Goal: Task Accomplishment & Management: Manage account settings

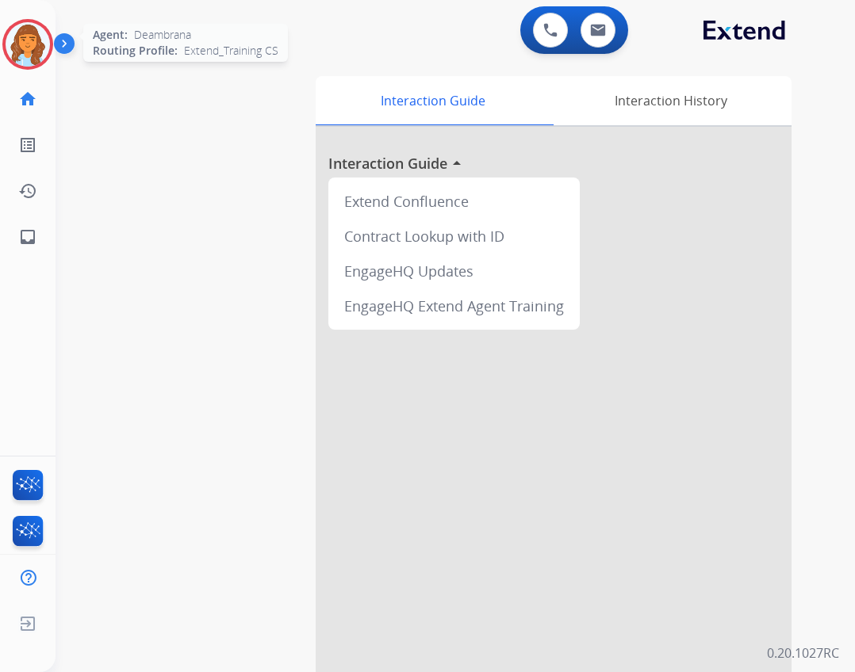
click at [41, 56] on img at bounding box center [28, 44] width 44 height 44
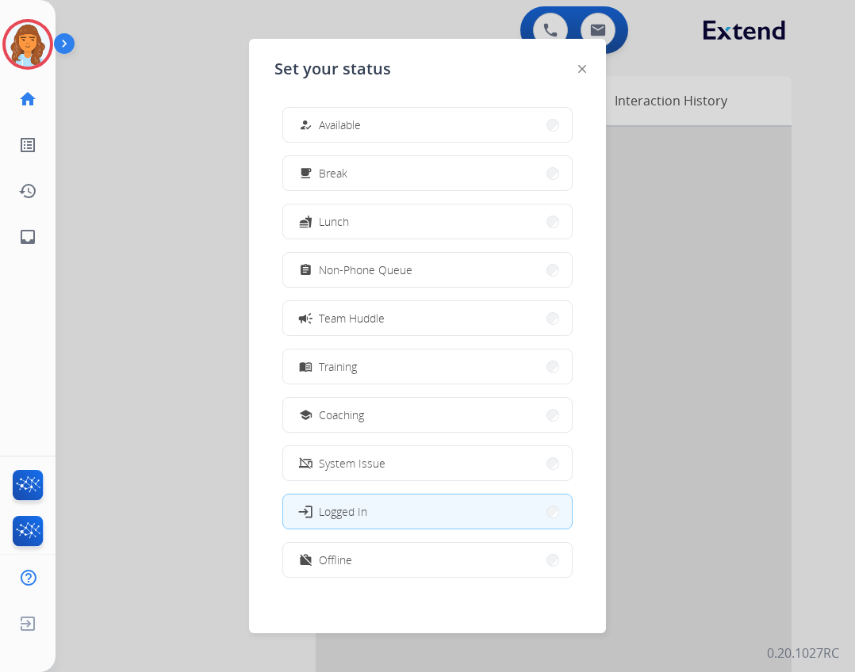
drag, startPoint x: 386, startPoint y: 414, endPoint x: 373, endPoint y: 414, distance: 13.5
click at [384, 411] on button "school Coaching" at bounding box center [427, 415] width 289 height 34
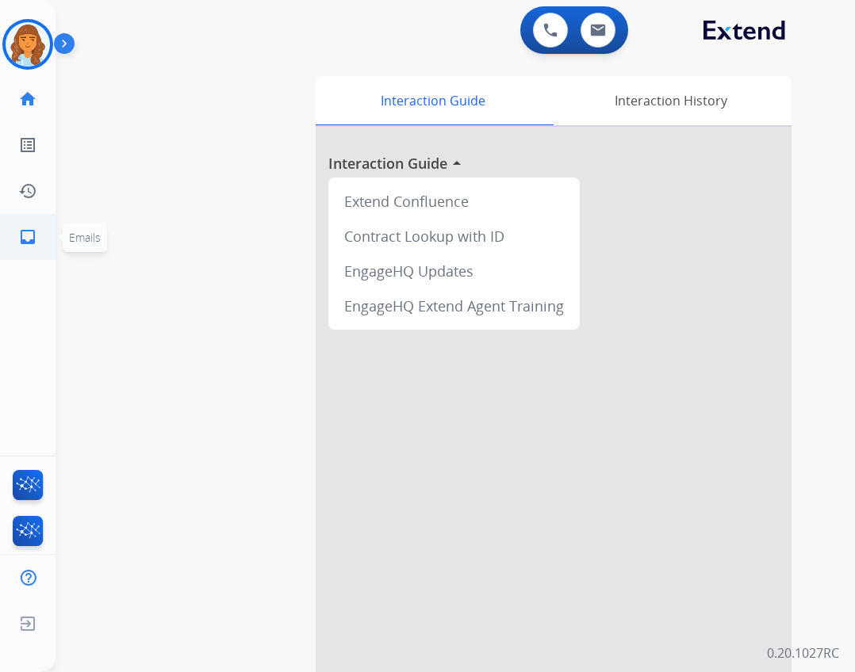
click at [45, 235] on link "inbox Emails" at bounding box center [28, 237] width 44 height 44
select select "**********"
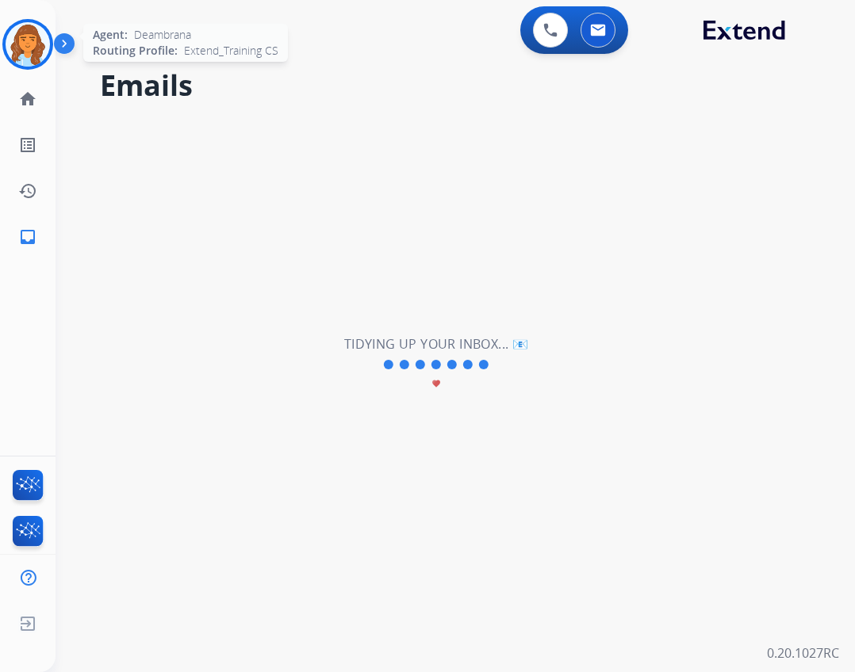
click at [40, 33] on img at bounding box center [28, 44] width 44 height 44
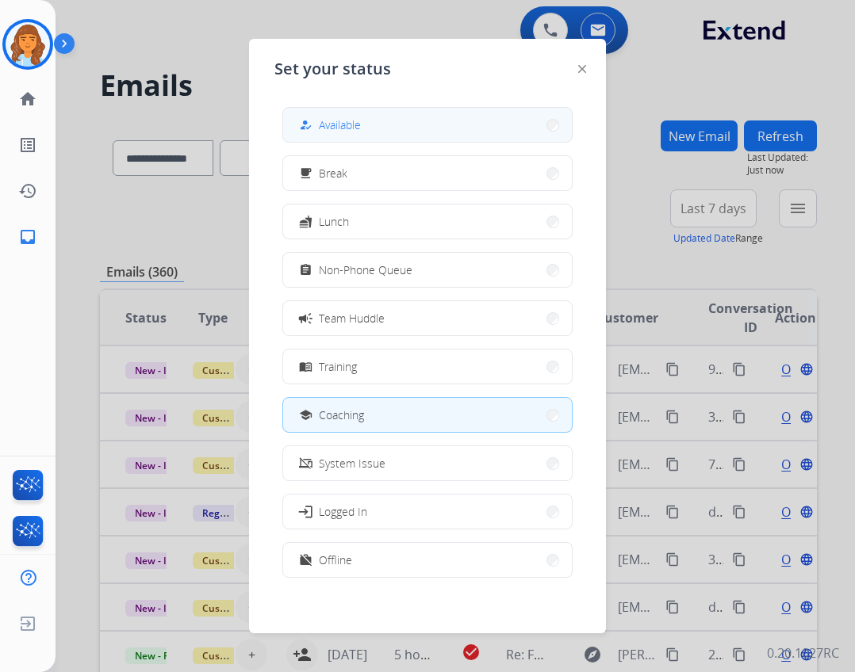
click at [341, 122] on span "Available" at bounding box center [340, 125] width 42 height 17
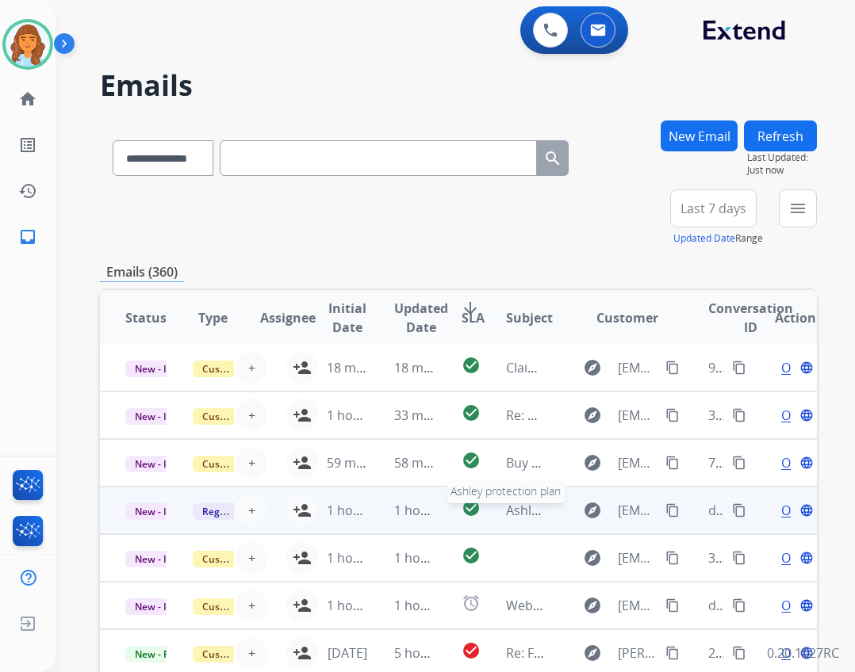
scroll to position [79, 0]
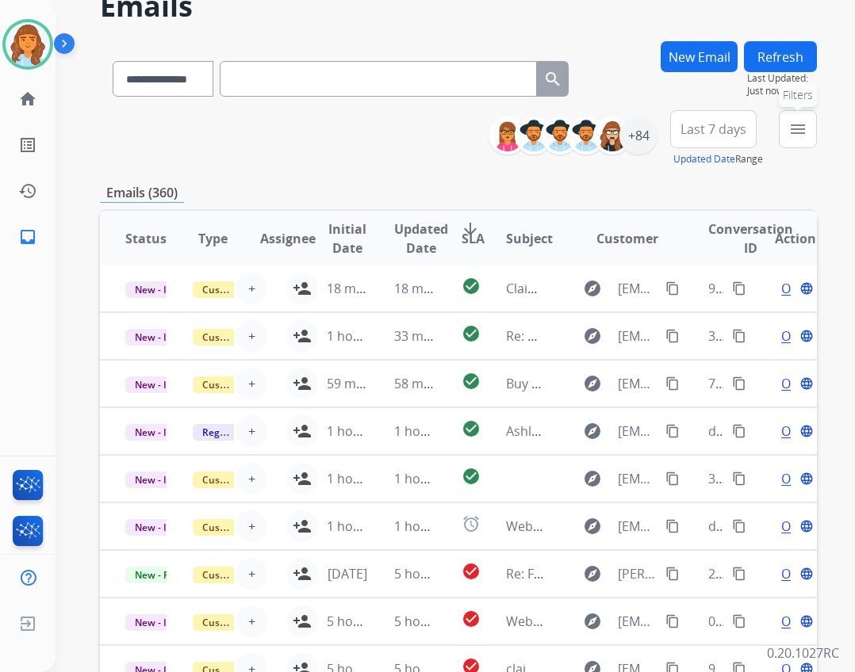
click at [797, 124] on mat-icon "menu" at bounding box center [797, 129] width 19 height 19
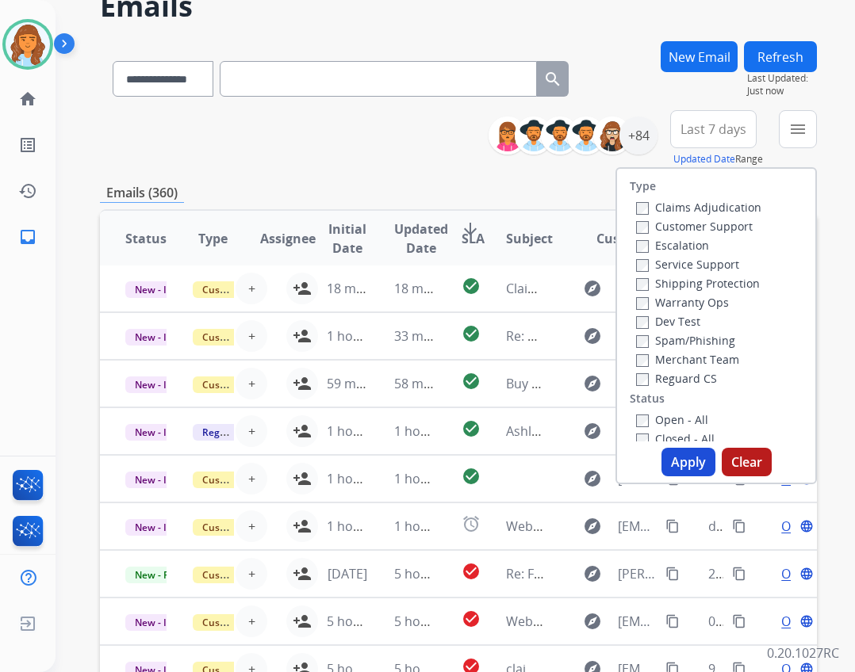
click at [650, 414] on label "Open - All" at bounding box center [672, 419] width 72 height 15
click at [647, 378] on label "Reguard CS" at bounding box center [676, 378] width 81 height 15
click at [684, 283] on label "Shipping Protection" at bounding box center [698, 283] width 124 height 15
click at [695, 221] on label "Customer Support" at bounding box center [694, 226] width 117 height 15
click at [665, 285] on label "Shipping Protection" at bounding box center [698, 283] width 124 height 15
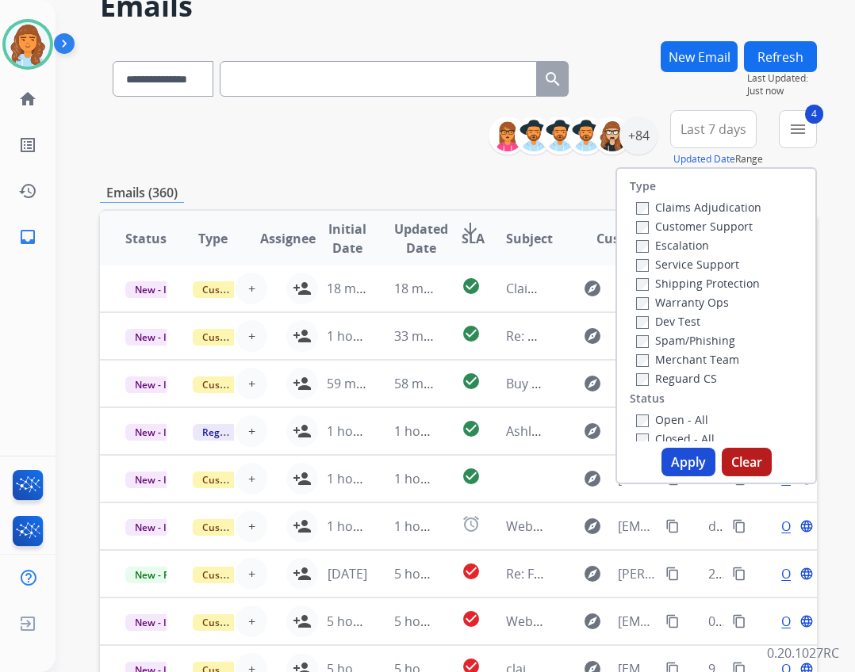
click at [699, 458] on button "Apply" at bounding box center [688, 462] width 54 height 29
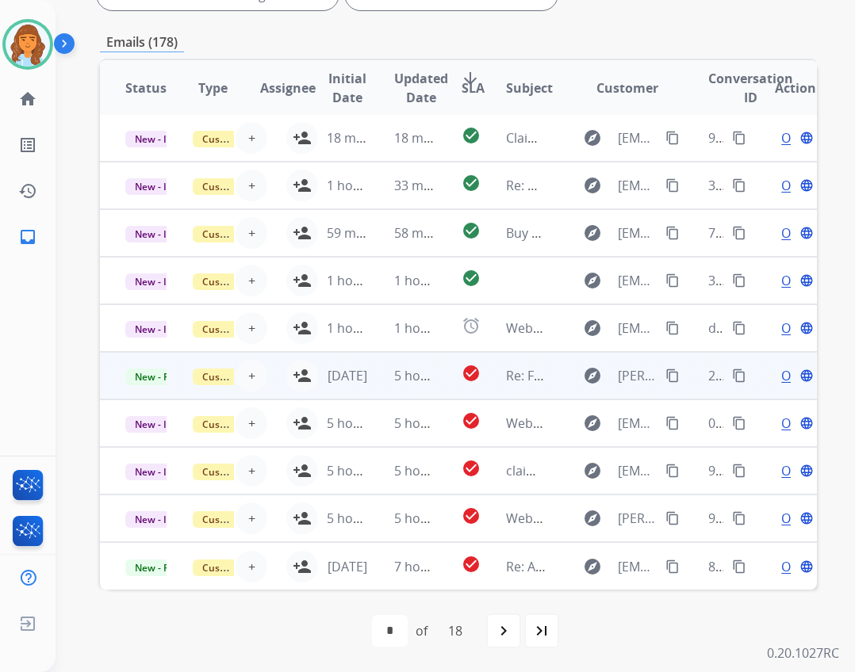
scroll to position [0, 0]
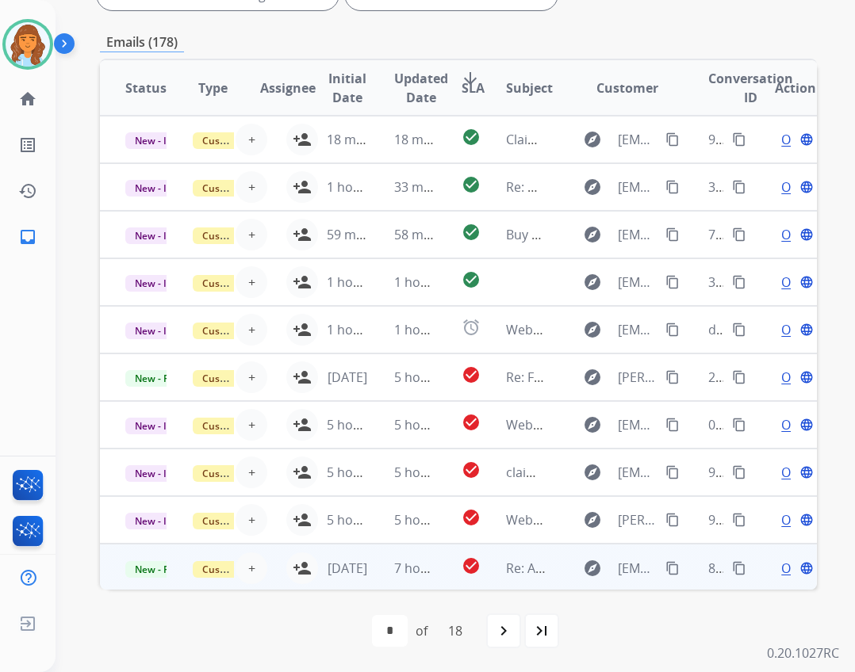
click at [305, 566] on td "[DATE]" at bounding box center [334, 568] width 67 height 48
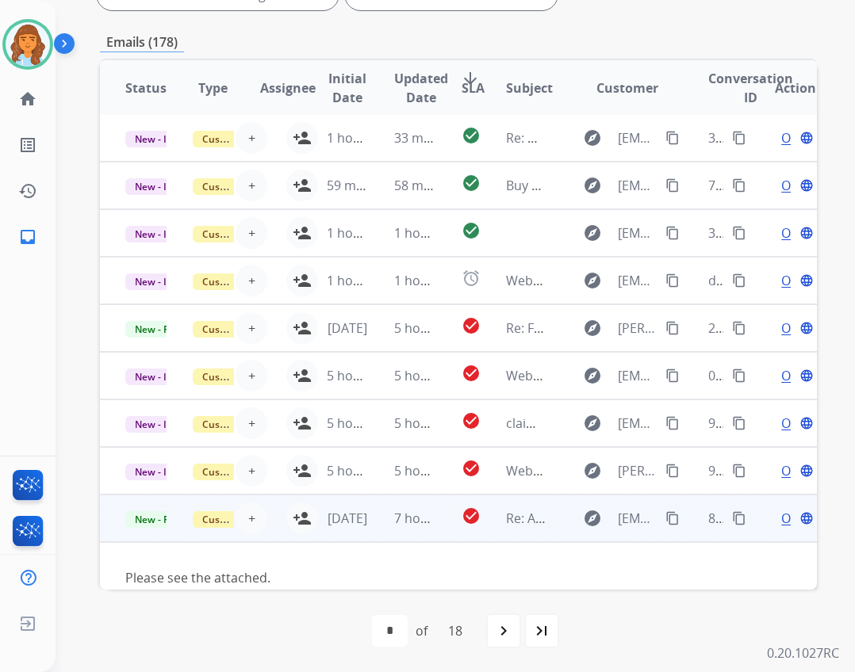
scroll to position [32, 0]
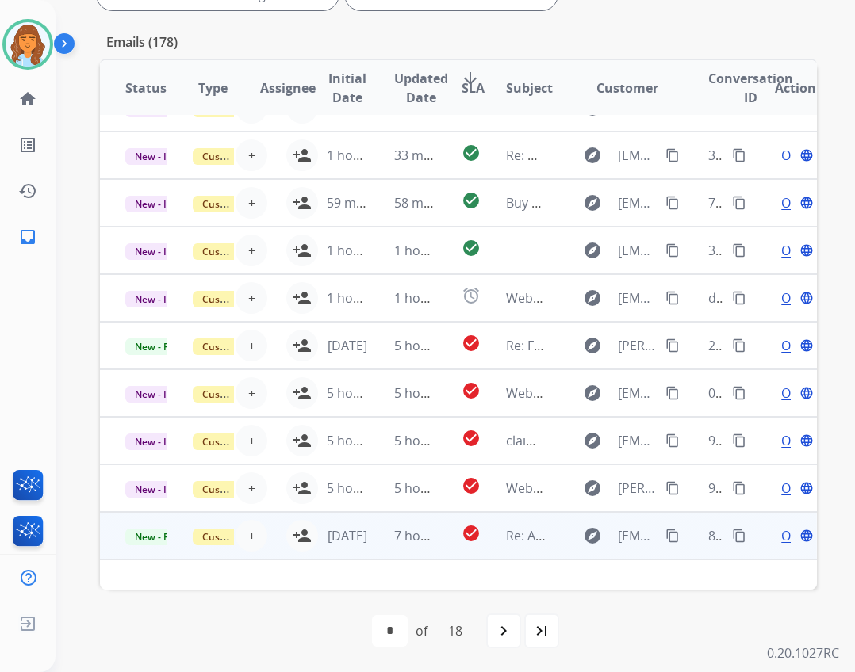
click at [301, 532] on td "[DATE]" at bounding box center [334, 536] width 67 height 48
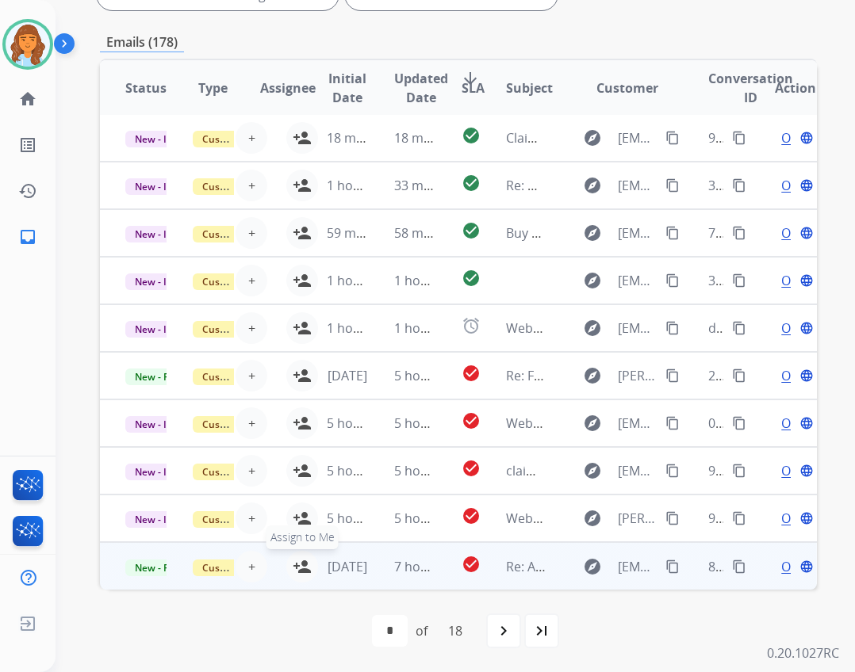
click at [293, 567] on mat-icon "person_add" at bounding box center [302, 566] width 19 height 19
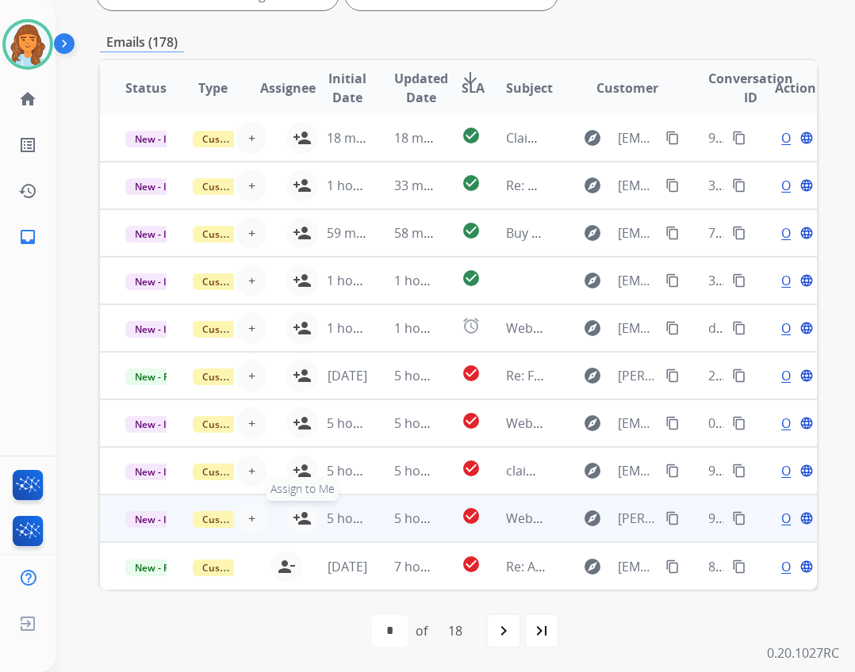
click at [297, 515] on mat-icon "person_add" at bounding box center [302, 518] width 19 height 19
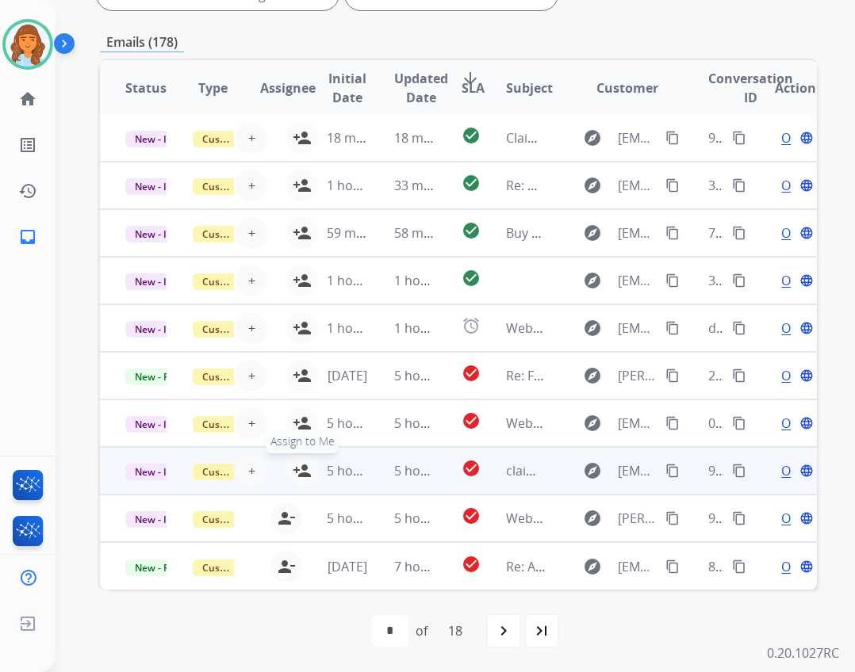
click at [293, 471] on mat-icon "person_add" at bounding box center [302, 470] width 19 height 19
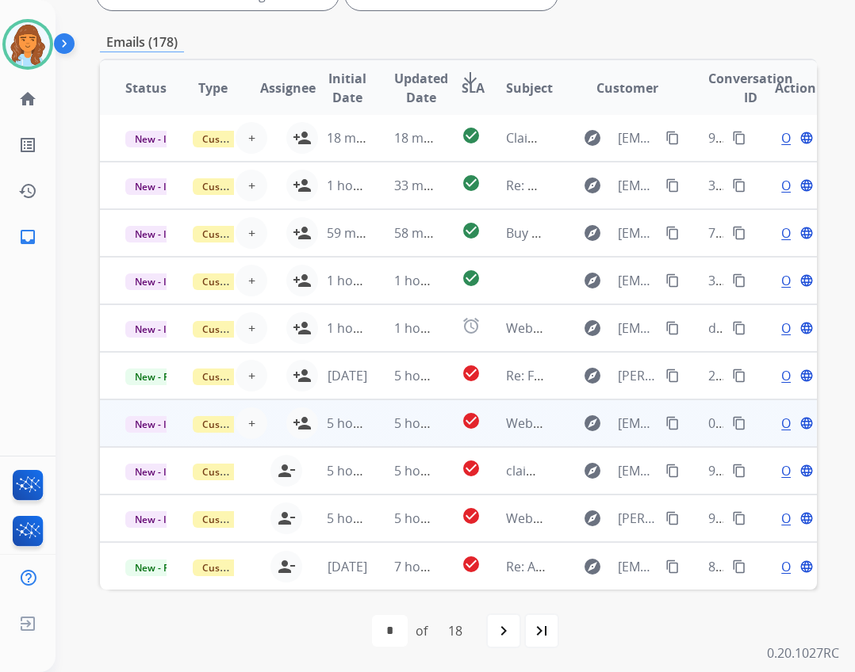
click at [301, 416] on td "5 hours ago" at bounding box center [334, 424] width 67 height 48
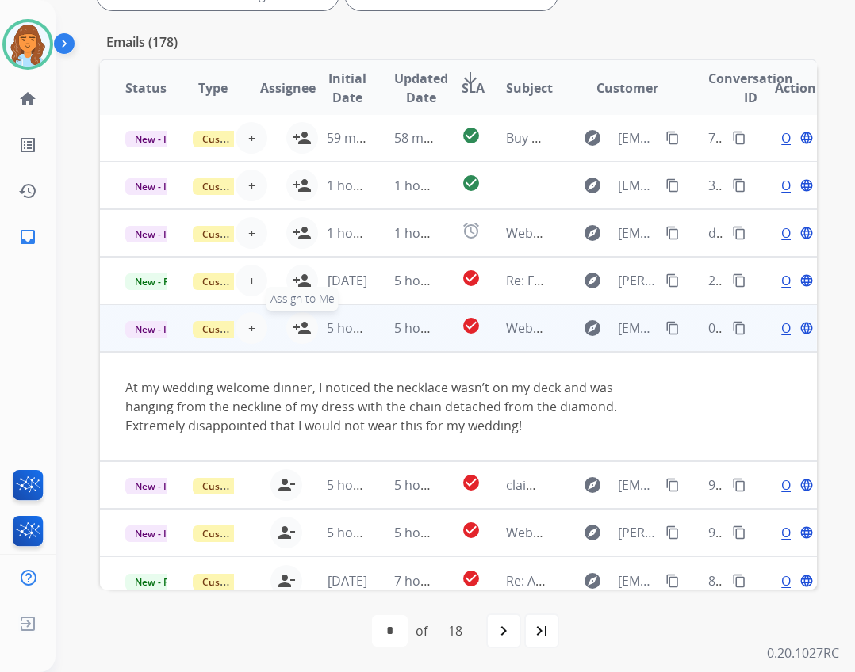
click at [295, 419] on td "At my wedding welcome dinner, I noticed the necklace wasn’t on my deck and was …" at bounding box center [391, 406] width 583 height 109
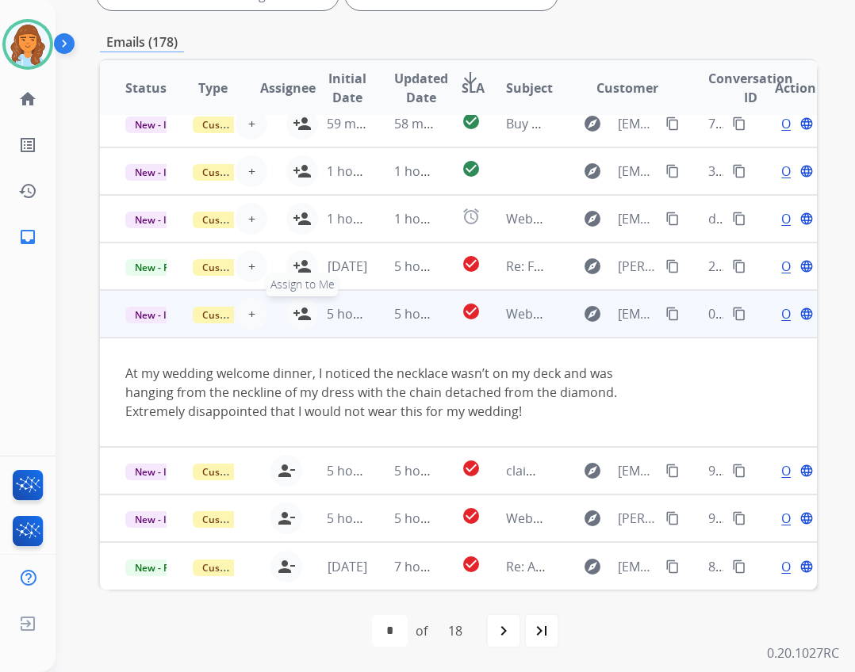
click at [297, 312] on mat-icon "person_add" at bounding box center [302, 313] width 19 height 19
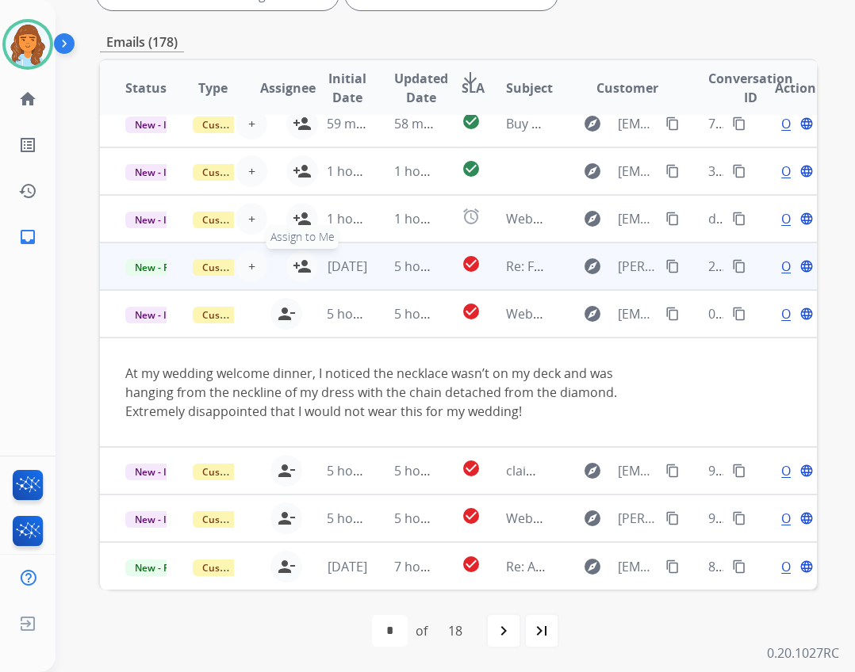
click at [293, 255] on button "person_add Assign to Me" at bounding box center [302, 267] width 32 height 32
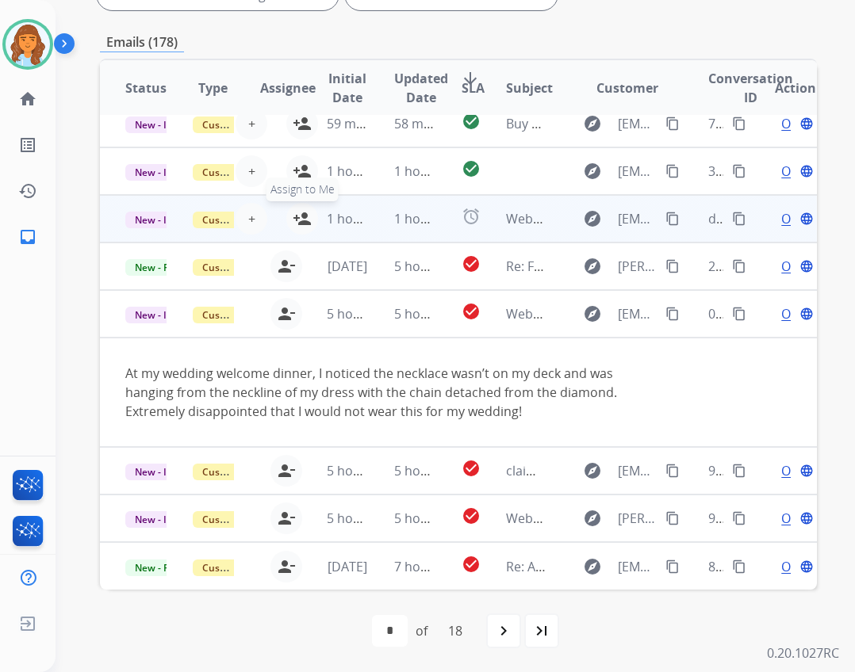
click at [294, 208] on button "person_add Assign to Me" at bounding box center [302, 219] width 32 height 32
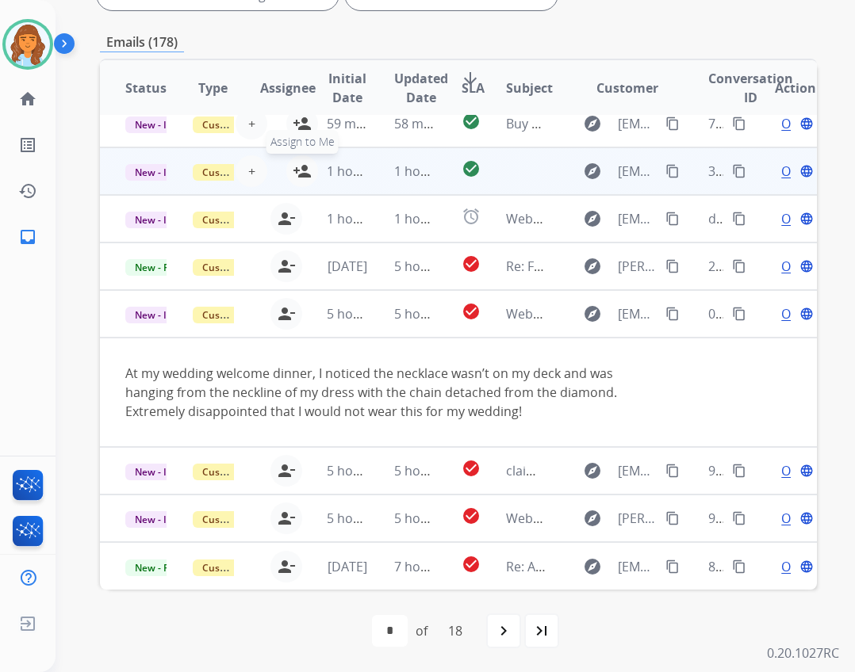
click at [296, 166] on mat-icon "person_add" at bounding box center [302, 171] width 19 height 19
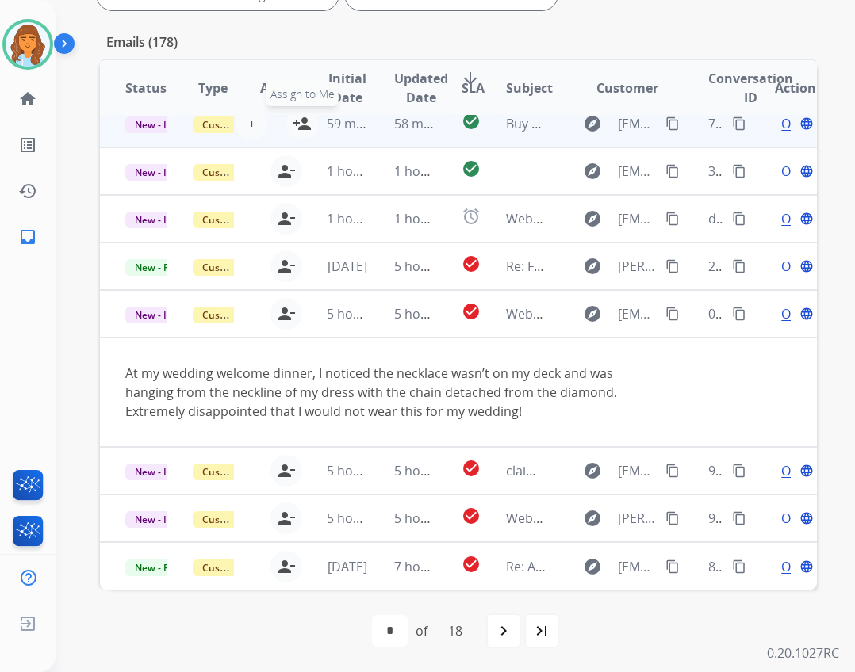
click at [288, 121] on button "person_add Assign to Me" at bounding box center [302, 124] width 32 height 32
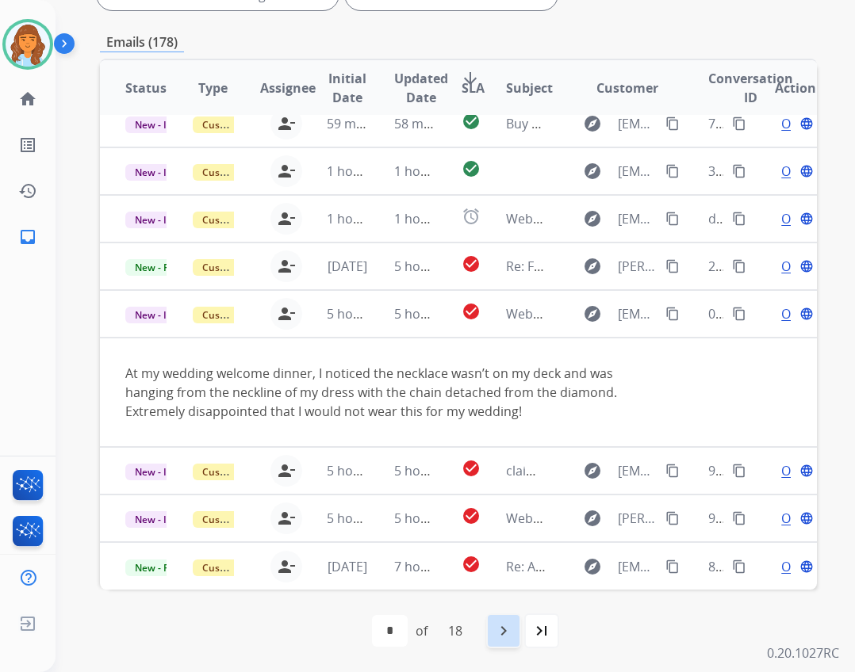
click at [503, 629] on mat-icon "navigate_next" at bounding box center [503, 631] width 19 height 19
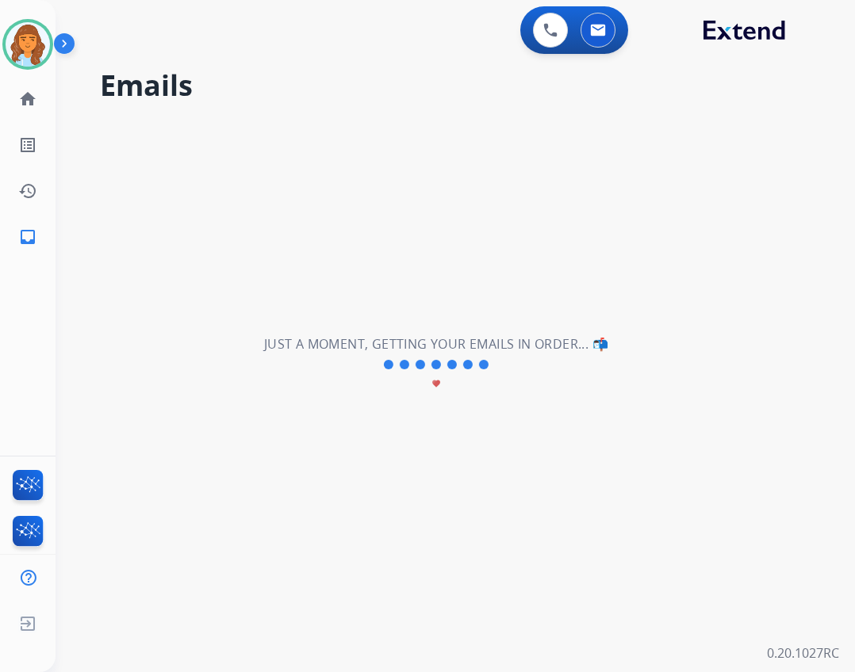
scroll to position [54, 0]
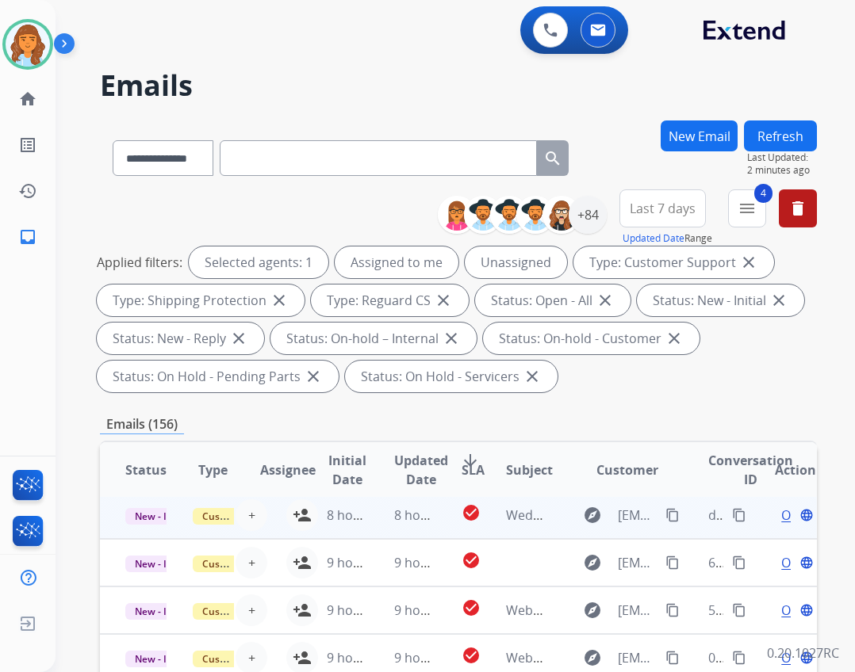
click at [302, 513] on td "8 hours ago" at bounding box center [334, 516] width 67 height 48
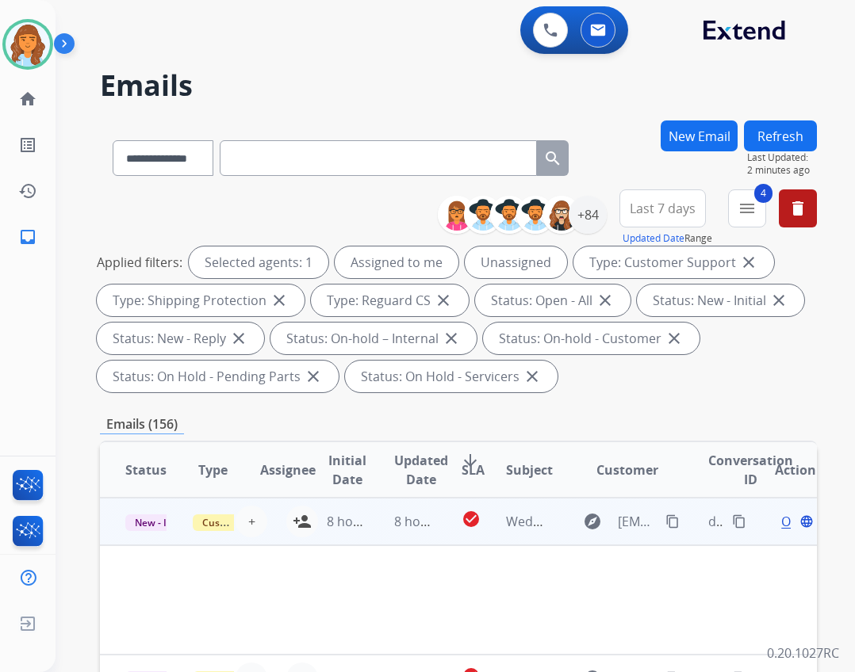
click at [301, 522] on td "8 hours ago" at bounding box center [334, 522] width 67 height 48
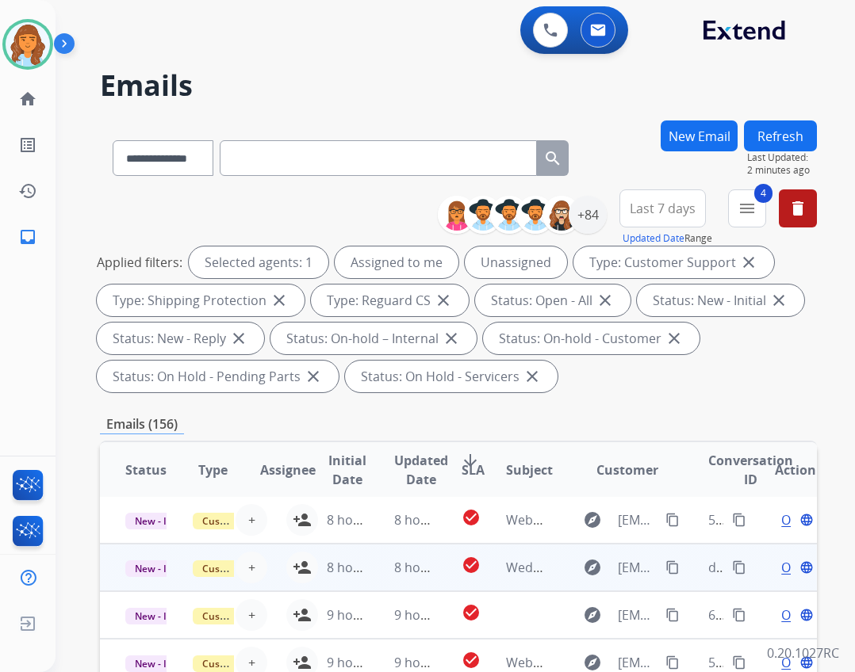
scroll to position [2, 0]
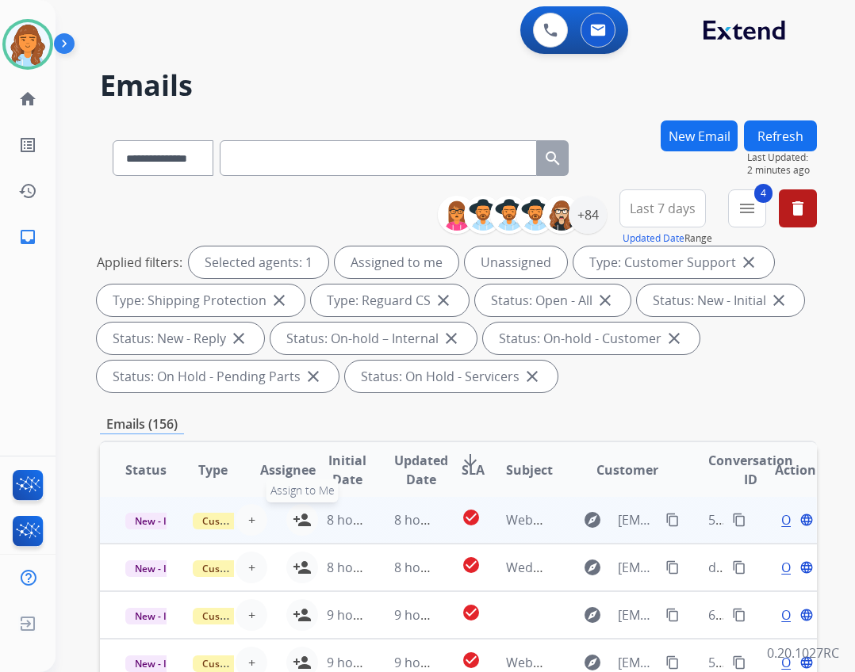
click at [297, 514] on mat-icon "person_add" at bounding box center [302, 520] width 19 height 19
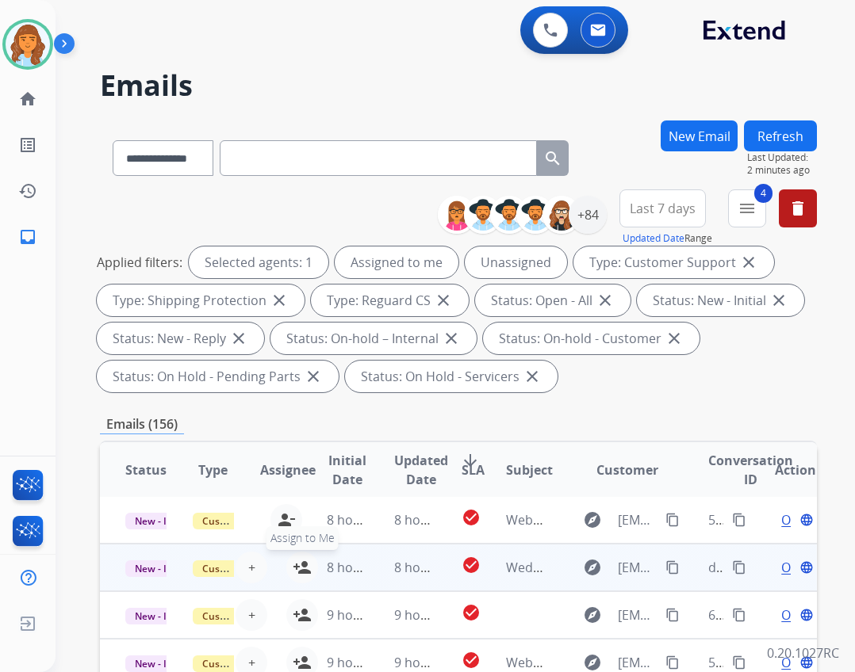
click at [296, 569] on mat-icon "person_add" at bounding box center [302, 567] width 19 height 19
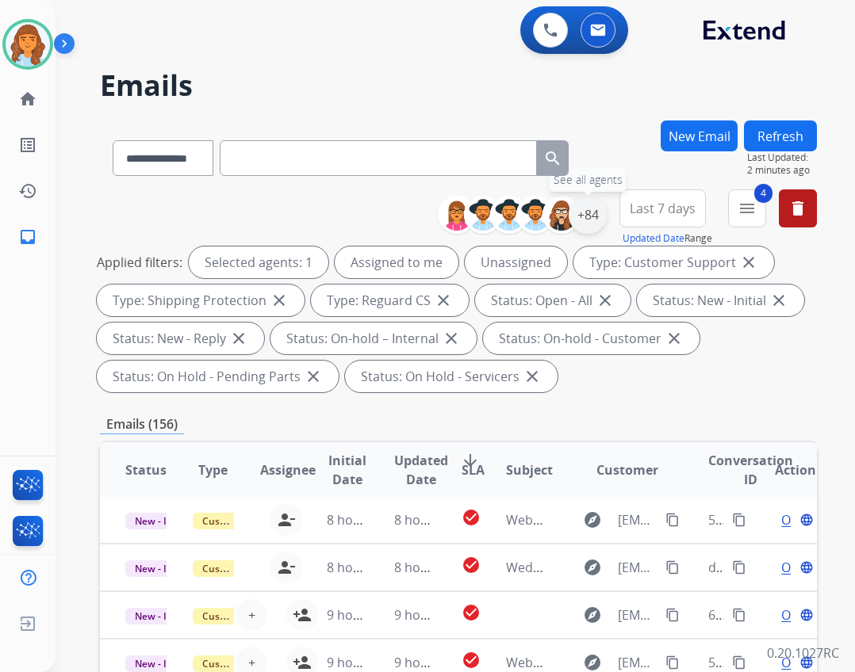
click at [582, 211] on div "+84" at bounding box center [588, 215] width 38 height 38
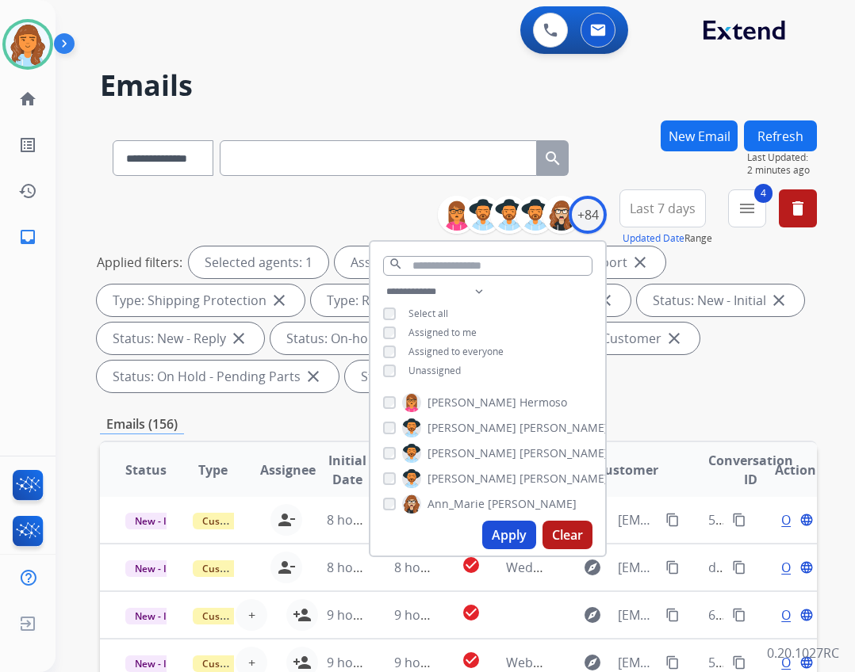
click at [510, 535] on button "Apply" at bounding box center [509, 535] width 54 height 29
select select "*"
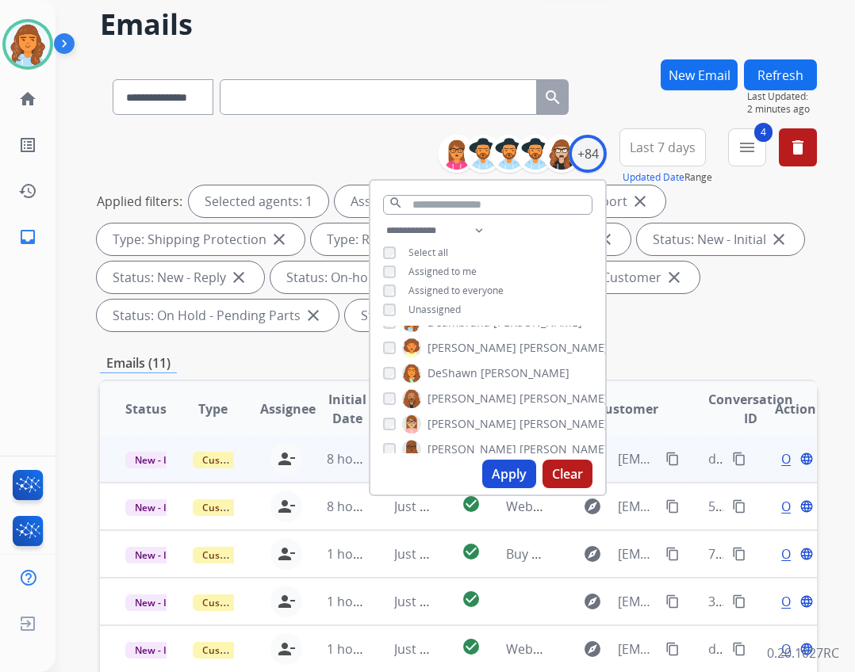
scroll to position [79, 0]
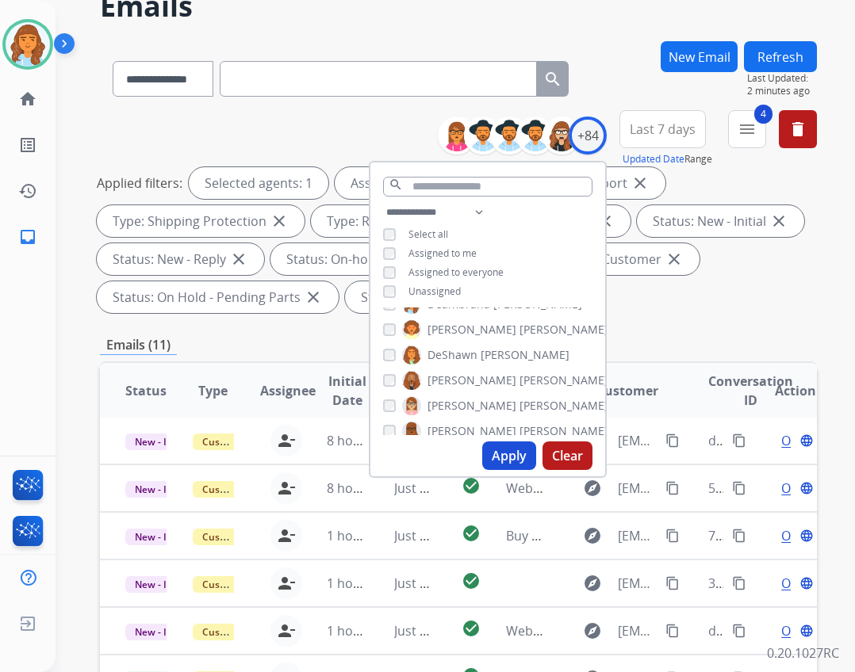
click at [738, 278] on div "Applied filters: Selected agents: 1 Assigned to me Type: Customer Support close…" at bounding box center [455, 240] width 717 height 146
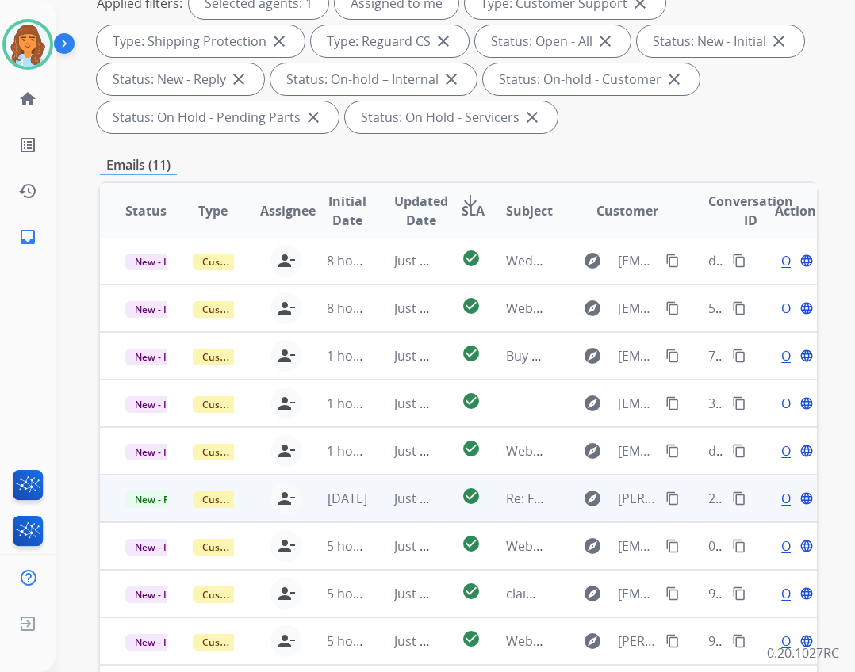
scroll to position [382, 0]
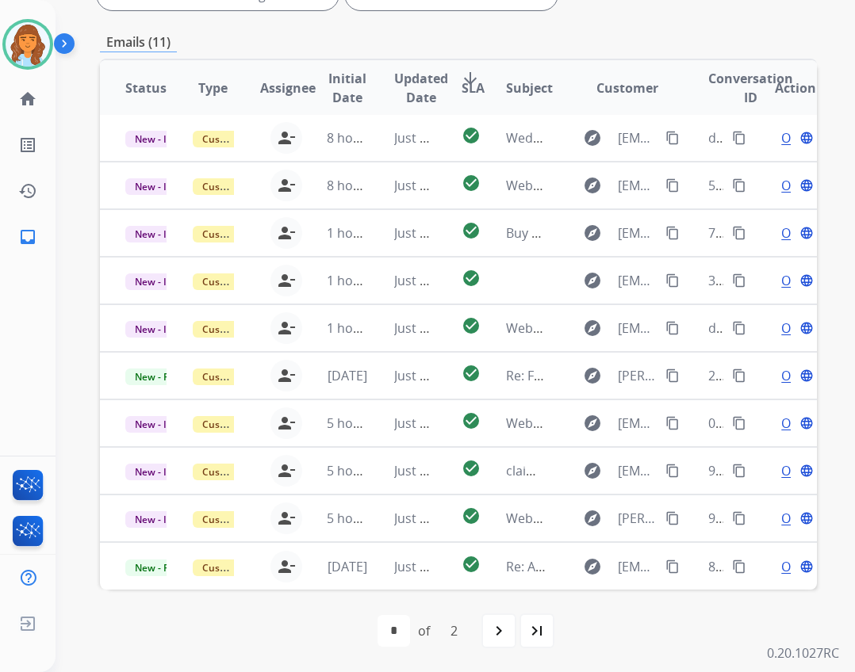
drag, startPoint x: 44, startPoint y: 48, endPoint x: 62, endPoint y: 59, distance: 20.7
click at [44, 48] on img at bounding box center [28, 44] width 44 height 44
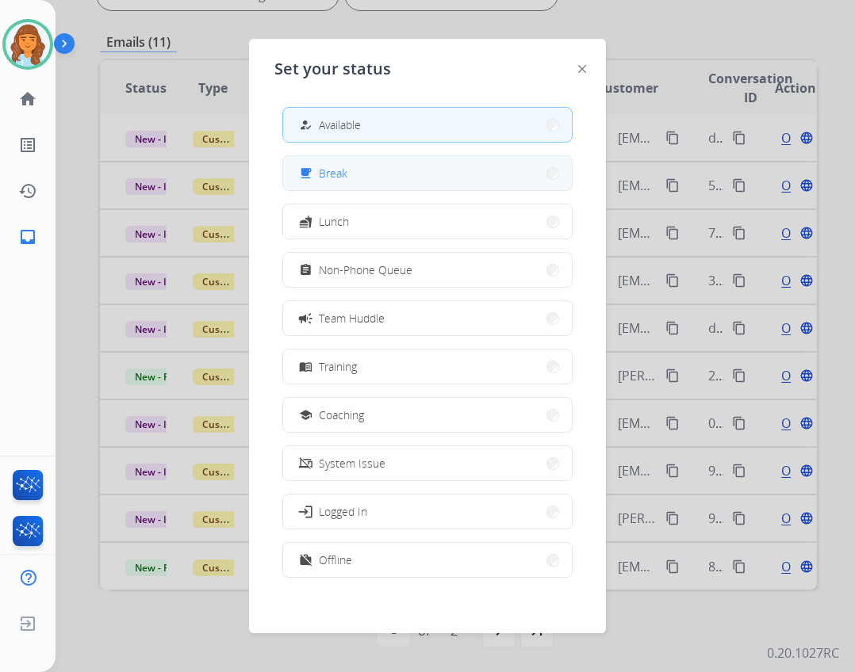
click at [364, 185] on button "free_breakfast Break" at bounding box center [427, 173] width 289 height 34
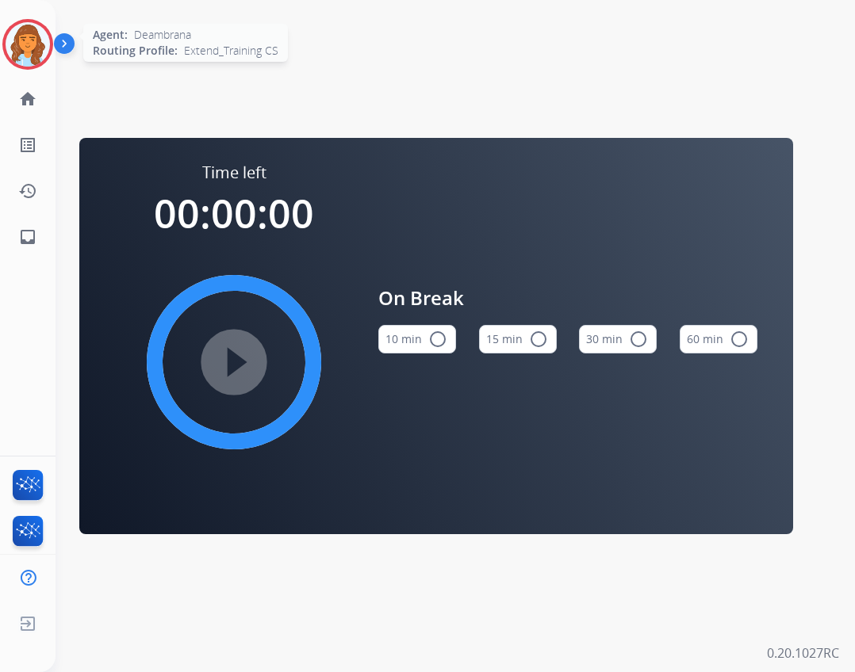
click at [17, 44] on img at bounding box center [28, 44] width 44 height 44
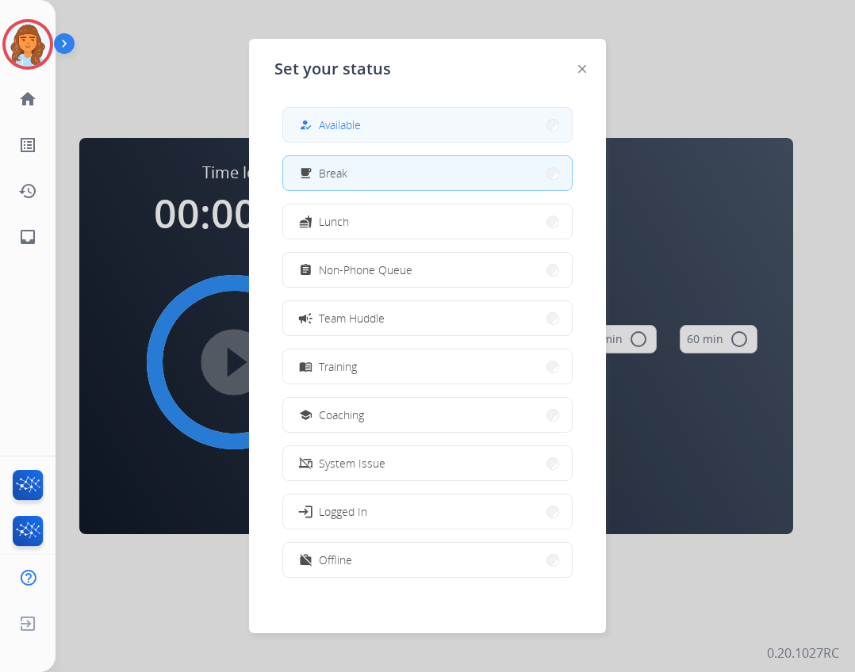
click at [368, 117] on button "how_to_reg Available" at bounding box center [427, 125] width 289 height 34
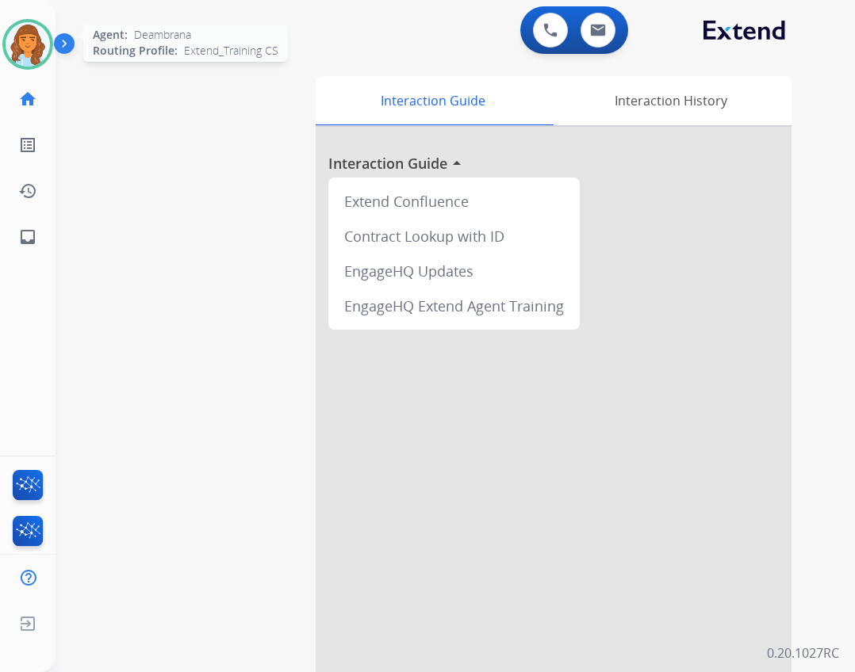
click at [26, 48] on img at bounding box center [28, 44] width 44 height 44
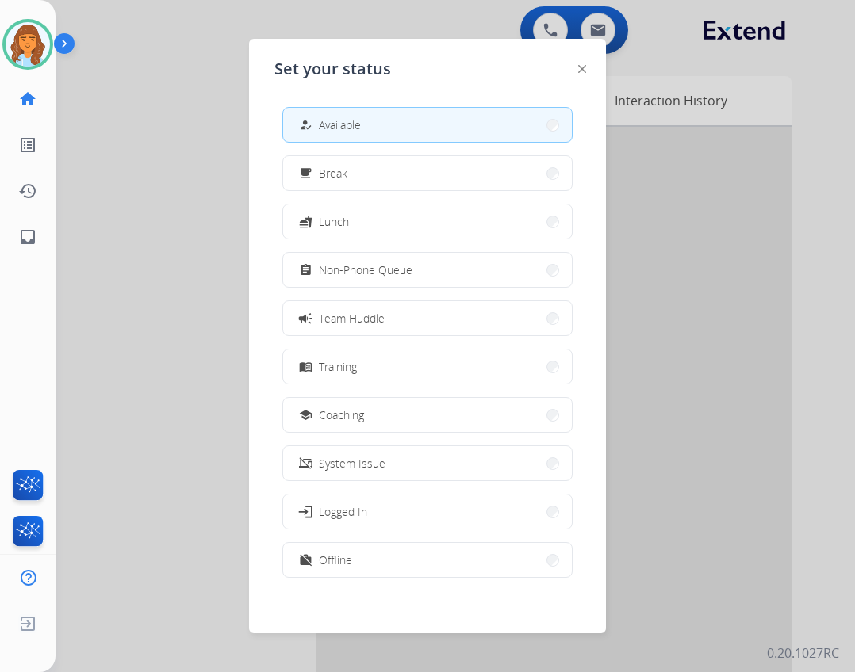
click at [156, 304] on div at bounding box center [427, 336] width 855 height 672
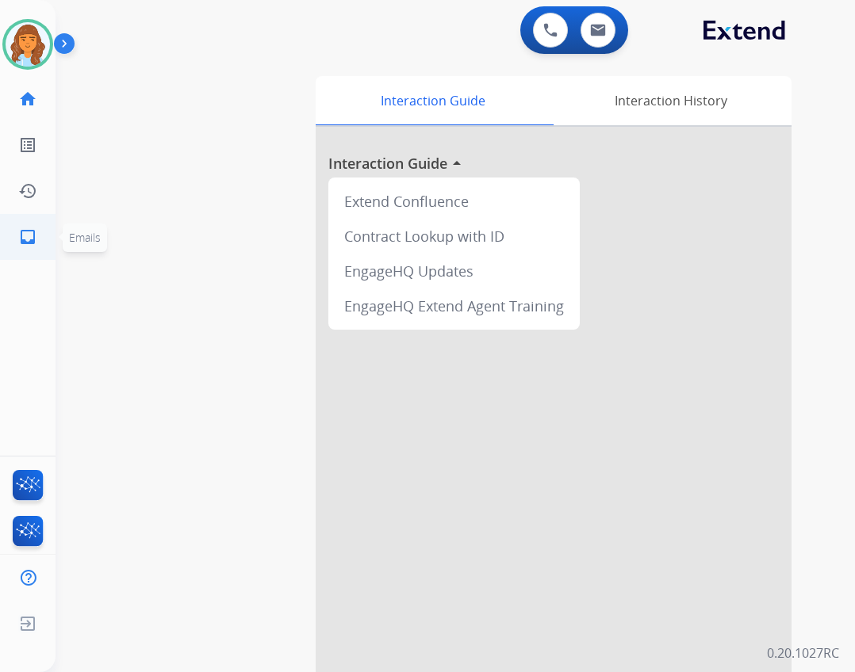
click at [48, 241] on link "inbox Emails" at bounding box center [28, 237] width 44 height 44
select select "**********"
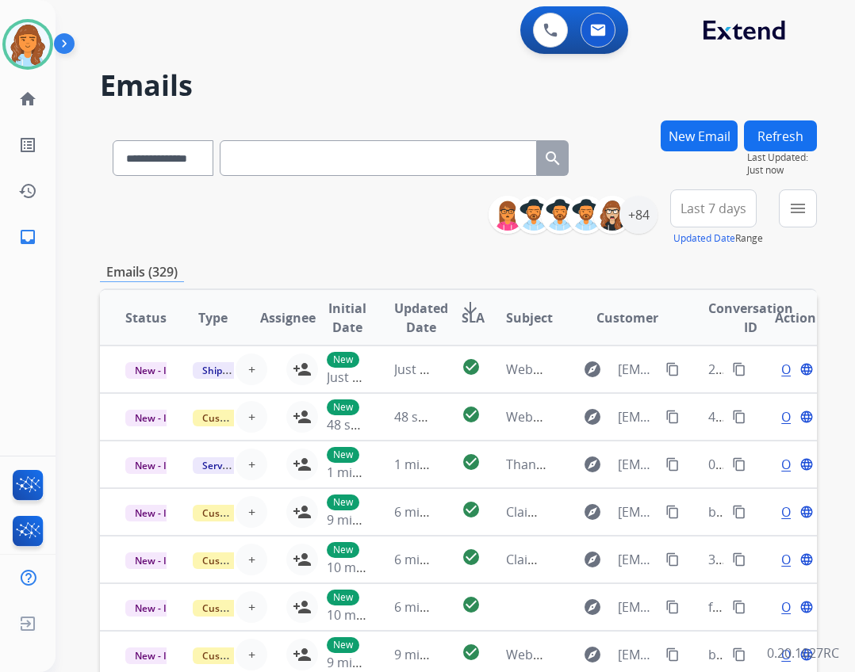
click at [787, 229] on div "menu Type Claims Adjudication Customer Support Escalation Service Support Shipp…" at bounding box center [798, 218] width 38 height 57
click at [790, 226] on button "menu Filters" at bounding box center [798, 209] width 38 height 38
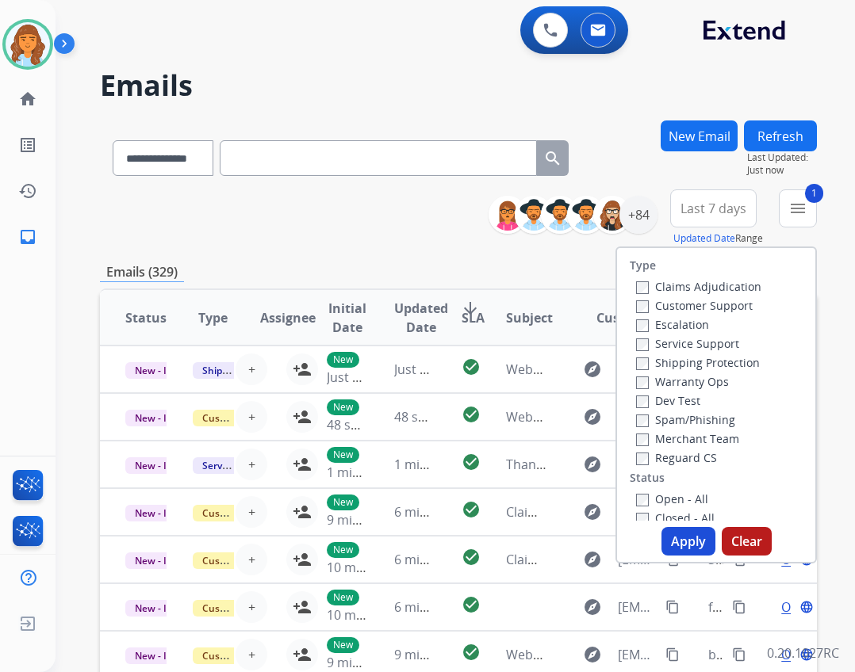
click at [648, 461] on label "Reguard CS" at bounding box center [676, 457] width 81 height 15
click at [639, 459] on label "Reguard CS" at bounding box center [676, 457] width 81 height 15
click at [672, 545] on button "Apply" at bounding box center [688, 541] width 54 height 29
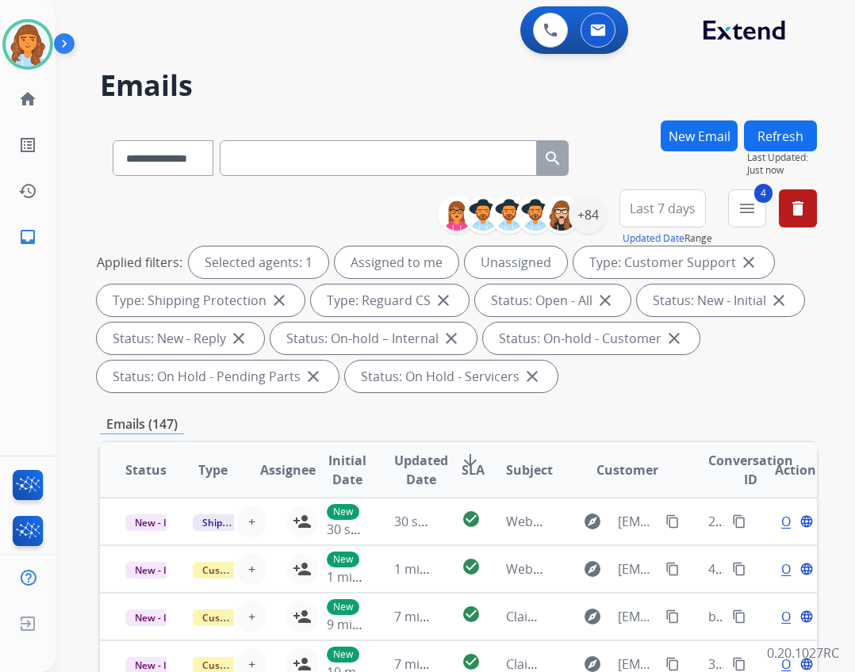
scroll to position [2, 0]
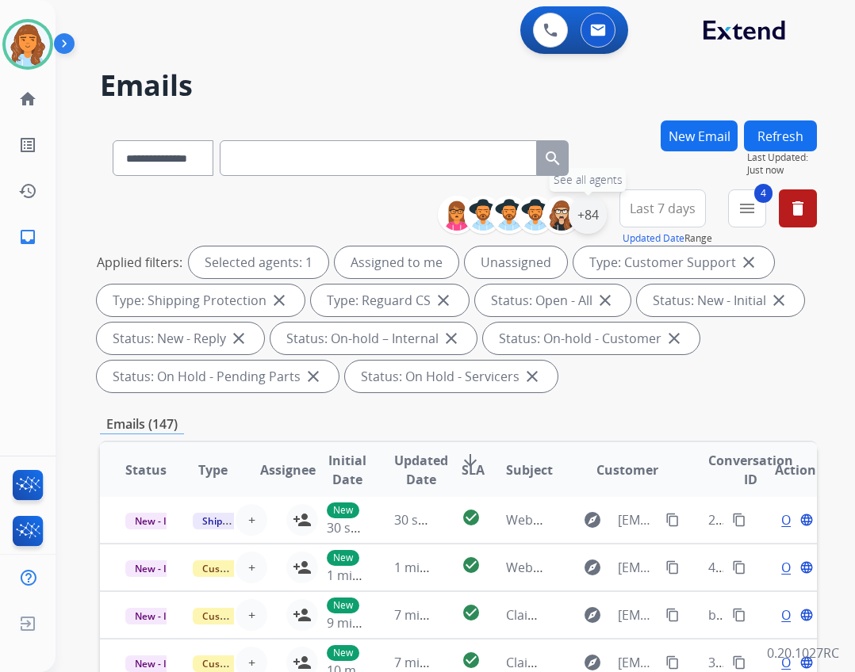
click at [582, 223] on div "+84" at bounding box center [588, 215] width 38 height 38
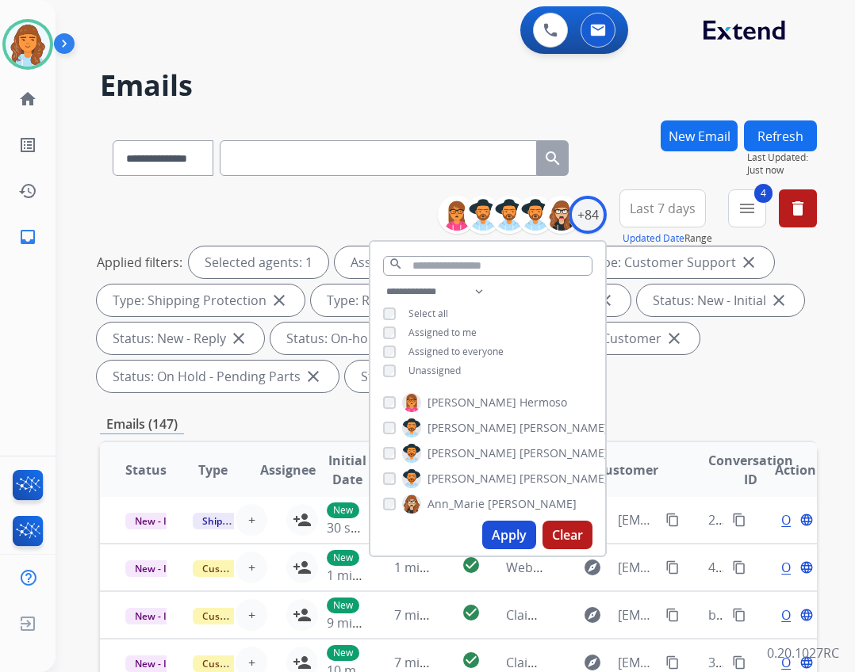
click at [431, 372] on span "Unassigned" at bounding box center [434, 370] width 52 height 13
click at [507, 542] on button "Apply" at bounding box center [509, 535] width 54 height 29
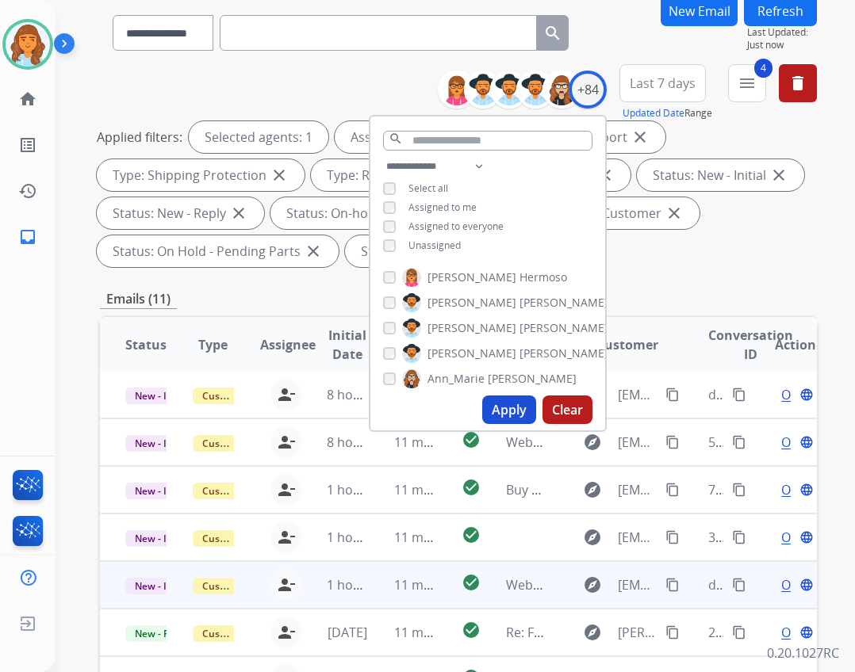
scroll to position [238, 0]
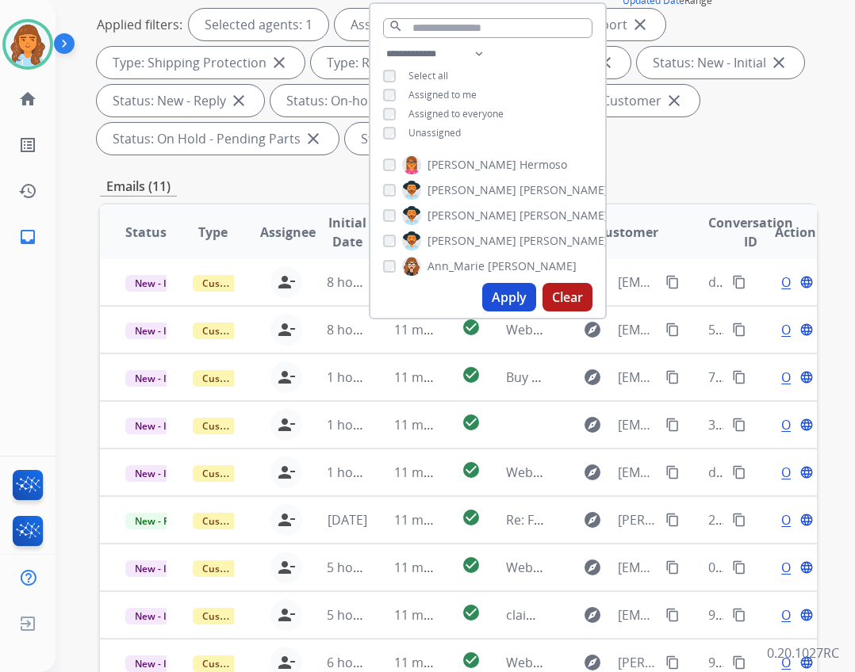
click at [744, 177] on div "Emails (11)" at bounding box center [458, 187] width 717 height 20
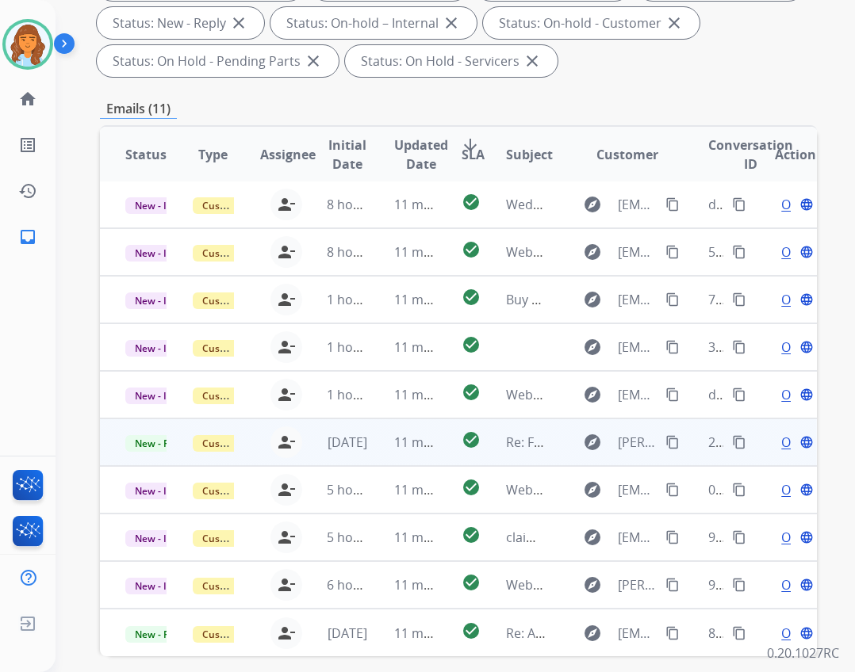
scroll to position [382, 0]
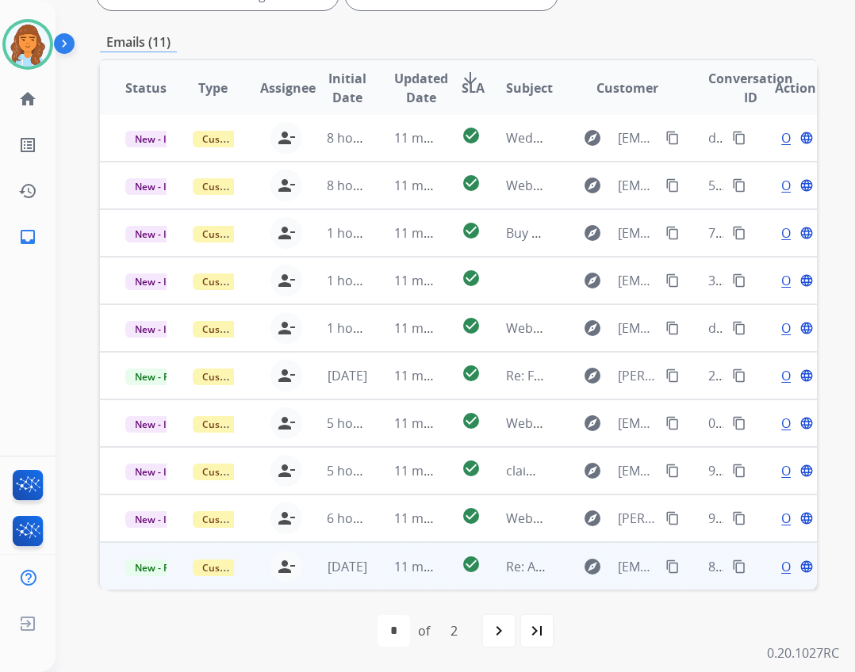
click at [548, 560] on td "explore levonderkalousdian@gmail.com content_copy" at bounding box center [615, 566] width 135 height 48
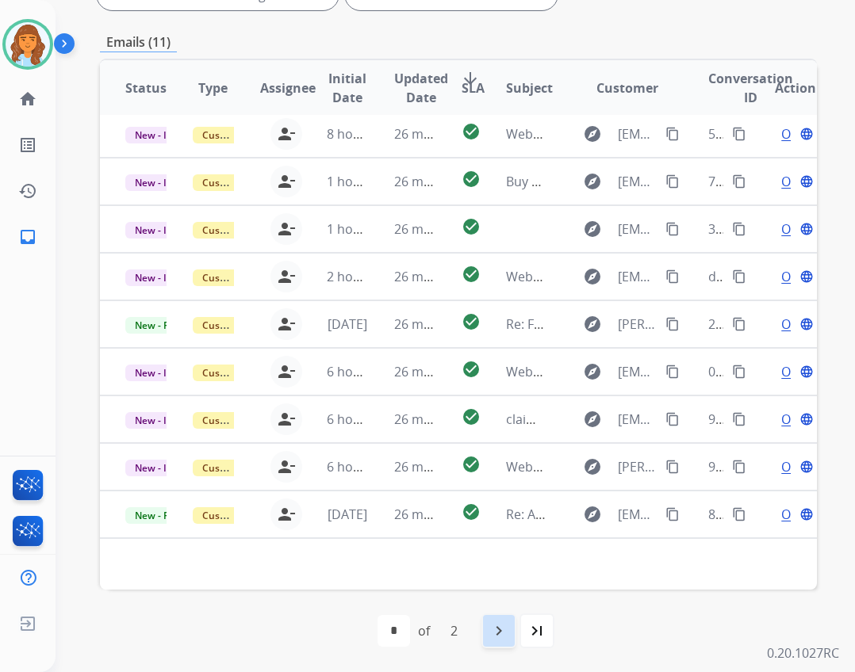
click at [497, 631] on mat-icon "navigate_next" at bounding box center [498, 631] width 19 height 19
select select "*"
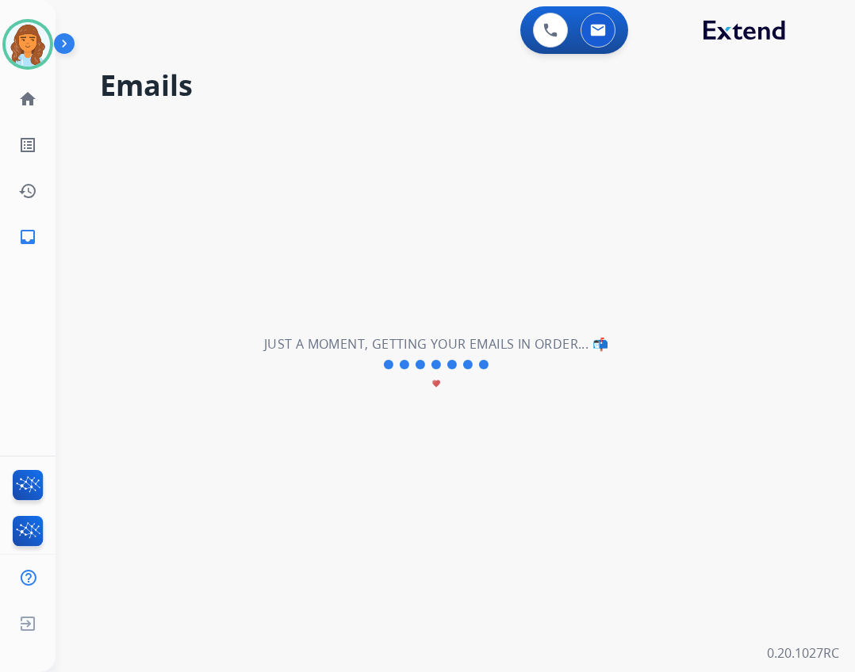
scroll to position [0, 0]
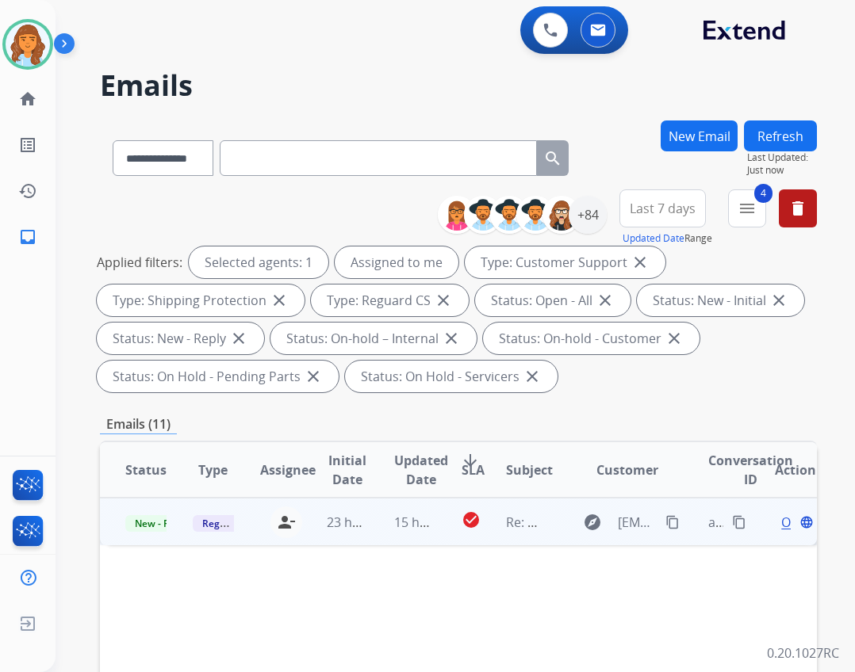
click at [513, 536] on td "Re: Noise" at bounding box center [514, 522] width 67 height 48
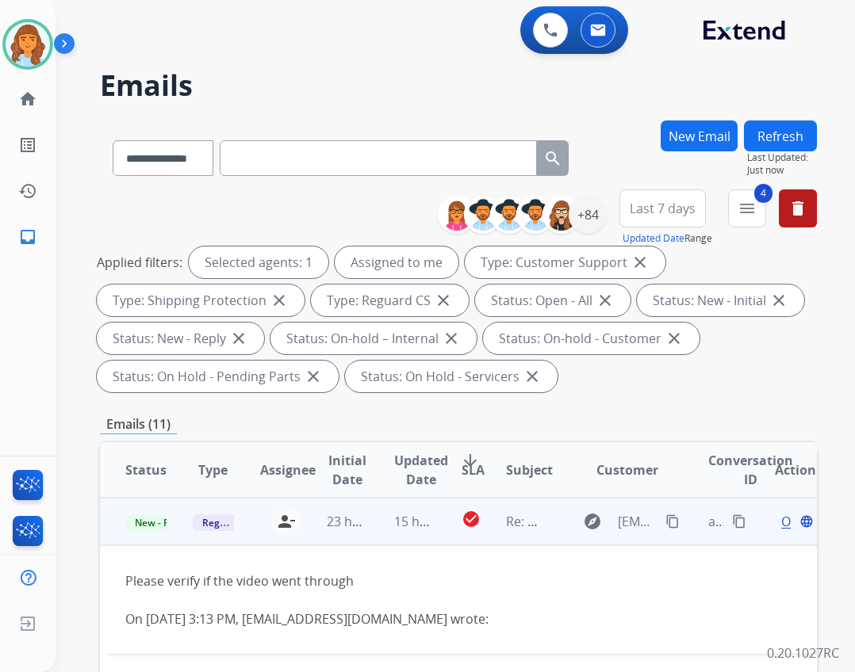
click at [665, 517] on mat-icon "content_copy" at bounding box center [672, 522] width 14 height 14
click at [778, 525] on div "Open language" at bounding box center [795, 521] width 41 height 19
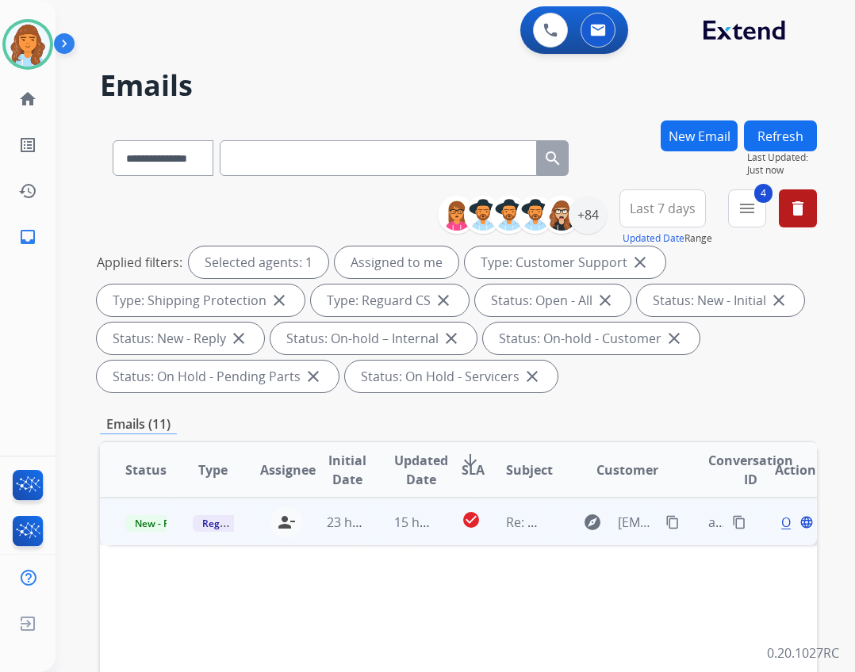
click at [778, 526] on div "Open language" at bounding box center [795, 522] width 41 height 19
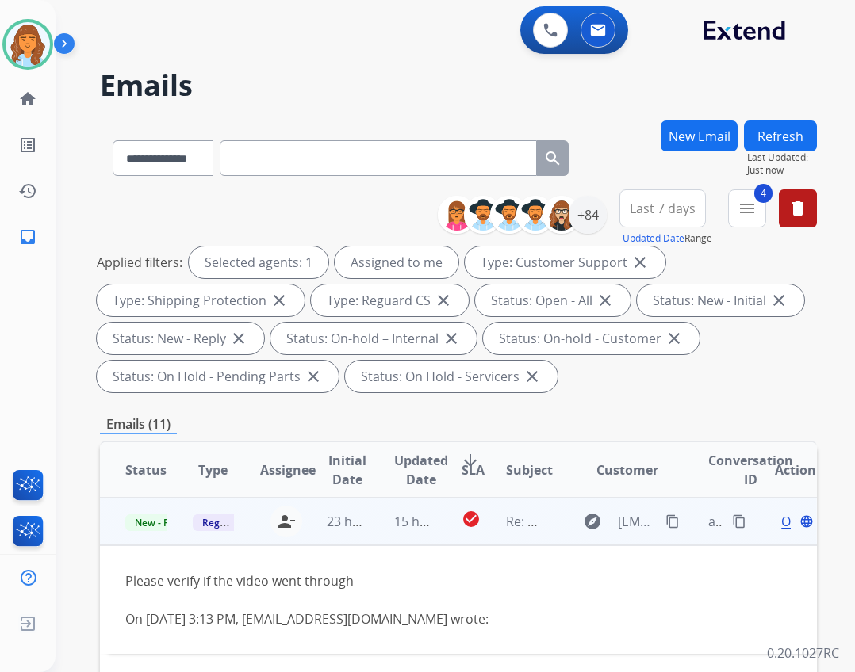
click at [775, 522] on div "Open language" at bounding box center [795, 521] width 41 height 19
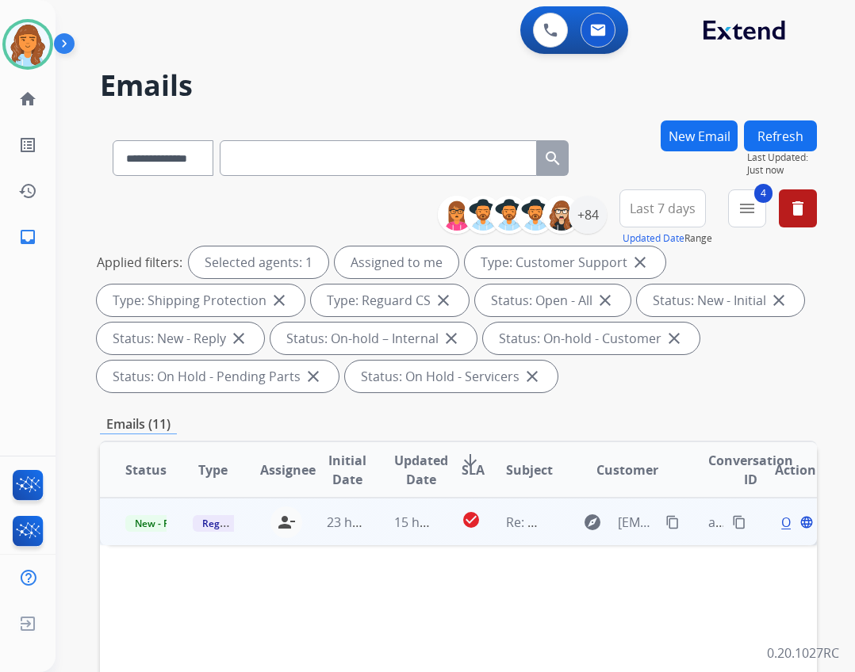
click at [781, 522] on span "Open" at bounding box center [797, 522] width 33 height 19
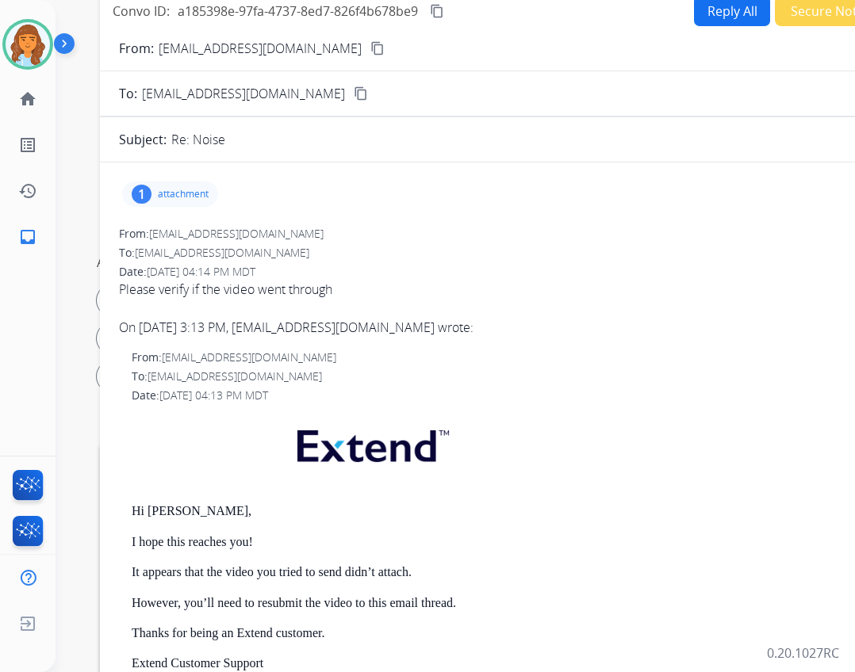
drag, startPoint x: 343, startPoint y: 113, endPoint x: 419, endPoint y: -27, distance: 159.0
click at [419, 0] on html "**********" at bounding box center [427, 336] width 855 height 672
click at [192, 190] on p "attachment" at bounding box center [183, 194] width 51 height 13
click at [229, 247] on div "1000015279.mp4 download" at bounding box center [241, 235] width 238 height 56
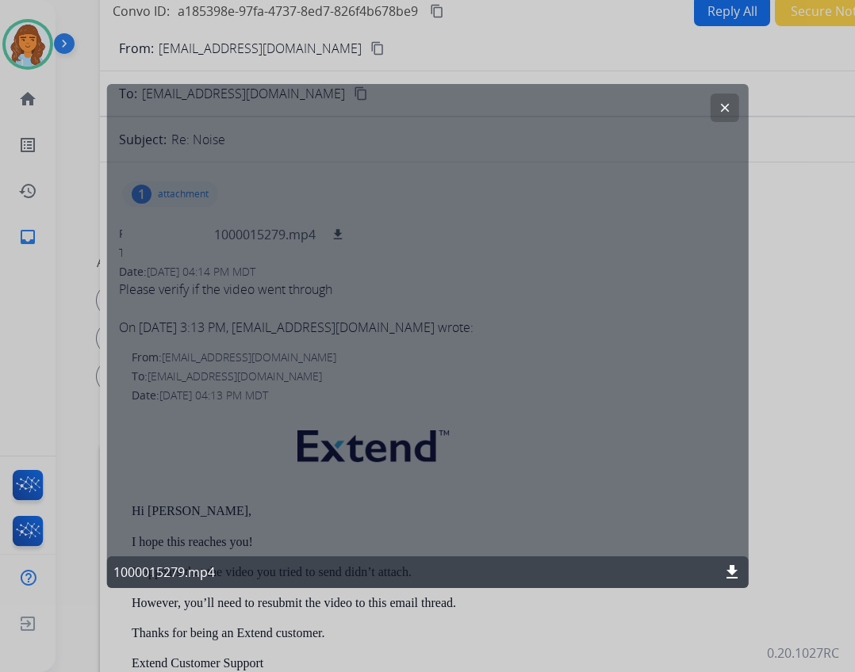
click at [730, 569] on mat-icon "download" at bounding box center [731, 572] width 19 height 19
click at [718, 102] on mat-icon "clear" at bounding box center [724, 108] width 14 height 14
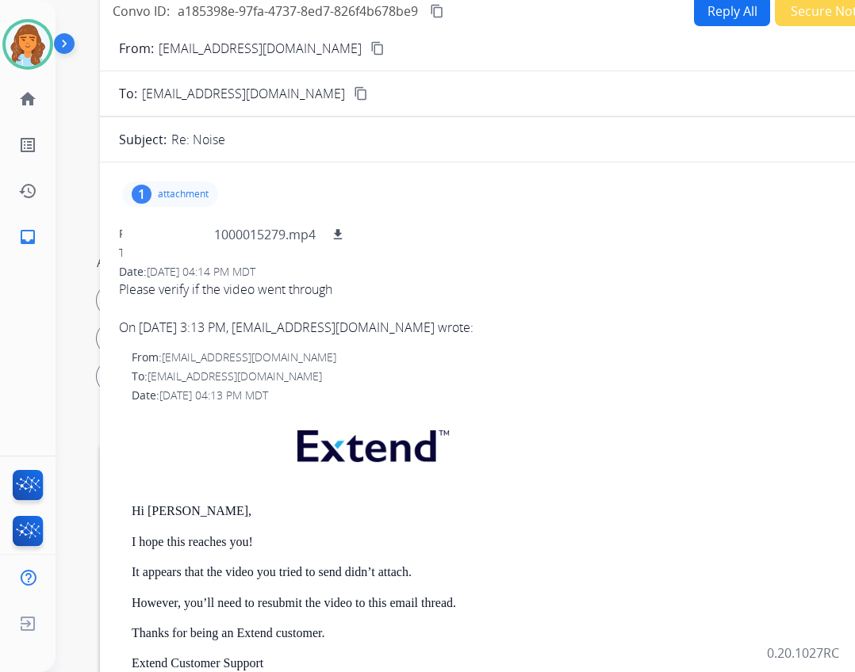
drag, startPoint x: 116, startPoint y: 168, endPoint x: 108, endPoint y: 211, distance: 43.5
click at [75, 43] on img at bounding box center [67, 47] width 27 height 30
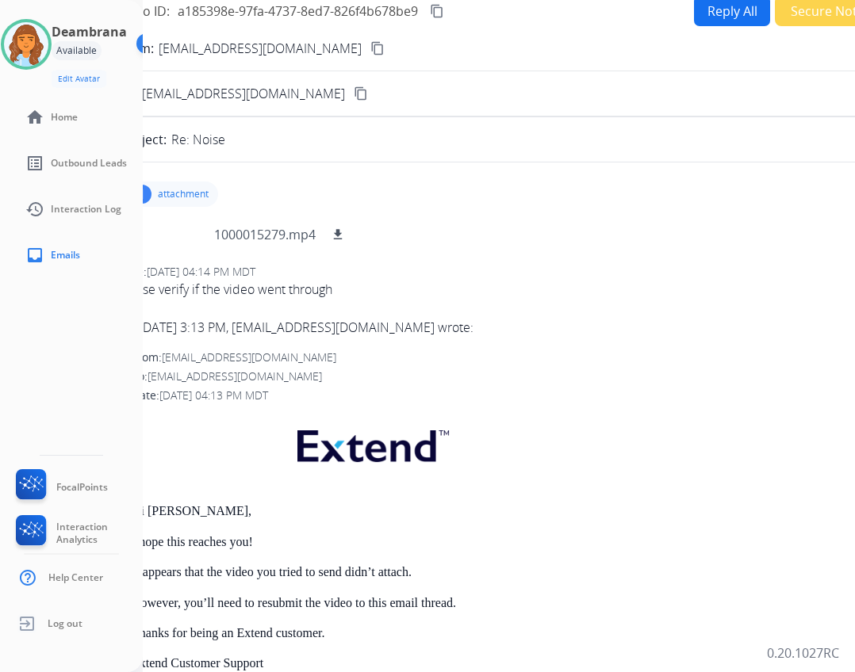
click at [84, 49] on div "Available" at bounding box center [77, 50] width 50 height 19
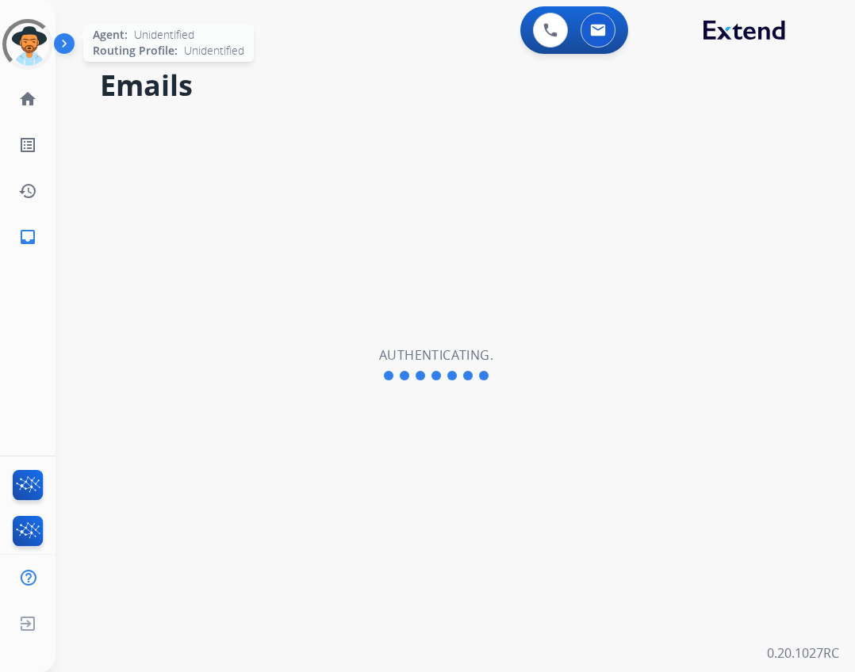
click at [37, 52] on div at bounding box center [27, 44] width 51 height 51
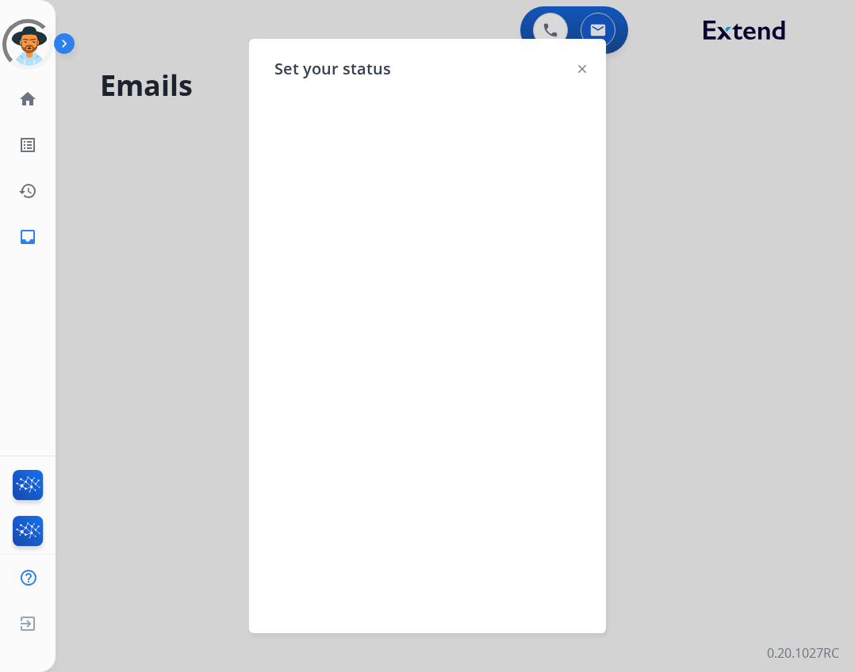
select select "**********"
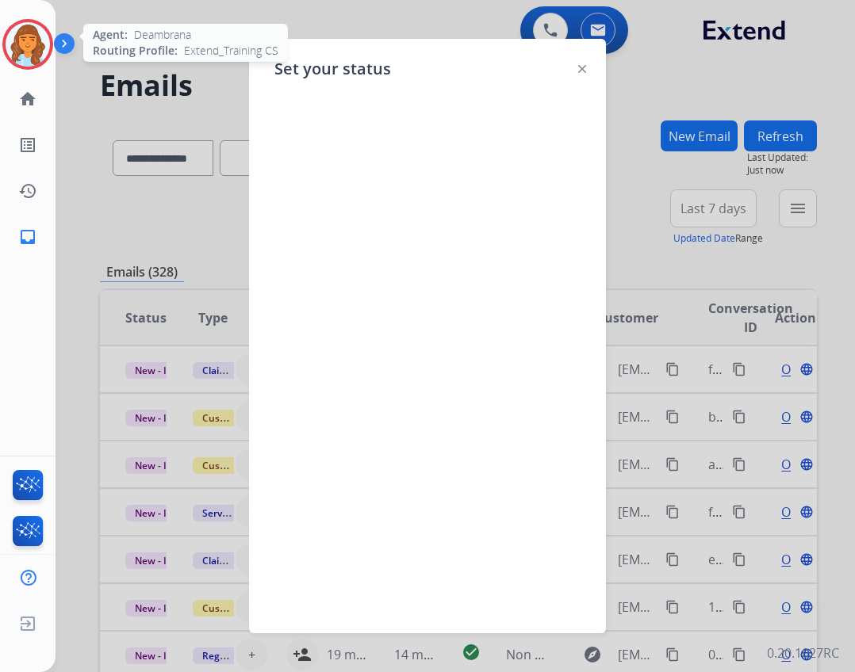
click at [18, 40] on img at bounding box center [28, 44] width 44 height 44
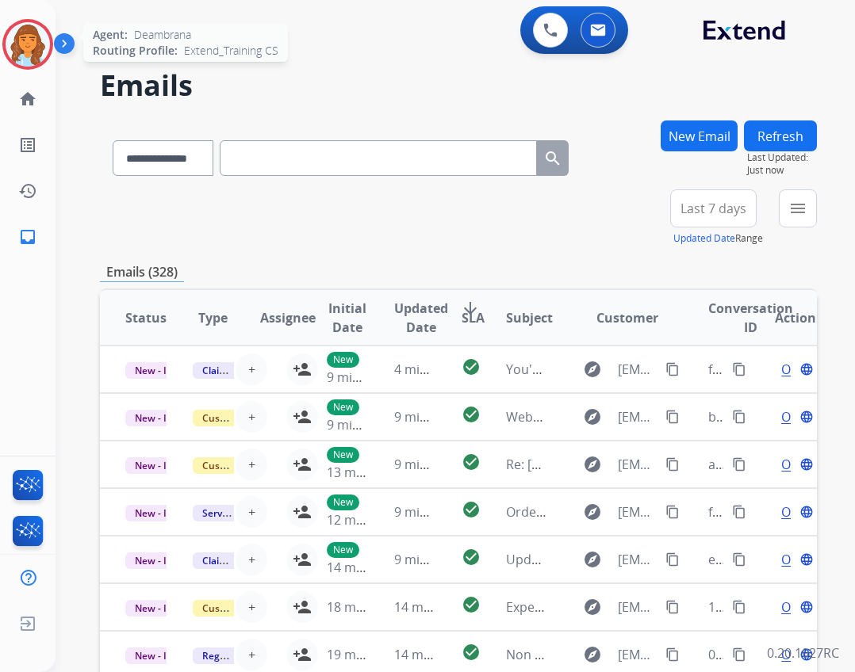
click at [29, 52] on img at bounding box center [28, 44] width 44 height 44
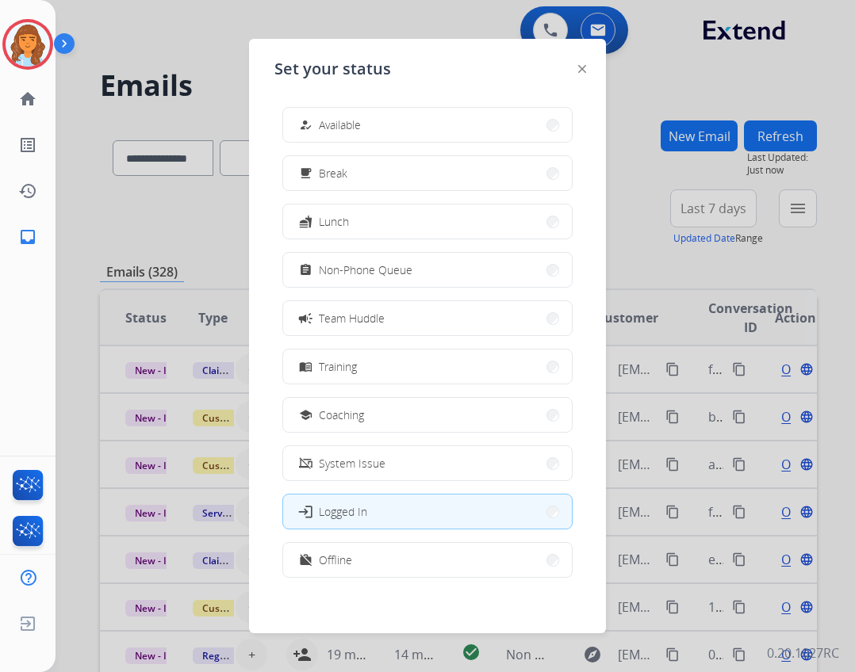
click at [308, 105] on div "how_to_reg Available free_breakfast Break fastfood Lunch assignment Non-Phone Q…" at bounding box center [427, 344] width 306 height 500
click at [316, 121] on div "how_to_reg" at bounding box center [307, 125] width 23 height 19
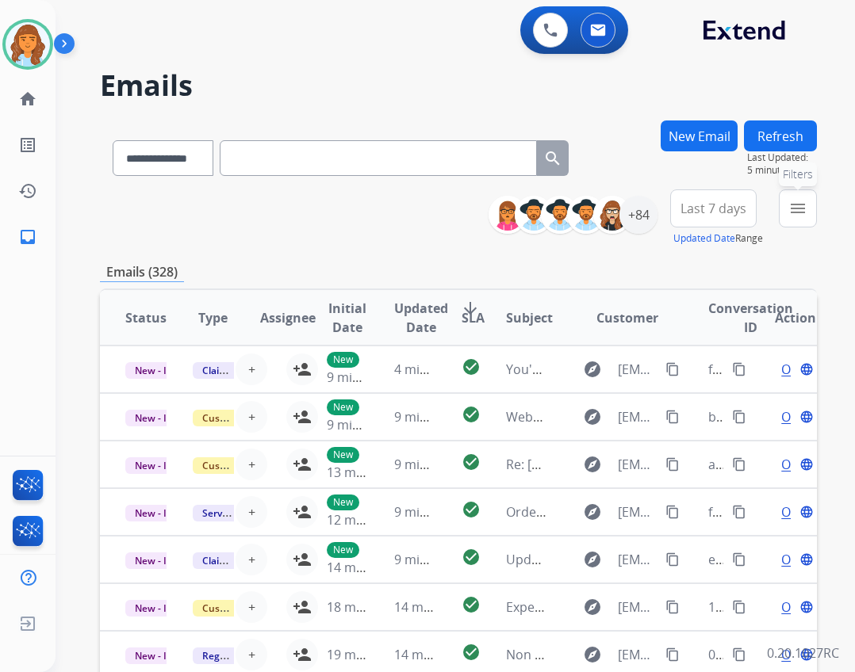
click at [788, 217] on mat-icon "menu" at bounding box center [797, 208] width 19 height 19
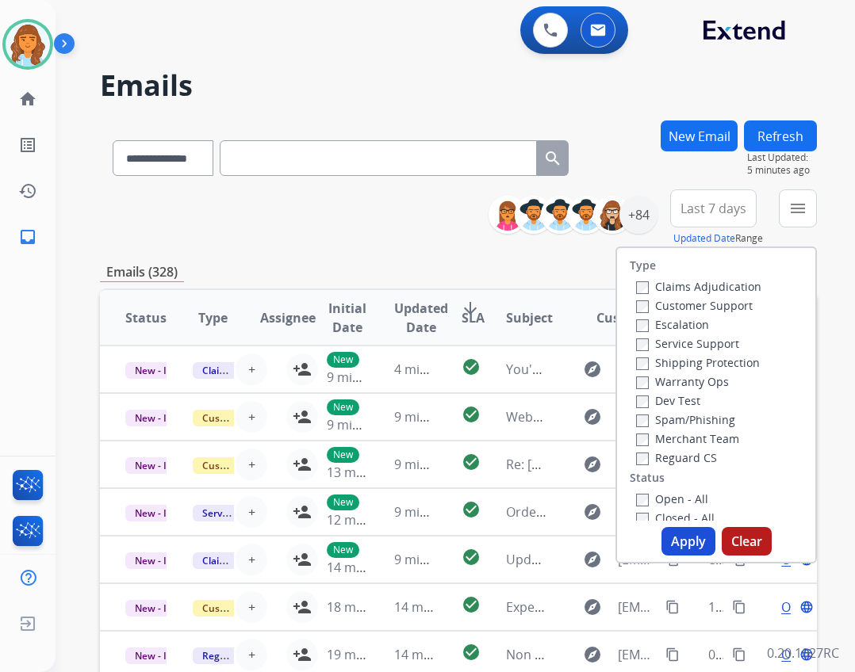
click at [679, 461] on label "Reguard CS" at bounding box center [676, 457] width 81 height 15
click at [644, 500] on label "Open - All" at bounding box center [672, 499] width 72 height 15
click at [647, 308] on label "Customer Support" at bounding box center [694, 305] width 117 height 15
click at [670, 366] on label "Shipping Protection" at bounding box center [698, 362] width 124 height 15
click at [697, 540] on button "Apply" at bounding box center [688, 541] width 54 height 29
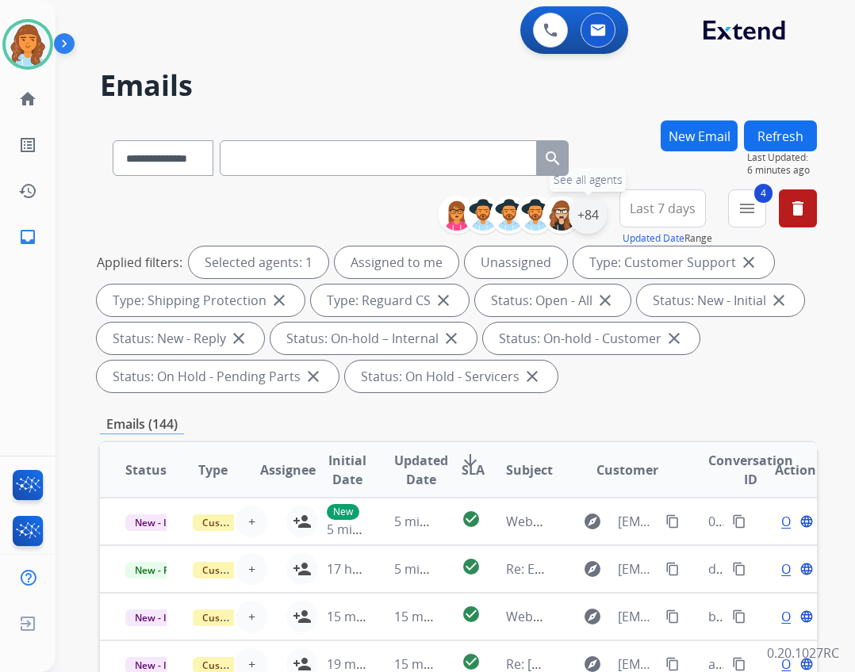
click at [584, 221] on div "+84" at bounding box center [588, 215] width 38 height 38
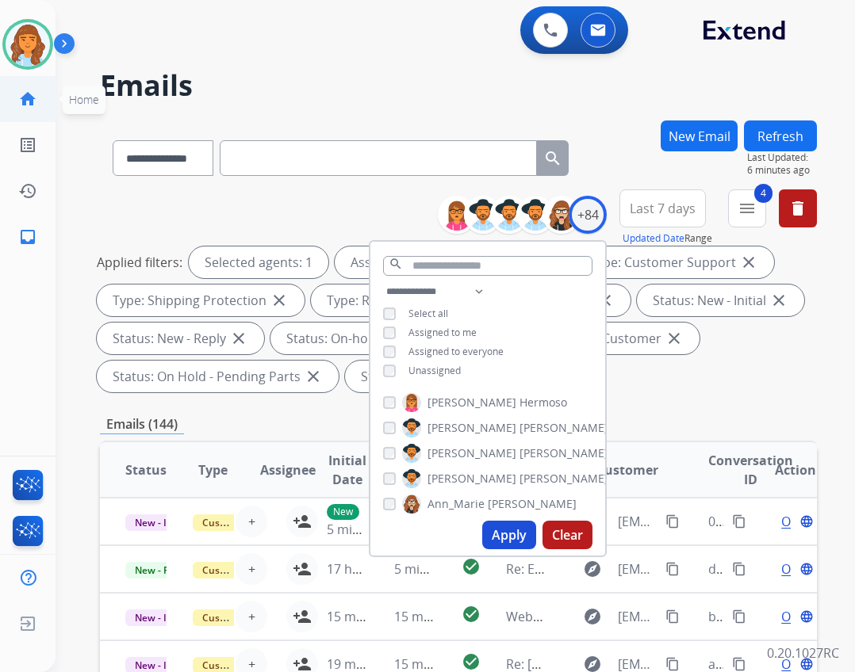
click at [17, 99] on link "home Home" at bounding box center [28, 99] width 44 height 44
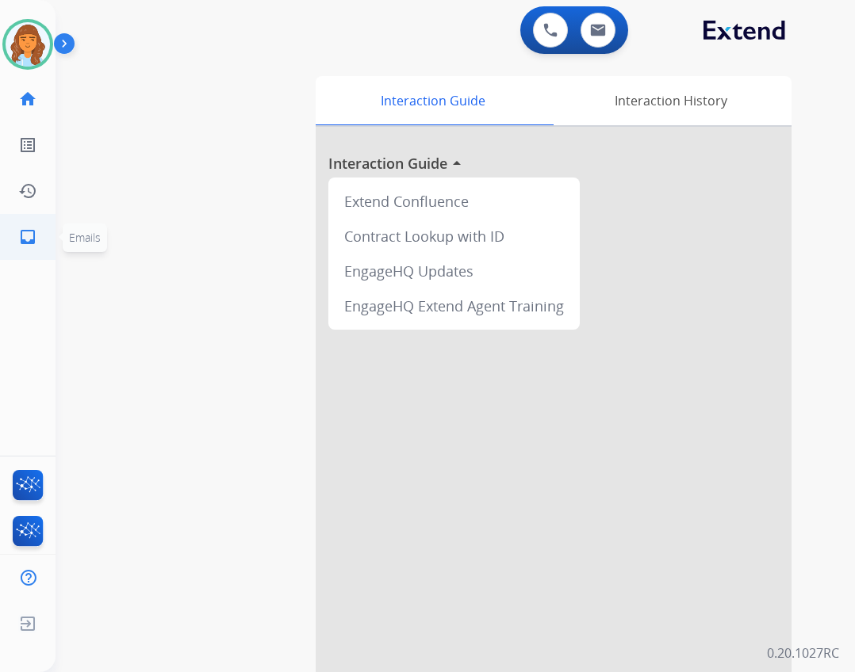
click at [18, 227] on link "inbox Emails" at bounding box center [28, 237] width 44 height 44
select select "**********"
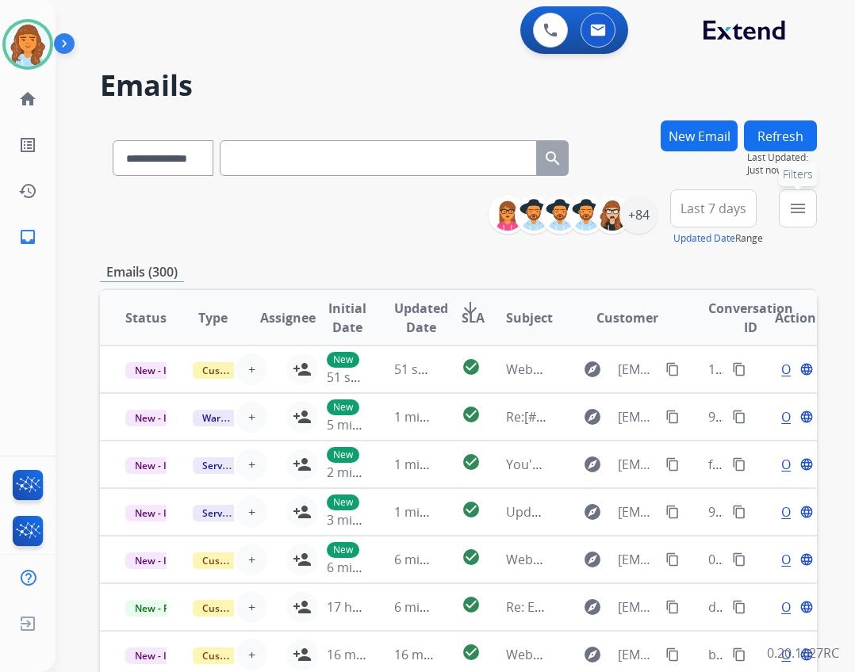
click at [783, 214] on button "menu Filters" at bounding box center [798, 209] width 38 height 38
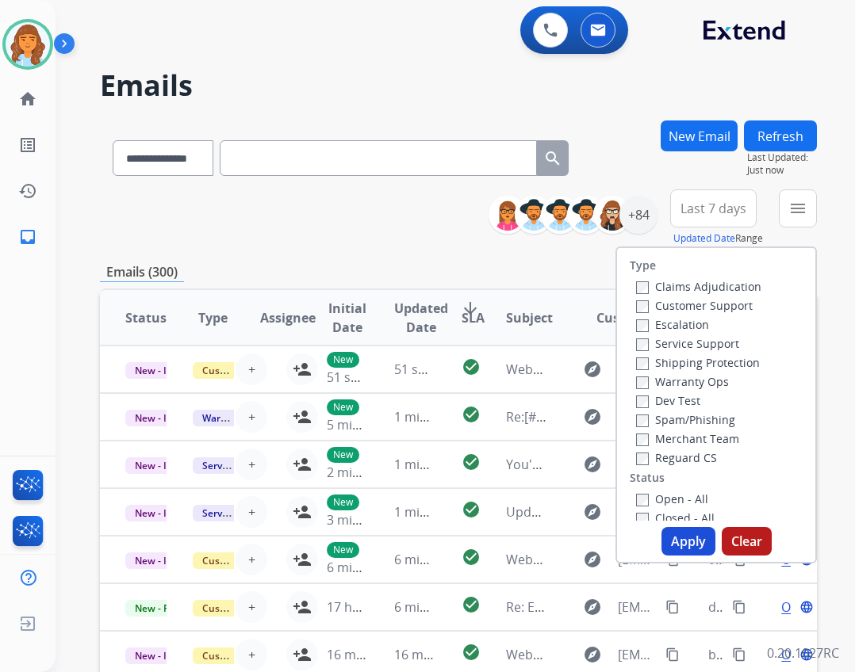
click at [668, 461] on label "Reguard CS" at bounding box center [676, 457] width 81 height 15
click at [690, 308] on label "Customer Support" at bounding box center [694, 305] width 117 height 15
drag, startPoint x: 676, startPoint y: 500, endPoint x: 675, endPoint y: 510, distance: 10.4
click at [676, 500] on label "Open - All" at bounding box center [672, 499] width 72 height 15
click at [675, 530] on button "Apply" at bounding box center [688, 541] width 54 height 29
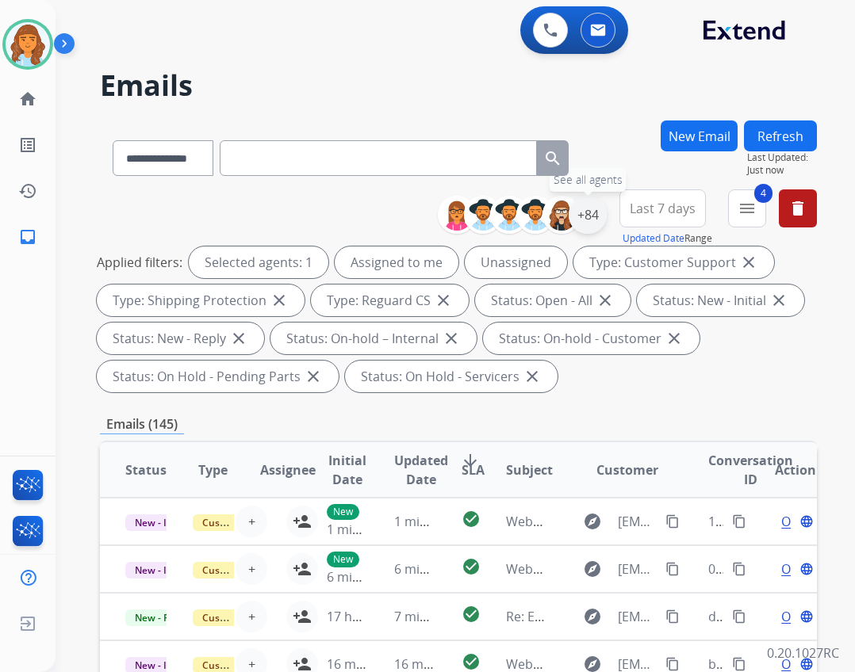
click at [591, 221] on div "+84" at bounding box center [588, 215] width 38 height 38
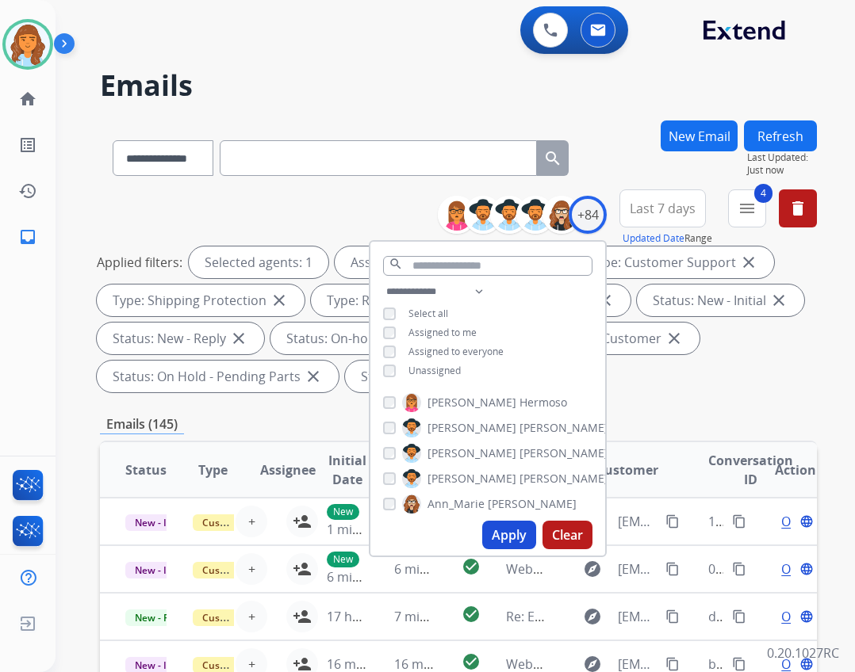
click at [439, 365] on span "Unassigned" at bounding box center [434, 370] width 52 height 13
click at [511, 531] on button "Apply" at bounding box center [509, 535] width 54 height 29
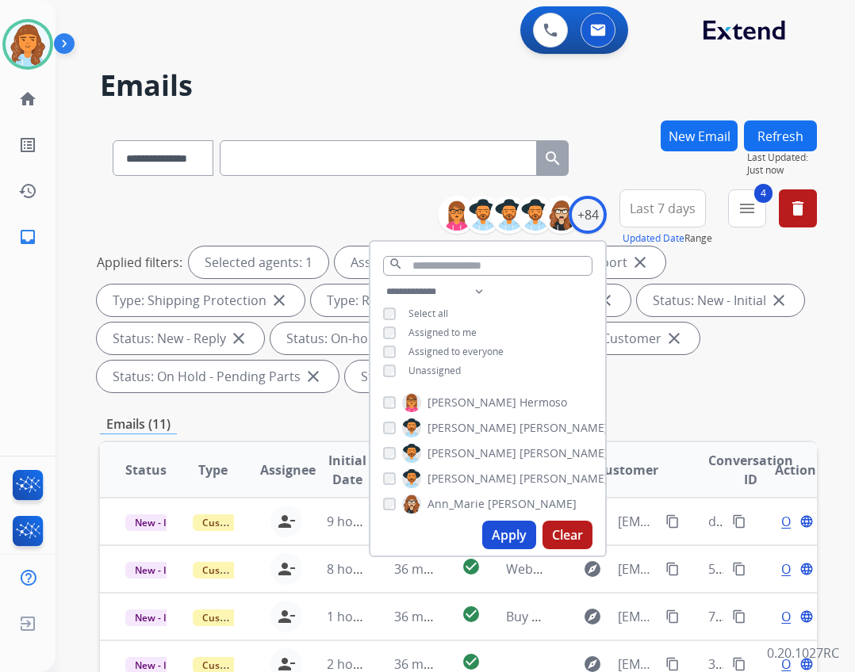
click at [683, 401] on div "**********" at bounding box center [458, 588] width 717 height 934
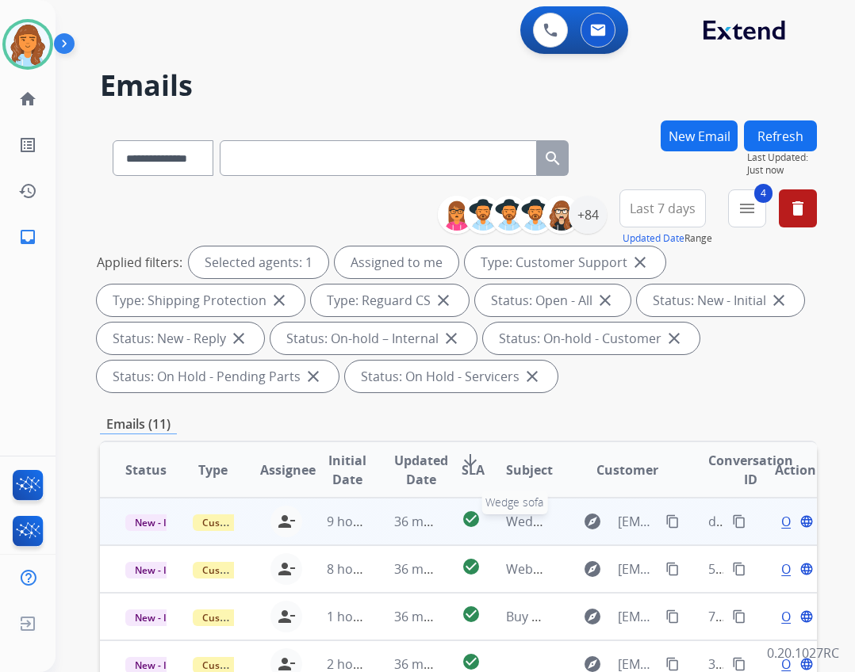
click at [525, 519] on span "Wedge sofa" at bounding box center [541, 521] width 70 height 17
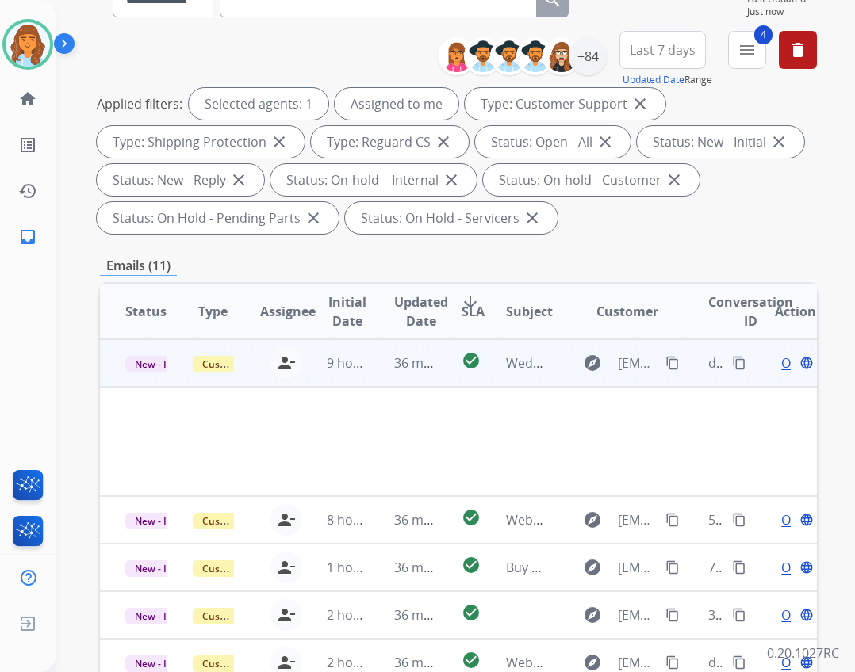
click at [781, 370] on span "Open" at bounding box center [797, 363] width 33 height 19
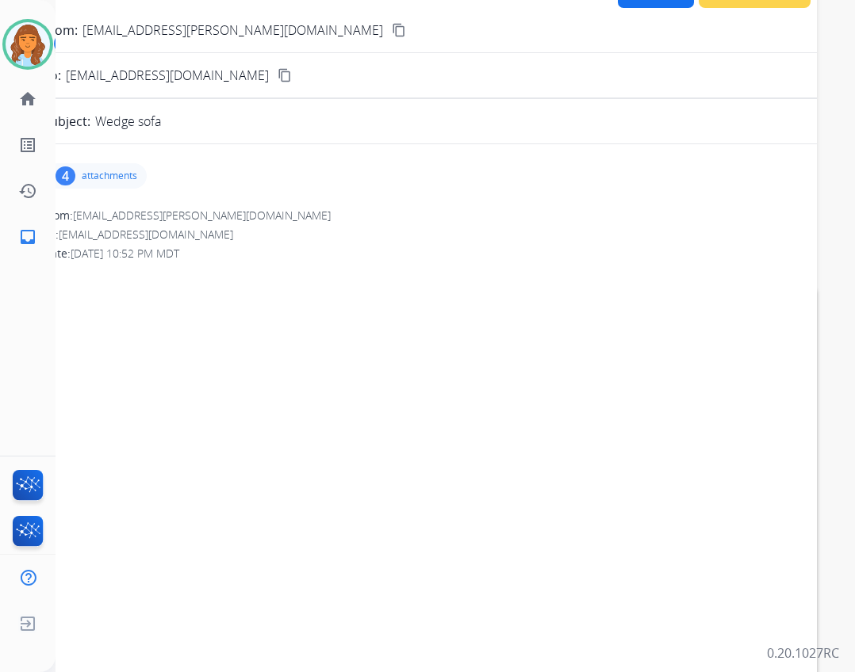
click at [139, 185] on div "4 attachments" at bounding box center [96, 175] width 101 height 25
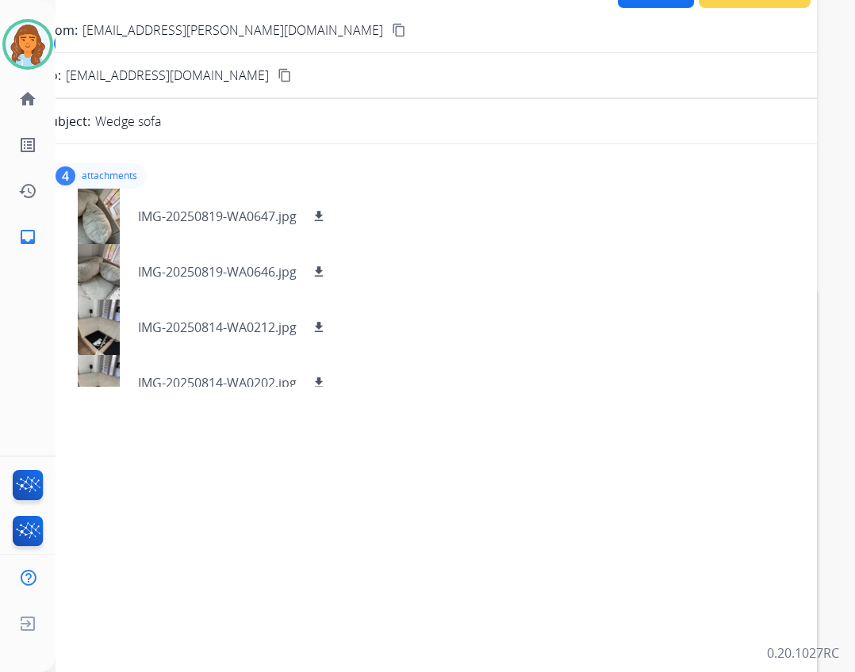
click at [392, 28] on mat-icon "content_copy" at bounding box center [399, 30] width 14 height 14
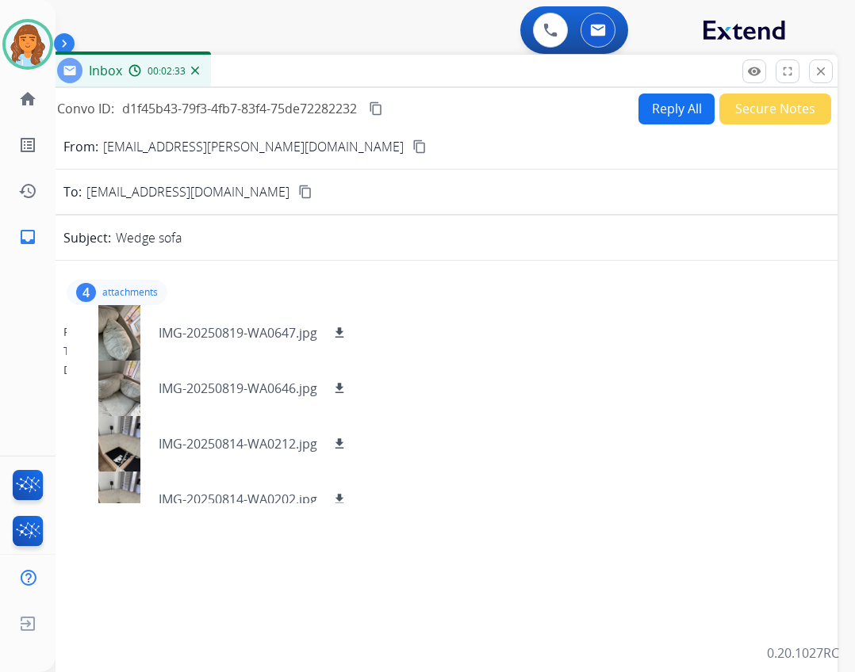
drag, startPoint x: 553, startPoint y: 111, endPoint x: 573, endPoint y: 67, distance: 48.2
click at [573, 67] on div "Inbox 00:02:33" at bounding box center [440, 71] width 793 height 33
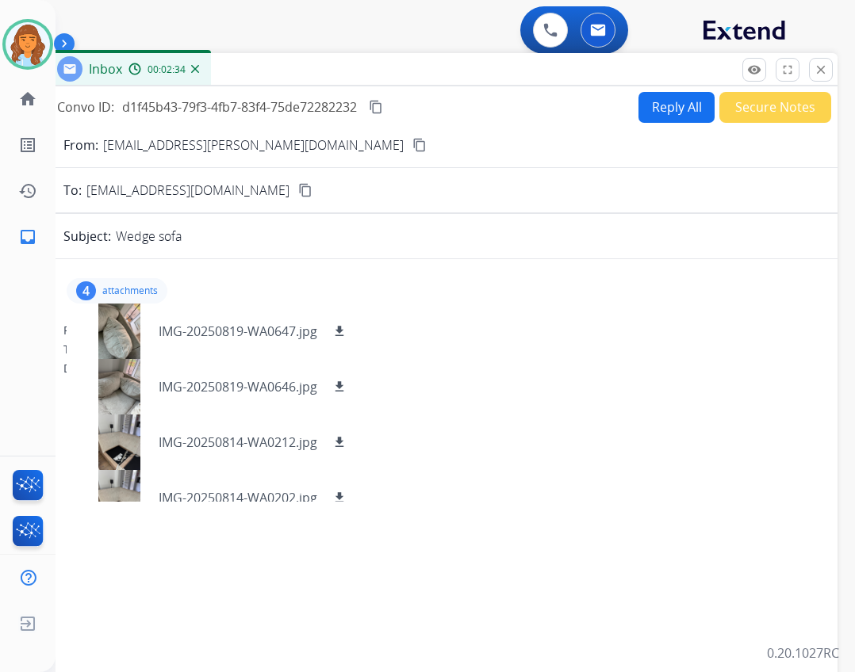
click at [665, 105] on button "Reply All" at bounding box center [676, 107] width 76 height 31
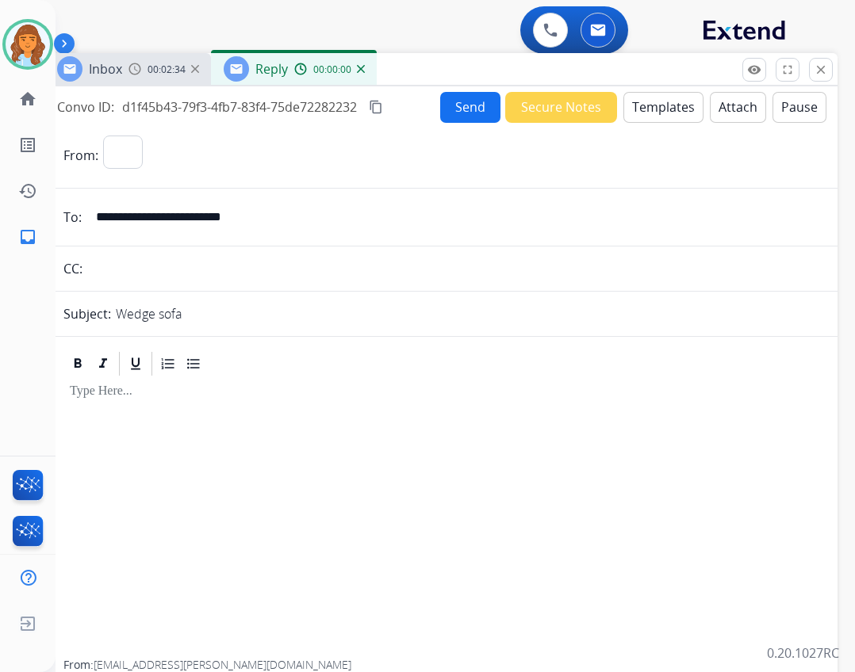
select select "**********"
click at [629, 112] on button "Templates" at bounding box center [663, 107] width 80 height 31
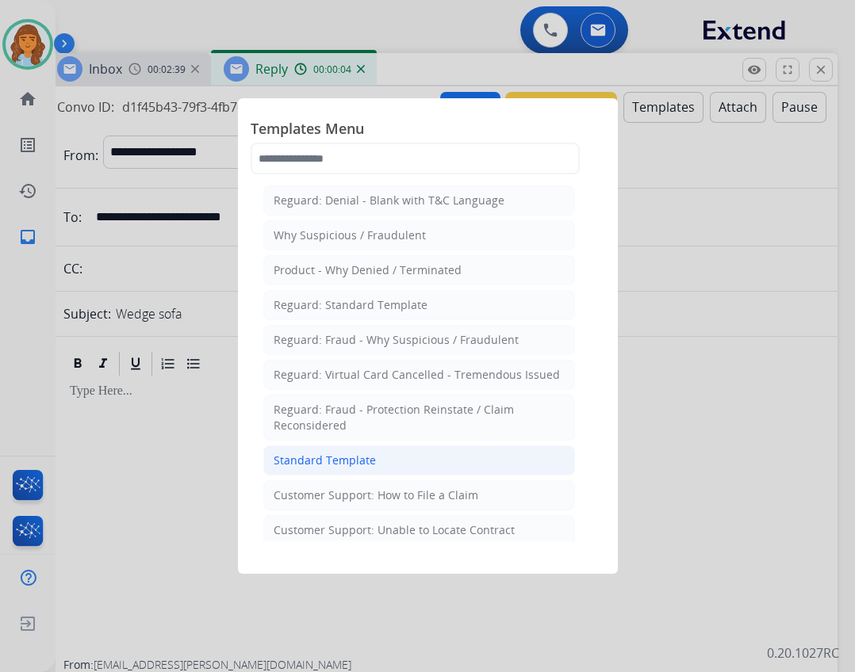
click at [412, 451] on li "Standard Template" at bounding box center [419, 461] width 312 height 30
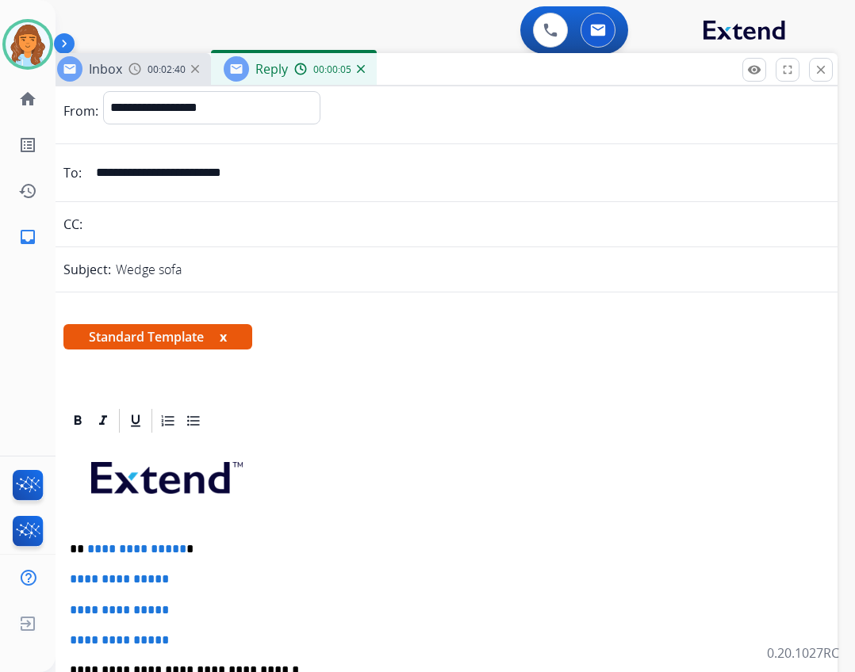
scroll to position [79, 0]
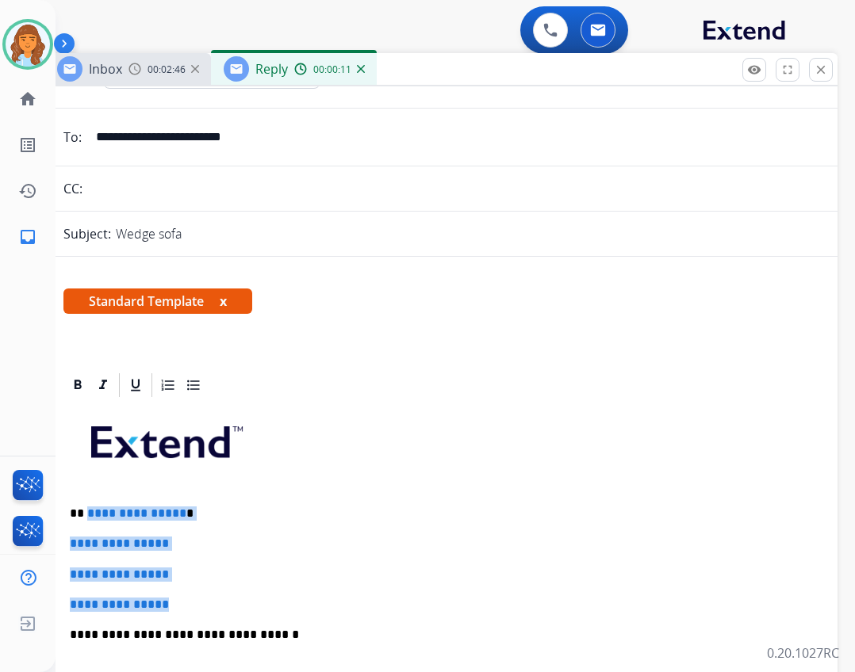
drag, startPoint x: 85, startPoint y: 514, endPoint x: 184, endPoint y: 607, distance: 135.8
click at [182, 607] on div "**********" at bounding box center [440, 673] width 755 height 546
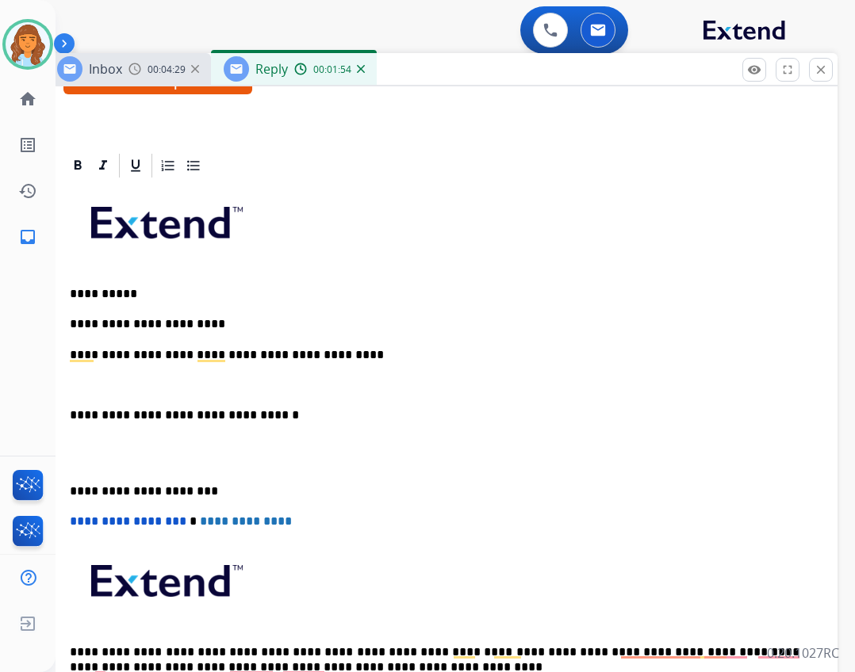
scroll to position [317, 0]
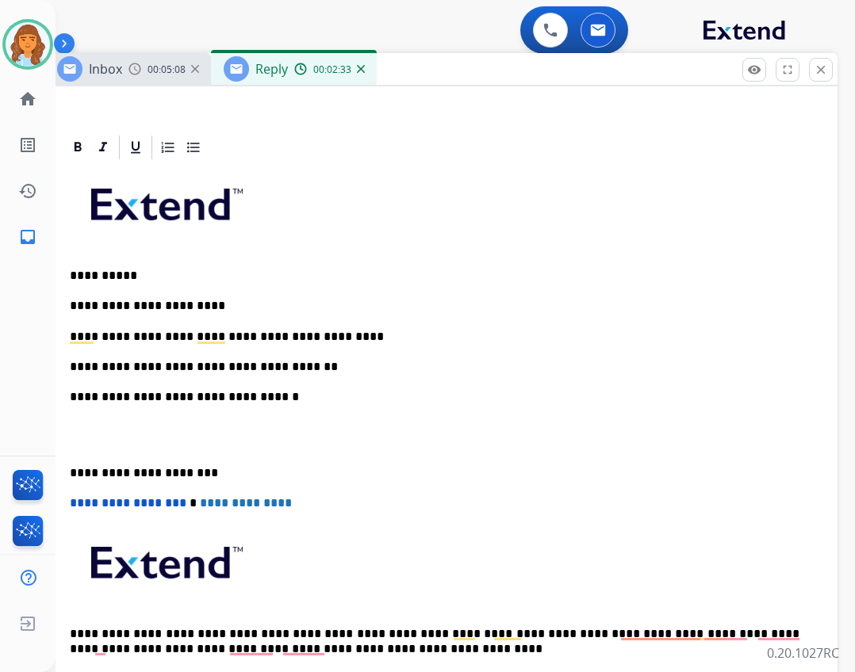
click at [71, 475] on p "**********" at bounding box center [435, 473] width 730 height 14
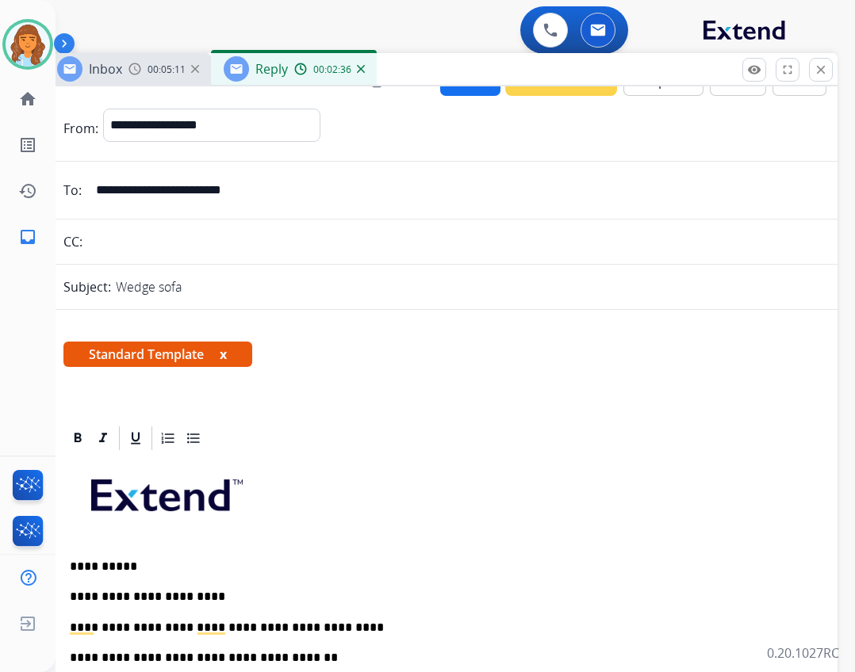
scroll to position [0, 0]
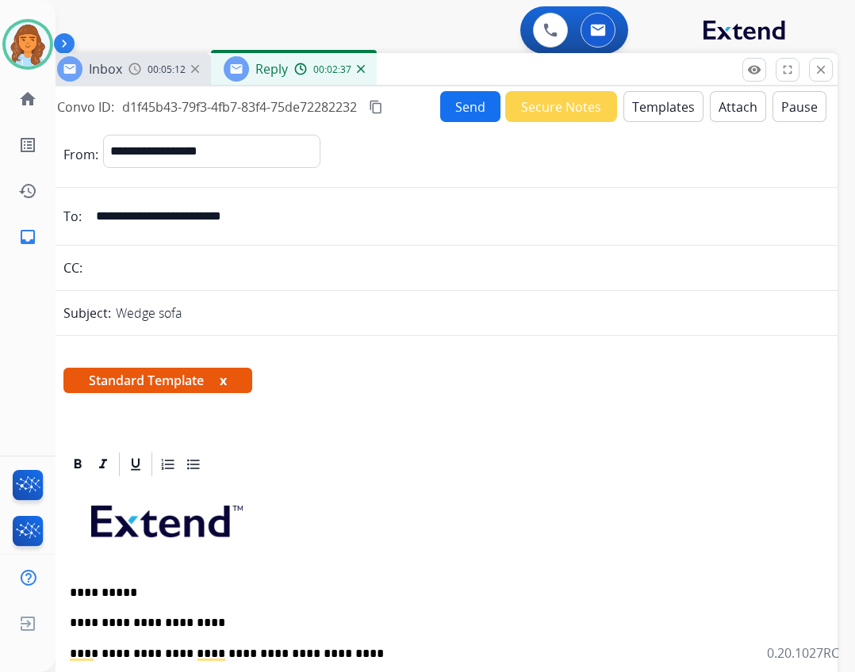
click at [473, 121] on button "Send" at bounding box center [470, 106] width 60 height 31
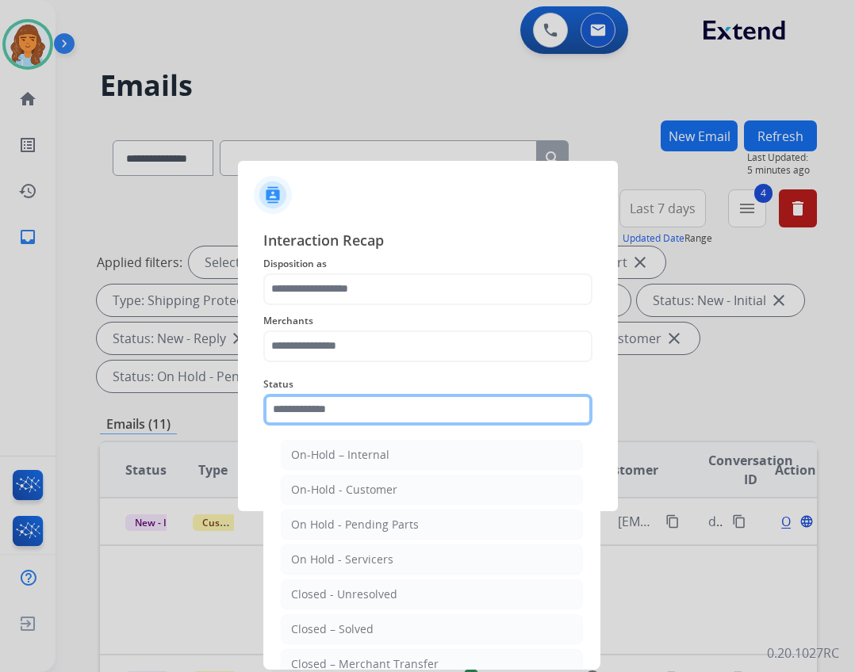
drag, startPoint x: 358, startPoint y: 400, endPoint x: 358, endPoint y: 440, distance: 39.7
click at [358, 402] on input "text" at bounding box center [427, 410] width 329 height 32
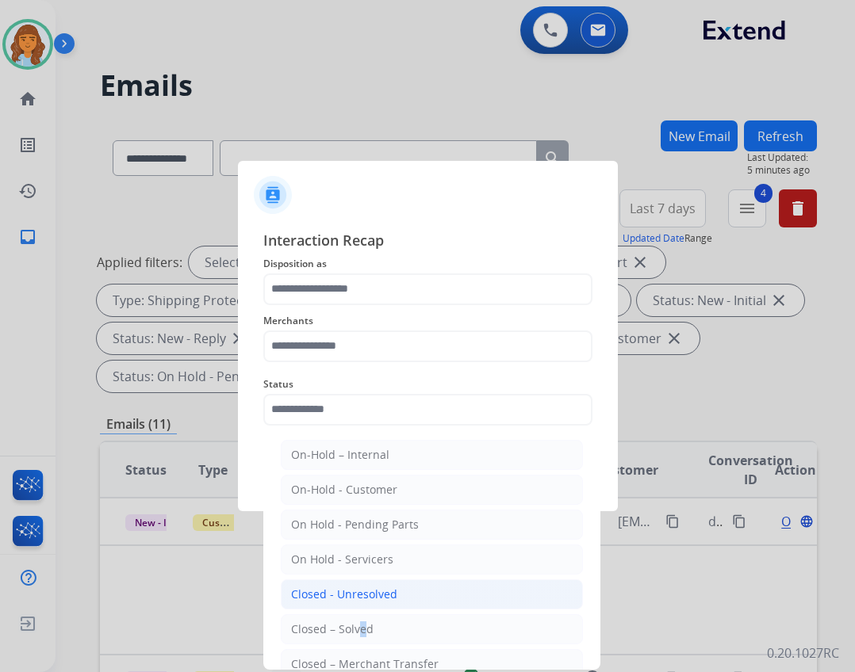
drag, startPoint x: 358, startPoint y: 627, endPoint x: 354, endPoint y: 605, distance: 22.6
click at [354, 609] on ul "On-Hold – Internal On-Hold - Customer On Hold - Pending Parts On Hold - Service…" at bounding box center [432, 598] width 312 height 333
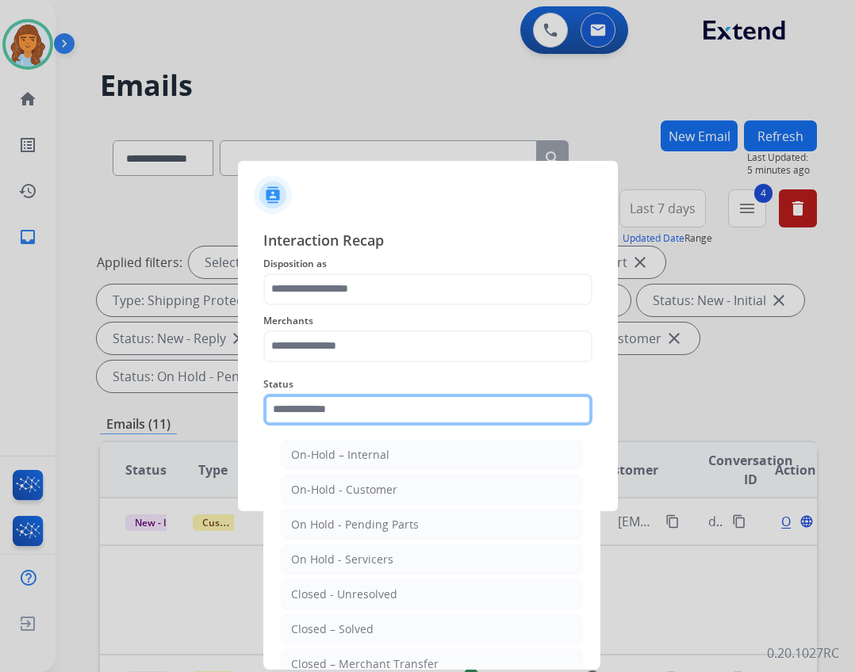
click at [350, 399] on input "text" at bounding box center [427, 410] width 329 height 32
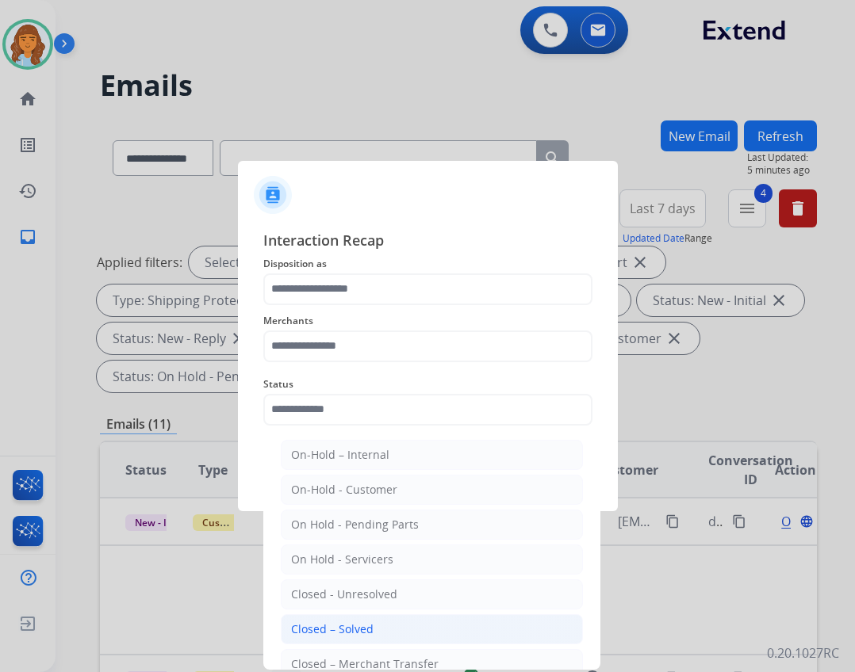
click at [317, 635] on div "Closed – Solved" at bounding box center [332, 630] width 82 height 16
type input "**********"
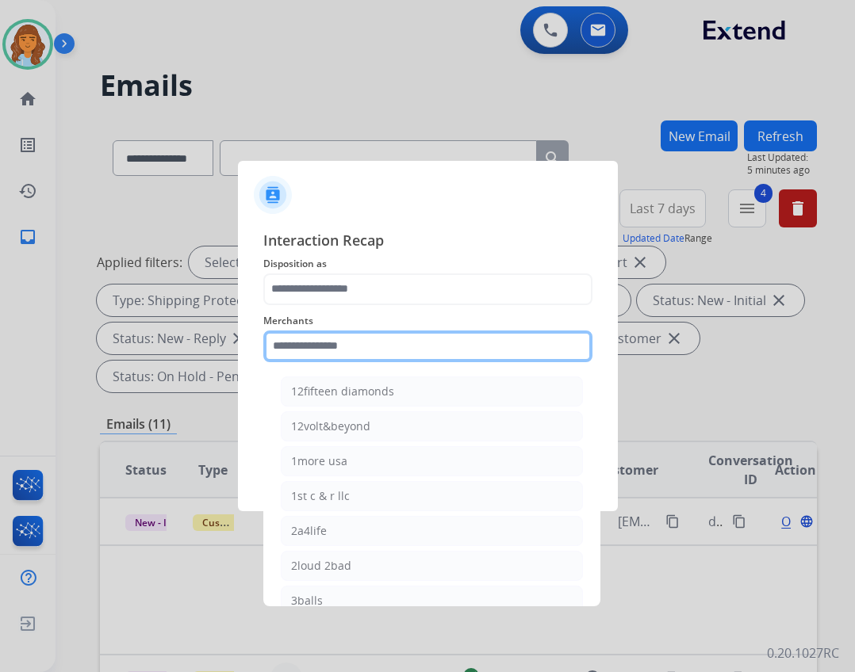
click at [331, 335] on input "text" at bounding box center [427, 347] width 329 height 32
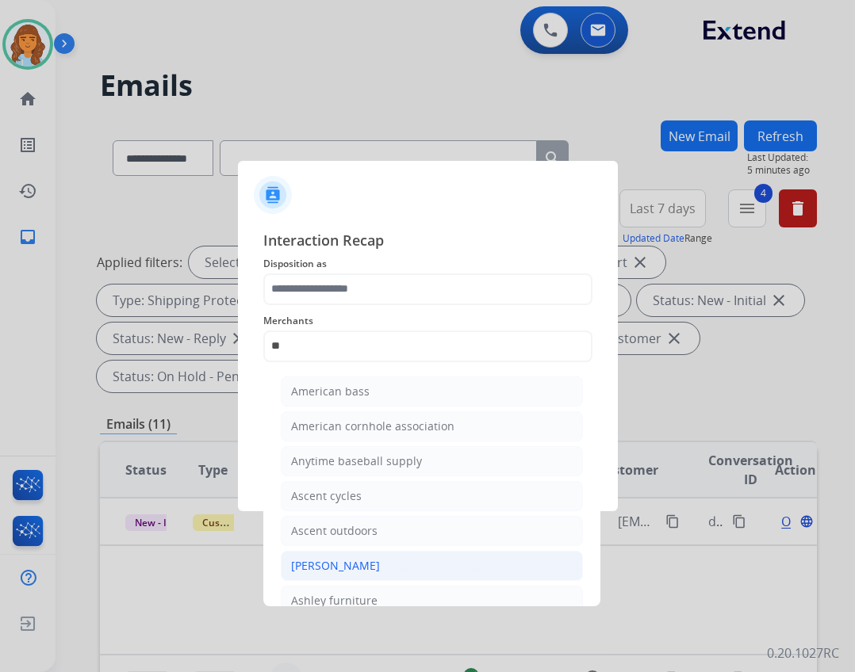
click at [375, 567] on div "Ashley - Reguard" at bounding box center [335, 566] width 89 height 16
type input "**********"
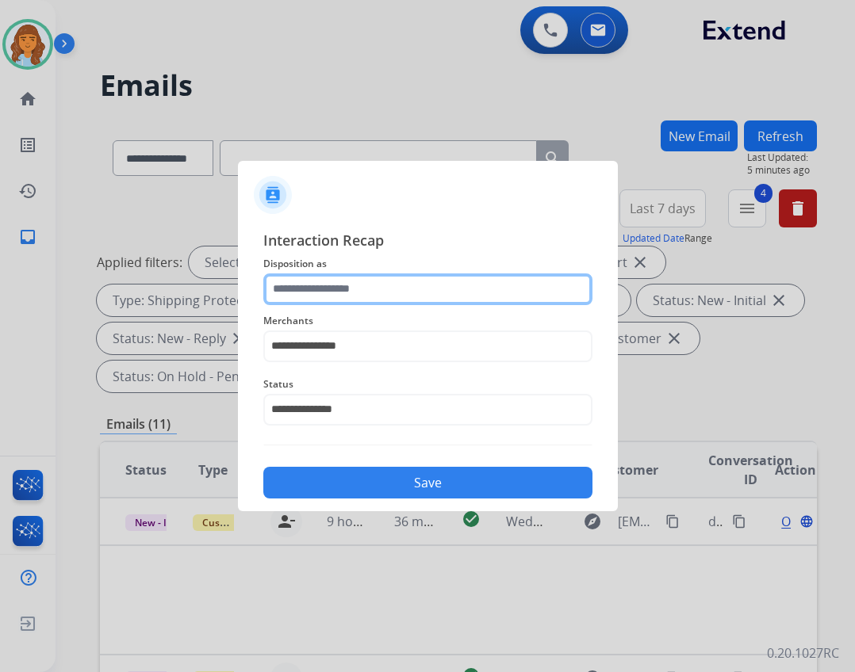
click at [396, 289] on input "text" at bounding box center [427, 290] width 329 height 32
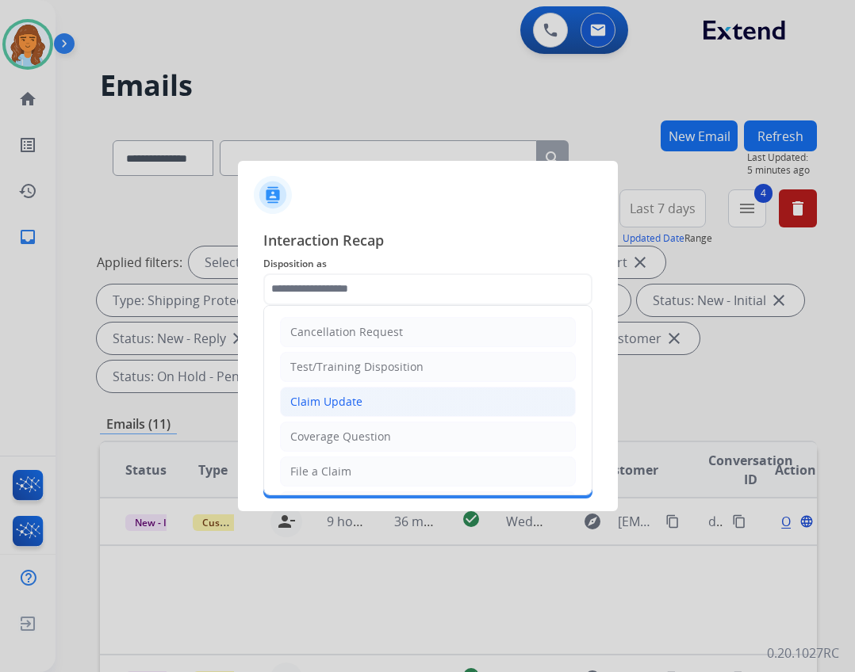
click at [331, 409] on div "Claim Update" at bounding box center [326, 402] width 72 height 16
type input "**********"
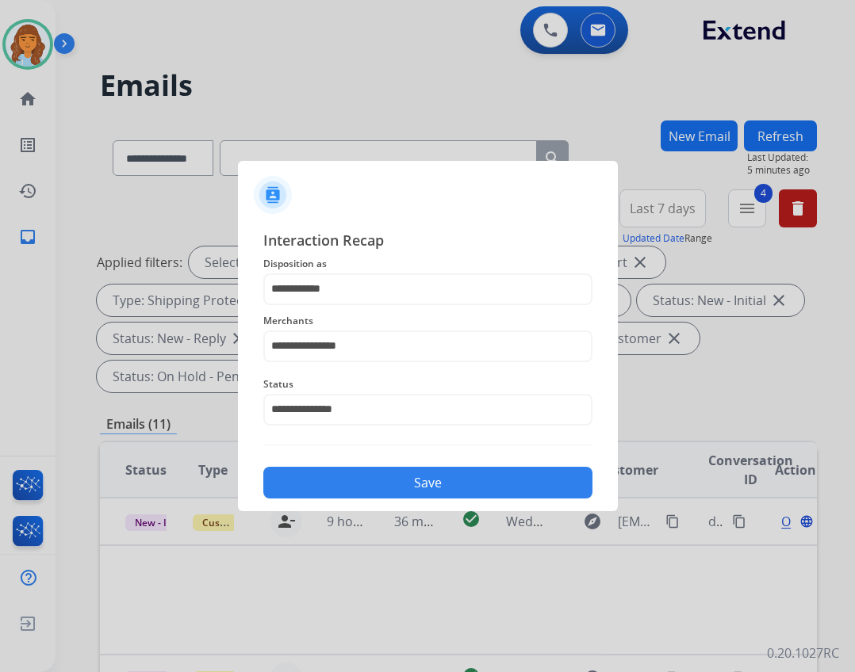
click at [379, 465] on div "Save" at bounding box center [427, 478] width 329 height 41
click at [377, 474] on button "Save" at bounding box center [427, 483] width 329 height 32
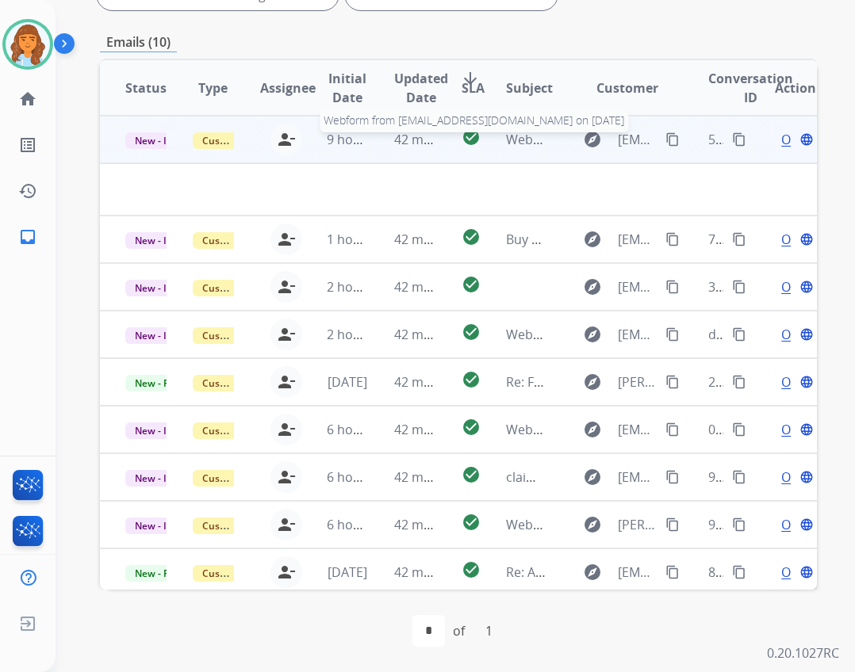
click at [511, 146] on span "Webform from [EMAIL_ADDRESS][DOMAIN_NAME] on [DATE]" at bounding box center [685, 139] width 359 height 17
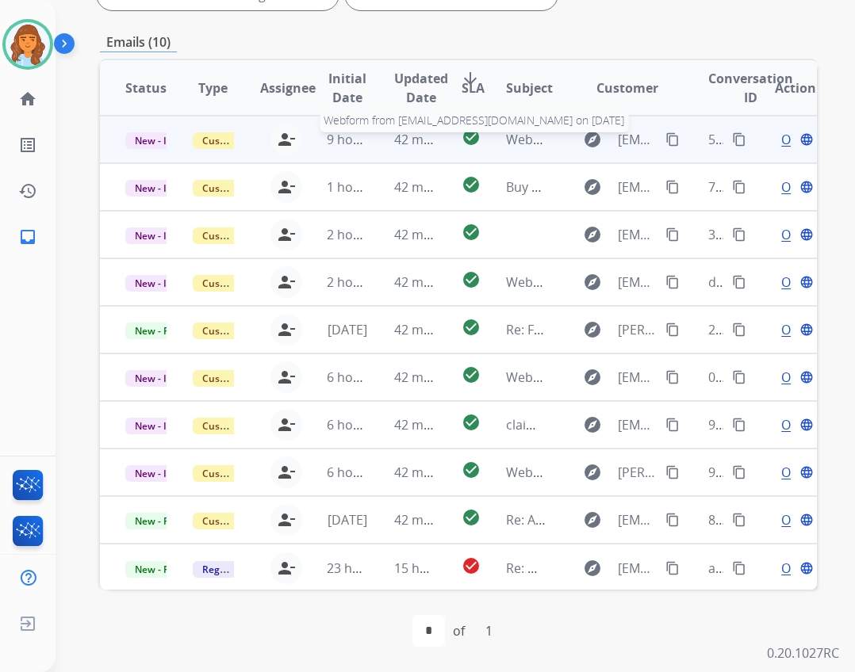
click at [511, 146] on span "Webform from [EMAIL_ADDRESS][DOMAIN_NAME] on [DATE]" at bounding box center [685, 139] width 359 height 17
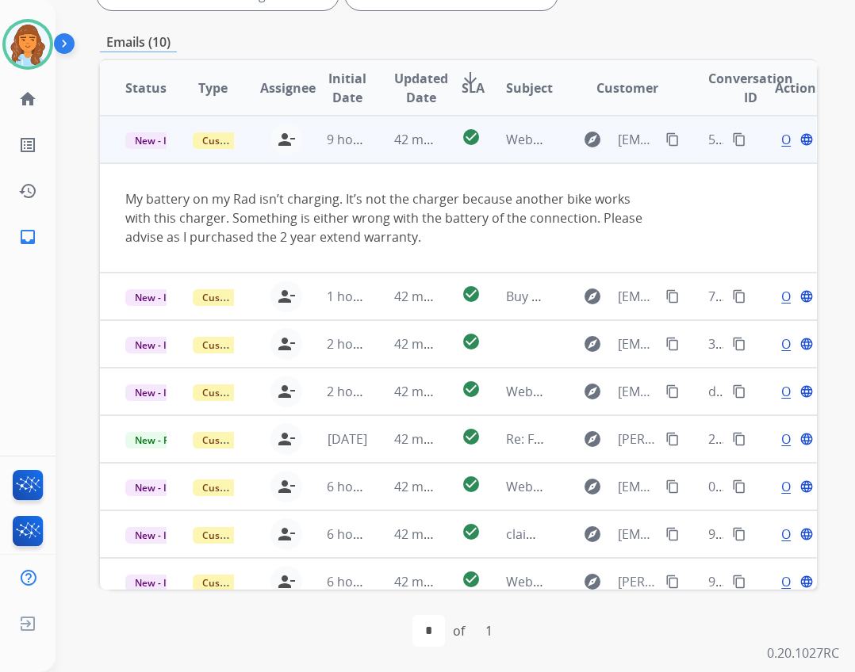
click at [665, 139] on mat-icon "content_copy" at bounding box center [672, 139] width 14 height 14
click at [781, 136] on span "Open" at bounding box center [797, 139] width 33 height 19
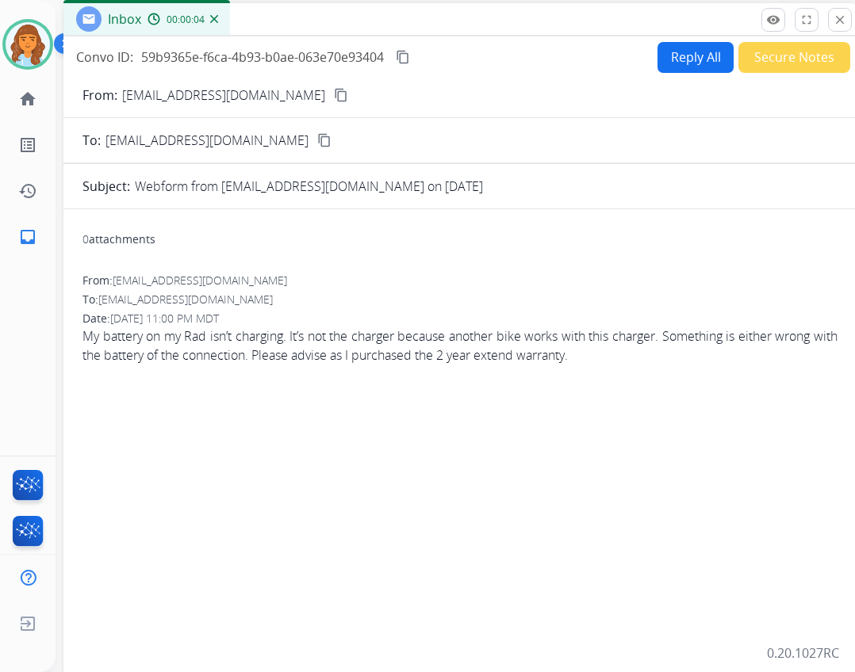
drag, startPoint x: 324, startPoint y: 112, endPoint x: 364, endPoint y: 18, distance: 101.6
click at [364, 18] on div "Inbox 00:00:04" at bounding box center [459, 19] width 793 height 33
click at [685, 59] on button "Reply All" at bounding box center [695, 57] width 76 height 31
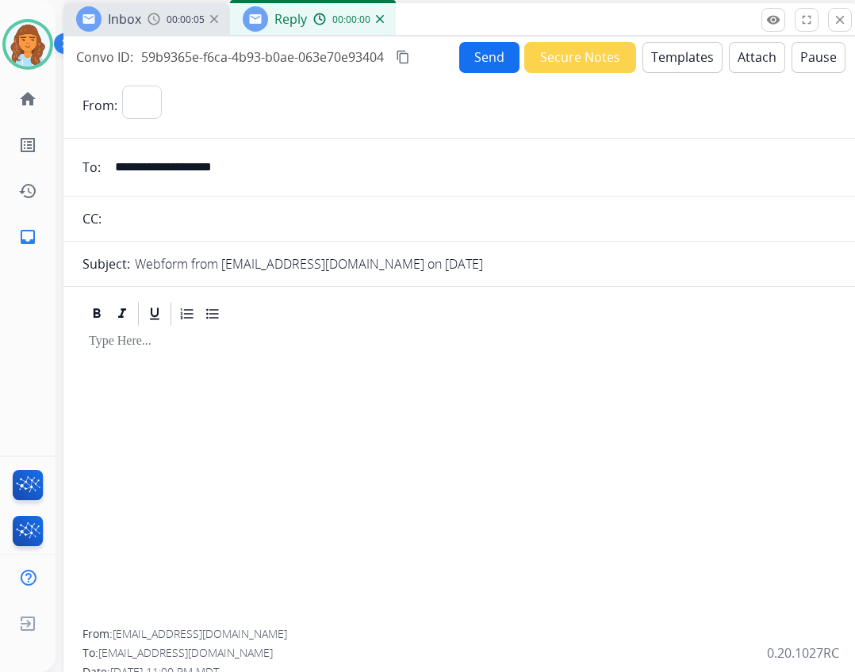
select select "**********"
click at [661, 54] on button "Templates" at bounding box center [682, 57] width 80 height 31
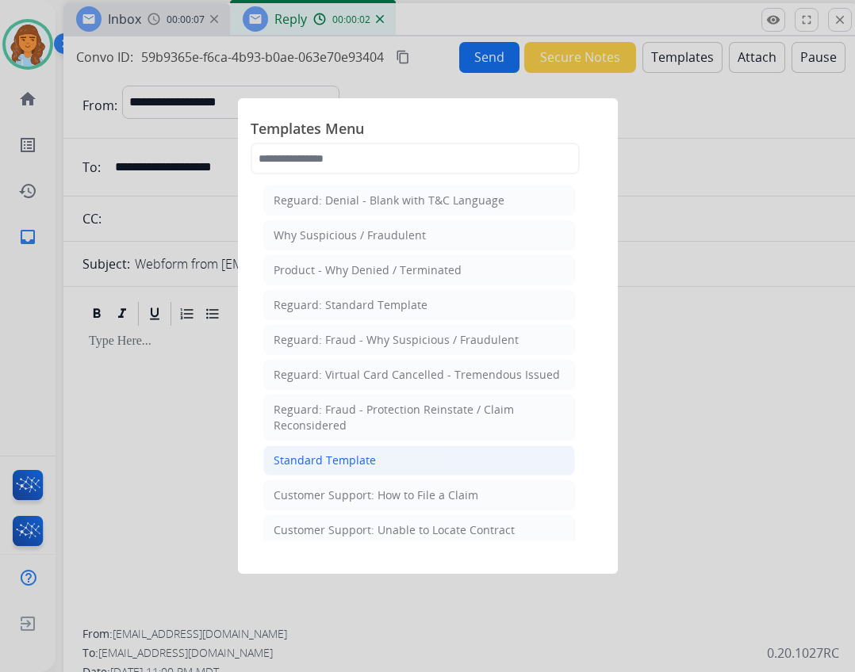
click at [427, 473] on li "Standard Template" at bounding box center [419, 461] width 312 height 30
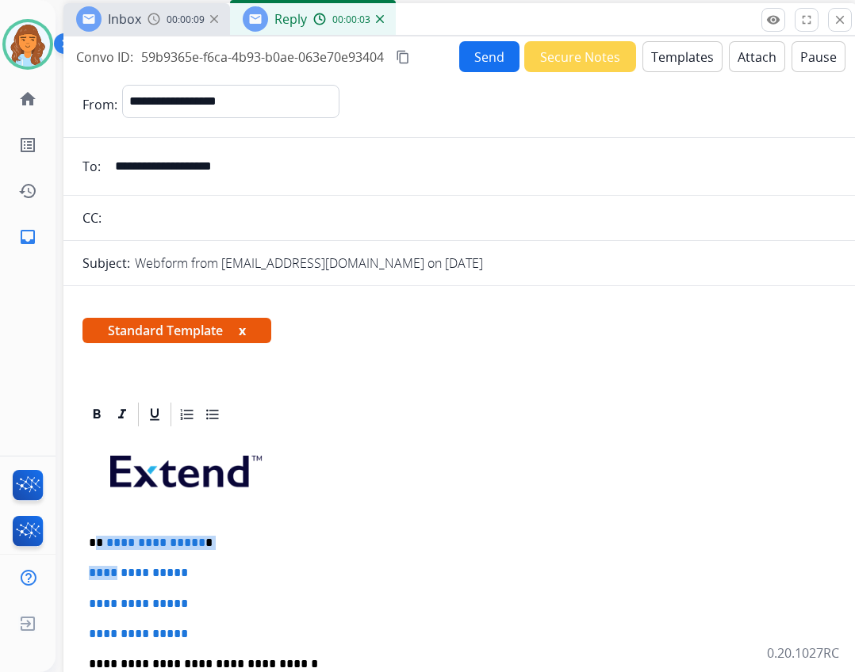
drag, startPoint x: 98, startPoint y: 543, endPoint x: 119, endPoint y: 551, distance: 22.1
click at [116, 540] on span "**********" at bounding box center [155, 543] width 99 height 12
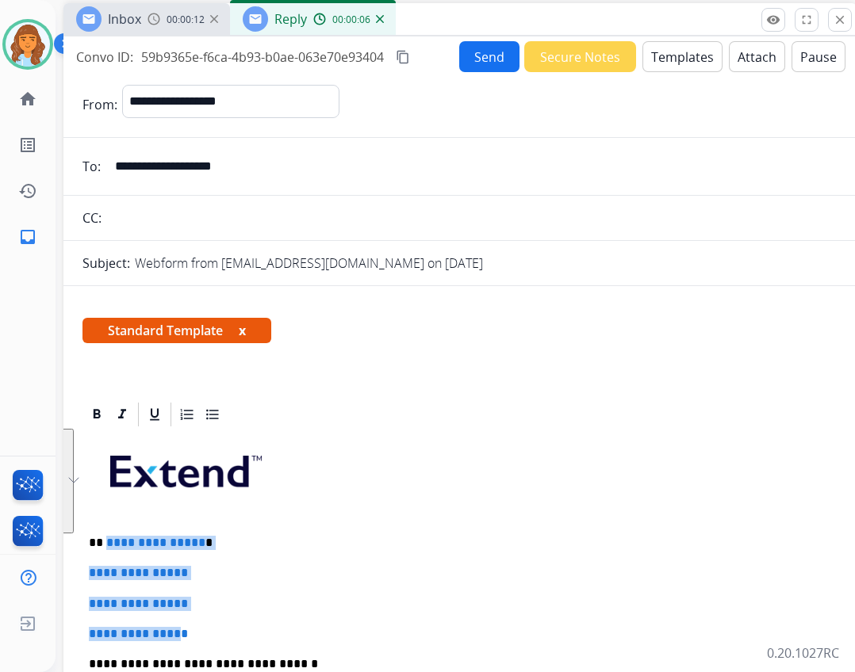
drag, startPoint x: 104, startPoint y: 537, endPoint x: 216, endPoint y: 626, distance: 142.8
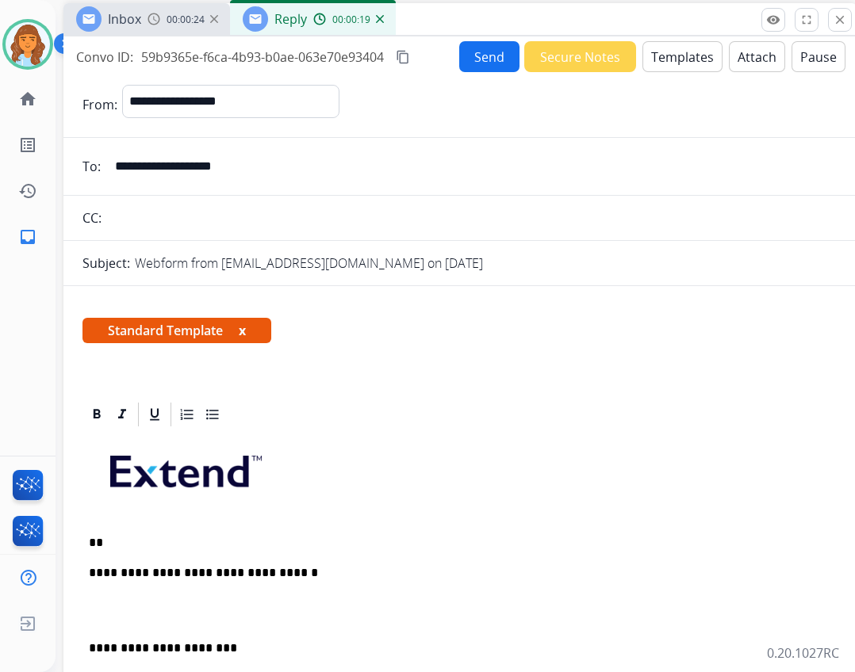
click at [128, 536] on p "**" at bounding box center [454, 543] width 730 height 14
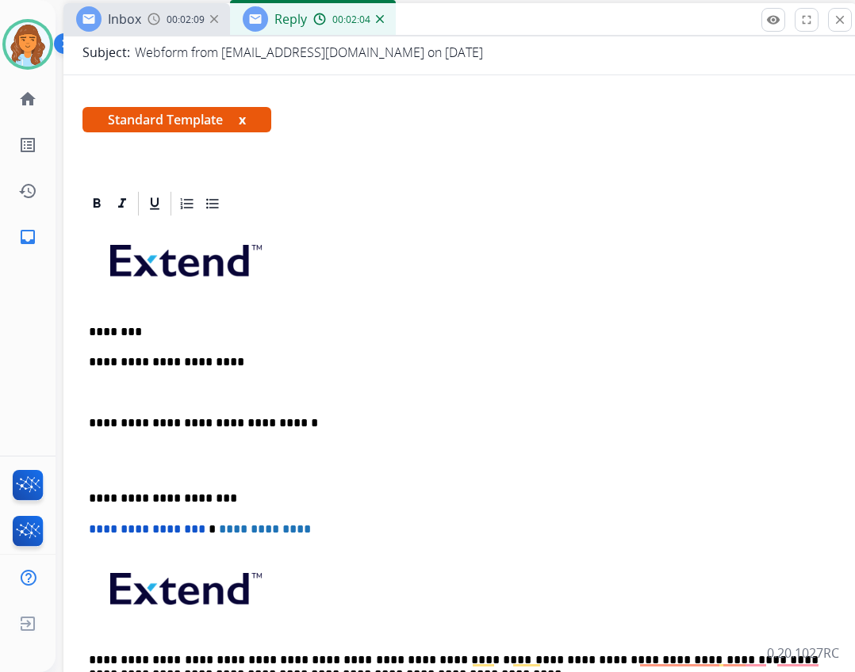
scroll to position [238, 0]
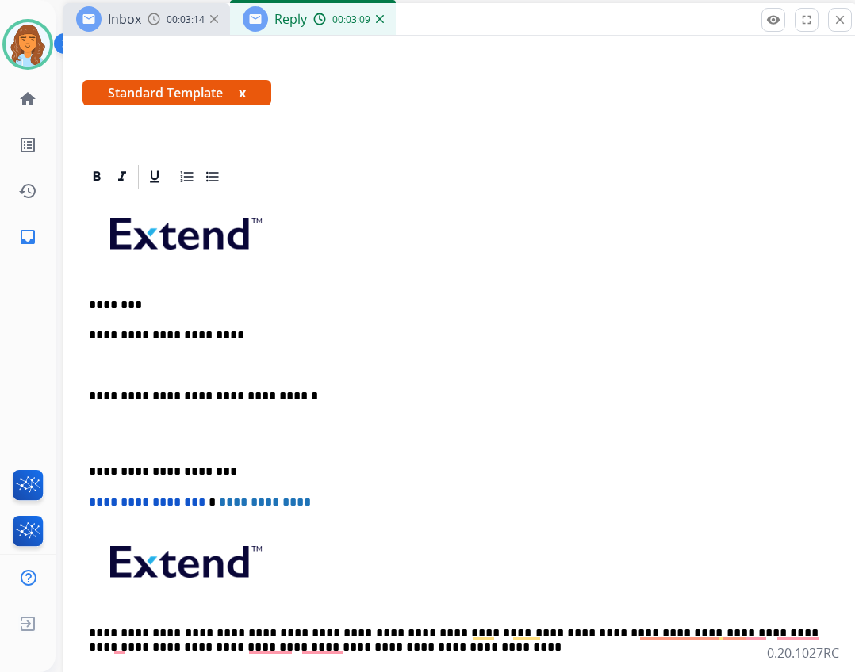
click at [224, 338] on p "**********" at bounding box center [454, 335] width 730 height 14
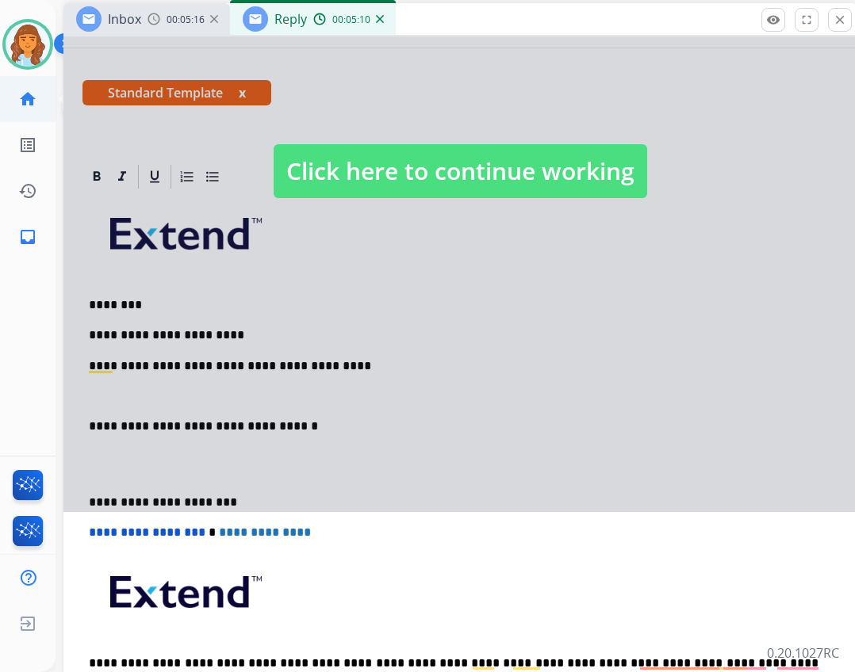
click at [28, 99] on mat-icon "home" at bounding box center [27, 99] width 19 height 19
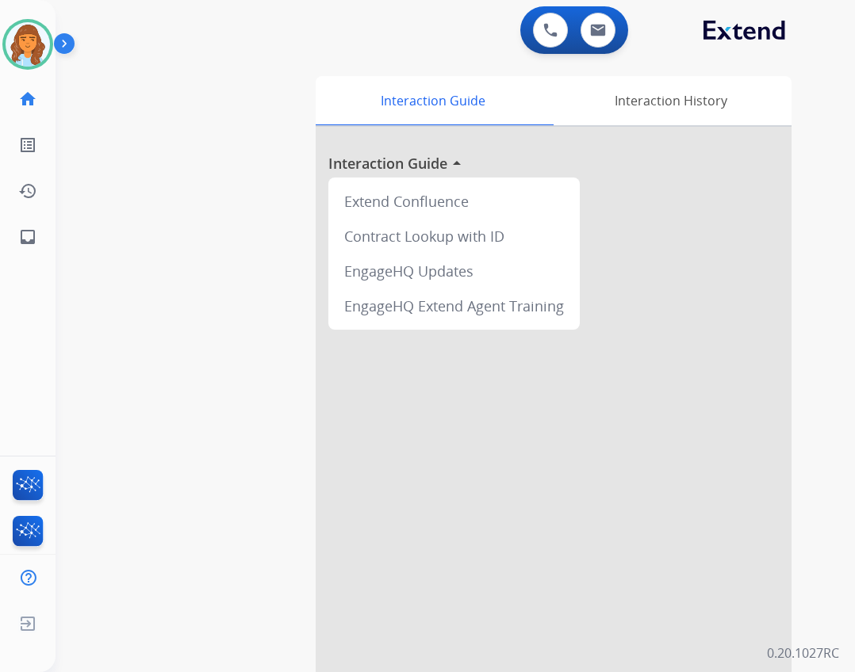
drag, startPoint x: 362, startPoint y: 21, endPoint x: 355, endPoint y: 14, distance: 9.5
click at [362, 21] on div "0 Voice Interactions 0 Email Interactions" at bounding box center [446, 31] width 742 height 51
click at [41, 239] on link "inbox Emails" at bounding box center [28, 237] width 44 height 44
select select "**********"
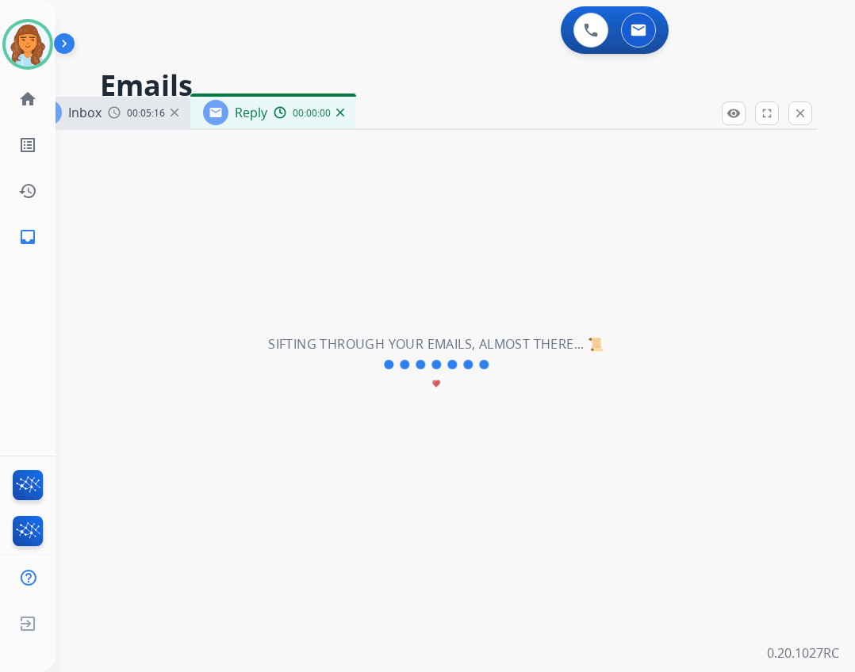
select select "**********"
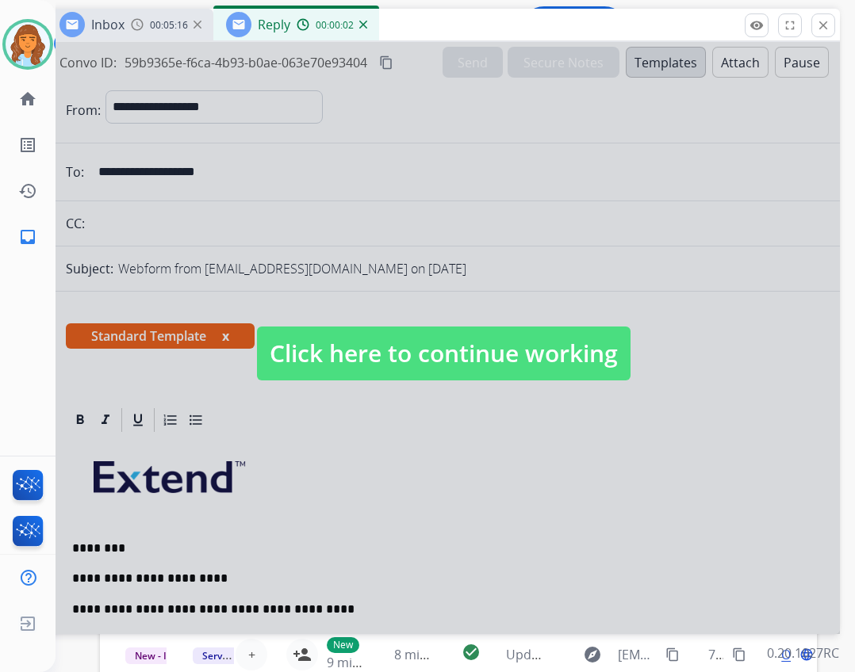
drag, startPoint x: 449, startPoint y: 101, endPoint x: 472, endPoint y: 13, distance: 91.0
click at [472, 13] on div "Inbox 00:05:16 Reply 00:00:02" at bounding box center [443, 25] width 793 height 33
click at [483, 354] on span "Click here to continue working" at bounding box center [443, 354] width 373 height 54
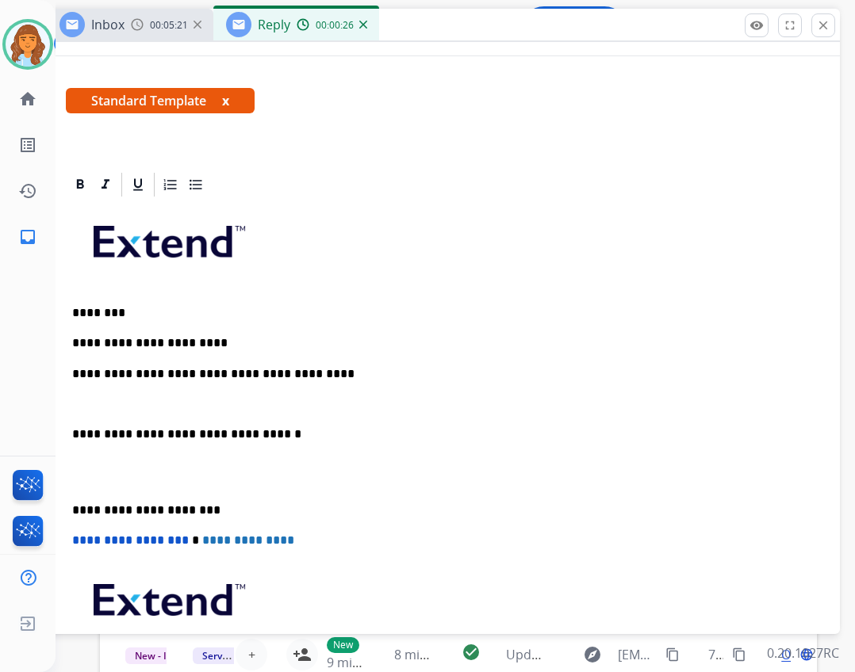
scroll to position [238, 0]
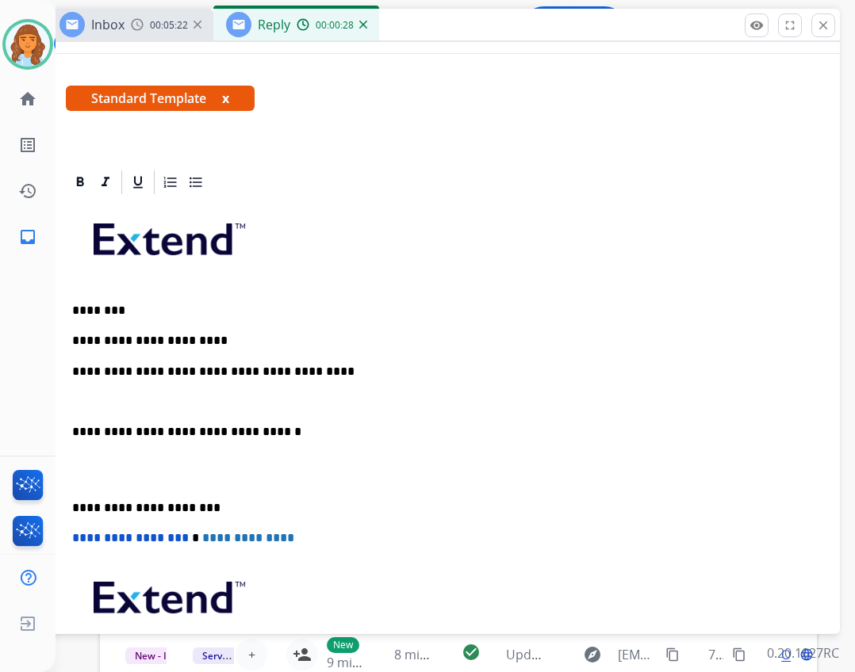
click at [308, 374] on p "**********" at bounding box center [437, 372] width 730 height 14
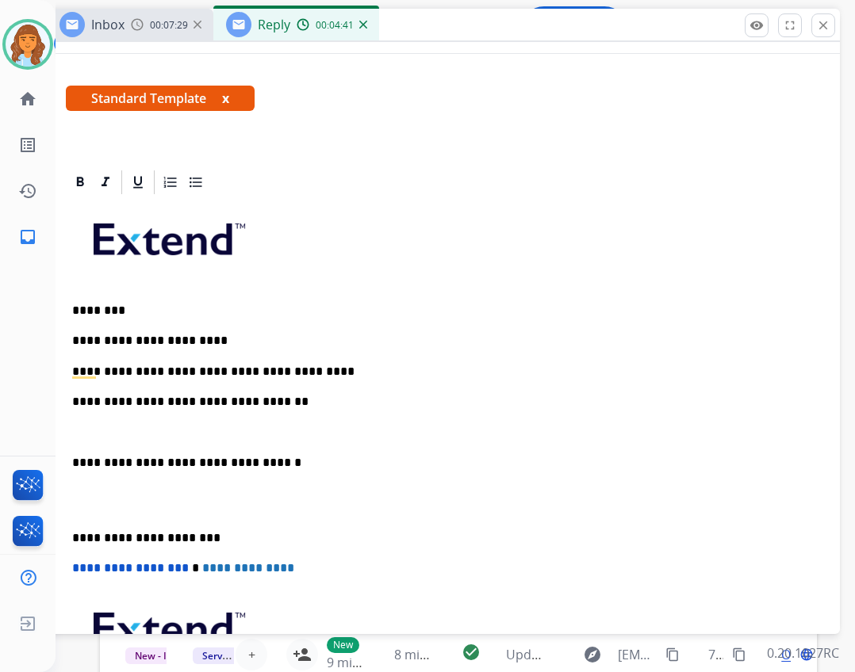
click at [273, 402] on p "**********" at bounding box center [437, 402] width 730 height 14
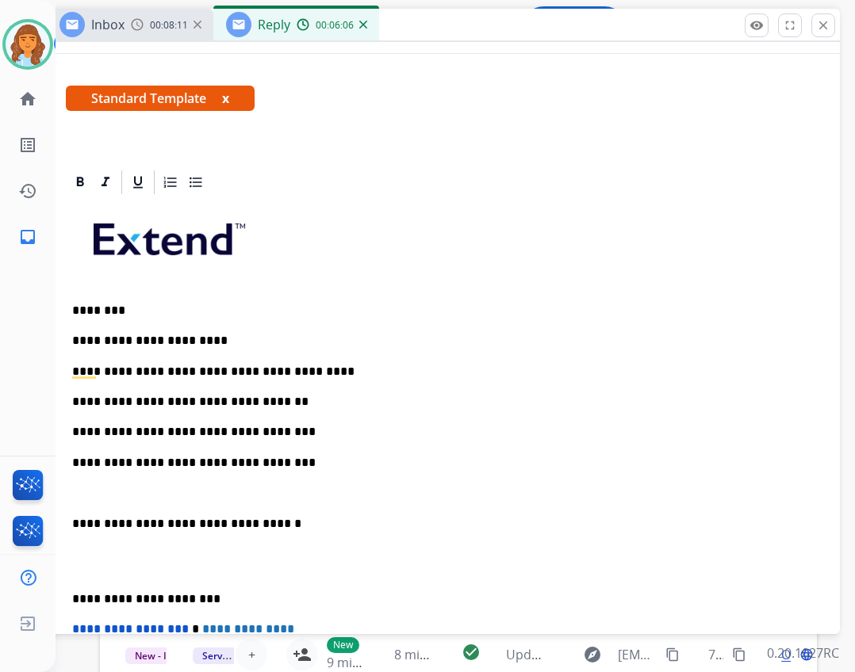
click at [341, 447] on div "**********" at bounding box center [443, 515] width 755 height 637
click at [75, 519] on p "**********" at bounding box center [437, 524] width 730 height 14
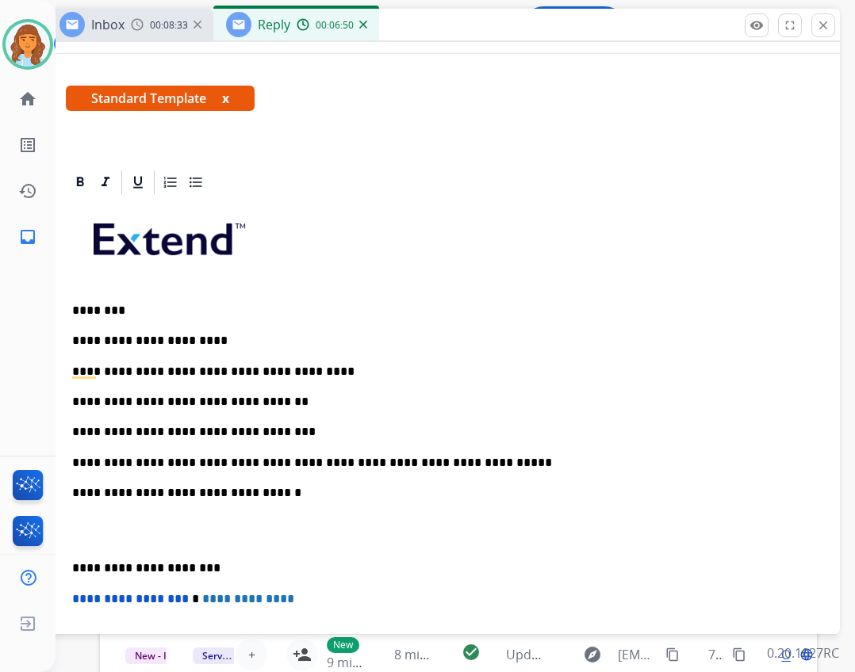
click at [65, 565] on div "**********" at bounding box center [443, 536] width 793 height 737
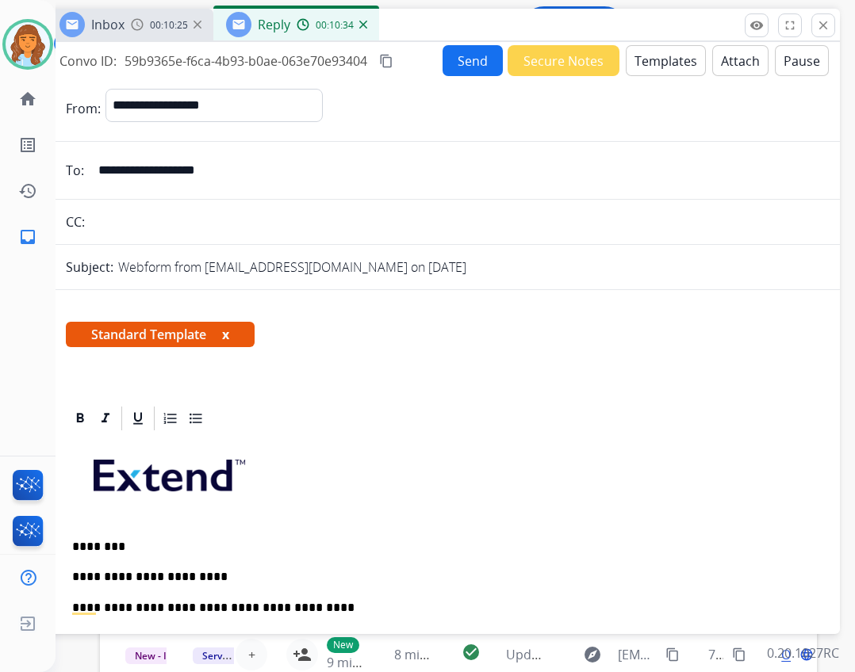
scroll to position [0, 0]
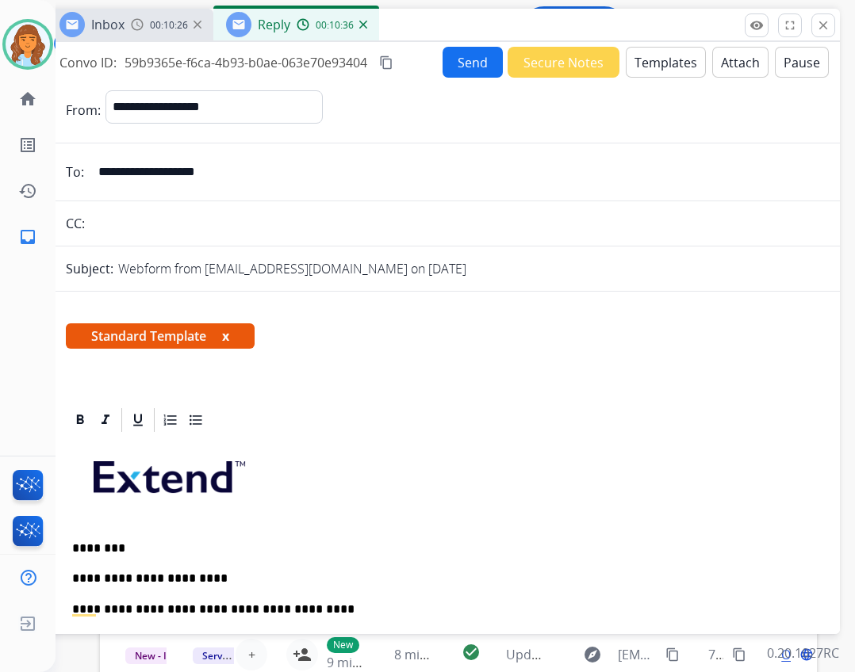
click at [467, 57] on button "Send" at bounding box center [472, 62] width 60 height 31
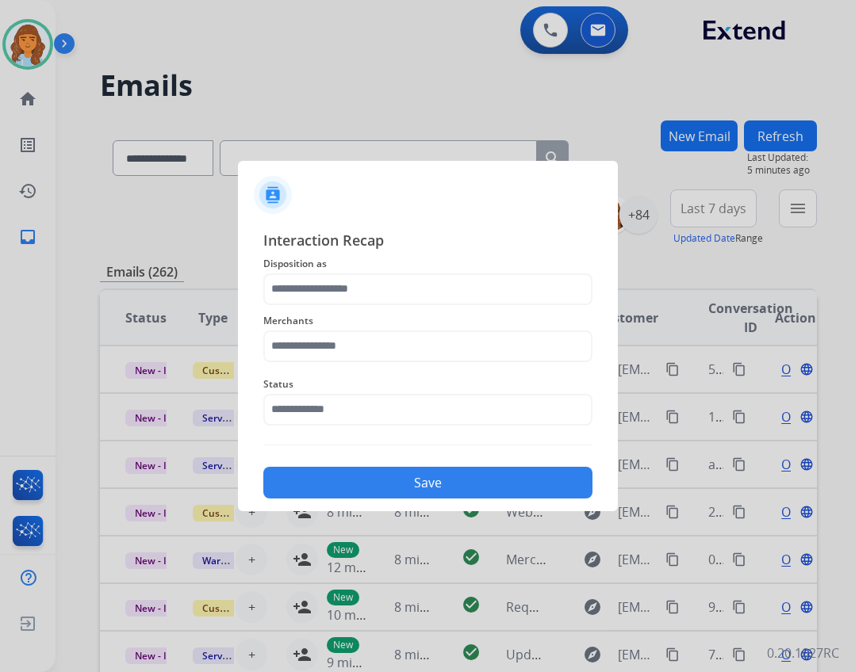
click at [487, 427] on div "Status" at bounding box center [427, 400] width 329 height 63
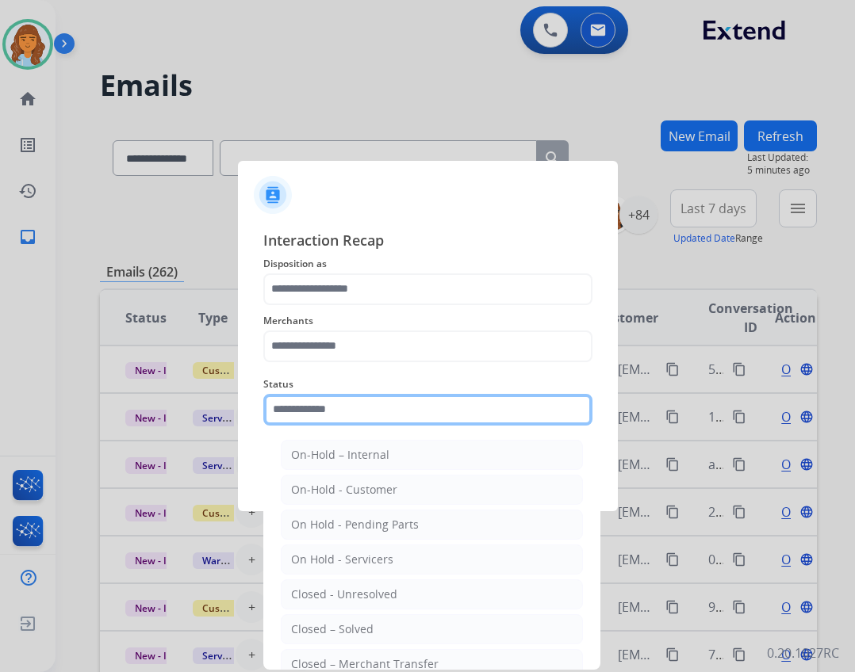
click at [479, 406] on input "text" at bounding box center [427, 410] width 329 height 32
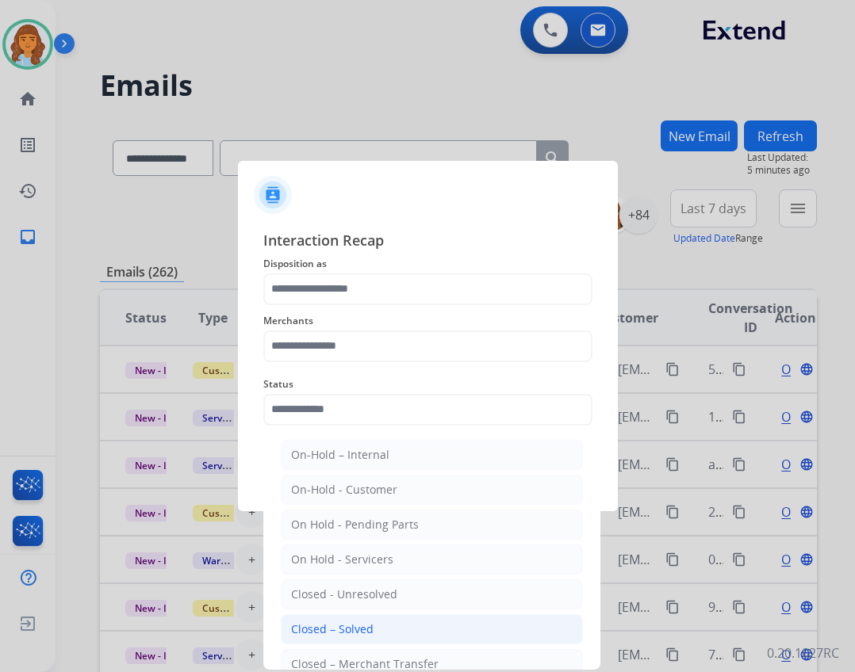
click at [396, 628] on li "Closed – Solved" at bounding box center [432, 630] width 302 height 30
type input "**********"
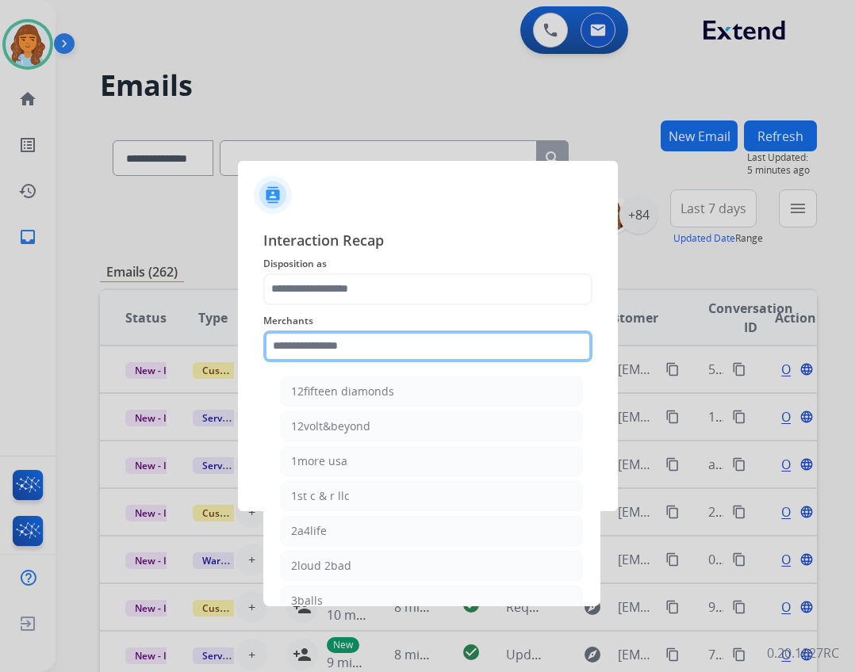
click at [309, 337] on input "text" at bounding box center [427, 347] width 329 height 32
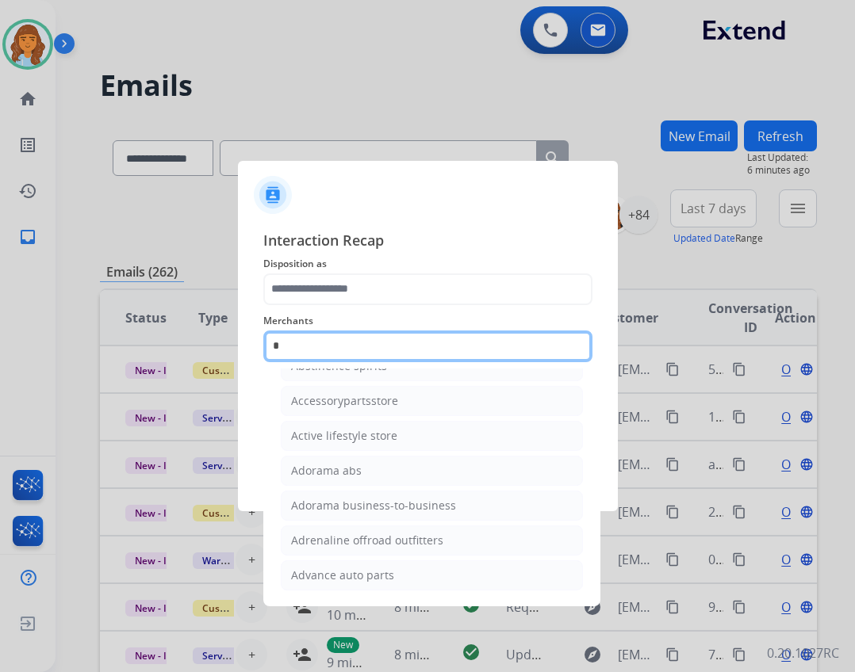
scroll to position [130, 0]
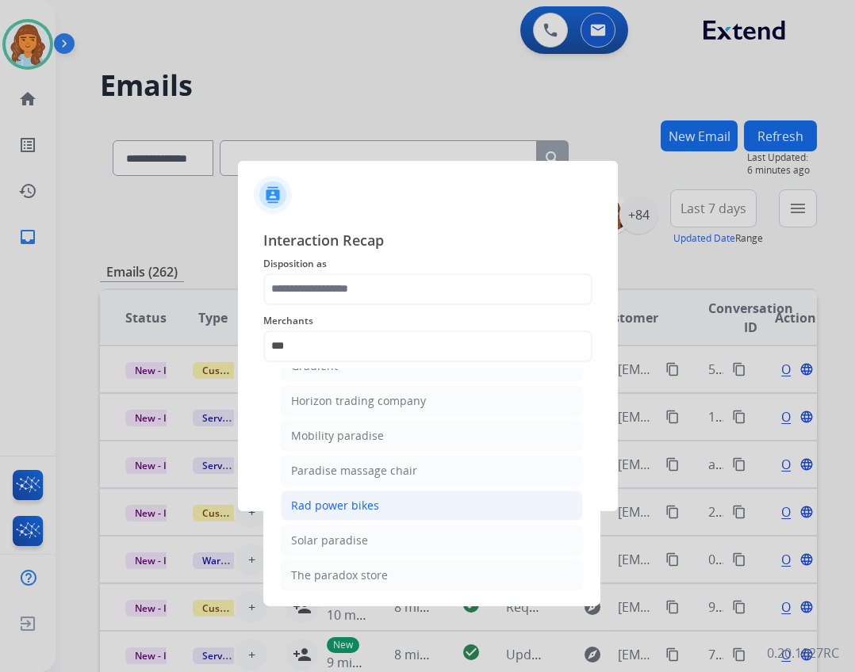
click at [423, 504] on li "Rad power bikes" at bounding box center [432, 506] width 302 height 30
type input "**********"
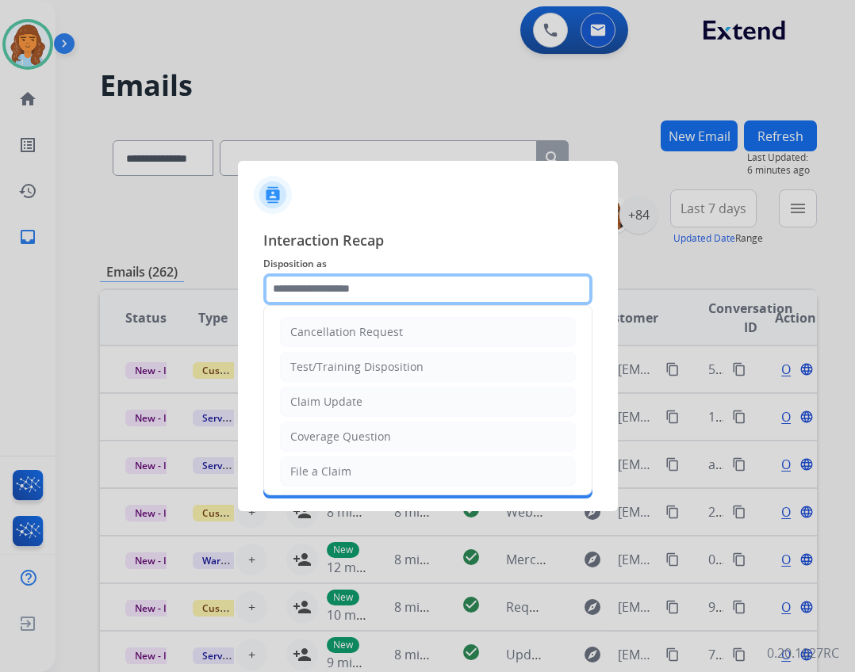
click at [377, 291] on input "text" at bounding box center [427, 290] width 329 height 32
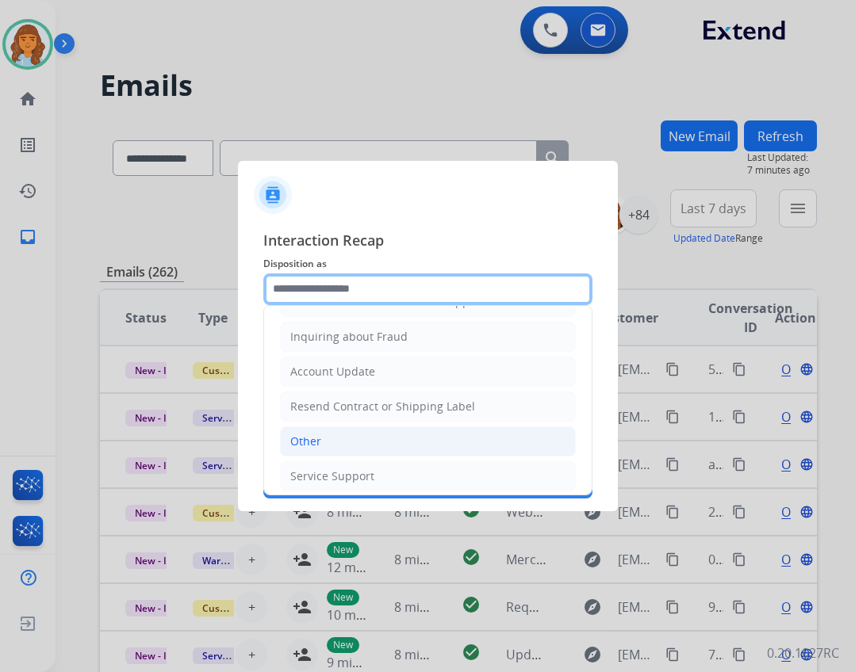
scroll to position [247, 0]
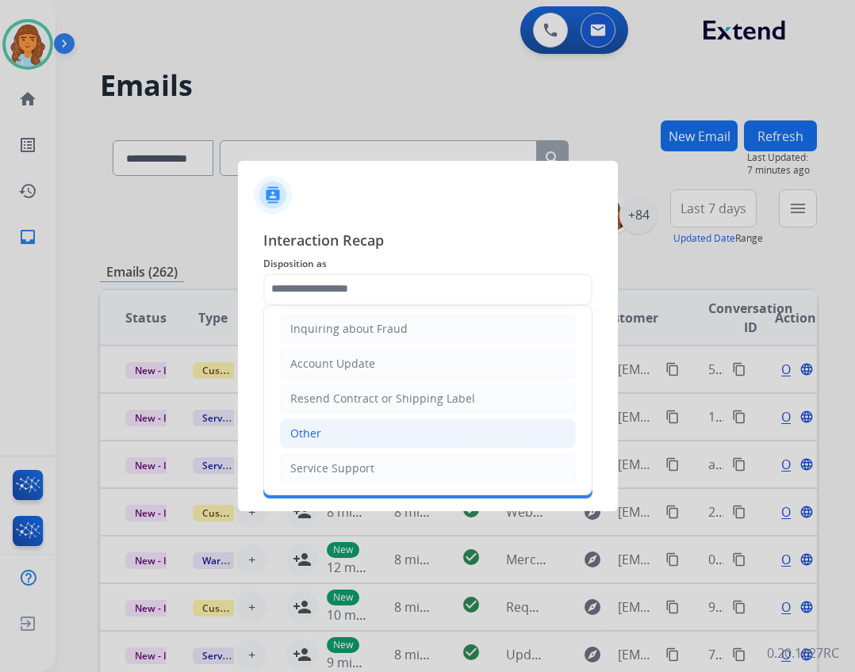
click at [366, 423] on li "Other" at bounding box center [428, 434] width 296 height 30
type input "*****"
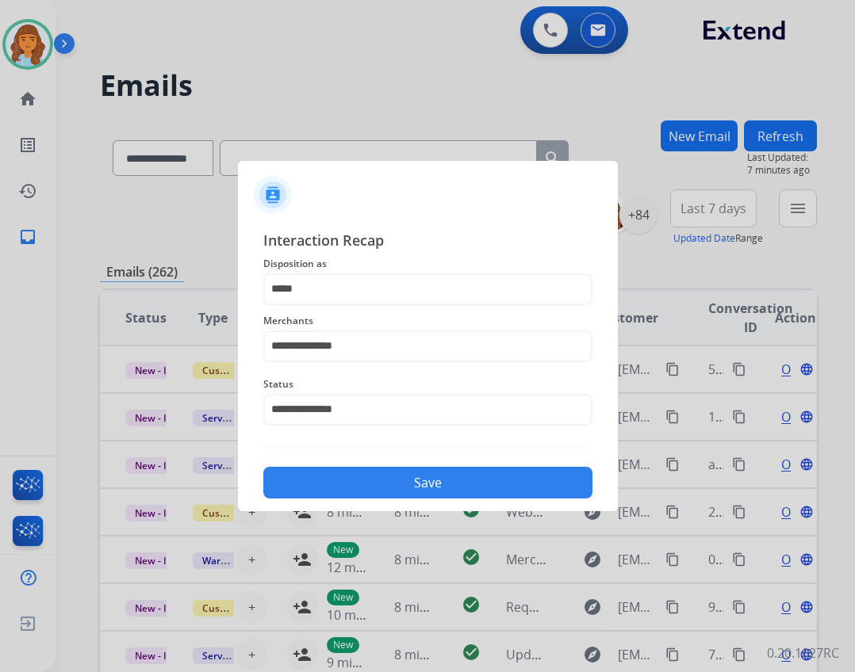
click at [380, 480] on button "Save" at bounding box center [427, 483] width 329 height 32
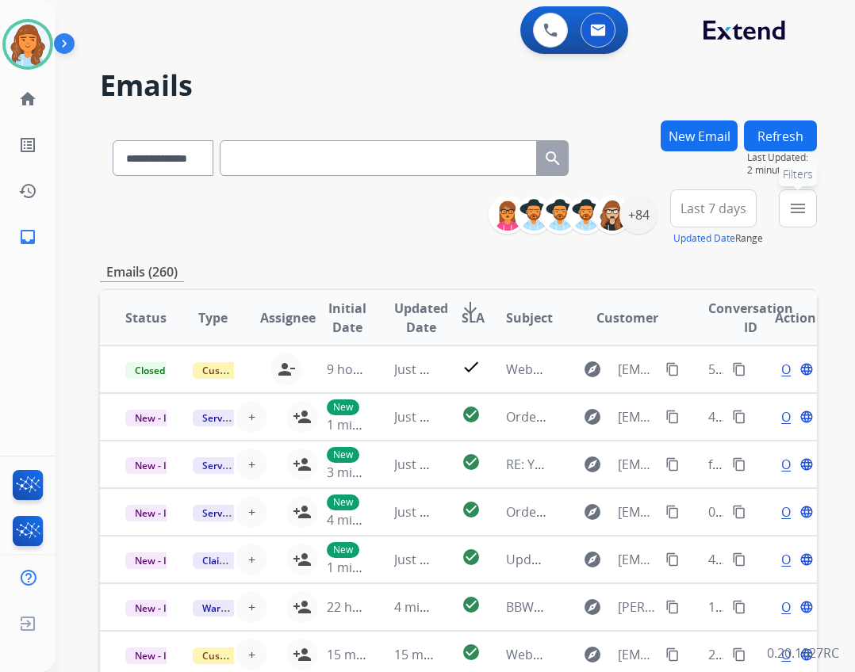
click at [801, 224] on button "menu Filters" at bounding box center [798, 209] width 38 height 38
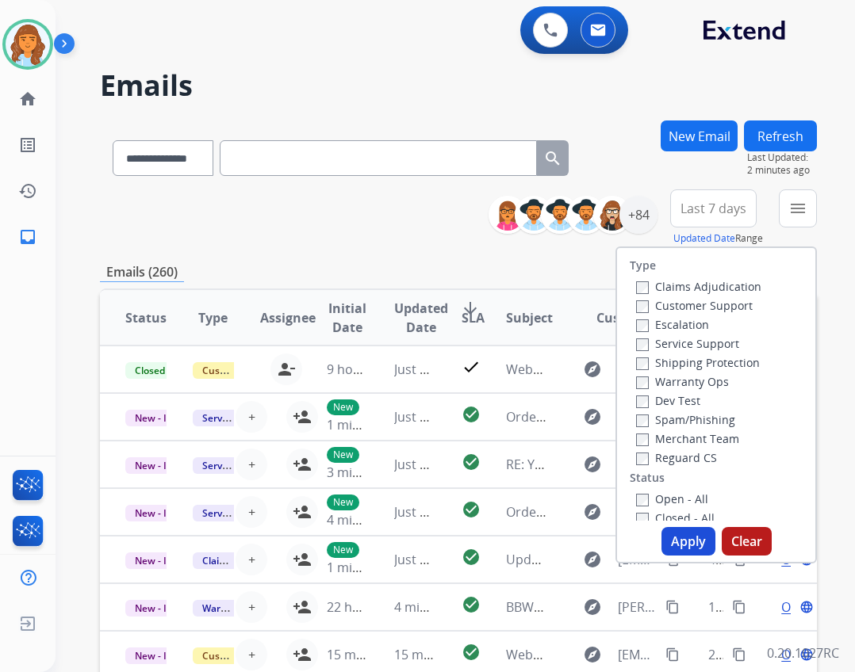
click at [670, 501] on label "Open - All" at bounding box center [672, 499] width 72 height 15
click at [654, 461] on label "Reguard CS" at bounding box center [676, 457] width 81 height 15
click at [652, 364] on label "Shipping Protection" at bounding box center [698, 362] width 124 height 15
click at [676, 536] on button "Apply" at bounding box center [688, 541] width 54 height 29
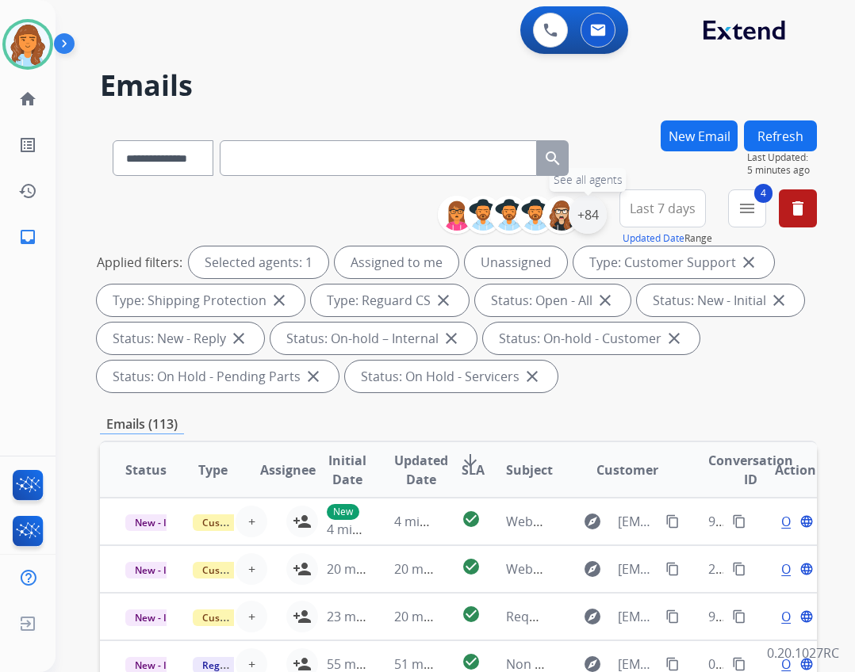
click at [588, 214] on div "+84" at bounding box center [588, 215] width 38 height 38
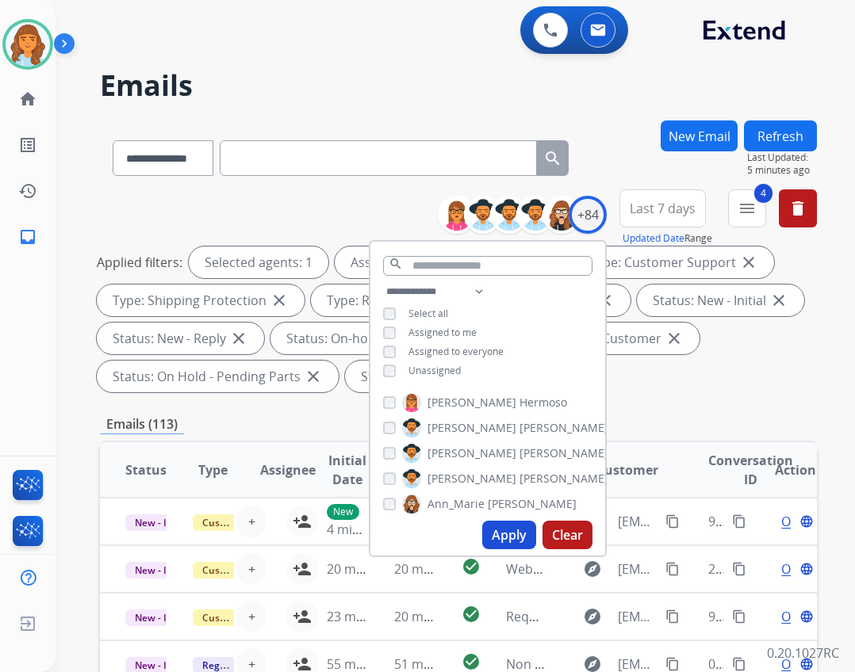
click at [424, 367] on span "Unassigned" at bounding box center [434, 370] width 52 height 13
click at [507, 524] on button "Apply" at bounding box center [509, 535] width 54 height 29
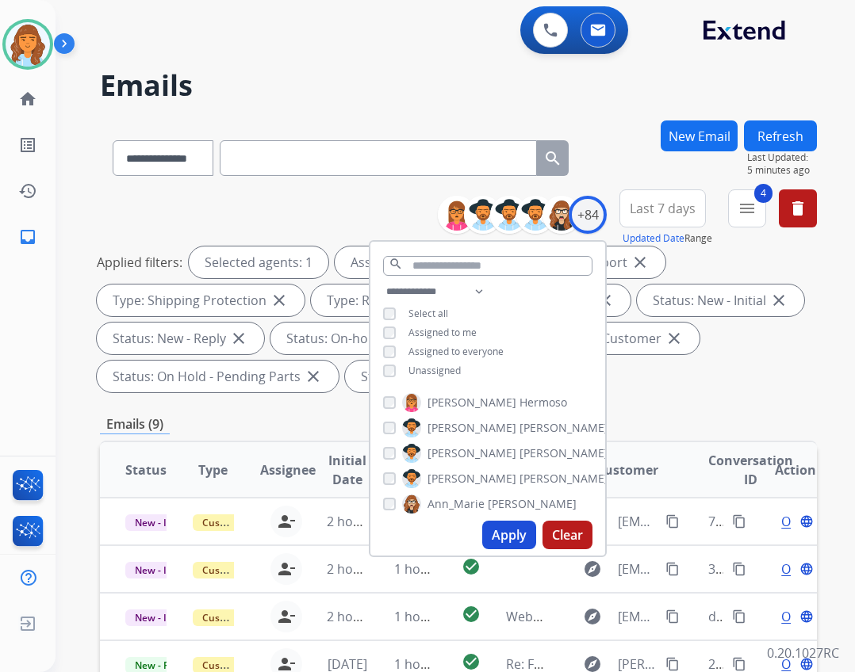
click at [654, 404] on div "**********" at bounding box center [458, 588] width 717 height 934
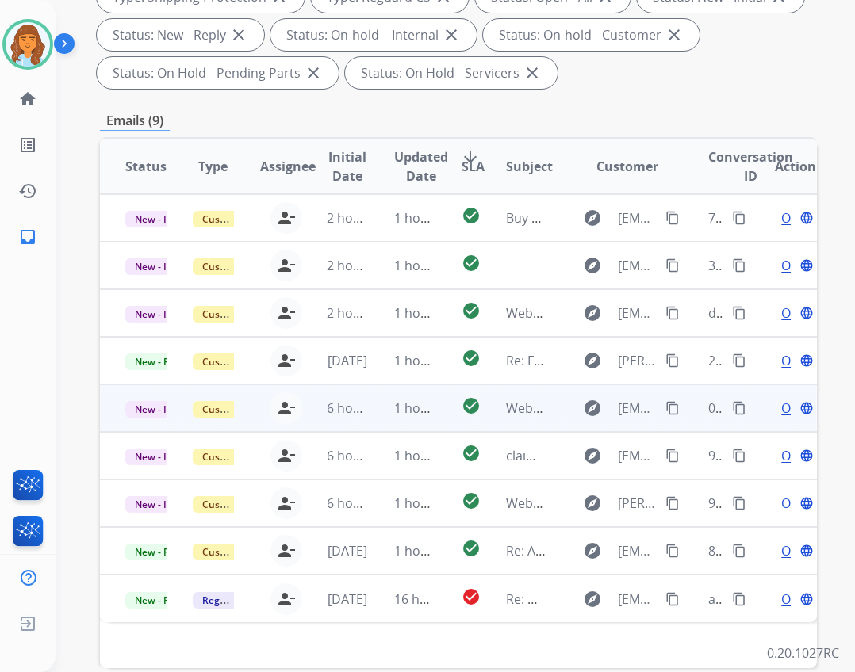
scroll to position [382, 0]
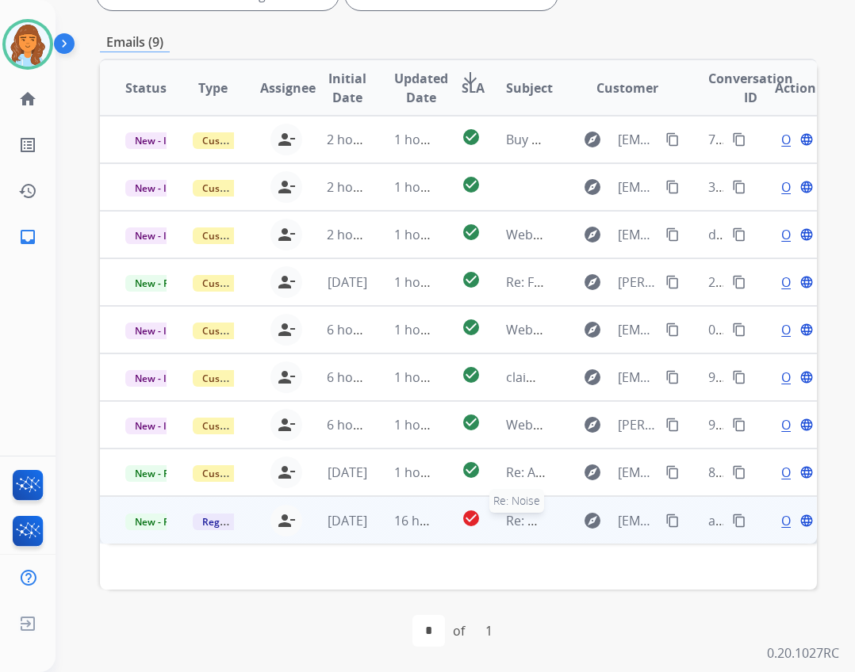
click at [535, 517] on span "Re: Noise" at bounding box center [534, 520] width 56 height 17
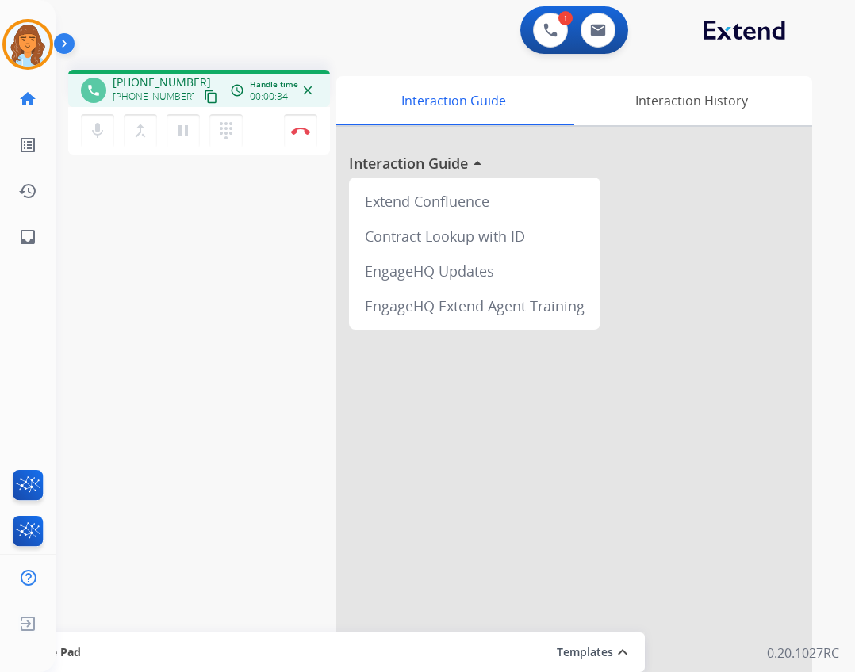
click at [201, 96] on button "content_copy" at bounding box center [210, 96] width 19 height 19
click at [285, 136] on button "Disconnect" at bounding box center [300, 130] width 33 height 33
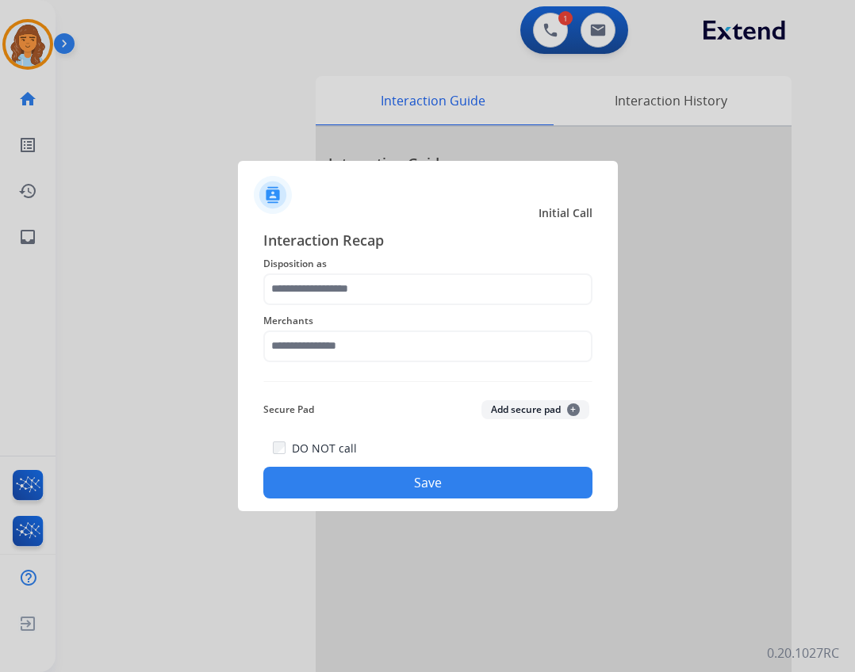
click at [312, 365] on div "Merchants" at bounding box center [427, 336] width 329 height 63
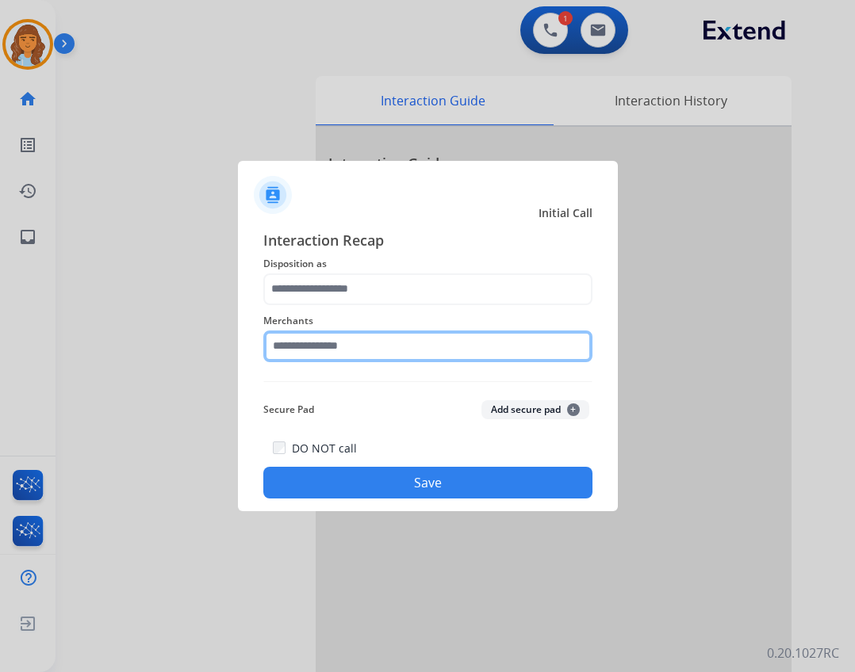
click at [315, 344] on input "text" at bounding box center [427, 347] width 329 height 32
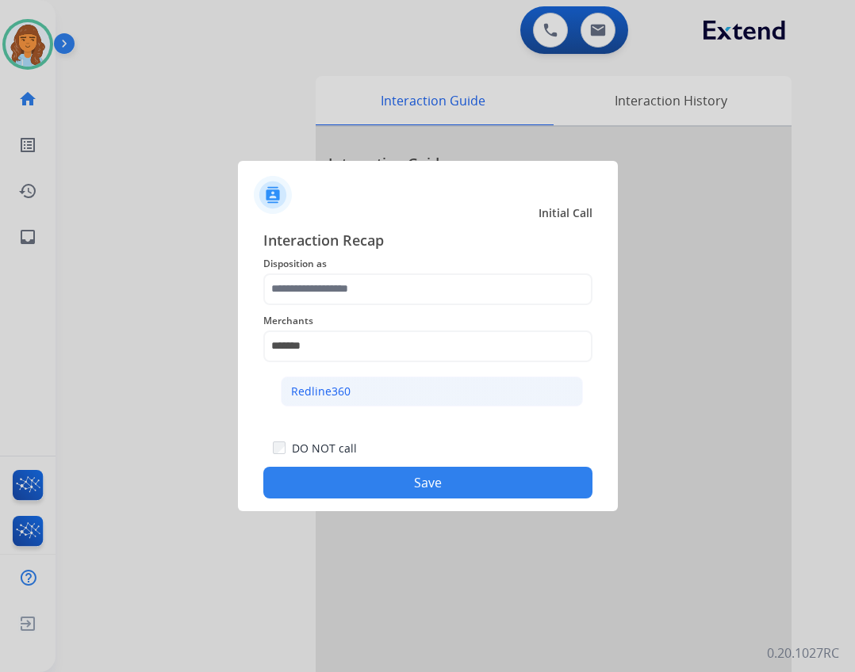
click at [496, 386] on li "Redline360" at bounding box center [432, 392] width 302 height 30
type input "**********"
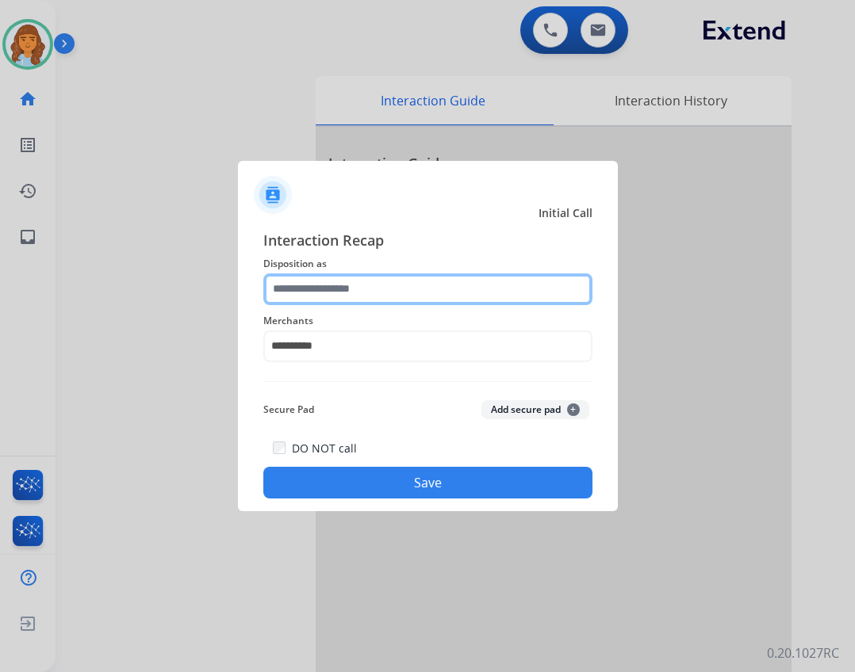
click at [396, 297] on input "text" at bounding box center [427, 290] width 329 height 32
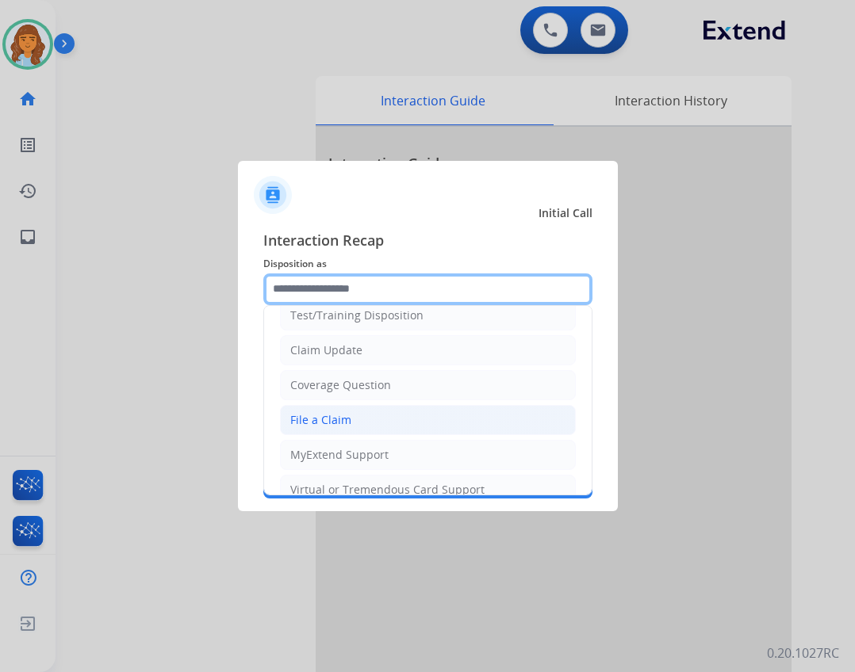
scroll to position [79, 0]
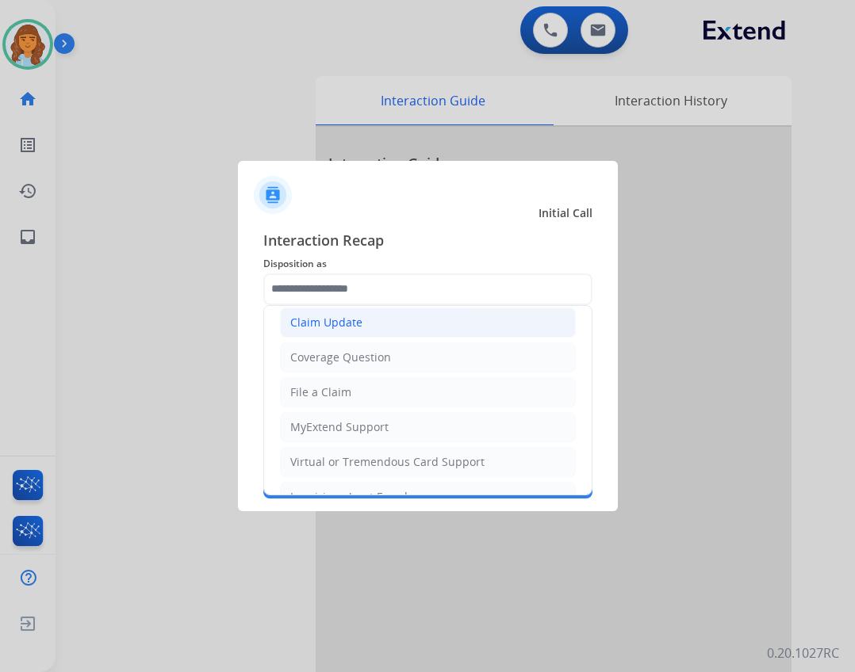
click at [348, 315] on div "Claim Update" at bounding box center [326, 323] width 72 height 16
type input "**********"
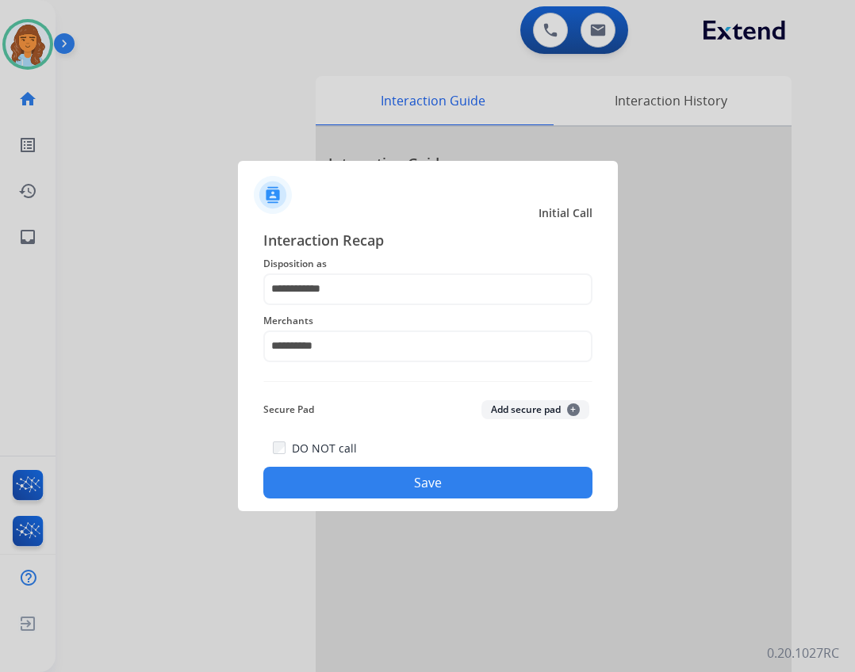
click at [445, 496] on button "Save" at bounding box center [427, 483] width 329 height 32
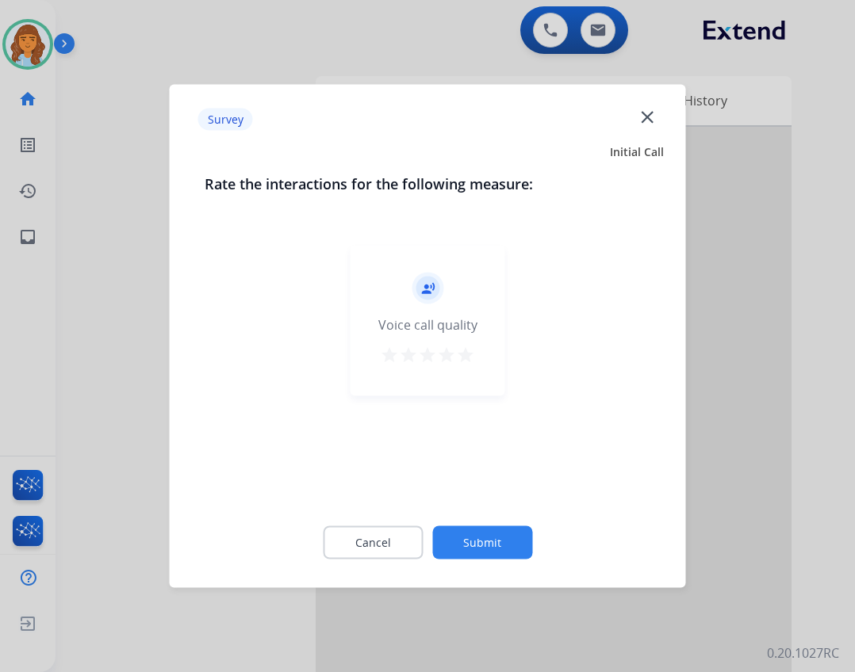
click at [474, 534] on button "Submit" at bounding box center [482, 543] width 100 height 33
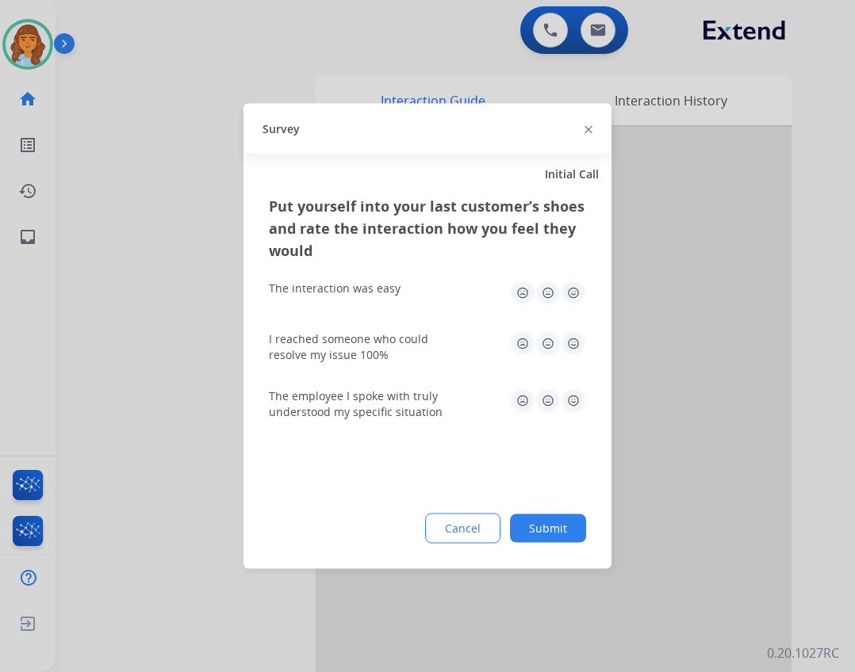
click at [540, 535] on button "Submit" at bounding box center [548, 529] width 76 height 29
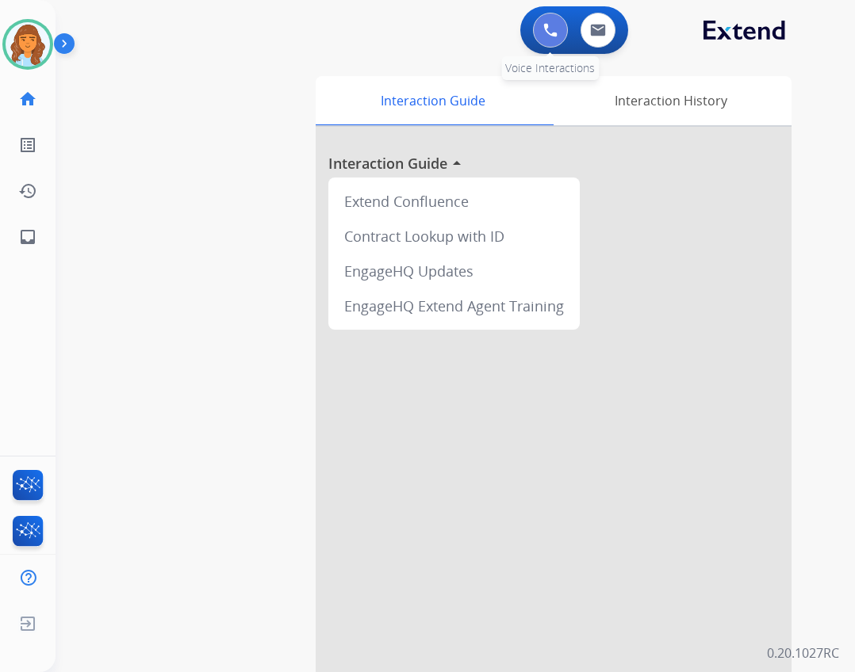
click at [550, 38] on button at bounding box center [550, 30] width 35 height 35
click at [548, 25] on img at bounding box center [550, 30] width 14 height 14
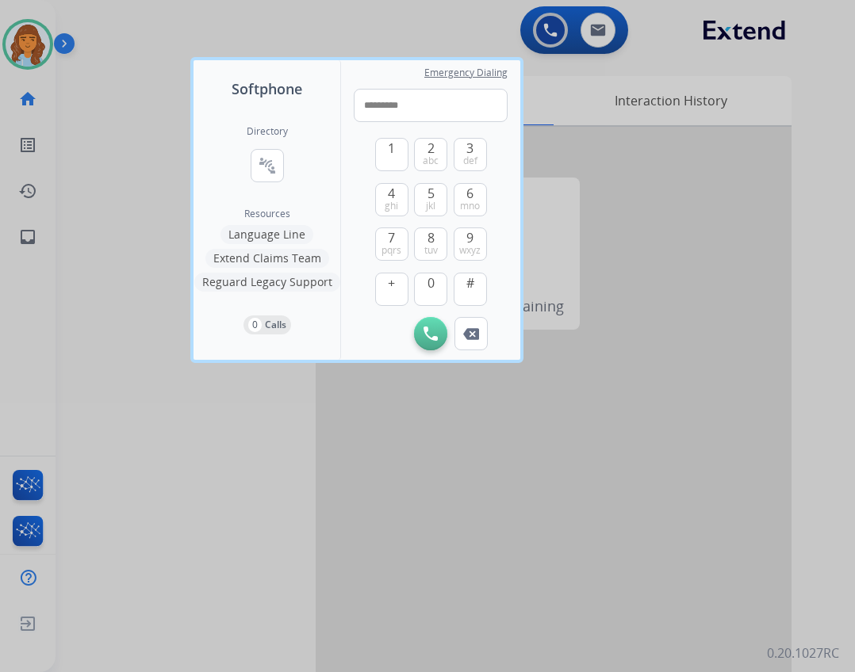
type input "**********"
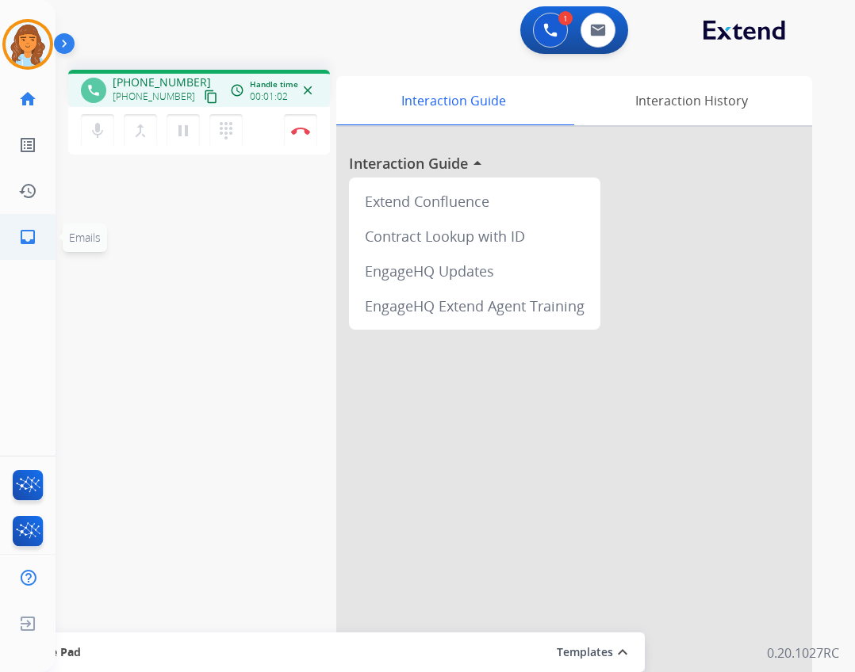
click at [43, 245] on link "inbox Emails" at bounding box center [28, 237] width 44 height 44
select select "**********"
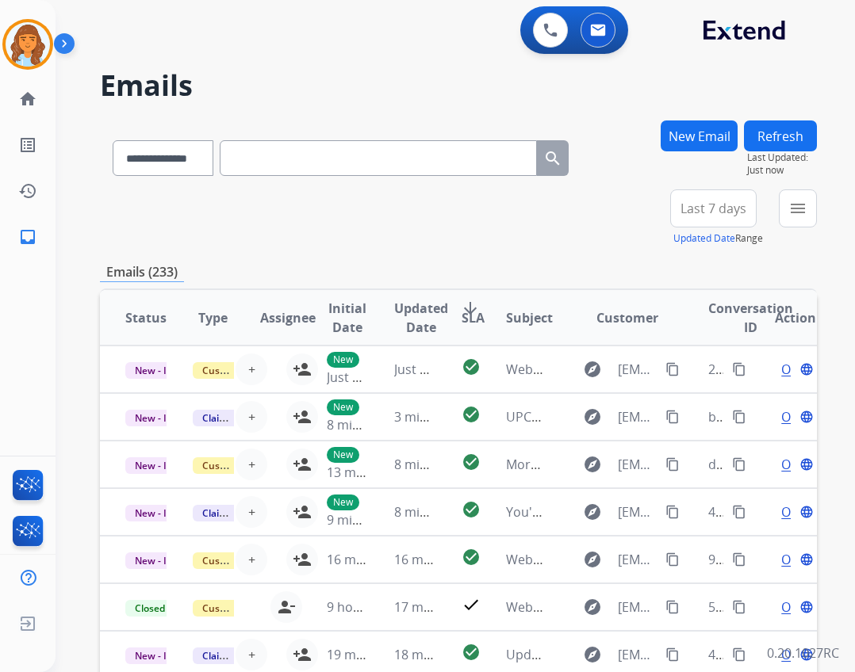
click at [498, 160] on input "text" at bounding box center [378, 158] width 317 height 36
paste input "**********"
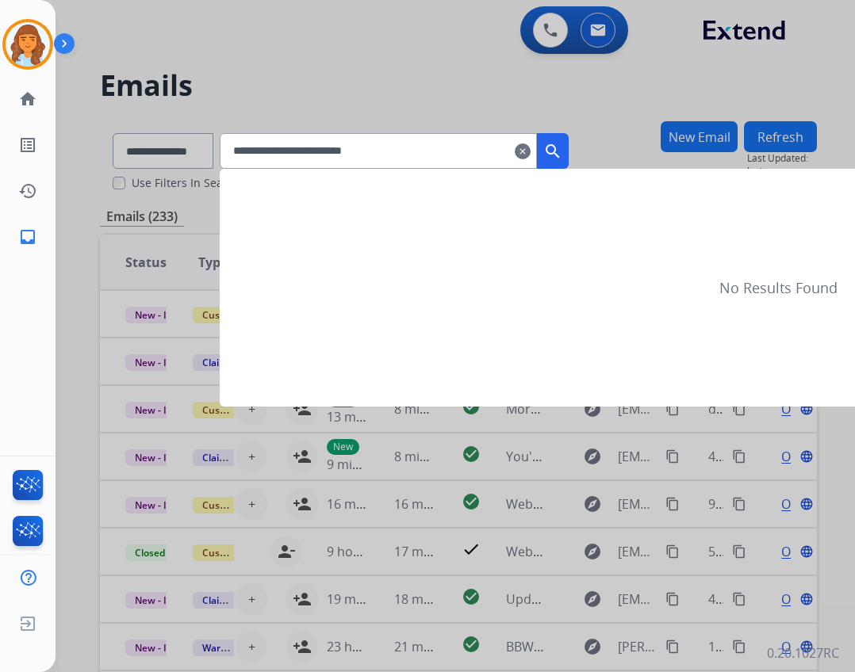
type input "**********"
click at [569, 161] on button "search" at bounding box center [553, 151] width 32 height 36
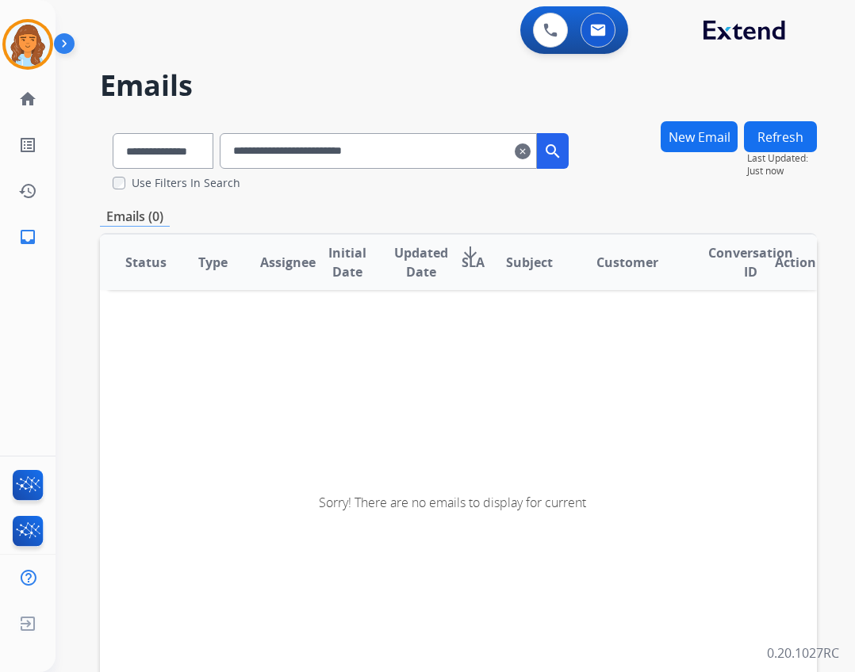
click at [530, 150] on mat-icon "clear" at bounding box center [523, 151] width 16 height 19
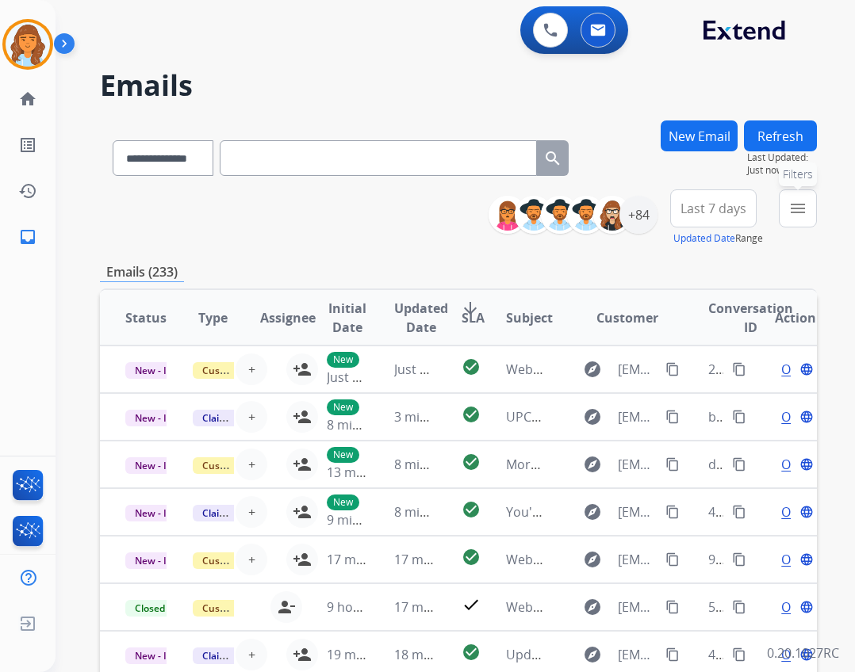
click at [795, 209] on mat-icon "menu" at bounding box center [797, 208] width 19 height 19
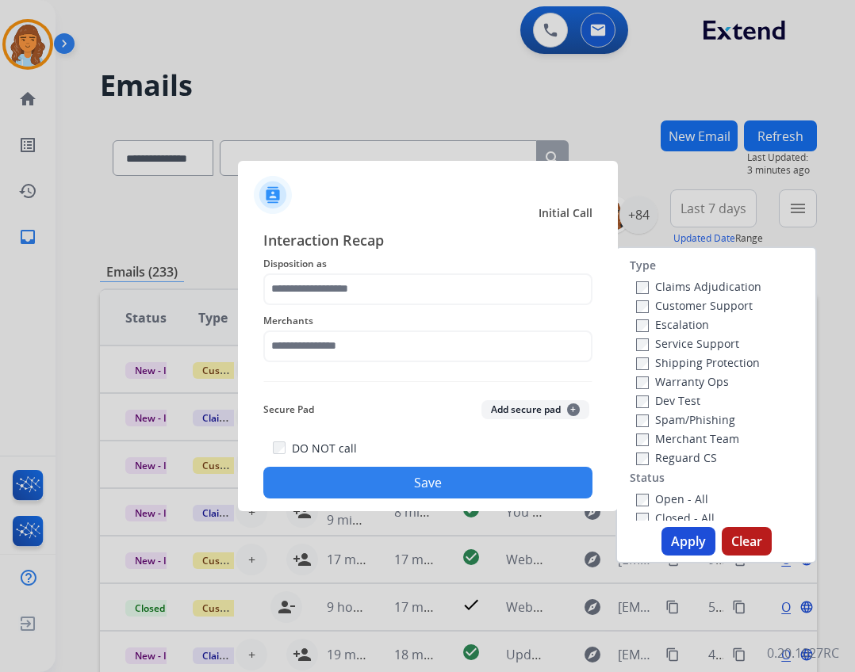
drag, startPoint x: 38, startPoint y: 0, endPoint x: 357, endPoint y: 282, distance: 425.8
click at [357, 271] on span "Disposition as" at bounding box center [427, 264] width 329 height 19
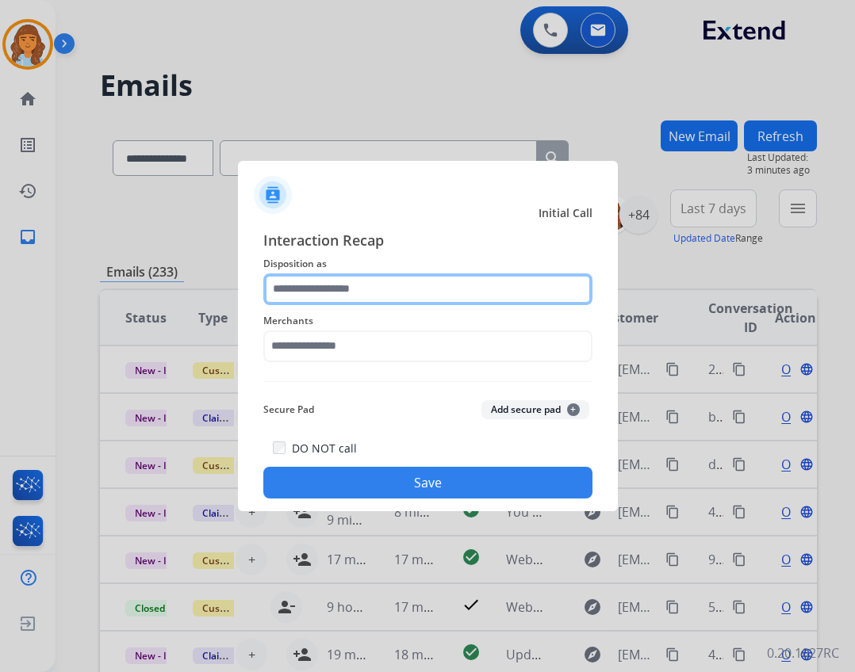
click at [358, 289] on input "text" at bounding box center [427, 290] width 329 height 32
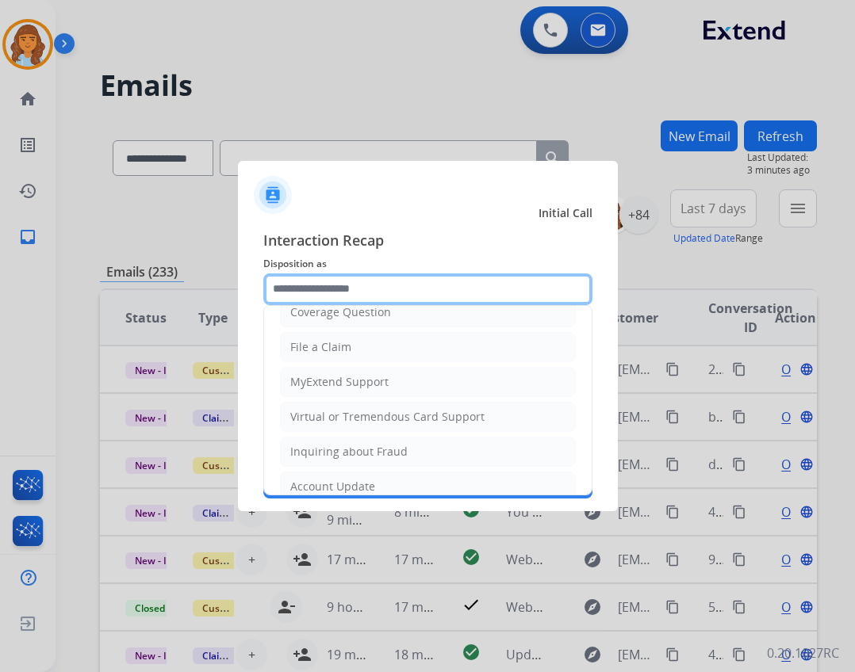
scroll to position [317, 0]
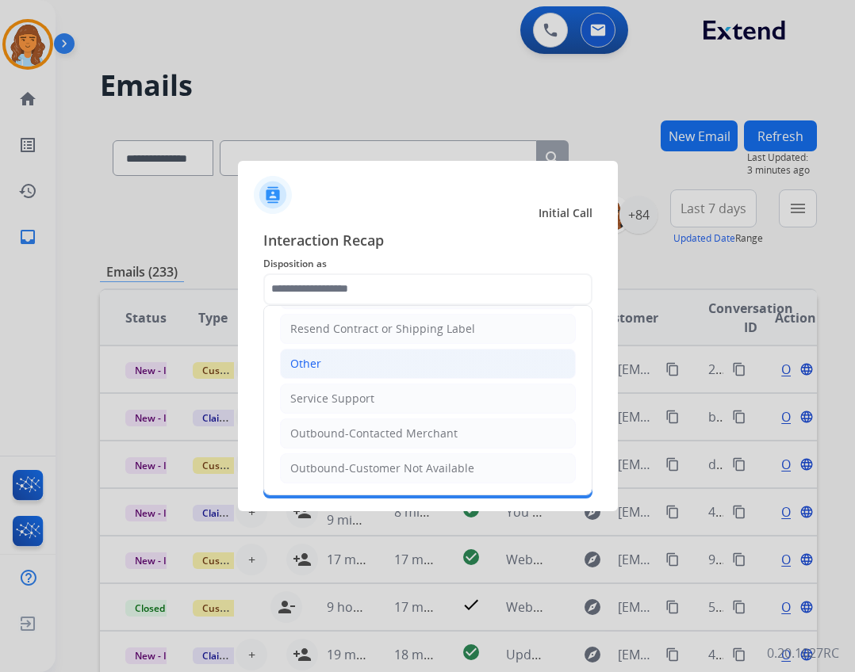
click at [348, 364] on li "Other" at bounding box center [428, 364] width 296 height 30
type input "*****"
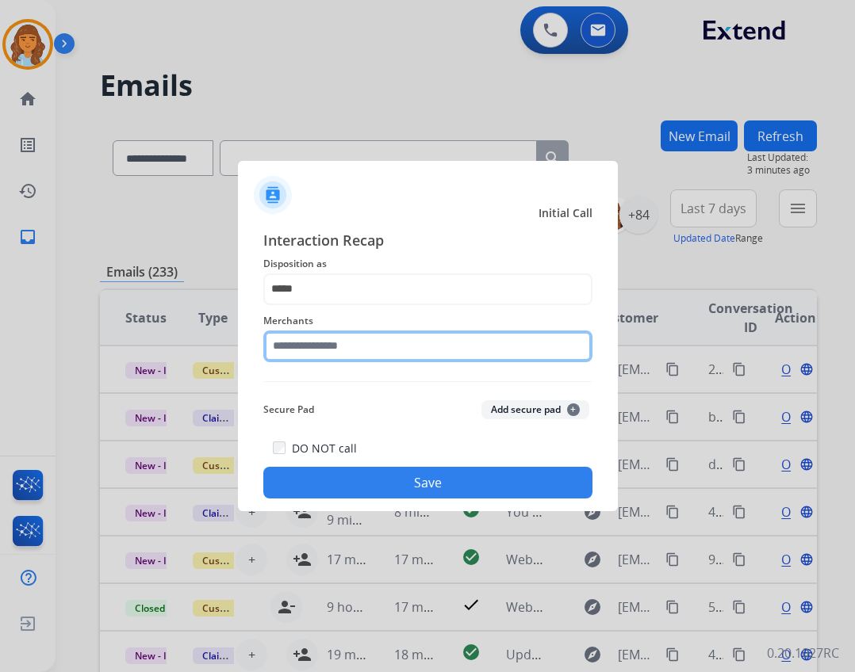
click at [331, 350] on input "text" at bounding box center [427, 347] width 329 height 32
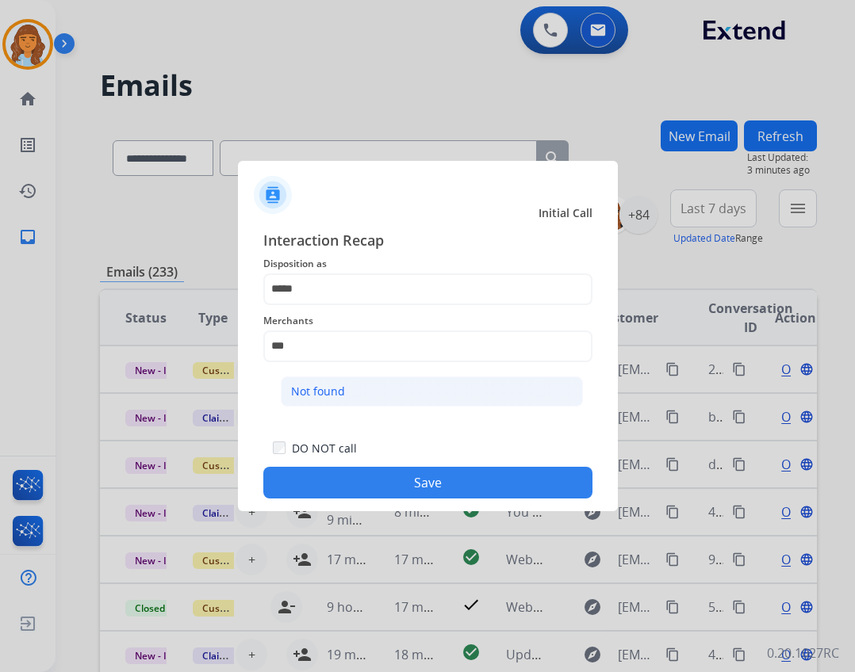
click at [353, 377] on li "Not found" at bounding box center [432, 392] width 302 height 30
type input "*********"
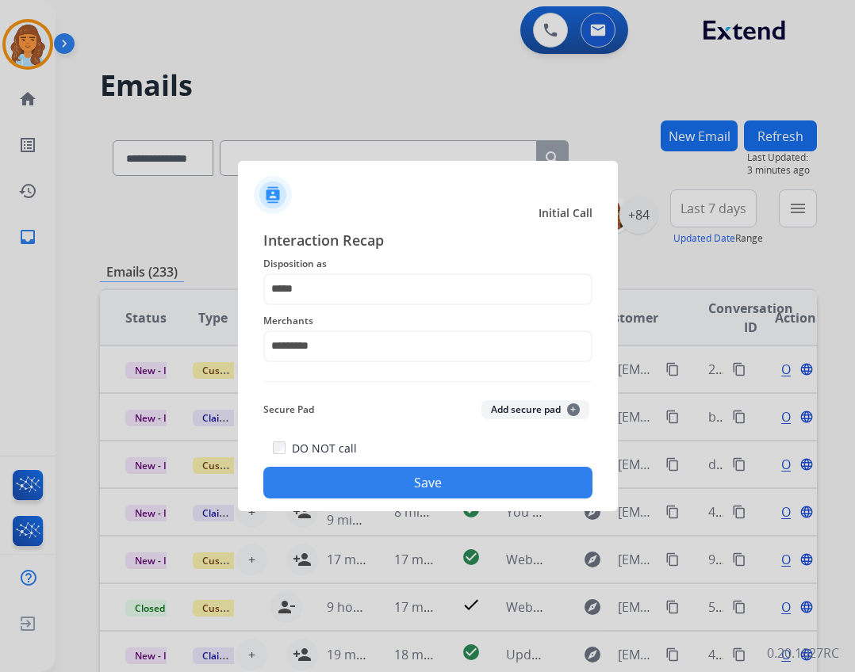
click at [393, 498] on div "DO NOT call Save" at bounding box center [427, 468] width 329 height 60
click at [398, 491] on button "Save" at bounding box center [427, 483] width 329 height 32
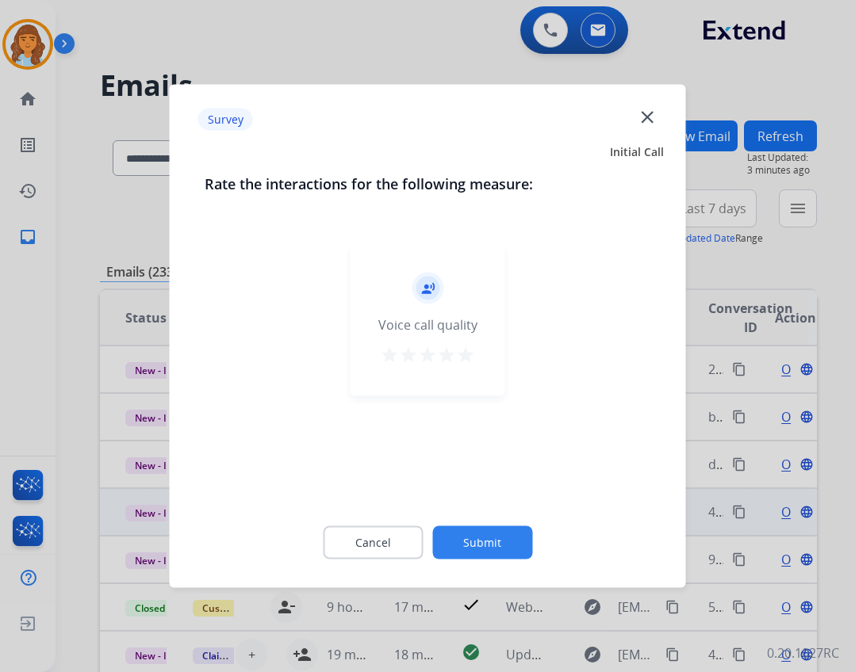
drag, startPoint x: 500, startPoint y: 548, endPoint x: 475, endPoint y: 534, distance: 28.4
click at [498, 548] on button "Submit" at bounding box center [482, 543] width 100 height 33
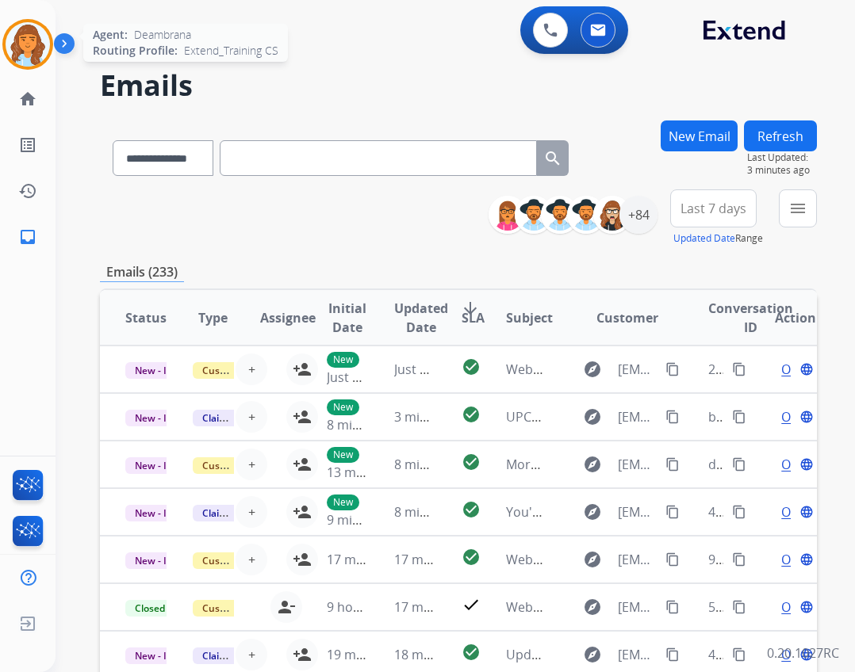
click at [20, 36] on img at bounding box center [28, 44] width 44 height 44
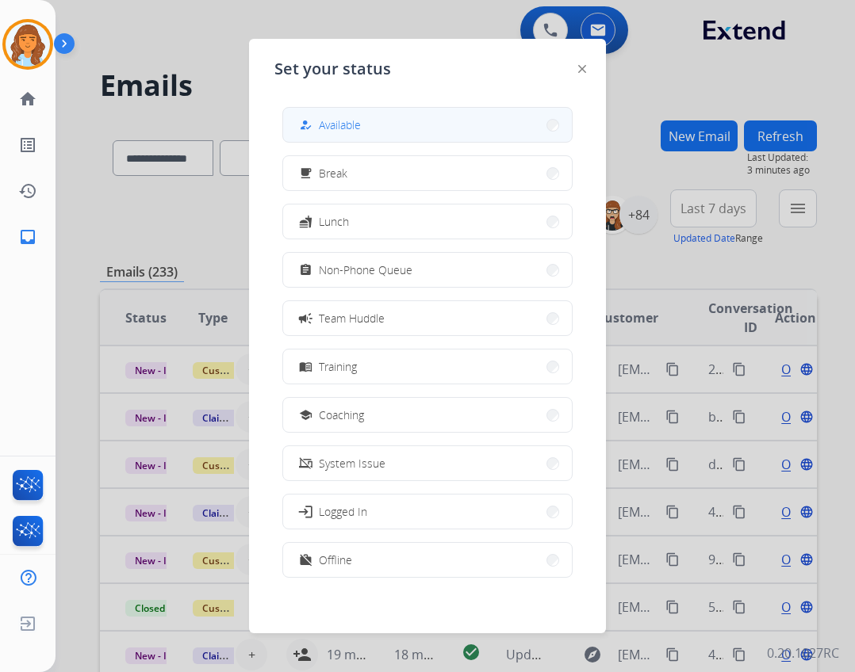
click at [365, 127] on button "how_to_reg Available" at bounding box center [427, 125] width 289 height 34
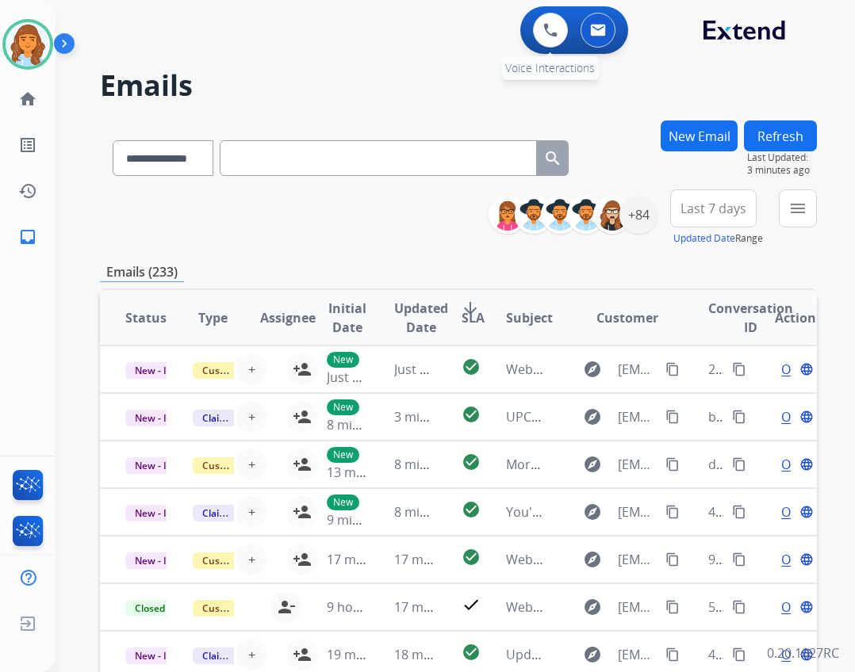
click at [527, 26] on div "0 Voice Interactions" at bounding box center [551, 30] width 48 height 35
click at [541, 24] on button at bounding box center [550, 30] width 35 height 35
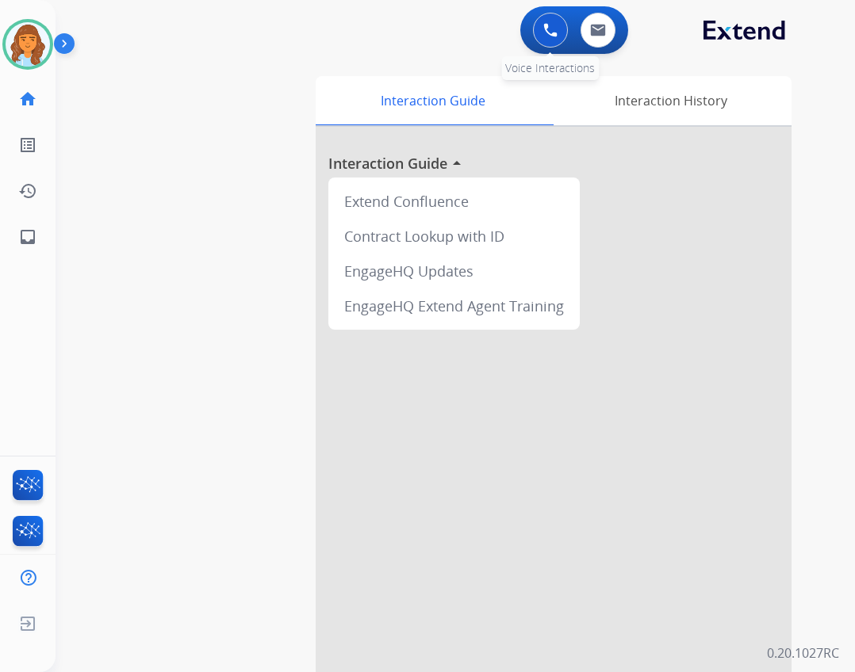
click at [544, 34] on img at bounding box center [550, 30] width 14 height 14
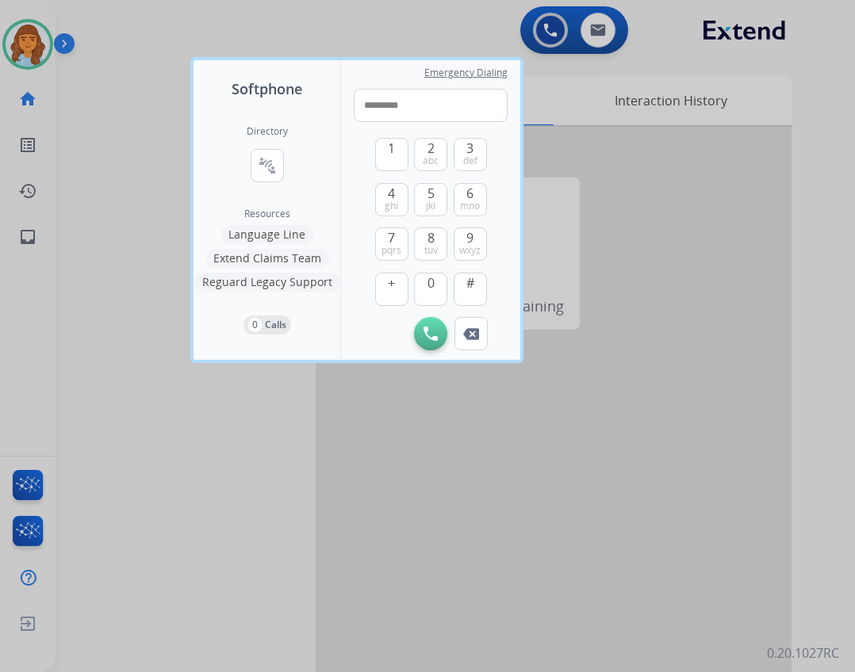
type input "**********"
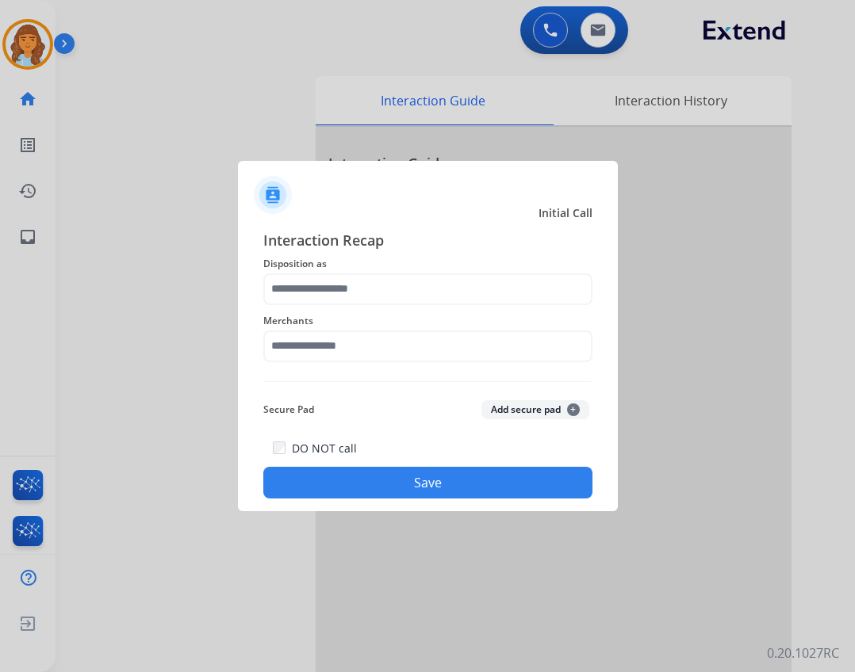
click at [389, 362] on div "Merchants" at bounding box center [427, 336] width 329 height 63
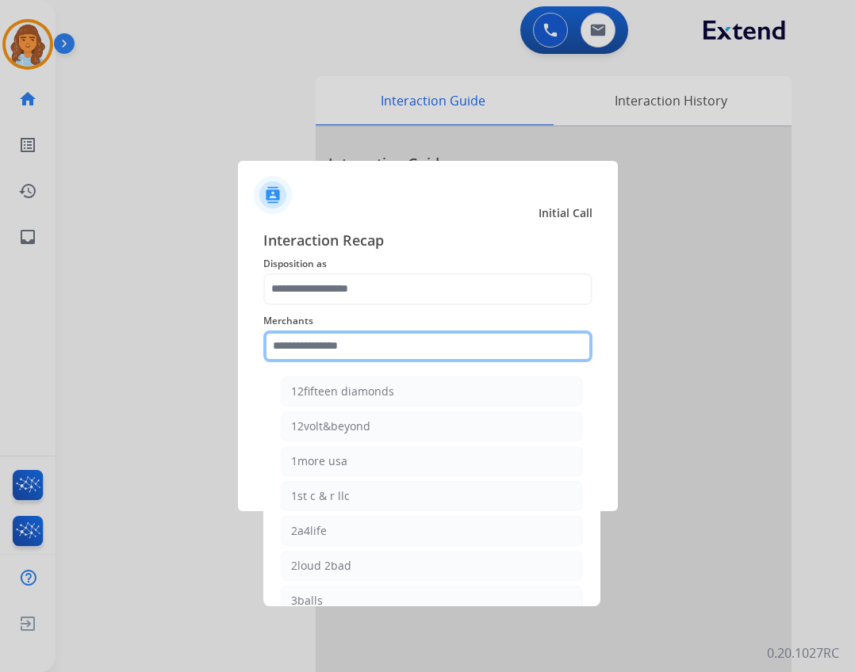
drag, startPoint x: 381, startPoint y: 343, endPoint x: 337, endPoint y: 389, distance: 64.5
click at [379, 345] on input "text" at bounding box center [427, 347] width 329 height 32
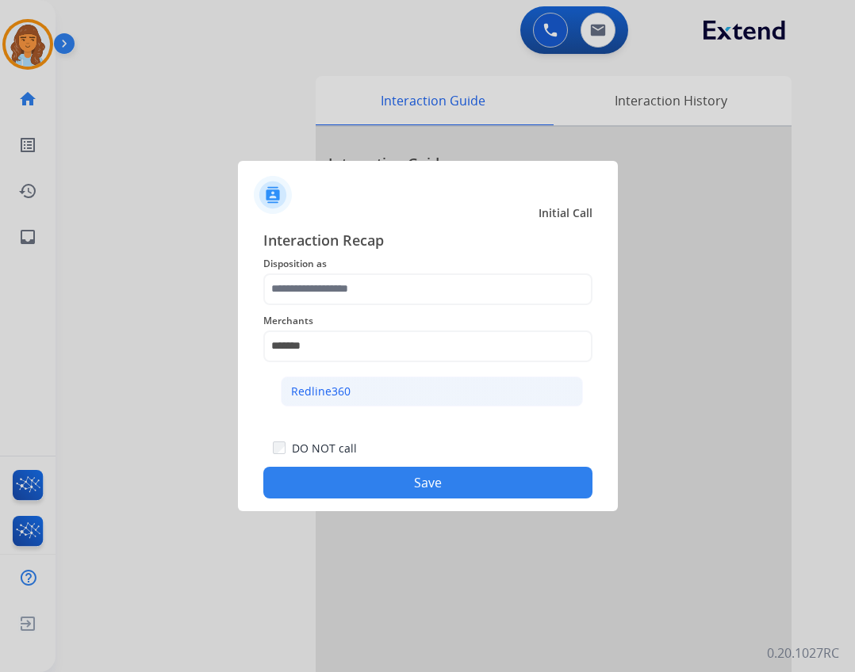
drag, startPoint x: 335, startPoint y: 365, endPoint x: 332, endPoint y: 381, distance: 16.8
click at [334, 369] on div "Merchants ******* Redline360" at bounding box center [427, 336] width 329 height 63
click at [332, 381] on li "Redline360" at bounding box center [432, 392] width 302 height 30
type input "**********"
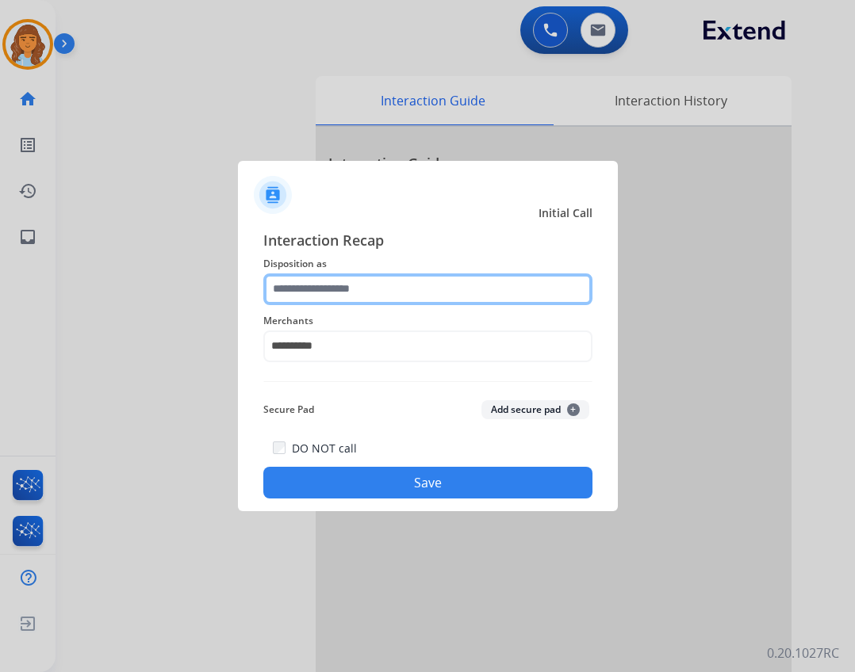
click at [343, 301] on input "text" at bounding box center [427, 290] width 329 height 32
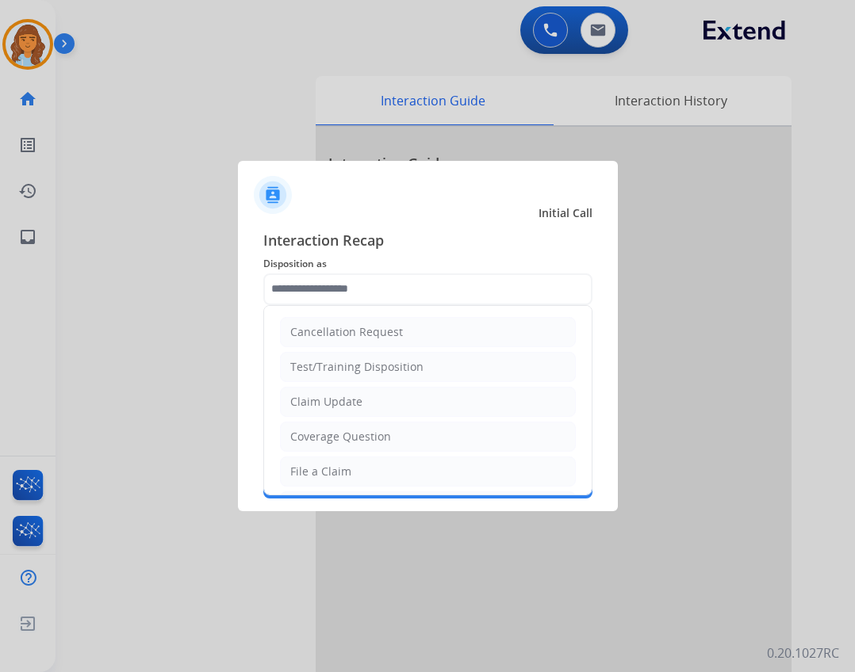
click at [393, 401] on li "Claim Update" at bounding box center [428, 402] width 296 height 30
type input "**********"
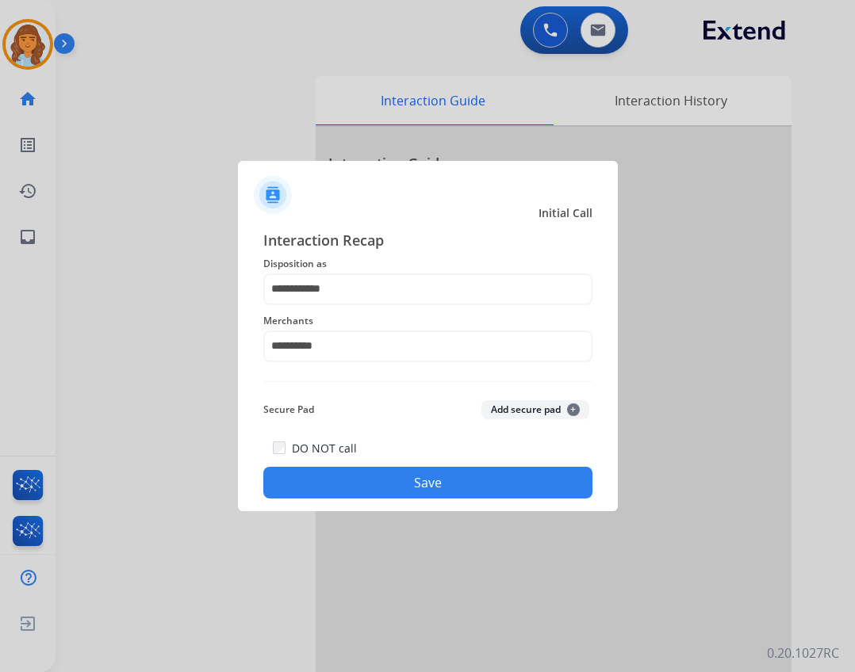
click at [385, 470] on button "Save" at bounding box center [427, 483] width 329 height 32
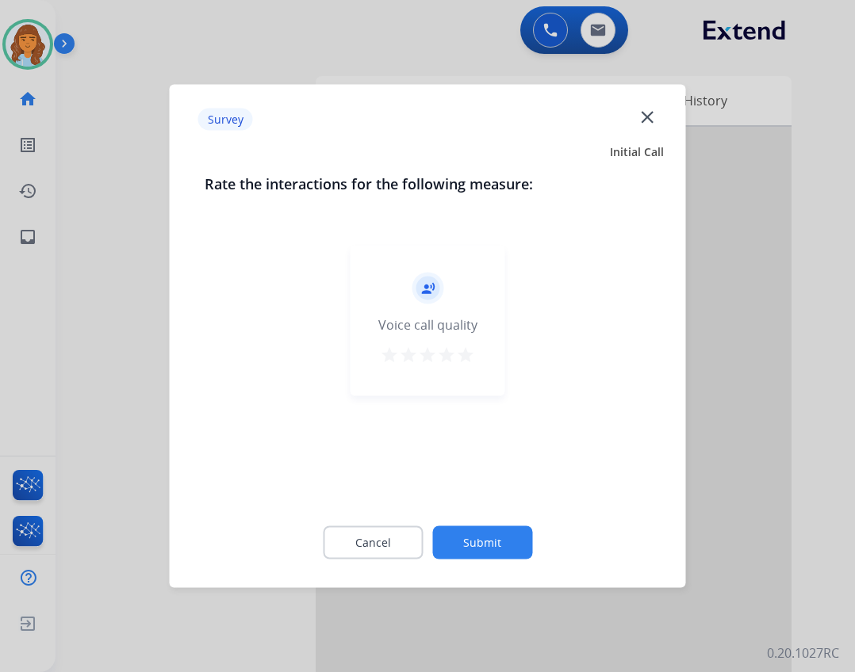
click at [394, 541] on button "Cancel" at bounding box center [373, 543] width 100 height 33
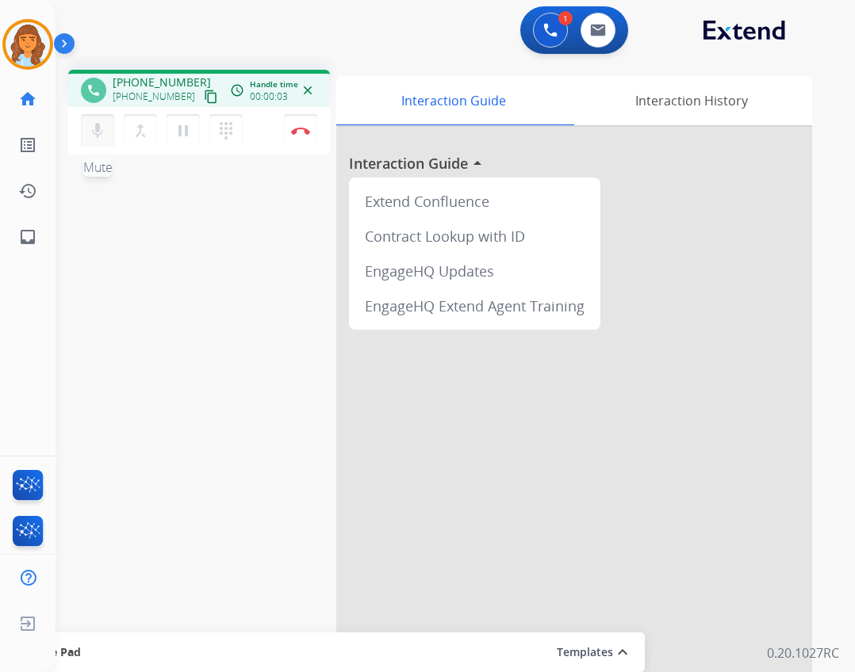
click at [81, 140] on div "mic Mute merge_type Bridge pause Hold dialpad Dialpad" at bounding box center [166, 130] width 171 height 33
click at [109, 144] on button "mic Mute" at bounding box center [97, 130] width 33 height 33
click at [30, 227] on link "inbox Emails" at bounding box center [28, 237] width 44 height 44
select select "**********"
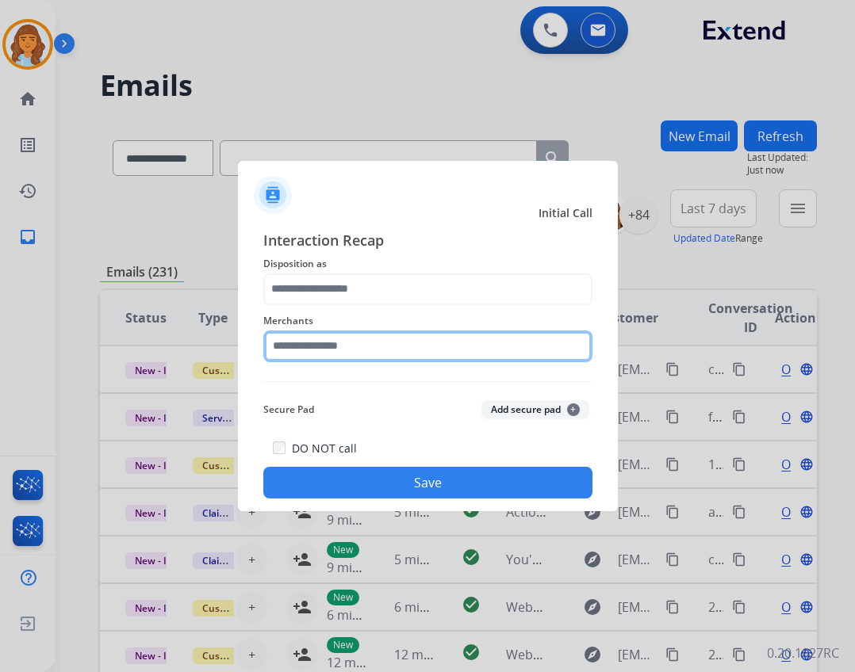
click at [355, 359] on input "text" at bounding box center [427, 347] width 329 height 32
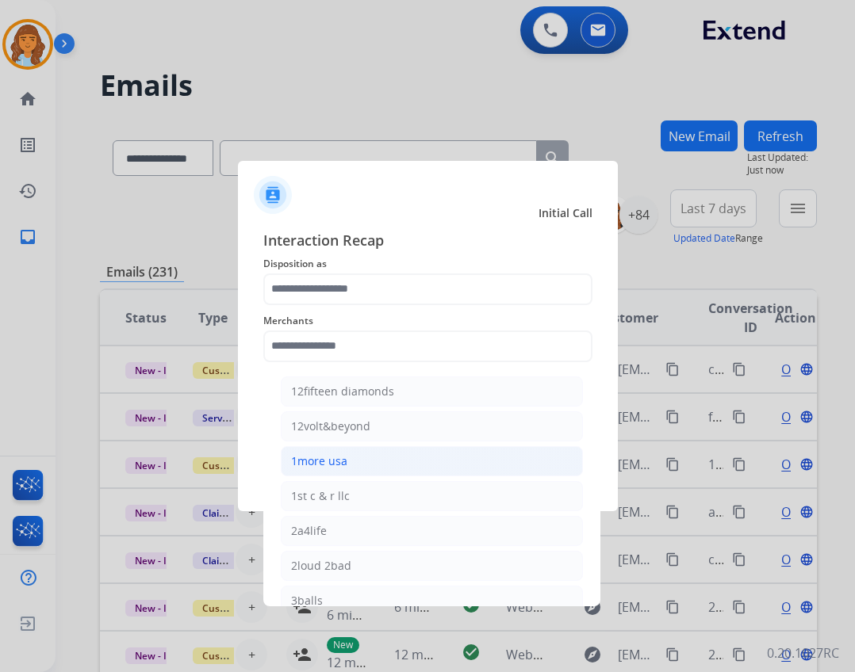
drag, startPoint x: 348, startPoint y: 470, endPoint x: 329, endPoint y: 400, distance: 73.1
click at [347, 470] on li "1more usa" at bounding box center [432, 461] width 302 height 30
type input "*********"
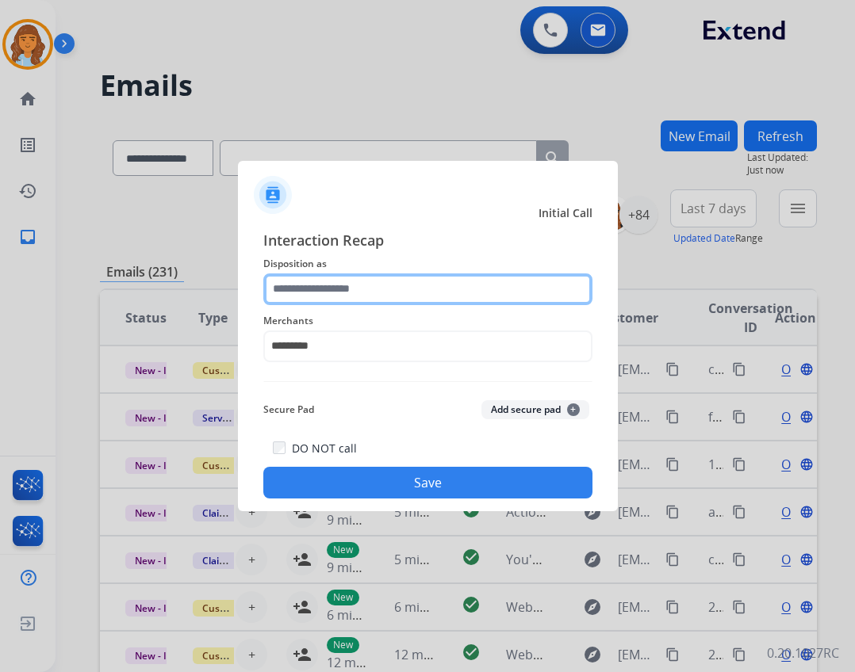
click at [318, 302] on input "text" at bounding box center [427, 290] width 329 height 32
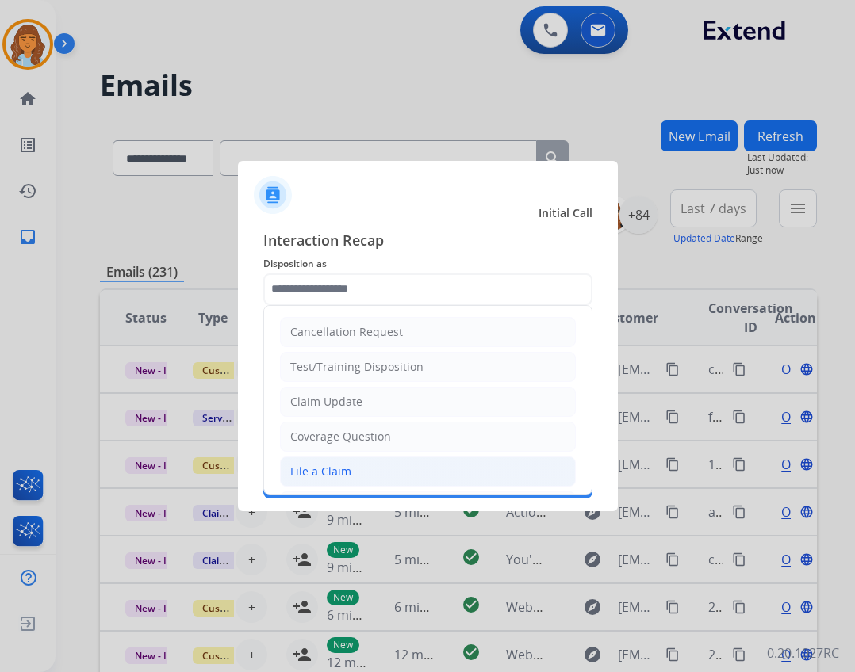
click at [339, 467] on div "File a Claim" at bounding box center [320, 472] width 61 height 16
type input "**********"
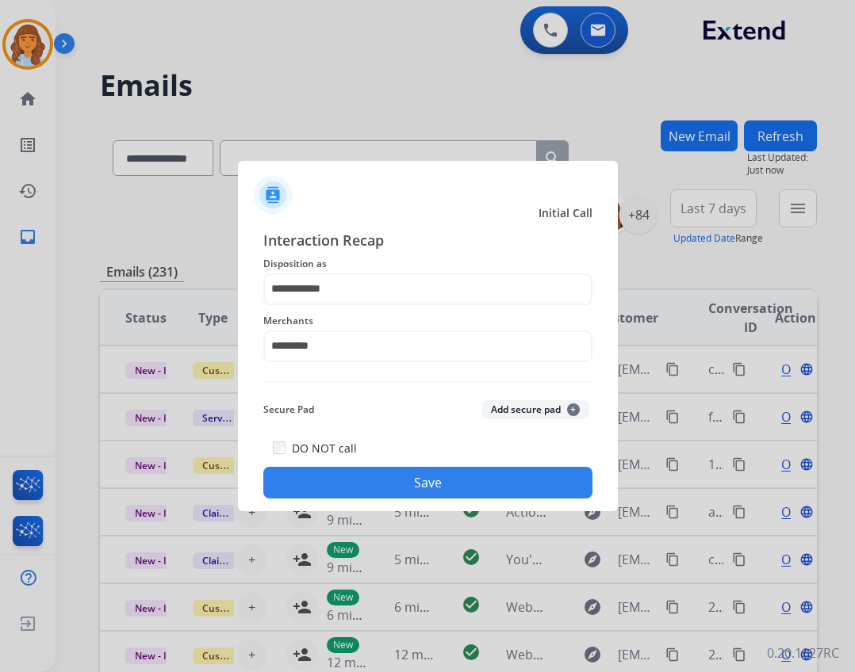
click at [363, 484] on button "Save" at bounding box center [427, 483] width 329 height 32
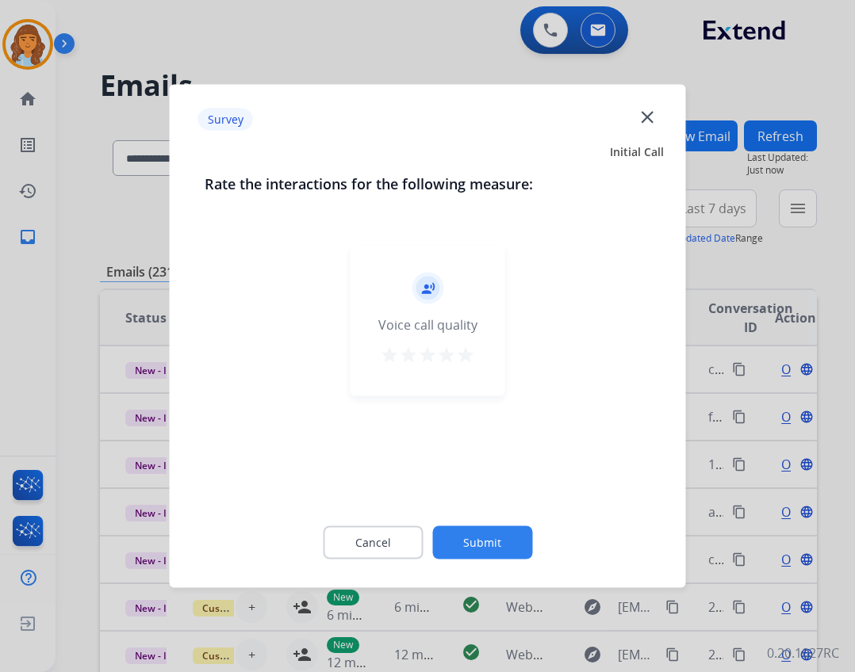
click at [462, 538] on button "Submit" at bounding box center [482, 543] width 100 height 33
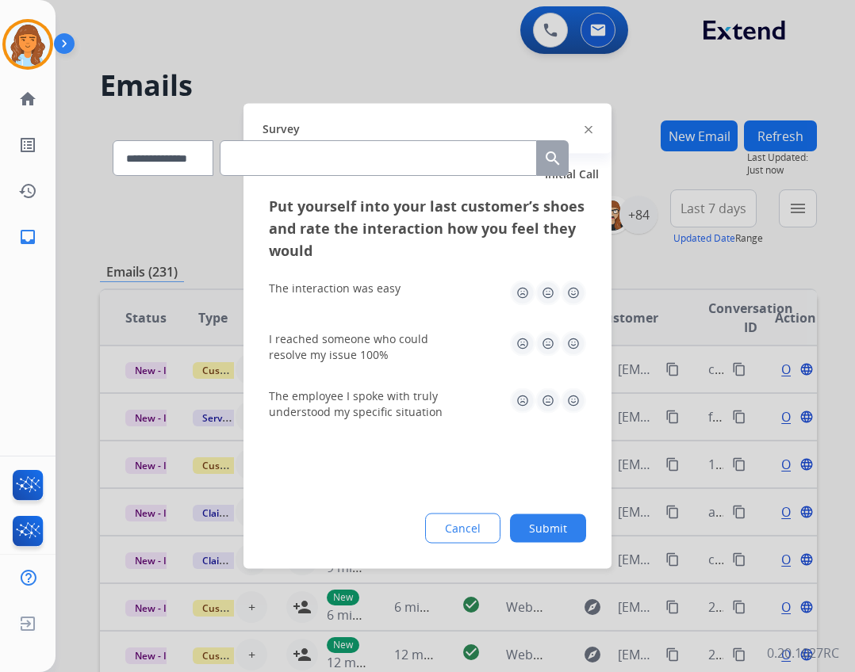
drag, startPoint x: 572, startPoint y: 523, endPoint x: 523, endPoint y: 524, distance: 48.4
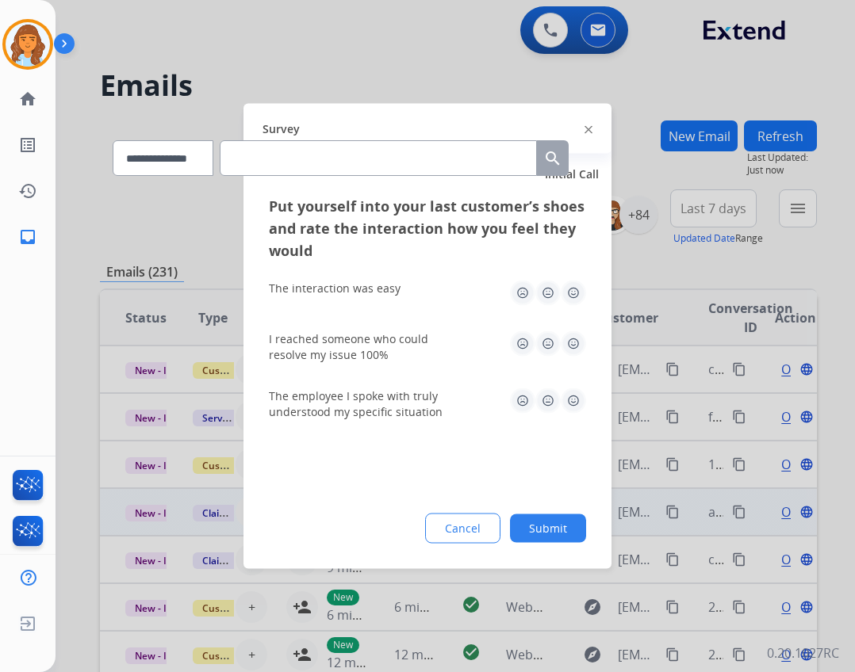
click at [573, 523] on button "Submit" at bounding box center [548, 529] width 76 height 29
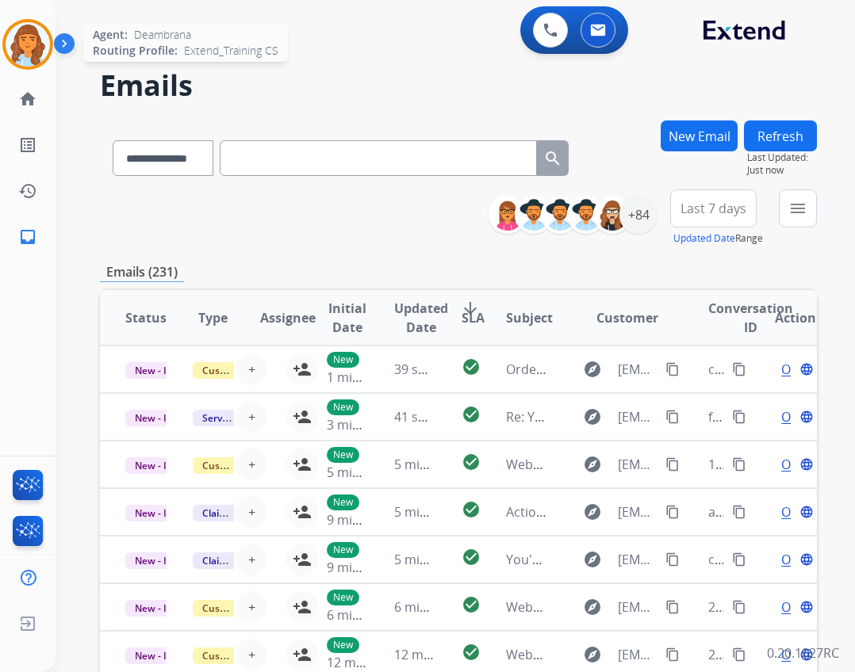
click at [13, 37] on img at bounding box center [28, 44] width 44 height 44
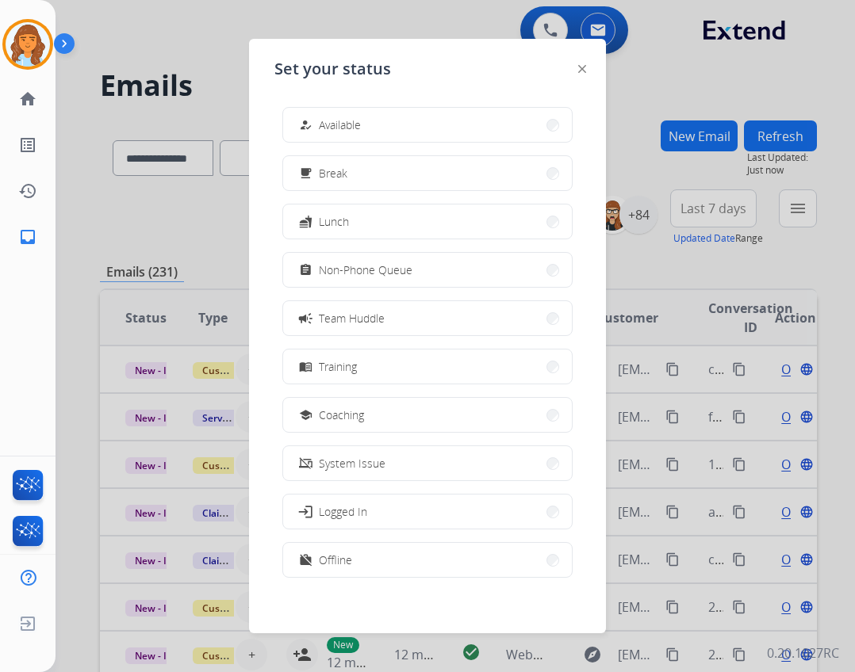
click at [295, 113] on button "how_to_reg Available" at bounding box center [427, 125] width 289 height 34
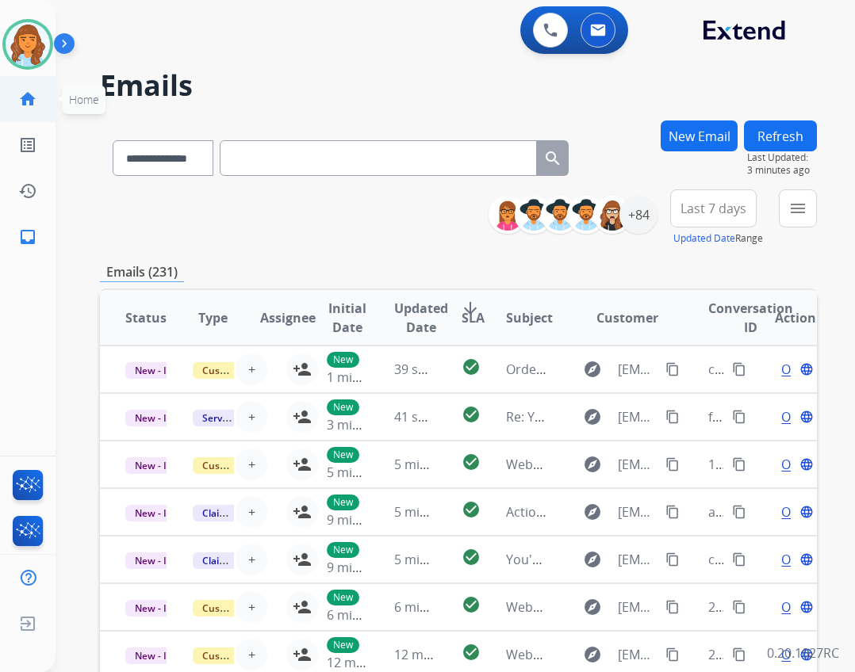
click at [31, 112] on link "home Home" at bounding box center [28, 99] width 44 height 44
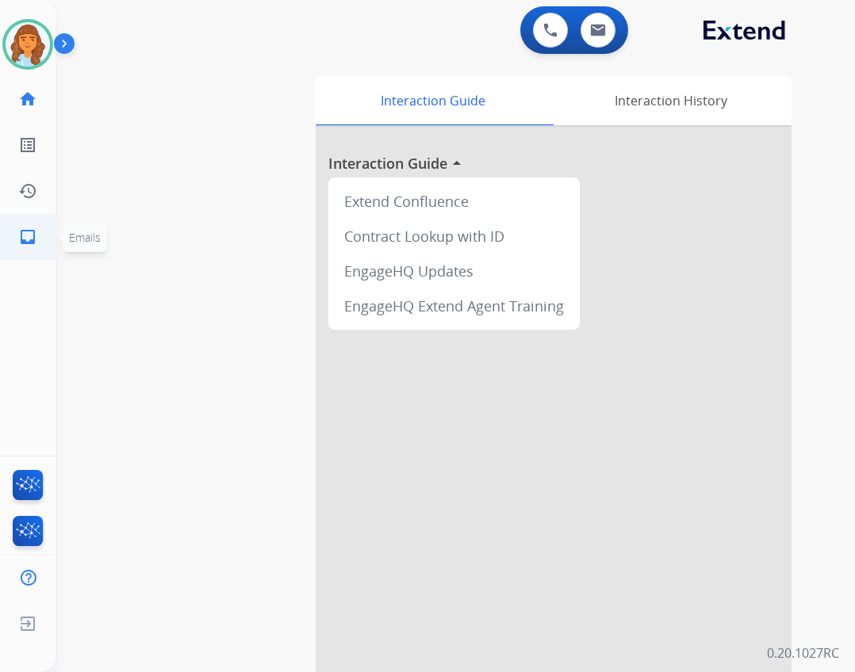
click at [19, 230] on mat-icon "inbox" at bounding box center [27, 237] width 19 height 19
select select "**********"
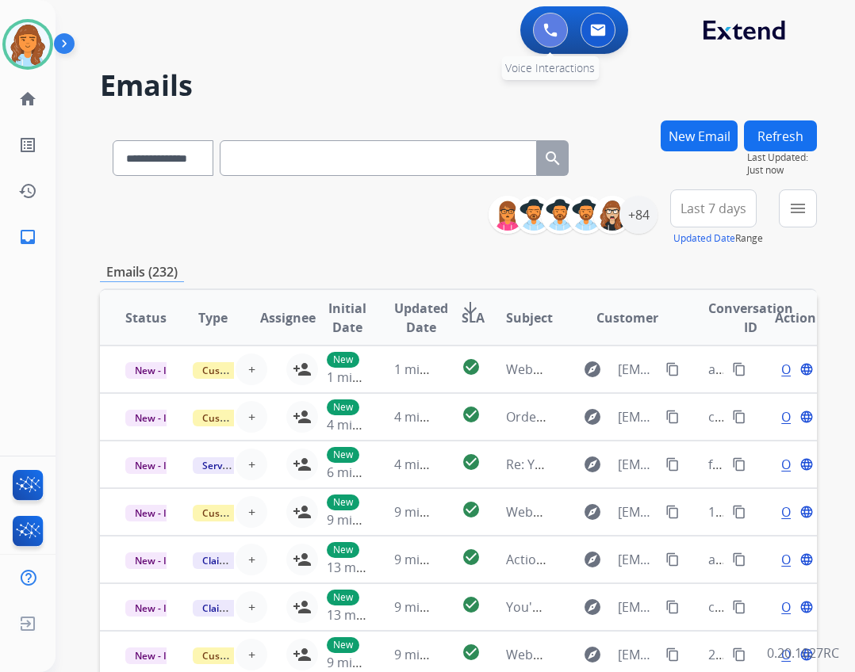
click at [544, 29] on img at bounding box center [550, 30] width 14 height 14
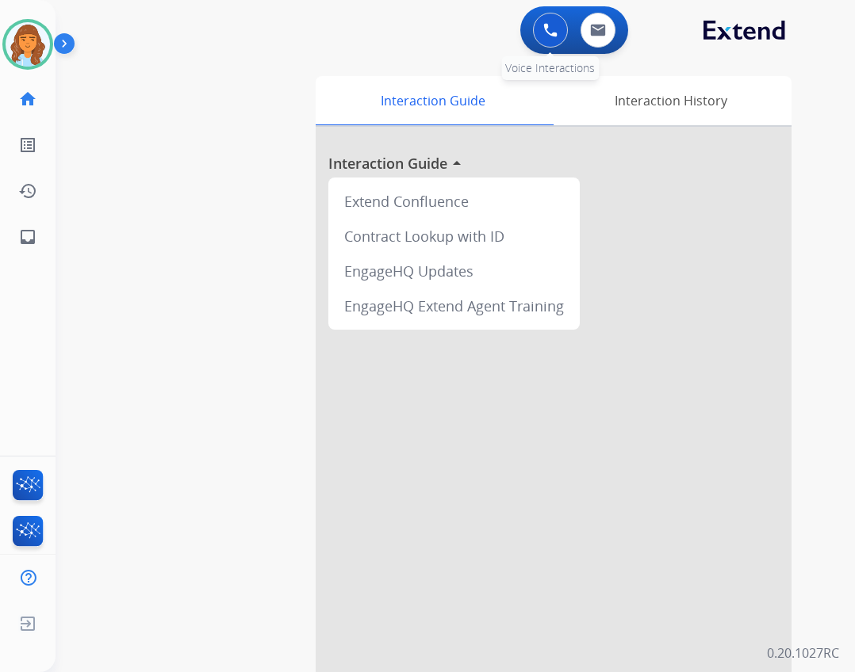
click at [557, 27] on button at bounding box center [550, 30] width 35 height 35
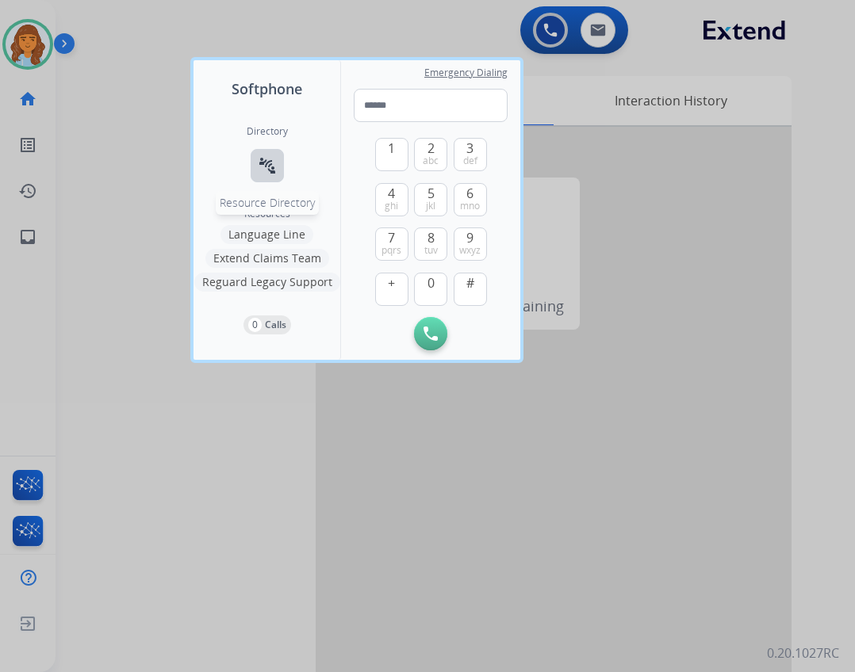
click at [280, 174] on button "connect_without_contact Resource Directory" at bounding box center [267, 165] width 33 height 33
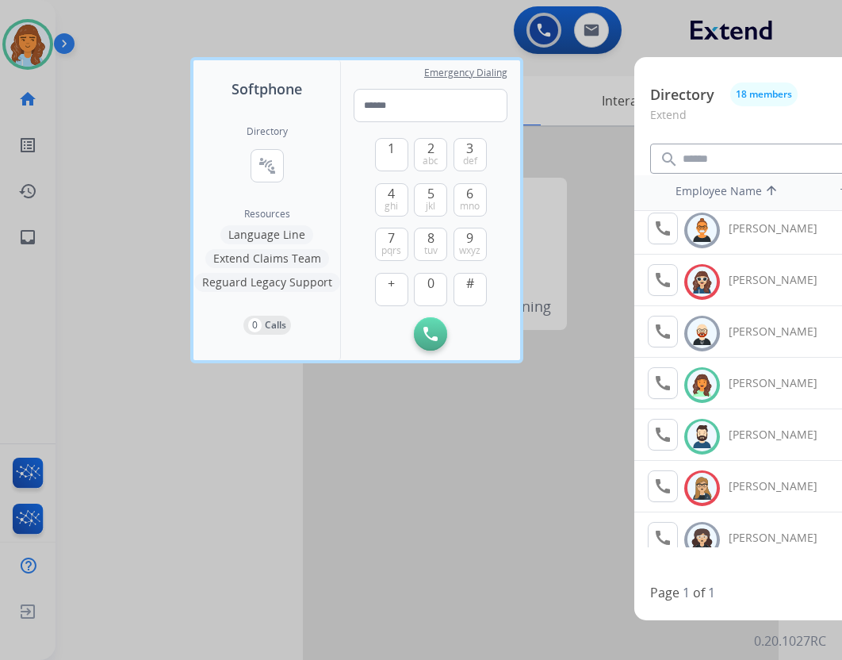
scroll to position [159, 0]
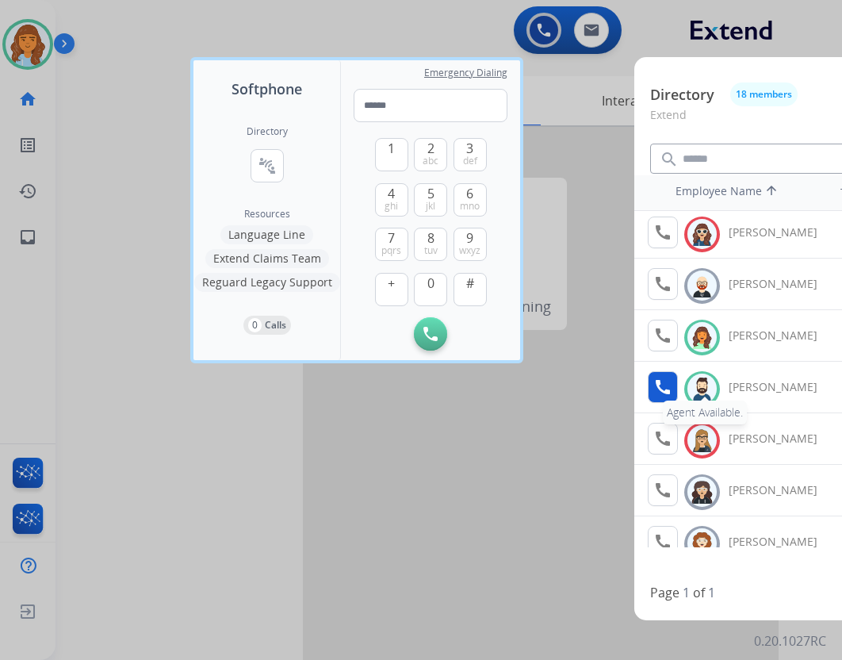
click at [671, 391] on mat-icon "call" at bounding box center [662, 386] width 19 height 19
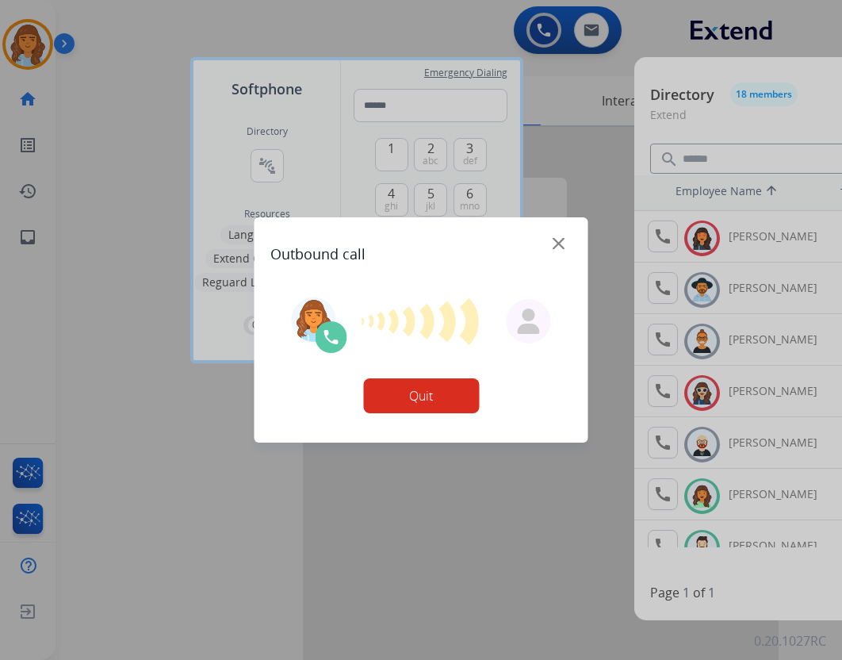
click at [470, 408] on button "Quit" at bounding box center [421, 395] width 116 height 35
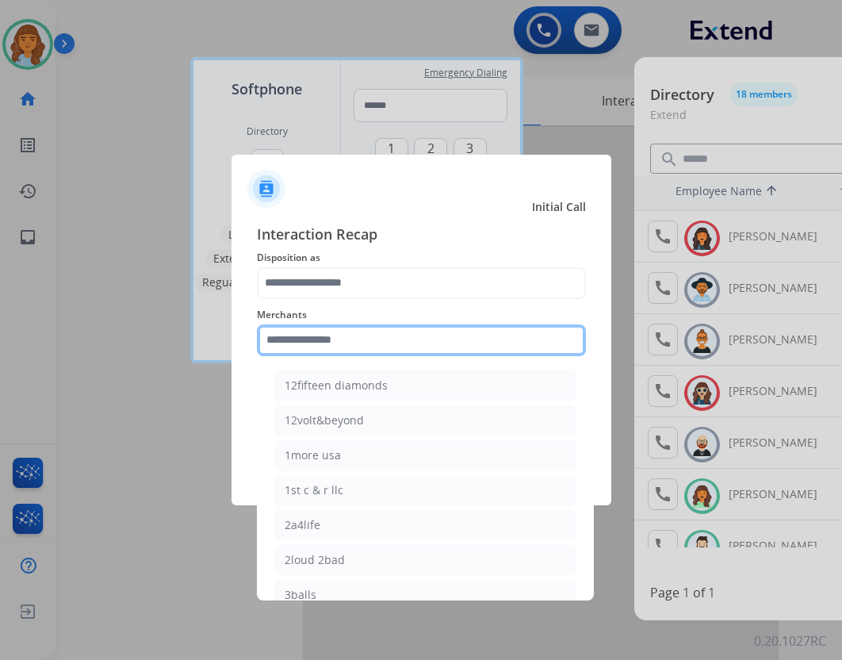
click at [428, 352] on input "text" at bounding box center [421, 340] width 329 height 32
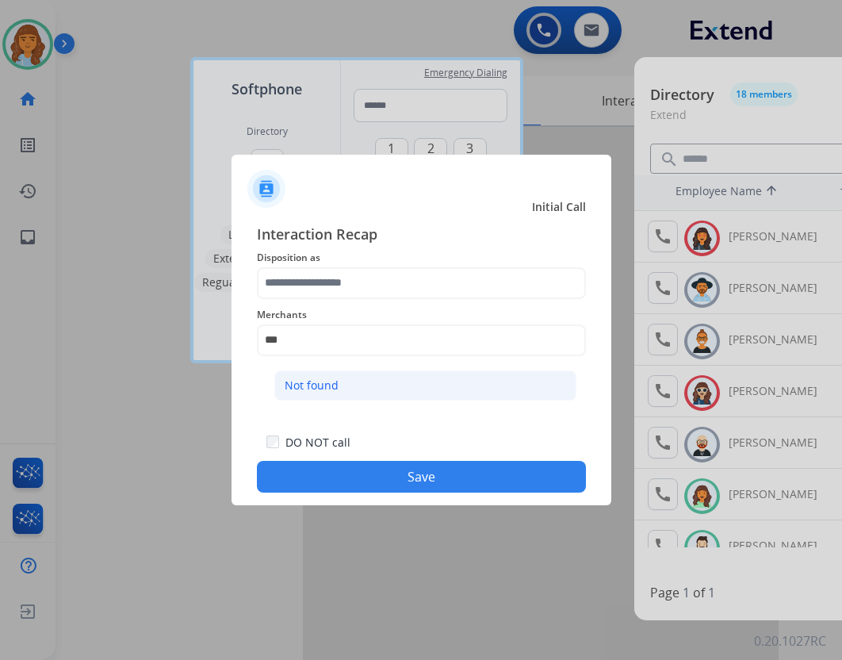
click at [392, 373] on li "Not found" at bounding box center [425, 385] width 302 height 30
type input "*********"
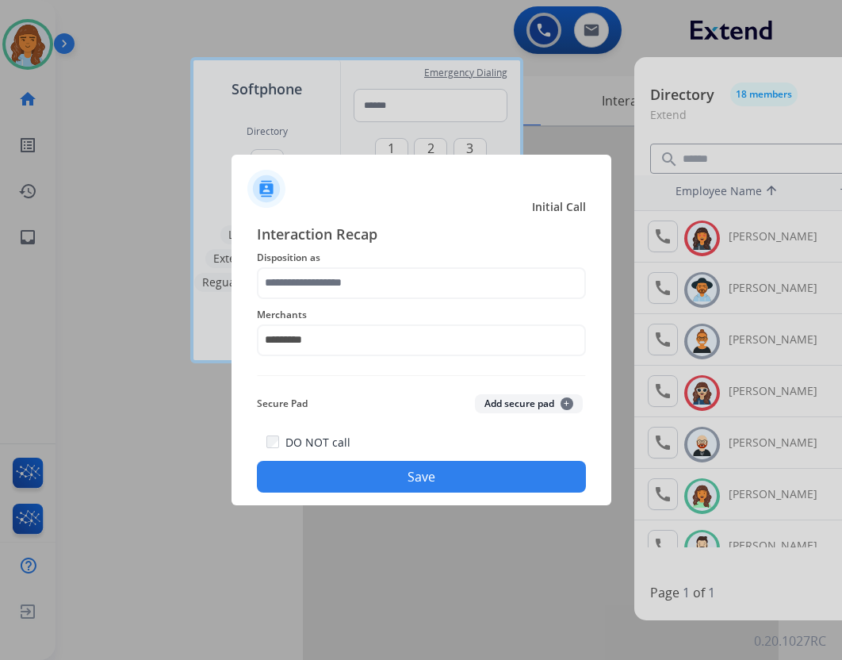
click at [380, 264] on span "Disposition as" at bounding box center [421, 257] width 329 height 19
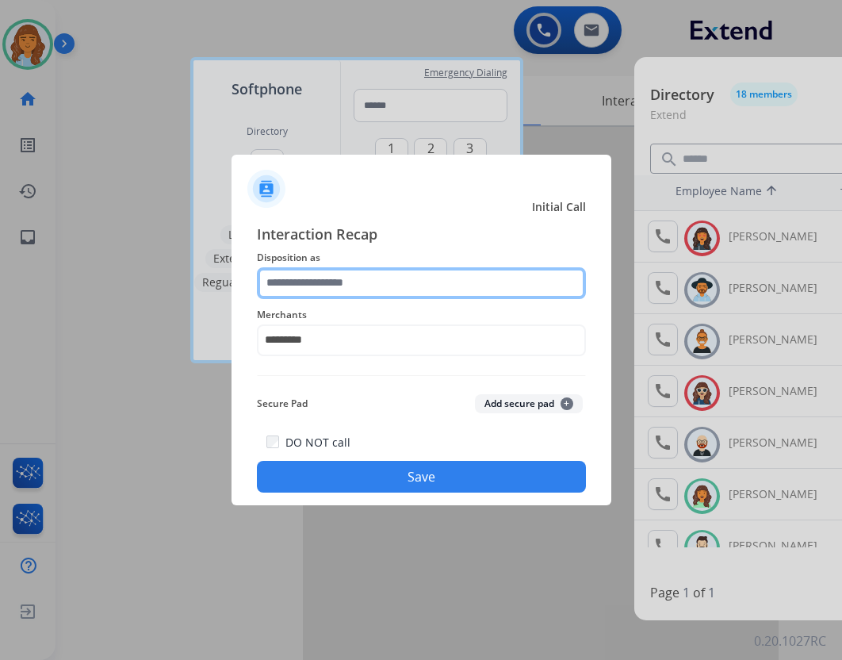
click at [377, 281] on input "text" at bounding box center [421, 283] width 329 height 32
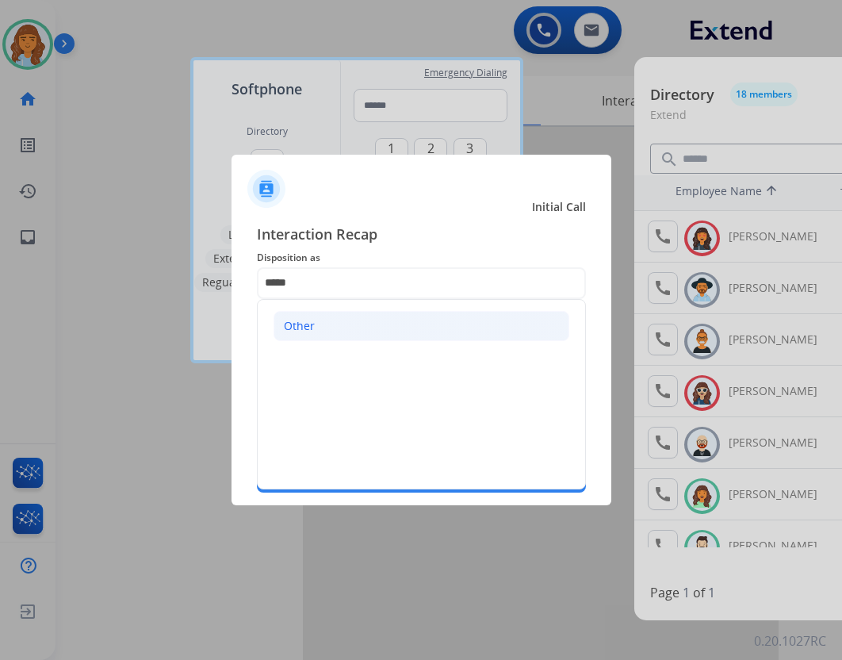
click at [360, 330] on li "Other" at bounding box center [422, 326] width 296 height 30
type input "*****"
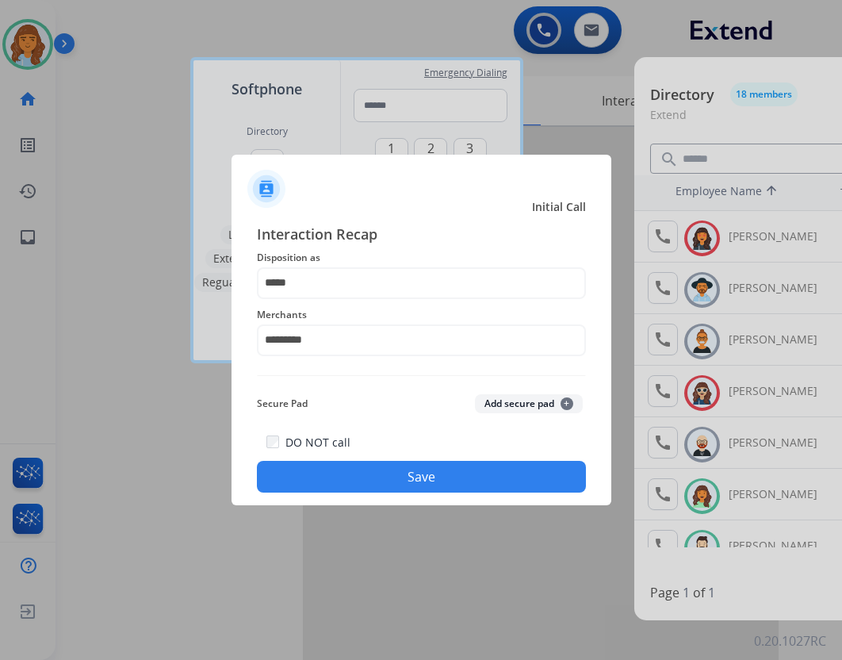
click at [378, 477] on button "Save" at bounding box center [421, 477] width 329 height 32
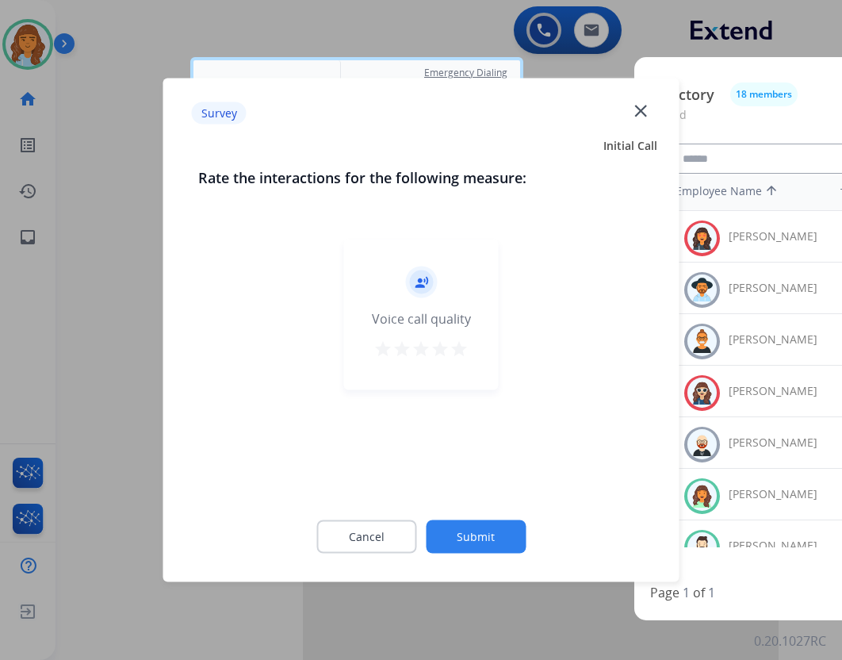
click at [499, 535] on button "Submit" at bounding box center [476, 536] width 100 height 33
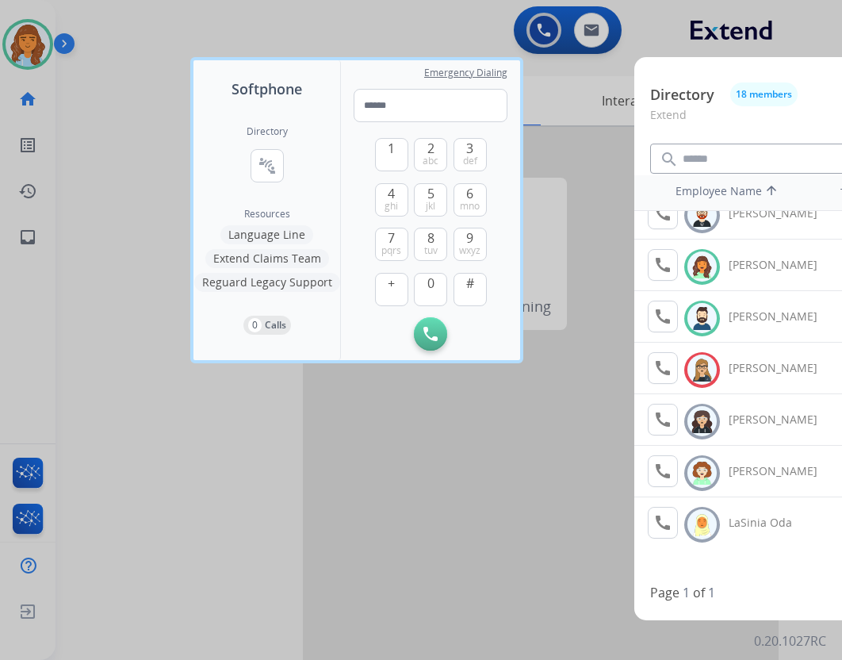
scroll to position [238, 0]
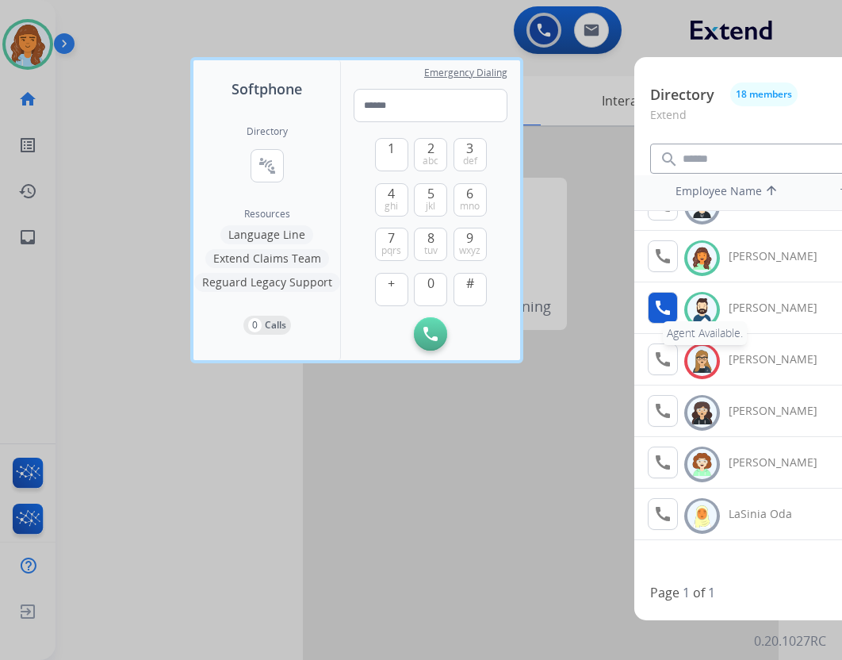
click at [666, 311] on mat-icon "call" at bounding box center [662, 307] width 19 height 19
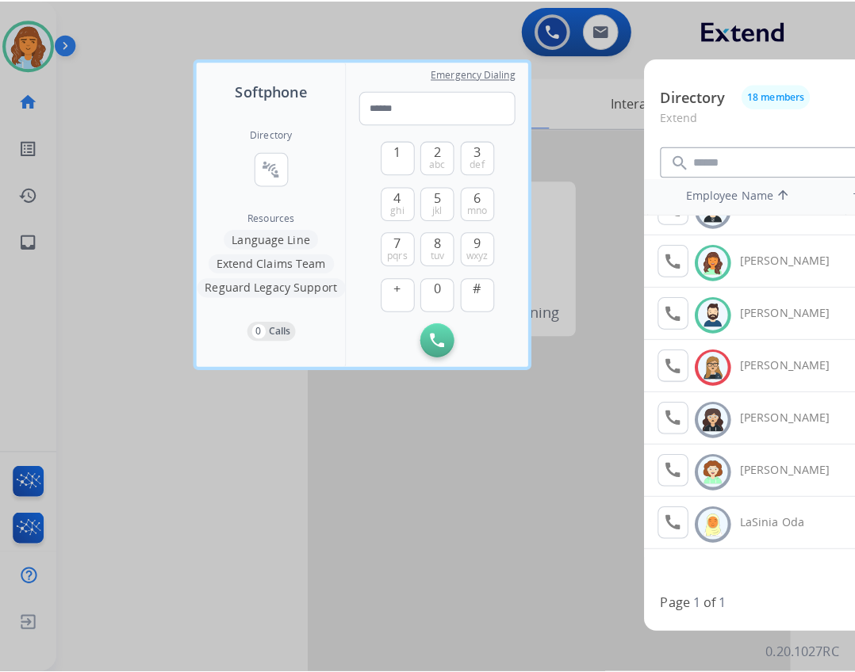
scroll to position [0, 0]
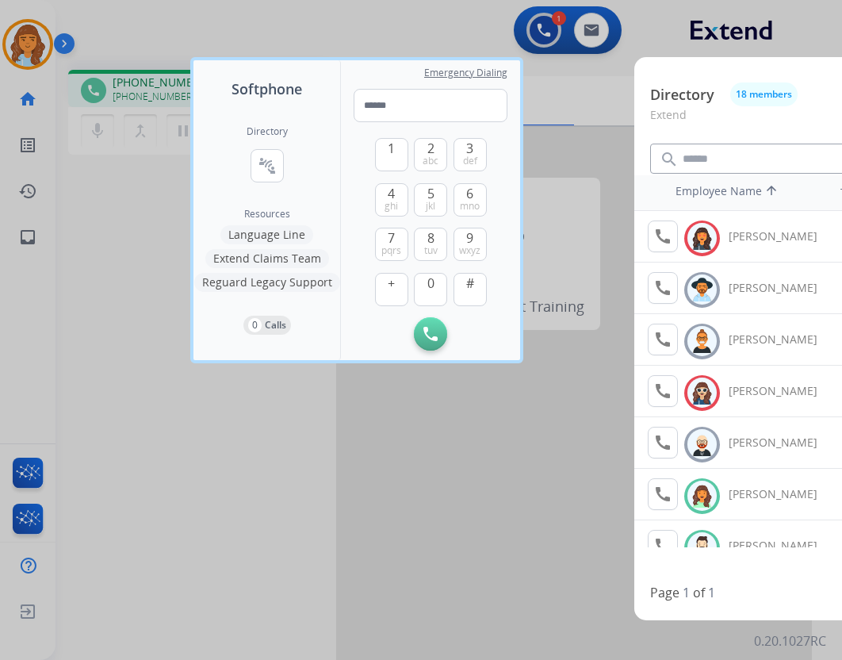
click at [542, 103] on div at bounding box center [421, 330] width 842 height 660
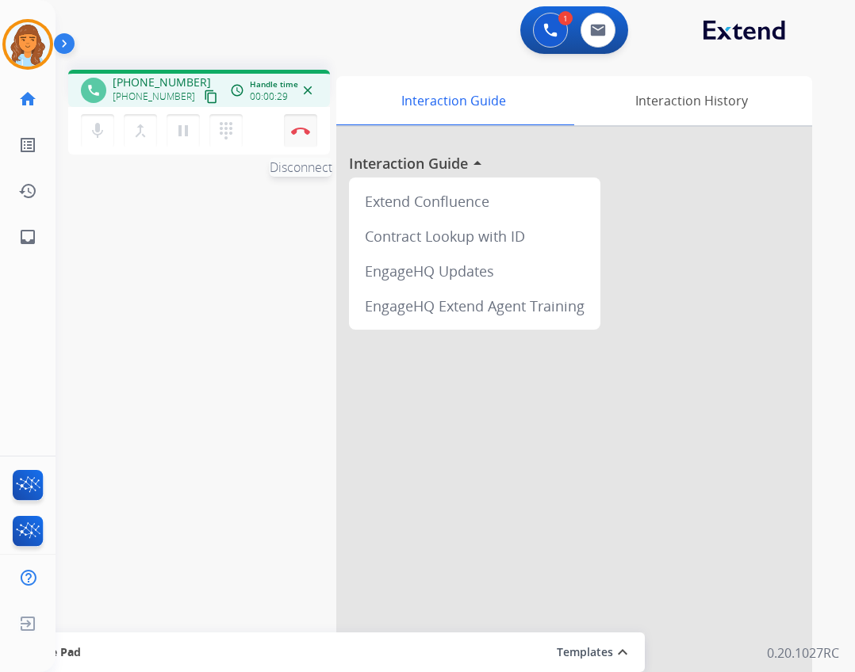
click at [287, 116] on button "Disconnect" at bounding box center [300, 130] width 33 height 33
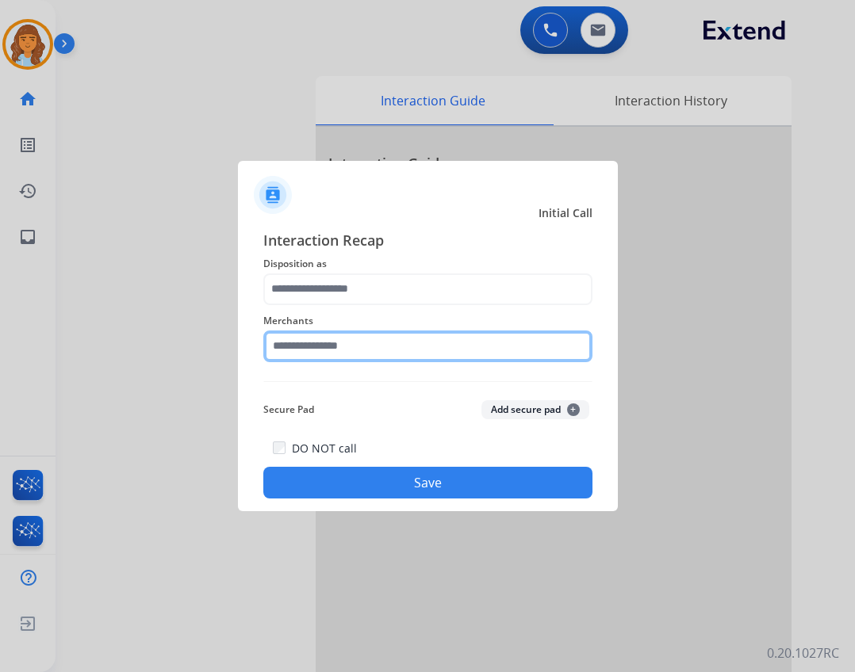
click at [323, 344] on input "text" at bounding box center [427, 347] width 329 height 32
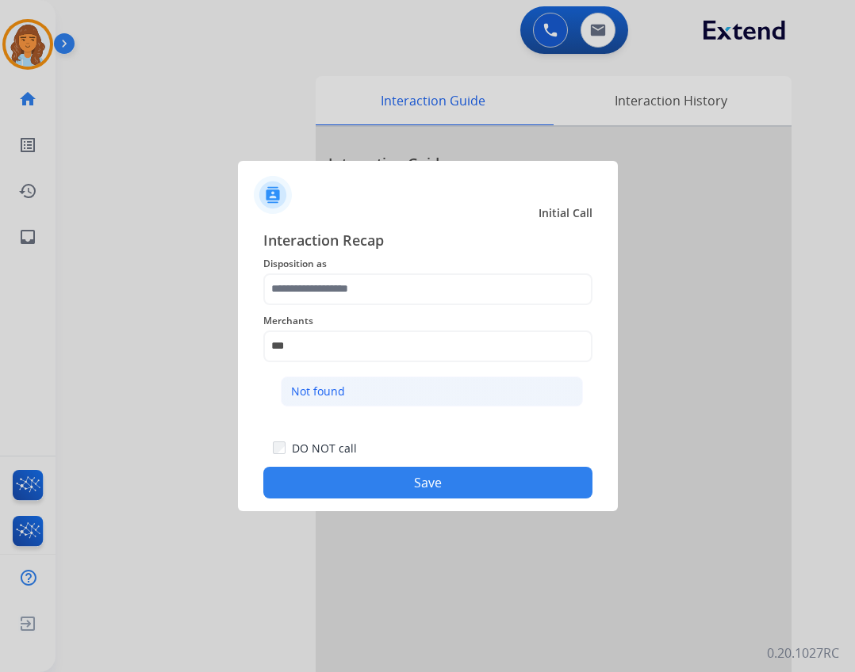
click at [322, 400] on li "Not found" at bounding box center [432, 392] width 302 height 30
type input "*********"
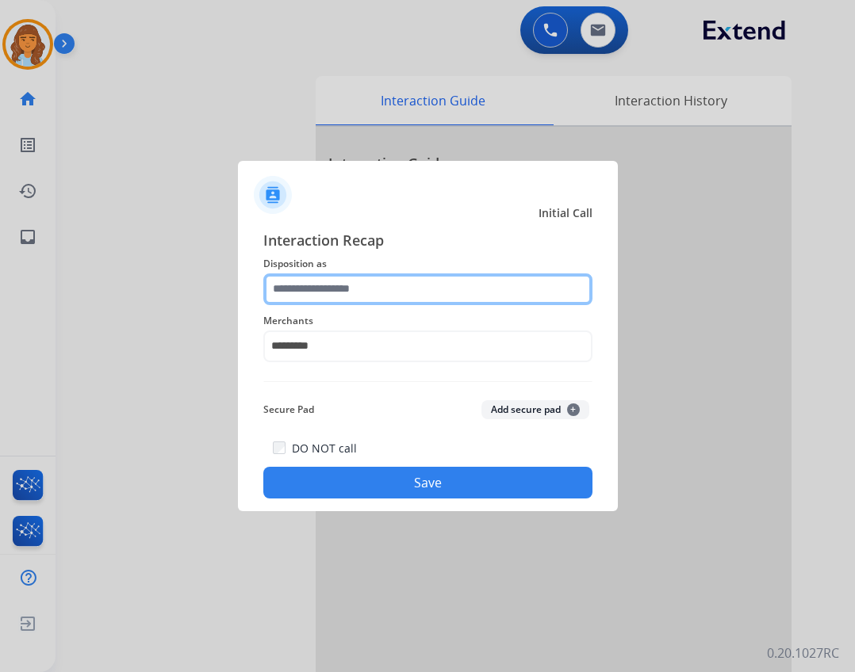
click at [314, 282] on input "text" at bounding box center [427, 290] width 329 height 32
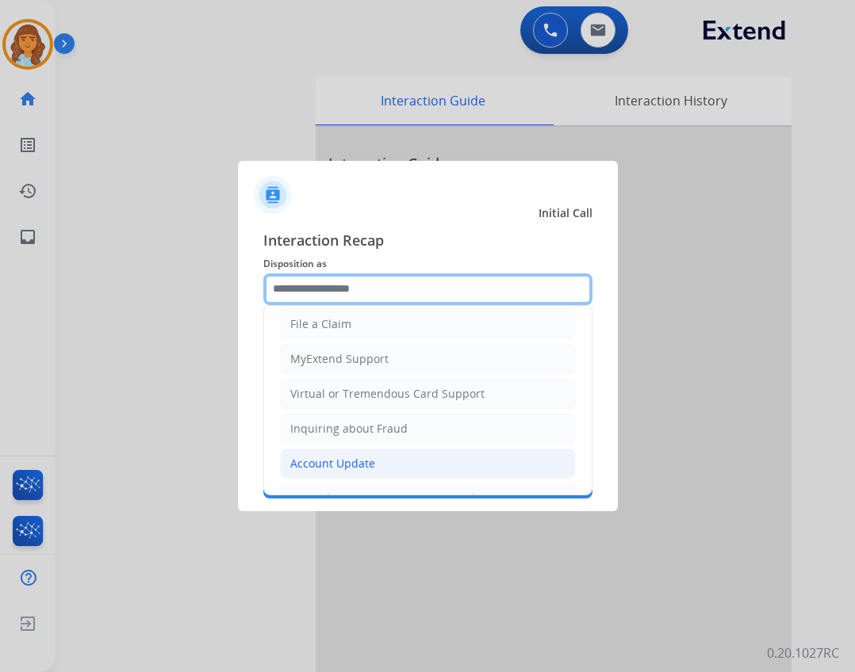
scroll to position [317, 0]
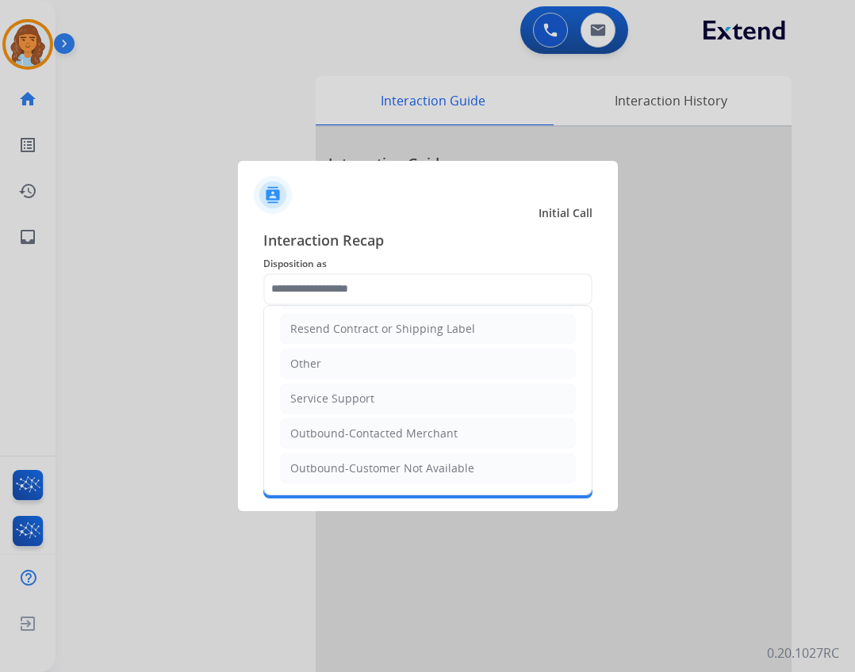
drag, startPoint x: 371, startPoint y: 363, endPoint x: 373, endPoint y: 381, distance: 17.6
click at [371, 362] on li "Other" at bounding box center [428, 364] width 296 height 30
type input "*****"
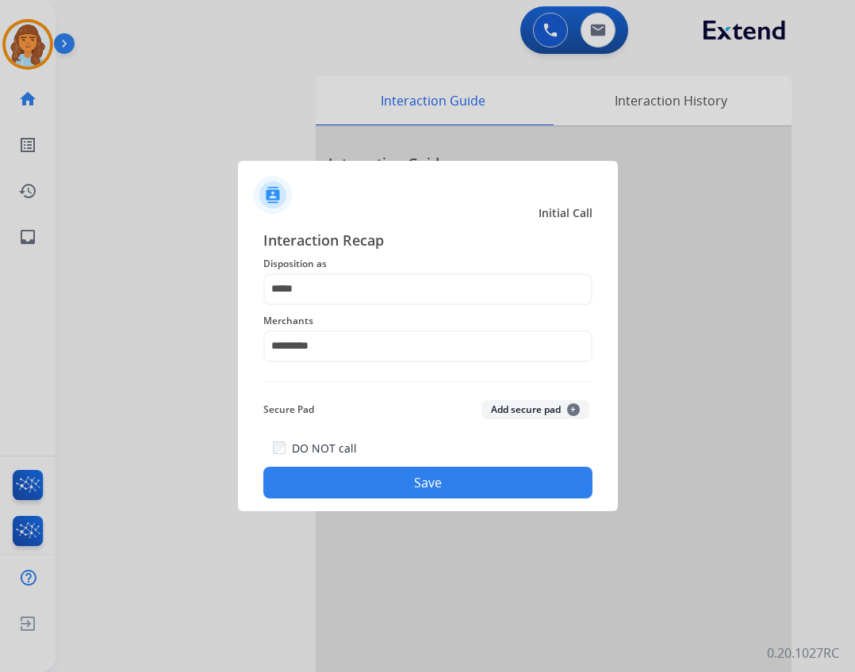
click at [411, 488] on button "Save" at bounding box center [427, 483] width 329 height 32
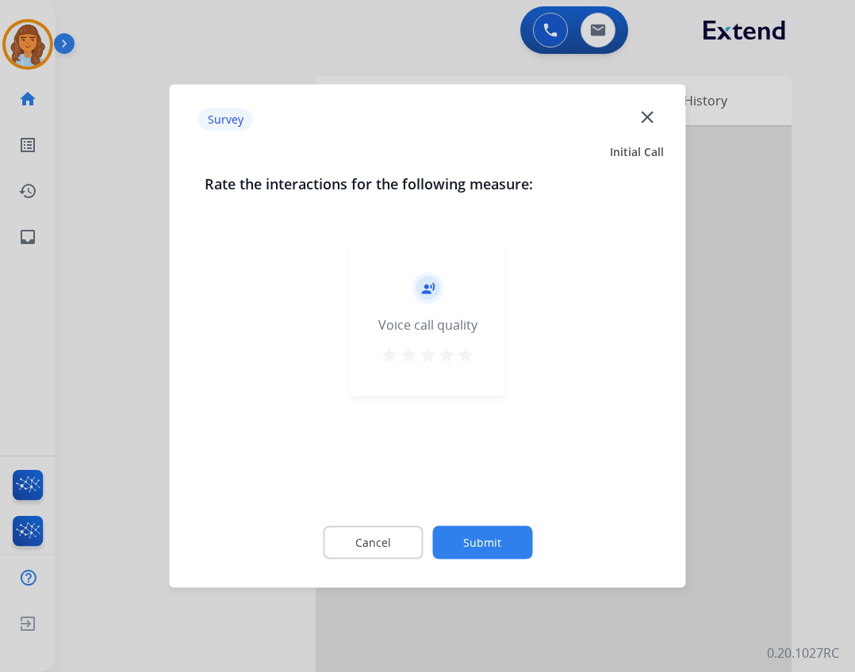
click at [505, 539] on button "Submit" at bounding box center [482, 543] width 100 height 33
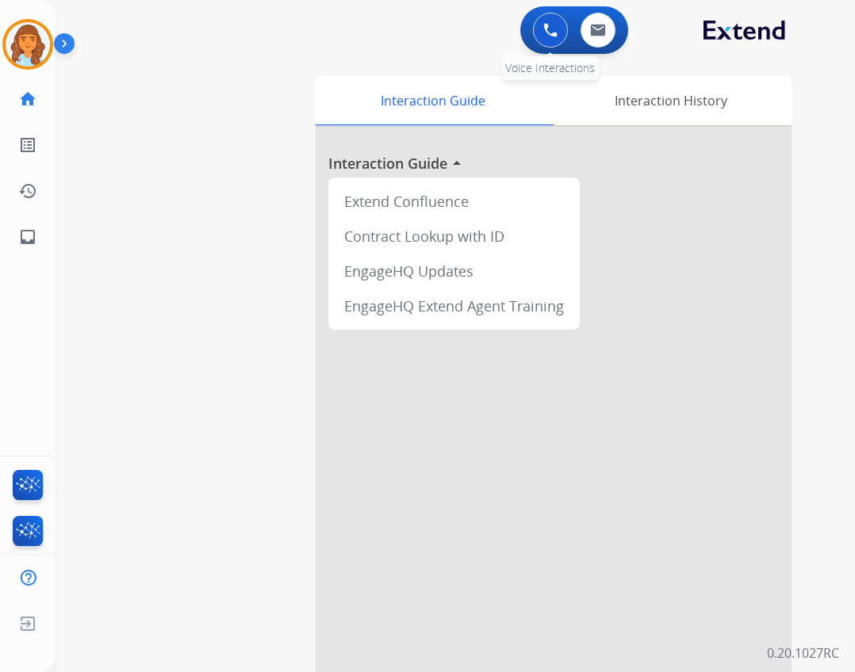
click at [546, 30] on img at bounding box center [550, 30] width 14 height 14
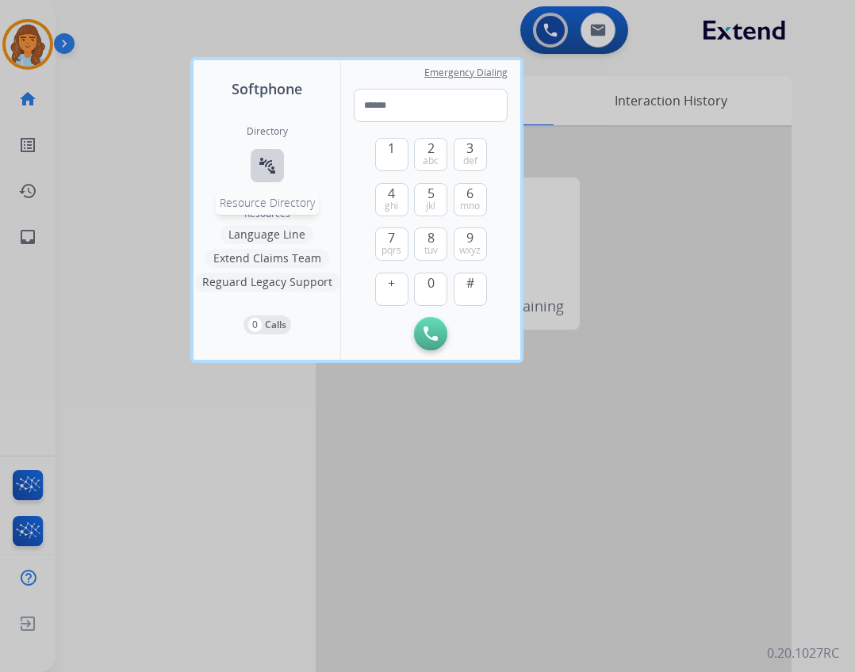
click at [275, 165] on mat-icon "connect_without_contact" at bounding box center [267, 165] width 19 height 19
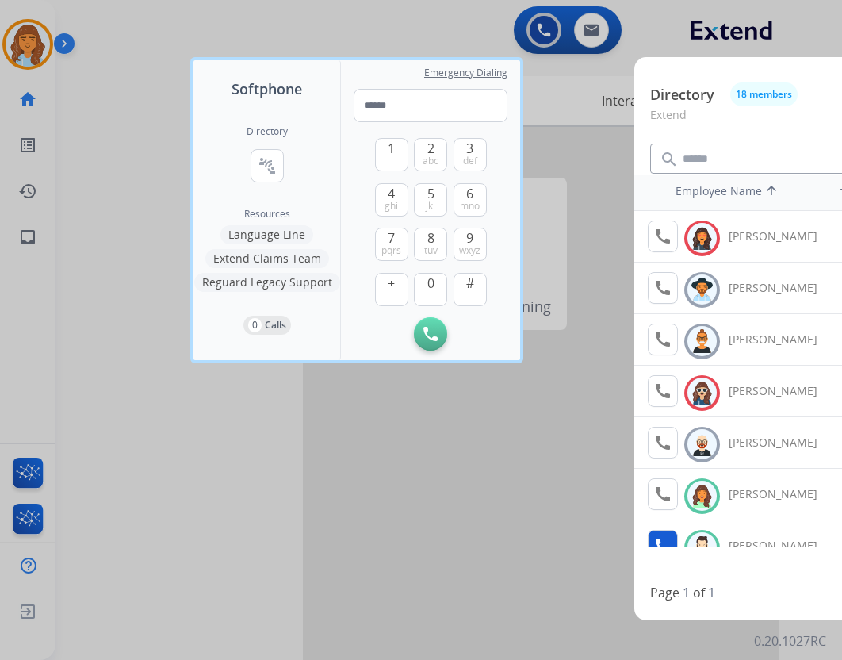
click at [660, 538] on mat-icon "call" at bounding box center [662, 545] width 19 height 19
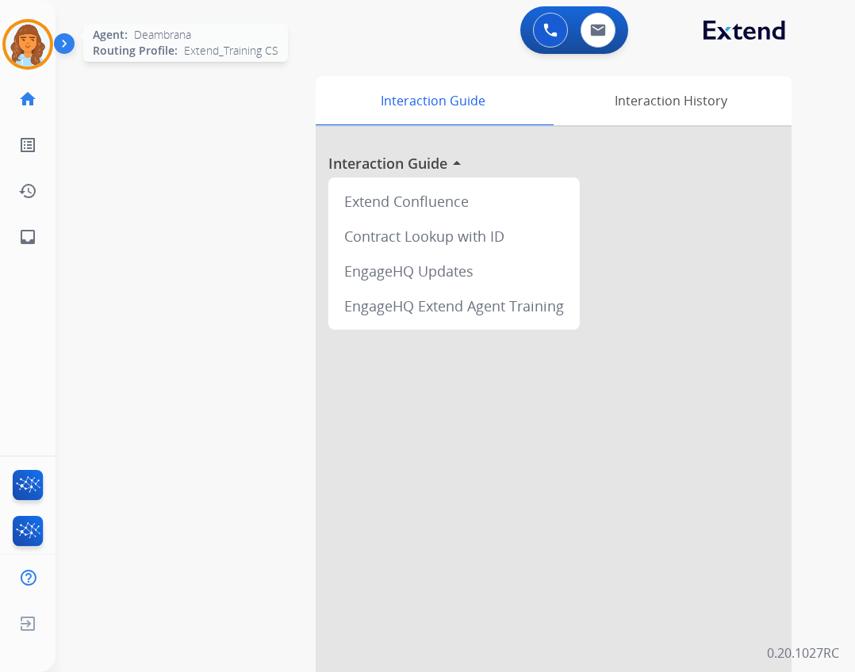
click at [17, 43] on img at bounding box center [28, 44] width 44 height 44
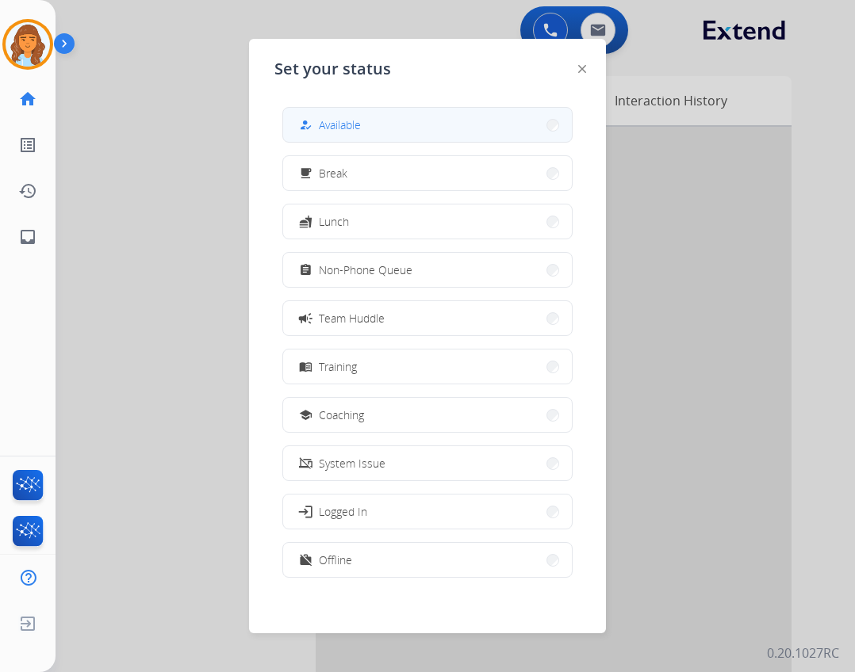
click at [359, 119] on span "Available" at bounding box center [340, 125] width 42 height 17
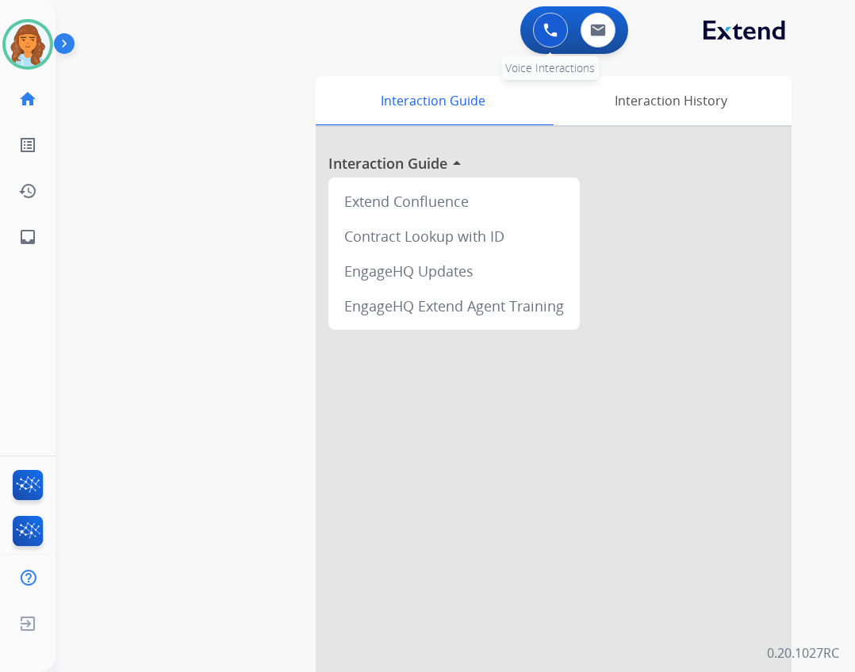
click at [537, 27] on button at bounding box center [550, 30] width 35 height 35
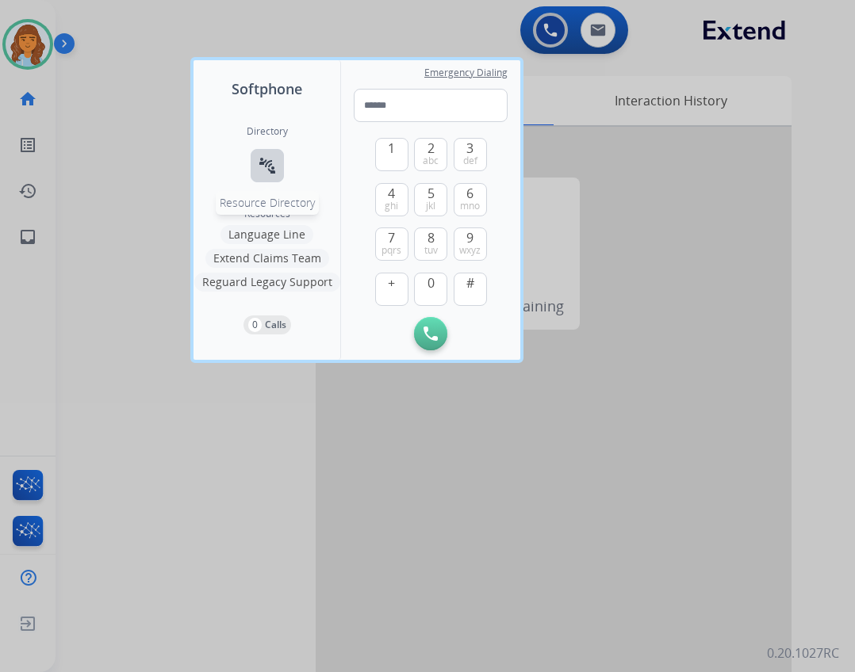
click at [281, 163] on button "connect_without_contact Resource Directory" at bounding box center [267, 165] width 33 height 33
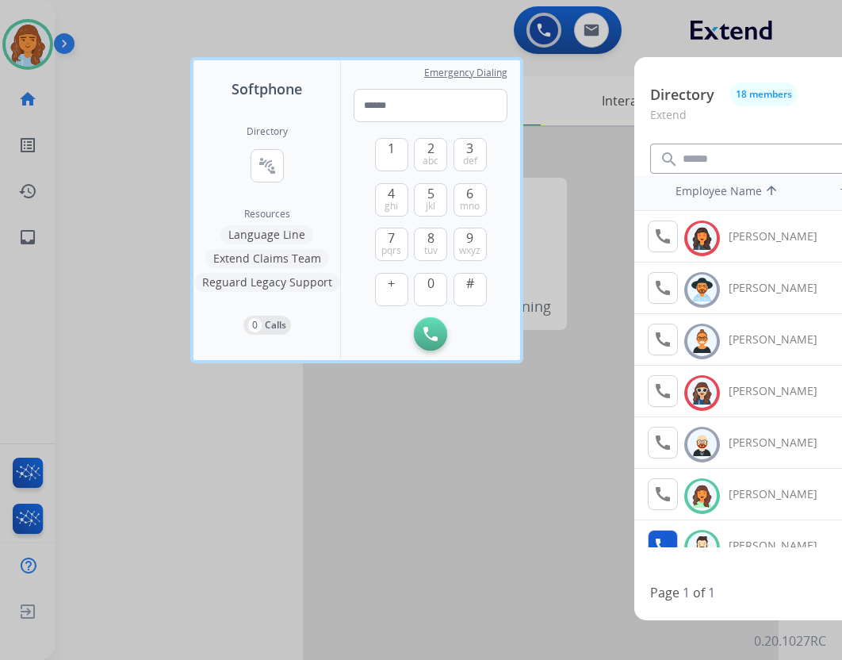
click at [657, 536] on mat-icon "call" at bounding box center [662, 545] width 19 height 19
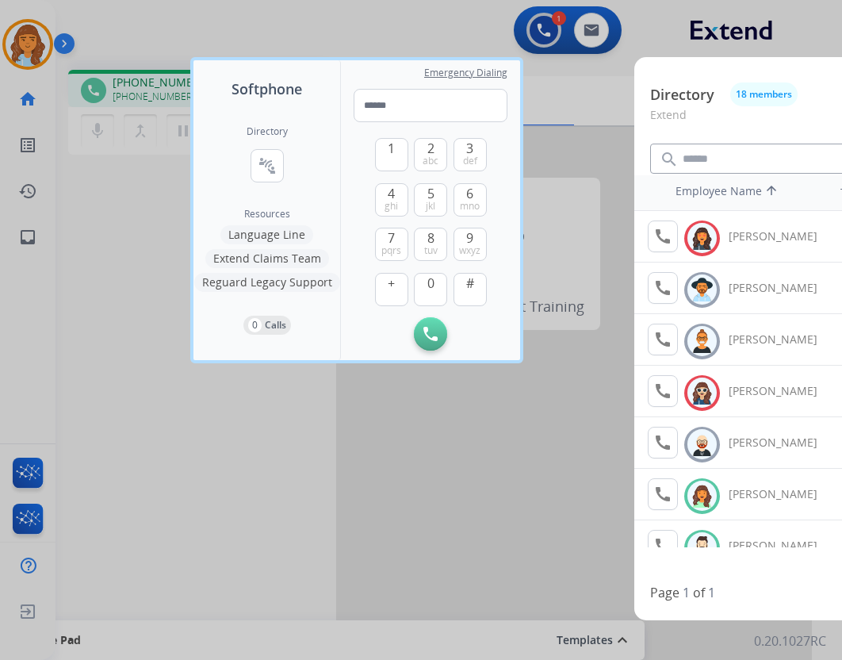
click at [607, 136] on div at bounding box center [421, 330] width 842 height 660
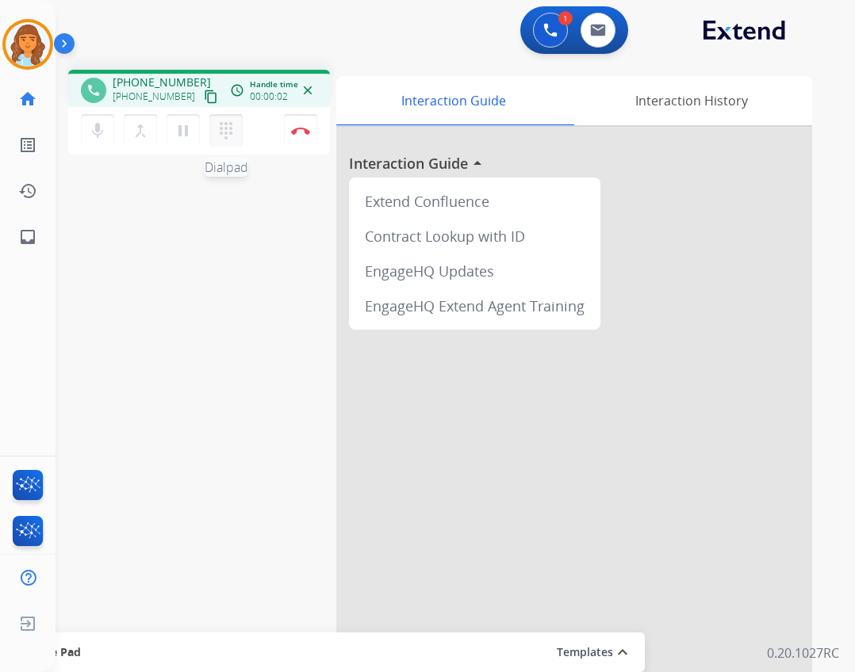
click at [236, 132] on button "dialpad Dialpad" at bounding box center [225, 130] width 33 height 33
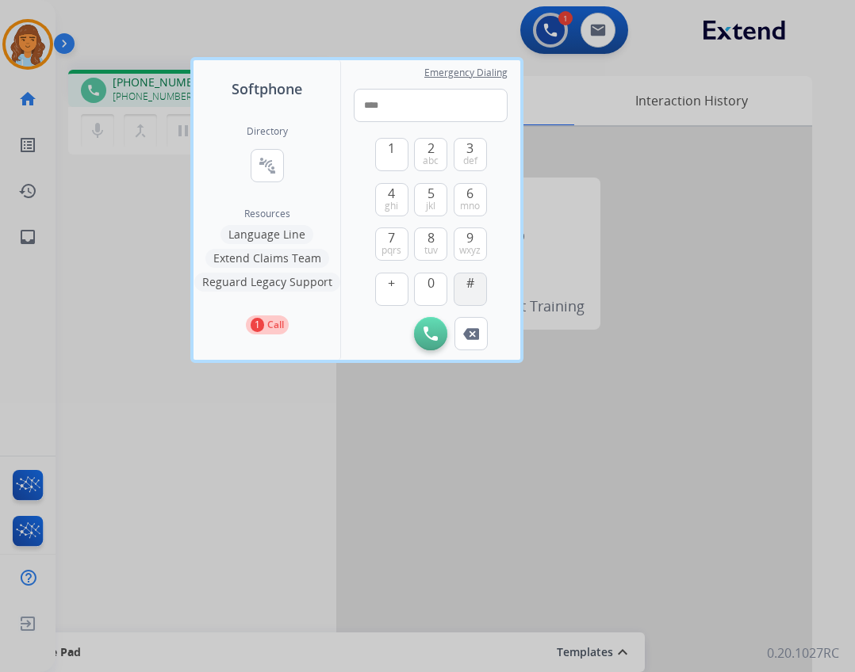
click at [476, 291] on button "#" at bounding box center [470, 289] width 33 height 33
type input "*****"
click at [353, 490] on div at bounding box center [427, 336] width 855 height 672
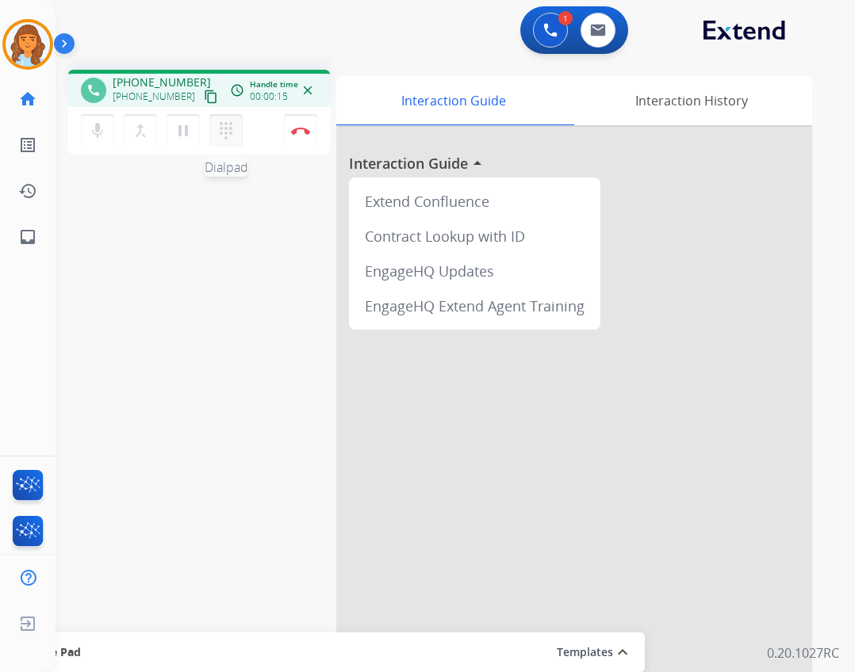
click at [218, 137] on mat-icon "dialpad" at bounding box center [225, 130] width 19 height 19
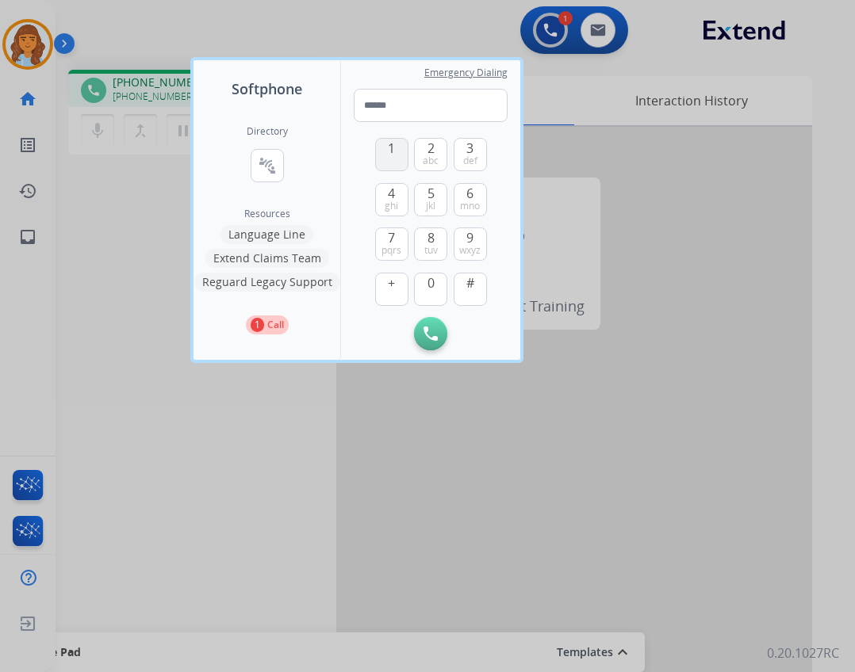
click at [386, 165] on button "1" at bounding box center [391, 154] width 33 height 33
click at [433, 287] on span "0" at bounding box center [430, 283] width 7 height 19
click at [434, 202] on span "jkl" at bounding box center [431, 206] width 10 height 13
click at [436, 158] on span "abc" at bounding box center [431, 161] width 16 height 13
click at [477, 280] on button "#" at bounding box center [470, 289] width 33 height 33
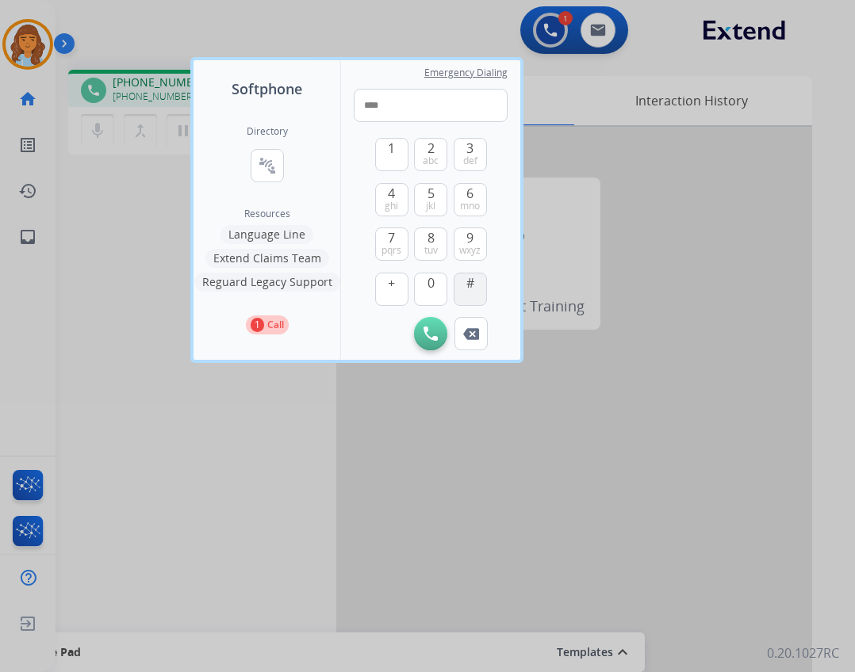
type input "*****"
click at [661, 188] on div at bounding box center [427, 336] width 855 height 672
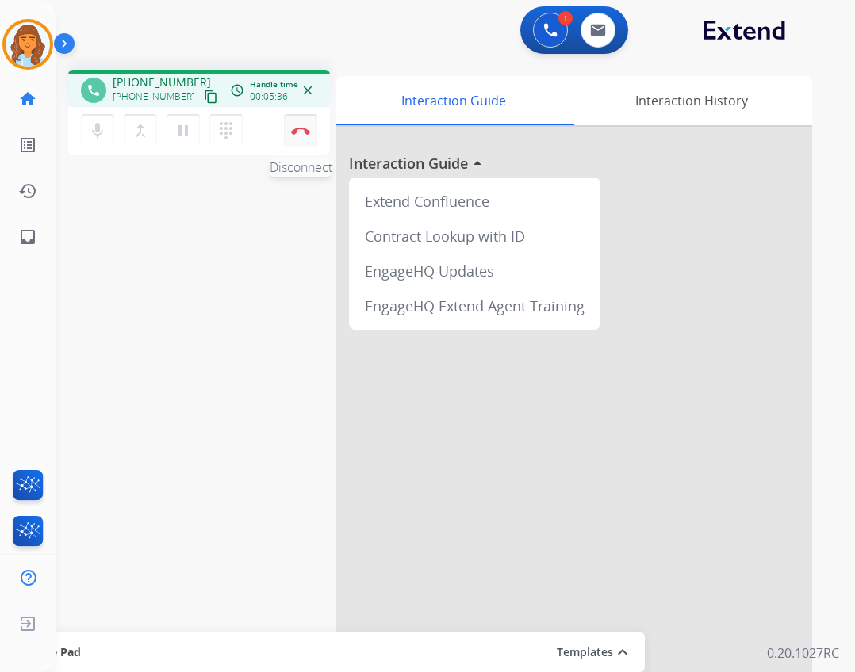
click at [309, 135] on button "Disconnect" at bounding box center [300, 130] width 33 height 33
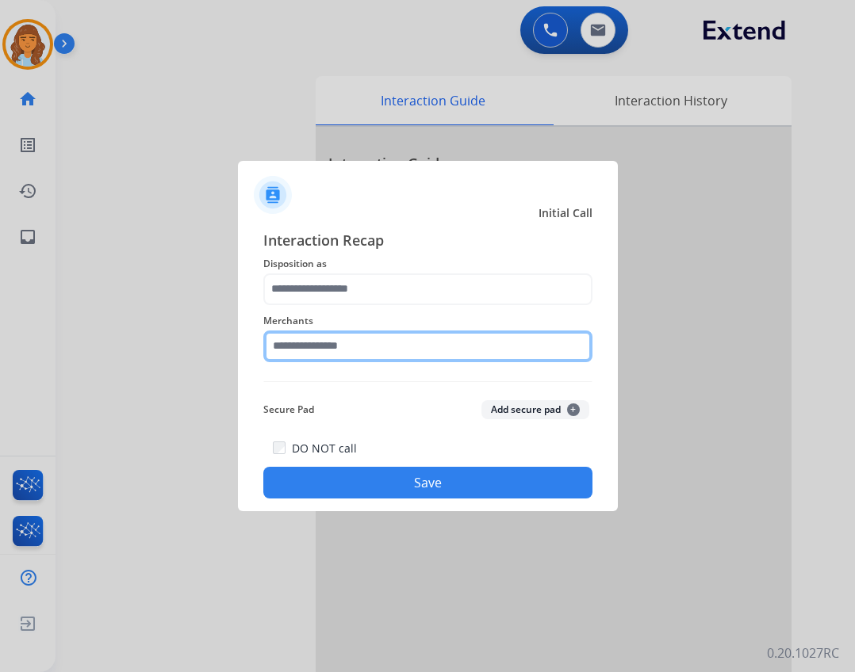
click at [435, 349] on input "text" at bounding box center [427, 347] width 329 height 32
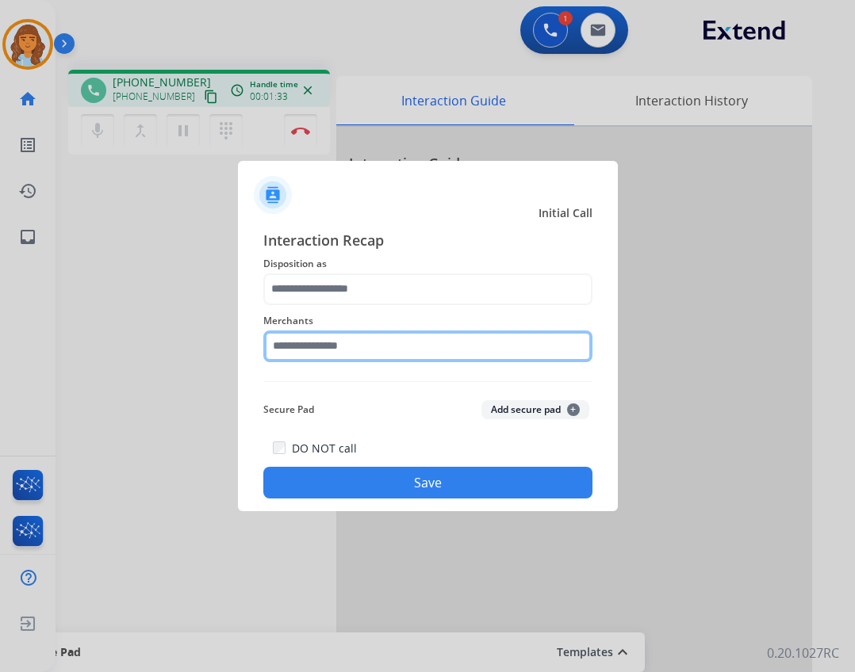
click at [338, 348] on input "text" at bounding box center [427, 347] width 329 height 32
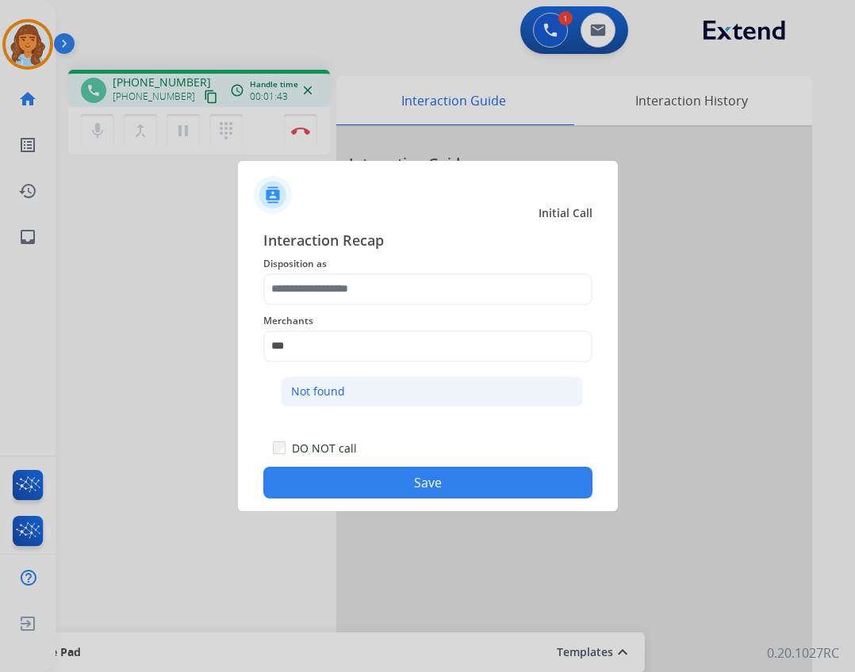
click at [409, 404] on li "Not found" at bounding box center [432, 392] width 302 height 30
type input "*********"
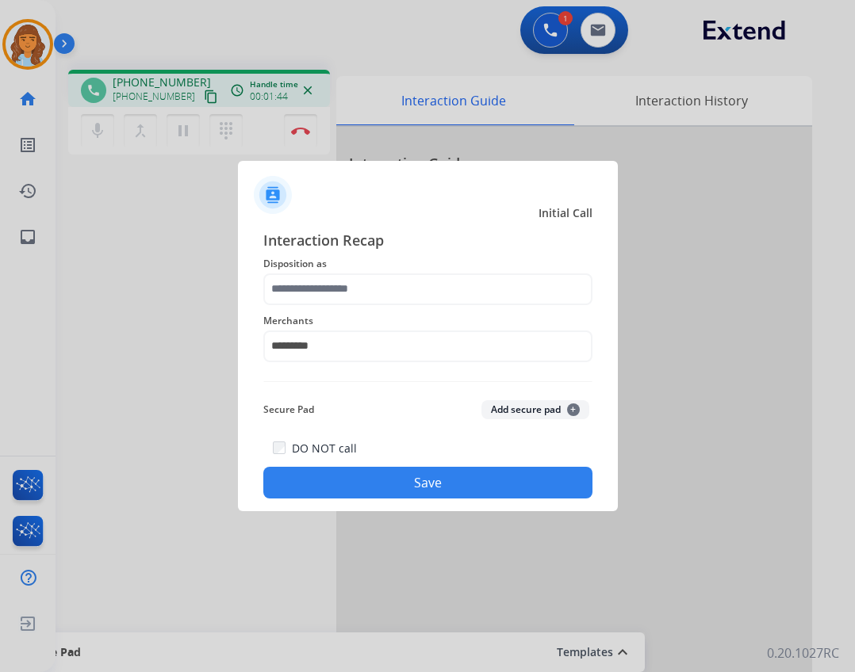
click at [412, 268] on span "Disposition as" at bounding box center [427, 264] width 329 height 19
drag, startPoint x: 409, startPoint y: 268, endPoint x: 398, endPoint y: 285, distance: 20.0
click at [402, 270] on span "Disposition as" at bounding box center [427, 264] width 329 height 19
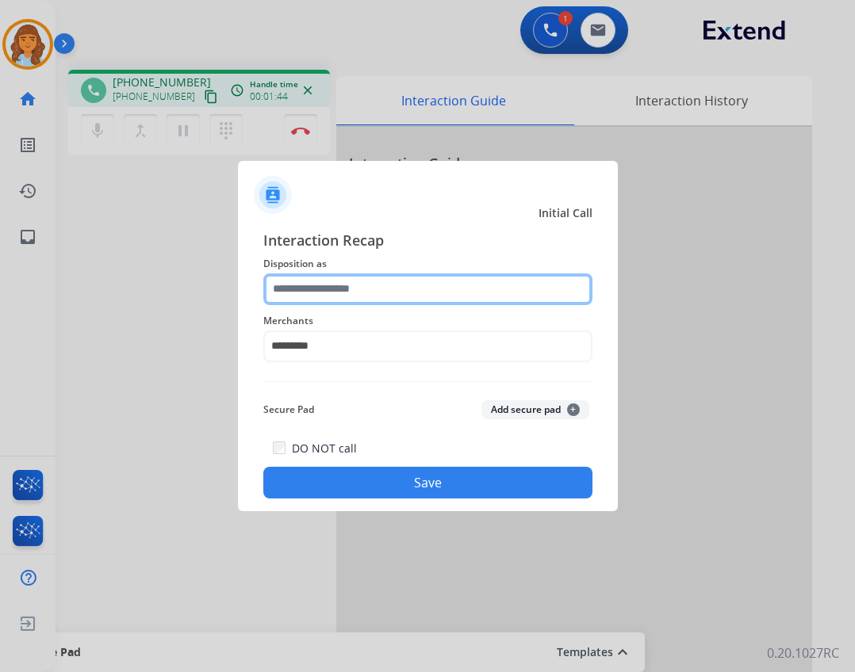
click at [398, 285] on input "text" at bounding box center [427, 290] width 329 height 32
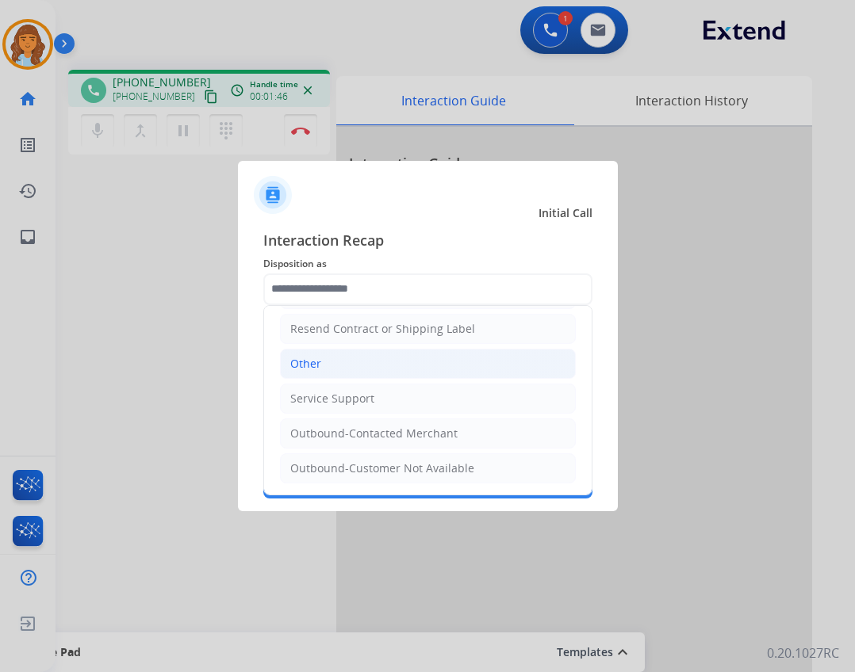
click at [394, 366] on li "Other" at bounding box center [428, 364] width 296 height 30
type input "*****"
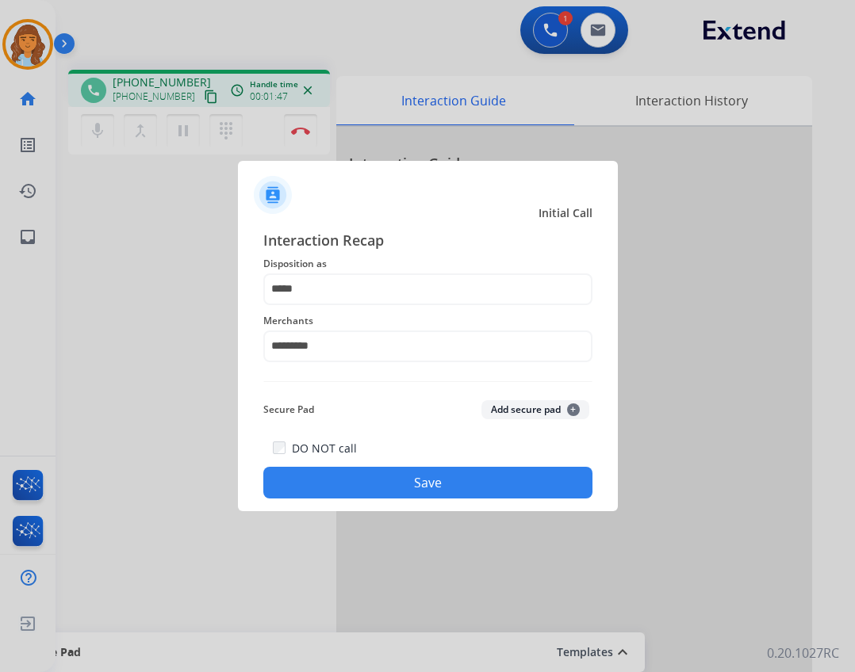
click at [443, 482] on button "Save" at bounding box center [427, 483] width 329 height 32
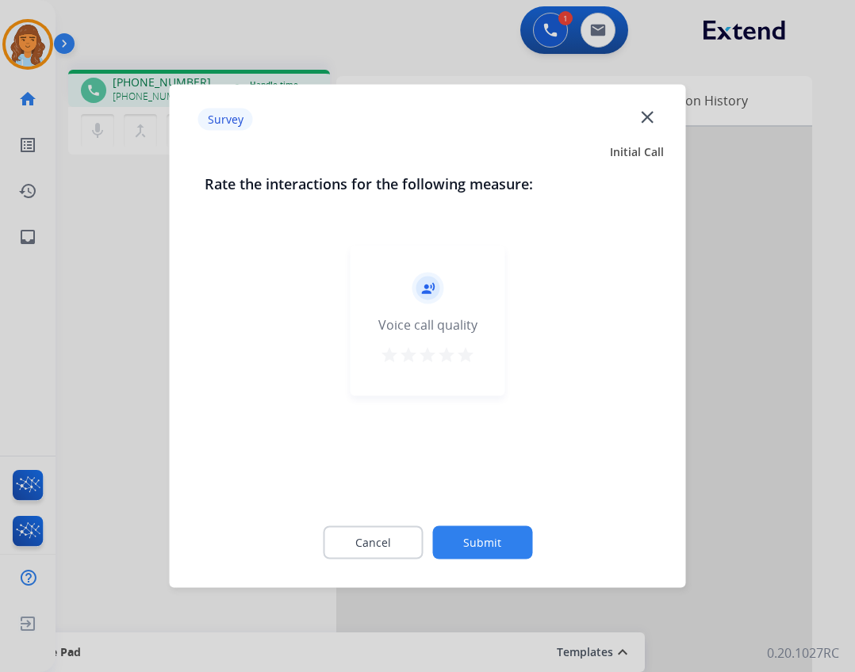
drag, startPoint x: 511, startPoint y: 551, endPoint x: 495, endPoint y: 554, distance: 17.0
click at [507, 552] on button "Submit" at bounding box center [482, 543] width 100 height 33
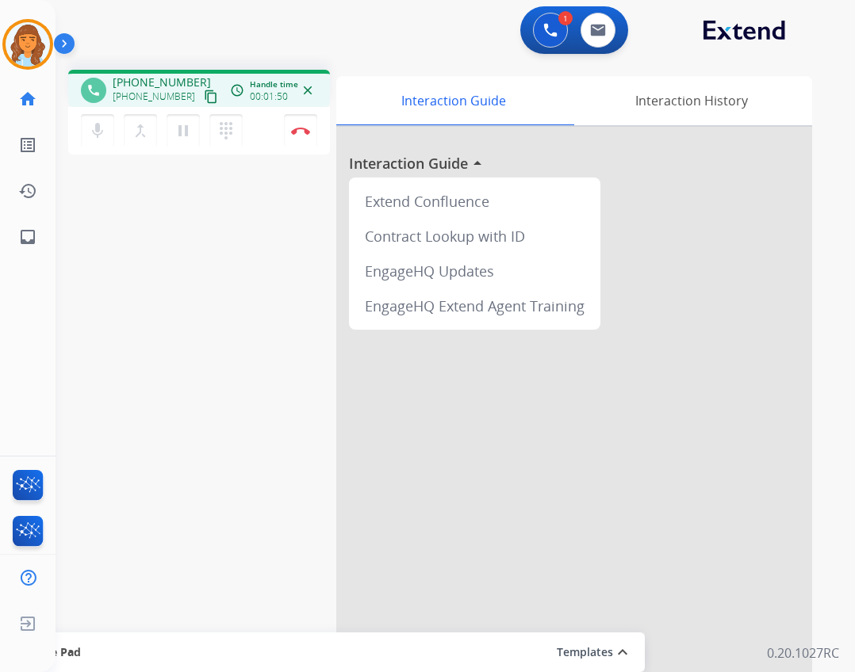
click at [204, 93] on mat-icon "content_copy" at bounding box center [211, 97] width 14 height 14
click at [287, 127] on button "Disconnect" at bounding box center [300, 130] width 33 height 33
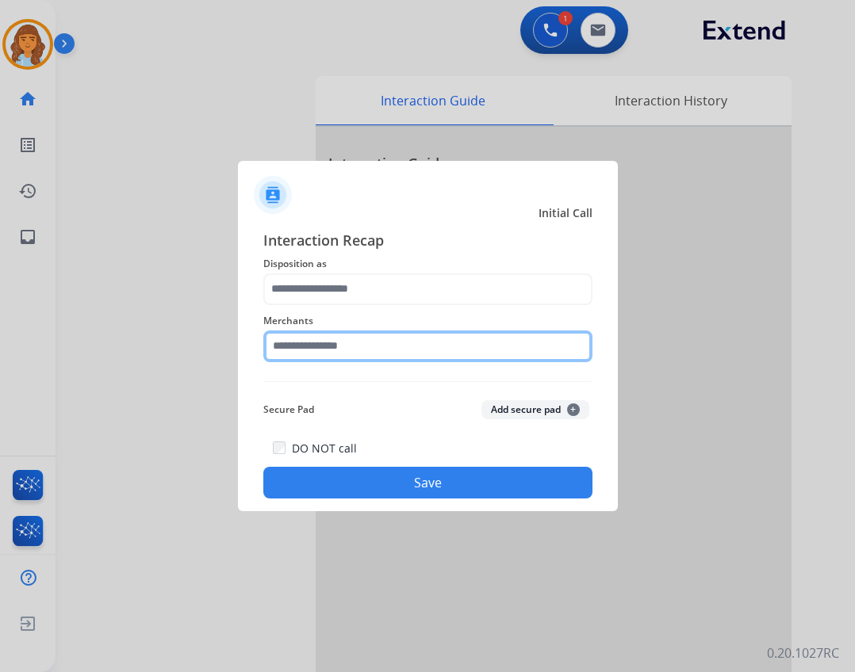
click at [306, 350] on input "text" at bounding box center [427, 347] width 329 height 32
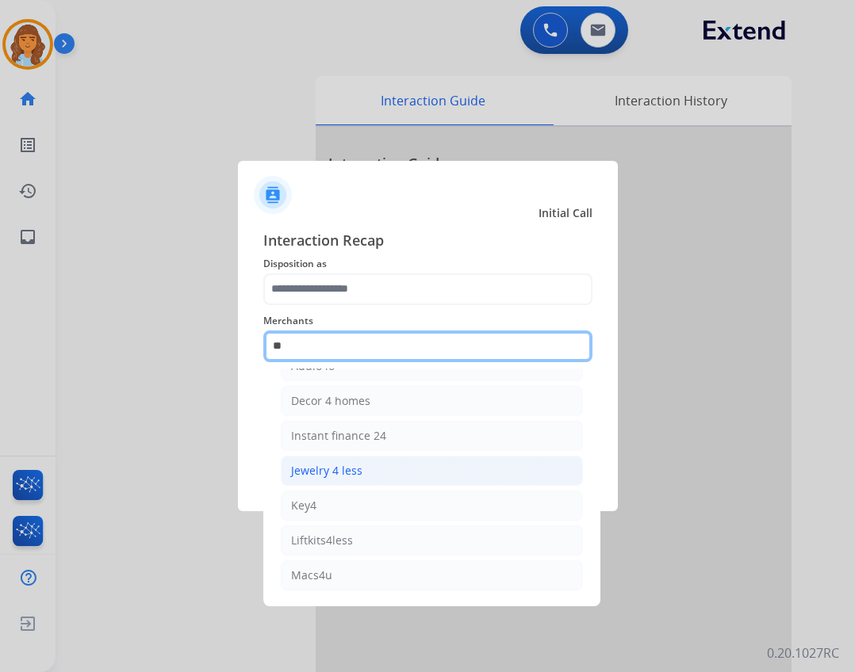
scroll to position [0, 0]
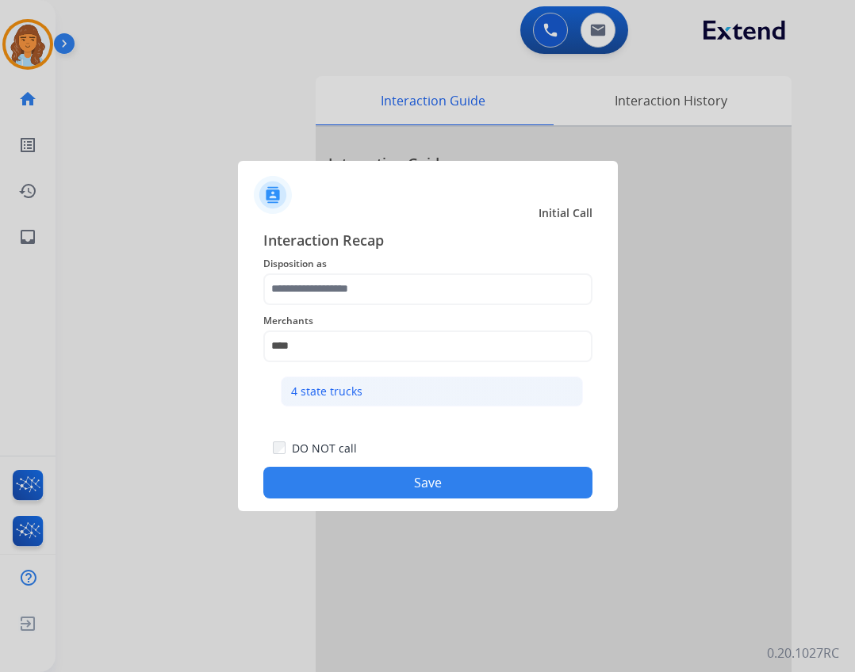
click at [340, 400] on li "4 state trucks" at bounding box center [432, 392] width 302 height 30
type input "**********"
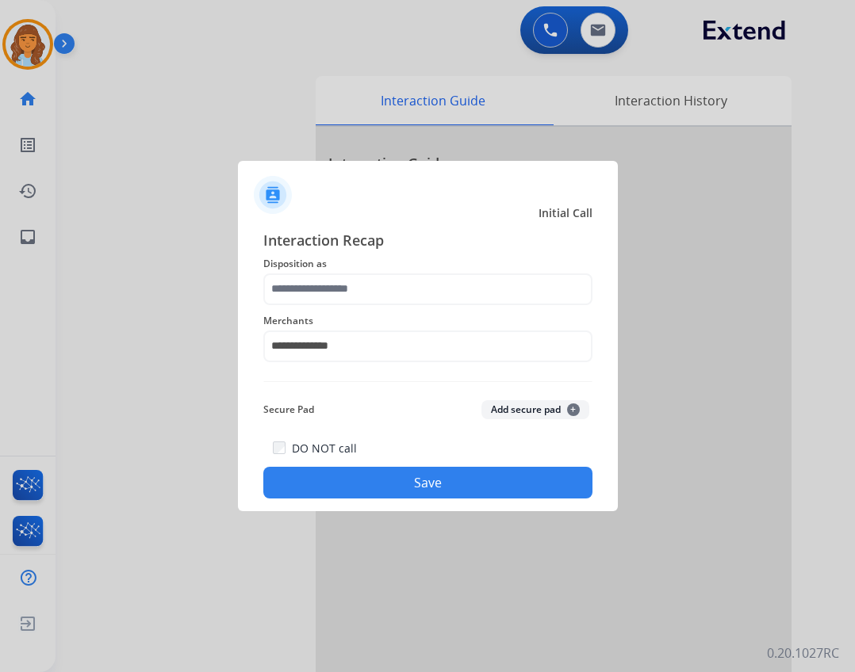
click at [377, 476] on button "Save" at bounding box center [427, 483] width 329 height 32
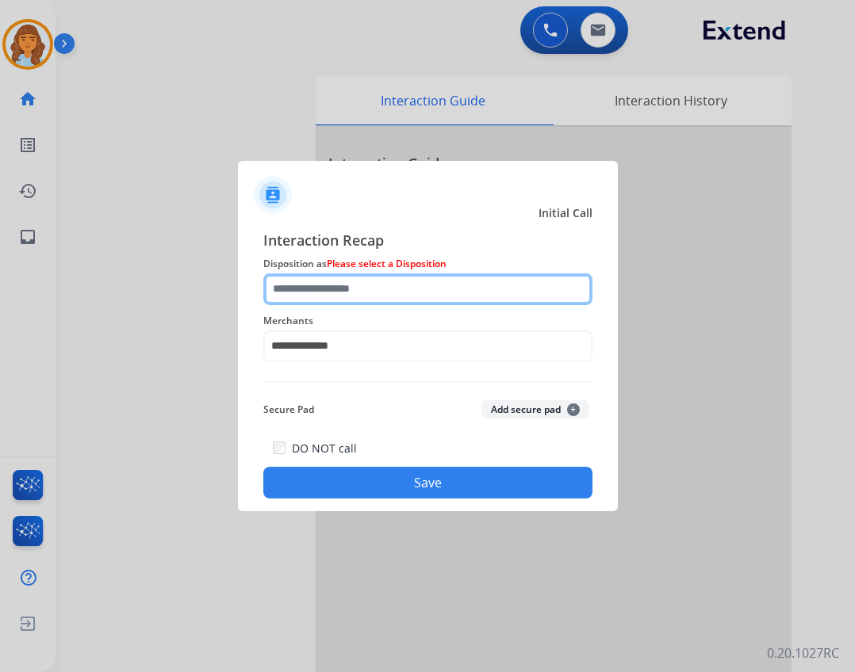
click at [378, 294] on input "text" at bounding box center [427, 290] width 329 height 32
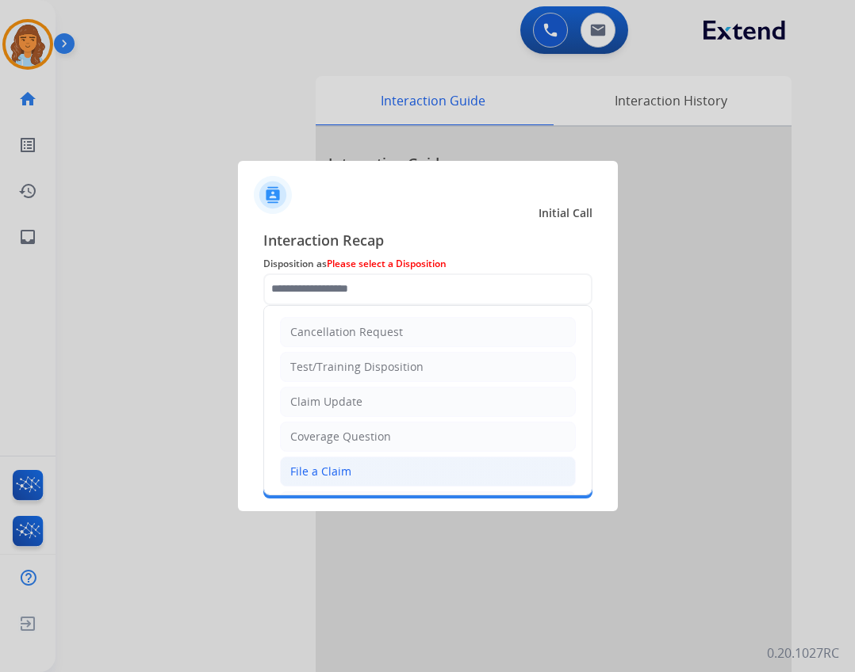
click at [334, 485] on li "File a Claim" at bounding box center [428, 472] width 296 height 30
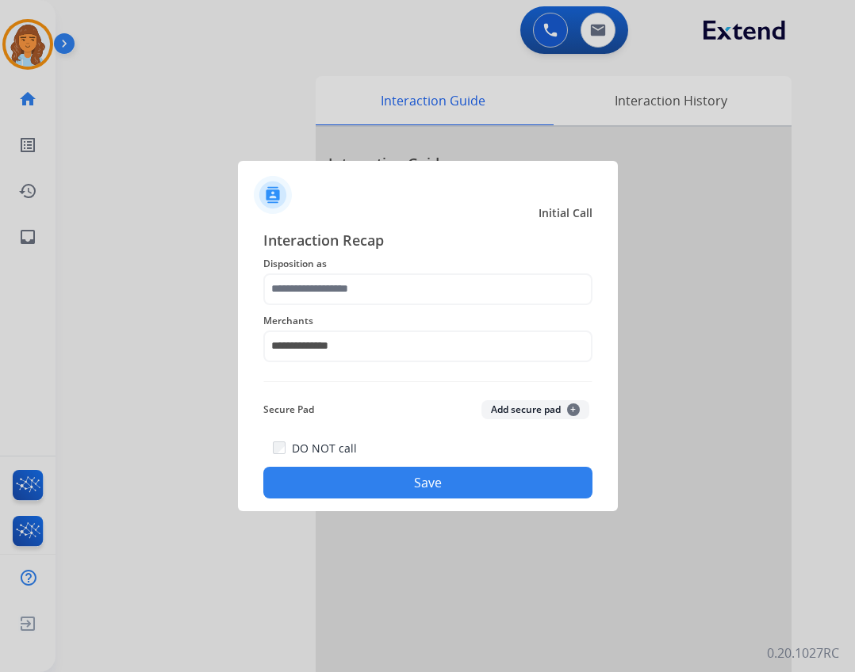
type input "**********"
click at [344, 481] on button "Save" at bounding box center [427, 483] width 329 height 32
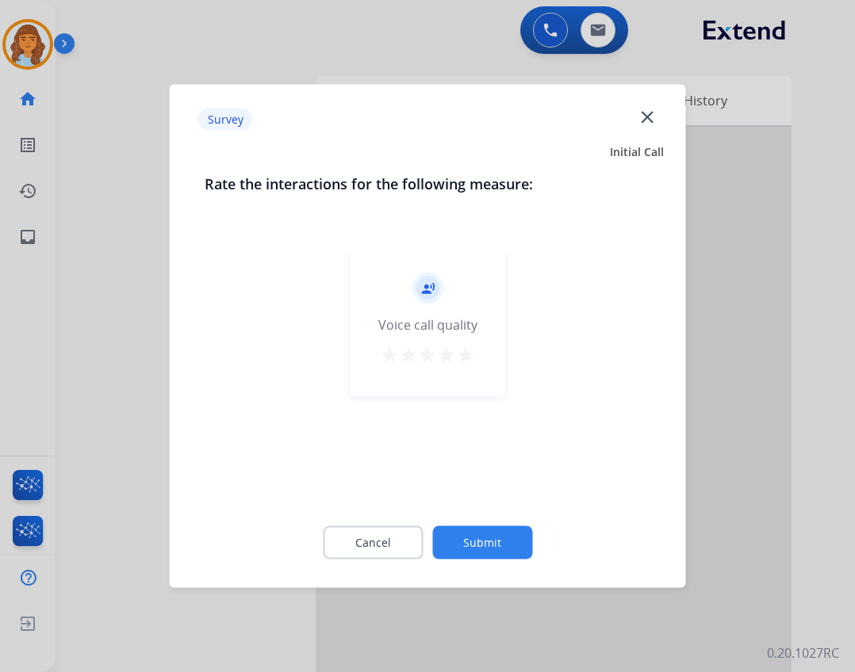
click at [477, 529] on button "Submit" at bounding box center [482, 543] width 100 height 33
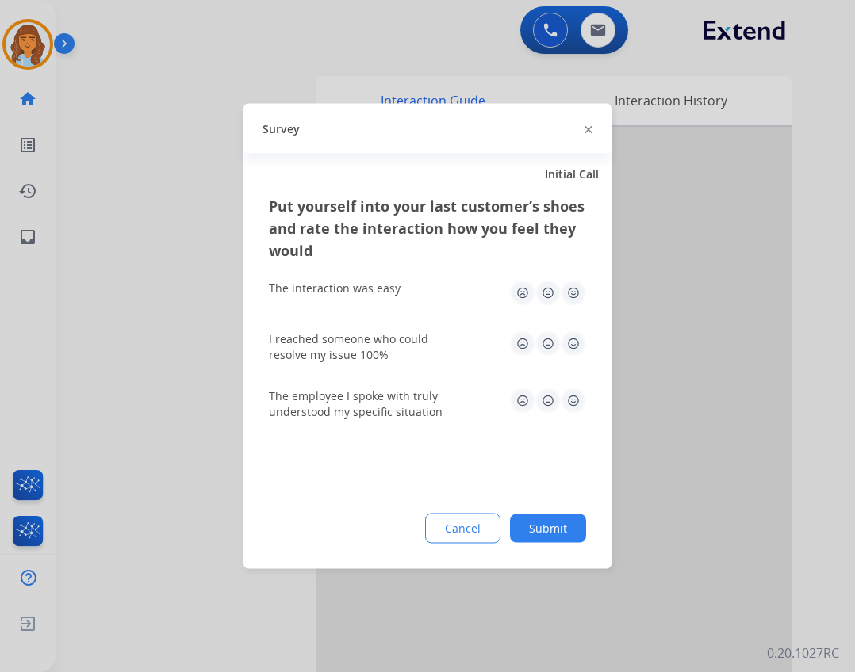
click at [559, 522] on button "Submit" at bounding box center [548, 529] width 76 height 29
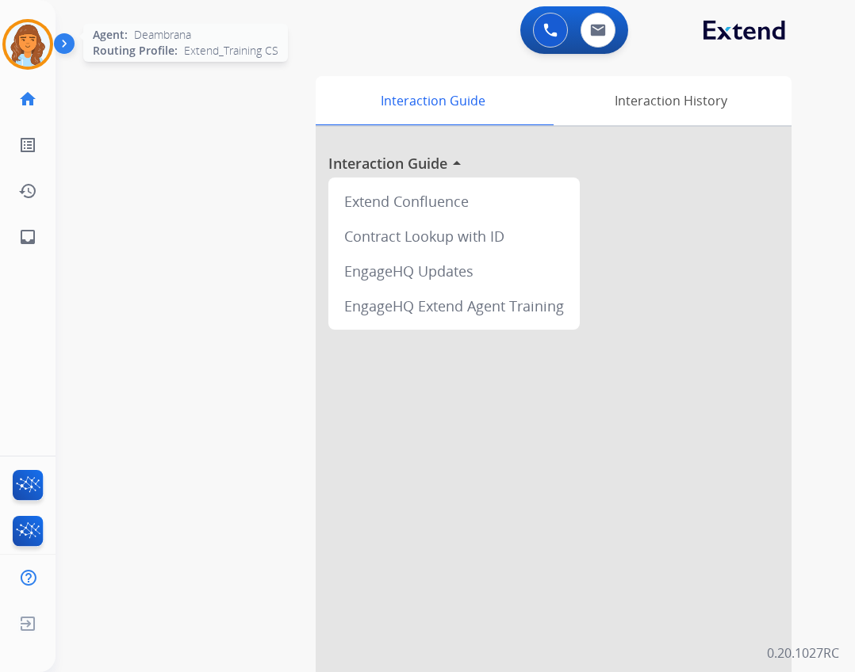
click at [36, 60] on img at bounding box center [28, 44] width 44 height 44
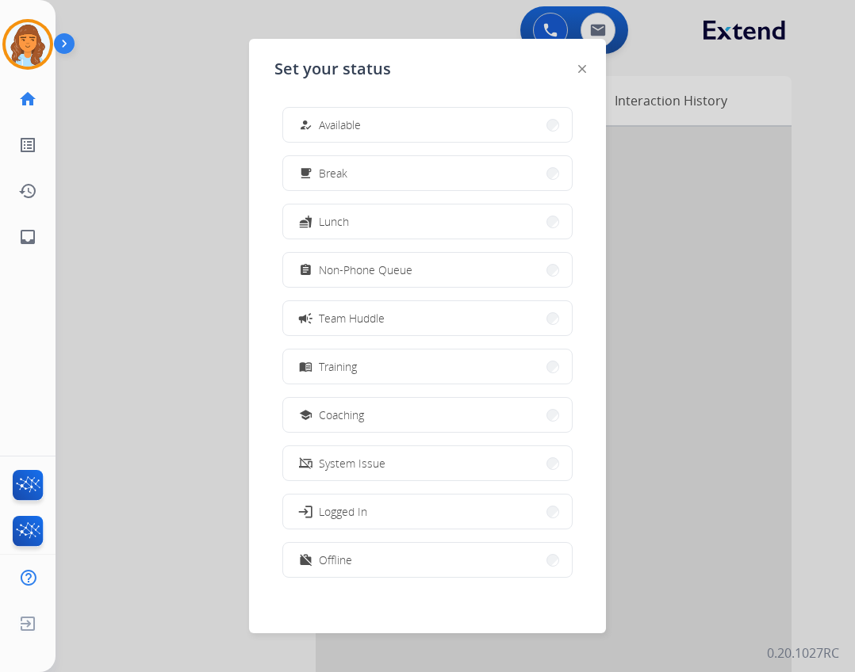
drag, startPoint x: 325, startPoint y: 117, endPoint x: 308, endPoint y: 132, distance: 22.5
click at [324, 120] on span "Available" at bounding box center [340, 125] width 42 height 17
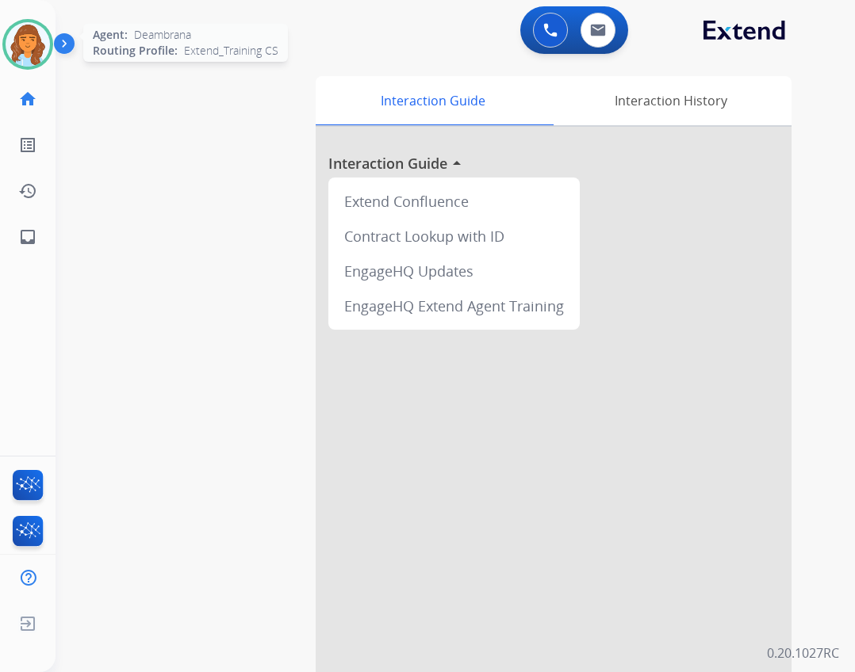
click at [37, 40] on img at bounding box center [28, 44] width 44 height 44
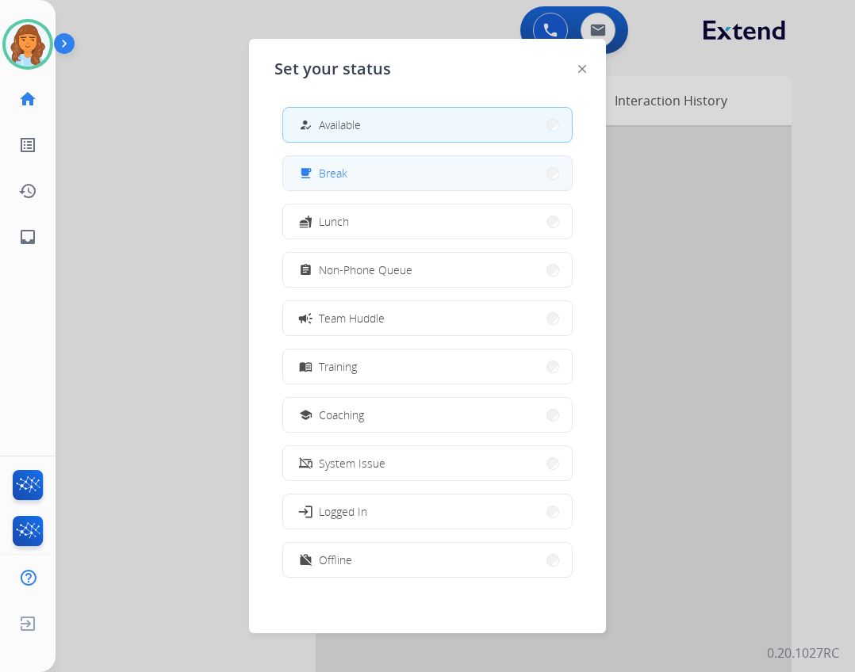
click at [383, 168] on button "free_breakfast Break" at bounding box center [427, 173] width 289 height 34
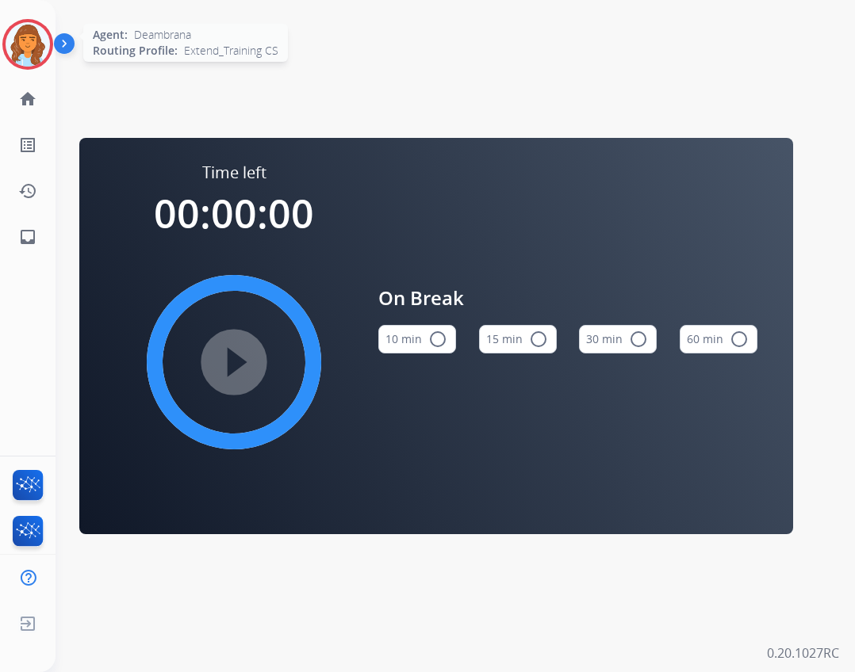
click at [17, 56] on img at bounding box center [28, 44] width 44 height 44
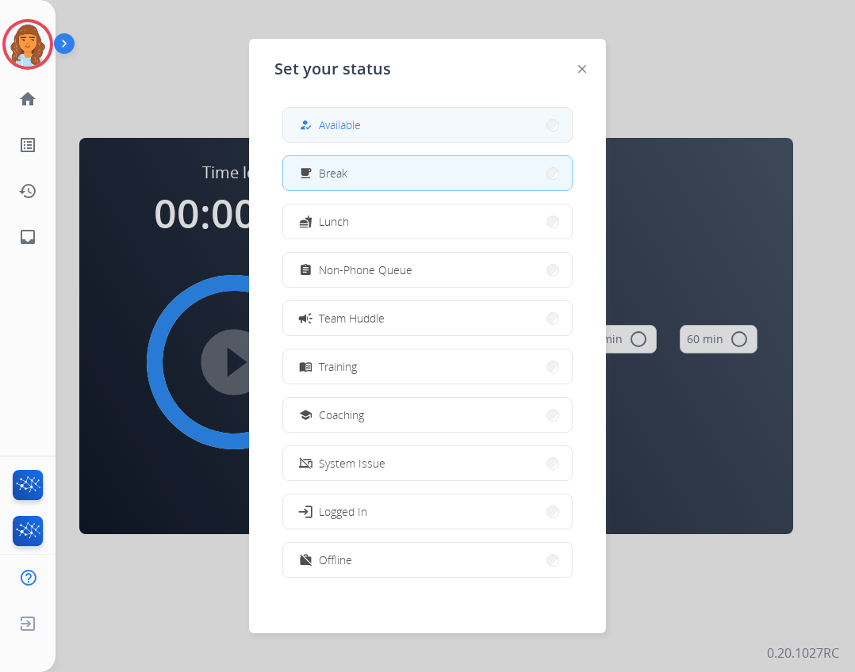
click at [337, 128] on span "Available" at bounding box center [340, 125] width 42 height 17
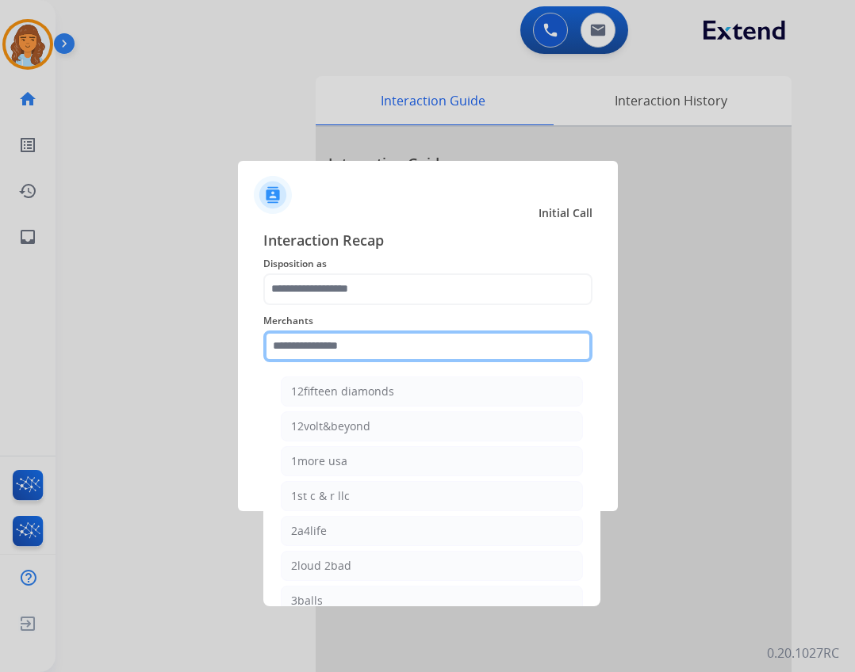
click at [293, 340] on input "text" at bounding box center [427, 347] width 329 height 32
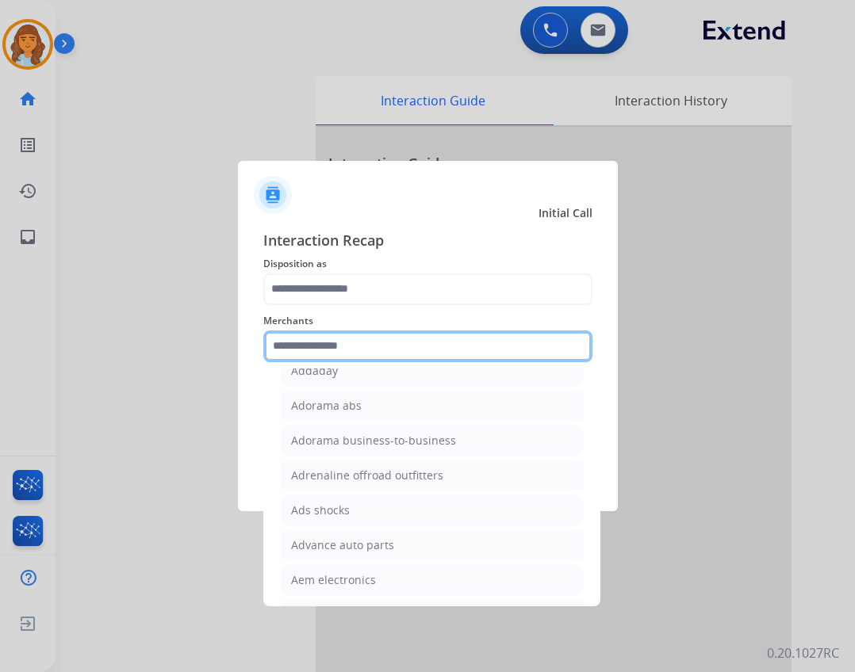
scroll to position [476, 0]
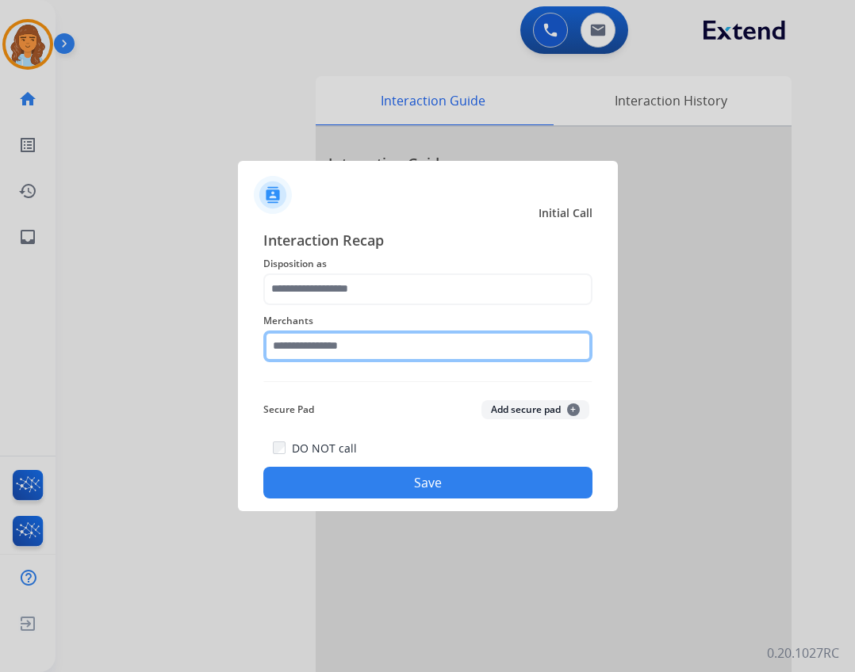
click at [338, 336] on input "text" at bounding box center [427, 347] width 329 height 32
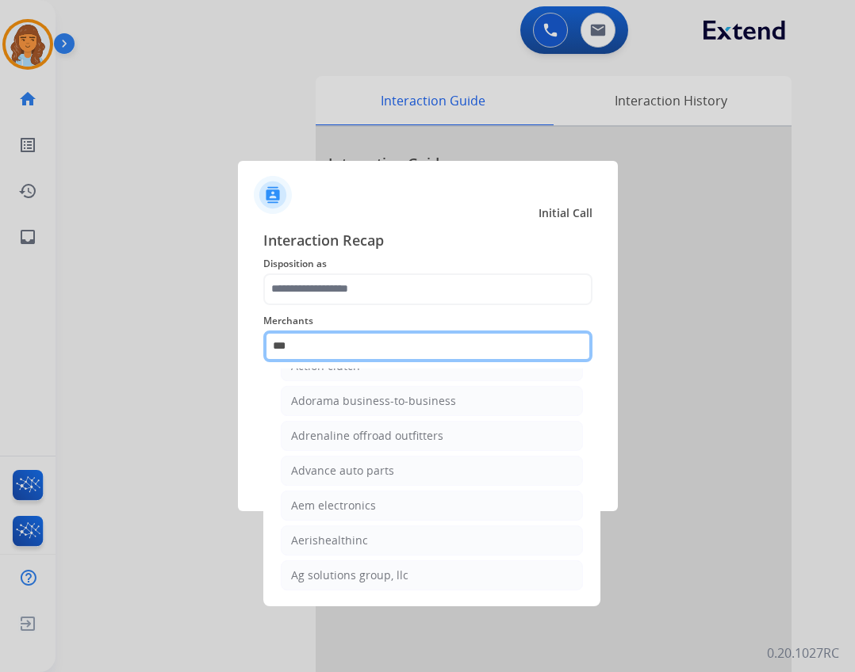
scroll to position [0, 0]
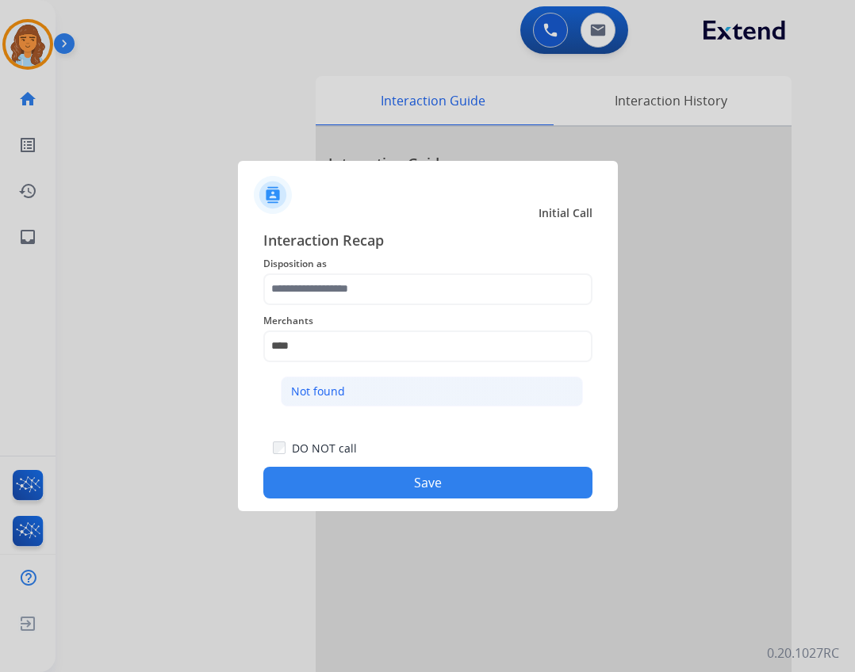
click at [404, 389] on li "Not found" at bounding box center [432, 392] width 302 height 30
type input "*********"
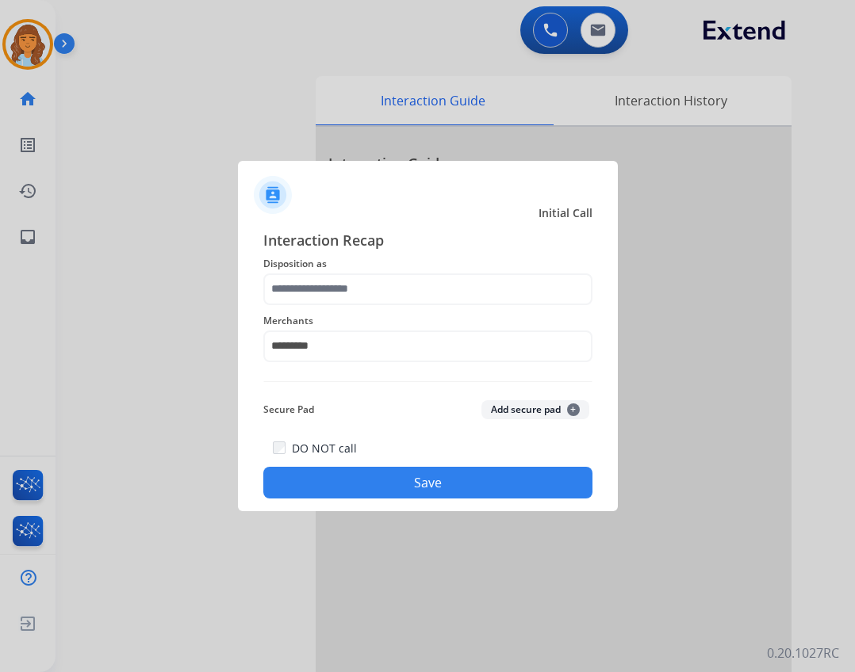
click at [410, 310] on div "Merchants *********" at bounding box center [427, 336] width 329 height 63
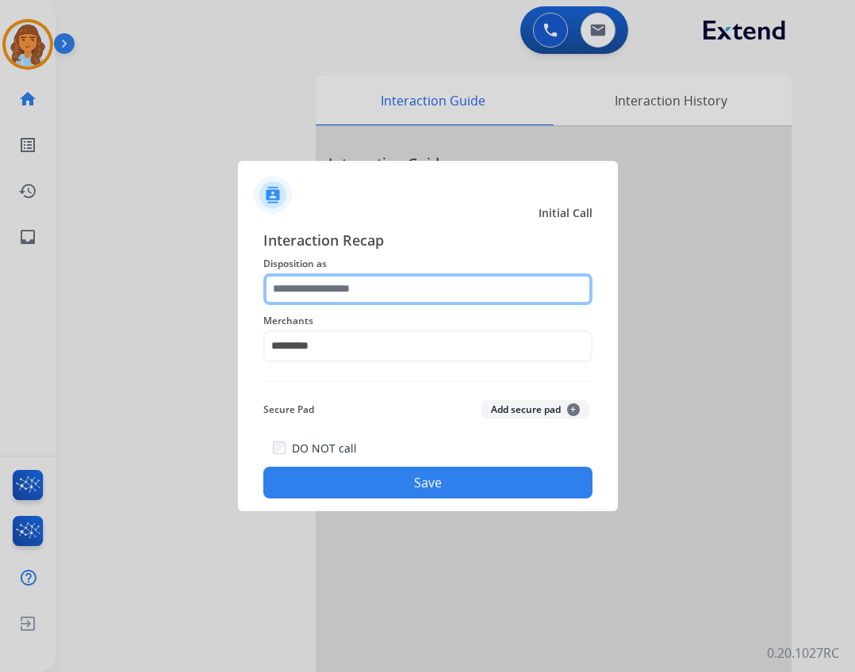
click at [406, 301] on input "text" at bounding box center [427, 290] width 329 height 32
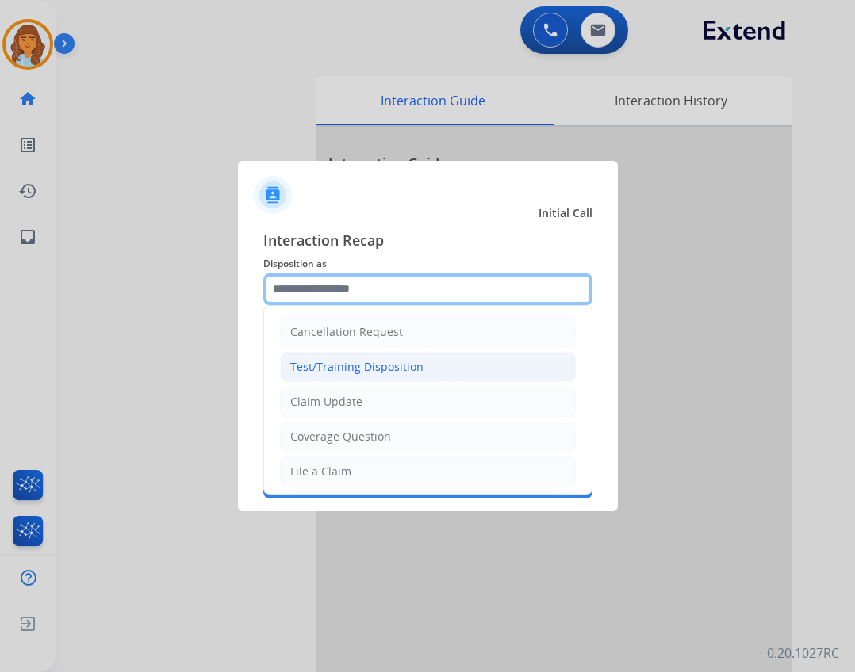
scroll to position [247, 0]
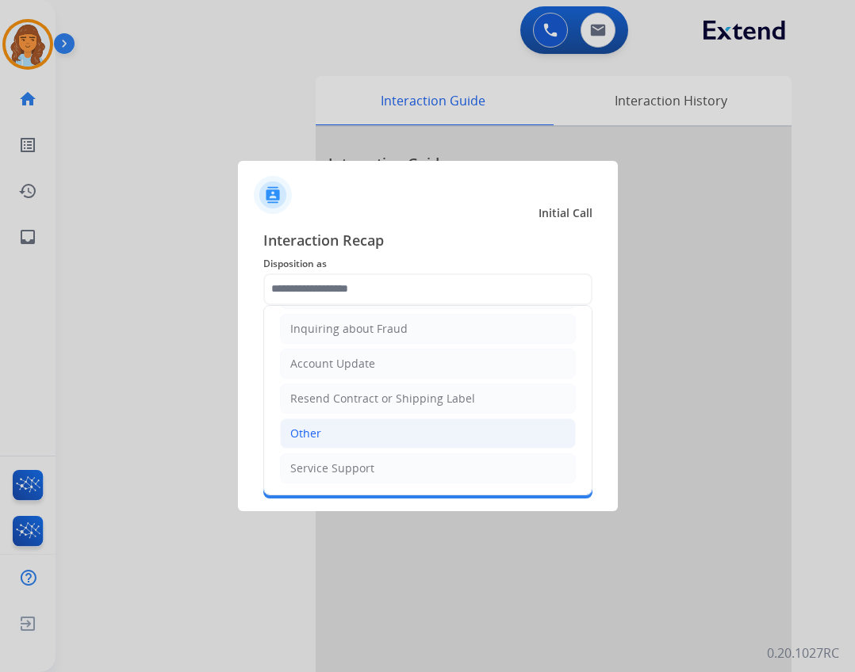
click at [362, 432] on li "Other" at bounding box center [428, 434] width 296 height 30
type input "*****"
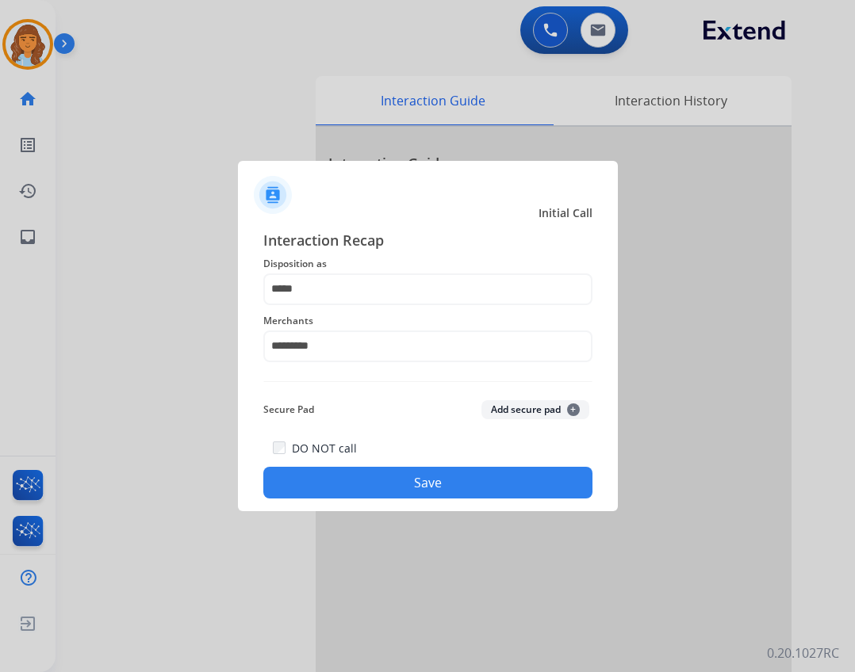
click at [431, 491] on button "Save" at bounding box center [427, 483] width 329 height 32
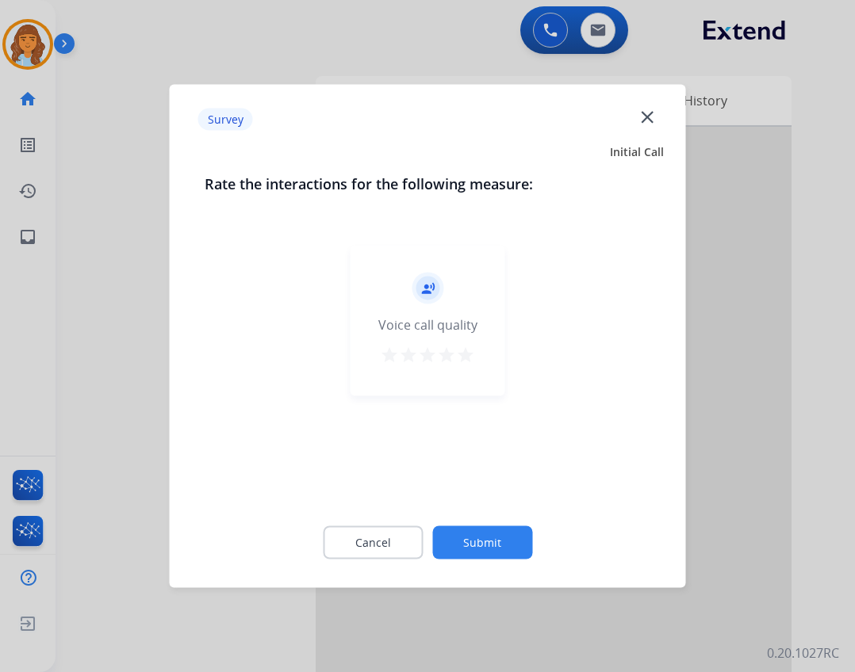
click at [457, 534] on button "Submit" at bounding box center [482, 543] width 100 height 33
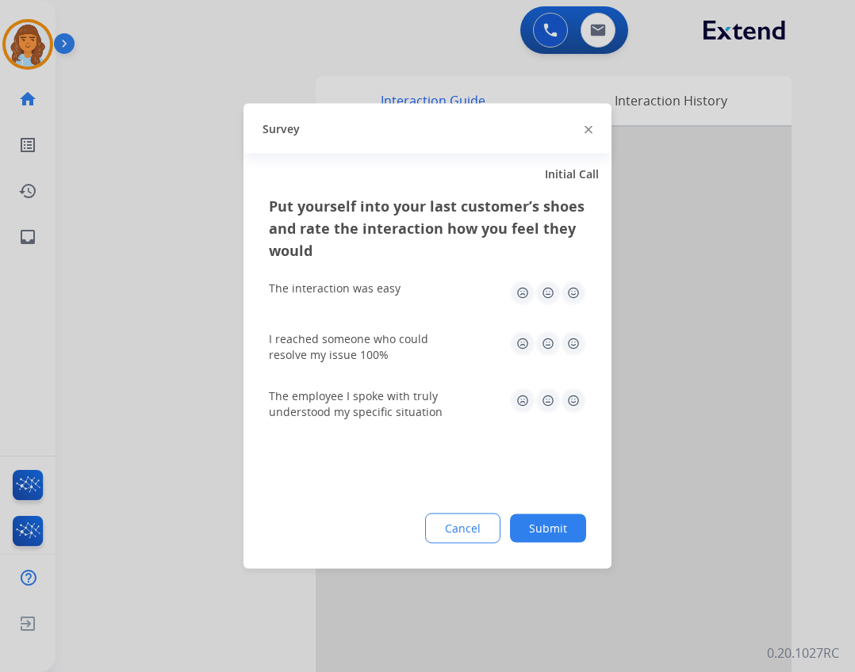
click at [527, 530] on button "Submit" at bounding box center [548, 529] width 76 height 29
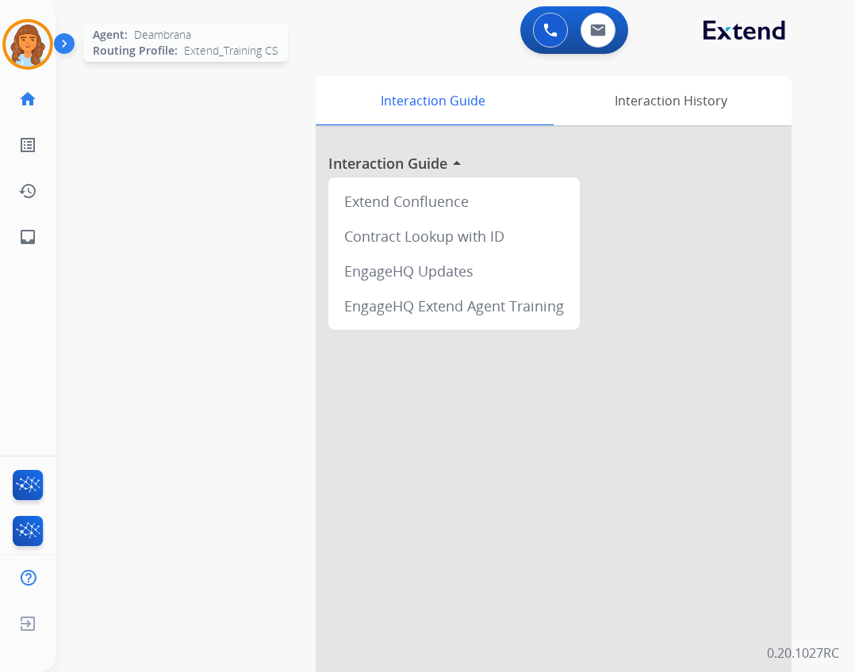
click at [50, 56] on div at bounding box center [27, 44] width 51 height 51
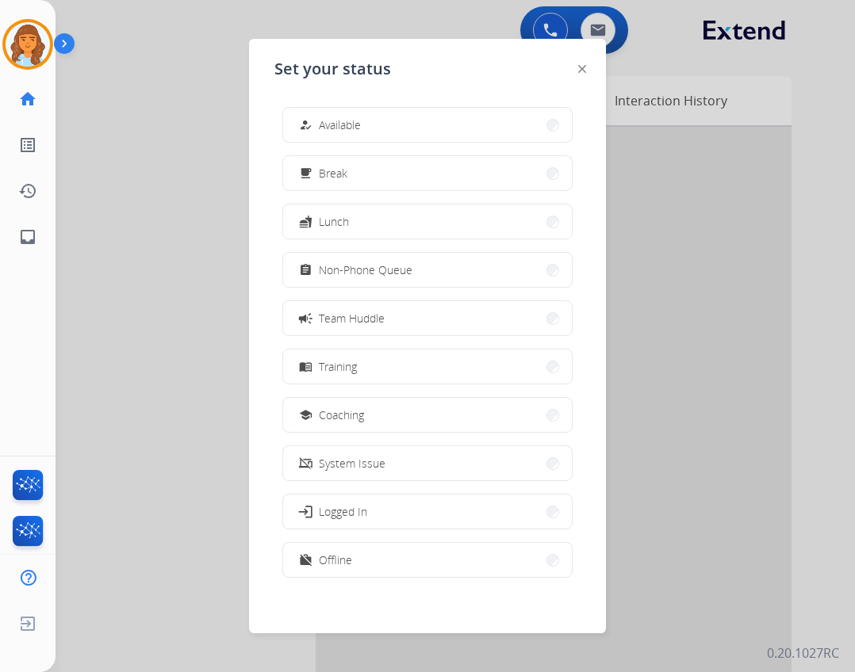
click at [272, 113] on div "Set your status how_to_reg Available free_breakfast Break fastfood Lunch assign…" at bounding box center [427, 336] width 357 height 595
click at [324, 125] on span "Available" at bounding box center [340, 125] width 42 height 17
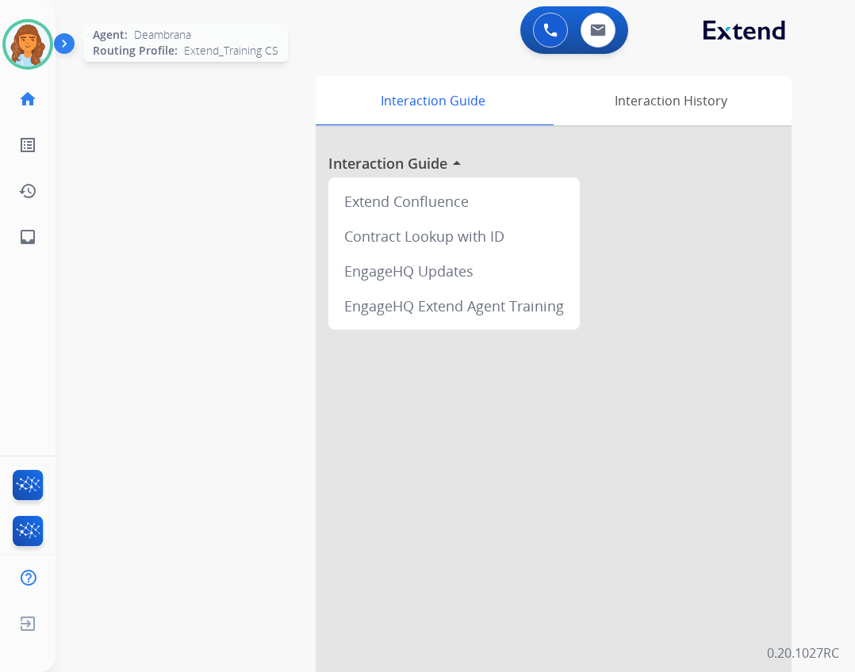
click at [46, 54] on img at bounding box center [28, 44] width 44 height 44
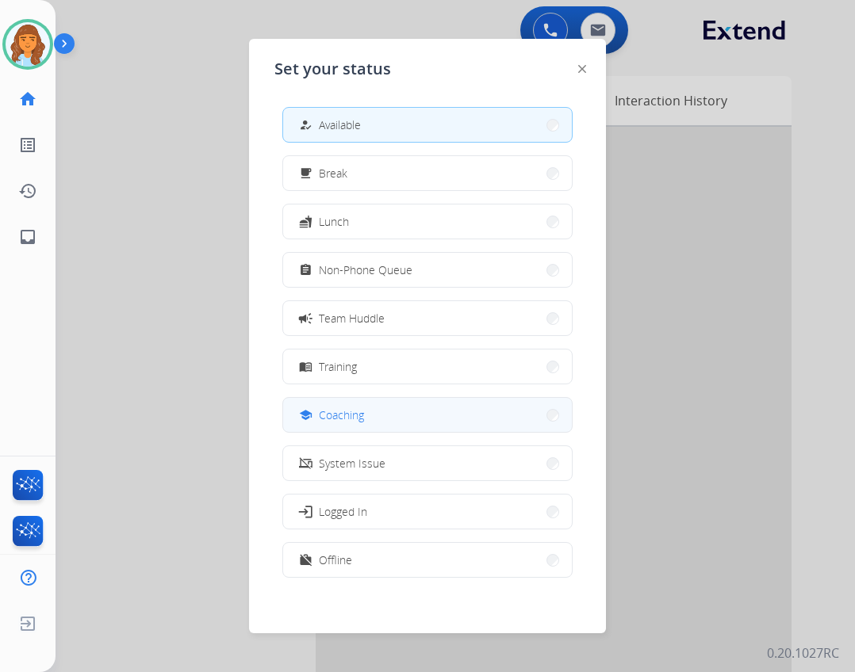
click at [450, 408] on button "school Coaching" at bounding box center [427, 415] width 289 height 34
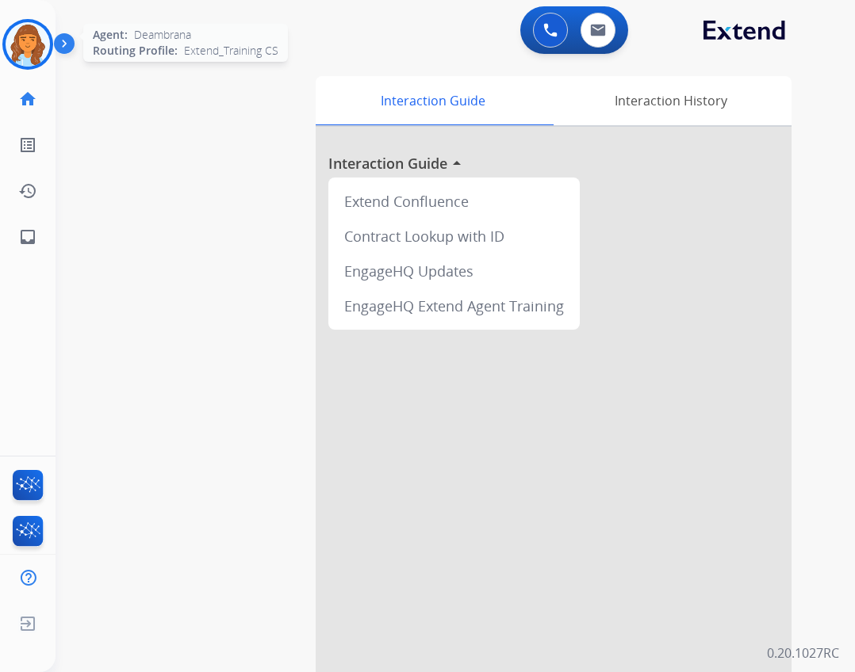
click at [34, 32] on img at bounding box center [28, 44] width 44 height 44
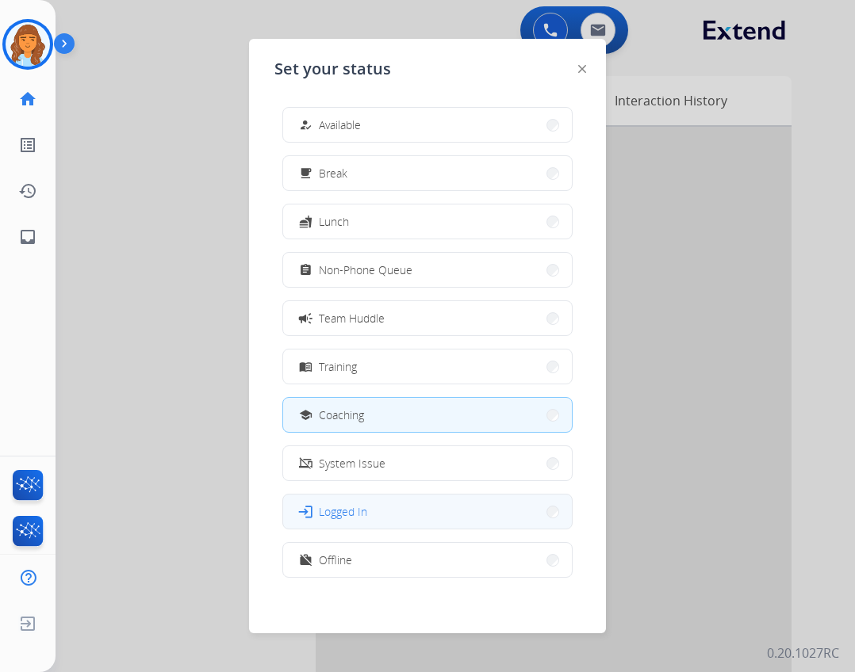
click at [461, 521] on button "login Logged In" at bounding box center [427, 512] width 289 height 34
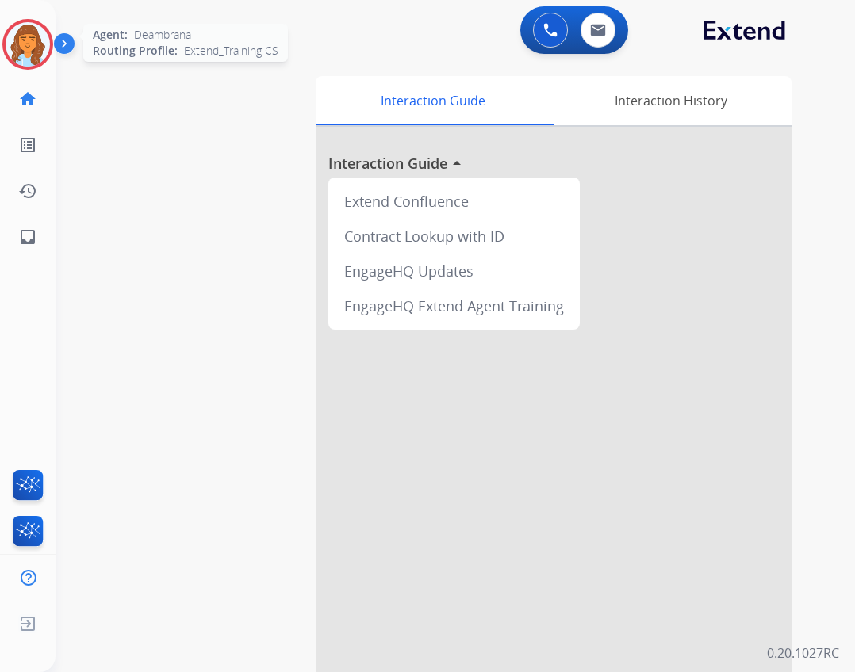
click at [44, 44] on img at bounding box center [28, 44] width 44 height 44
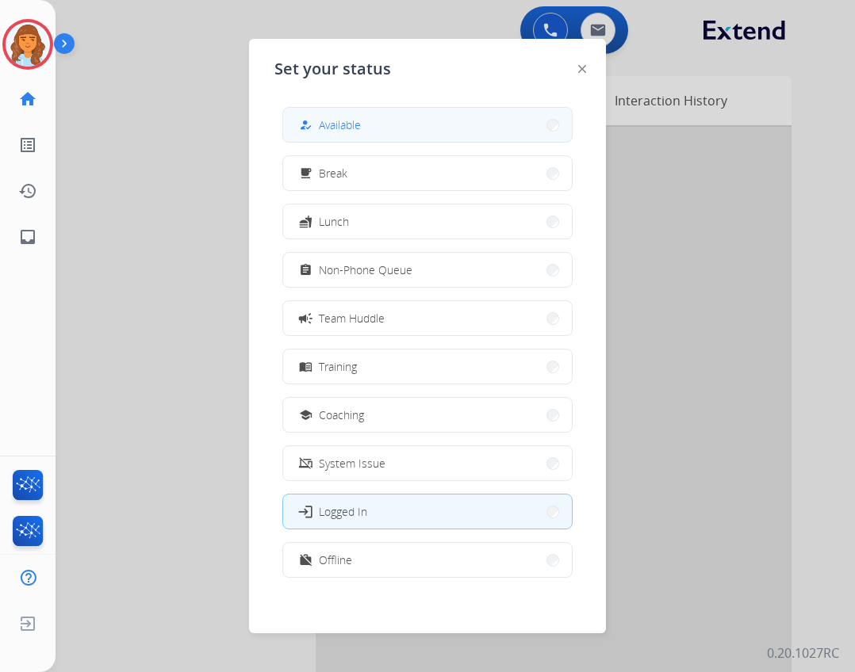
click at [322, 136] on button "how_to_reg Available" at bounding box center [427, 125] width 289 height 34
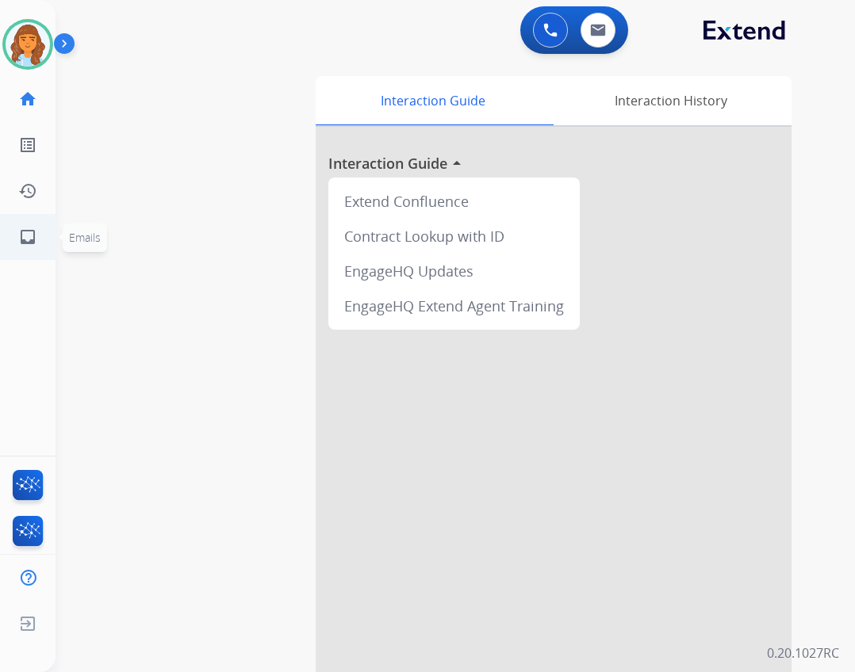
click at [37, 253] on link "inbox Emails" at bounding box center [28, 237] width 44 height 44
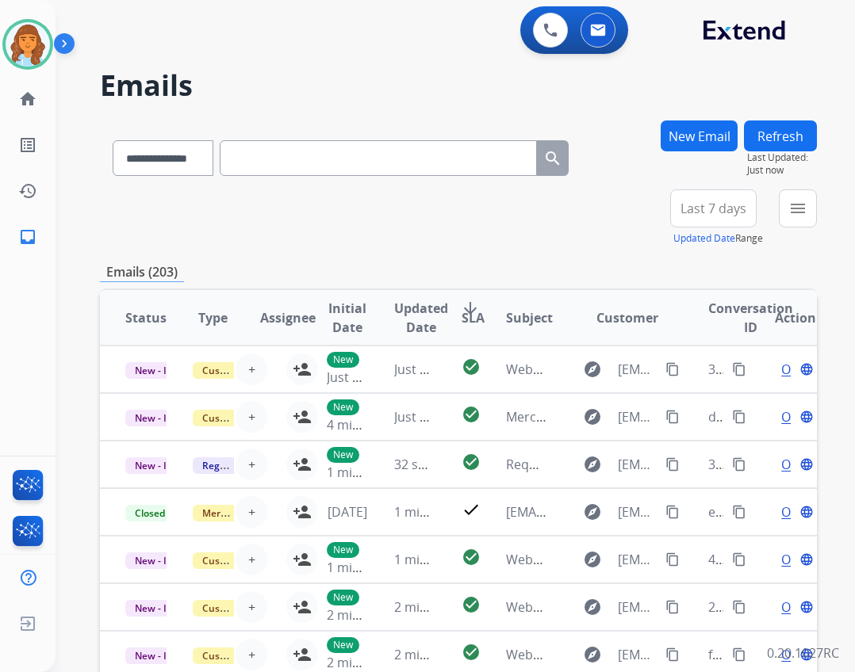
click at [820, 212] on div "**********" at bounding box center [455, 336] width 799 height 672
click at [805, 212] on button "menu Filters" at bounding box center [798, 209] width 38 height 38
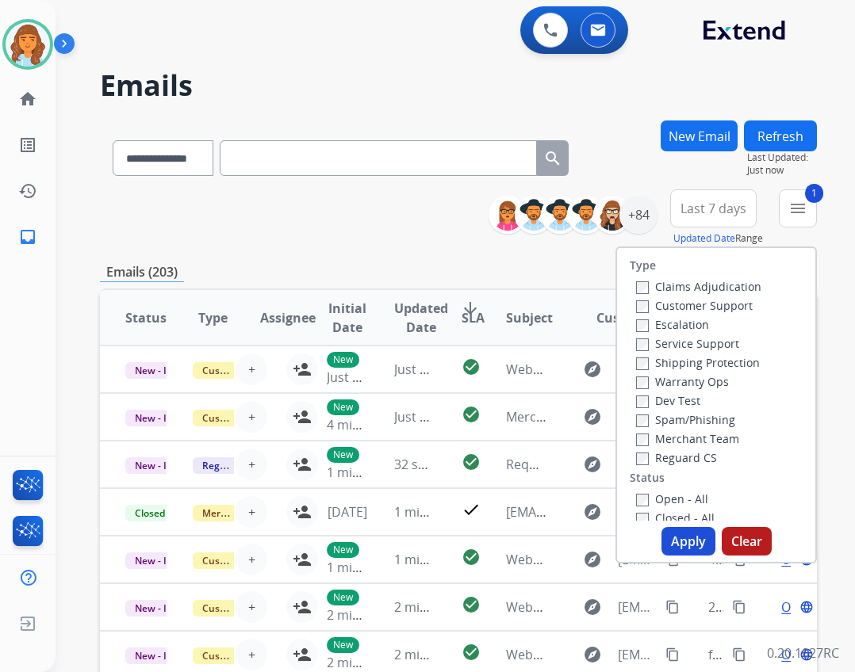
click at [636, 492] on div "Open - All" at bounding box center [719, 498] width 167 height 19
click at [636, 357] on label "Shipping Protection" at bounding box center [698, 362] width 124 height 15
click at [640, 304] on label "Customer Support" at bounding box center [694, 305] width 117 height 15
click at [674, 537] on button "Apply" at bounding box center [688, 541] width 54 height 29
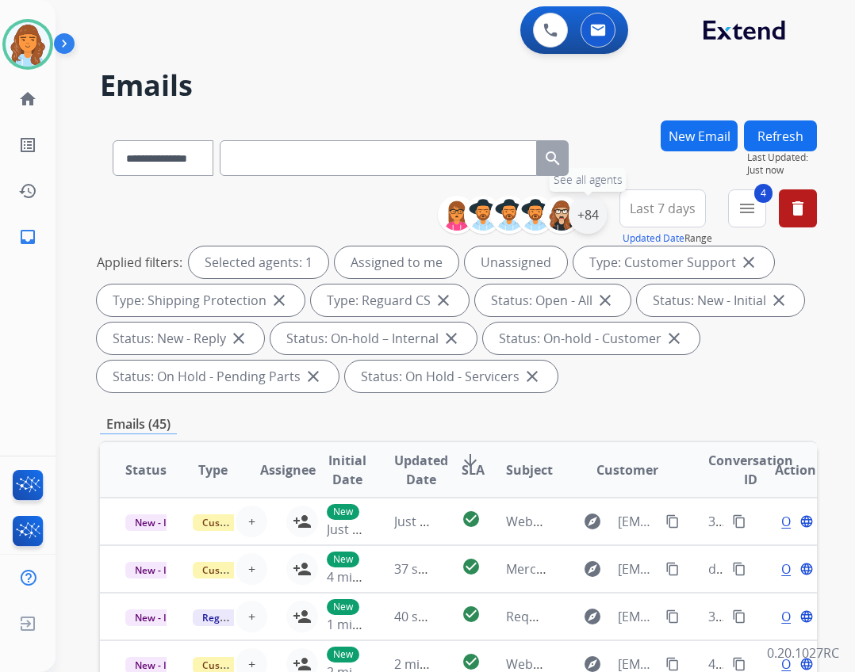
click at [599, 209] on div "+84" at bounding box center [588, 215] width 38 height 38
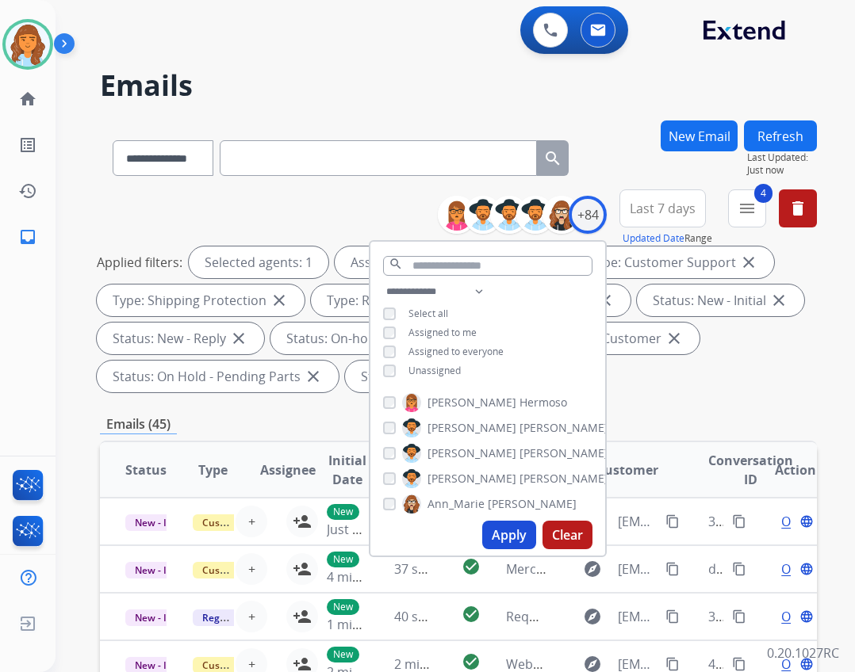
click at [425, 373] on span "Unassigned" at bounding box center [434, 370] width 52 height 13
click at [494, 552] on div "Apply Clear" at bounding box center [487, 535] width 235 height 41
click at [493, 537] on button "Apply" at bounding box center [509, 535] width 54 height 29
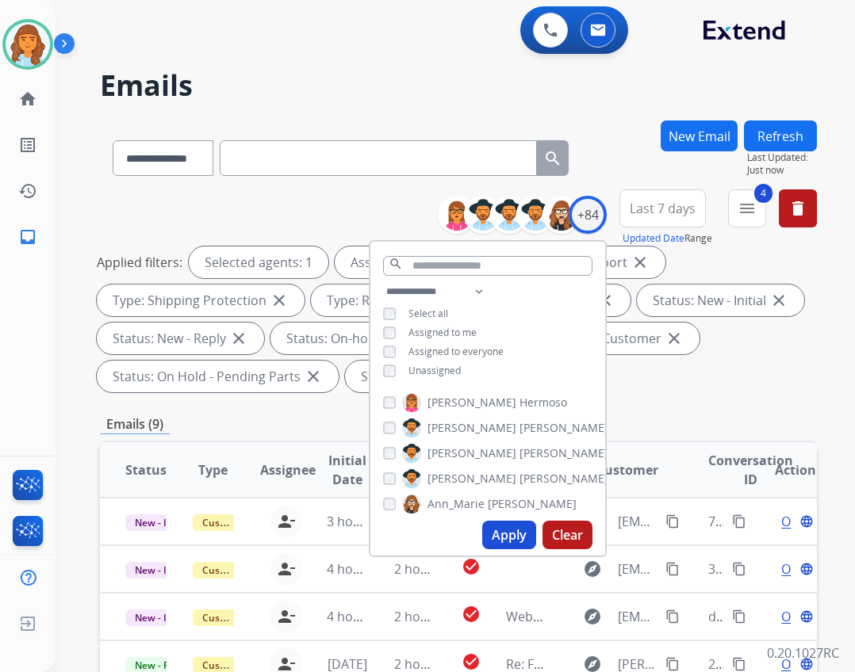
click at [670, 402] on div "**********" at bounding box center [458, 588] width 717 height 934
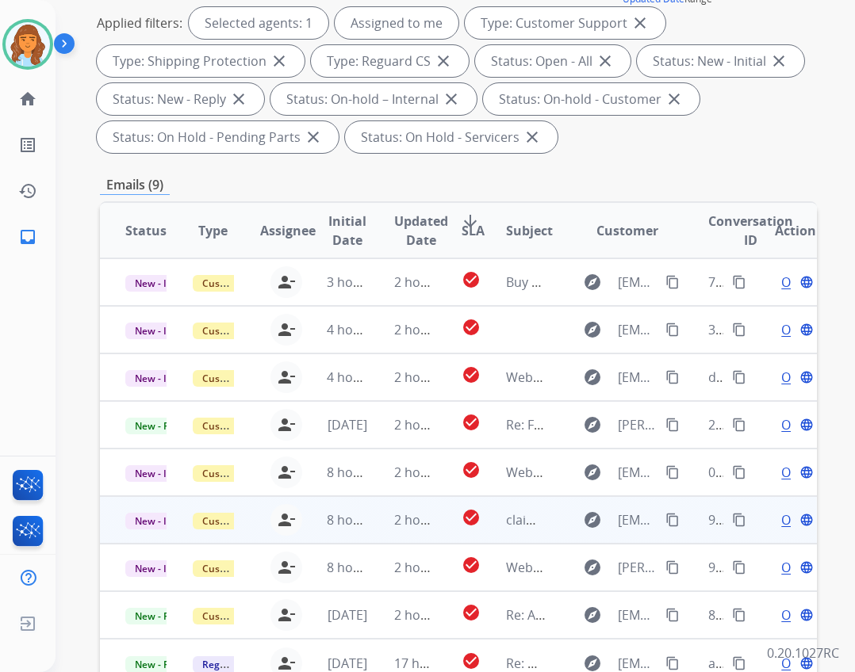
scroll to position [382, 0]
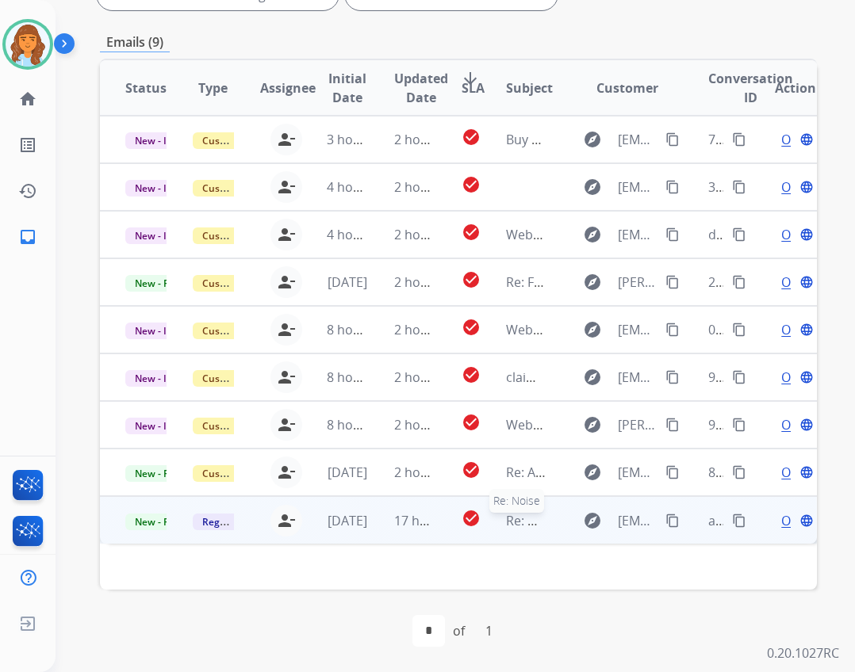
click at [518, 513] on span "Re: Noise" at bounding box center [534, 520] width 56 height 17
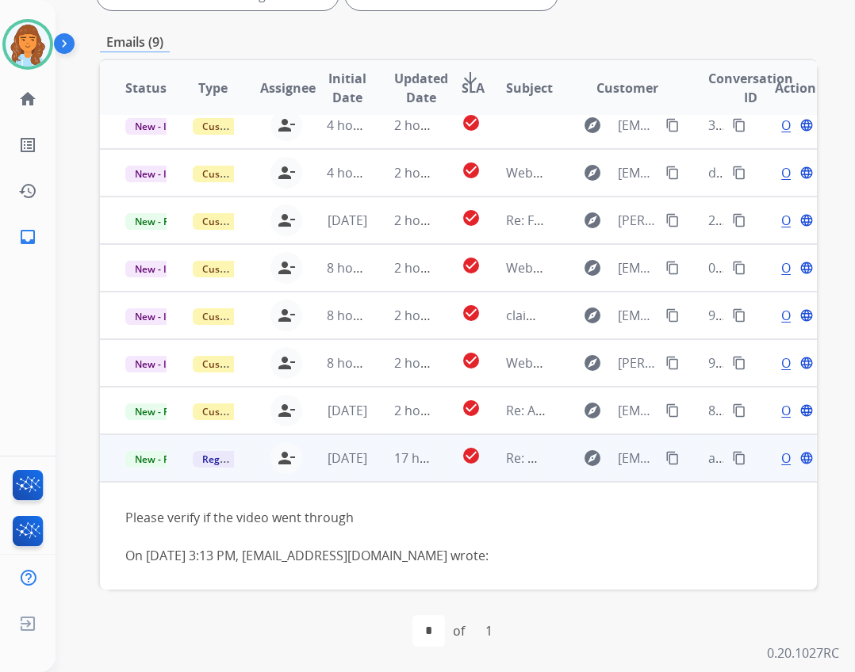
scroll to position [63, 0]
click at [775, 459] on div "Open language" at bounding box center [795, 457] width 41 height 19
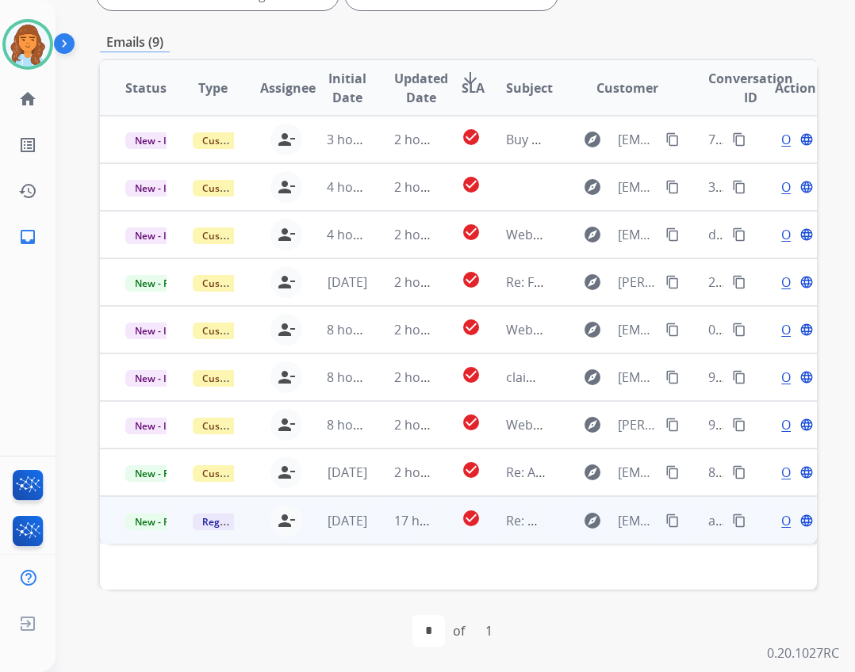
click at [775, 520] on div "Open language" at bounding box center [795, 520] width 41 height 19
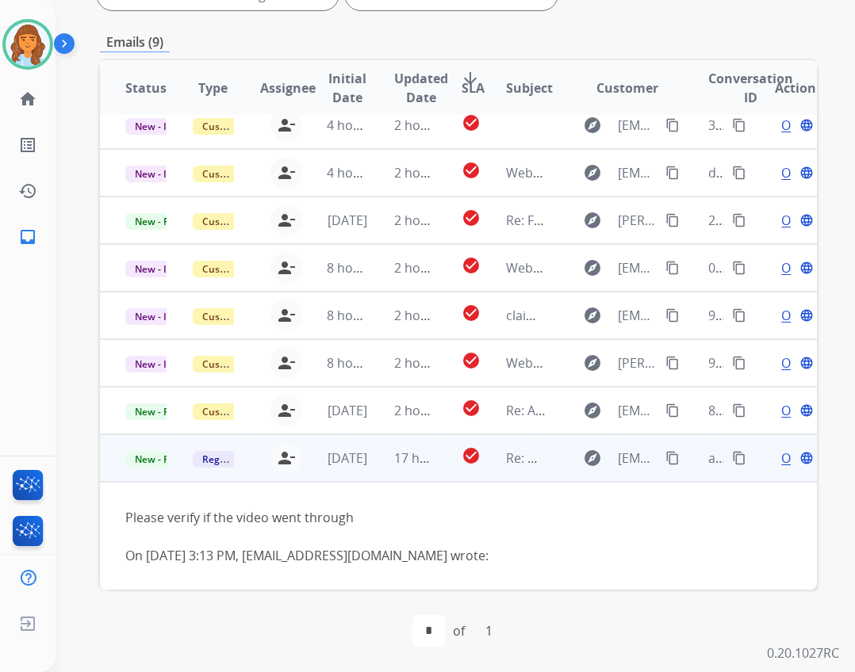
scroll to position [63, 0]
click at [781, 457] on span "Open" at bounding box center [797, 457] width 33 height 19
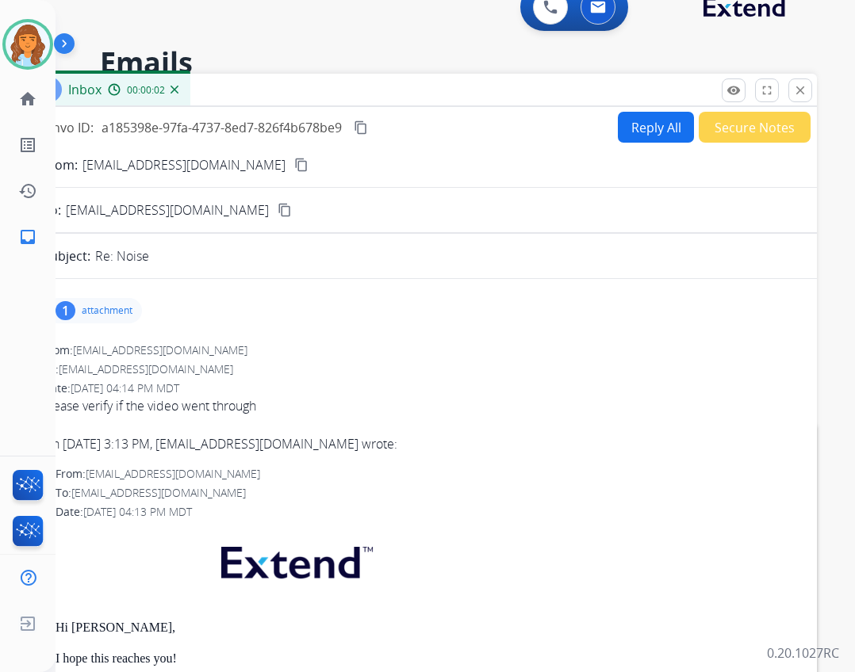
scroll to position [0, 0]
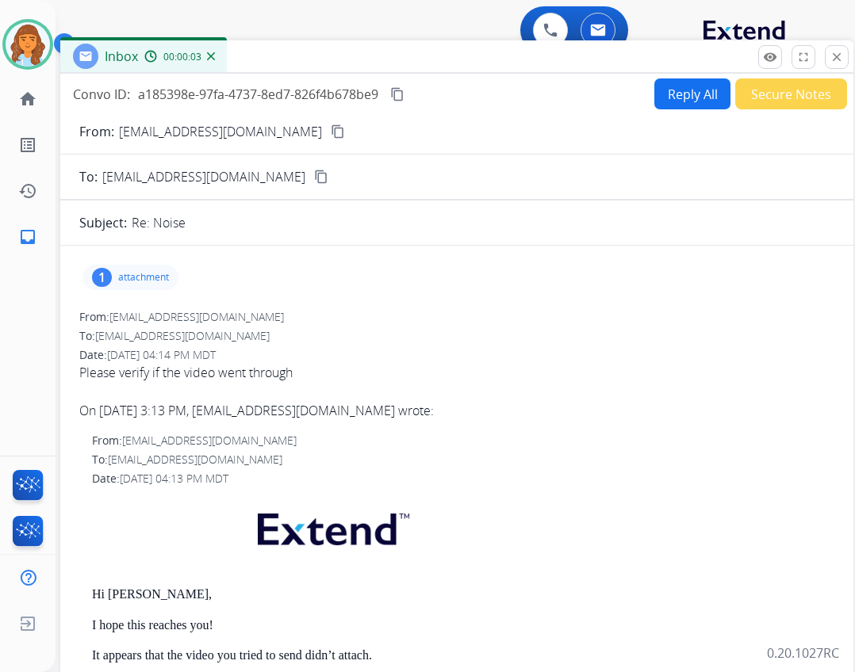
drag, startPoint x: 422, startPoint y: 110, endPoint x: 458, endPoint y: 53, distance: 67.3
click at [458, 53] on div "Inbox 00:00:03" at bounding box center [456, 56] width 793 height 33
click at [664, 87] on button "Reply All" at bounding box center [692, 94] width 76 height 31
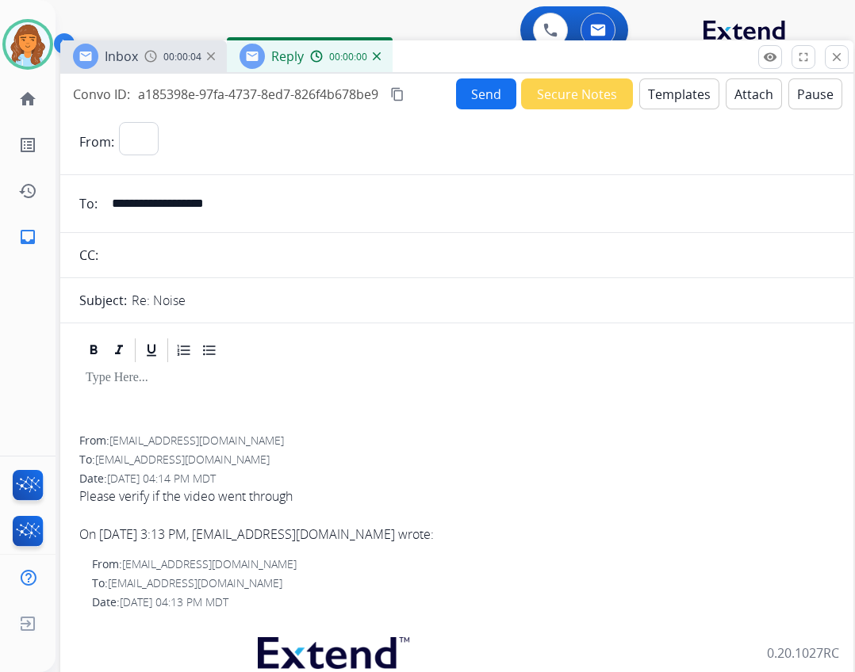
select select "**********"
click at [591, 96] on button "Secure Notes" at bounding box center [577, 94] width 112 height 31
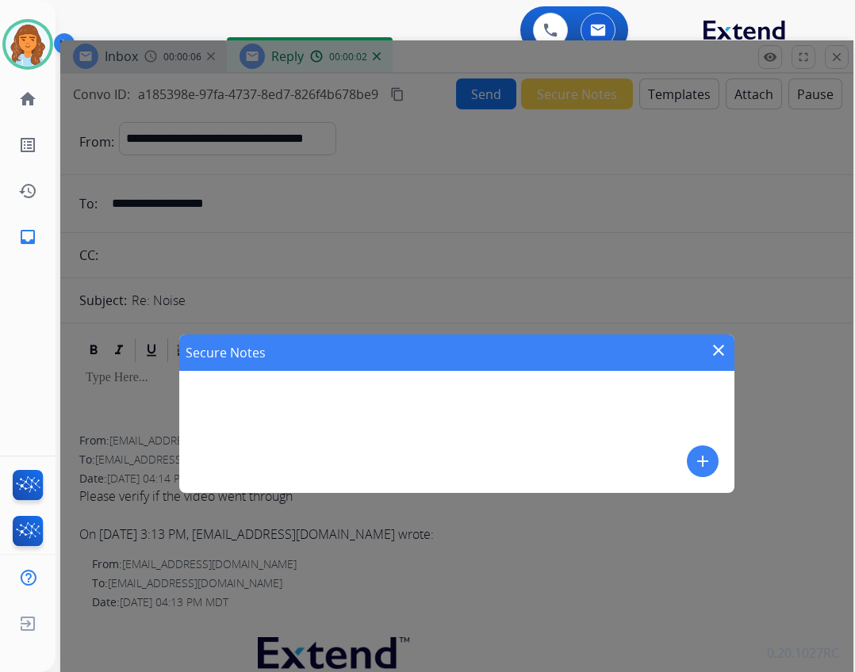
click at [685, 280] on div "Secure Notes close add" at bounding box center [456, 413] width 793 height 747
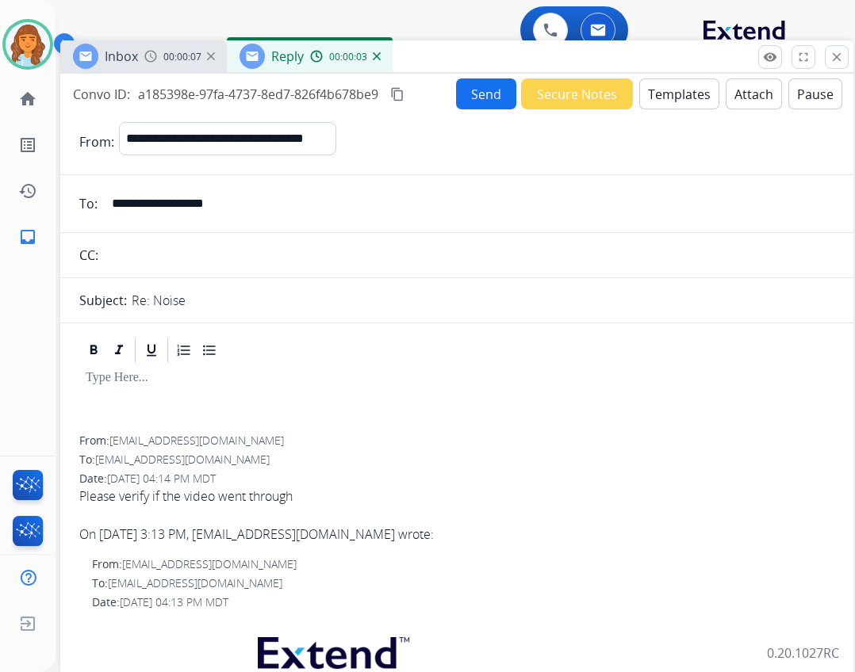
click at [658, 97] on button "Templates" at bounding box center [679, 94] width 80 height 31
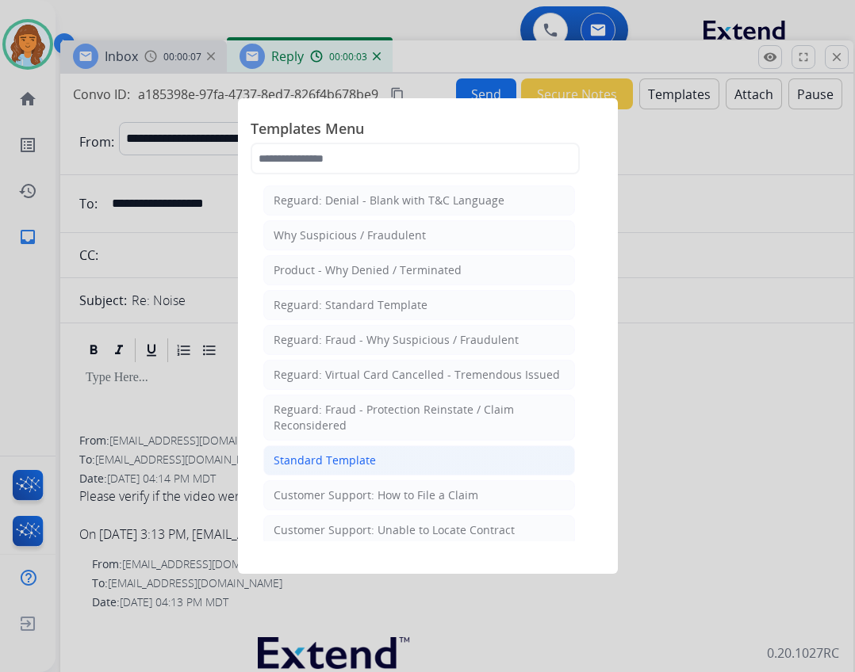
click at [400, 454] on li "Standard Template" at bounding box center [419, 461] width 312 height 30
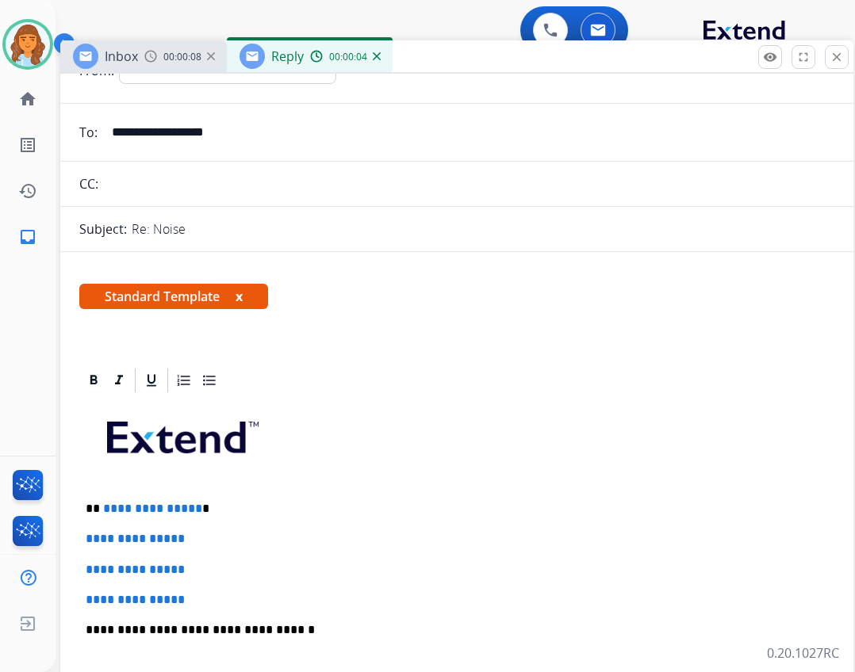
scroll to position [159, 0]
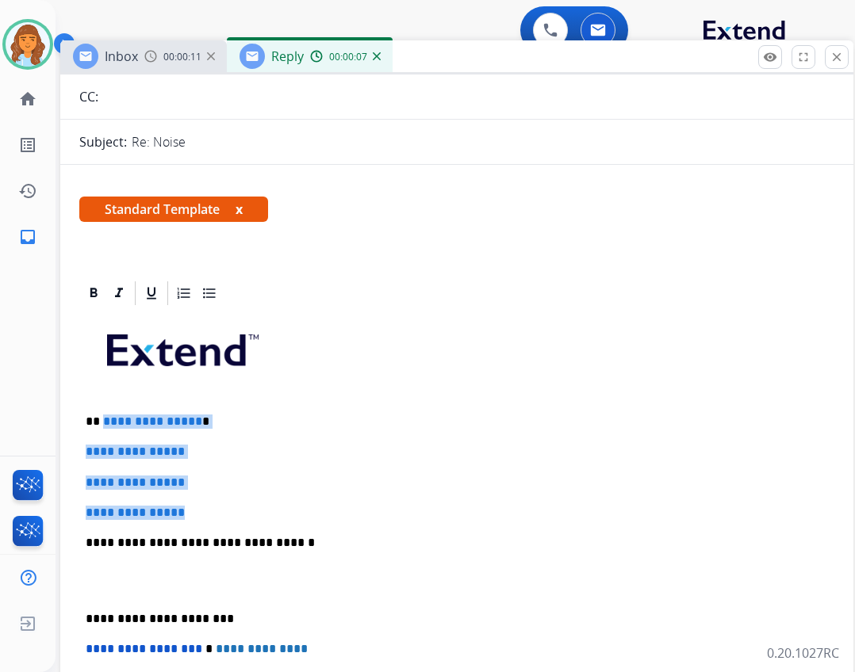
drag, startPoint x: 103, startPoint y: 420, endPoint x: 219, endPoint y: 509, distance: 145.9
click at [219, 509] on div "**********" at bounding box center [456, 581] width 755 height 546
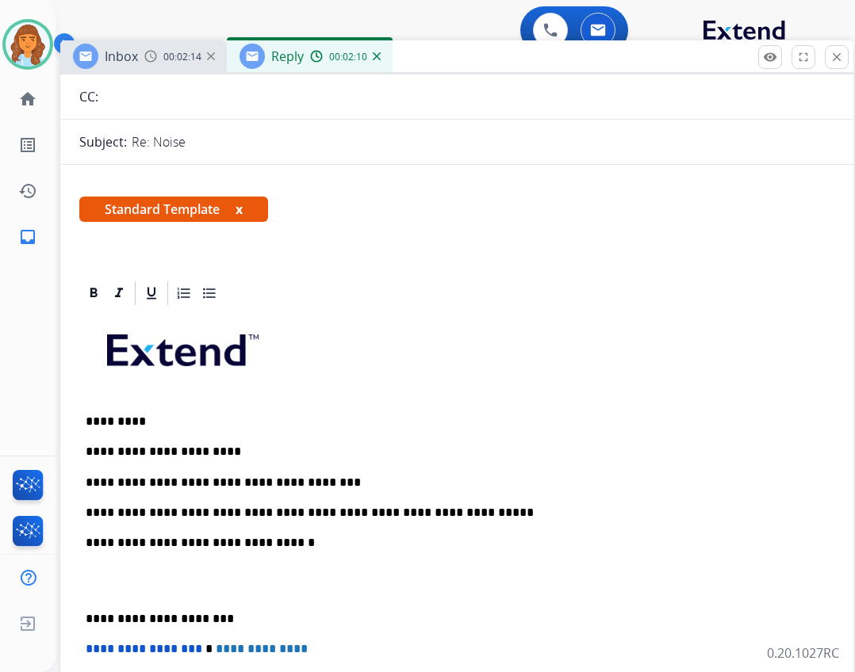
click at [81, 615] on div "**********" at bounding box center [456, 581] width 755 height 546
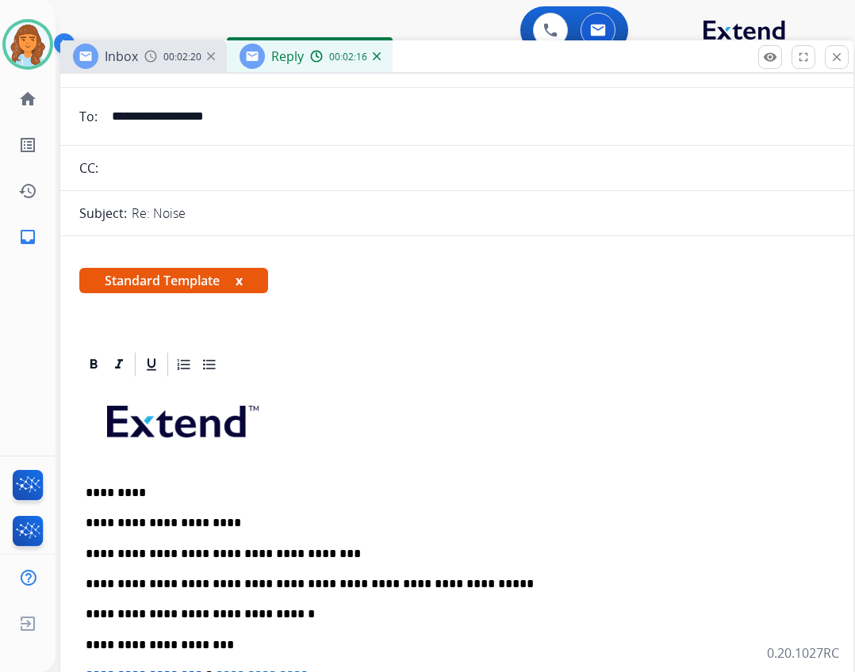
scroll to position [0, 0]
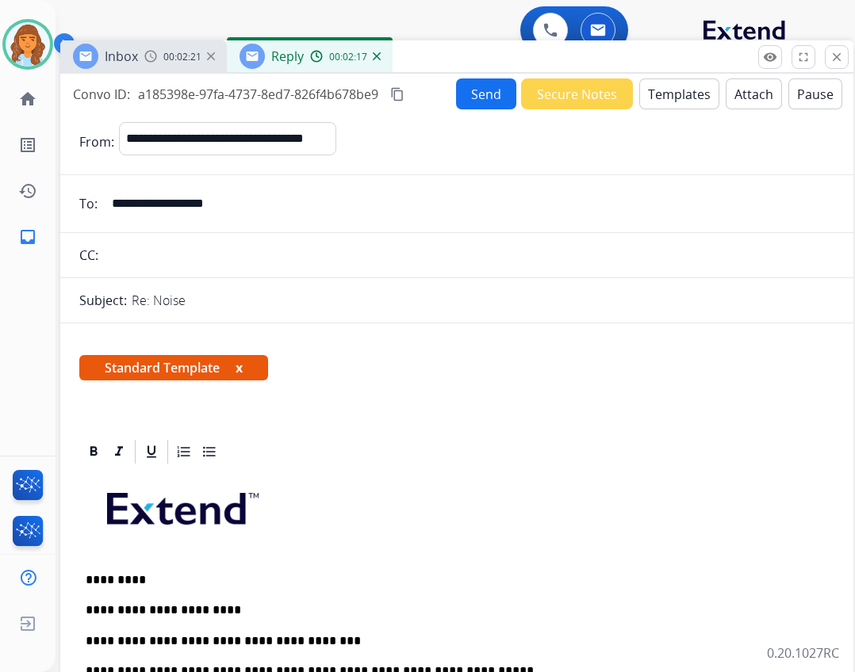
click at [500, 89] on button "Send" at bounding box center [486, 94] width 60 height 31
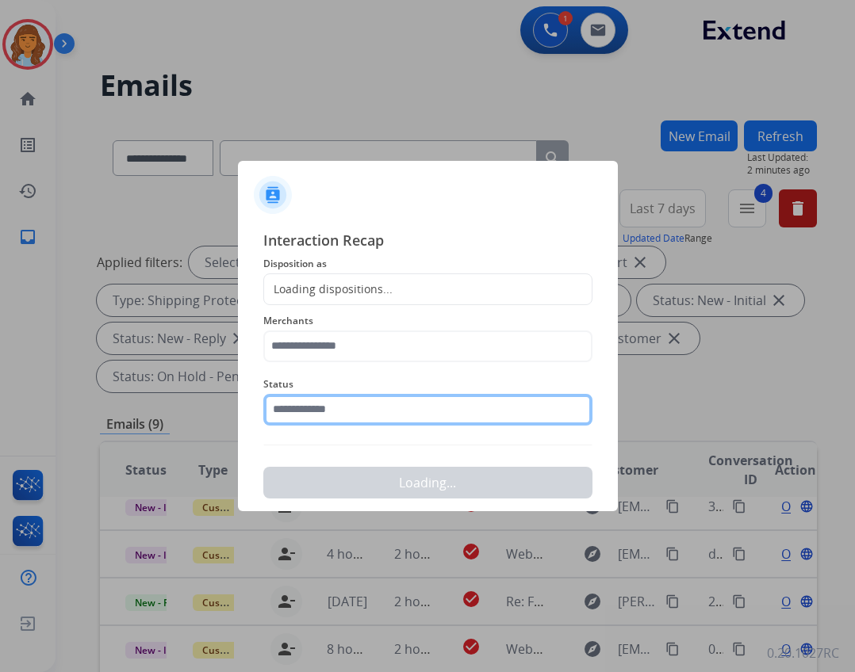
click at [336, 418] on input "text" at bounding box center [427, 410] width 329 height 32
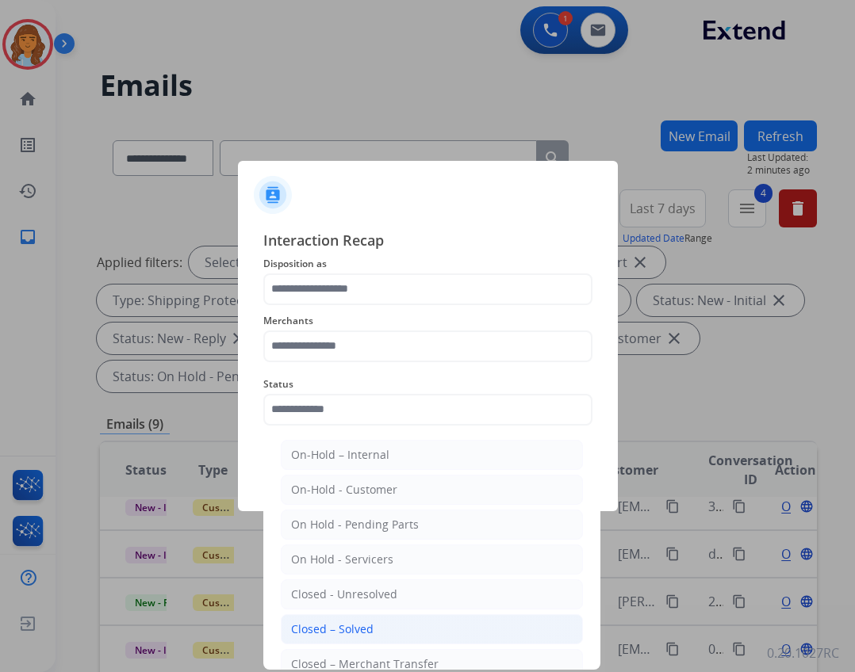
click at [343, 622] on div "Closed – Solved" at bounding box center [332, 630] width 82 height 16
type input "**********"
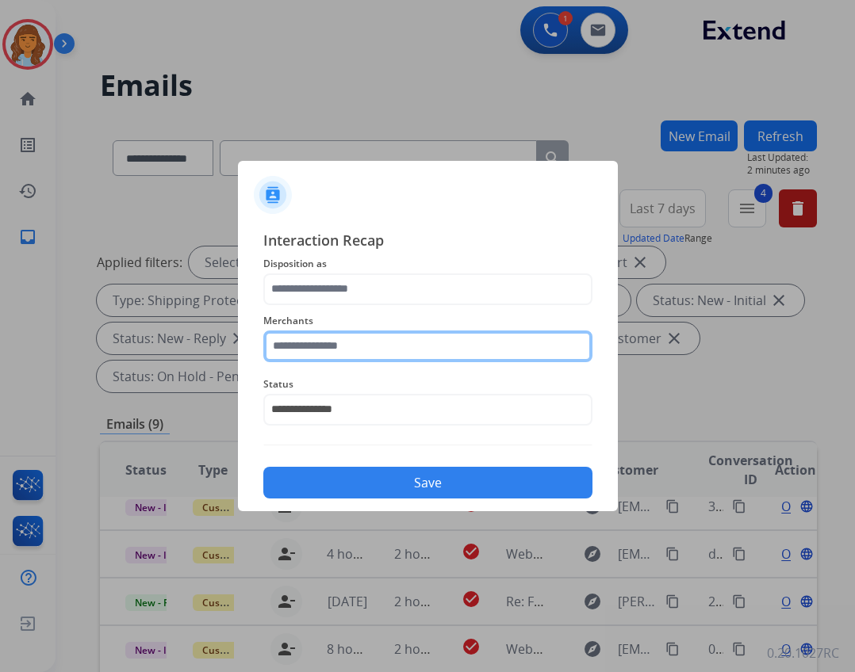
click at [386, 353] on input "text" at bounding box center [427, 347] width 329 height 32
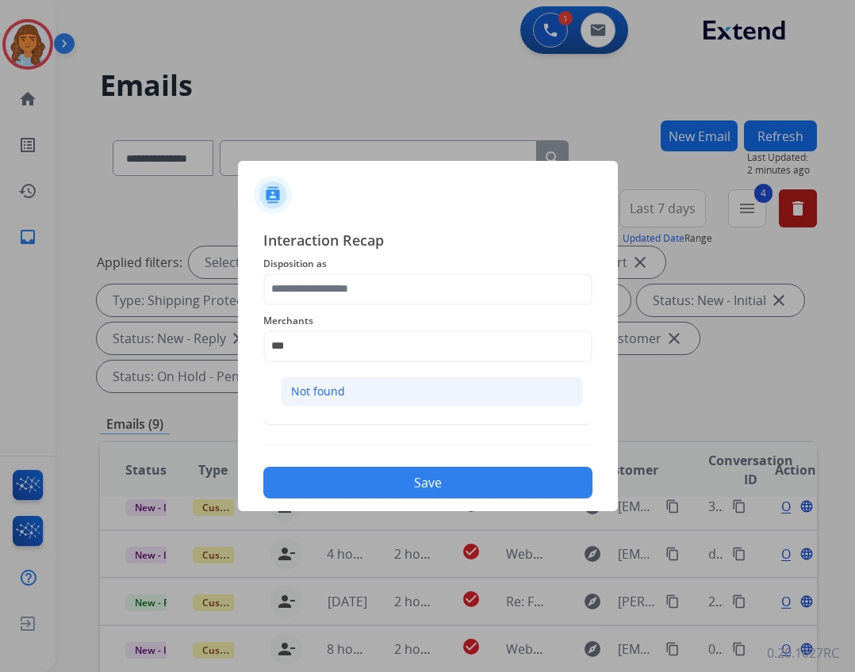
click at [349, 406] on li "Not found" at bounding box center [432, 392] width 302 height 30
type input "*********"
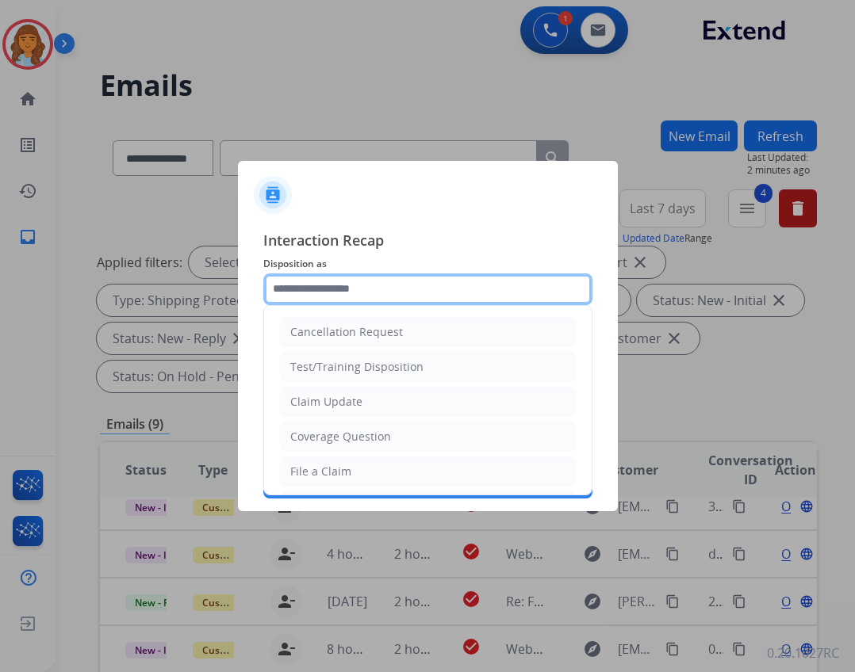
drag, startPoint x: 362, startPoint y: 304, endPoint x: 354, endPoint y: 297, distance: 10.7
click at [362, 304] on input "text" at bounding box center [427, 290] width 329 height 32
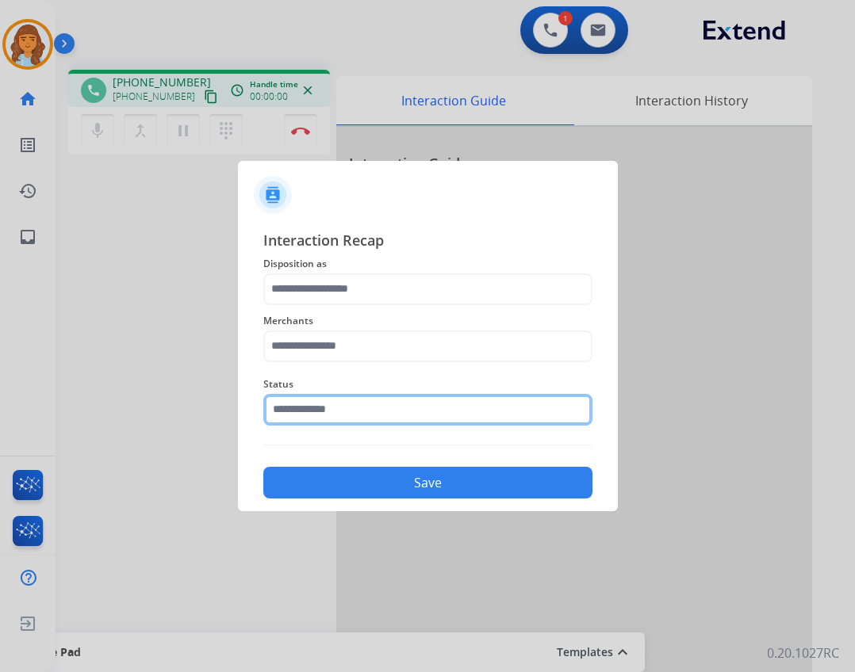
click at [319, 397] on input "text" at bounding box center [427, 410] width 329 height 32
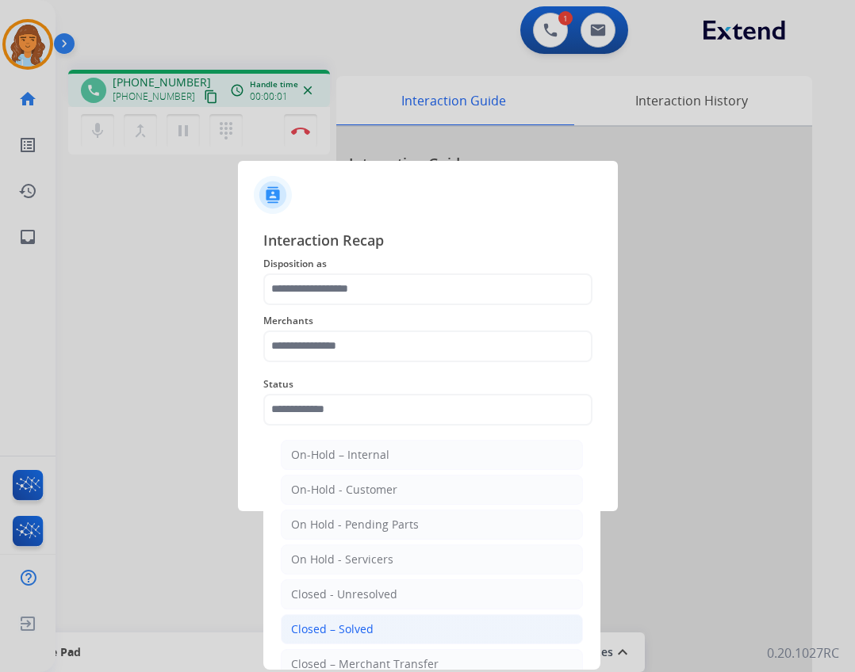
click at [363, 623] on div "Closed – Solved" at bounding box center [332, 630] width 82 height 16
type input "**********"
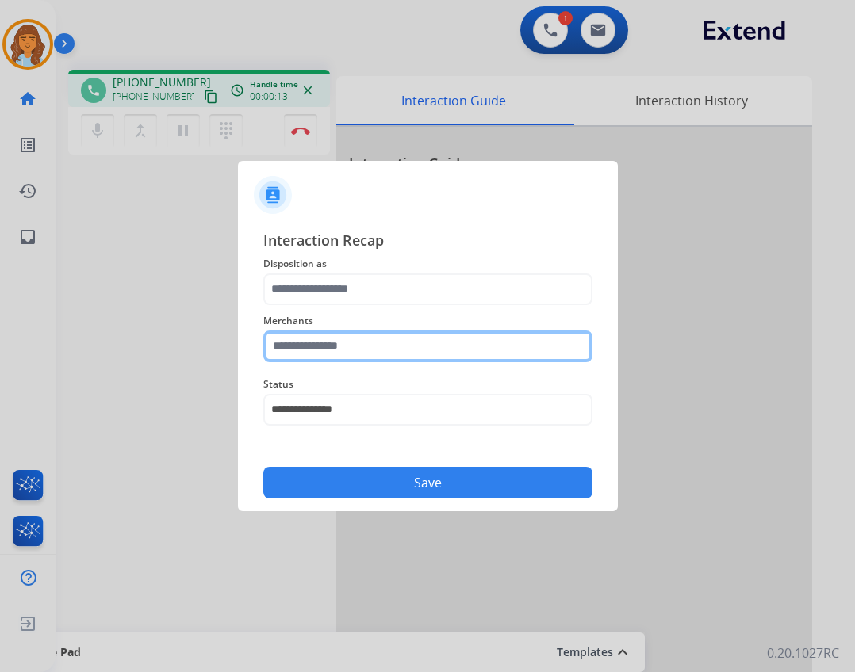
click at [400, 355] on input "text" at bounding box center [427, 347] width 329 height 32
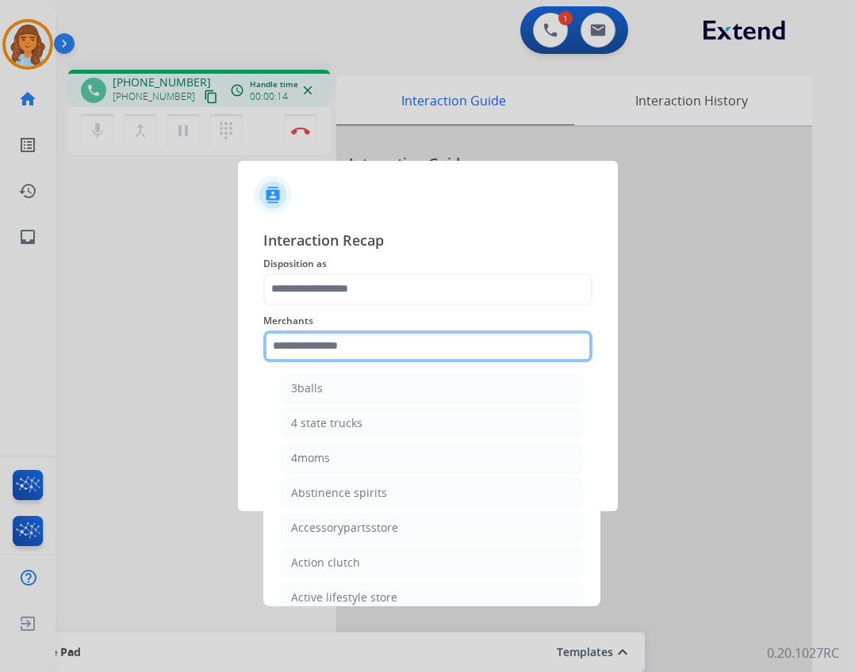
scroll to position [238, 0]
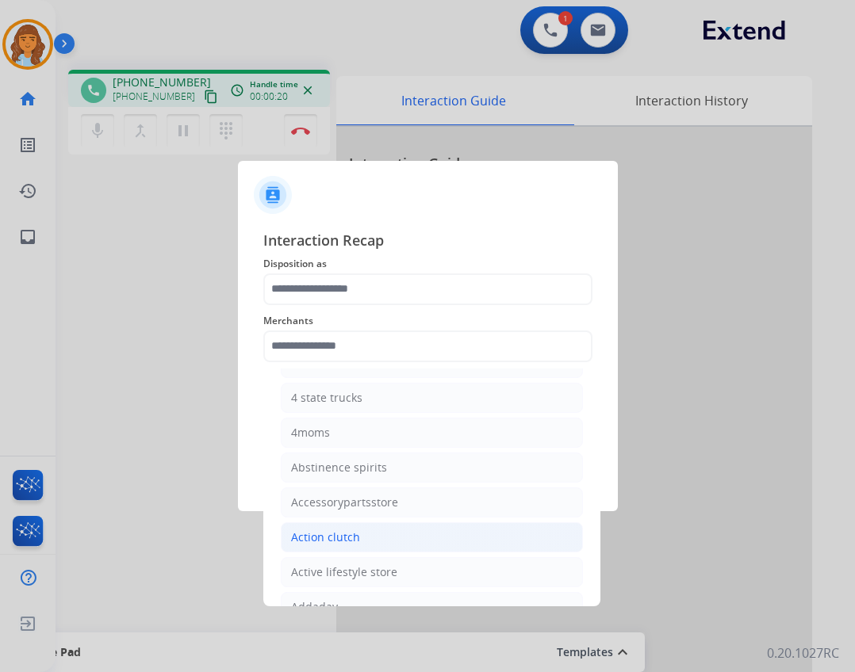
click at [313, 528] on li "Action clutch" at bounding box center [432, 538] width 302 height 30
type input "**********"
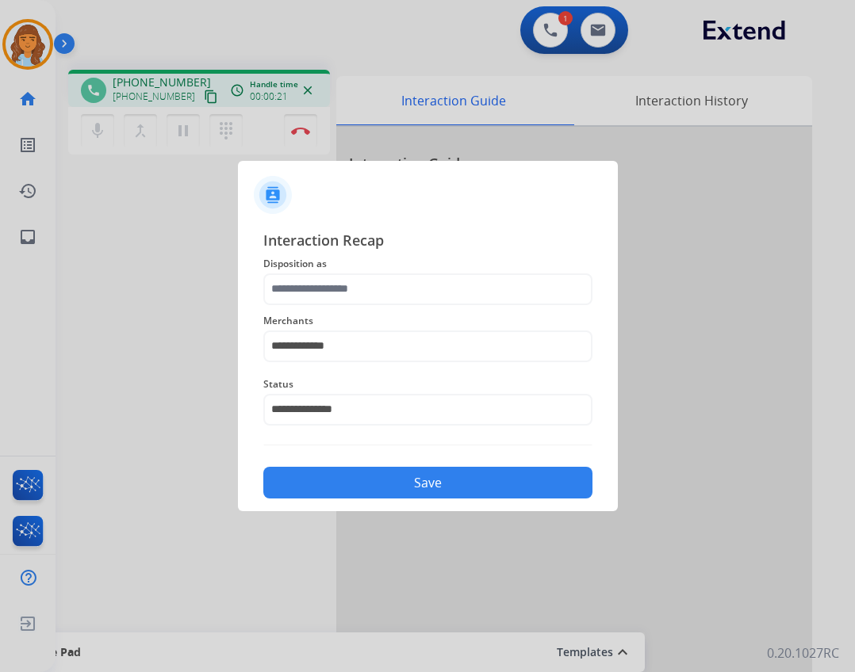
click at [300, 308] on div "**********" at bounding box center [427, 336] width 329 height 63
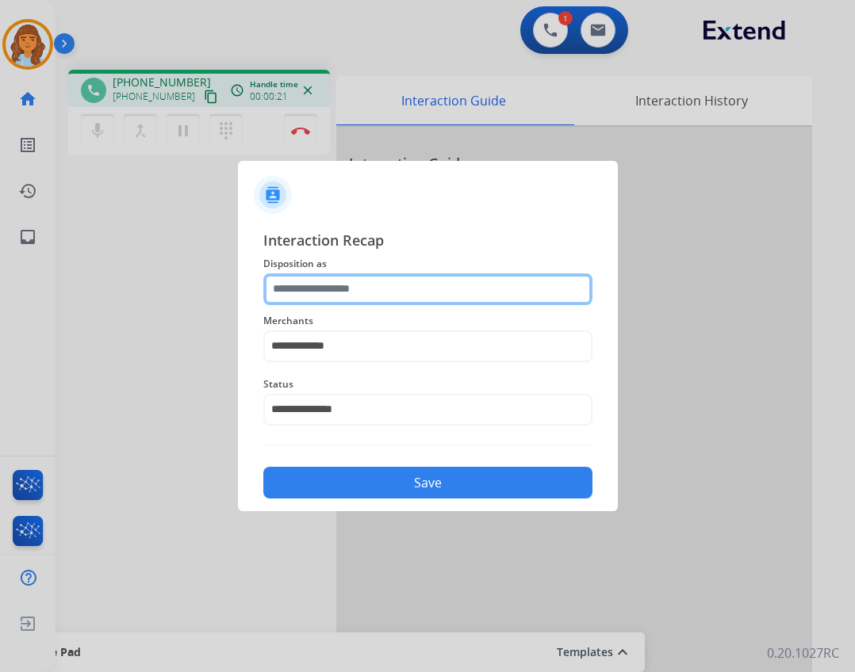
click at [312, 300] on input "text" at bounding box center [427, 290] width 329 height 32
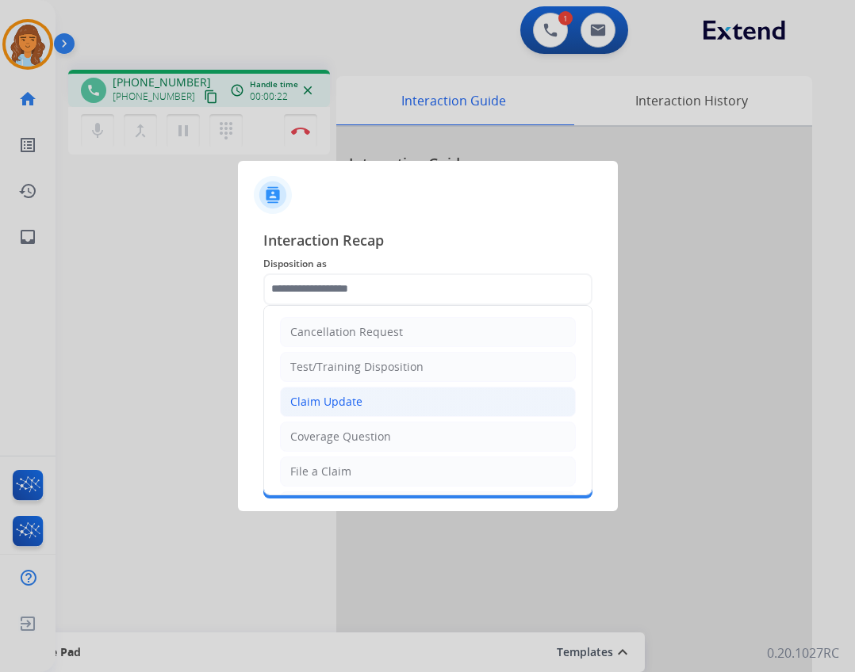
click at [336, 389] on li "Claim Update" at bounding box center [428, 402] width 296 height 30
type input "**********"
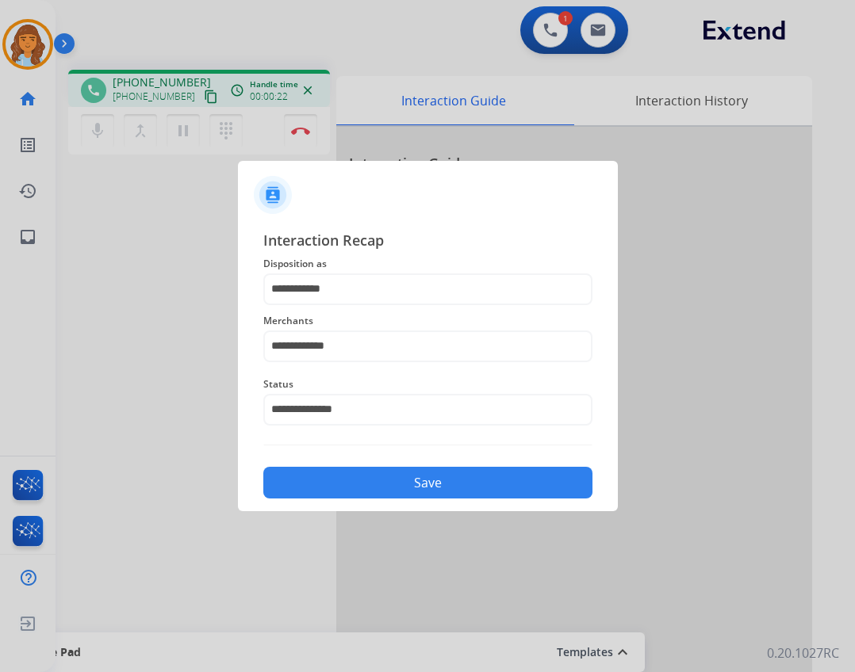
click at [373, 472] on button "Save" at bounding box center [427, 483] width 329 height 32
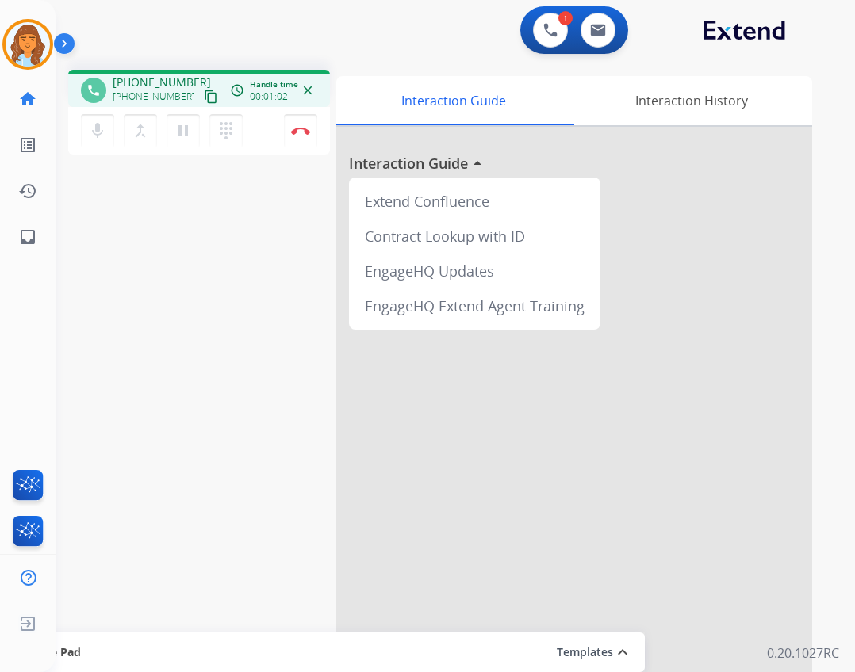
click at [653, 668] on div at bounding box center [574, 423] width 476 height 592
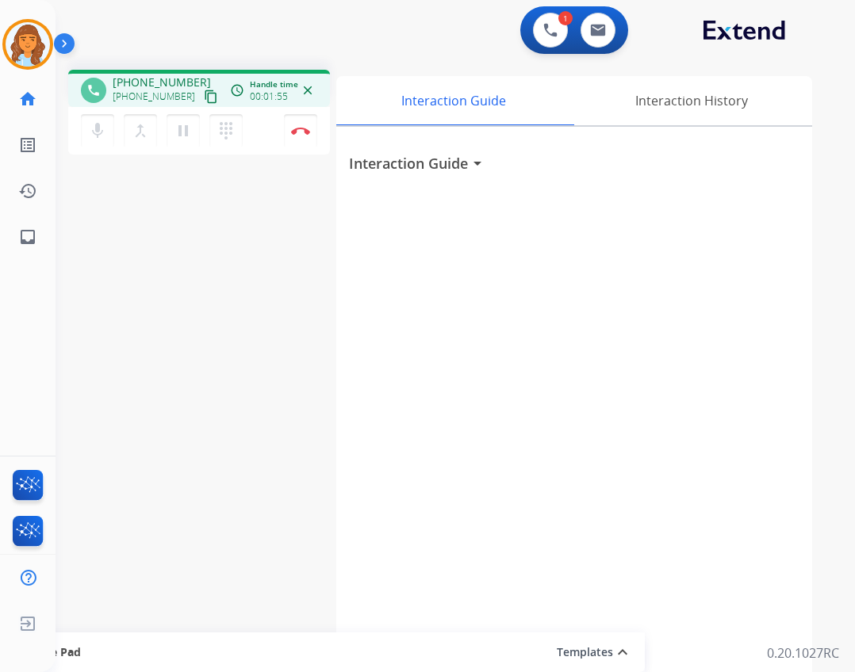
click at [204, 96] on mat-icon "content_copy" at bounding box center [211, 97] width 14 height 14
click at [533, 32] on button at bounding box center [550, 30] width 35 height 35
click at [542, 32] on button at bounding box center [550, 30] width 35 height 35
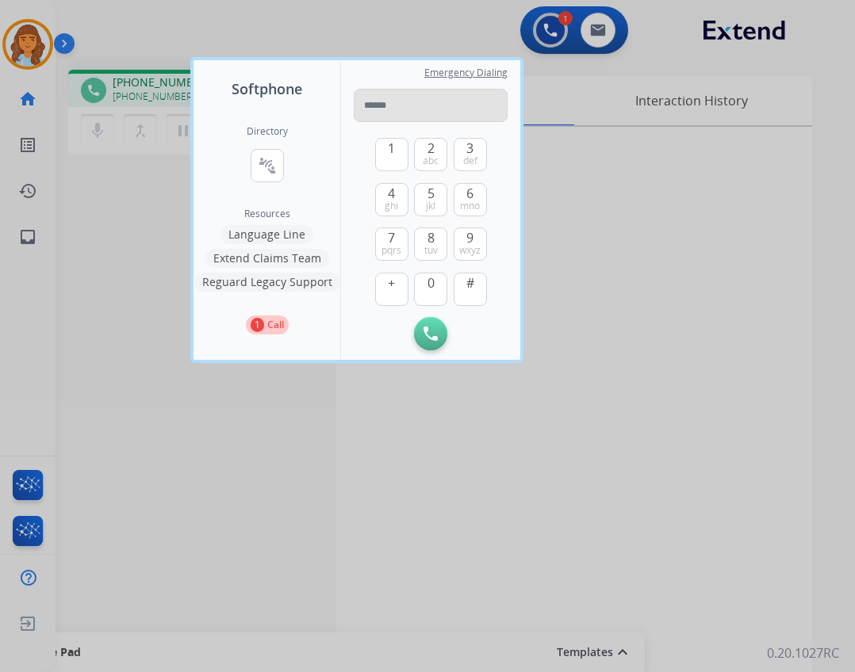
click at [405, 106] on input "tel" at bounding box center [431, 105] width 154 height 33
click at [421, 100] on input "tel" at bounding box center [431, 105] width 154 height 33
type input "**********"
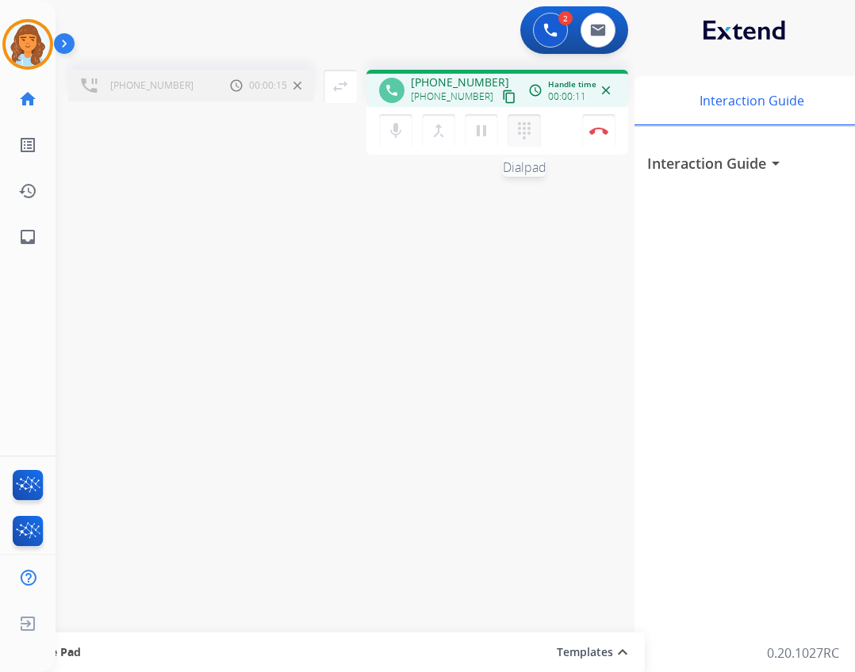
click at [521, 134] on mat-icon "dialpad" at bounding box center [524, 130] width 19 height 19
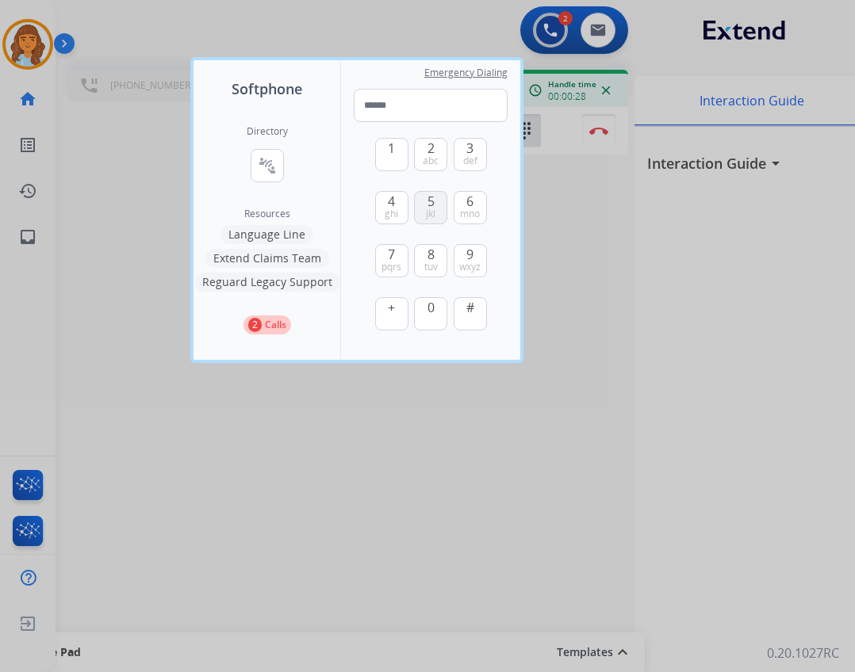
click at [446, 212] on div "5 jkl" at bounding box center [430, 207] width 33 height 33
click at [438, 209] on button "5 jkl" at bounding box center [430, 207] width 33 height 33
type input "*"
click at [601, 271] on div at bounding box center [427, 336] width 855 height 672
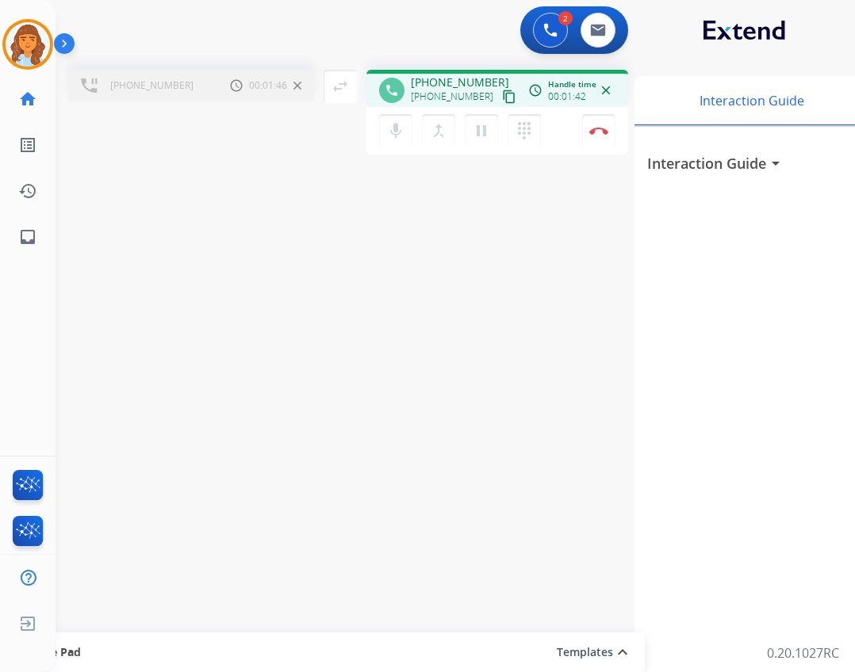
click at [852, 403] on div "Interaction Guide arrow_drop_down" at bounding box center [872, 423] width 476 height 592
click at [454, 130] on div "merge_type Bridge" at bounding box center [443, 130] width 43 height 33
click at [446, 133] on mat-icon "merge_type" at bounding box center [438, 130] width 19 height 19
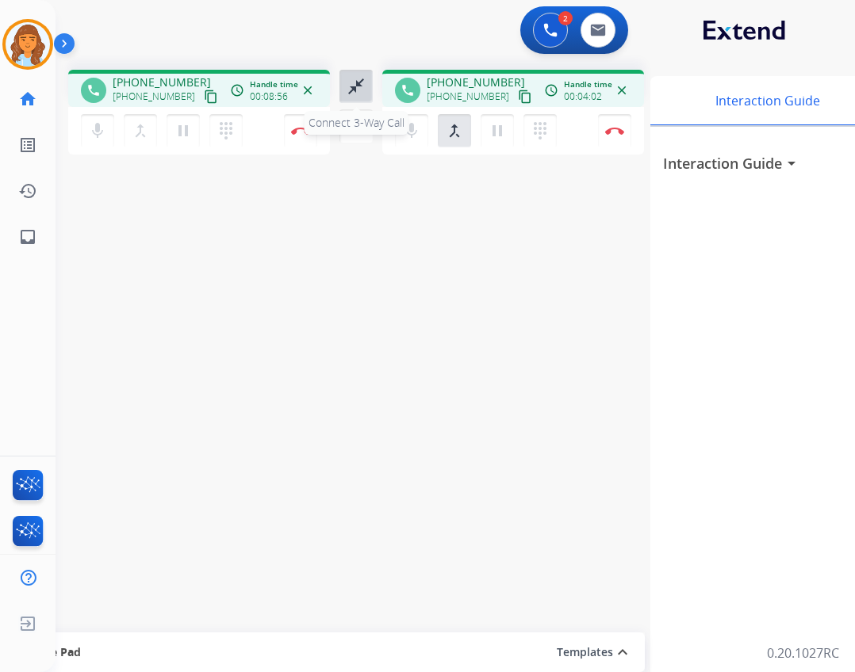
click at [358, 85] on mat-icon "close_fullscreen" at bounding box center [356, 86] width 19 height 19
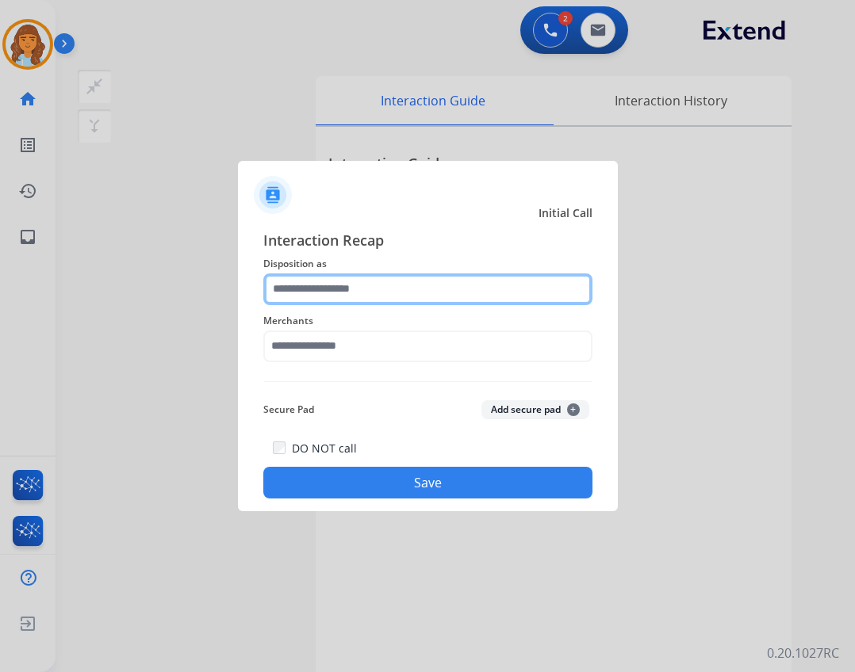
click at [377, 297] on input "text" at bounding box center [427, 290] width 329 height 32
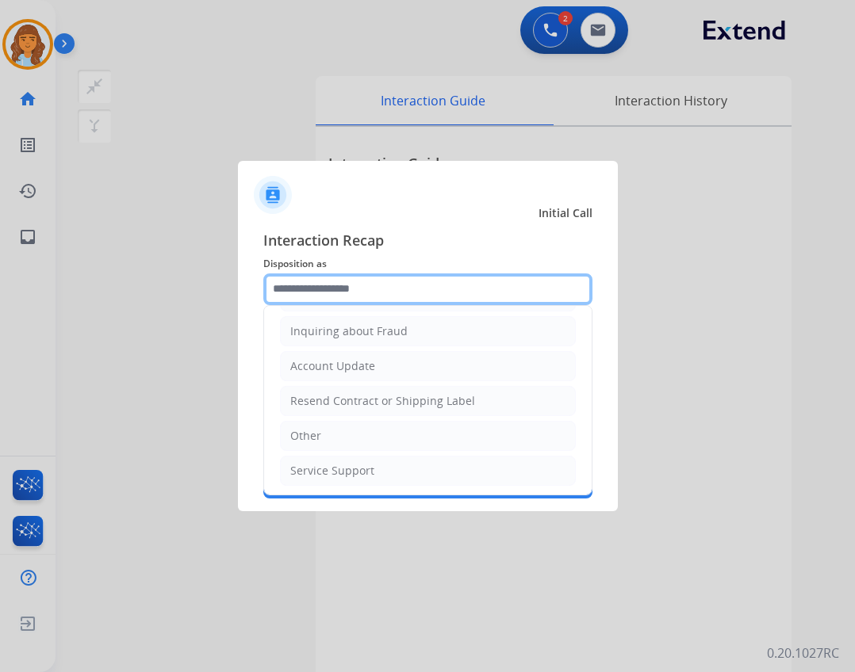
scroll to position [247, 0]
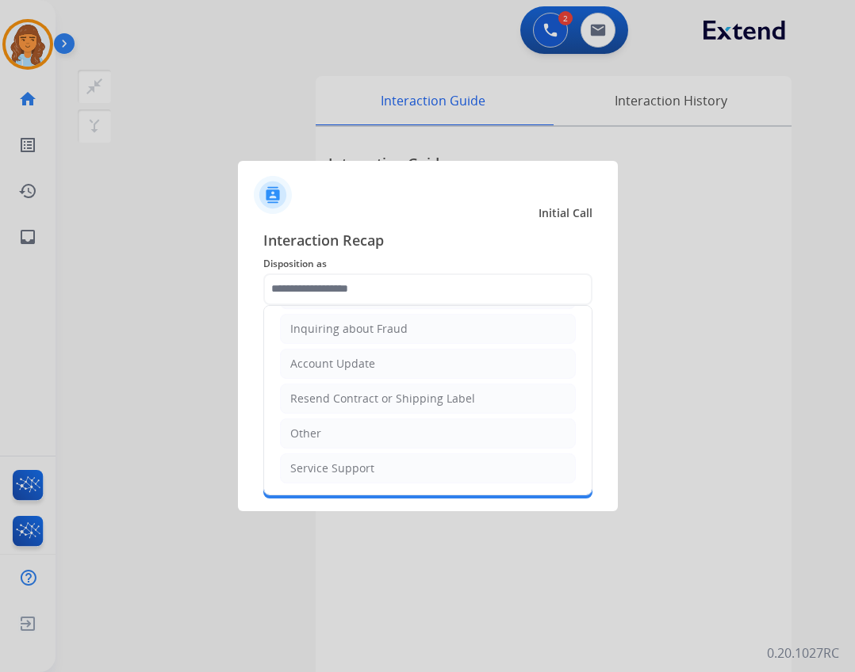
click at [330, 450] on ul "Cancellation Request Test/Training Disposition Claim Update Coverage Question F…" at bounding box center [427, 277] width 327 height 436
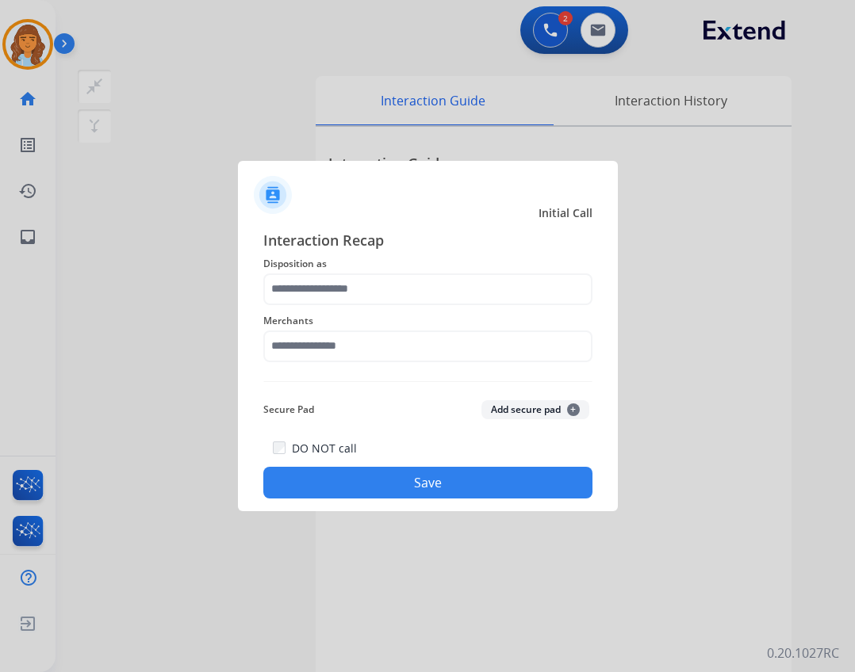
click at [300, 435] on div "Interaction Recap Disposition as Merchants Secure Pad Add secure pad + DO NOT c…" at bounding box center [427, 364] width 329 height 270
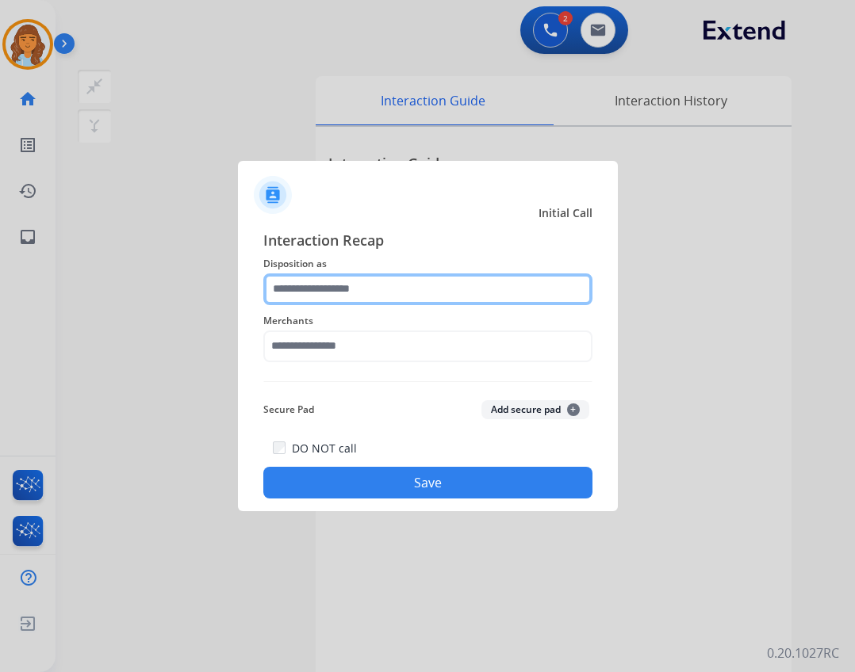
click at [322, 286] on input "text" at bounding box center [427, 290] width 329 height 32
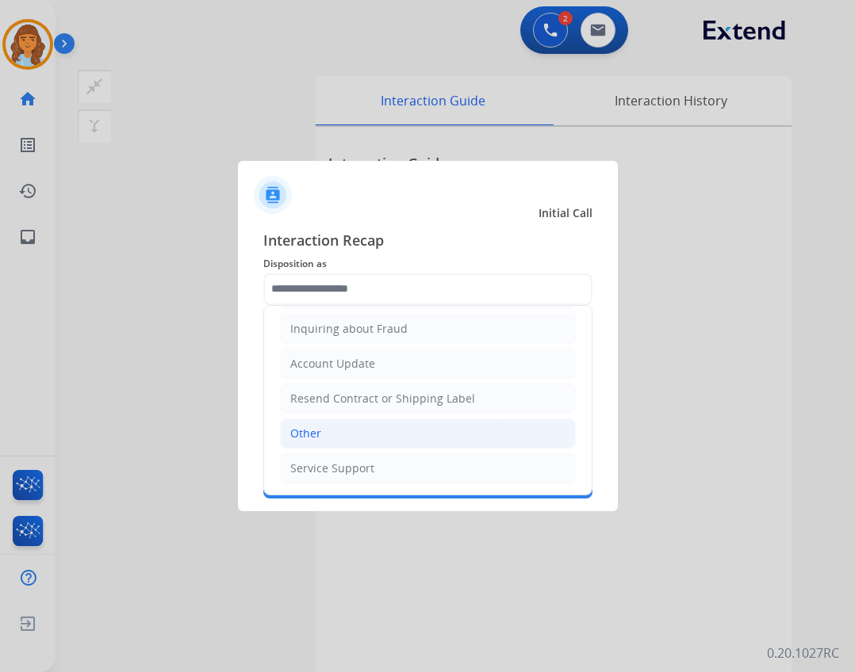
click at [340, 432] on li "Other" at bounding box center [428, 434] width 296 height 30
type input "*****"
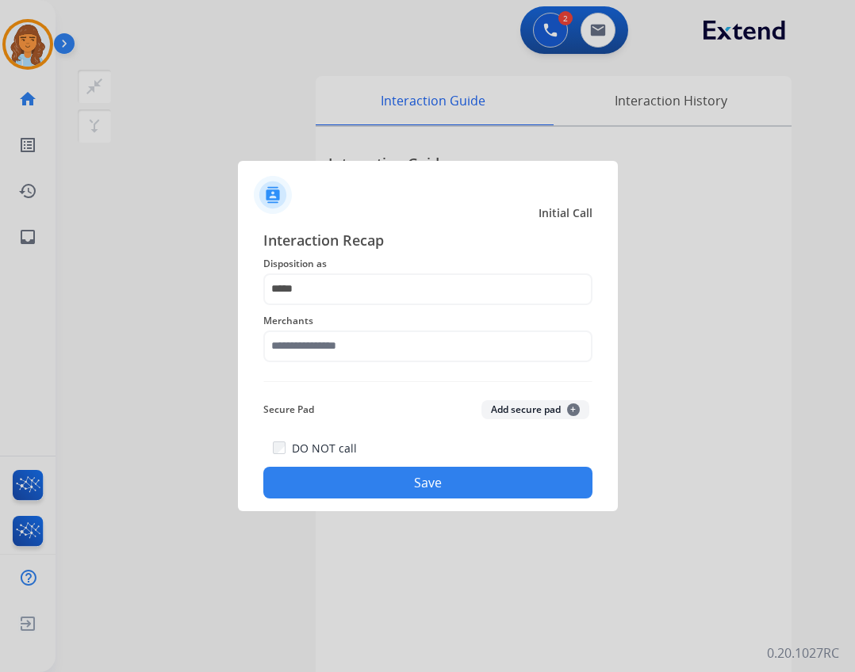
click at [334, 327] on span "Merchants" at bounding box center [427, 321] width 329 height 19
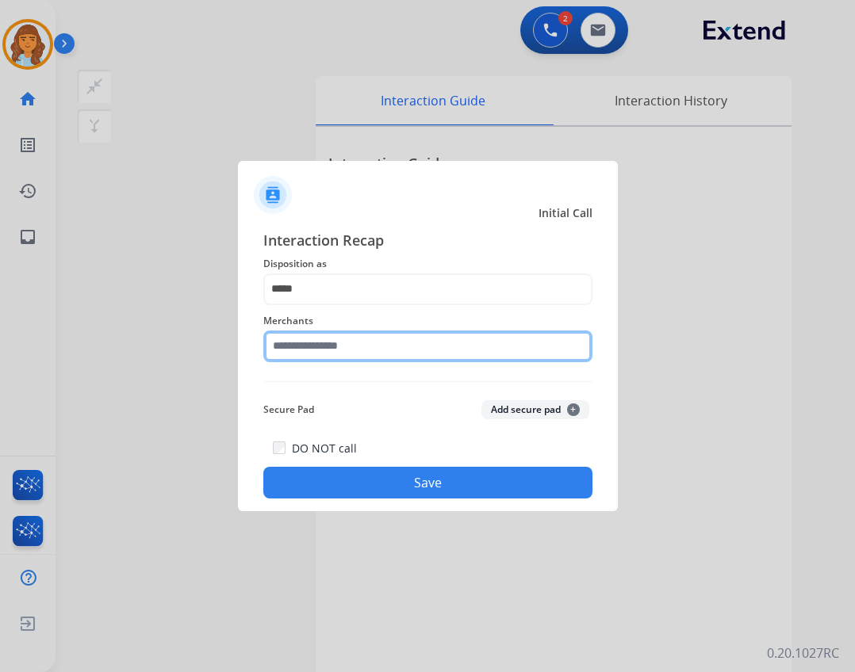
click at [327, 346] on input "text" at bounding box center [427, 347] width 329 height 32
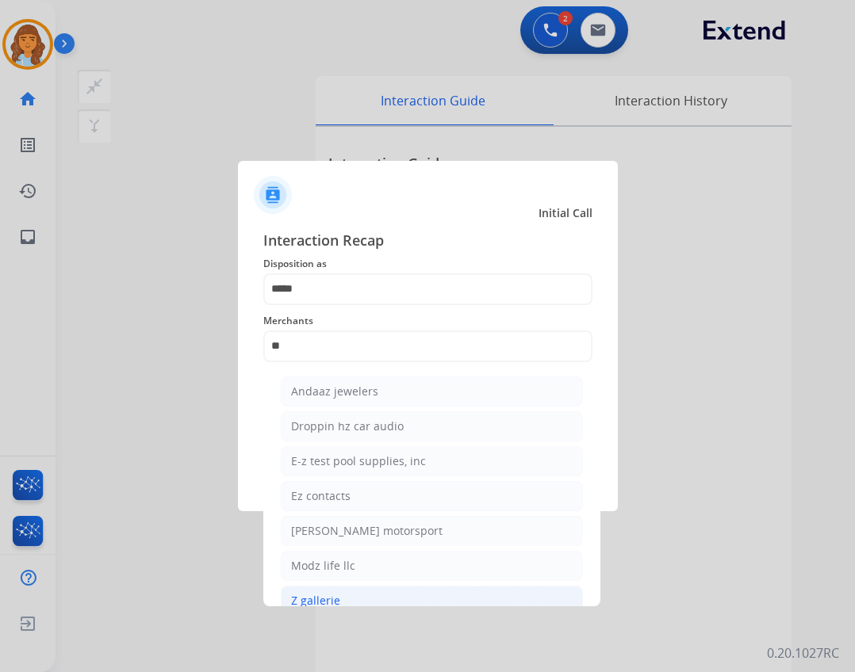
click at [314, 593] on div "Z gallerie" at bounding box center [315, 601] width 49 height 16
type input "**********"
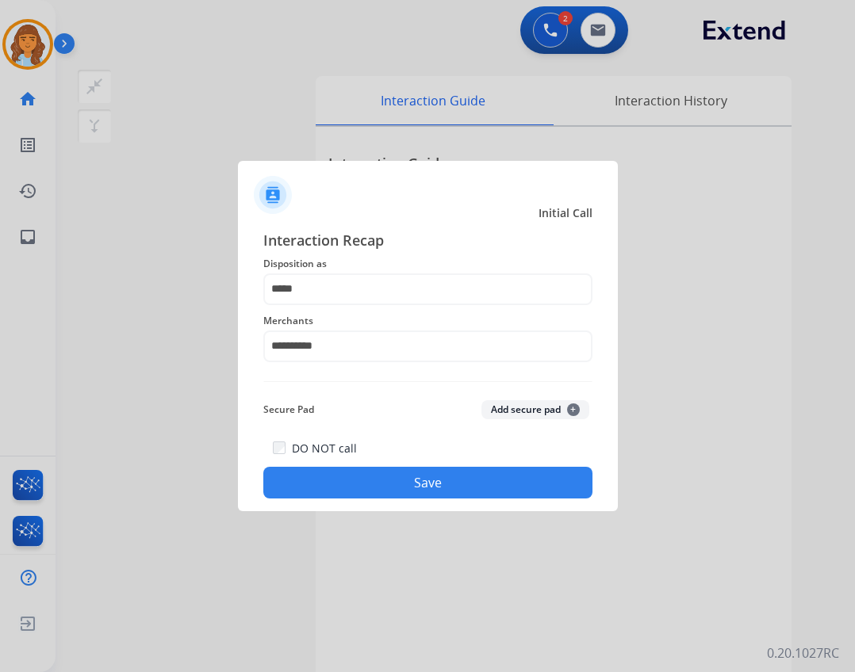
click at [399, 480] on button "Save" at bounding box center [427, 483] width 329 height 32
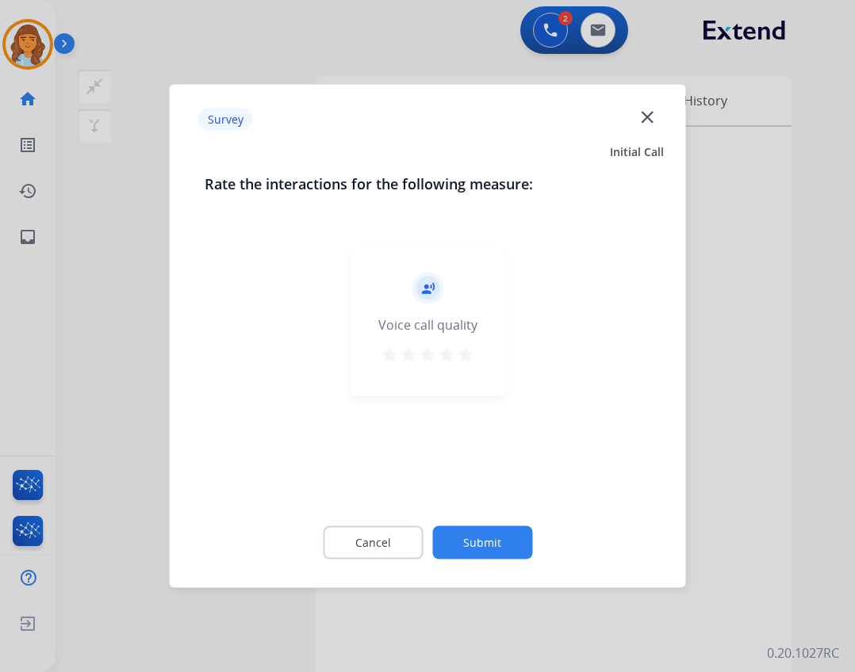
click at [457, 533] on button "Submit" at bounding box center [482, 543] width 100 height 33
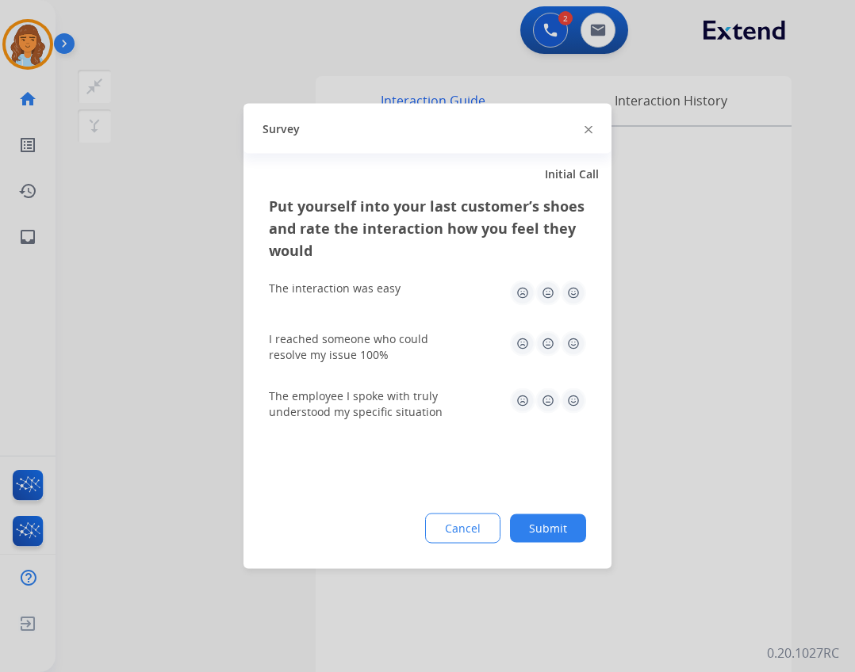
click at [538, 519] on button "Submit" at bounding box center [548, 529] width 76 height 29
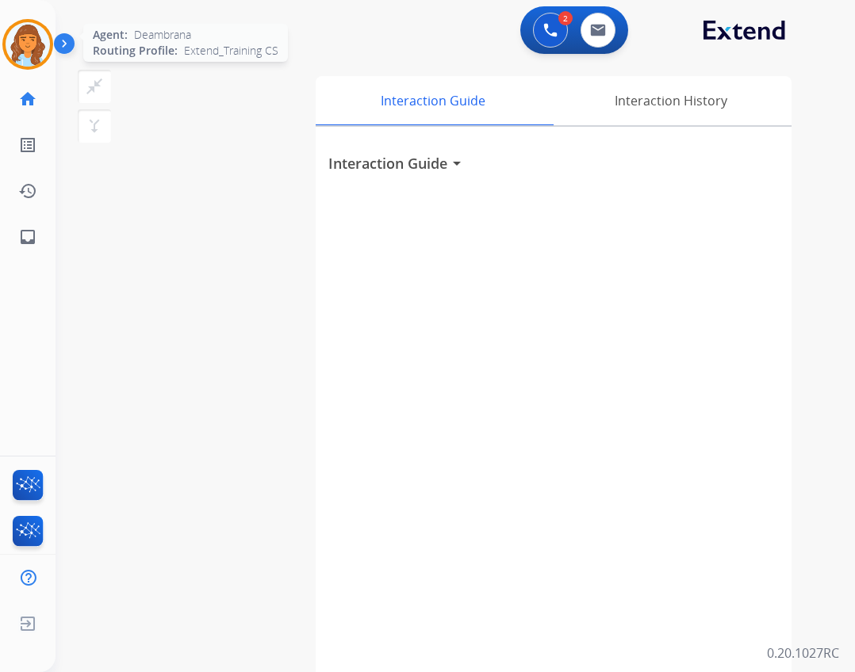
click at [44, 50] on img at bounding box center [28, 44] width 44 height 44
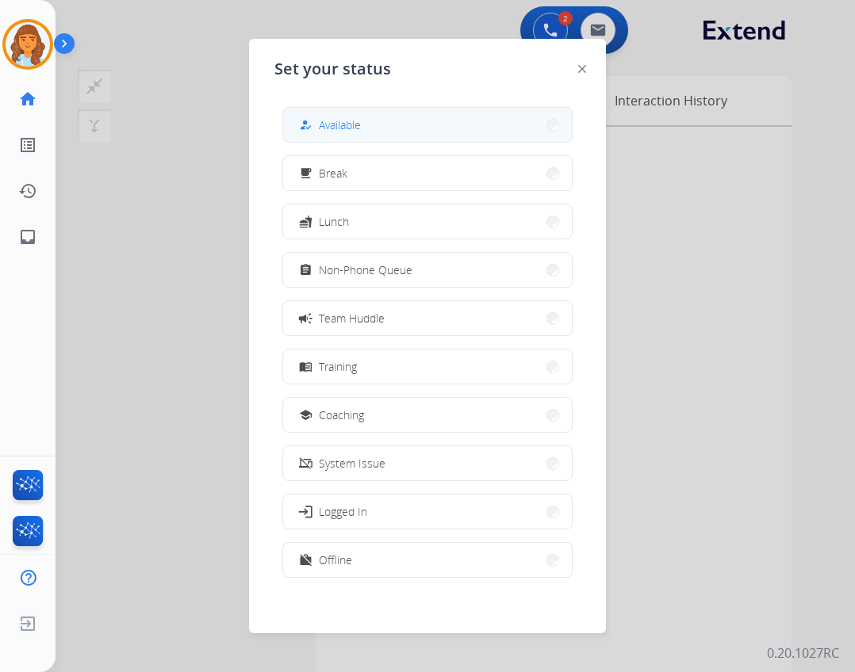
click at [341, 129] on span "Available" at bounding box center [340, 125] width 42 height 17
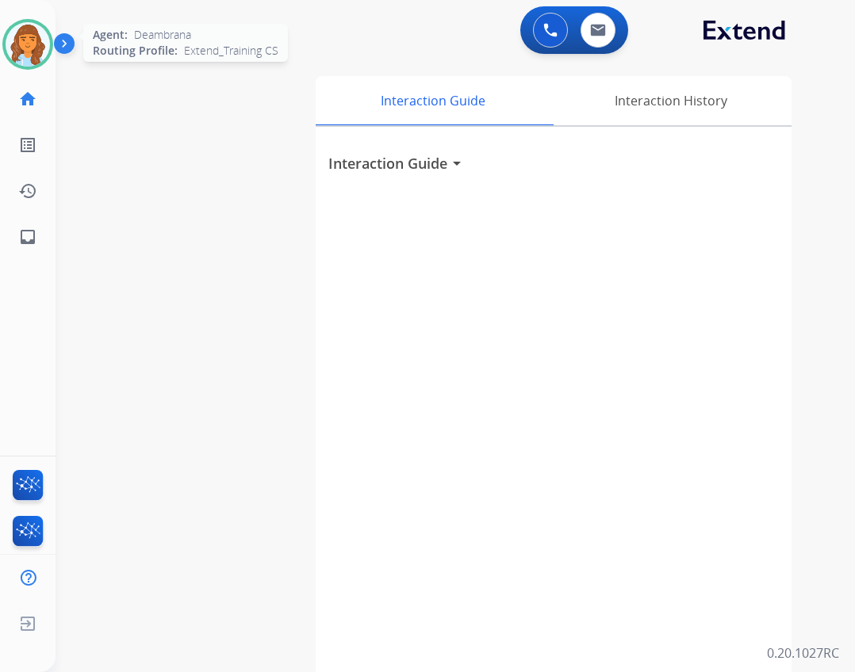
click at [13, 55] on img at bounding box center [28, 44] width 44 height 44
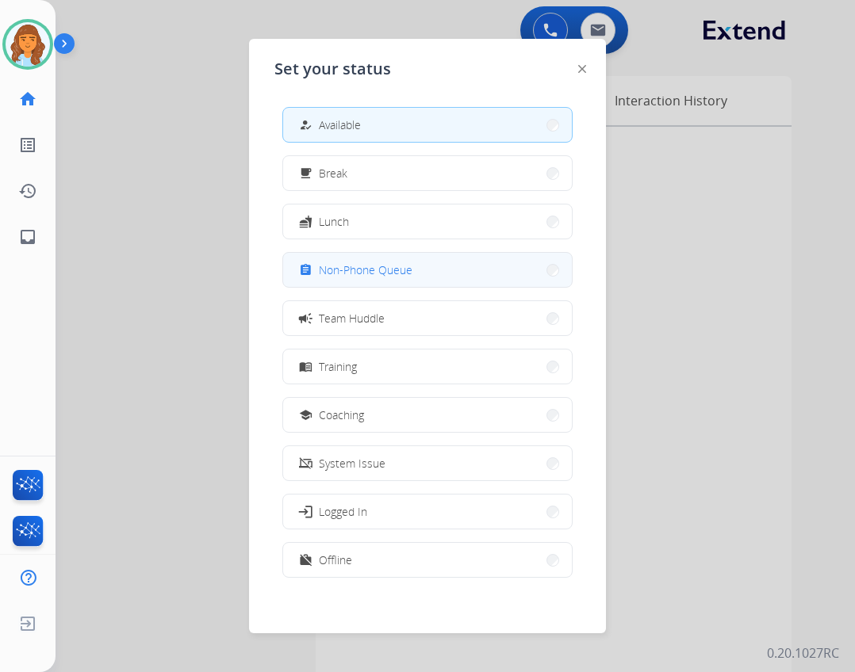
click at [392, 264] on span "Non-Phone Queue" at bounding box center [366, 270] width 94 height 17
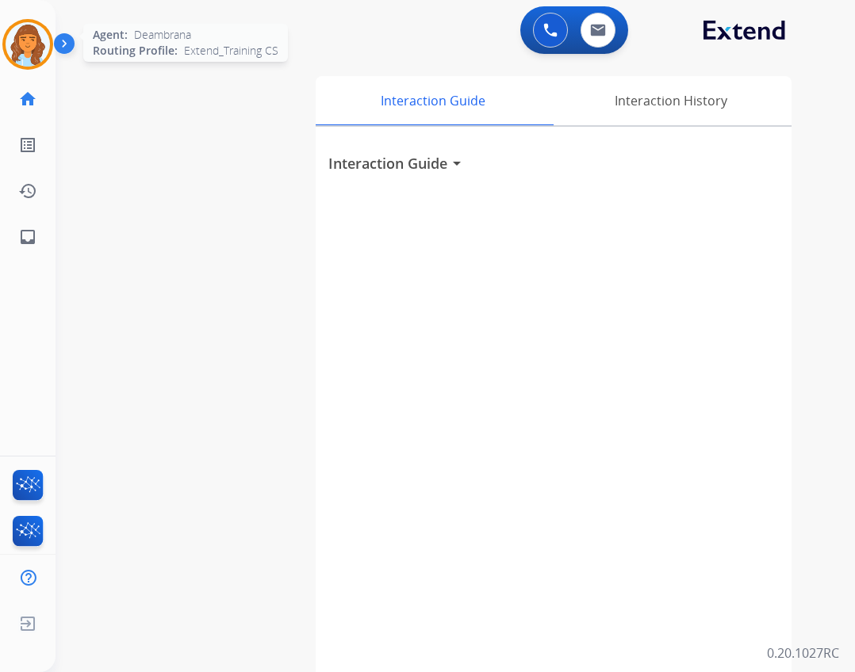
click at [29, 57] on img at bounding box center [28, 44] width 44 height 44
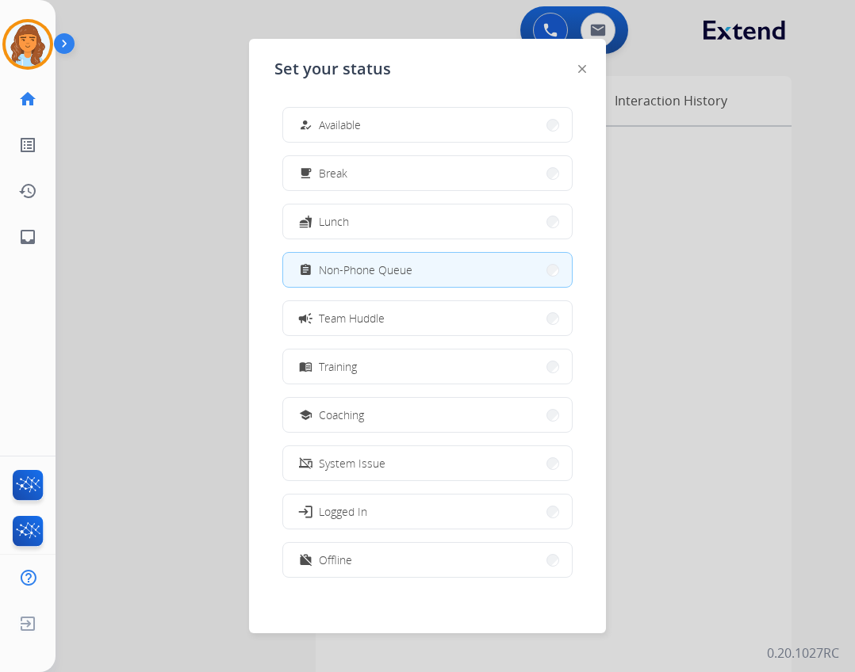
click at [394, 129] on button "how_to_reg Available" at bounding box center [427, 125] width 289 height 34
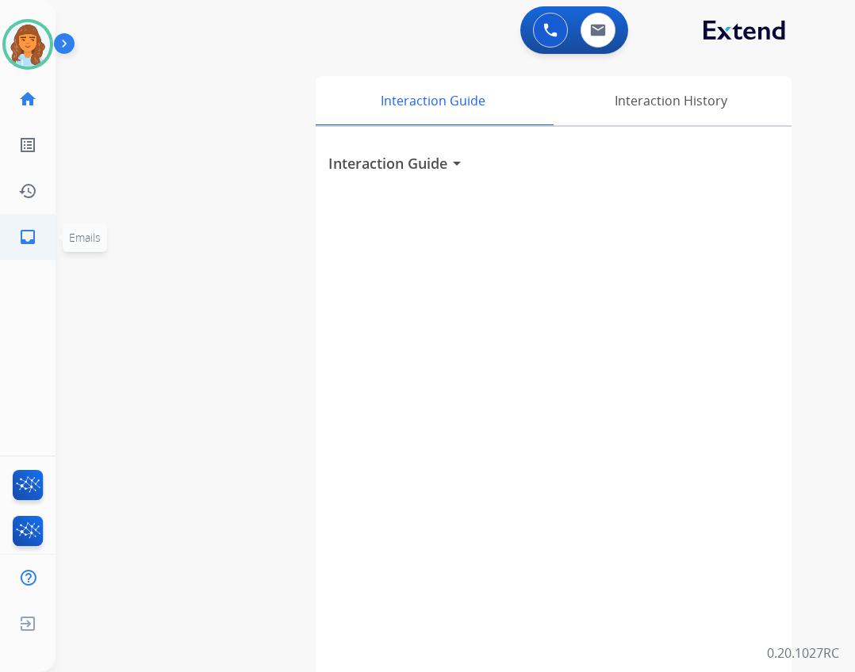
click at [42, 234] on link "inbox Emails" at bounding box center [28, 237] width 44 height 44
select select "**********"
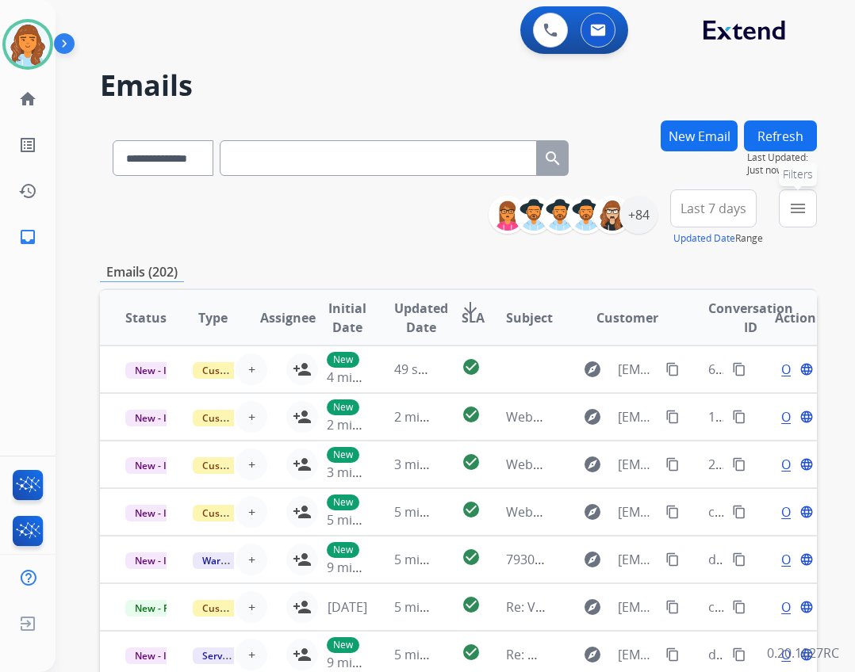
click at [811, 204] on button "menu Filters" at bounding box center [798, 209] width 38 height 38
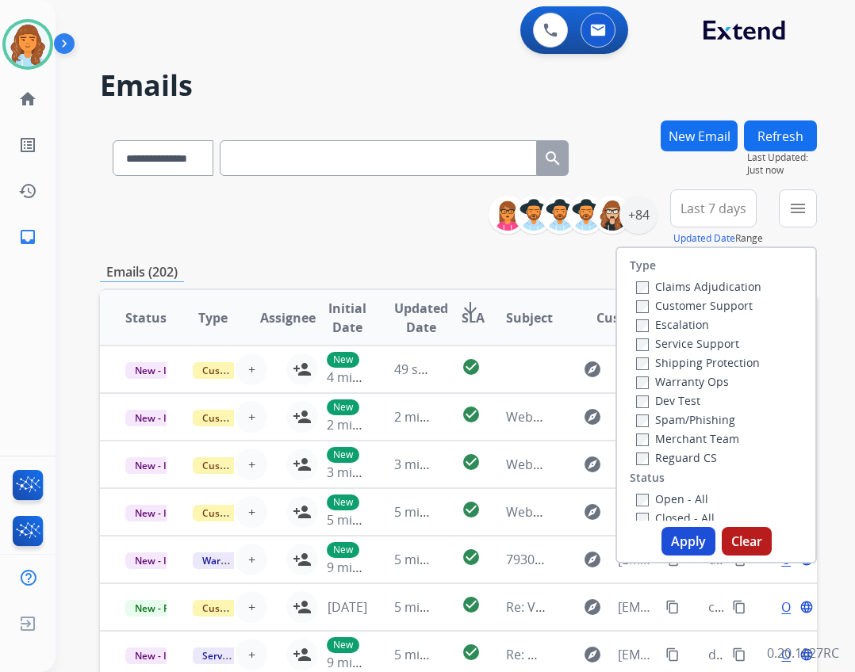
click at [666, 458] on label "Reguard CS" at bounding box center [676, 457] width 81 height 15
click at [661, 500] on label "Open - All" at bounding box center [672, 499] width 72 height 15
click at [684, 342] on label "Service Support" at bounding box center [687, 343] width 103 height 15
click at [675, 312] on label "Customer Support" at bounding box center [694, 305] width 117 height 15
click at [664, 531] on button "Apply" at bounding box center [688, 541] width 54 height 29
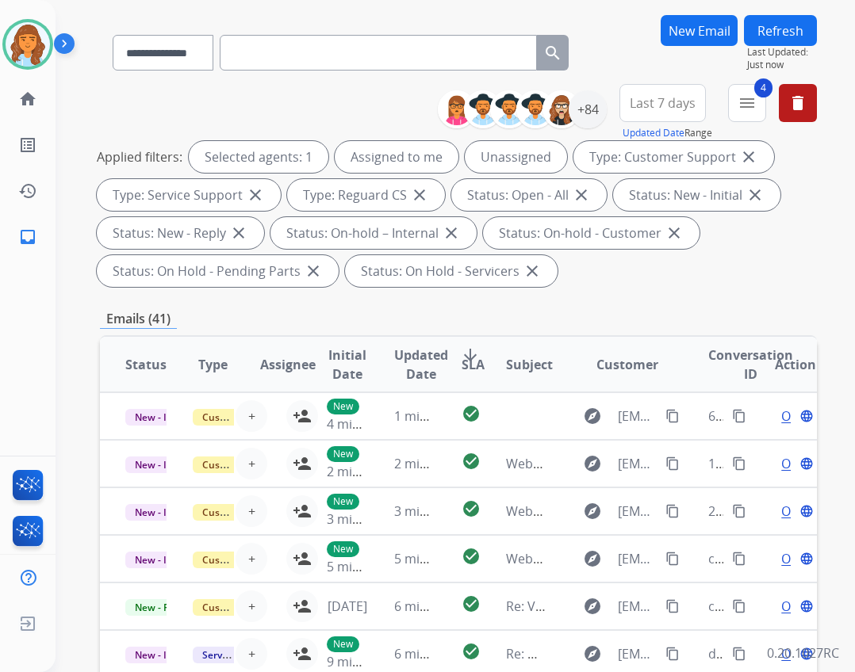
scroll to position [79, 0]
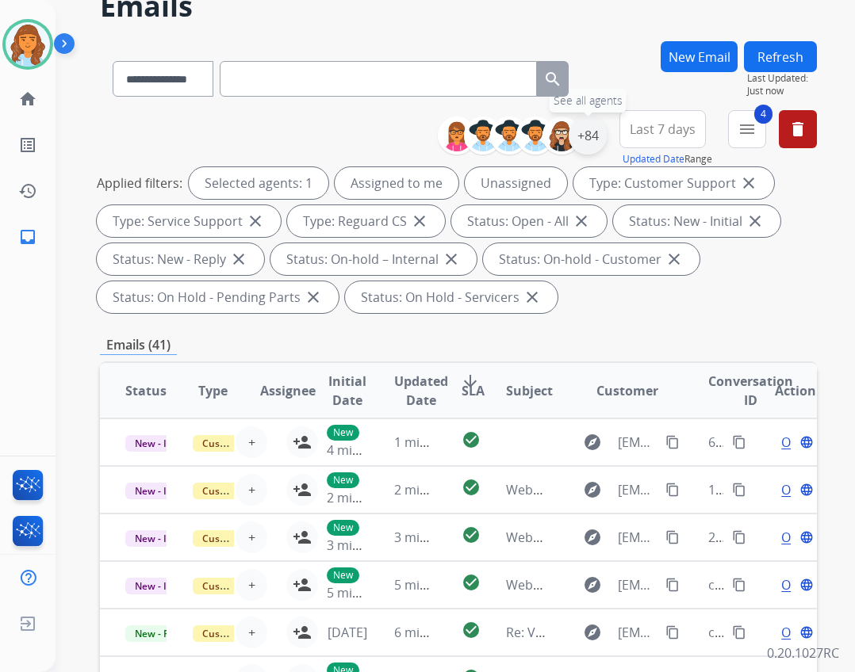
click at [592, 144] on div "+84" at bounding box center [588, 136] width 38 height 38
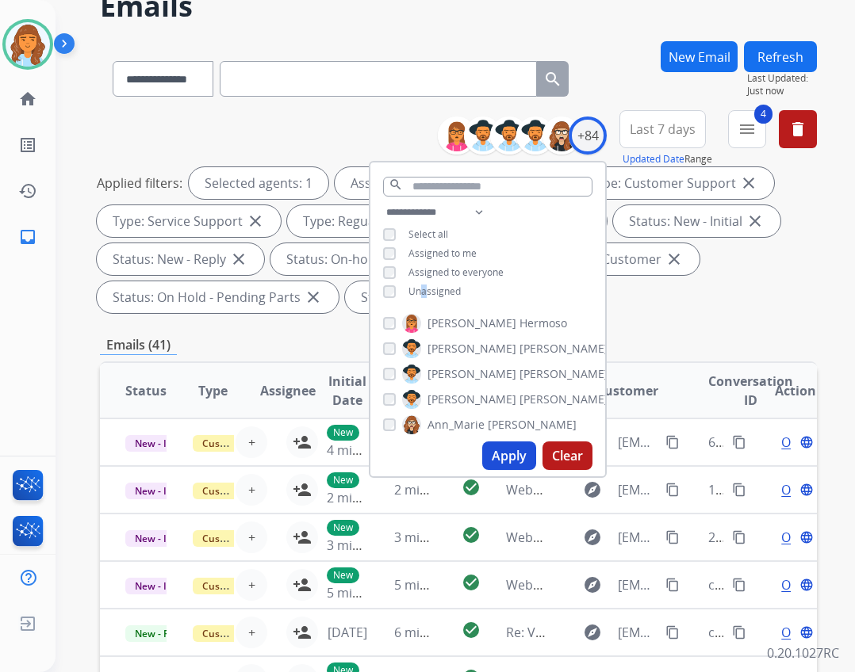
click at [422, 290] on span "Unassigned" at bounding box center [434, 291] width 52 height 13
click at [500, 453] on button "Apply" at bounding box center [509, 456] width 54 height 29
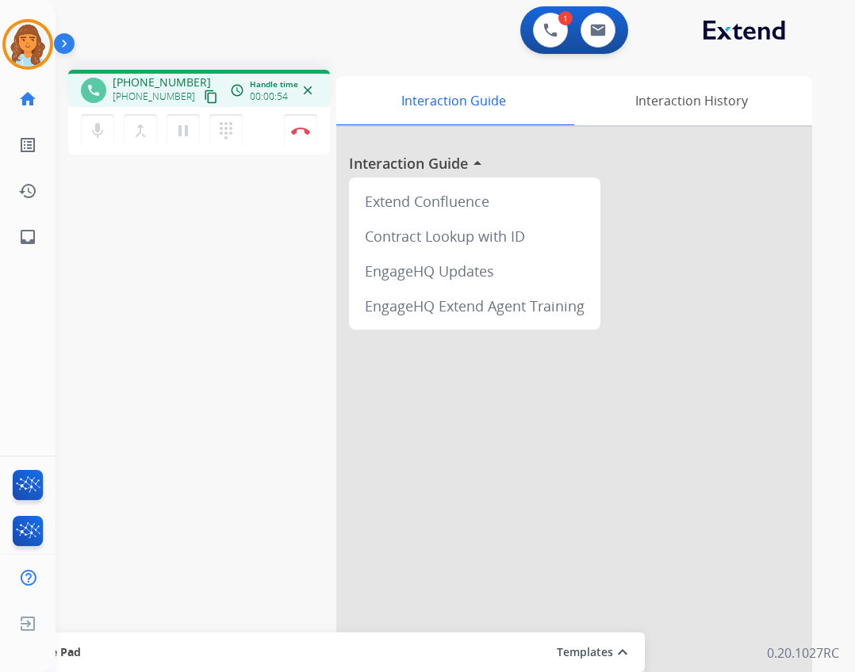
click at [201, 101] on button "content_copy" at bounding box center [210, 96] width 19 height 19
click at [308, 129] on img at bounding box center [300, 131] width 19 height 8
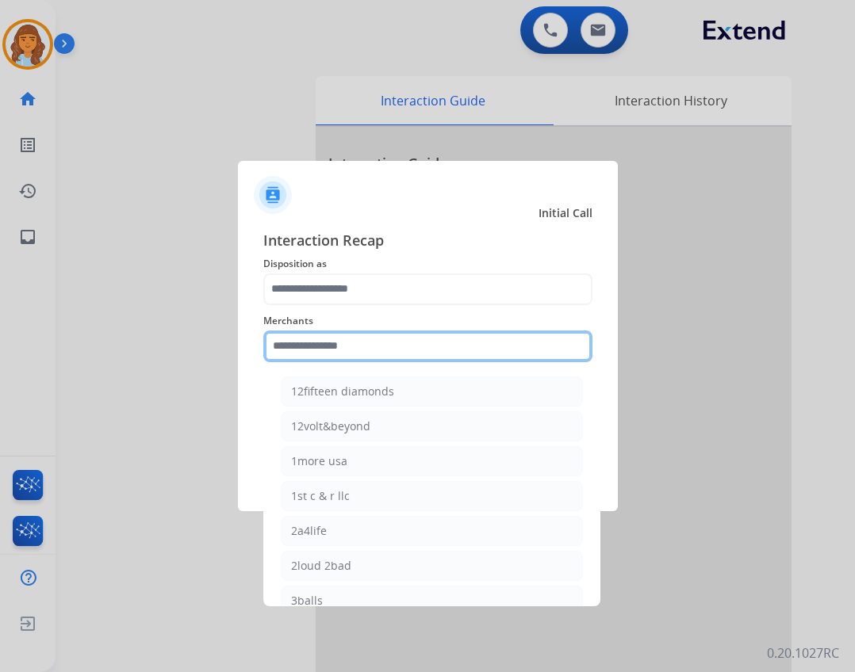
click at [387, 349] on input "text" at bounding box center [427, 347] width 329 height 32
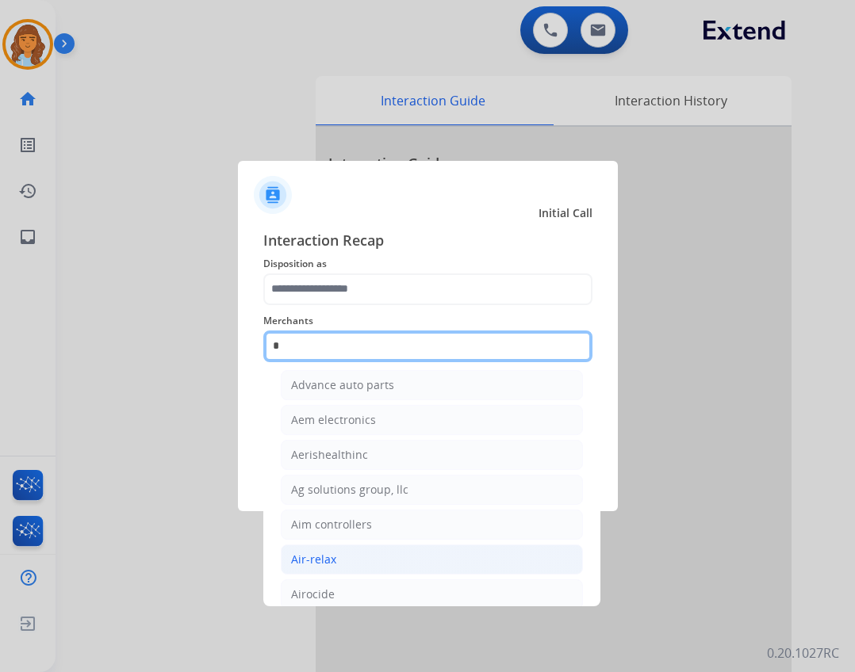
scroll to position [130, 0]
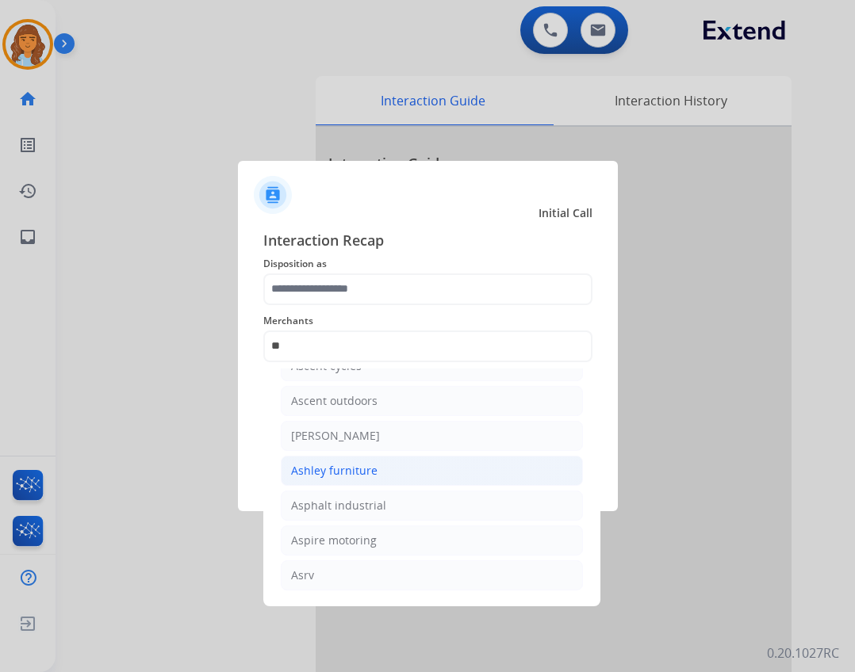
click at [403, 465] on li "Ashley furniture" at bounding box center [432, 471] width 302 height 30
type input "**********"
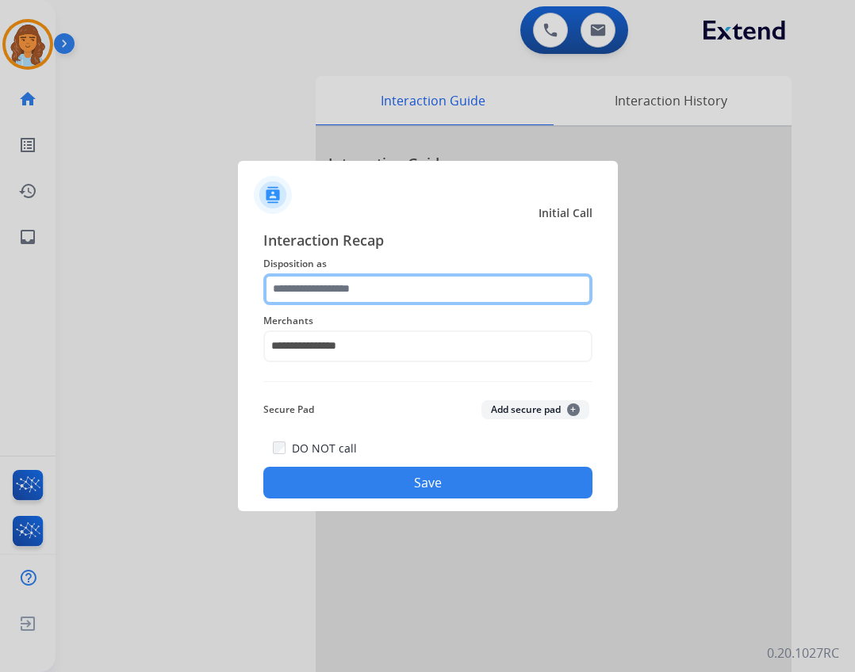
click at [392, 293] on input "text" at bounding box center [427, 290] width 329 height 32
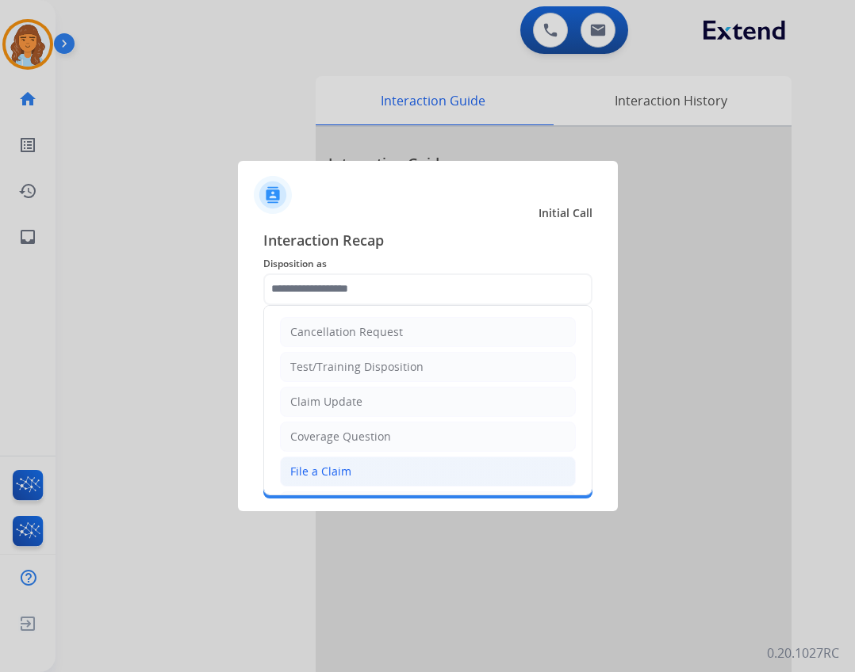
click at [358, 469] on li "File a Claim" at bounding box center [428, 472] width 296 height 30
type input "**********"
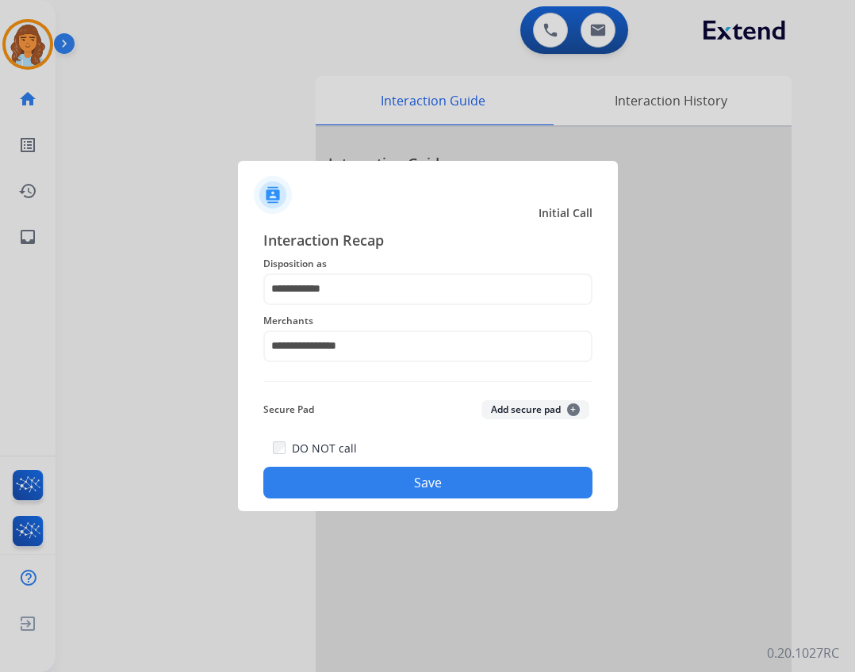
click at [373, 477] on button "Save" at bounding box center [427, 483] width 329 height 32
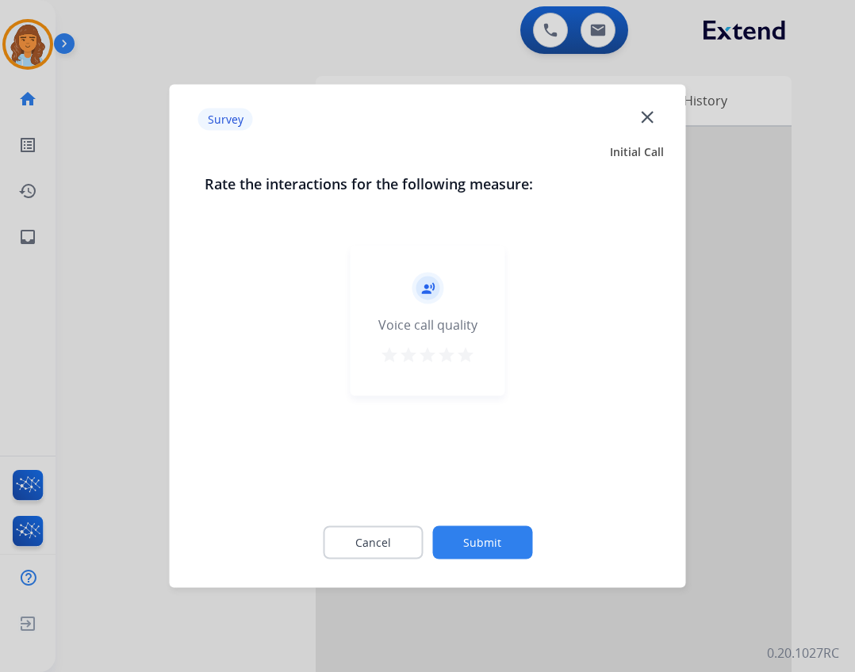
click at [516, 553] on button "Submit" at bounding box center [482, 543] width 100 height 33
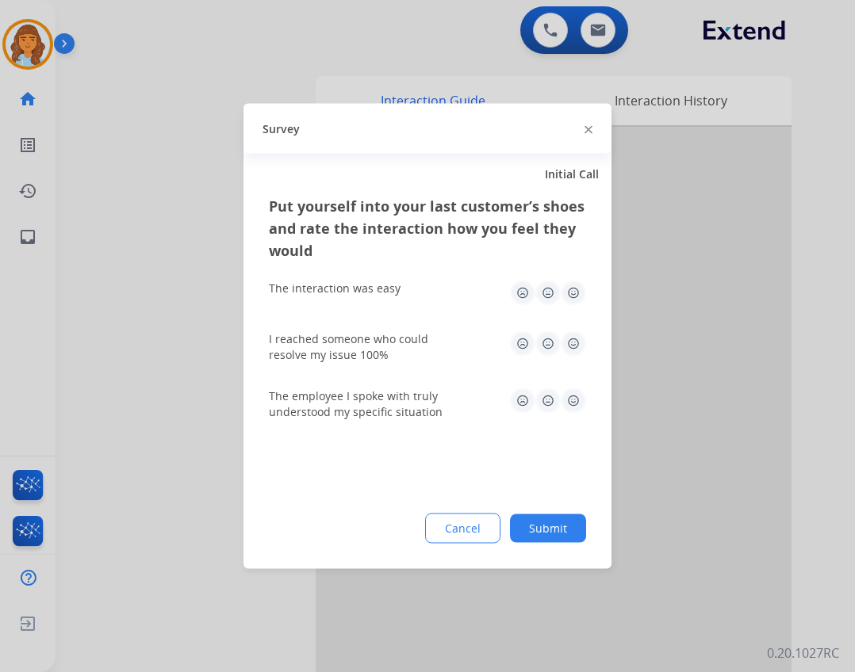
click at [546, 525] on button "Submit" at bounding box center [548, 529] width 76 height 29
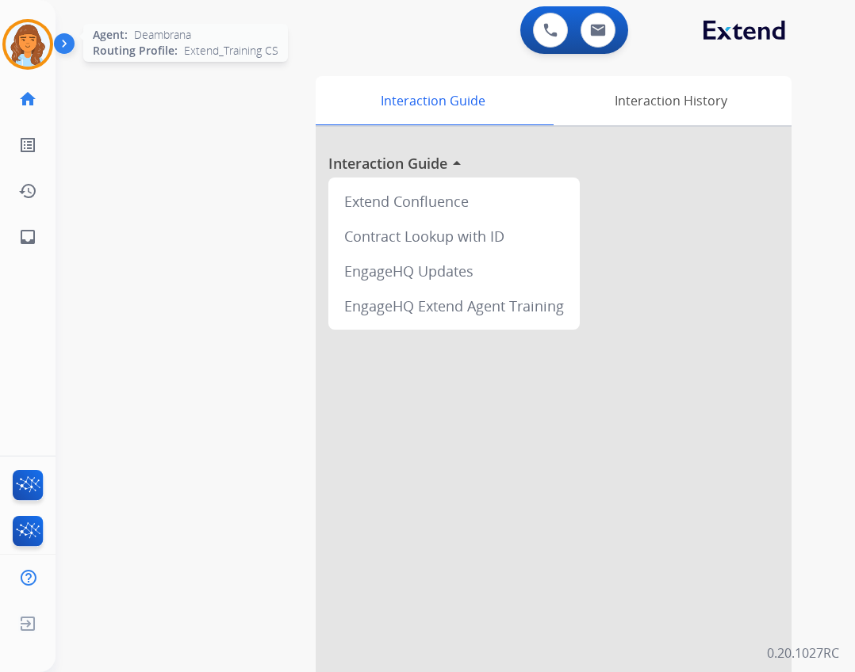
click at [51, 48] on div at bounding box center [27, 44] width 51 height 51
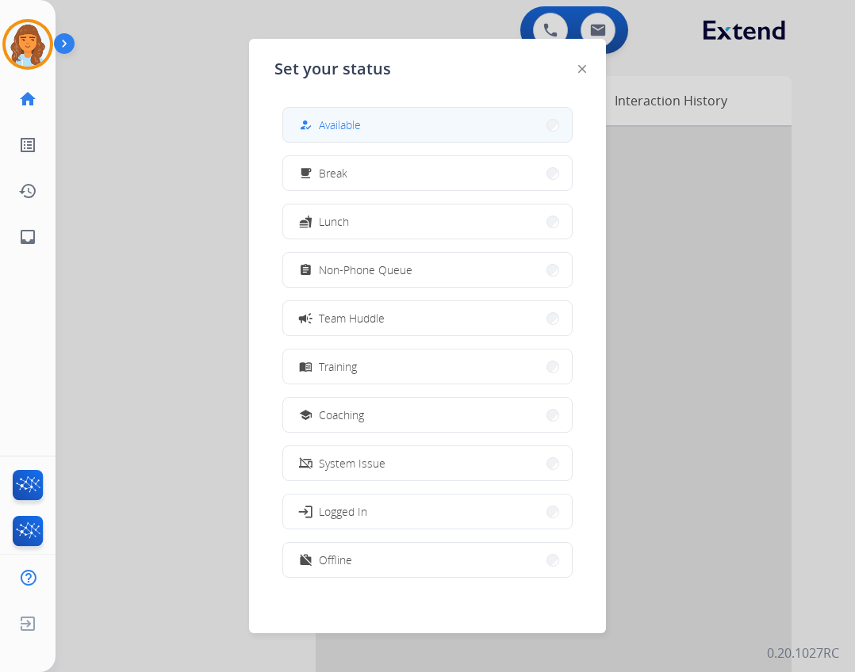
click at [365, 128] on button "how_to_reg Available" at bounding box center [427, 125] width 289 height 34
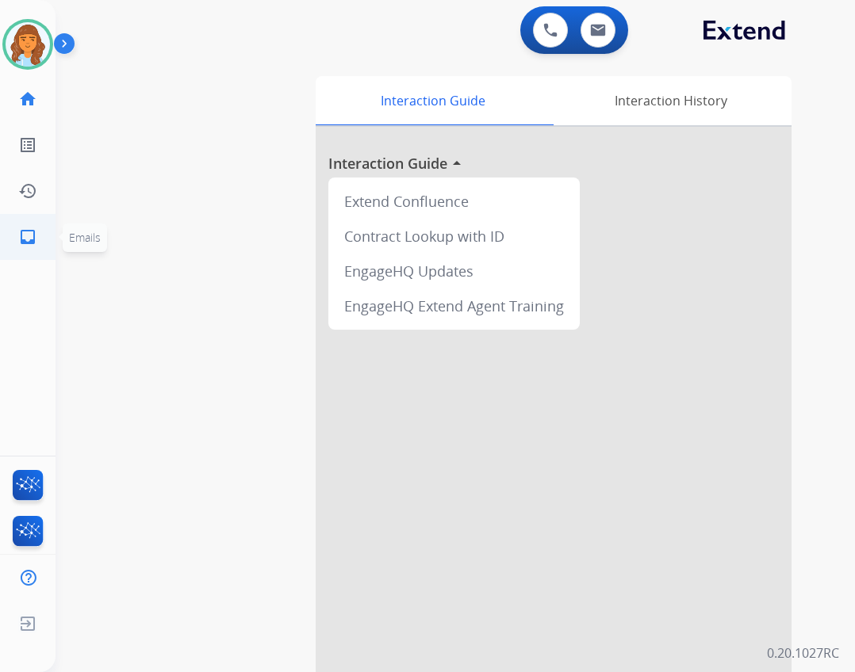
click at [26, 224] on link "inbox Emails" at bounding box center [28, 237] width 44 height 44
select select "**********"
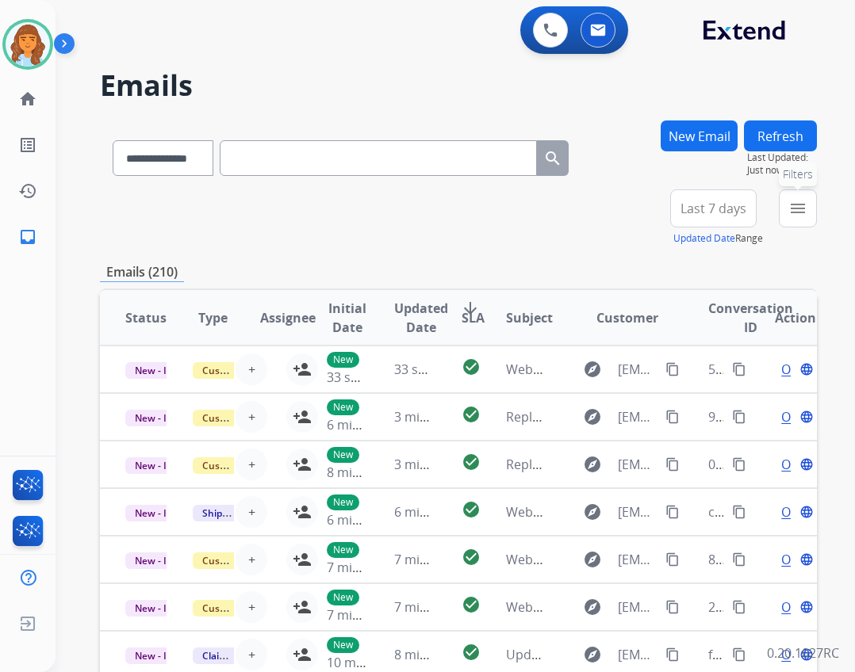
click at [798, 218] on button "menu Filters" at bounding box center [798, 209] width 38 height 38
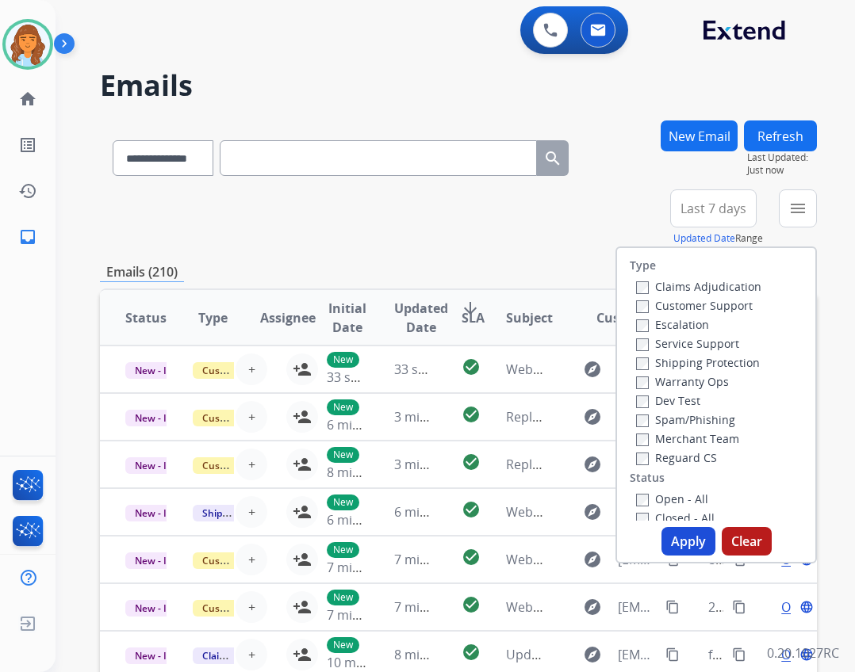
click at [683, 462] on label "Reguard CS" at bounding box center [676, 457] width 81 height 15
click at [680, 500] on label "Open - All" at bounding box center [672, 499] width 72 height 15
click at [695, 366] on label "Shipping Protection" at bounding box center [698, 362] width 124 height 15
click at [699, 301] on label "Customer Support" at bounding box center [694, 305] width 117 height 15
click at [673, 533] on button "Apply" at bounding box center [688, 541] width 54 height 29
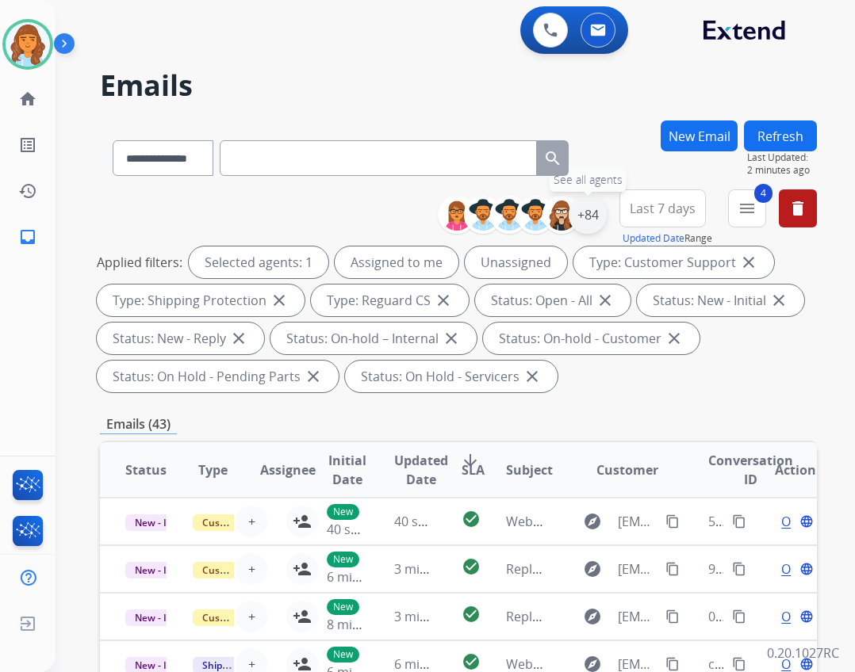
click at [587, 218] on div "+84" at bounding box center [588, 215] width 38 height 38
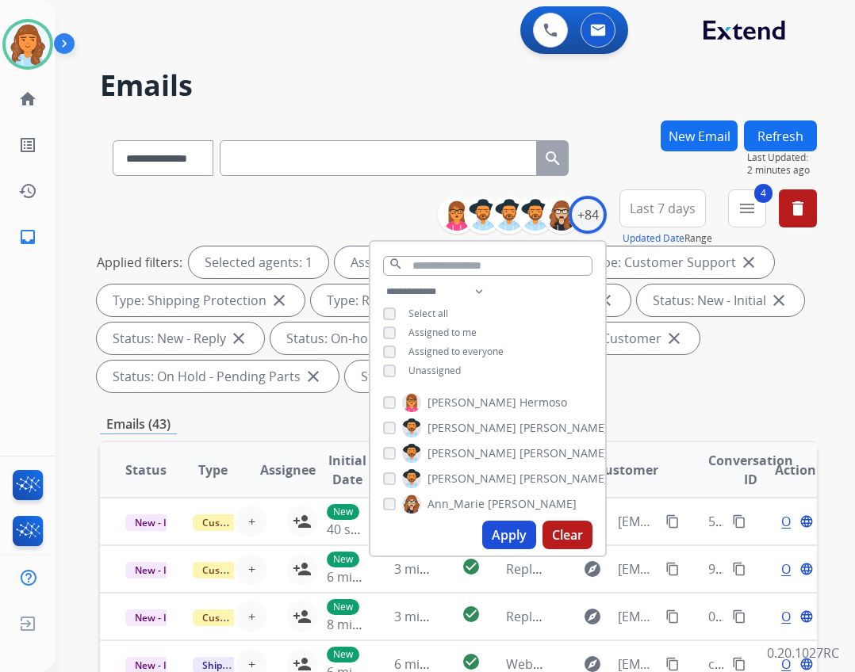
click at [415, 366] on span "Unassigned" at bounding box center [434, 370] width 52 height 13
click at [489, 534] on button "Apply" at bounding box center [509, 535] width 54 height 29
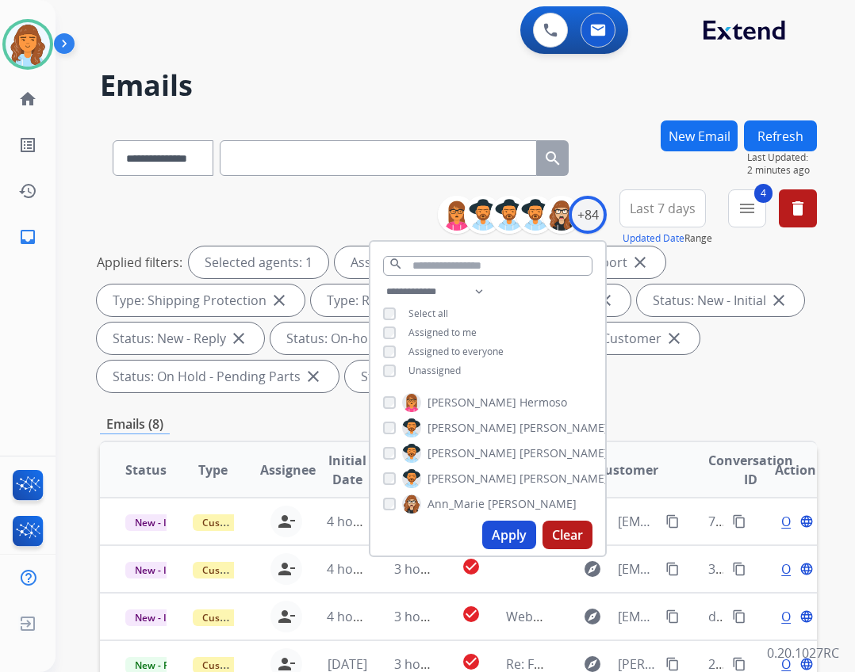
click at [685, 406] on div "**********" at bounding box center [458, 588] width 717 height 934
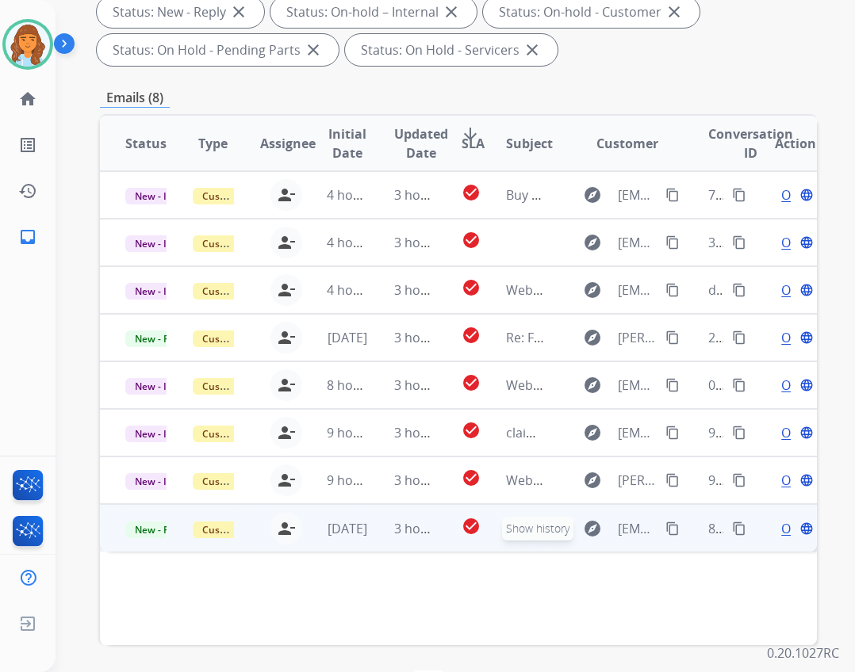
scroll to position [382, 0]
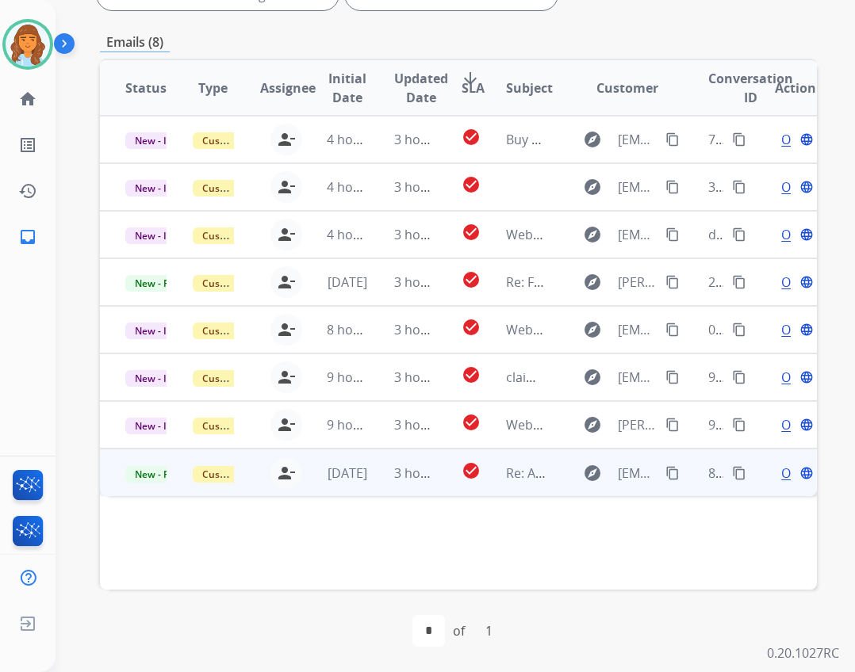
click at [506, 465] on span "Re: Additional Information Needed: Video(s) of defective product in question" at bounding box center [734, 473] width 456 height 17
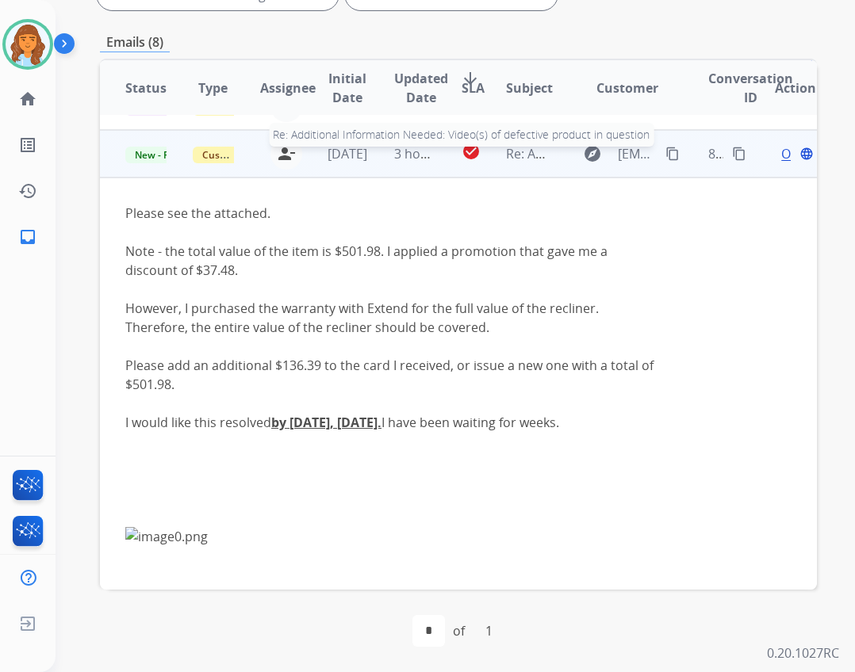
scroll to position [333, 0]
click at [781, 144] on span "Open" at bounding box center [797, 153] width 33 height 19
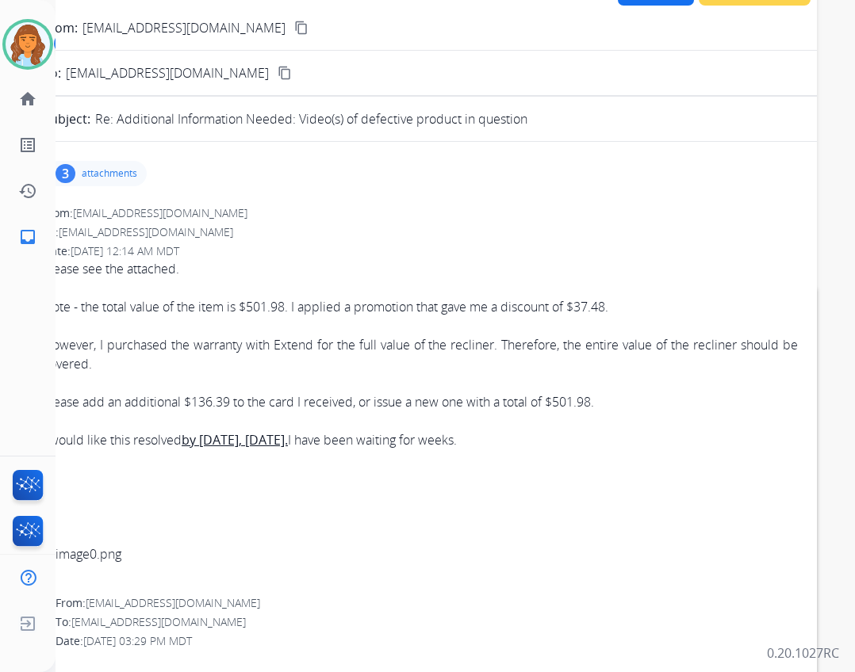
scroll to position [144, 0]
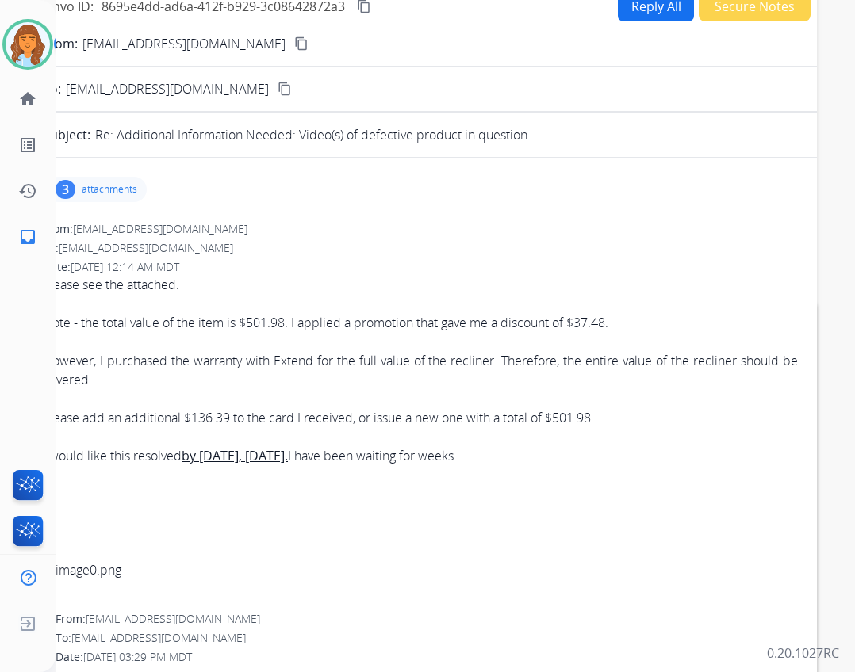
click at [116, 189] on p "attachments" at bounding box center [110, 189] width 56 height 13
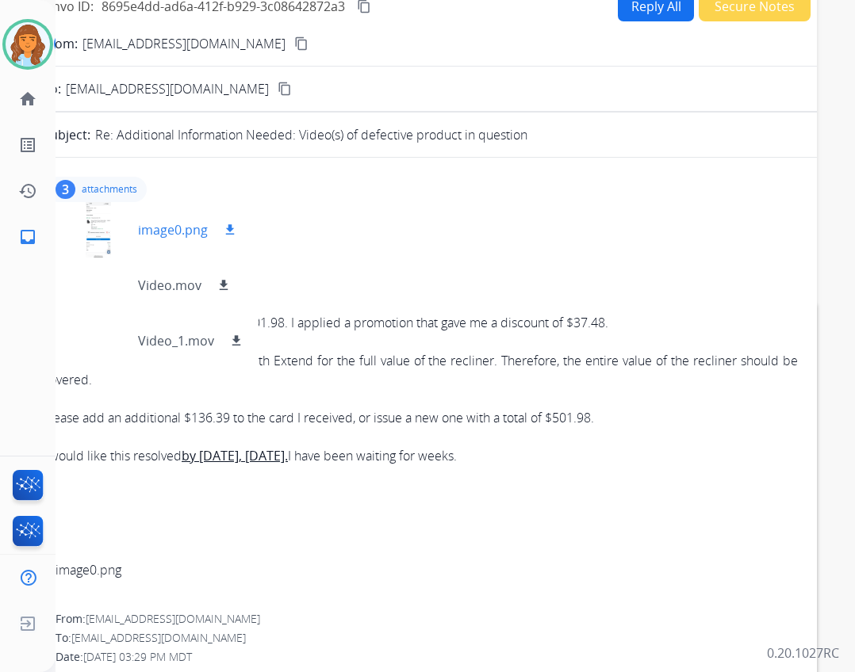
click at [124, 242] on div at bounding box center [98, 230] width 79 height 56
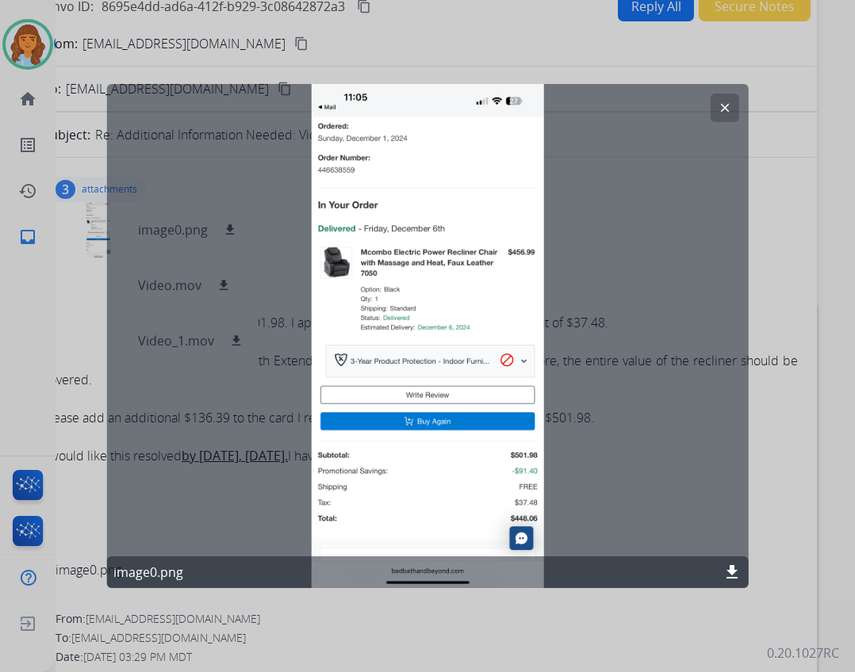
click at [730, 110] on mat-icon "clear" at bounding box center [724, 108] width 14 height 14
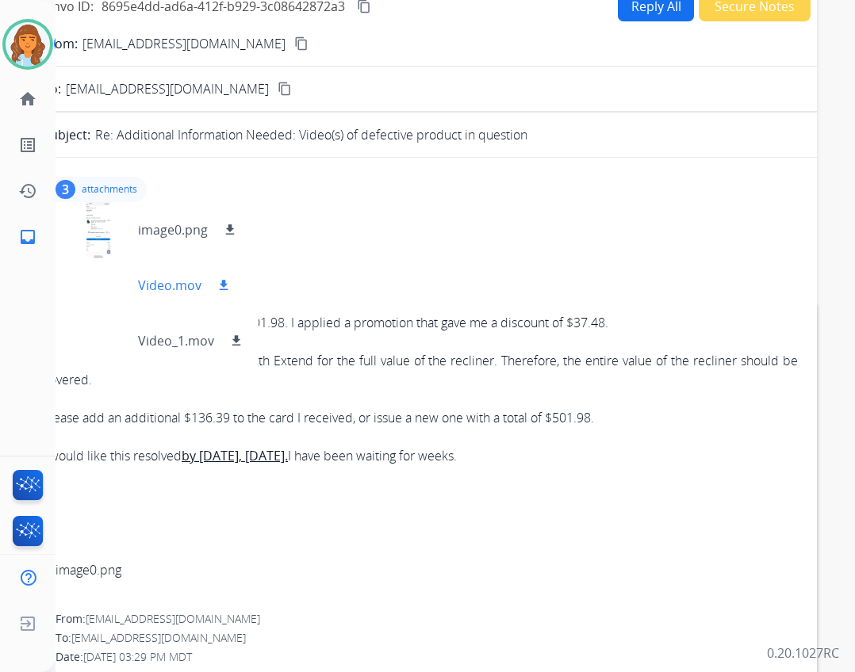
click at [133, 289] on div at bounding box center [98, 286] width 79 height 56
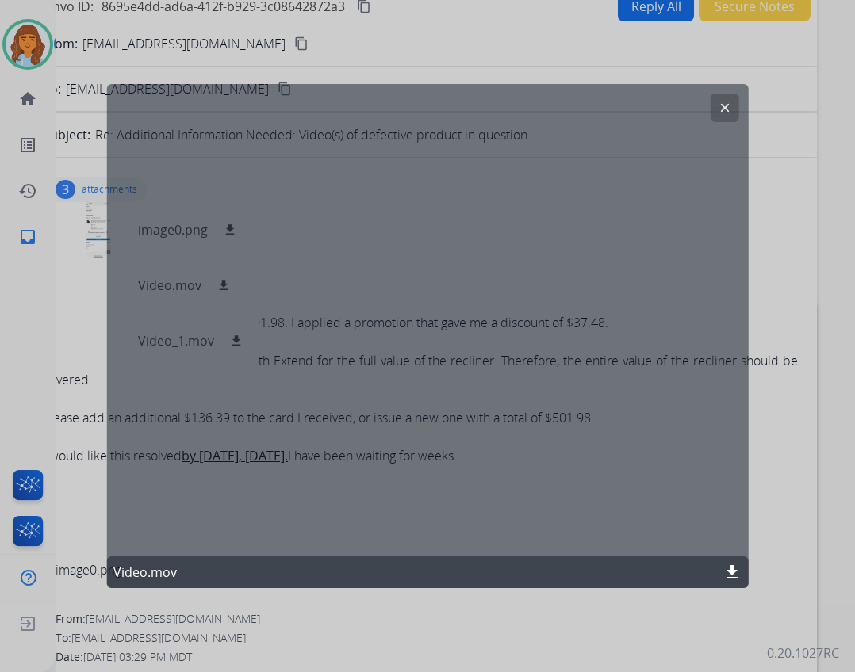
click at [726, 98] on button "clear" at bounding box center [724, 108] width 29 height 29
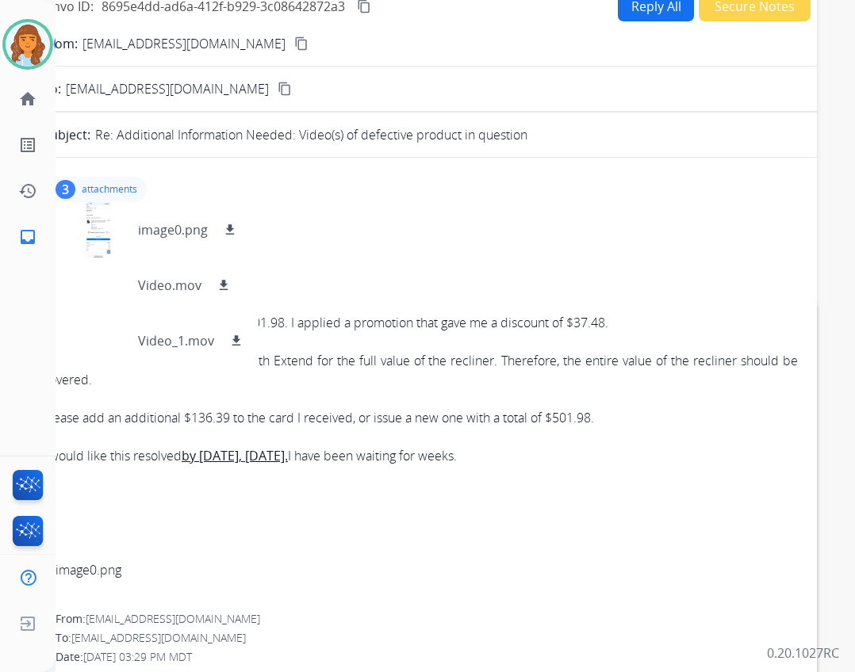
click at [294, 44] on mat-icon "content_copy" at bounding box center [301, 43] width 14 height 14
click at [231, 232] on mat-icon "download" at bounding box center [230, 230] width 14 height 14
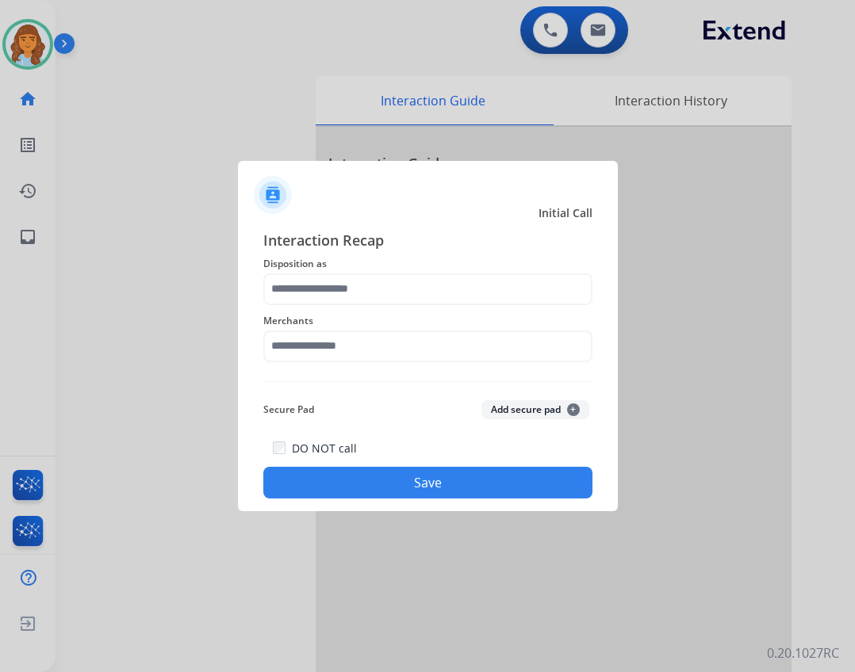
click at [343, 308] on div "Merchants" at bounding box center [427, 336] width 329 height 63
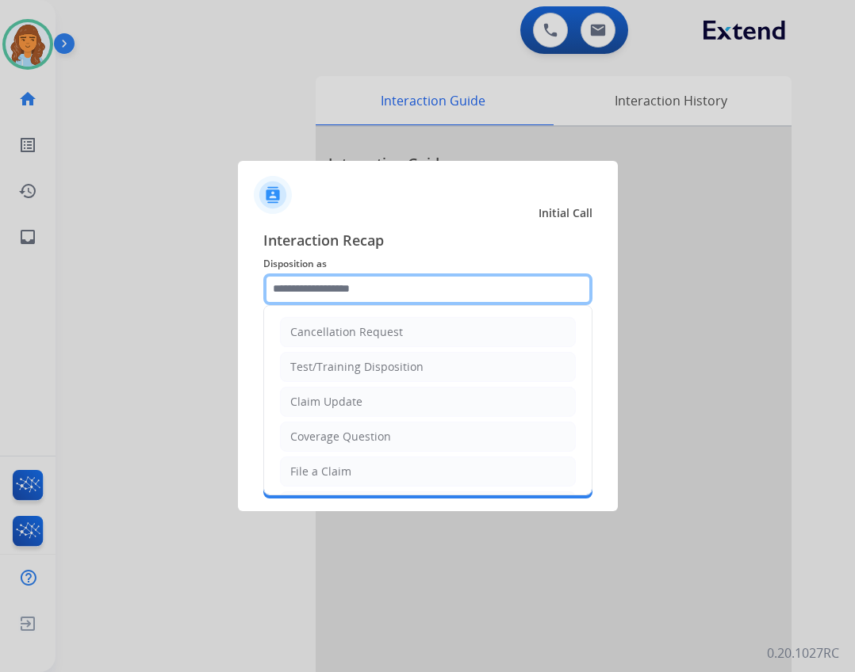
click at [343, 292] on input "text" at bounding box center [427, 290] width 329 height 32
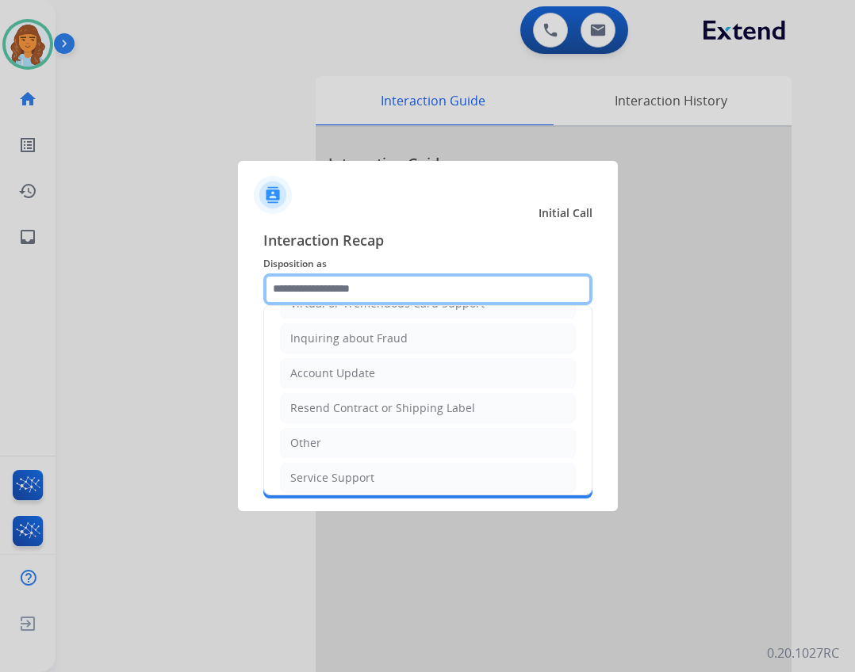
scroll to position [247, 0]
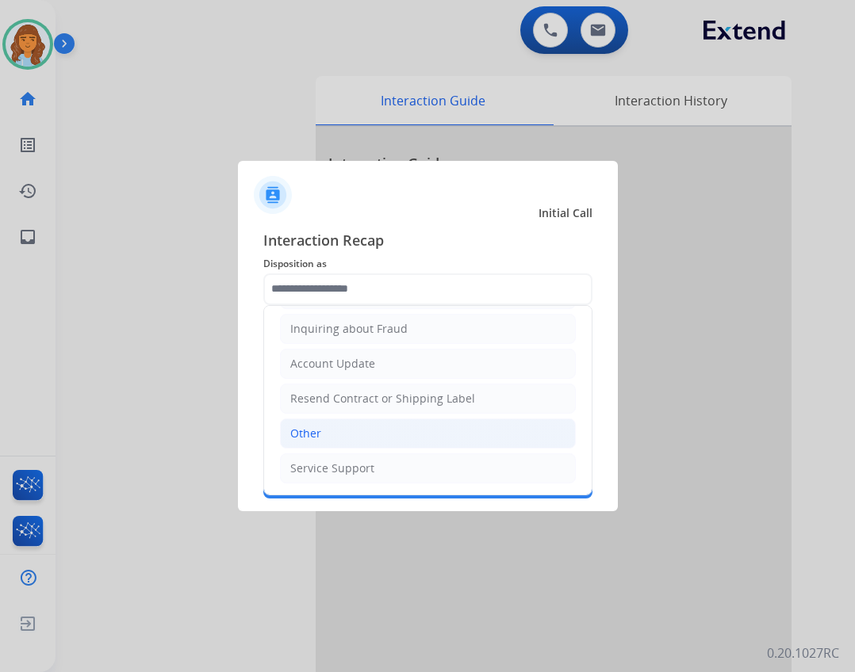
click at [375, 446] on li "Other" at bounding box center [428, 434] width 296 height 30
type input "*****"
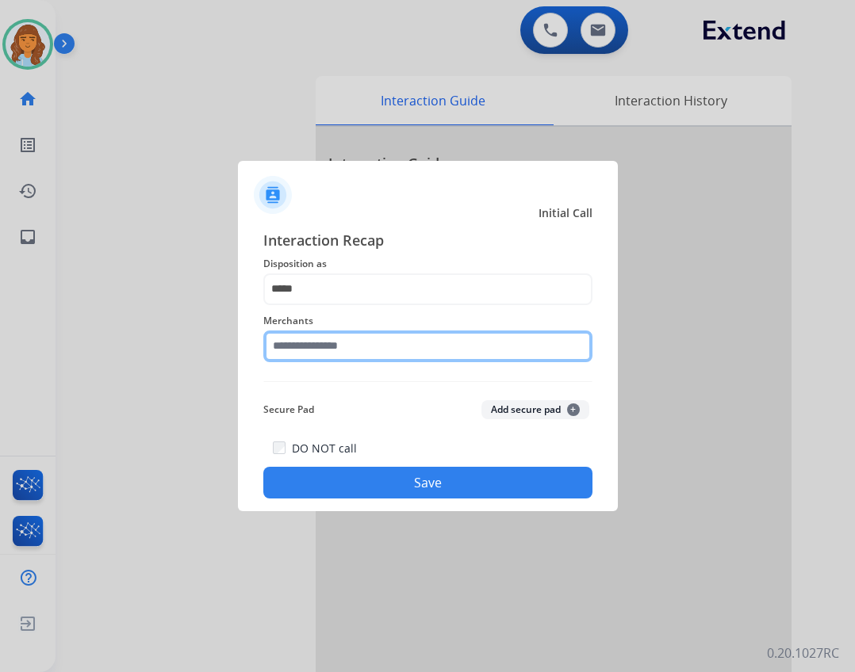
click at [381, 347] on input "text" at bounding box center [427, 347] width 329 height 32
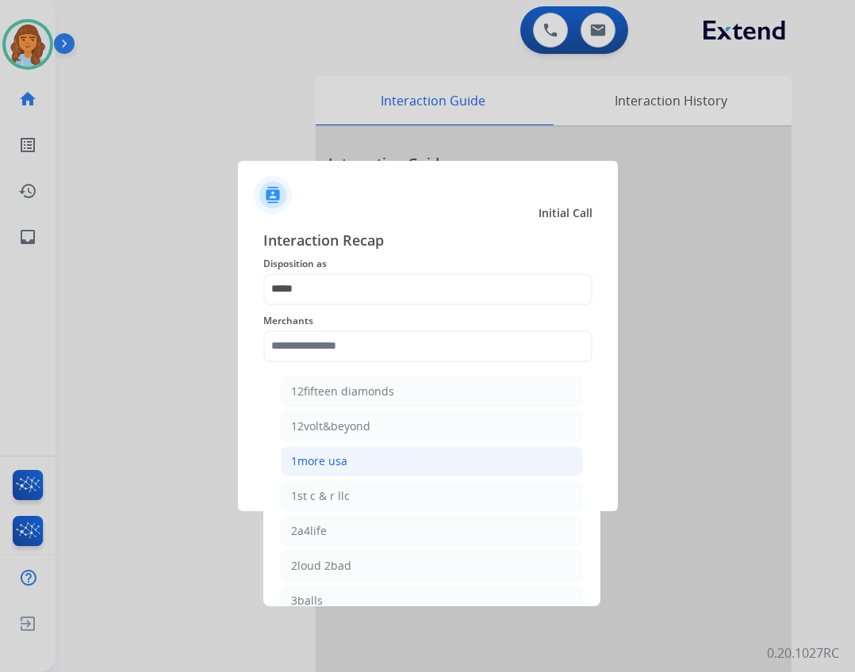
click at [391, 468] on li "1more usa" at bounding box center [432, 461] width 302 height 30
type input "*********"
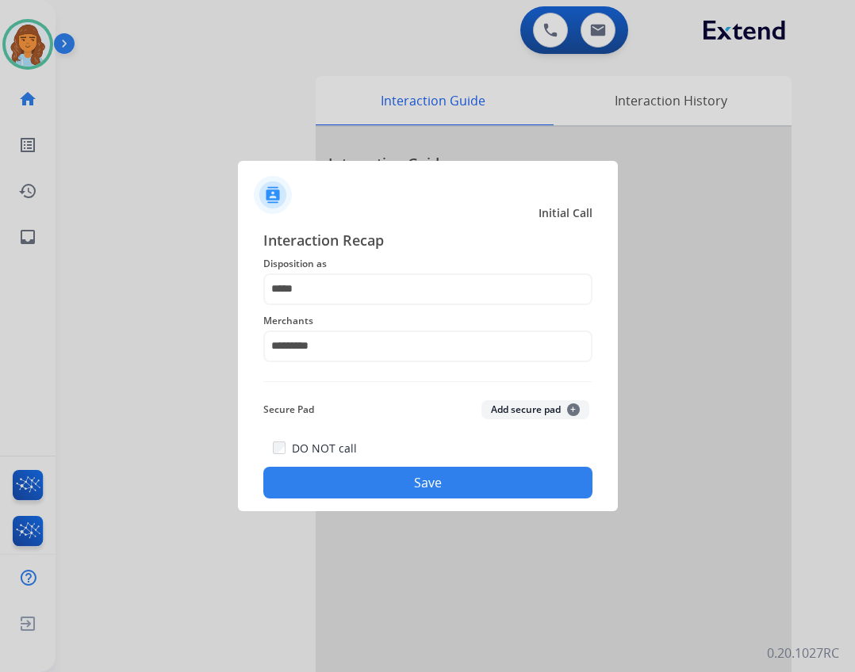
click at [391, 485] on button "Save" at bounding box center [427, 483] width 329 height 32
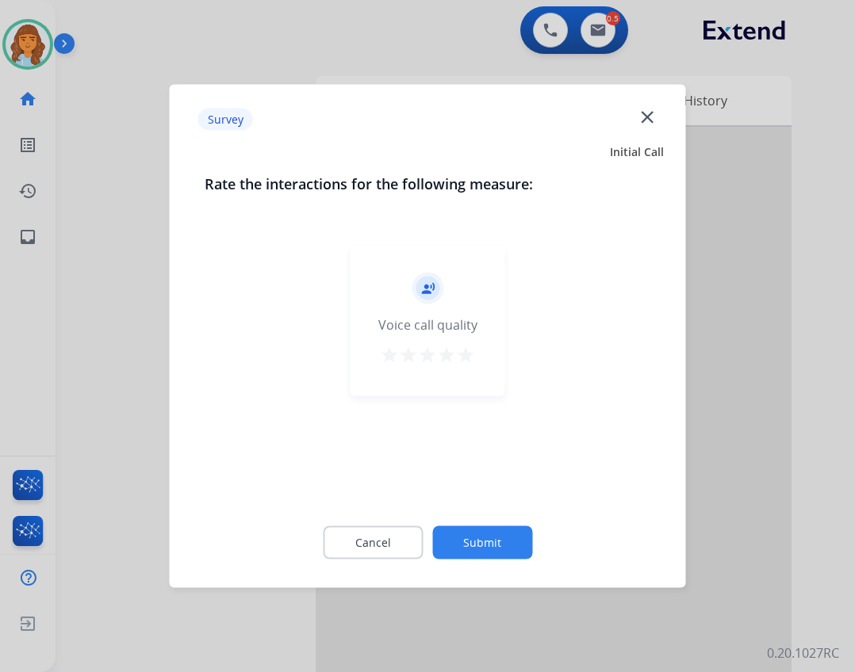
click at [411, 514] on div "Cancel Submit" at bounding box center [428, 542] width 446 height 71
click at [451, 540] on button "Submit" at bounding box center [482, 543] width 100 height 33
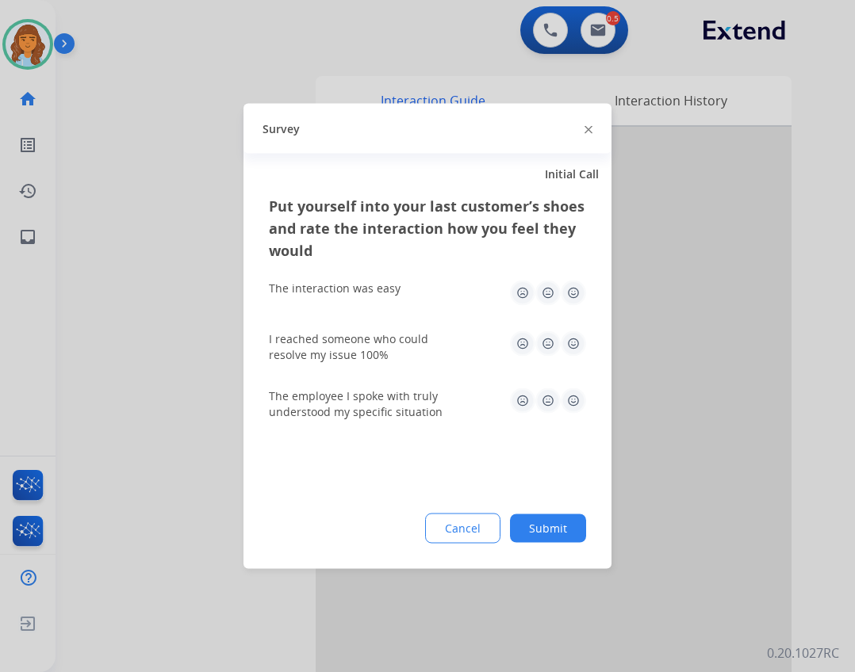
click at [553, 529] on button "Submit" at bounding box center [548, 529] width 76 height 29
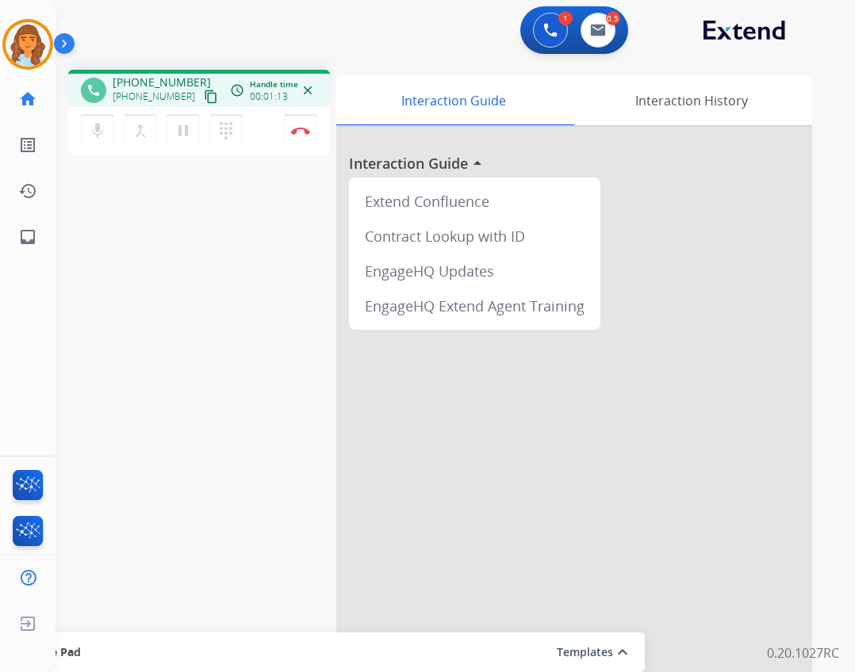
click at [204, 94] on mat-icon "content_copy" at bounding box center [211, 97] width 14 height 14
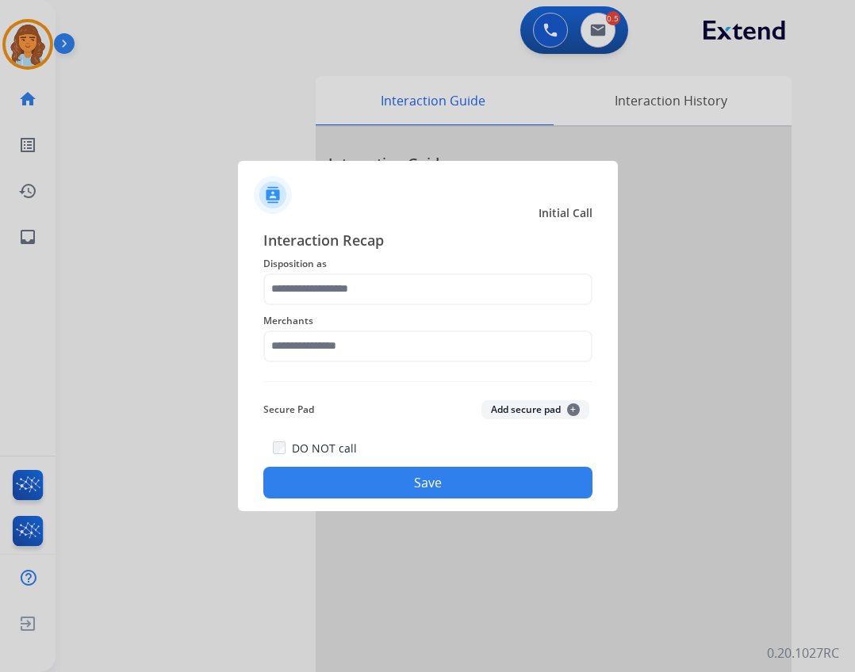
click at [313, 369] on div "Interaction Recap Disposition as Merchants Secure Pad Add secure pad + DO NOT c…" at bounding box center [427, 364] width 329 height 270
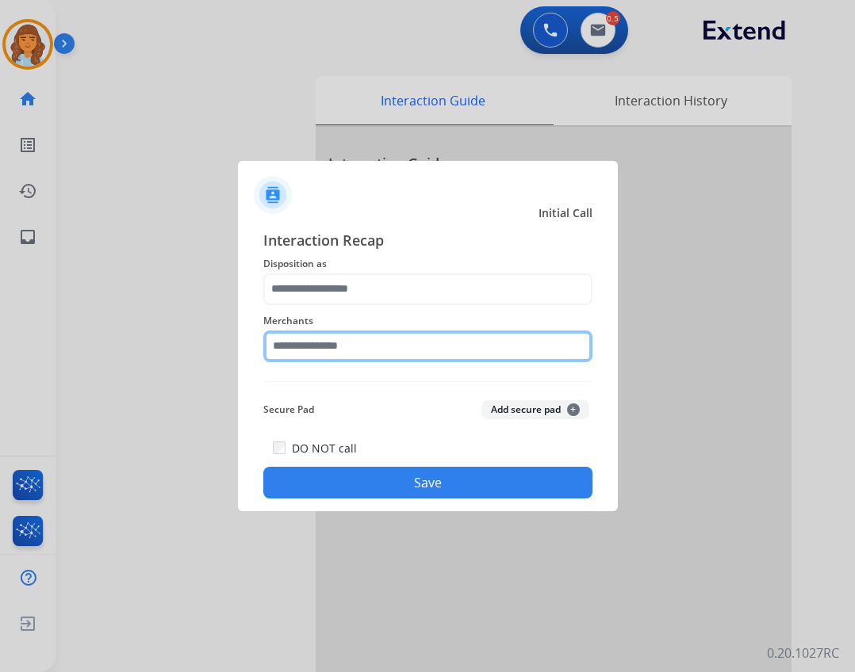
click at [312, 345] on input "text" at bounding box center [427, 347] width 329 height 32
click at [400, 355] on input "********" at bounding box center [427, 347] width 329 height 32
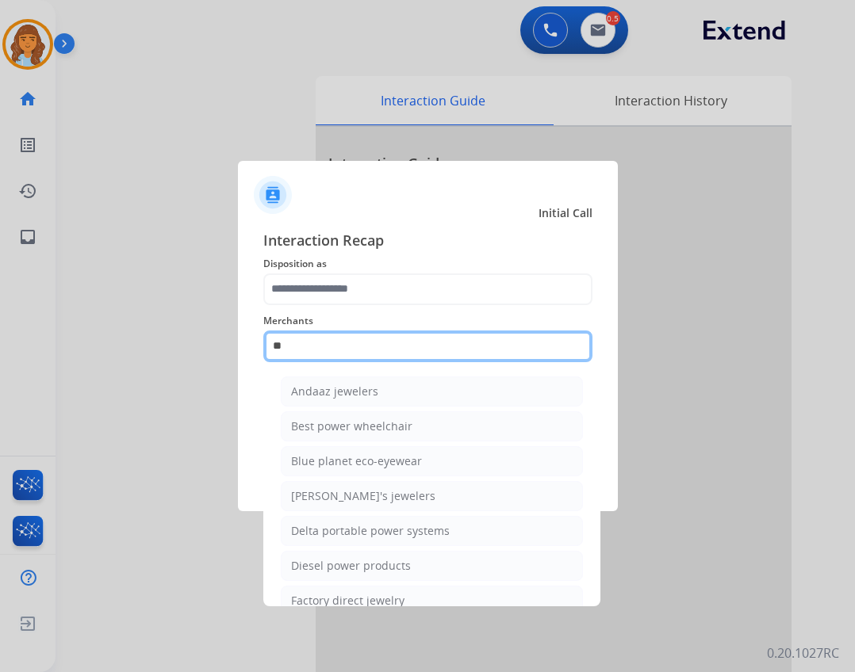
type input "*"
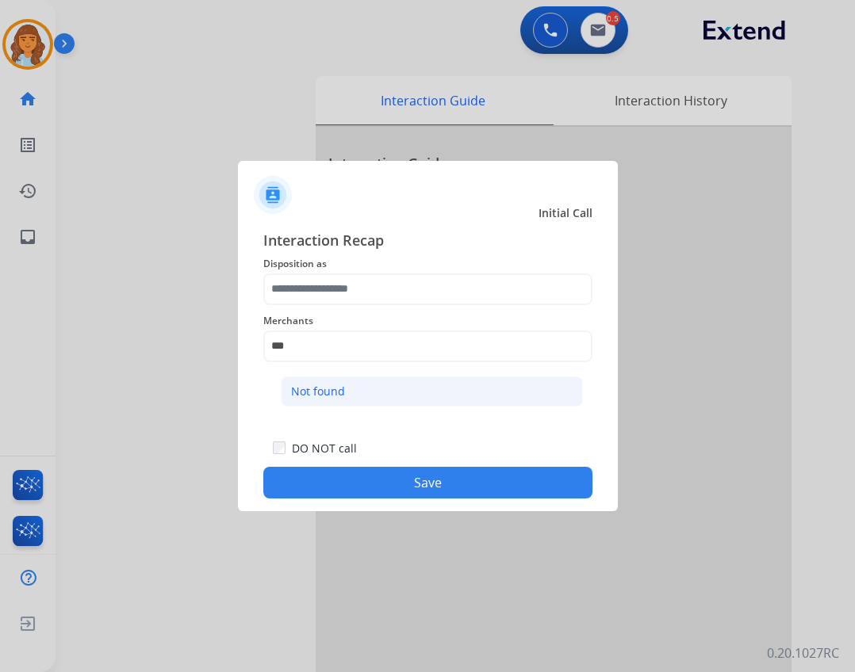
click at [344, 399] on li "Not found" at bounding box center [432, 392] width 302 height 30
type input "*********"
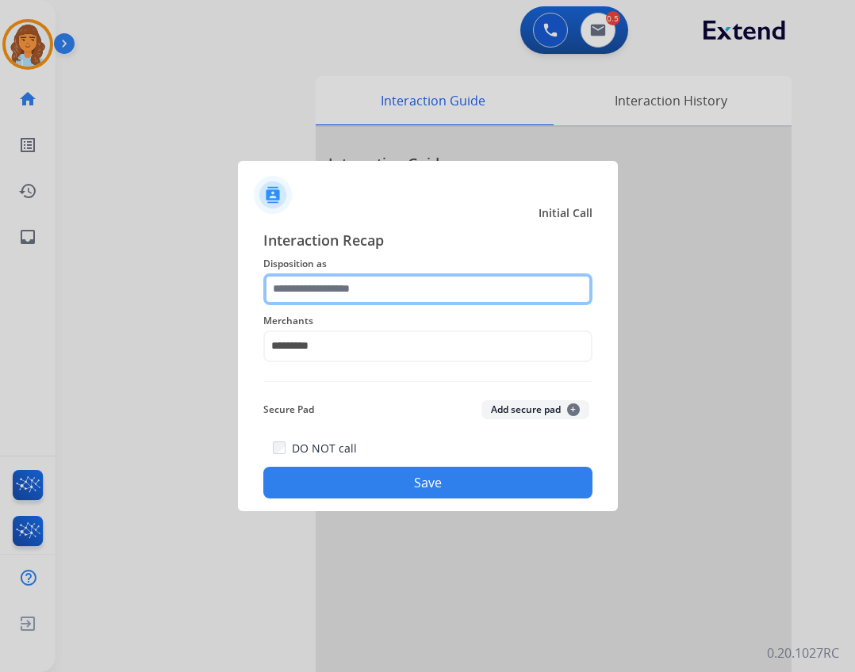
click at [323, 288] on input "text" at bounding box center [427, 290] width 329 height 32
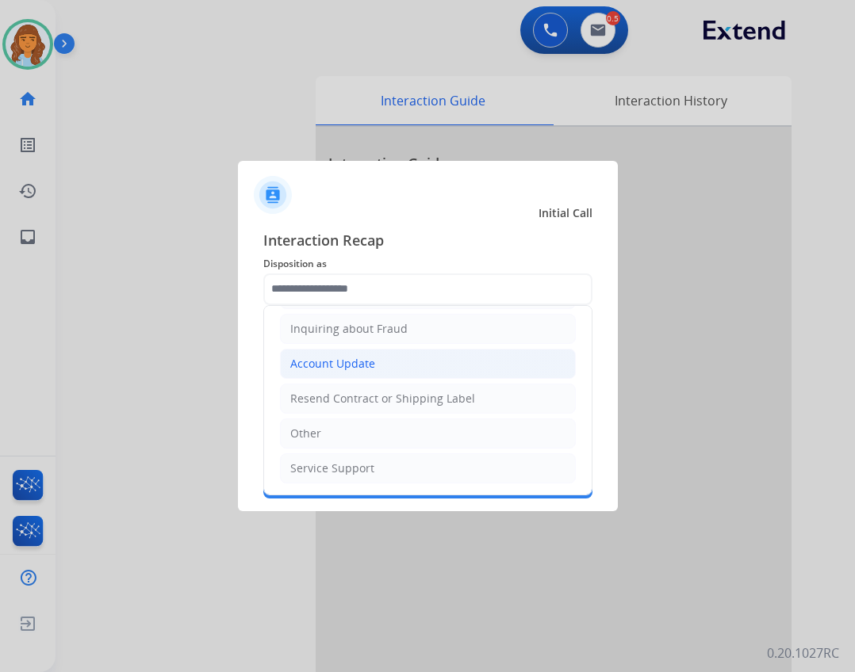
click at [409, 358] on li "Account Update" at bounding box center [428, 364] width 296 height 30
type input "**********"
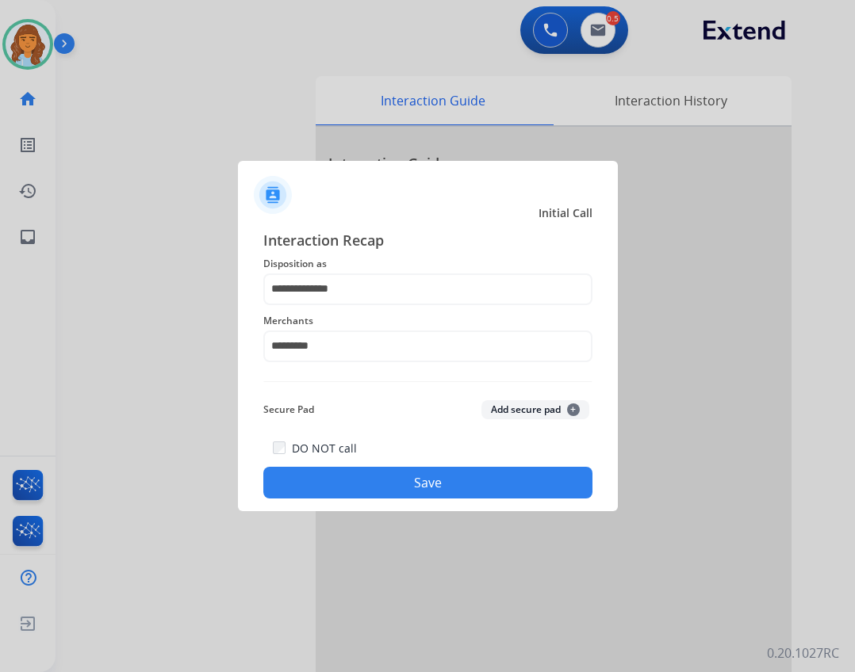
click at [382, 489] on button "Save" at bounding box center [427, 483] width 329 height 32
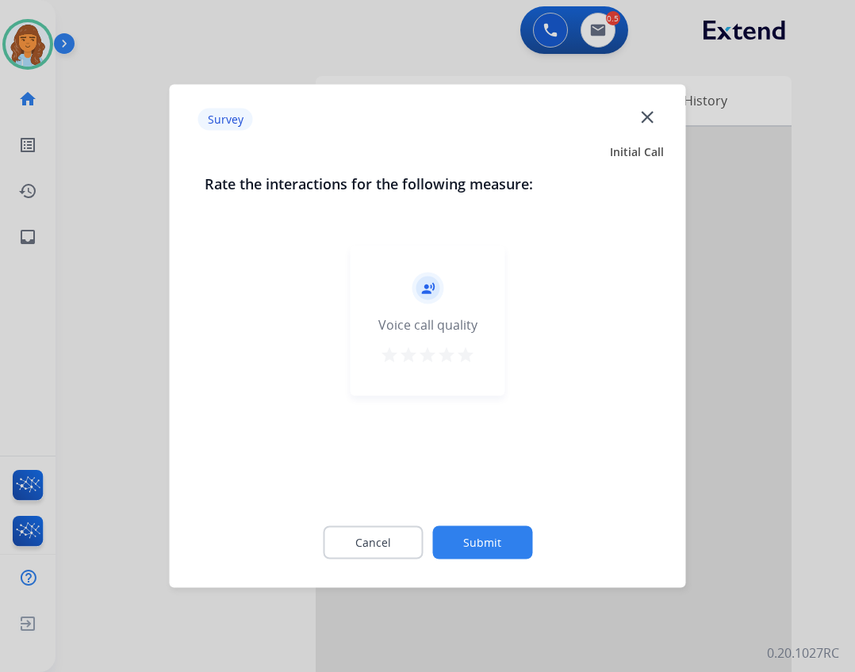
click at [450, 561] on div "Cancel Submit" at bounding box center [428, 542] width 446 height 71
click at [456, 534] on button "Submit" at bounding box center [482, 543] width 100 height 33
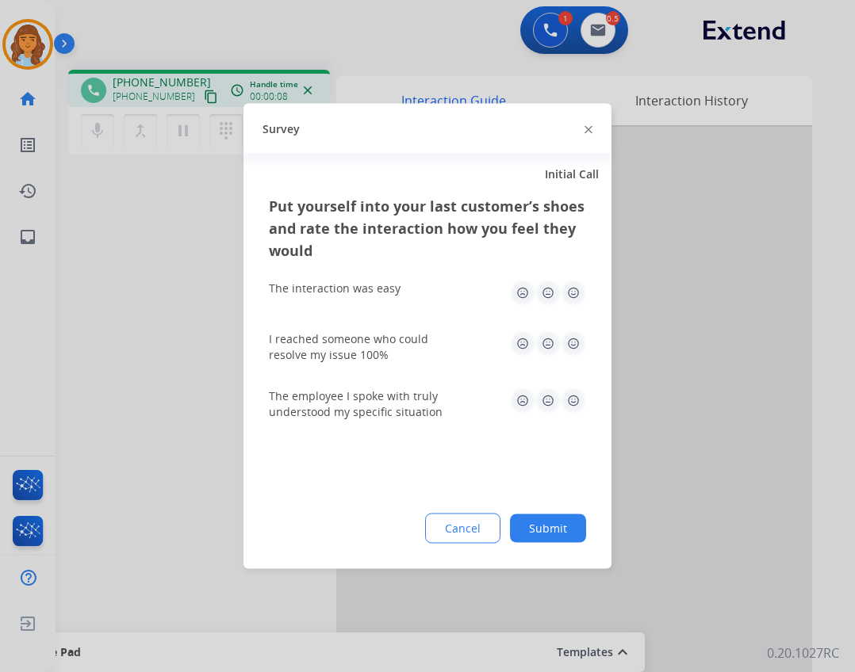
click at [562, 524] on button "Submit" at bounding box center [548, 529] width 76 height 29
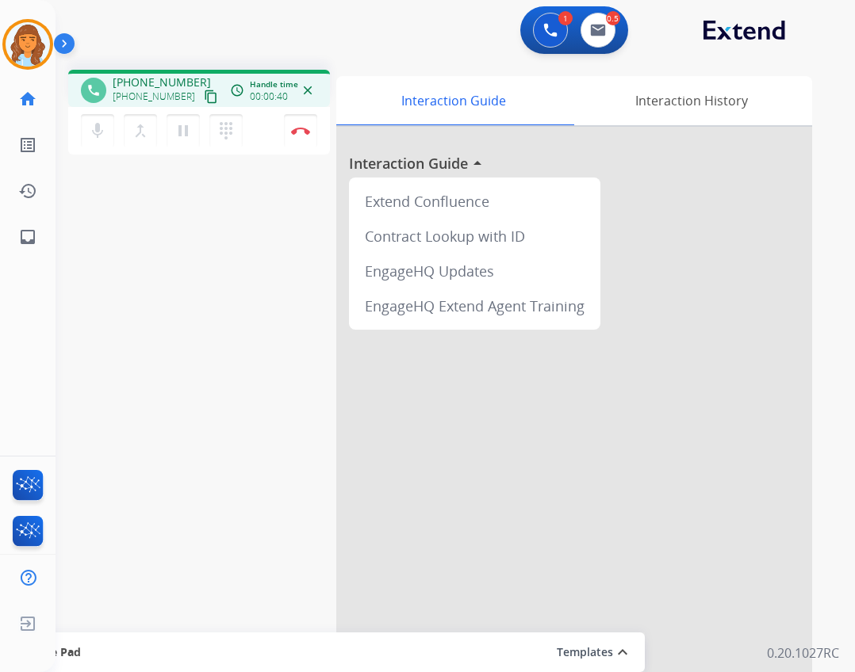
click at [201, 100] on button "content_copy" at bounding box center [210, 96] width 19 height 19
click at [555, 21] on button at bounding box center [550, 30] width 35 height 35
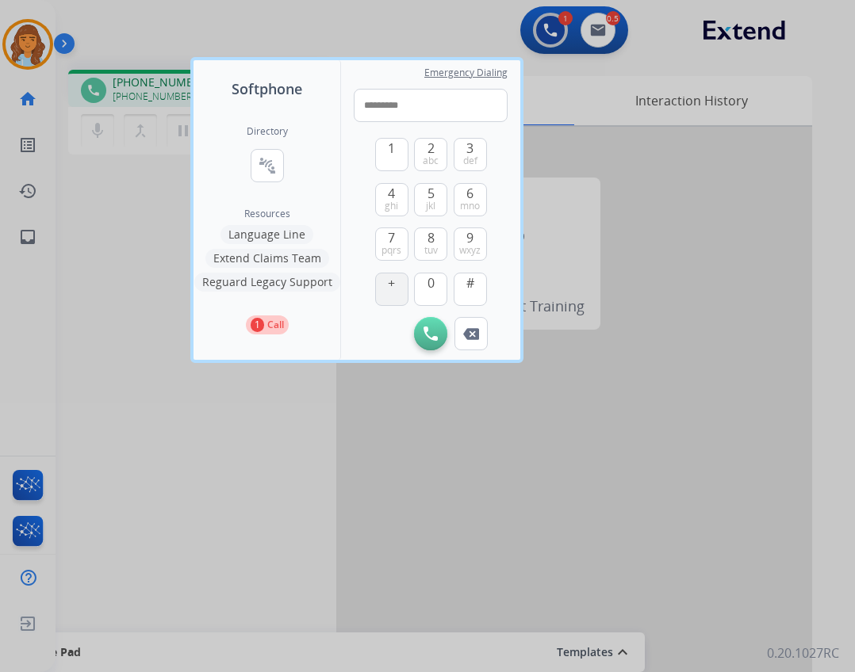
type input "**********"
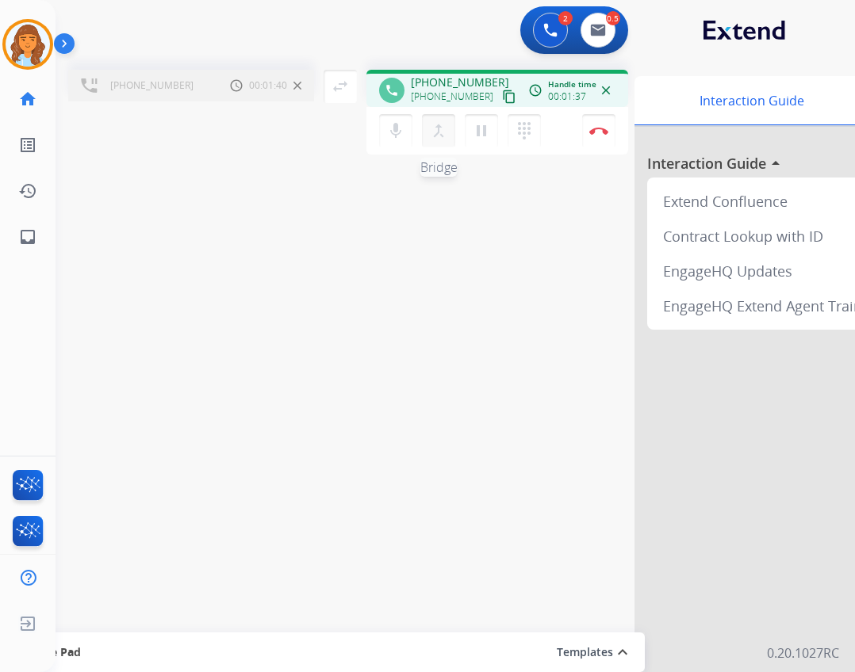
click at [438, 131] on mat-icon "merge_type" at bounding box center [438, 130] width 19 height 19
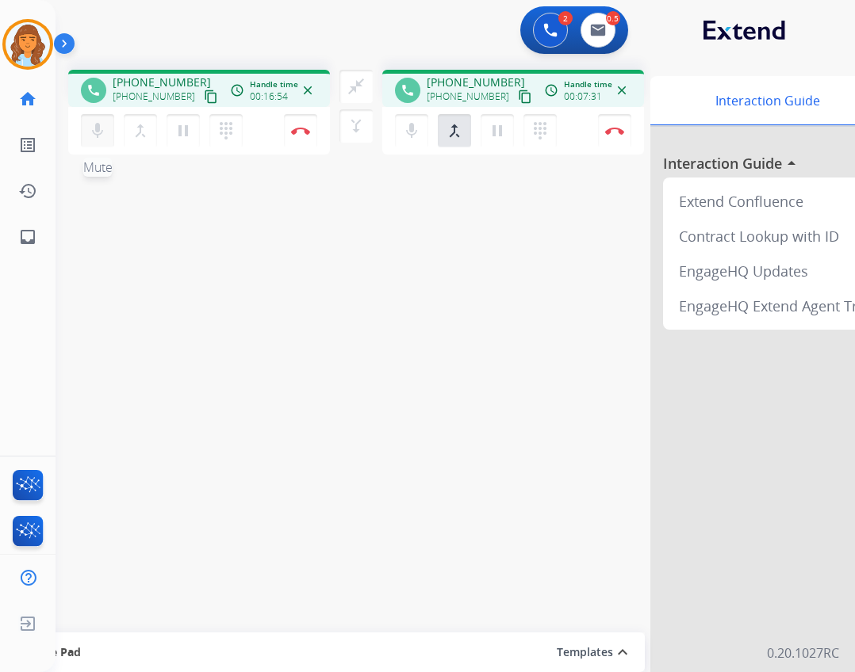
click at [84, 132] on button "mic Mute" at bounding box center [97, 130] width 33 height 33
click at [107, 136] on mat-icon "mic_off" at bounding box center [97, 130] width 19 height 19
drag, startPoint x: 395, startPoint y: 135, endPoint x: 454, endPoint y: 115, distance: 61.9
click at [252, 132] on div "mic Mute merge_type Bridge pause Hold dialpad Dialpad" at bounding box center [166, 130] width 171 height 33
click at [114, 134] on button "mic Mute" at bounding box center [97, 130] width 33 height 33
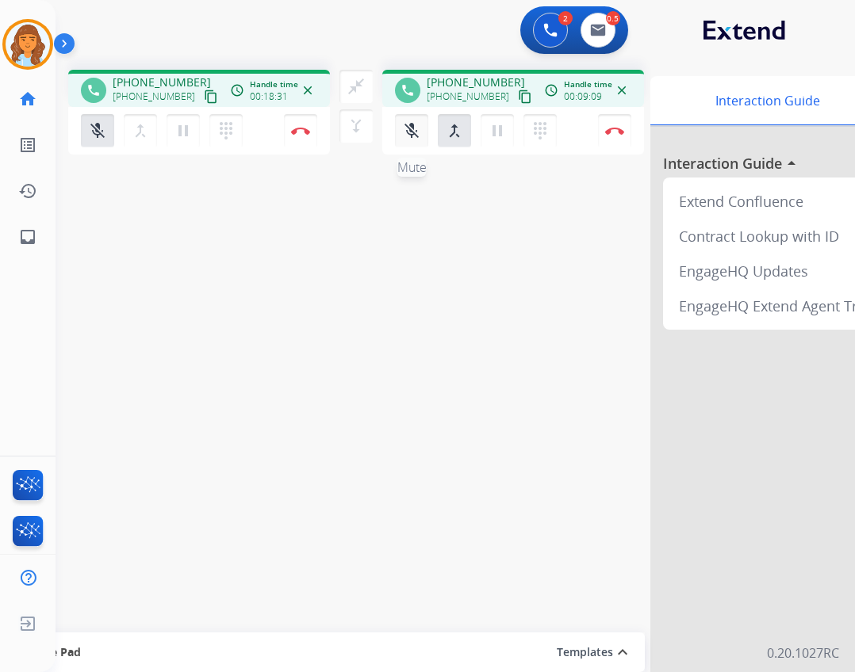
click at [114, 144] on button "mic_off Mute" at bounding box center [97, 130] width 33 height 33
click at [310, 129] on img at bounding box center [300, 131] width 19 height 8
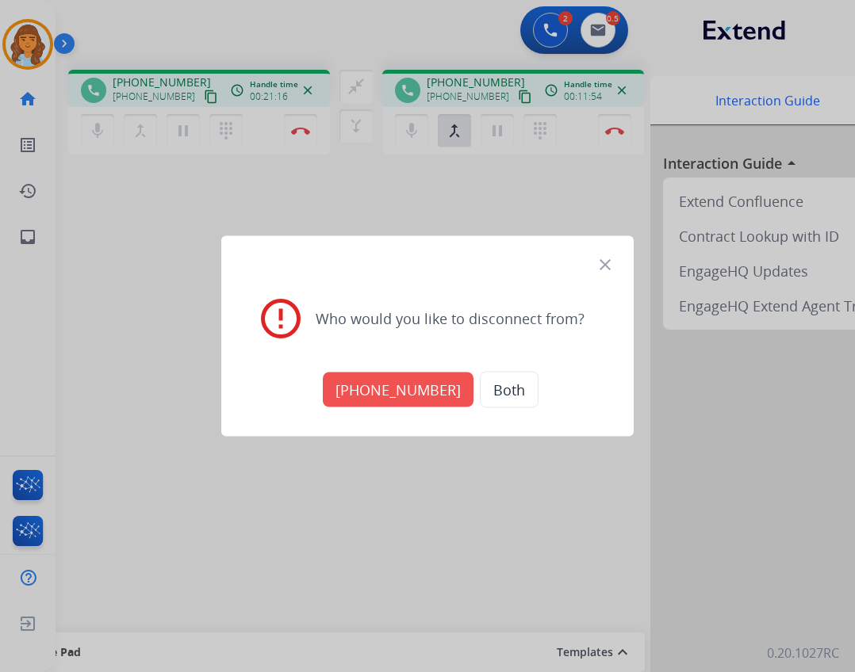
click at [440, 387] on button "+18664363393" at bounding box center [398, 390] width 151 height 35
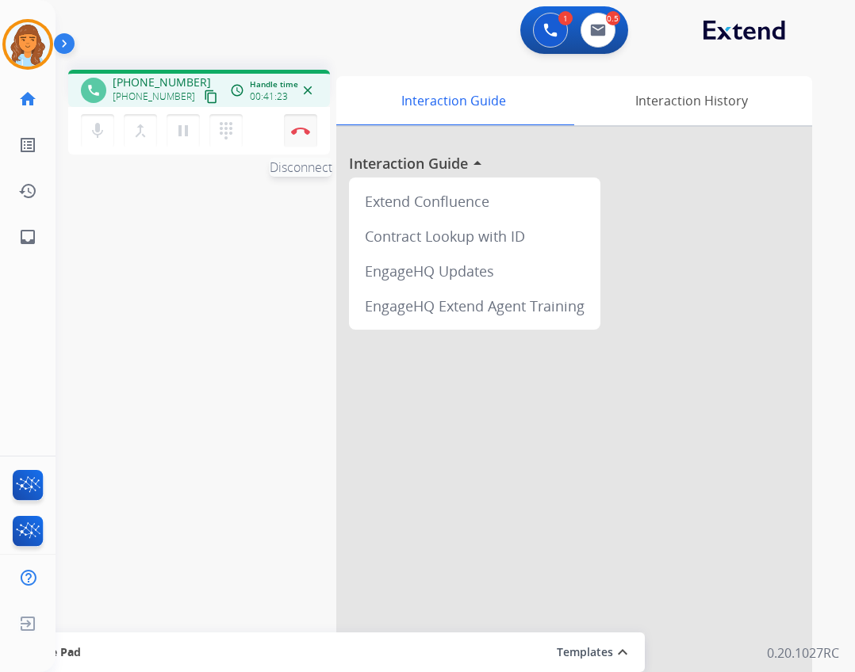
click at [316, 132] on button "Disconnect" at bounding box center [300, 130] width 33 height 33
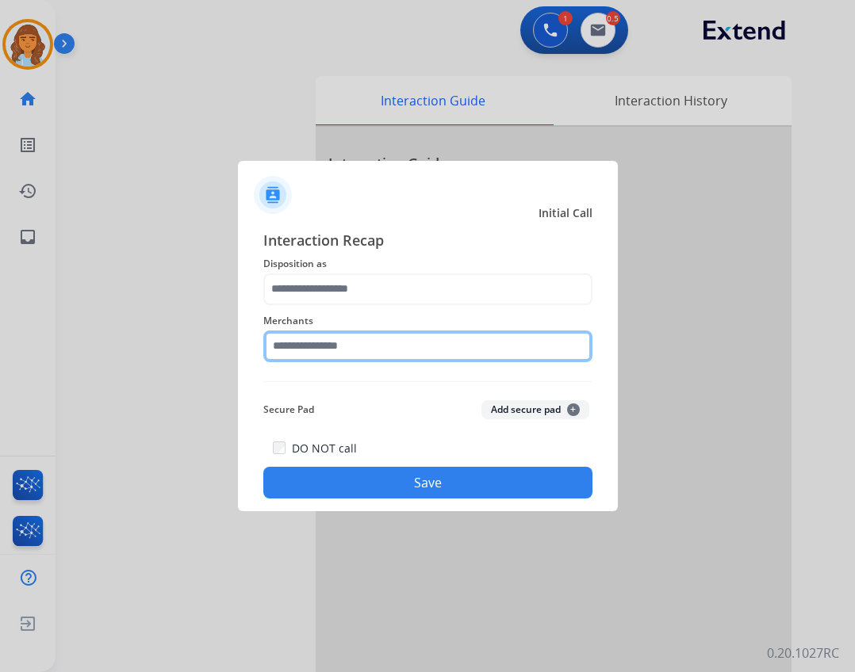
click at [344, 350] on input "text" at bounding box center [427, 347] width 329 height 32
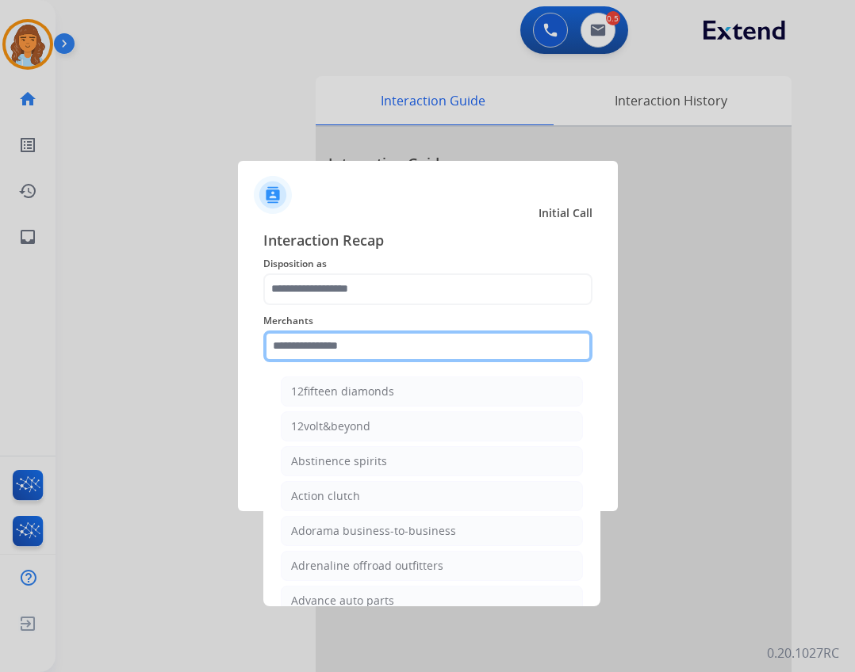
type input "*"
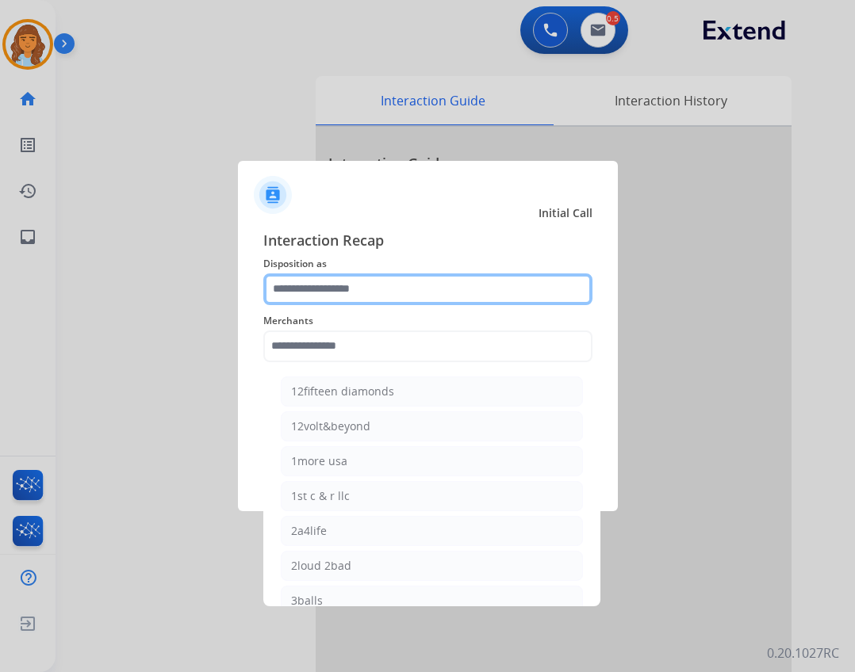
click at [397, 297] on input "text" at bounding box center [427, 290] width 329 height 32
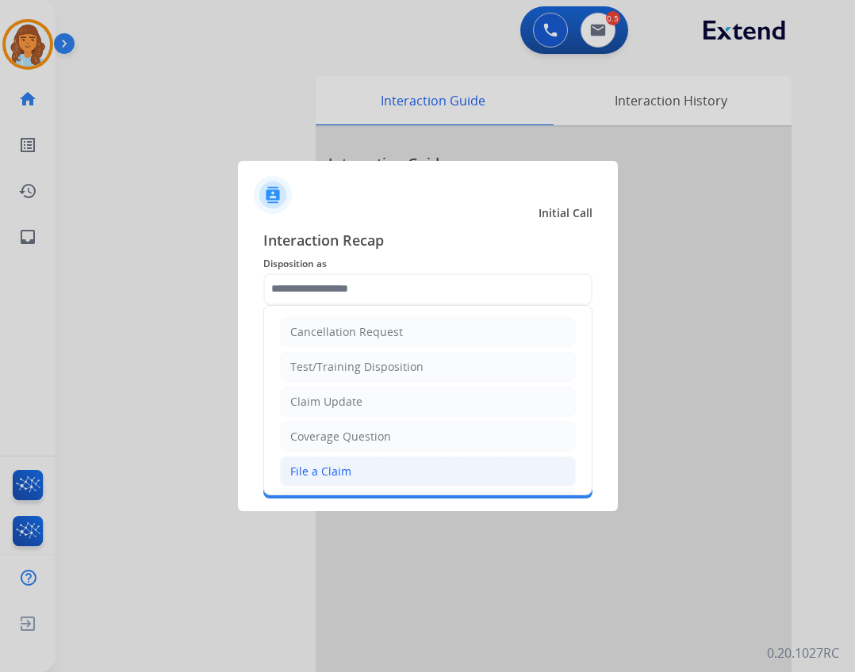
click at [342, 460] on li "File a Claim" at bounding box center [428, 472] width 296 height 30
type input "**********"
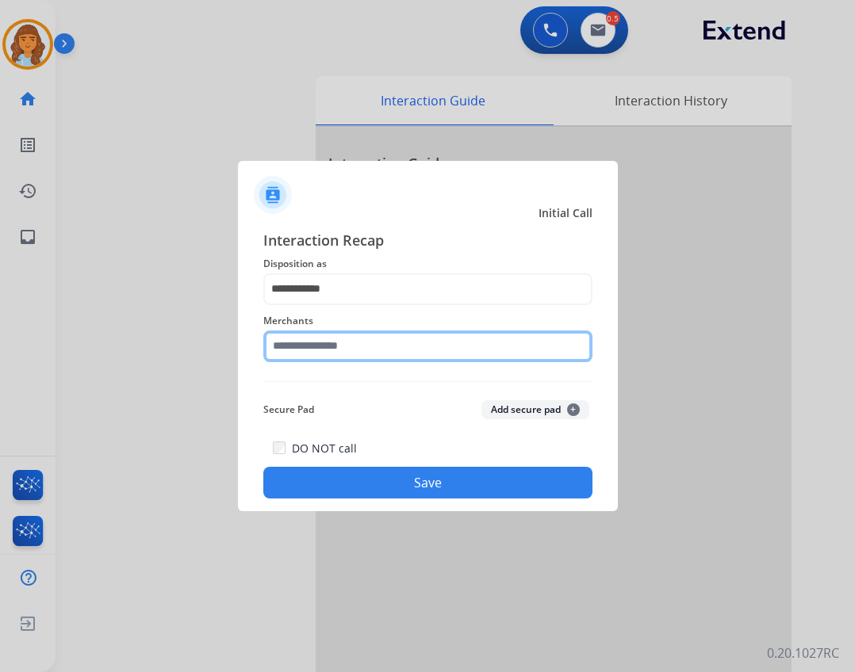
click at [335, 350] on input "text" at bounding box center [427, 347] width 329 height 32
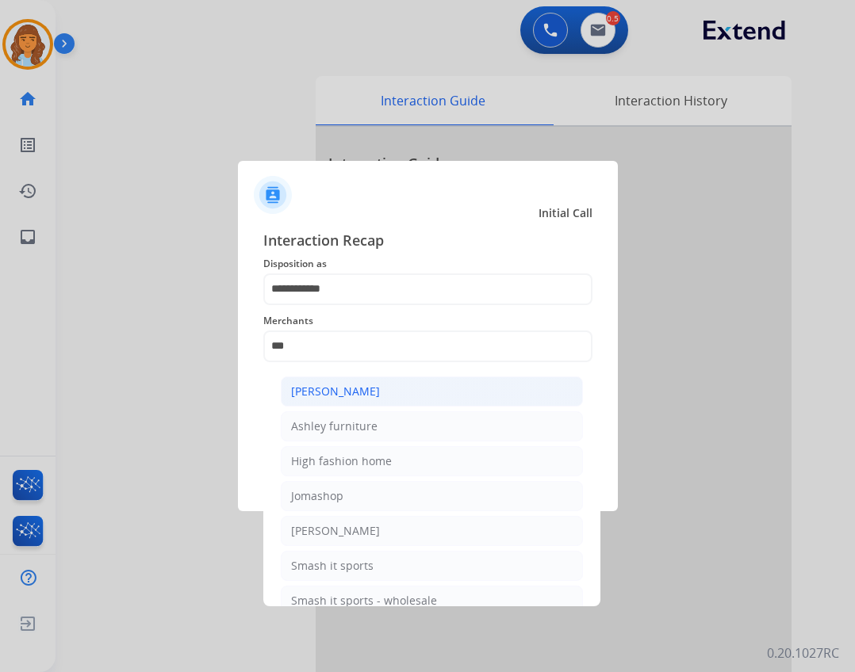
click at [391, 393] on li "Ashley - Reguard" at bounding box center [432, 392] width 302 height 30
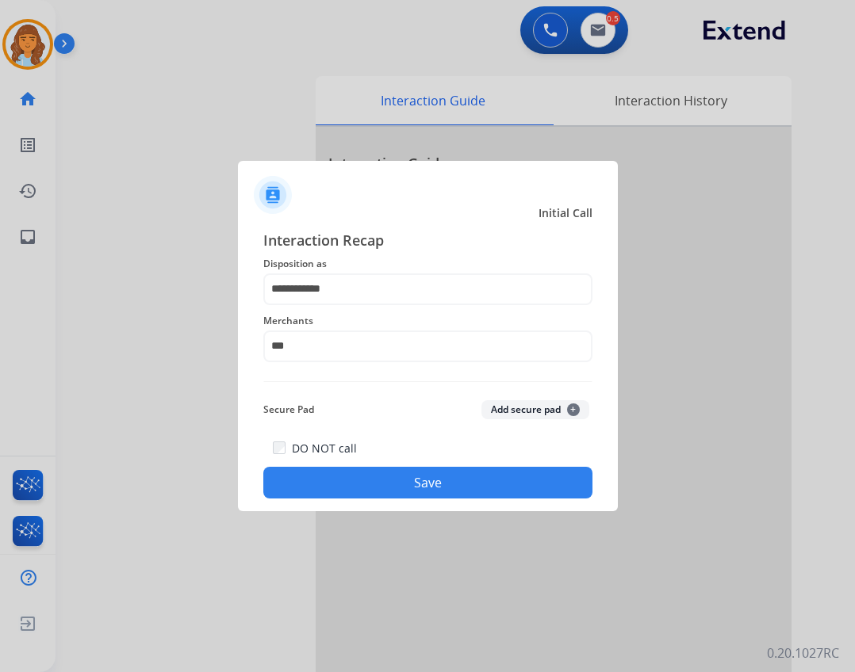
type input "**********"
click at [399, 480] on button "Save" at bounding box center [427, 483] width 329 height 32
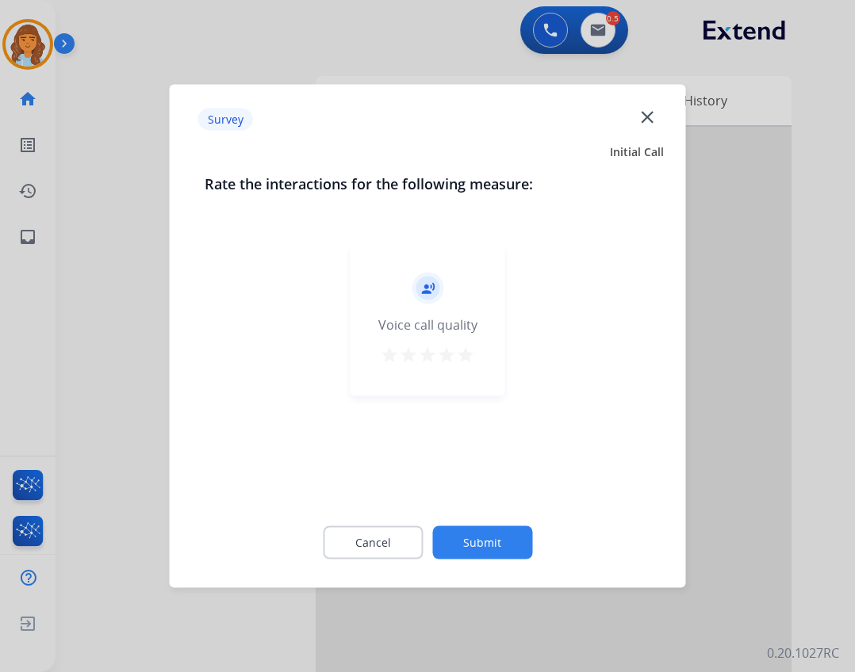
click at [465, 537] on button "Submit" at bounding box center [482, 543] width 100 height 33
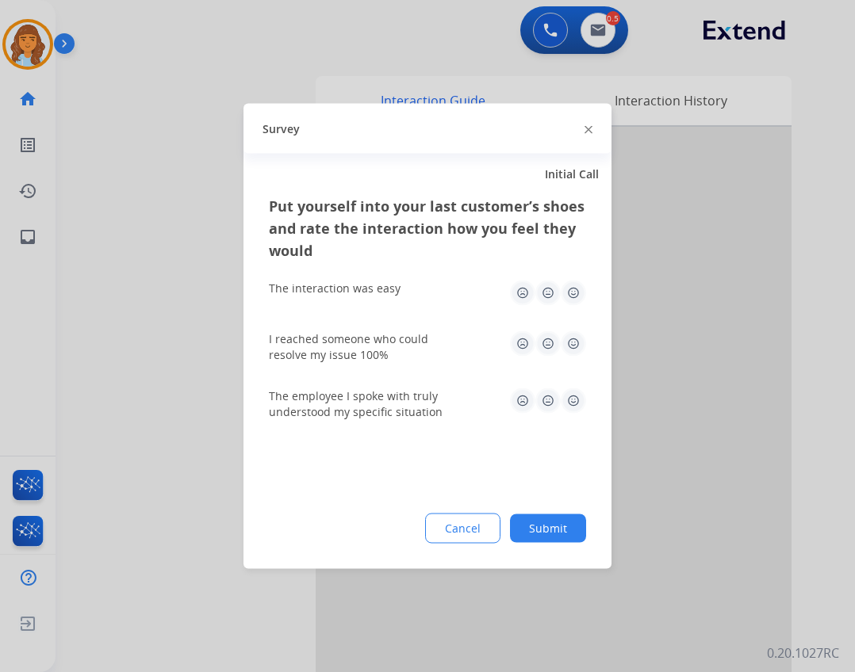
click at [465, 537] on button "Cancel" at bounding box center [462, 529] width 75 height 30
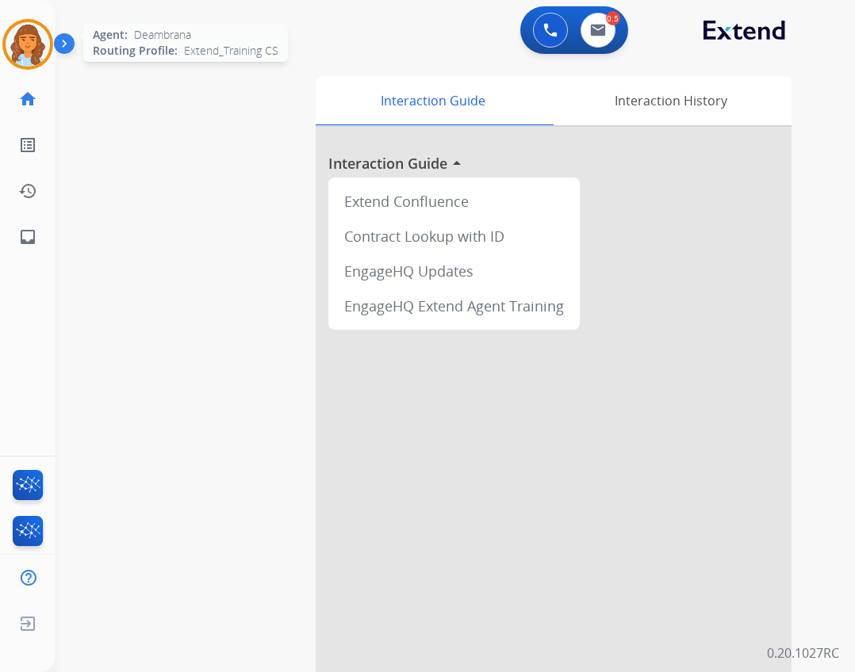
click at [15, 48] on img at bounding box center [28, 44] width 44 height 44
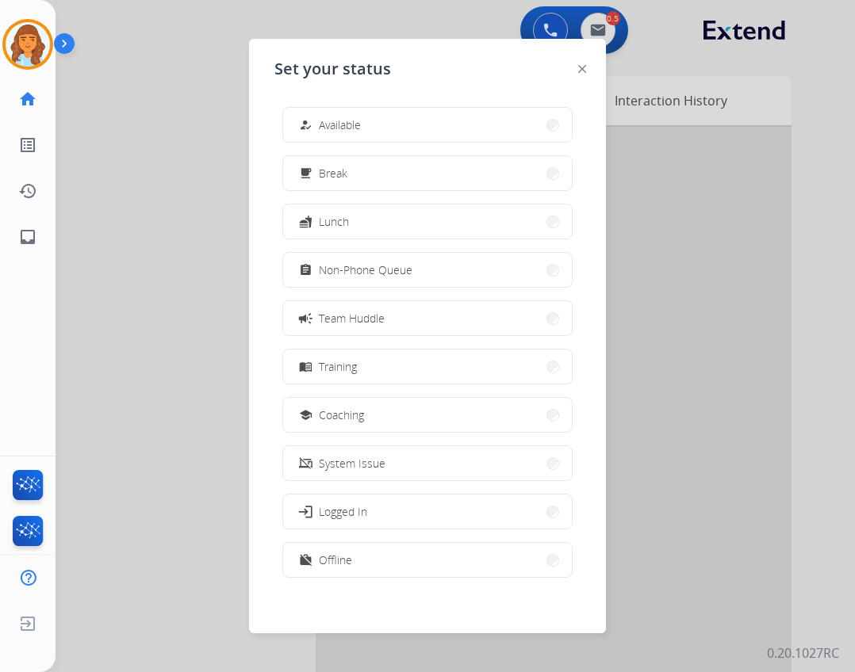
drag, startPoint x: 412, startPoint y: 132, endPoint x: 341, endPoint y: 151, distance: 73.3
click at [411, 132] on button "how_to_reg Available" at bounding box center [427, 125] width 289 height 34
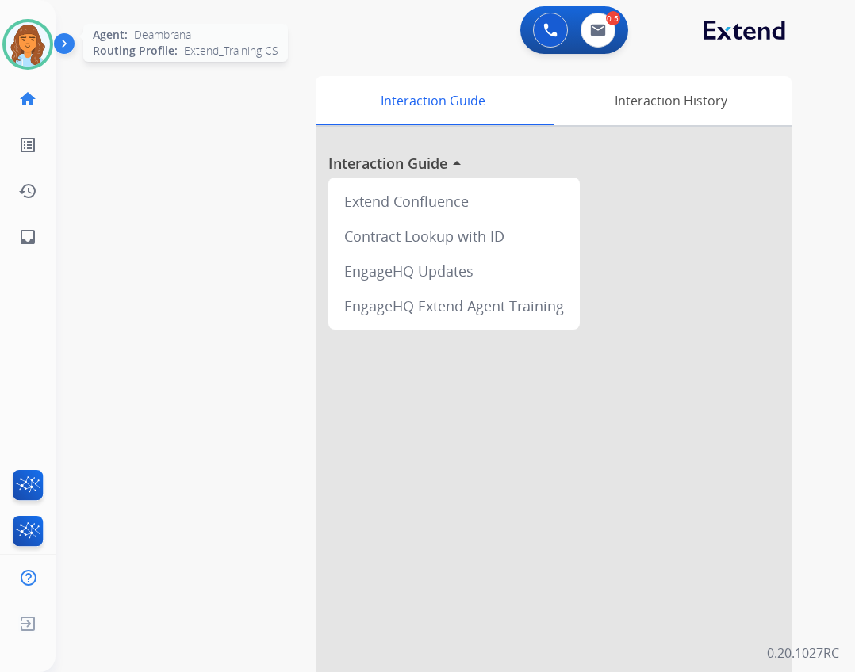
click at [39, 62] on img at bounding box center [28, 44] width 44 height 44
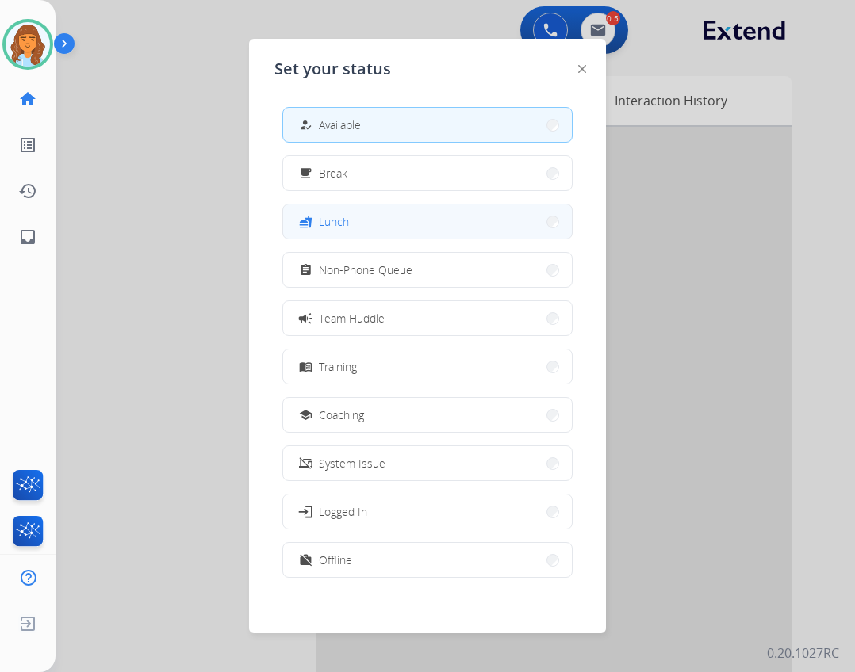
click at [366, 211] on button "fastfood Lunch" at bounding box center [427, 222] width 289 height 34
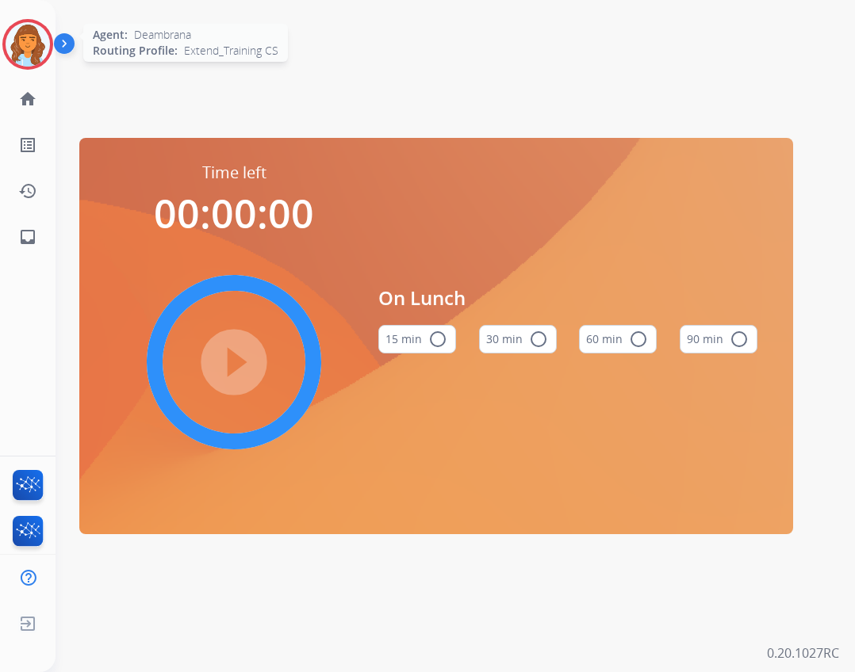
click at [6, 52] on div at bounding box center [27, 44] width 51 height 51
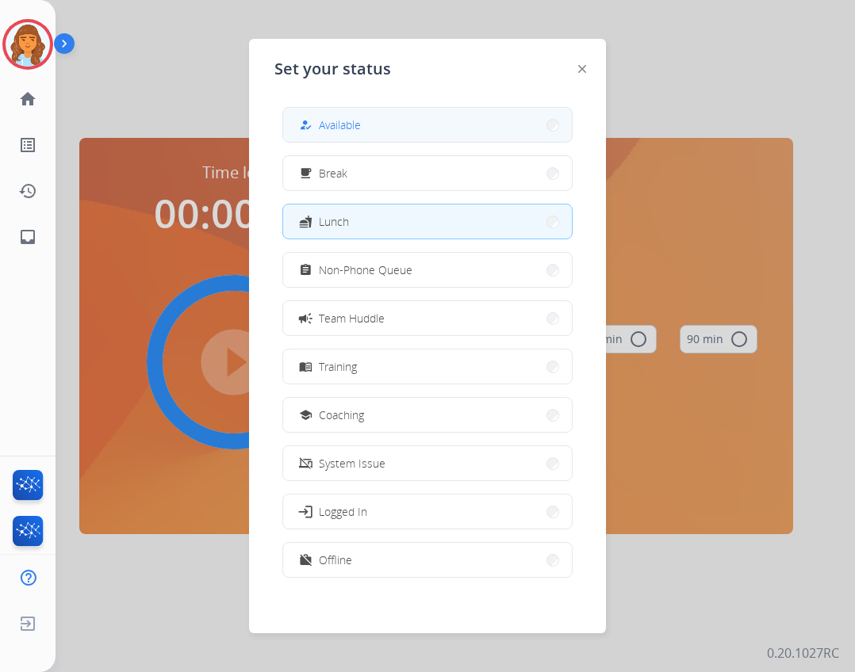
click at [285, 120] on div "how_to_reg Available" at bounding box center [427, 125] width 290 height 36
click at [319, 132] on div "how_to_reg Available" at bounding box center [328, 125] width 65 height 19
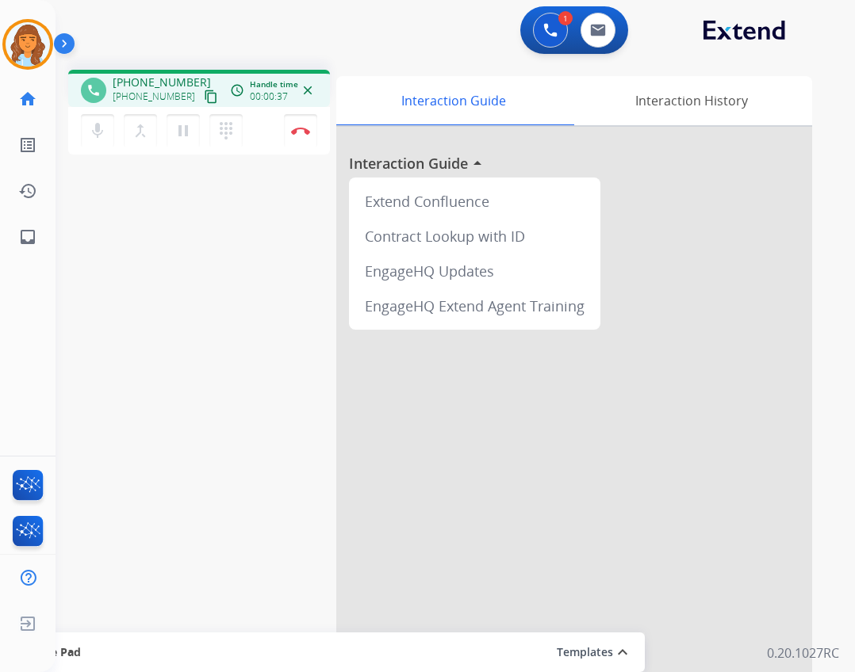
click at [204, 96] on mat-icon "content_copy" at bounding box center [211, 97] width 14 height 14
click at [293, 117] on button "Disconnect" at bounding box center [300, 130] width 33 height 33
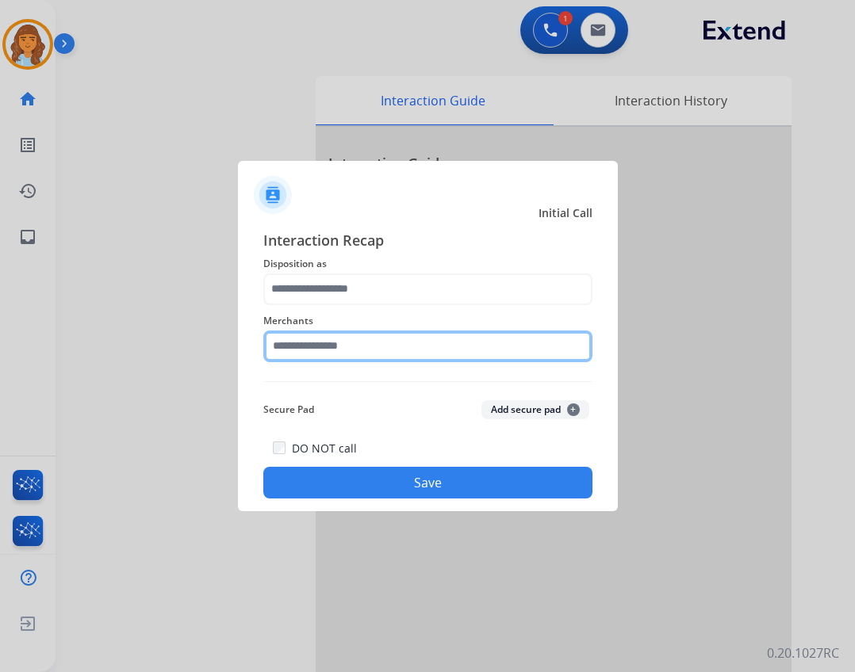
click at [327, 348] on input "text" at bounding box center [427, 347] width 329 height 32
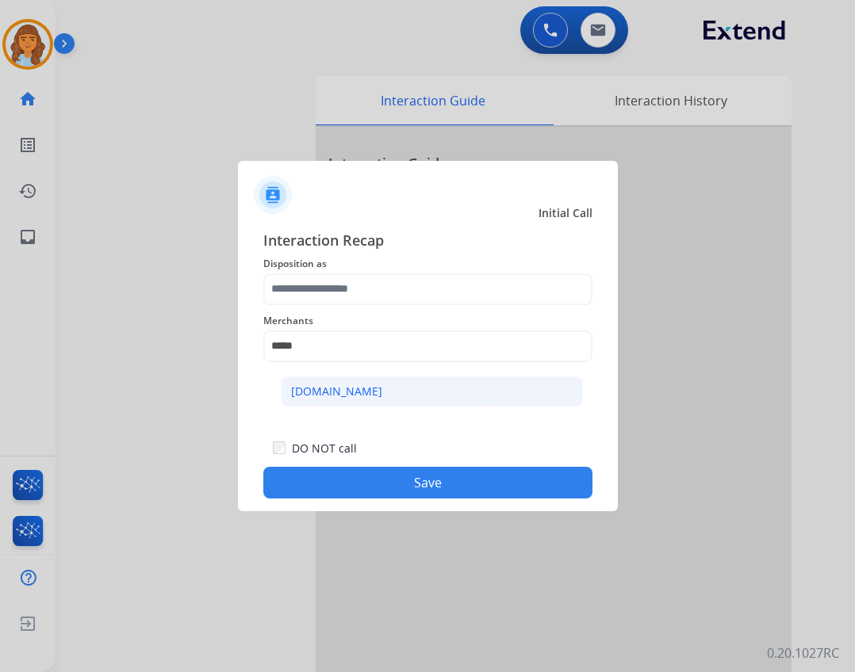
click at [323, 395] on div "Carparts.com" at bounding box center [336, 392] width 91 height 16
type input "**********"
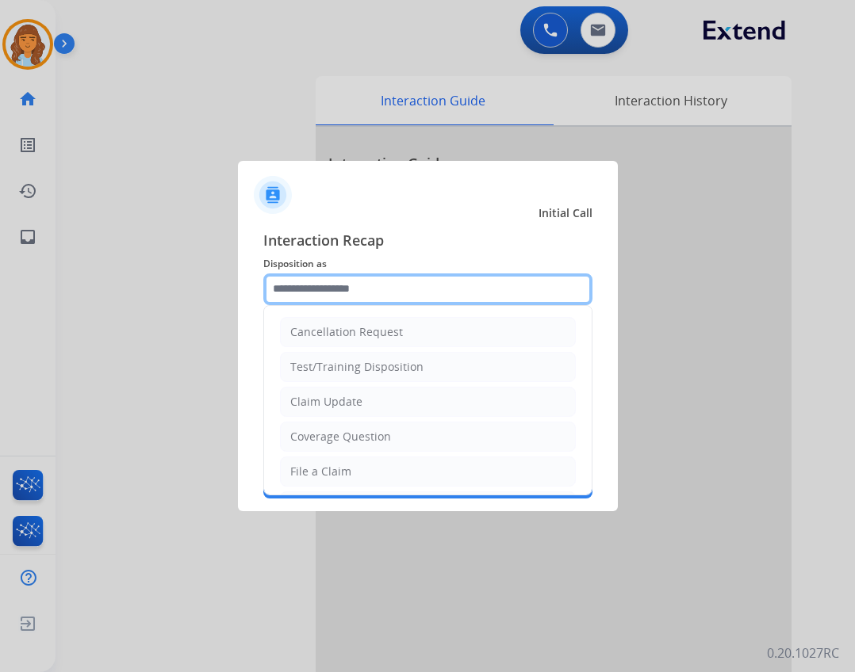
click at [362, 294] on input "text" at bounding box center [427, 290] width 329 height 32
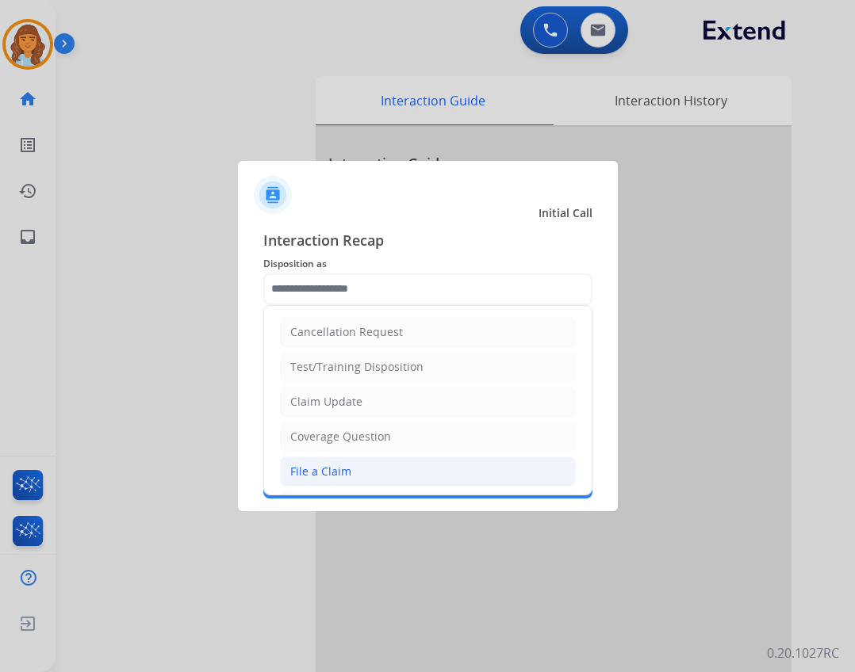
click at [344, 473] on div "File a Claim" at bounding box center [320, 472] width 61 height 16
type input "**********"
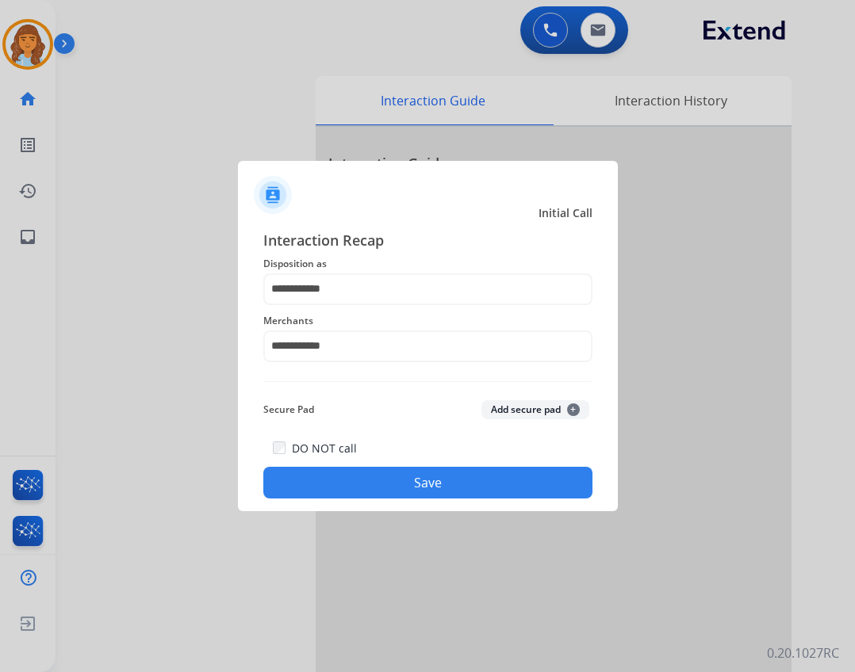
click at [391, 496] on button "Save" at bounding box center [427, 483] width 329 height 32
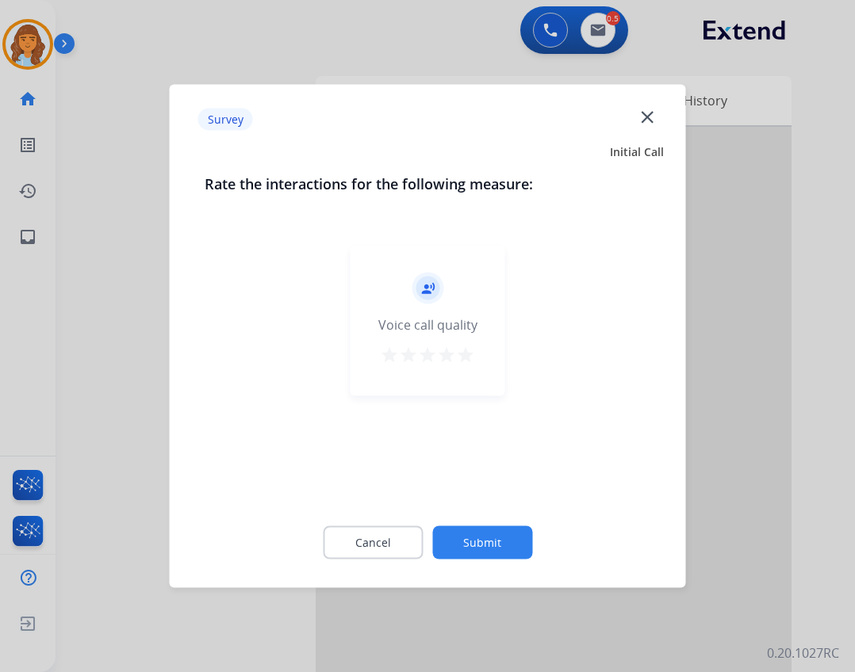
drag, startPoint x: 476, startPoint y: 546, endPoint x: 458, endPoint y: 542, distance: 18.7
click at [458, 542] on button "Submit" at bounding box center [482, 543] width 100 height 33
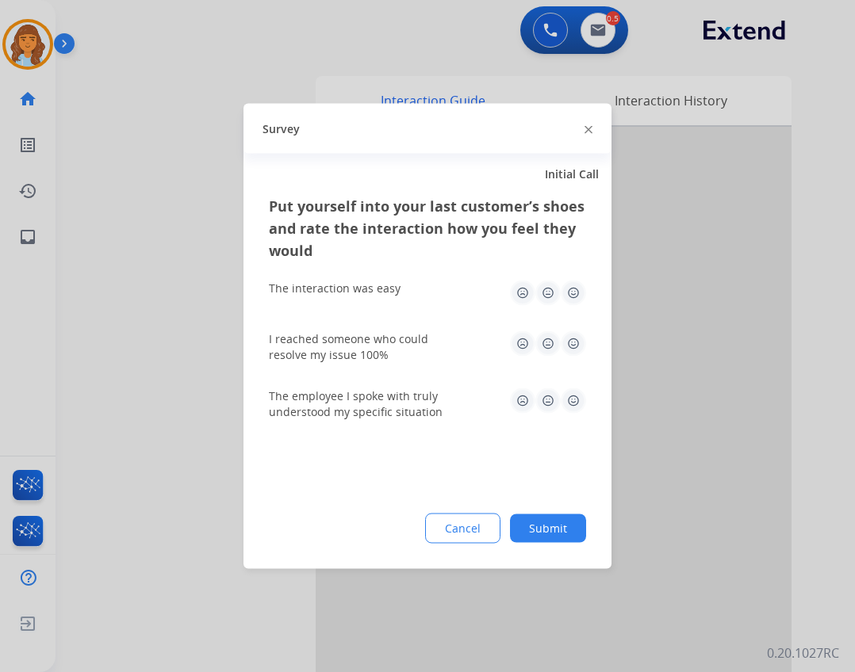
click at [542, 527] on button "Submit" at bounding box center [548, 529] width 76 height 29
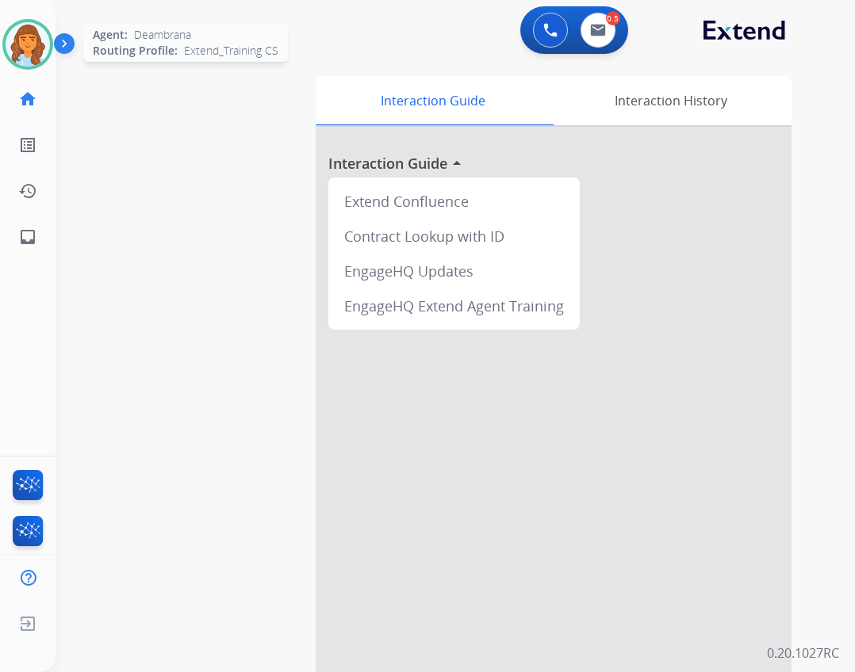
click at [30, 49] on img at bounding box center [28, 44] width 44 height 44
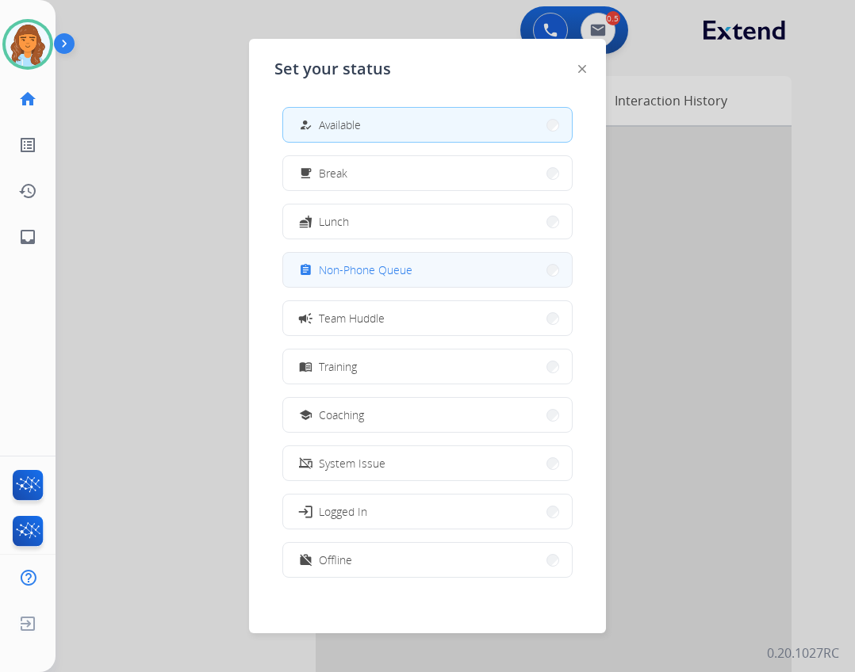
click at [382, 283] on button "assignment Non-Phone Queue" at bounding box center [427, 270] width 289 height 34
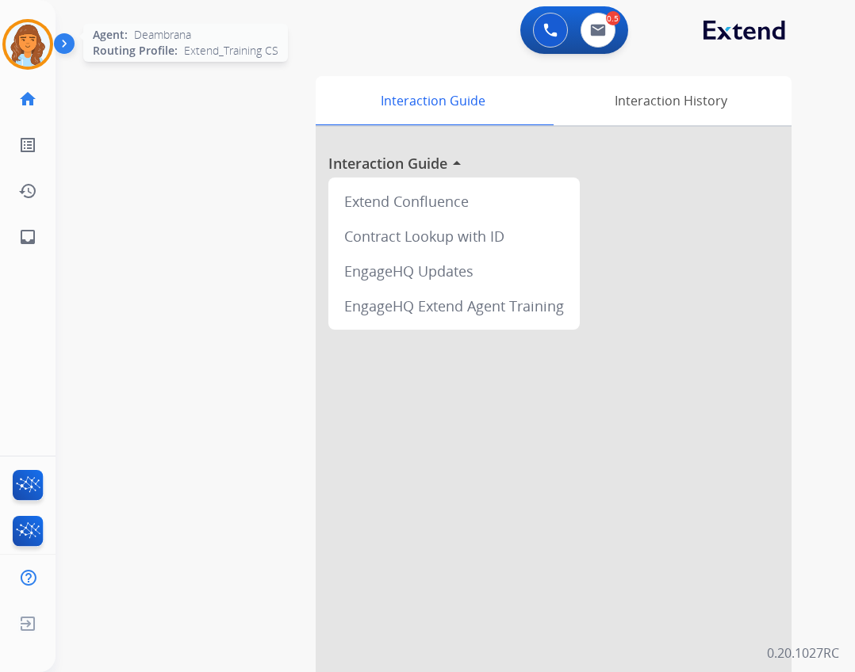
click at [6, 36] on div at bounding box center [27, 44] width 51 height 51
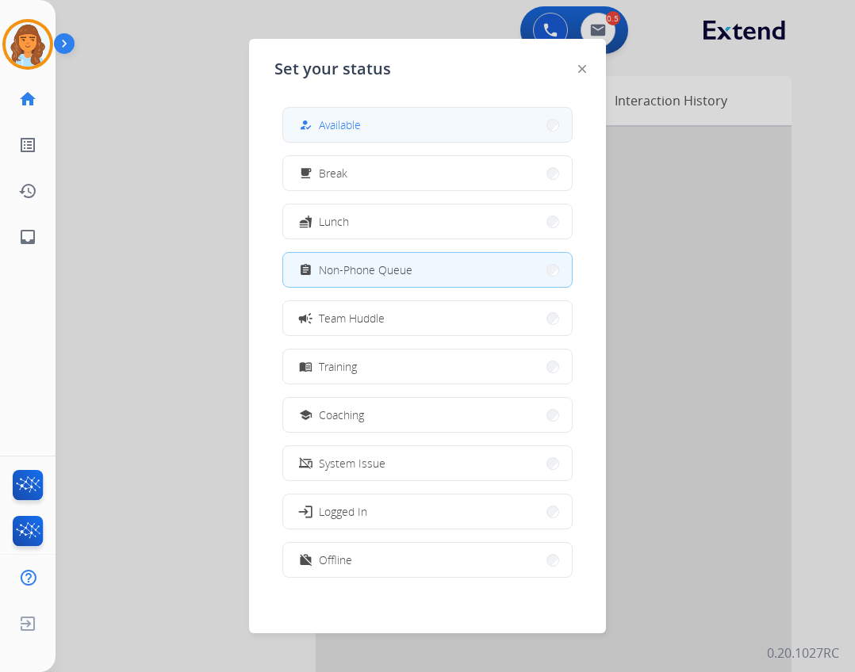
click at [342, 109] on button "how_to_reg Available" at bounding box center [427, 125] width 289 height 34
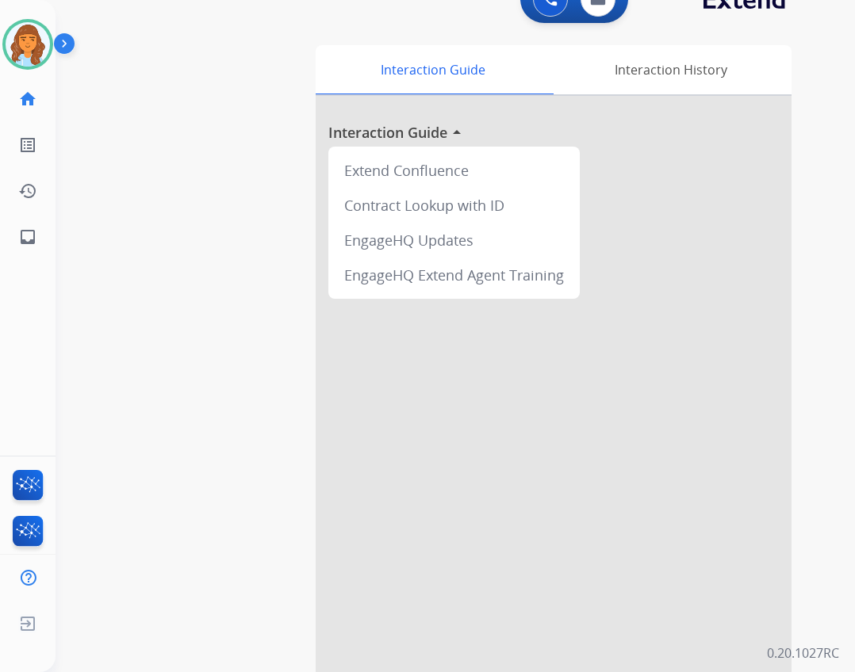
scroll to position [46, 0]
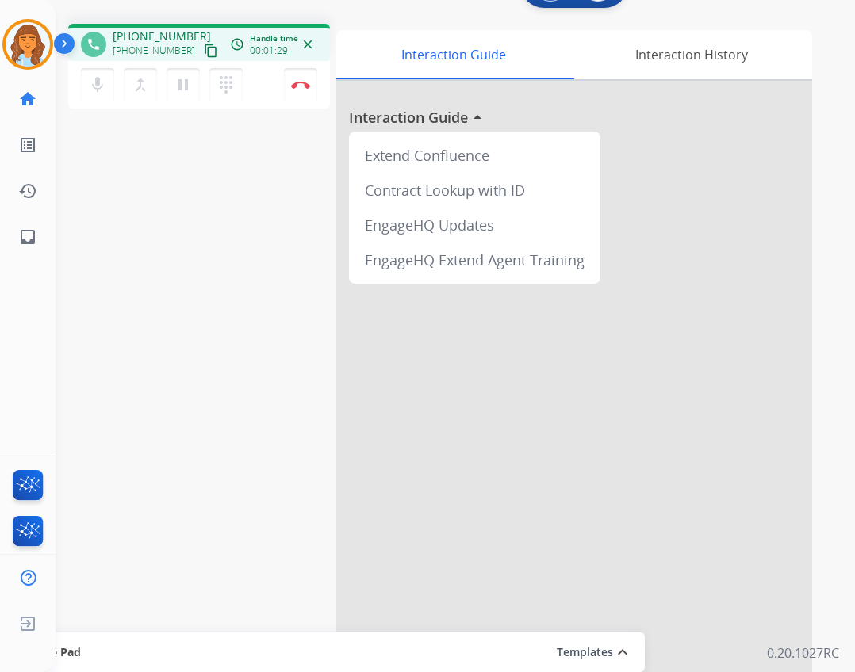
click at [204, 54] on mat-icon "content_copy" at bounding box center [211, 51] width 14 height 14
click at [201, 59] on button "content_copy" at bounding box center [210, 50] width 19 height 19
click at [36, 229] on mat-icon "inbox" at bounding box center [27, 237] width 19 height 19
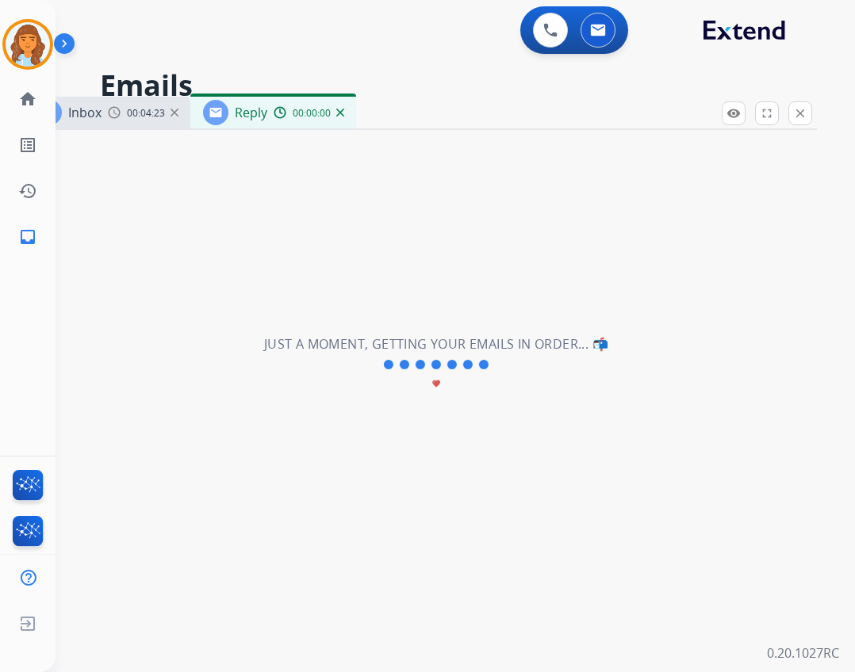
select select "**********"
click at [48, 94] on link "home Home" at bounding box center [28, 99] width 44 height 44
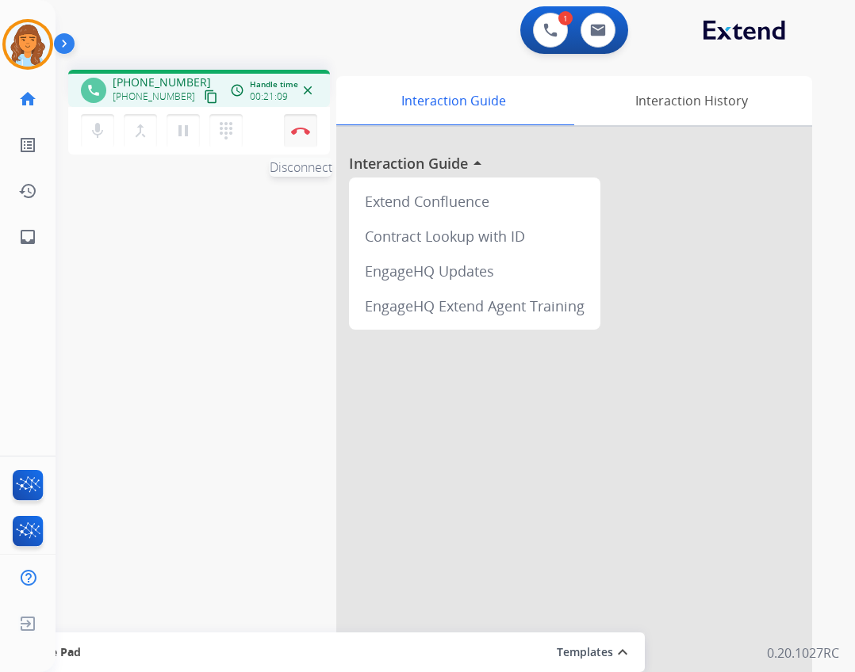
drag, startPoint x: 304, startPoint y: 121, endPoint x: 304, endPoint y: 137, distance: 15.9
click at [302, 121] on button "Disconnect" at bounding box center [300, 130] width 33 height 33
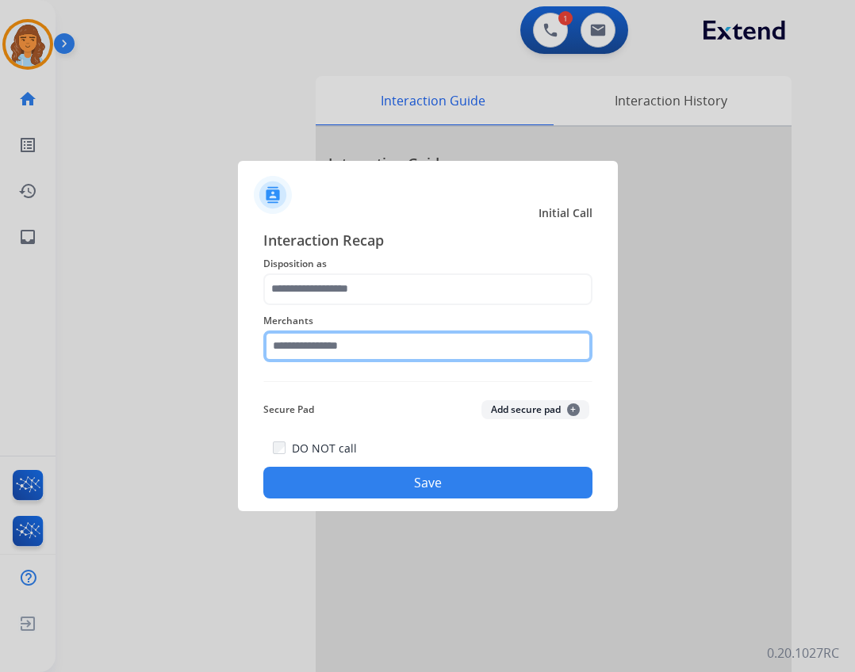
click at [350, 335] on input "text" at bounding box center [427, 347] width 329 height 32
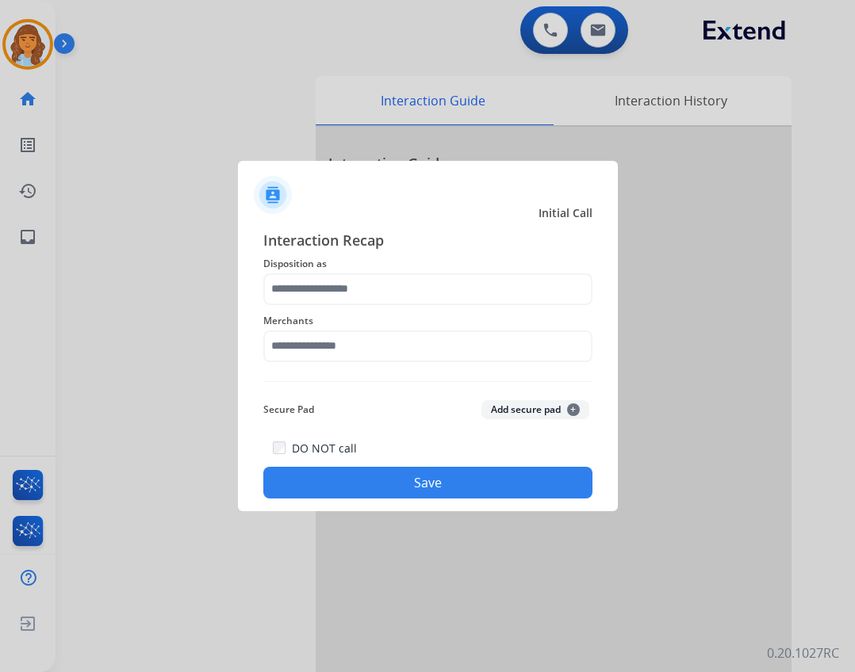
drag, startPoint x: 391, startPoint y: 312, endPoint x: 388, endPoint y: 294, distance: 18.5
click at [391, 312] on span "Merchants" at bounding box center [427, 321] width 329 height 19
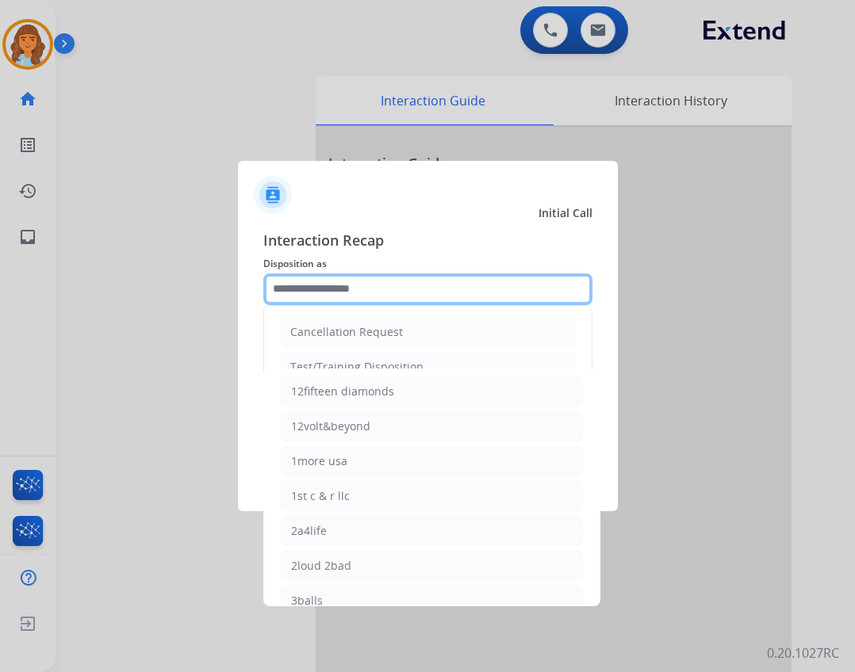
click at [388, 294] on input "text" at bounding box center [427, 290] width 329 height 32
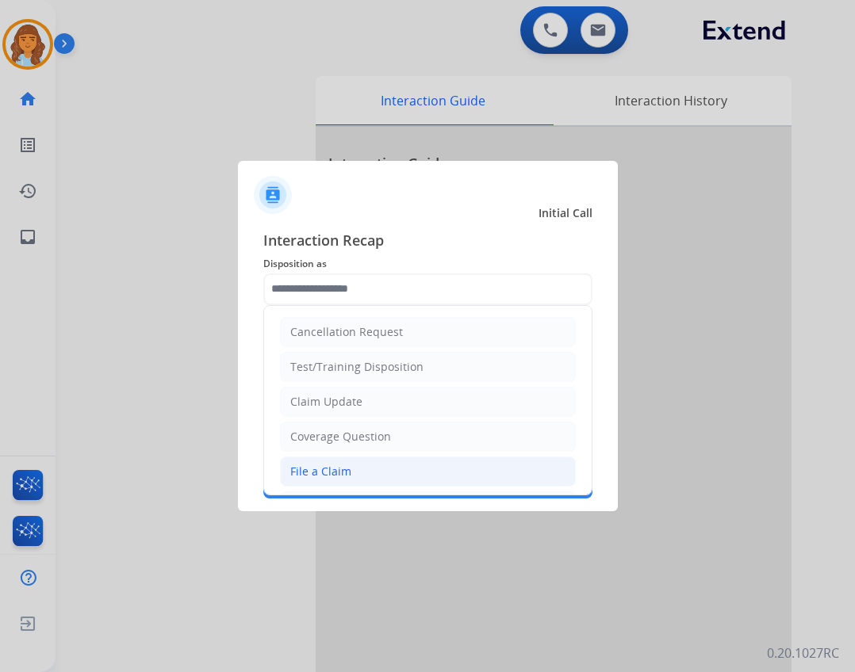
click at [346, 469] on div "File a Claim" at bounding box center [320, 472] width 61 height 16
type input "**********"
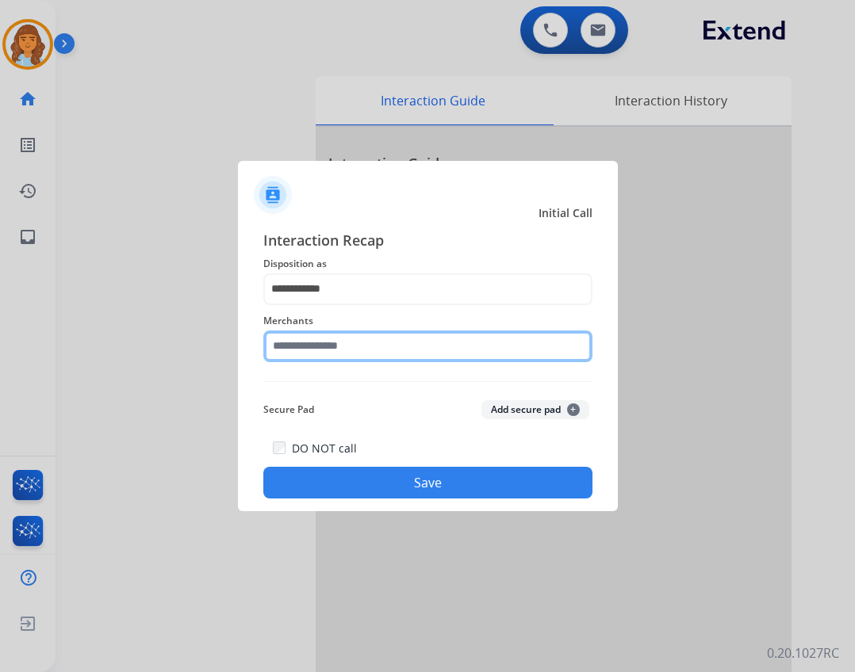
click at [348, 338] on input "text" at bounding box center [427, 347] width 329 height 32
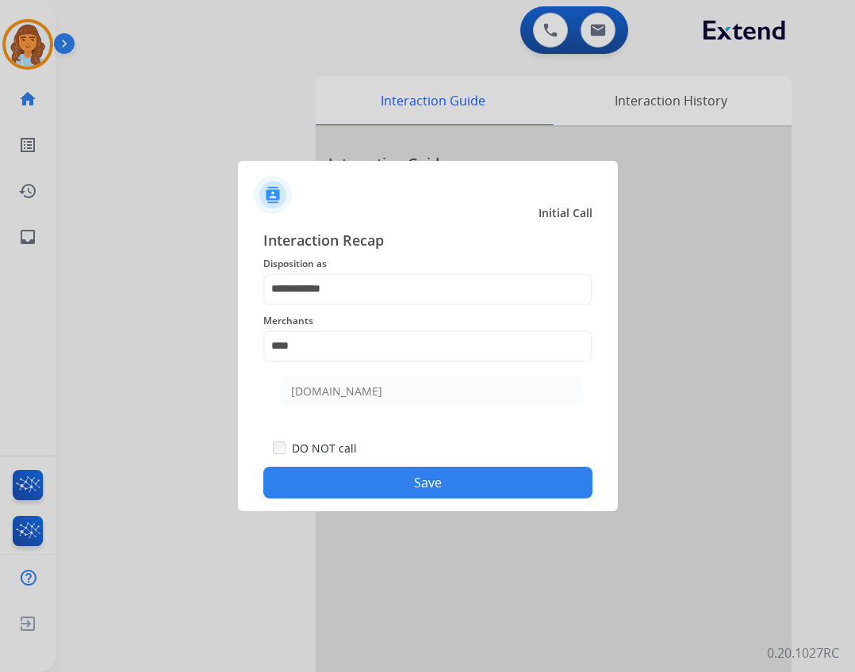
click at [366, 409] on ul "Carparts.com" at bounding box center [432, 396] width 312 height 54
click at [364, 400] on li "Carparts.com" at bounding box center [432, 392] width 302 height 30
type input "**********"
click at [405, 480] on button "Save" at bounding box center [427, 483] width 329 height 32
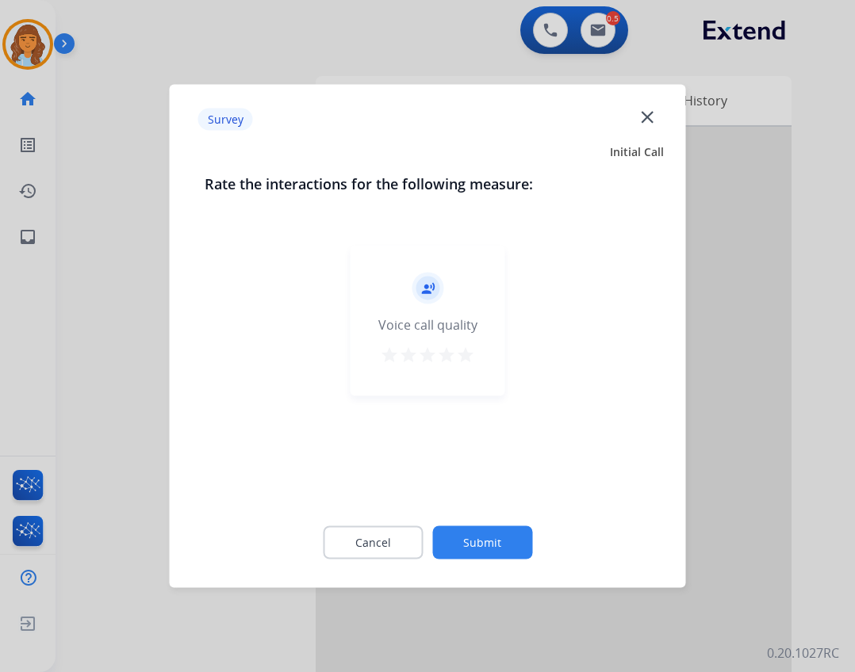
drag, startPoint x: 465, startPoint y: 509, endPoint x: 464, endPoint y: 524, distance: 15.1
click at [463, 515] on div "Cancel Submit" at bounding box center [428, 542] width 446 height 71
click at [464, 527] on button "Submit" at bounding box center [482, 543] width 100 height 33
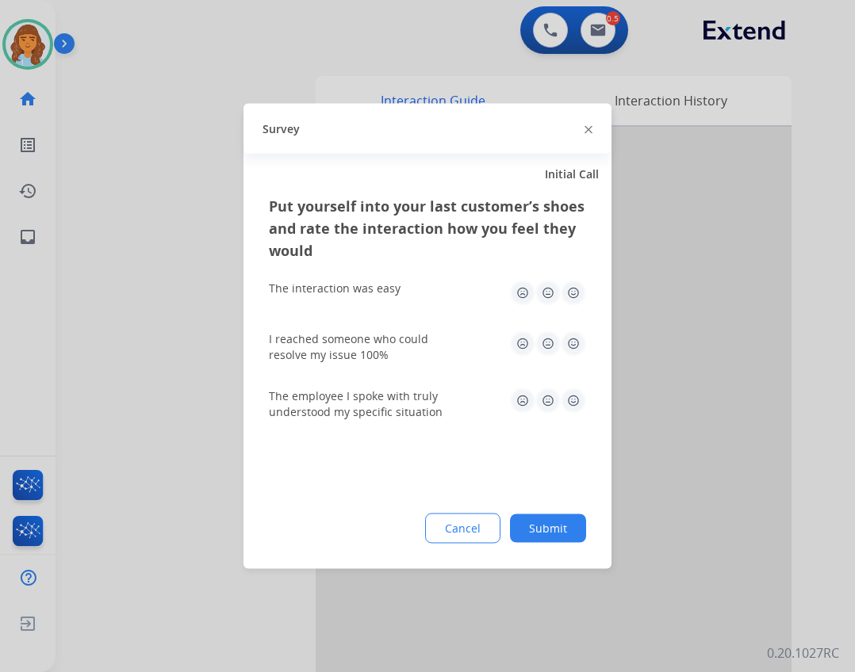
click at [576, 529] on button "Submit" at bounding box center [548, 529] width 76 height 29
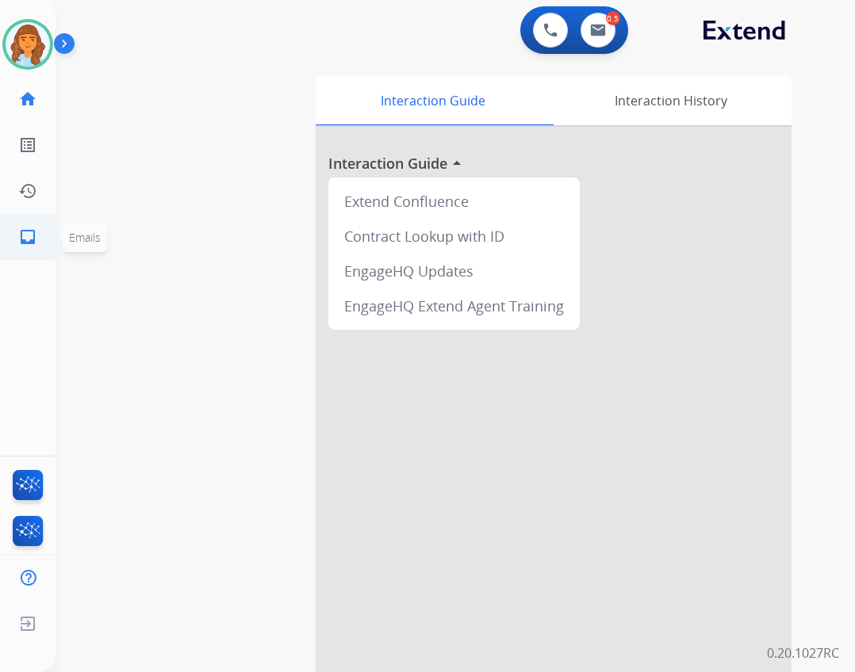
click at [42, 243] on link "inbox Emails" at bounding box center [28, 237] width 44 height 44
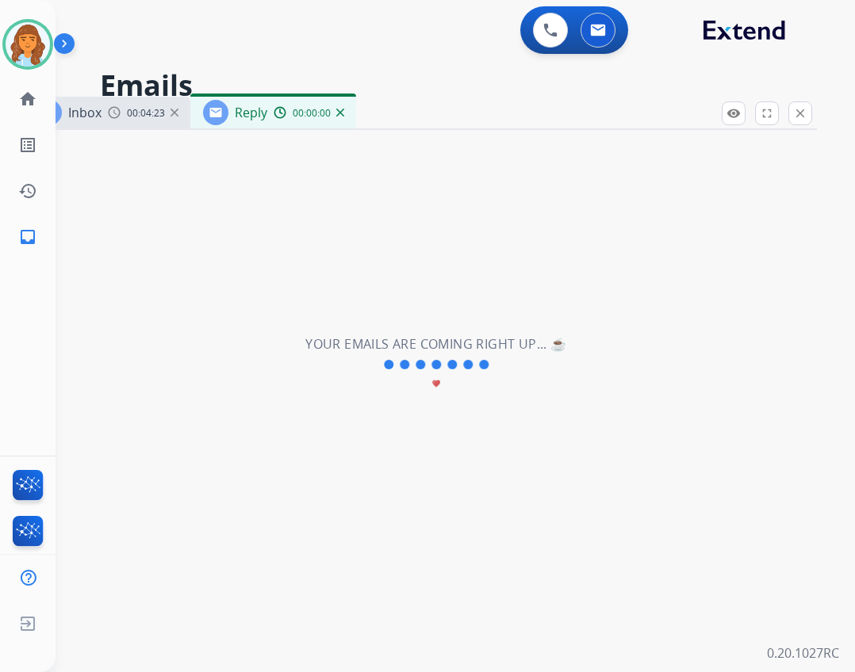
select select "**********"
click at [47, 102] on link "home Home" at bounding box center [28, 99] width 44 height 44
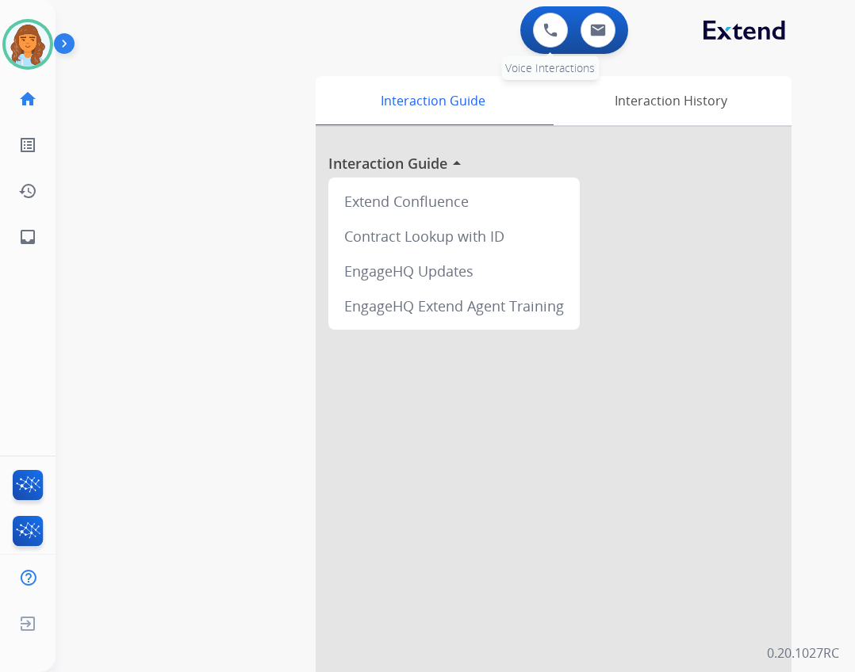
click at [527, 25] on div "0 Voice Interactions" at bounding box center [551, 30] width 48 height 35
click at [528, 30] on div "0 Voice Interactions" at bounding box center [551, 30] width 48 height 35
click at [539, 32] on button at bounding box center [550, 30] width 35 height 35
click at [560, 34] on button at bounding box center [550, 30] width 35 height 35
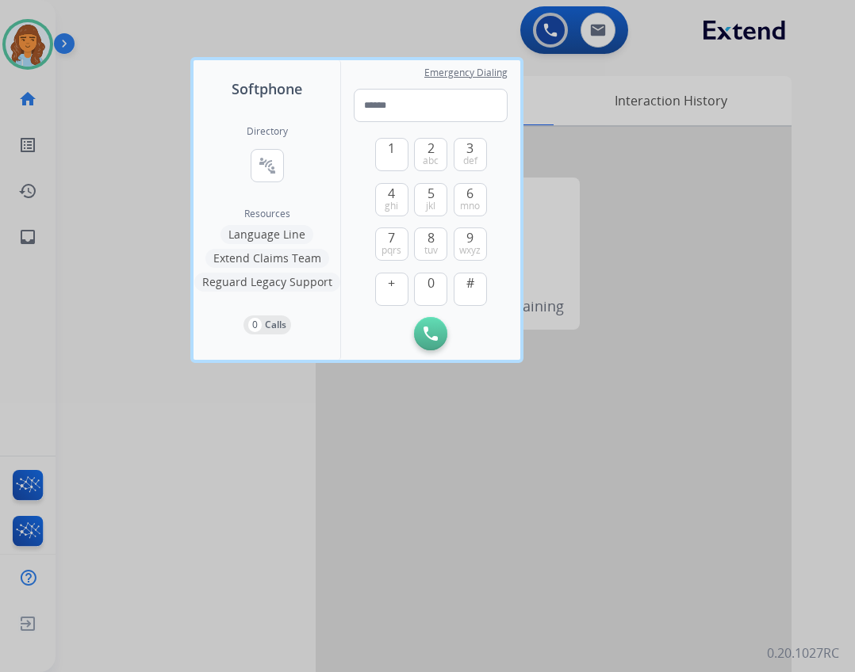
click at [259, 182] on div "Directory connect_without_contact Resource Directory" at bounding box center [267, 166] width 41 height 82
click at [278, 150] on button "connect_without_contact Resource Directory" at bounding box center [267, 165] width 33 height 33
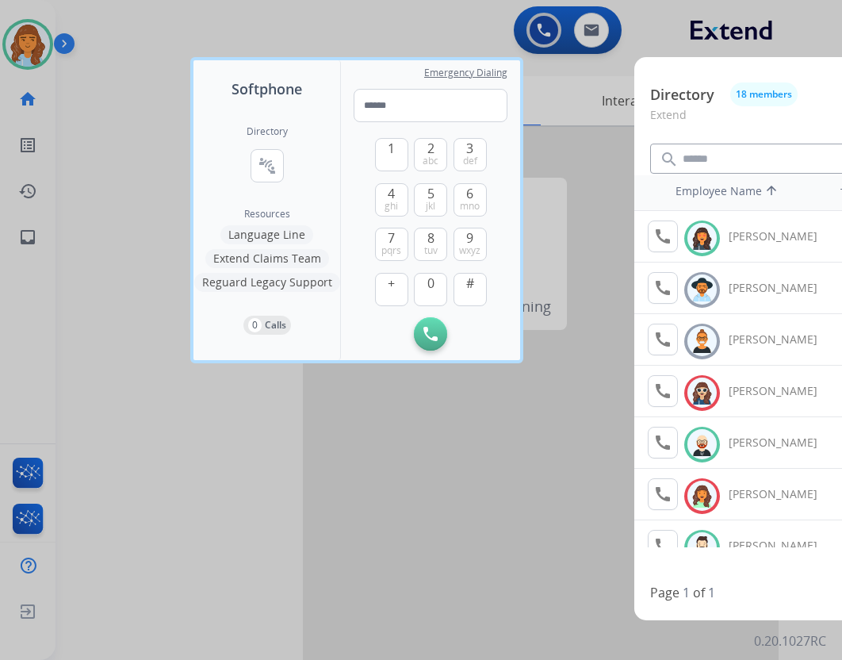
click at [656, 530] on div "call Agent Available. Available Jared Holt" at bounding box center [741, 546] width 187 height 32
click at [660, 541] on mat-icon "call" at bounding box center [662, 545] width 19 height 19
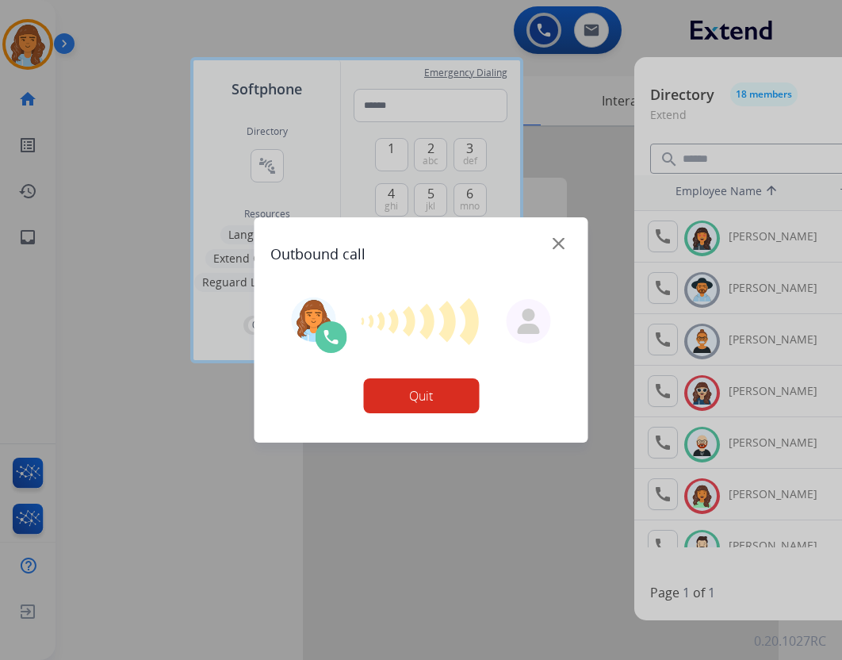
click at [661, 542] on div at bounding box center [421, 330] width 842 height 660
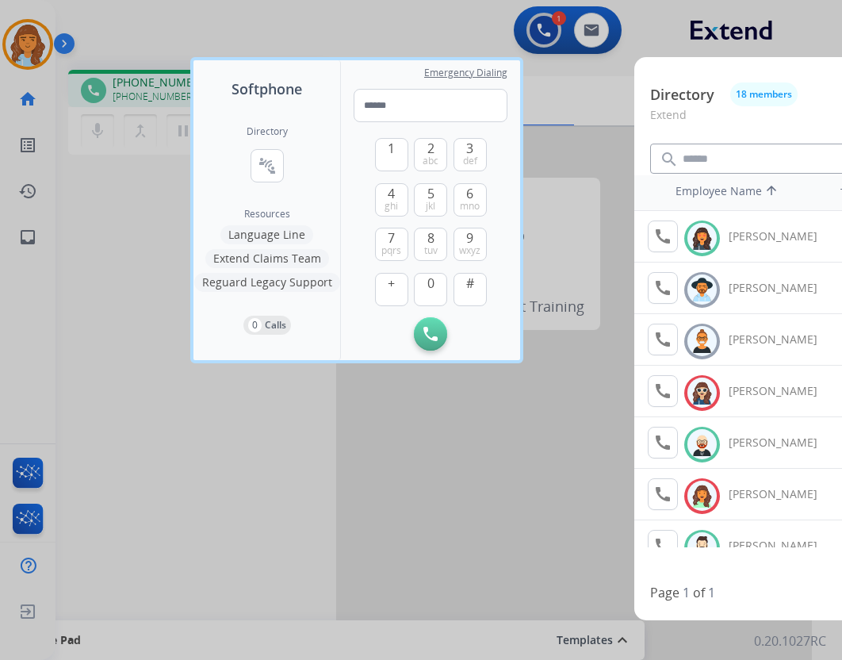
drag, startPoint x: 538, startPoint y: 182, endPoint x: 537, endPoint y: 170, distance: 11.9
click at [538, 172] on div at bounding box center [421, 330] width 842 height 660
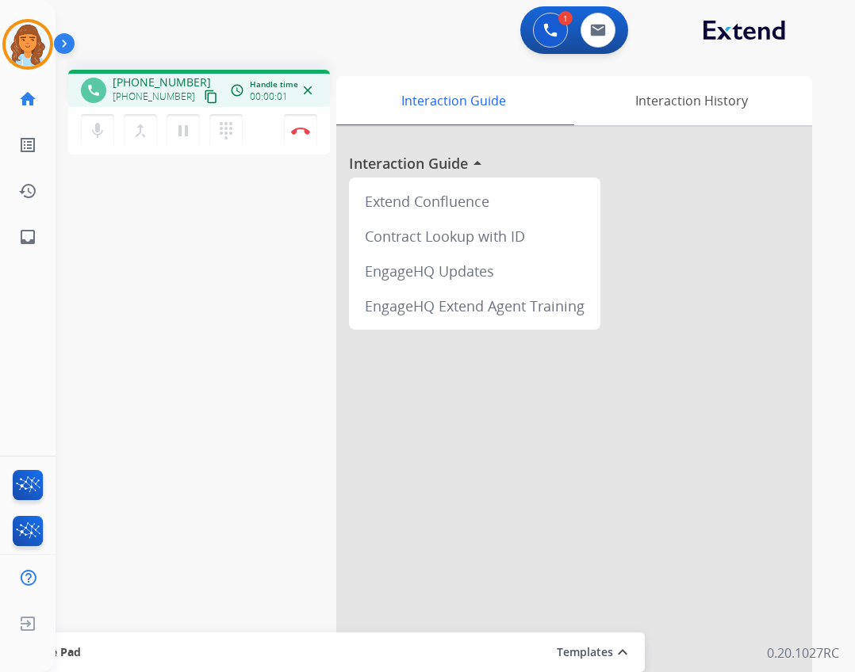
click at [247, 140] on div "dialpad Dialpad" at bounding box center [230, 130] width 43 height 33
click at [235, 134] on mat-icon "dialpad" at bounding box center [225, 130] width 19 height 19
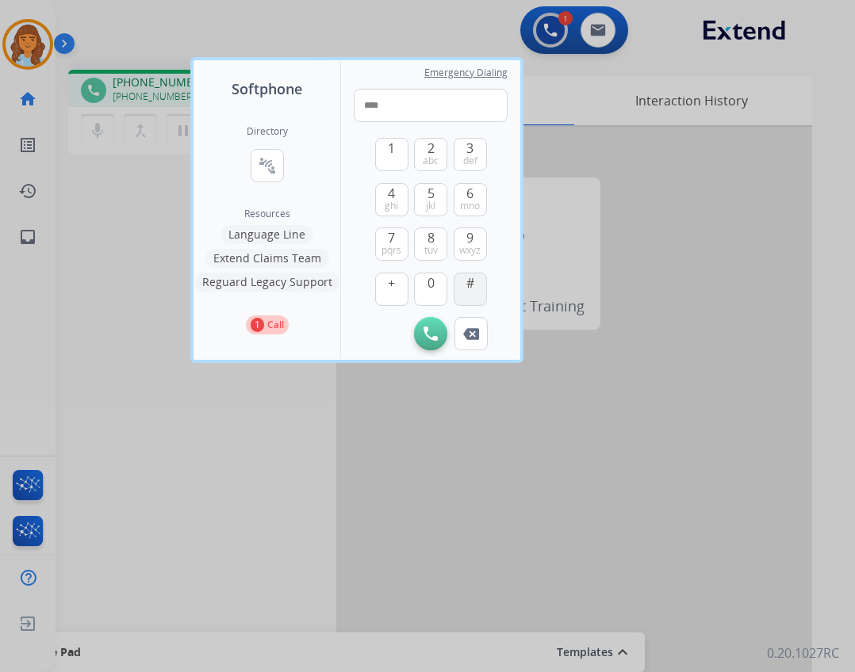
click at [482, 286] on button "#" at bounding box center [470, 289] width 33 height 33
type input "*****"
click at [727, 408] on div at bounding box center [427, 336] width 855 height 672
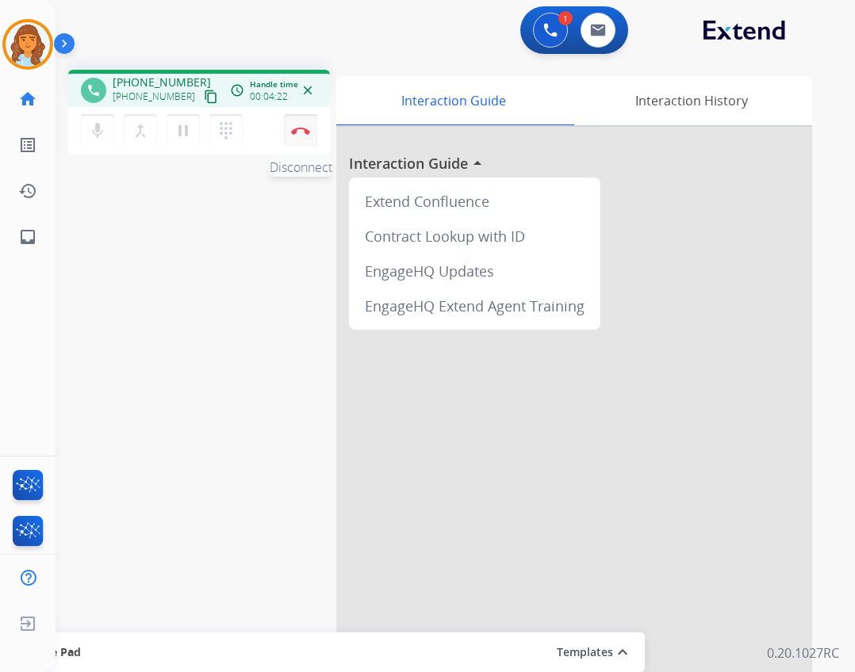
click at [312, 129] on button "Disconnect" at bounding box center [300, 130] width 33 height 33
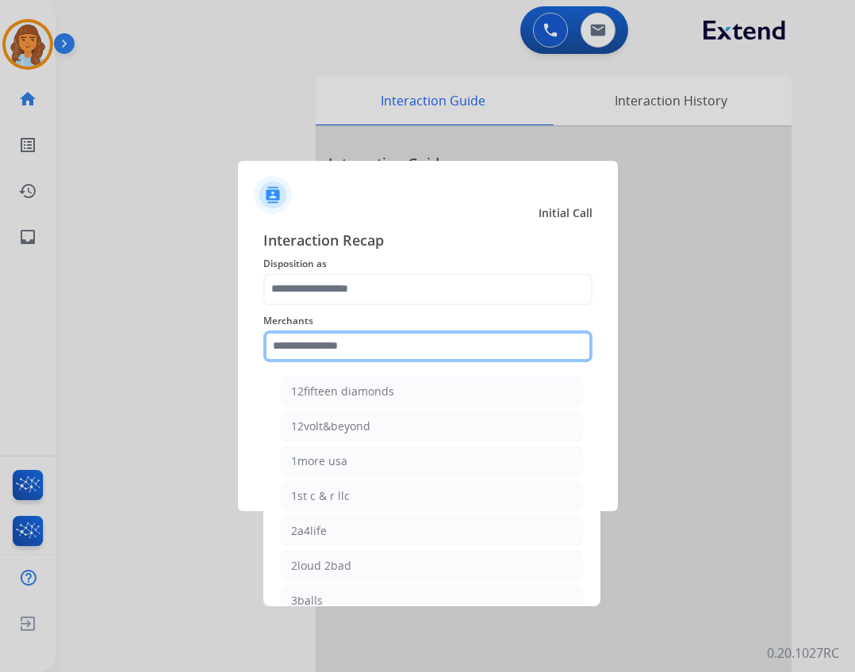
click at [343, 353] on input "text" at bounding box center [427, 347] width 329 height 32
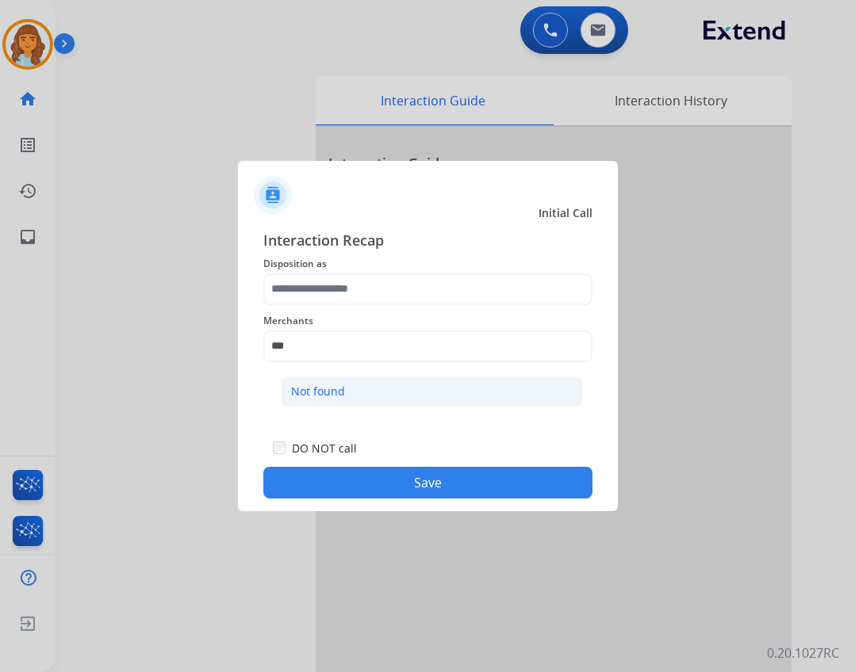
click at [507, 400] on li "Not found" at bounding box center [432, 392] width 302 height 30
type input "*********"
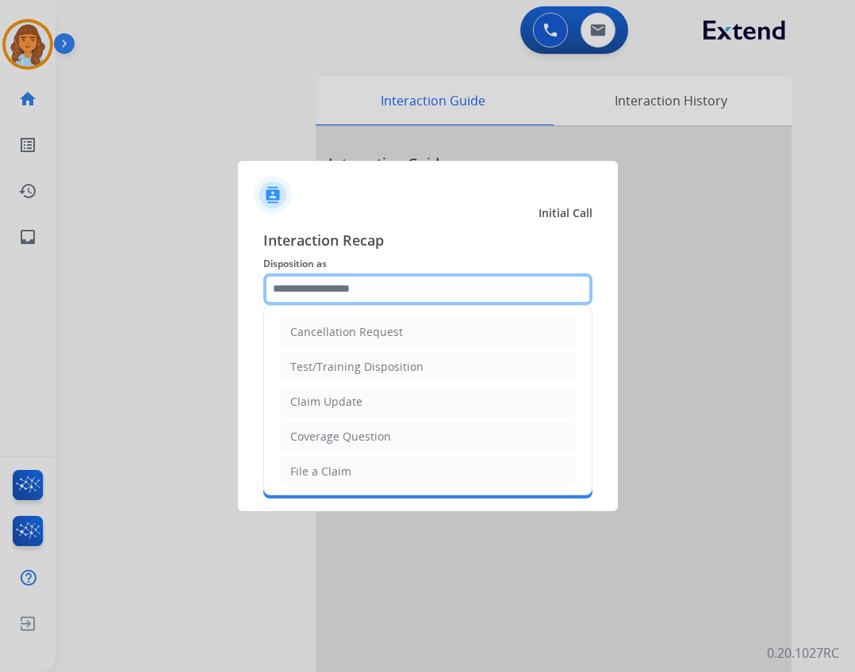
click at [426, 278] on input "text" at bounding box center [427, 290] width 329 height 32
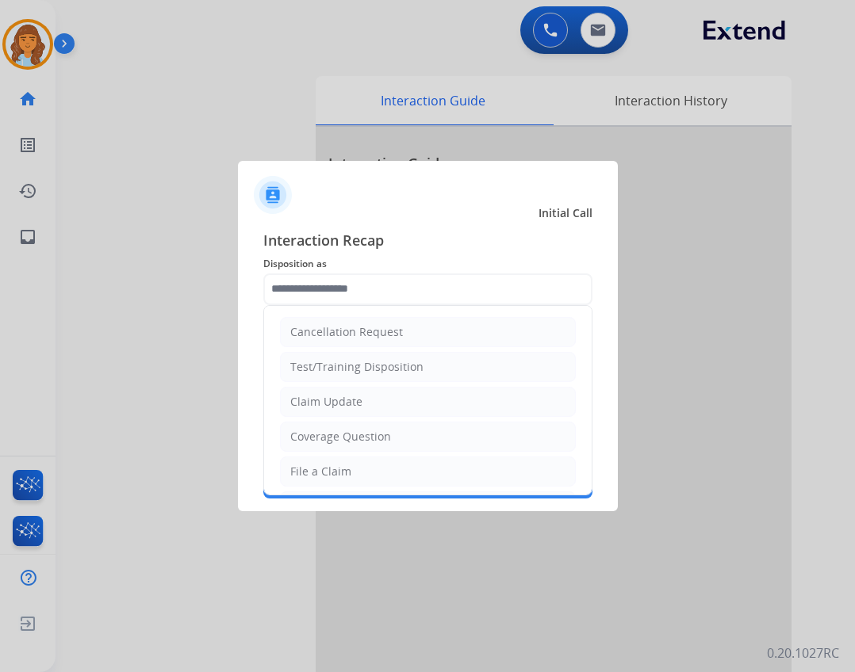
click at [378, 453] on ul "Cancellation Request Test/Training Disposition Claim Update Coverage Question F…" at bounding box center [427, 559] width 327 height 506
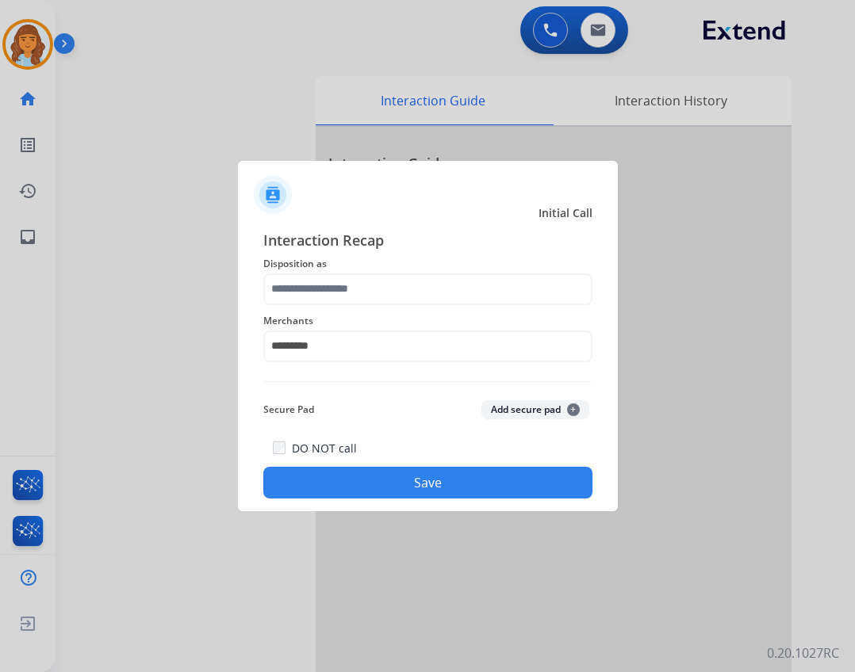
click at [379, 461] on div "DO NOT call Save" at bounding box center [427, 468] width 329 height 60
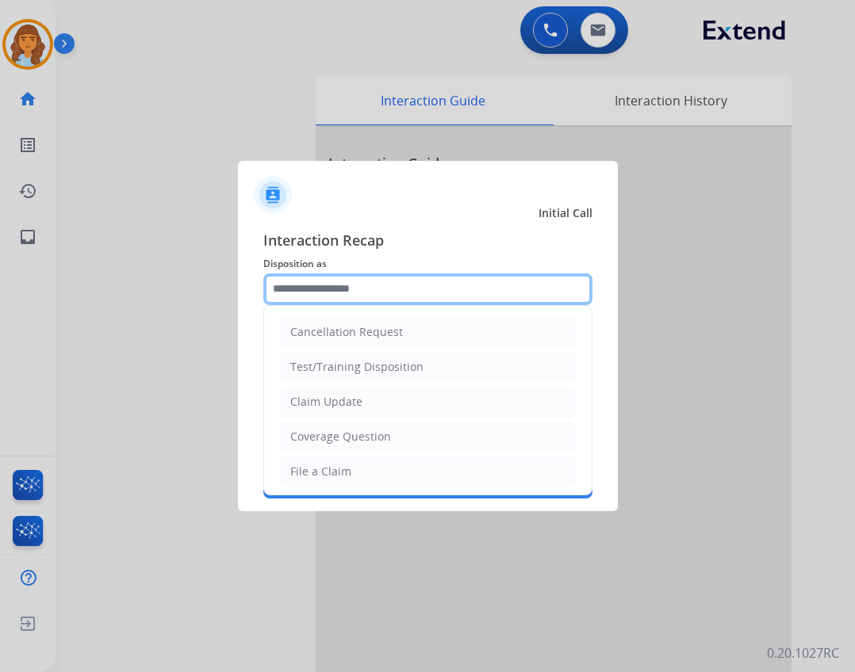
click at [352, 277] on input "text" at bounding box center [427, 290] width 329 height 32
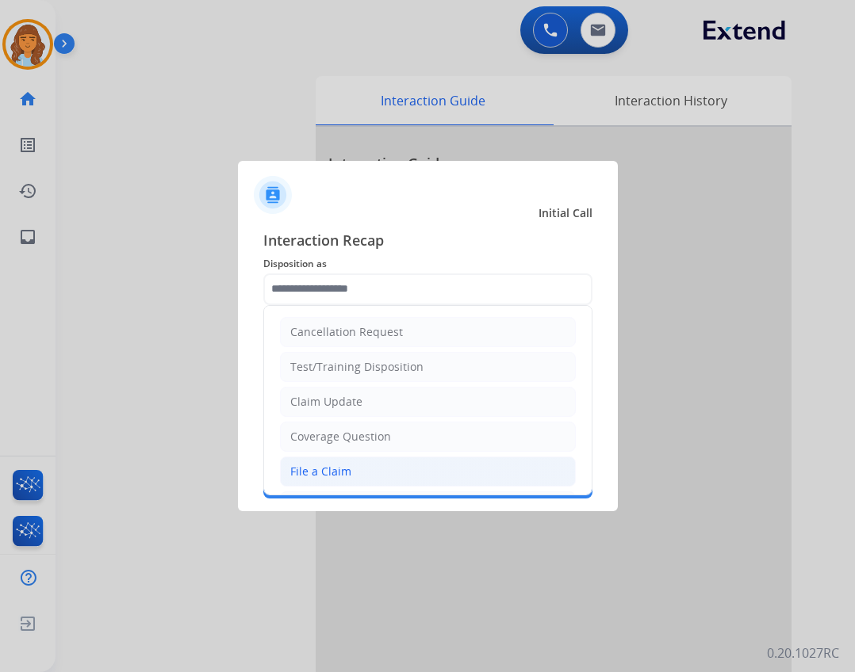
click at [332, 472] on div "File a Claim" at bounding box center [320, 472] width 61 height 16
type input "**********"
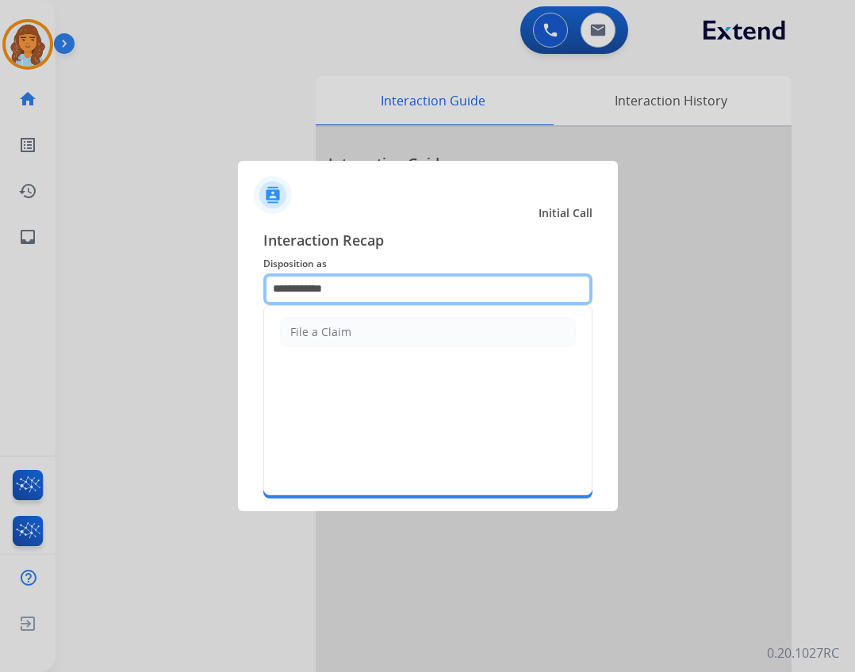
drag, startPoint x: 376, startPoint y: 274, endPoint x: 209, endPoint y: 273, distance: 166.5
click at [0, 273] on app-contact-recap-modal "**********" at bounding box center [0, 336] width 0 height 672
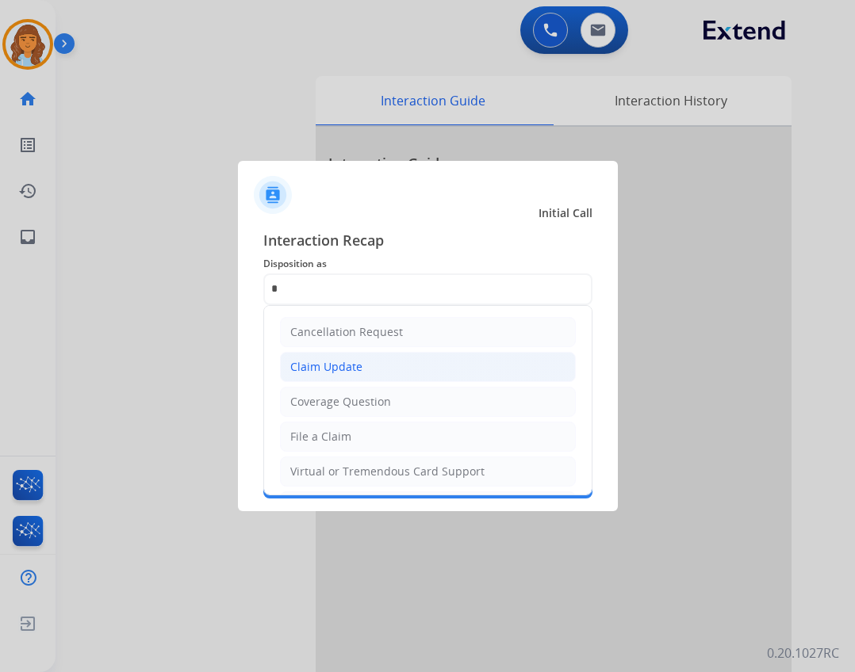
click at [356, 362] on div "Claim Update" at bounding box center [326, 367] width 72 height 16
type input "**********"
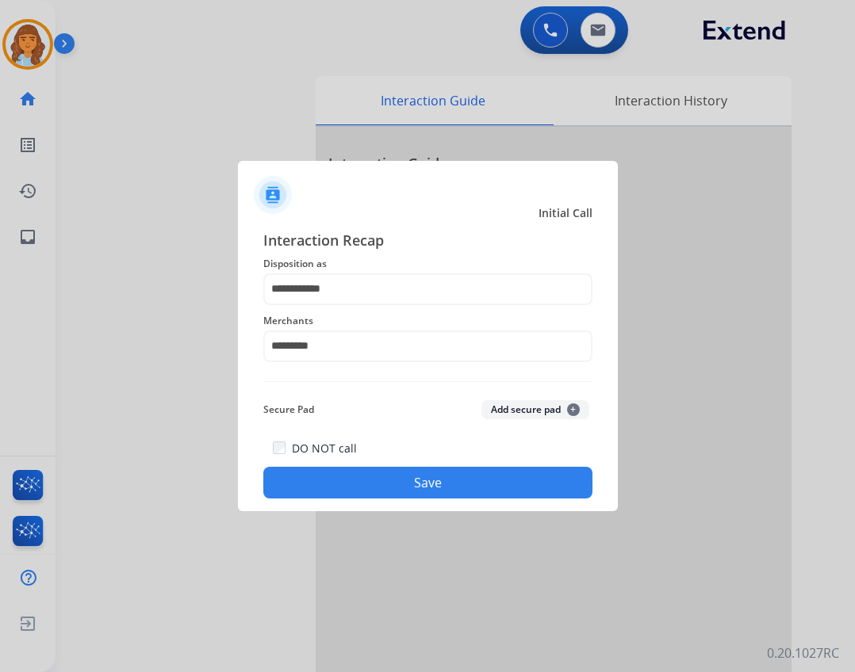
click at [375, 481] on button "Save" at bounding box center [427, 483] width 329 height 32
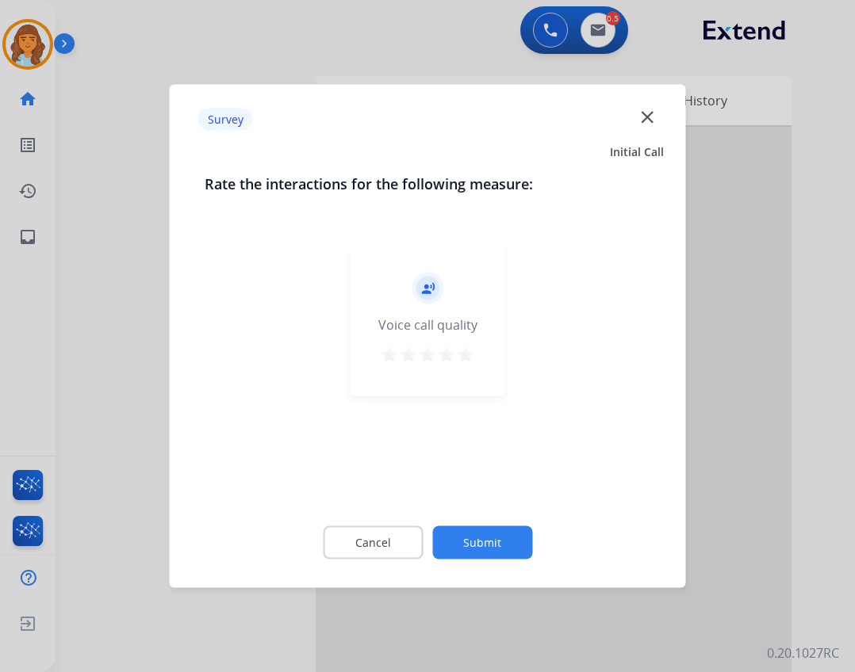
drag, startPoint x: 460, startPoint y: 500, endPoint x: 461, endPoint y: 530, distance: 30.1
click at [460, 509] on div "Rate the interactions for the following measure: record_voice_over Voice call q…" at bounding box center [427, 376] width 497 height 406
click at [467, 556] on button "Submit" at bounding box center [482, 543] width 100 height 33
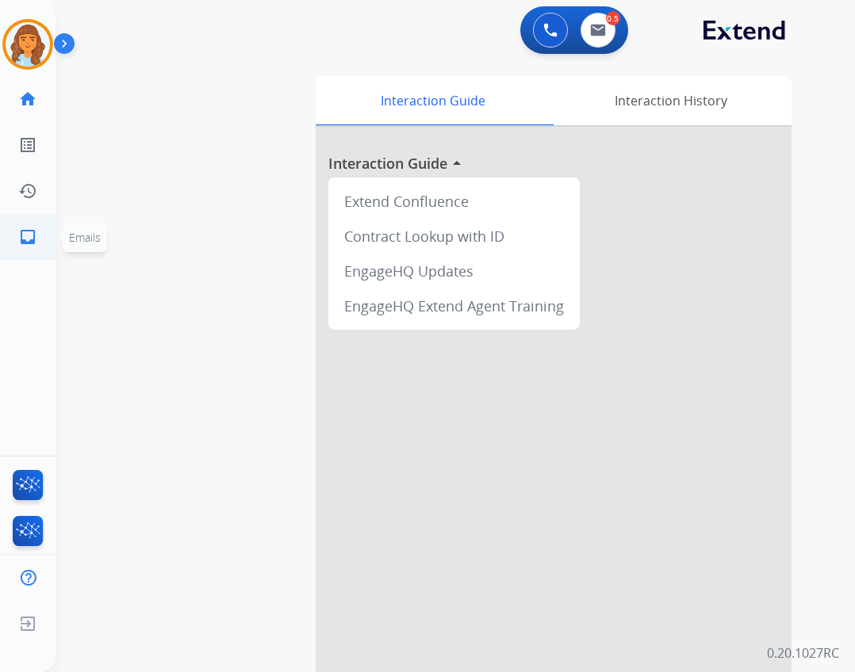
click at [27, 227] on link "inbox Emails" at bounding box center [28, 237] width 44 height 44
select select "**********"
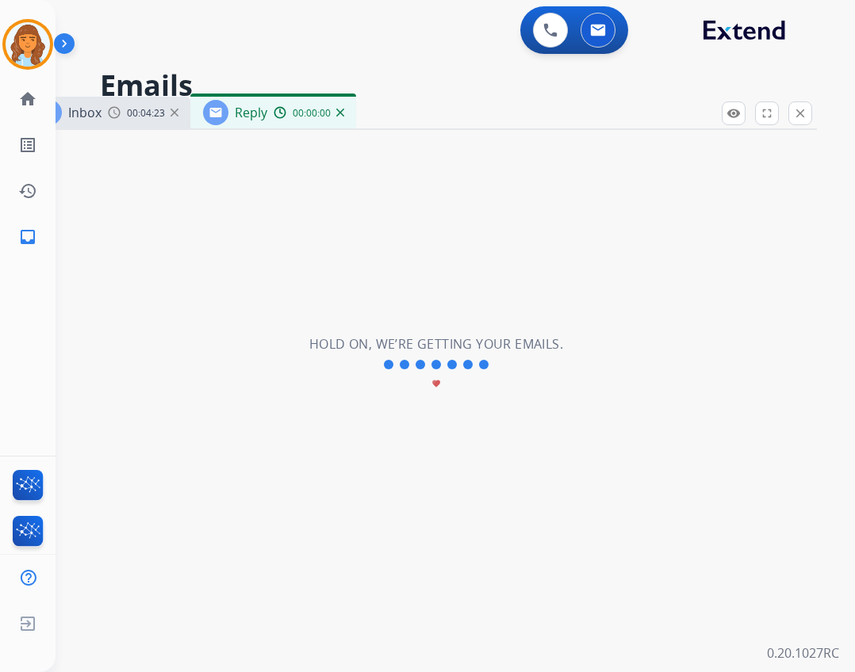
select select "**********"
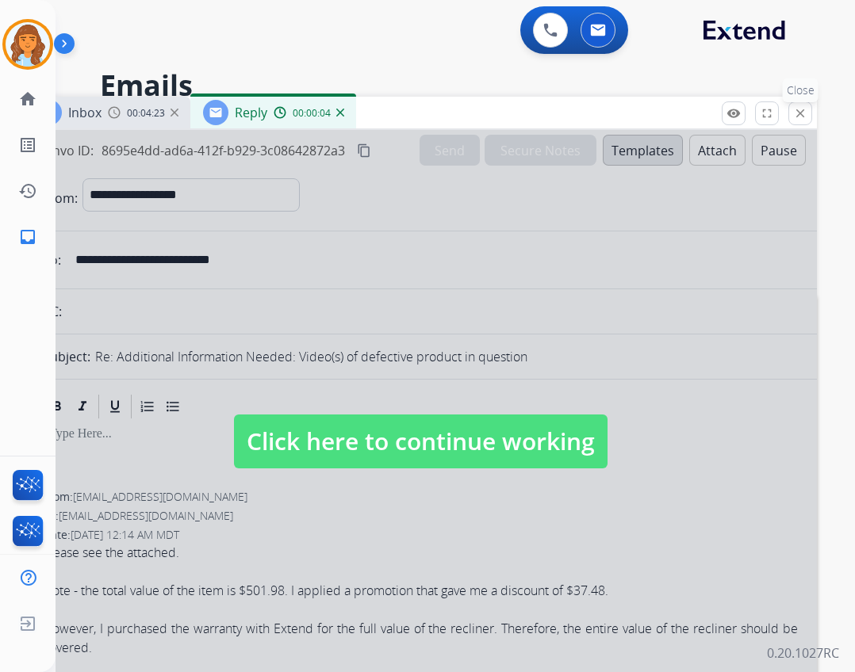
click at [802, 110] on mat-icon "close" at bounding box center [800, 113] width 14 height 14
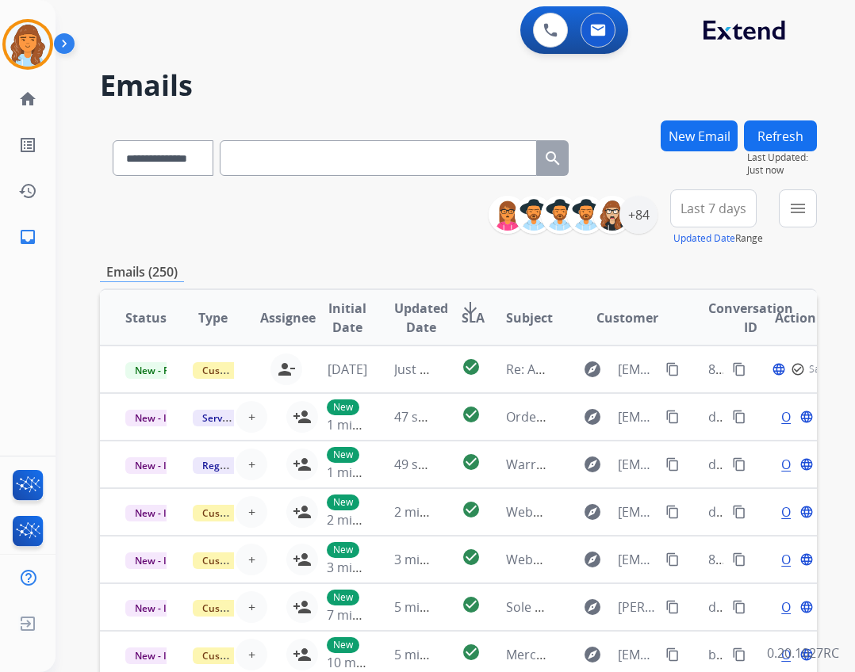
click at [718, 134] on button "New Email" at bounding box center [699, 136] width 77 height 31
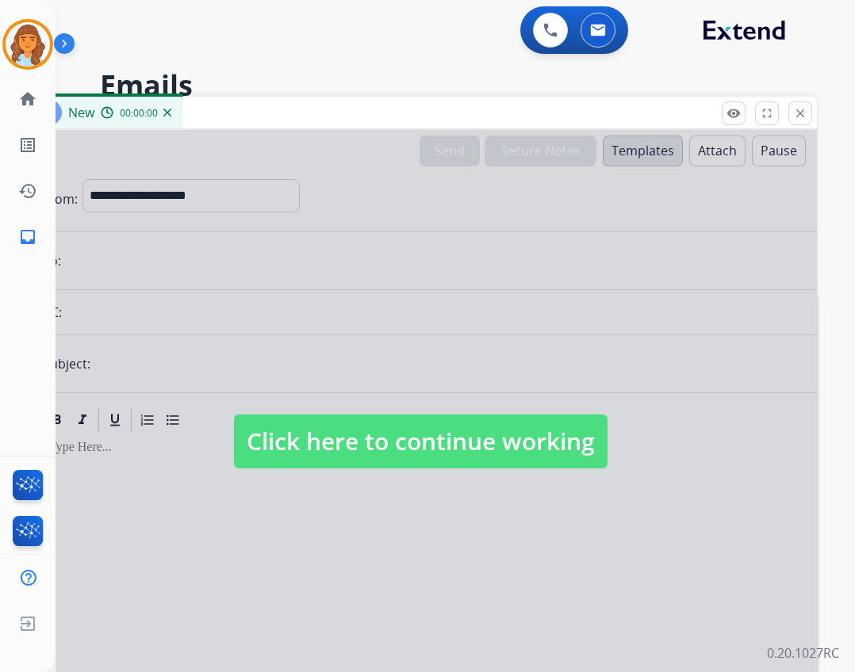
click at [312, 435] on span "Click here to continue working" at bounding box center [420, 442] width 373 height 54
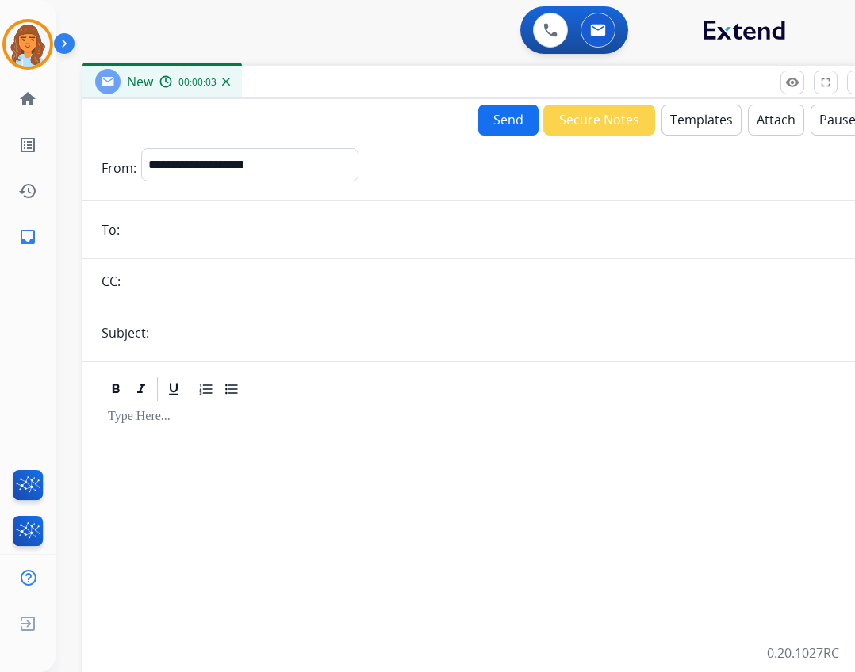
drag, startPoint x: 316, startPoint y: 121, endPoint x: 374, endPoint y: 87, distance: 66.8
click at [375, 88] on div "New 00:00:03" at bounding box center [478, 82] width 793 height 33
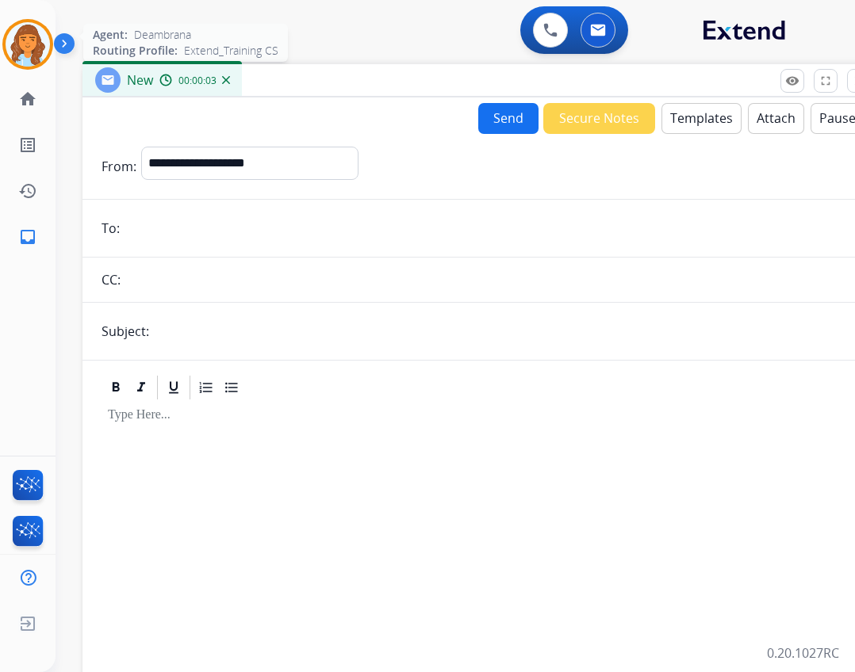
click at [12, 37] on img at bounding box center [28, 44] width 44 height 44
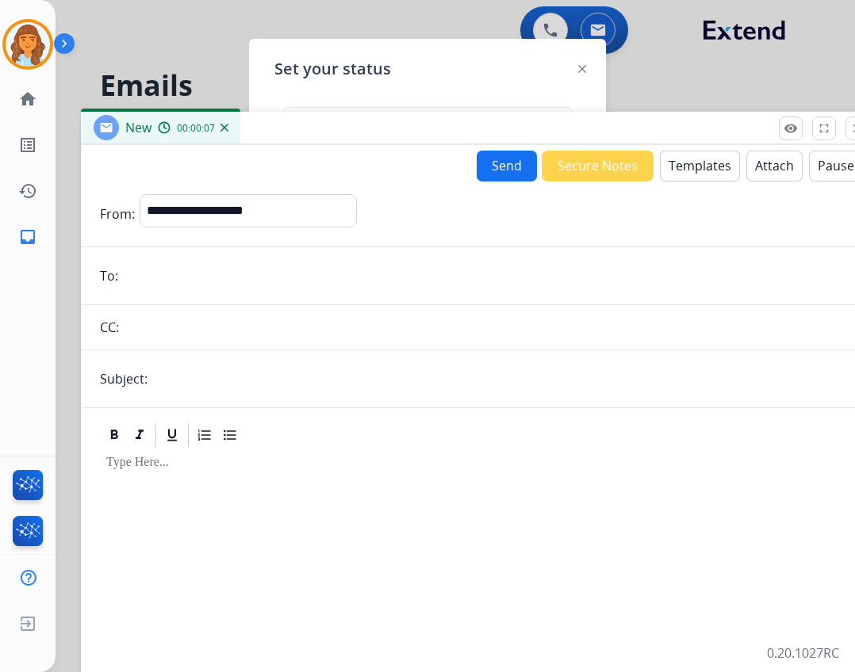
drag, startPoint x: 360, startPoint y: 86, endPoint x: 352, endPoint y: 116, distance: 30.4
click at [356, 127] on div "New 00:00:07" at bounding box center [477, 128] width 793 height 33
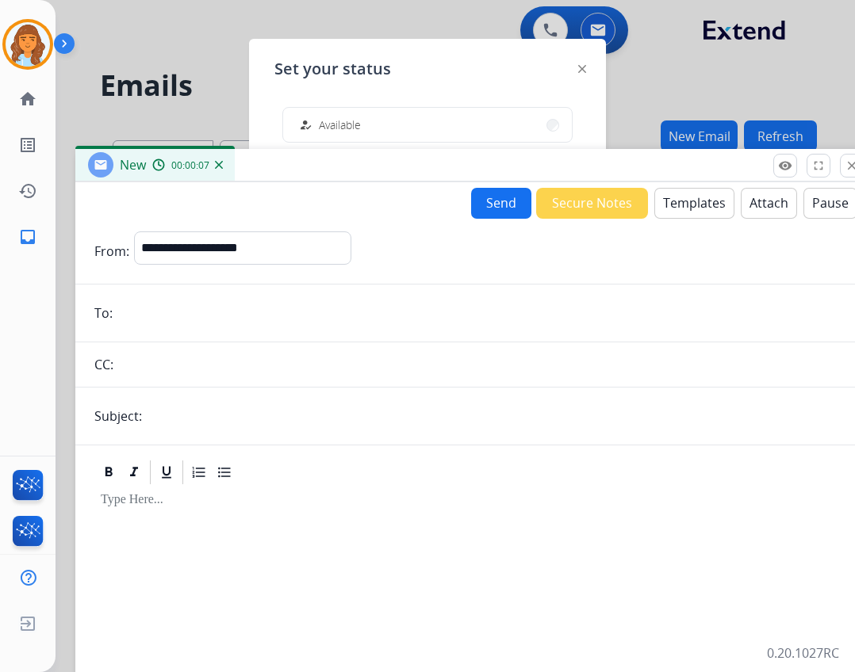
drag, startPoint x: 355, startPoint y: 112, endPoint x: 352, endPoint y: 156, distance: 44.5
click at [352, 156] on div "New 00:00:07" at bounding box center [471, 165] width 793 height 33
click at [347, 101] on div "how_to_reg Available free_breakfast Break fastfood Lunch assignment Non-Phone Q…" at bounding box center [427, 344] width 306 height 500
click at [346, 112] on button "how_to_reg Available" at bounding box center [427, 125] width 289 height 34
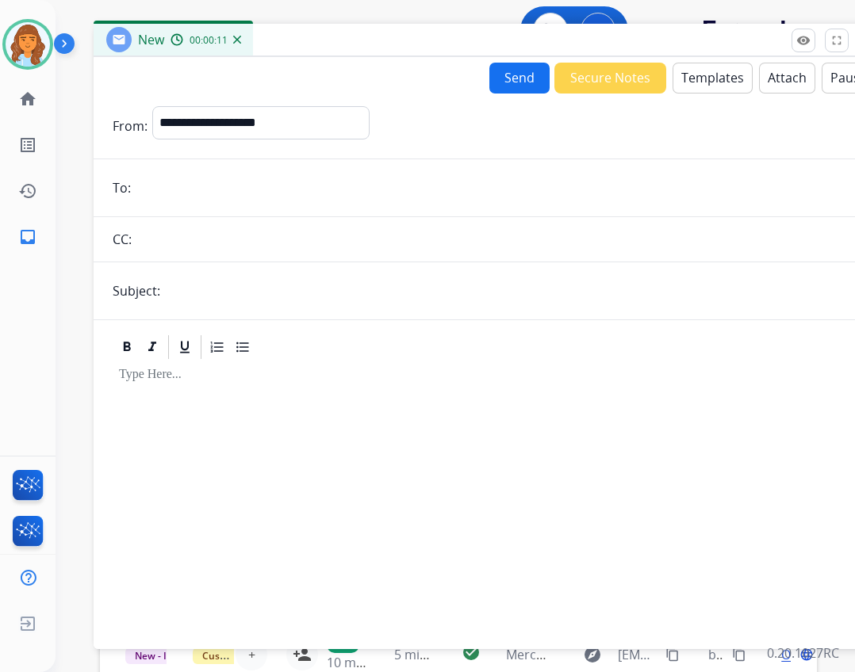
drag, startPoint x: 359, startPoint y: 158, endPoint x: 377, endPoint y: 33, distance: 126.6
click at [377, 33] on div "New 00:00:11" at bounding box center [490, 40] width 793 height 33
click at [362, 133] on select "**********" at bounding box center [260, 122] width 216 height 32
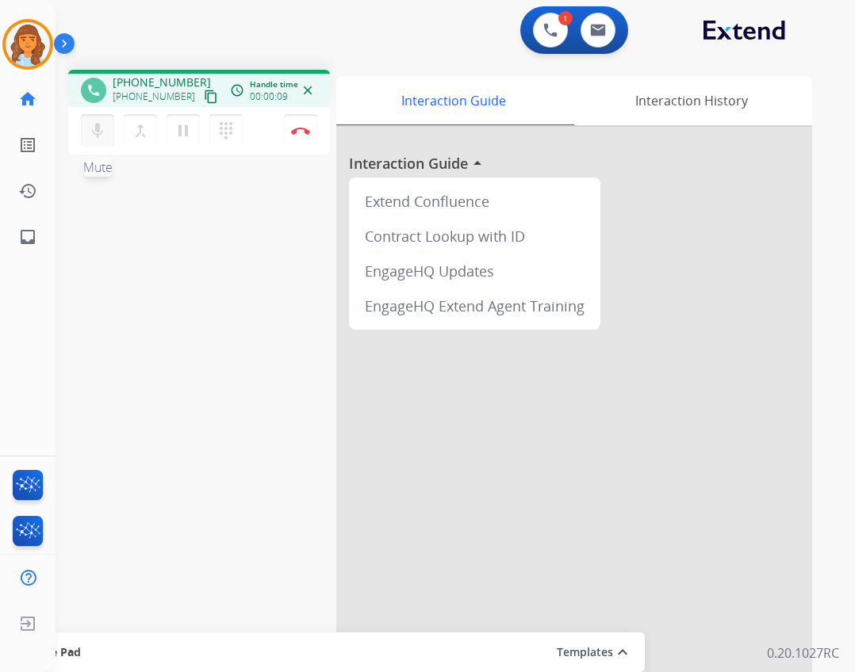
click at [98, 142] on button "mic Mute" at bounding box center [97, 130] width 33 height 33
click at [22, 255] on link "inbox Emails" at bounding box center [28, 237] width 44 height 44
select select "**********"
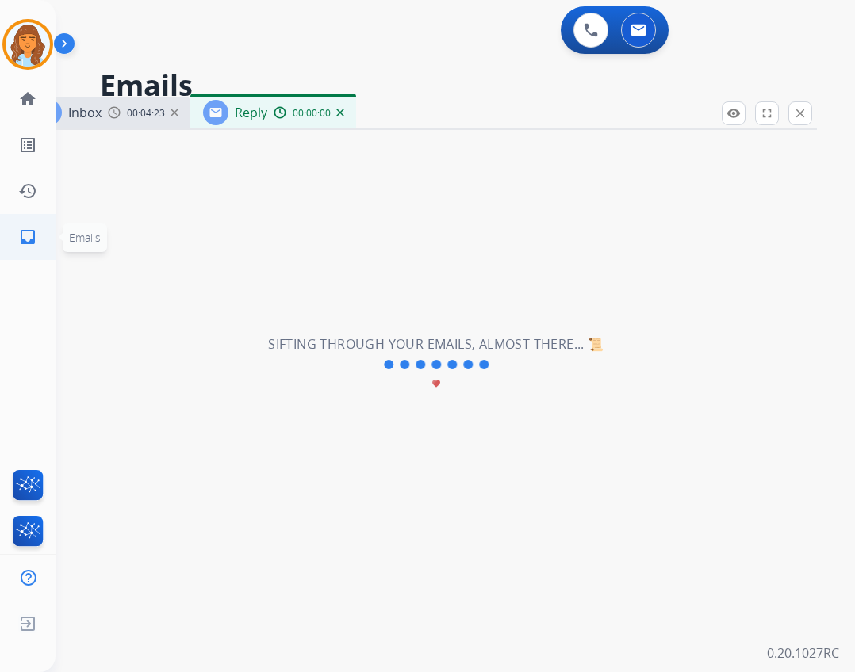
select select "**********"
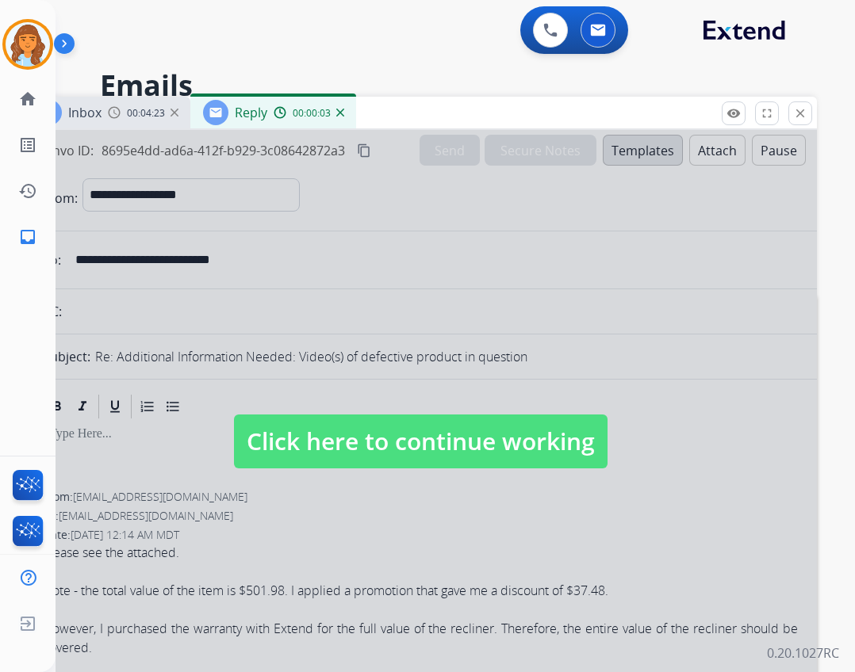
click at [304, 448] on span "Click here to continue working" at bounding box center [420, 442] width 373 height 54
select select
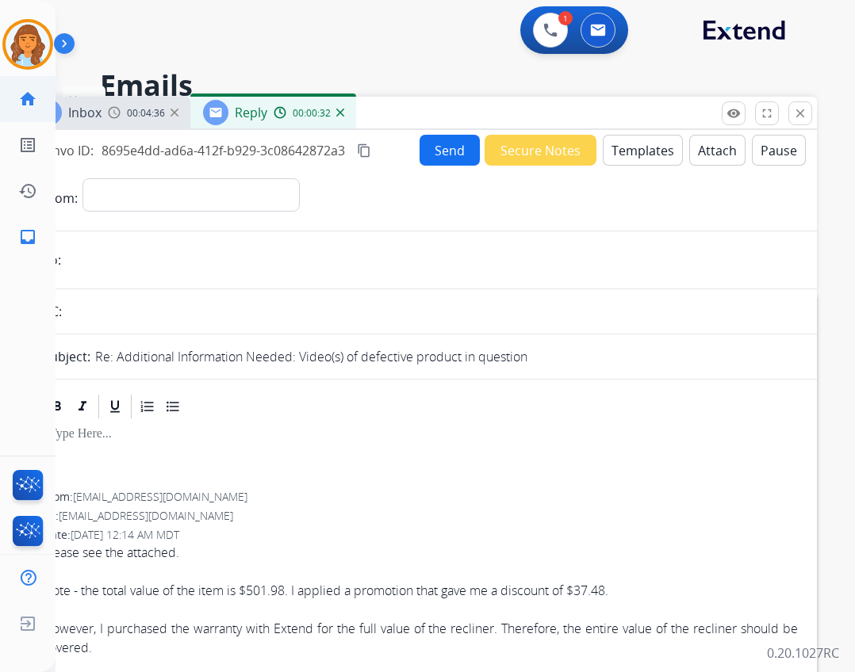
click at [37, 98] on link "home Home" at bounding box center [28, 99] width 44 height 44
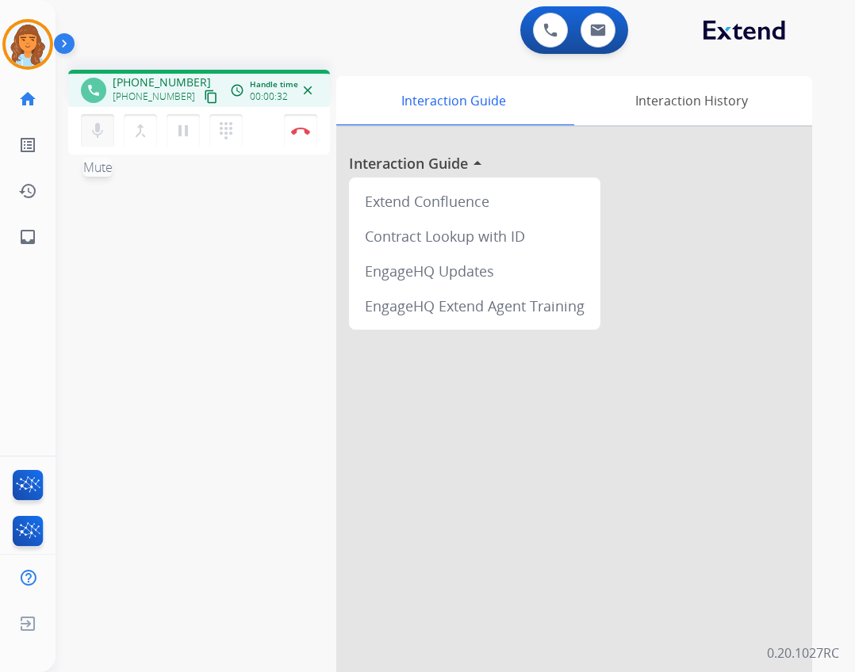
click at [96, 145] on button "mic Mute" at bounding box center [97, 130] width 33 height 33
click at [96, 145] on button "mic_off Mute" at bounding box center [97, 130] width 33 height 33
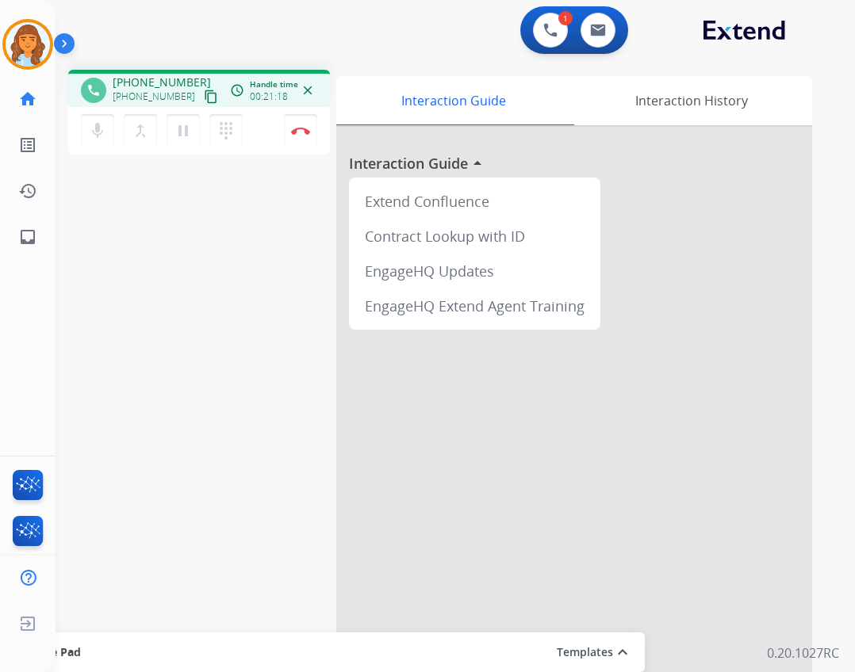
click at [368, 59] on div "phone +14802581512 +14802581512 content_copy access_time Call metrics Queue 00:…" at bounding box center [436, 387] width 761 height 661
click at [304, 129] on img at bounding box center [300, 131] width 19 height 8
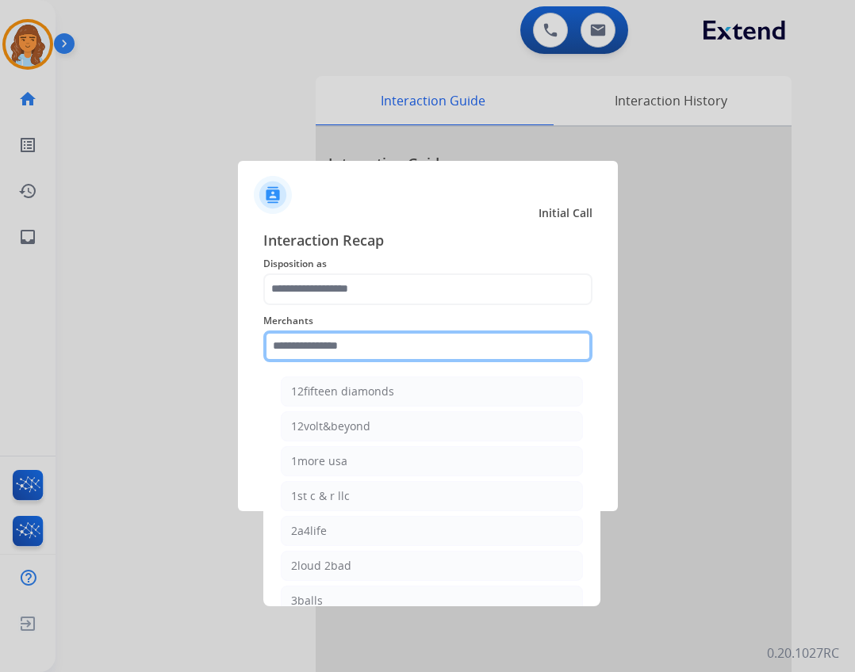
click at [354, 362] on input "text" at bounding box center [427, 347] width 329 height 32
type input "*"
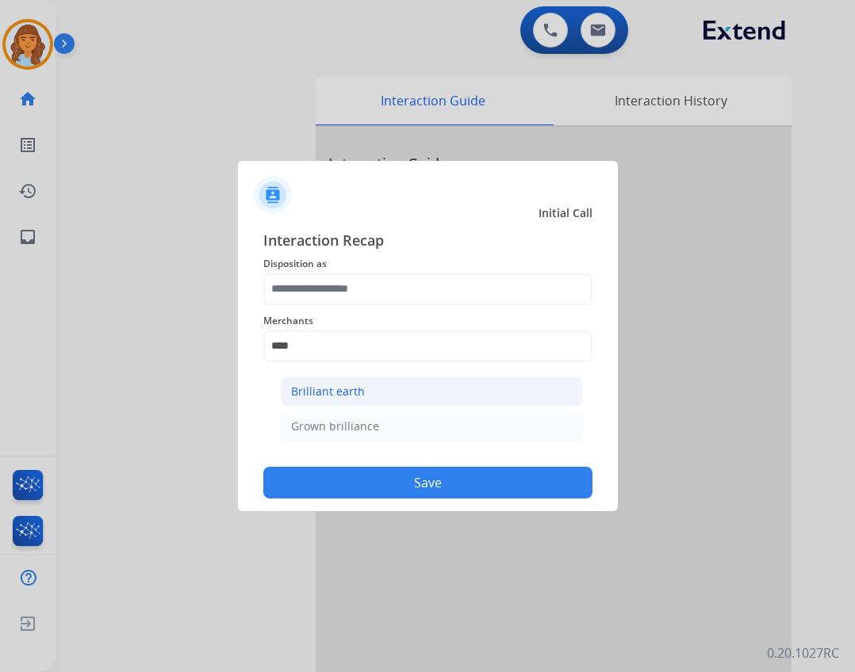
click at [348, 394] on div "Brilliant earth" at bounding box center [328, 392] width 74 height 16
type input "**********"
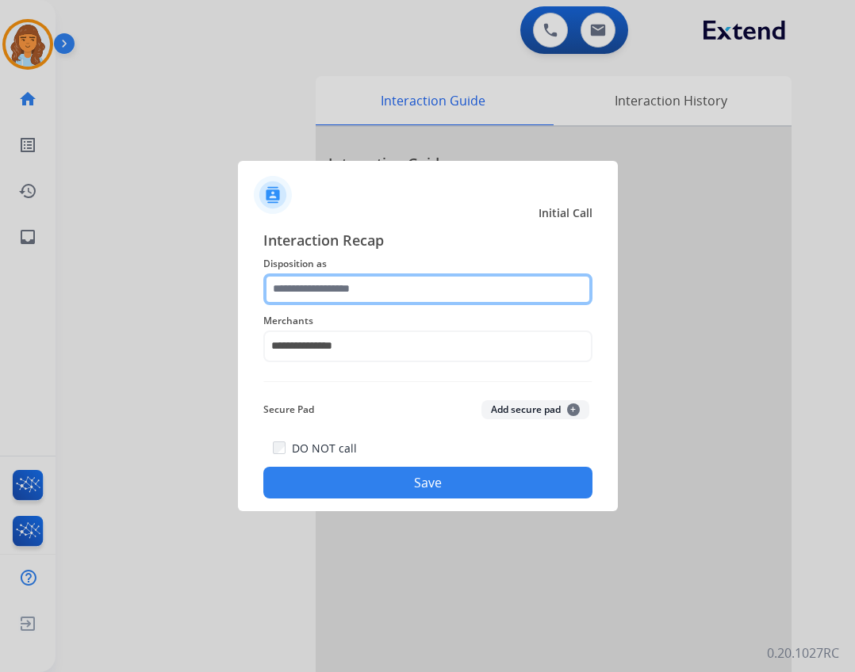
click at [349, 298] on input "text" at bounding box center [427, 290] width 329 height 32
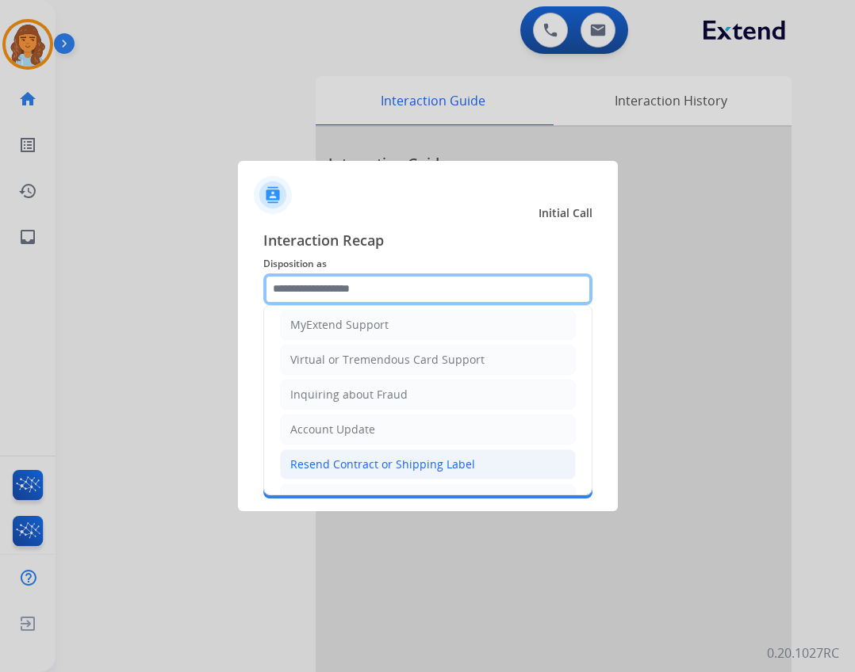
scroll to position [79, 0]
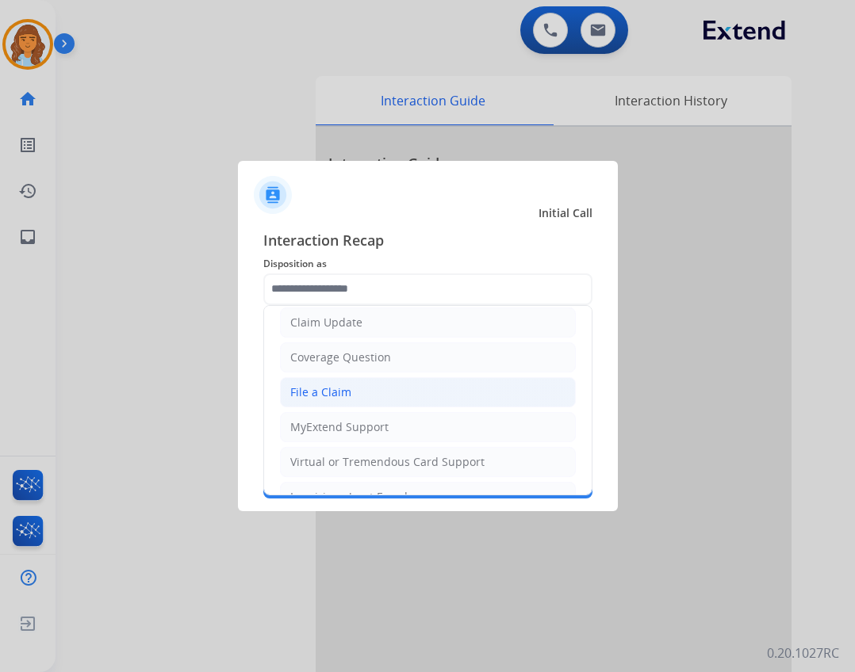
click at [348, 385] on div "File a Claim" at bounding box center [320, 393] width 61 height 16
type input "**********"
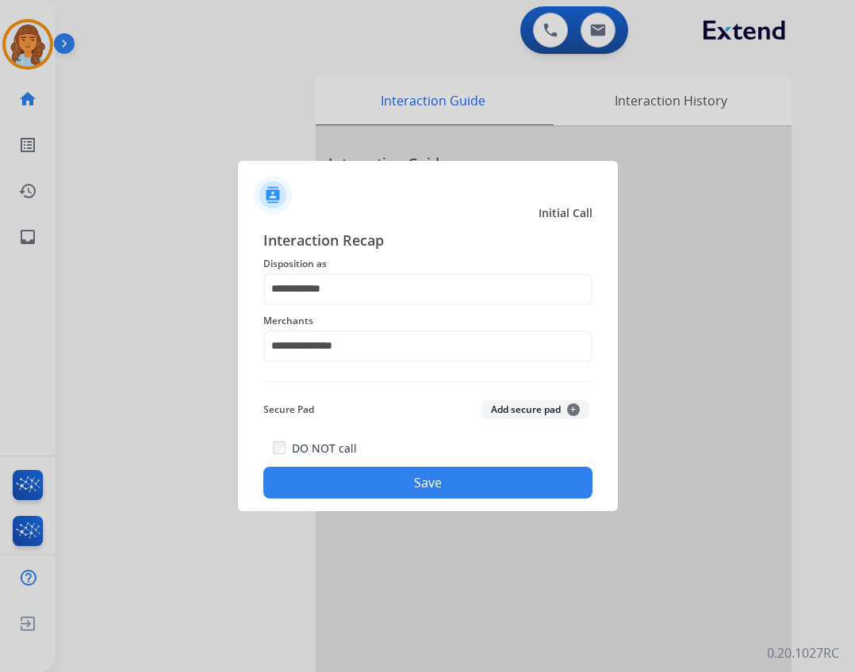
click at [459, 474] on button "Save" at bounding box center [427, 483] width 329 height 32
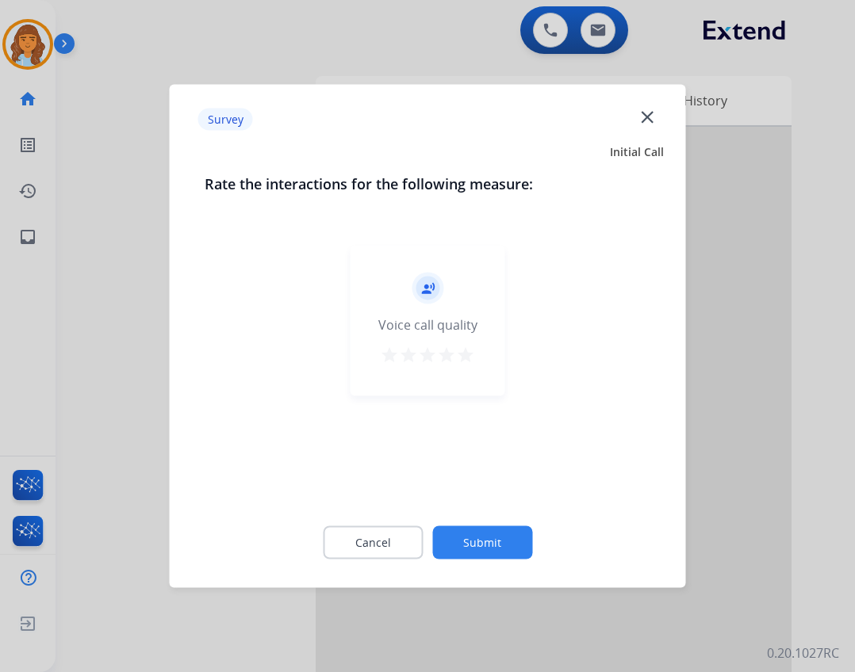
click at [522, 550] on button "Submit" at bounding box center [482, 543] width 100 height 33
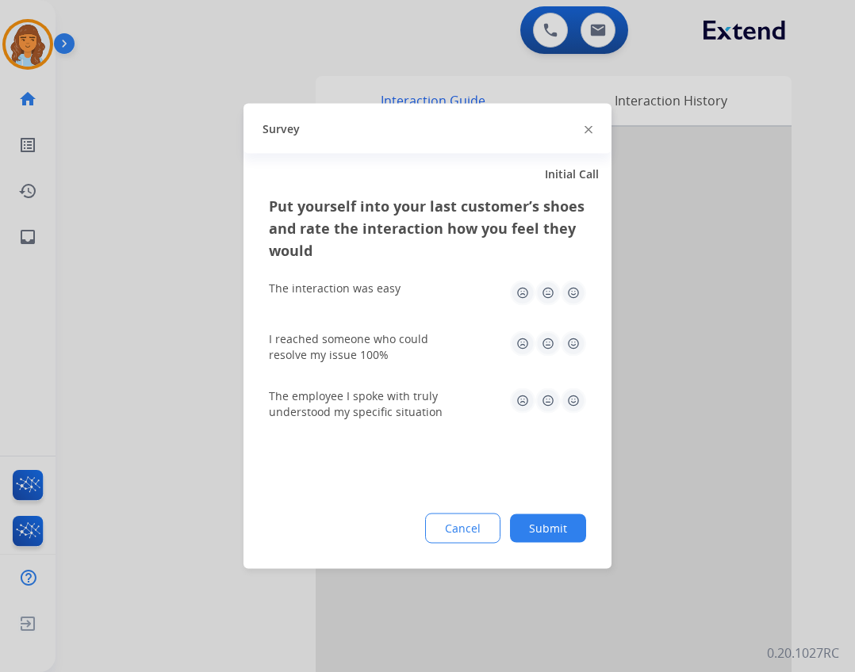
click at [524, 540] on button "Submit" at bounding box center [548, 529] width 76 height 29
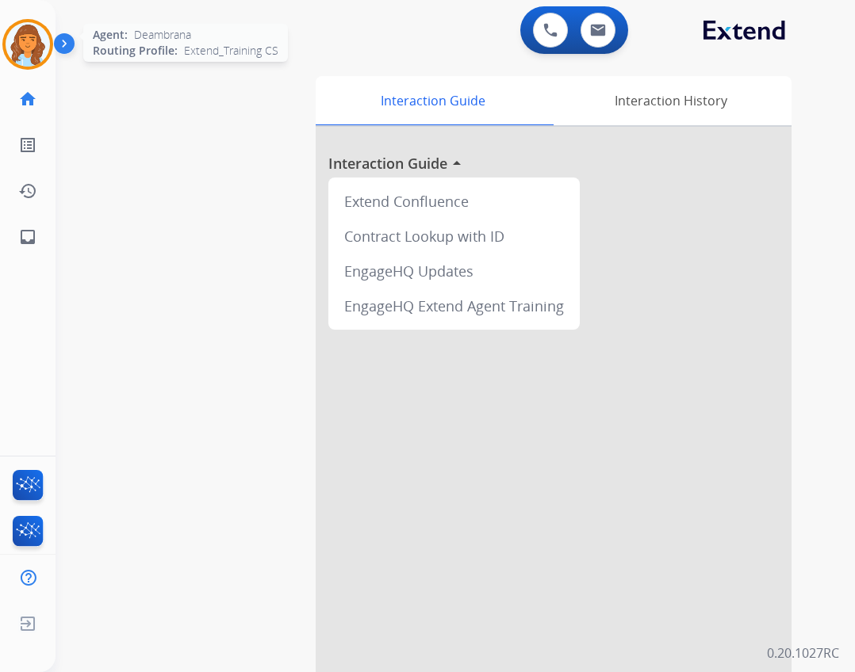
click at [46, 23] on div "Agent: Deambrana Routing Profile: Extend_Training CS" at bounding box center [27, 44] width 51 height 51
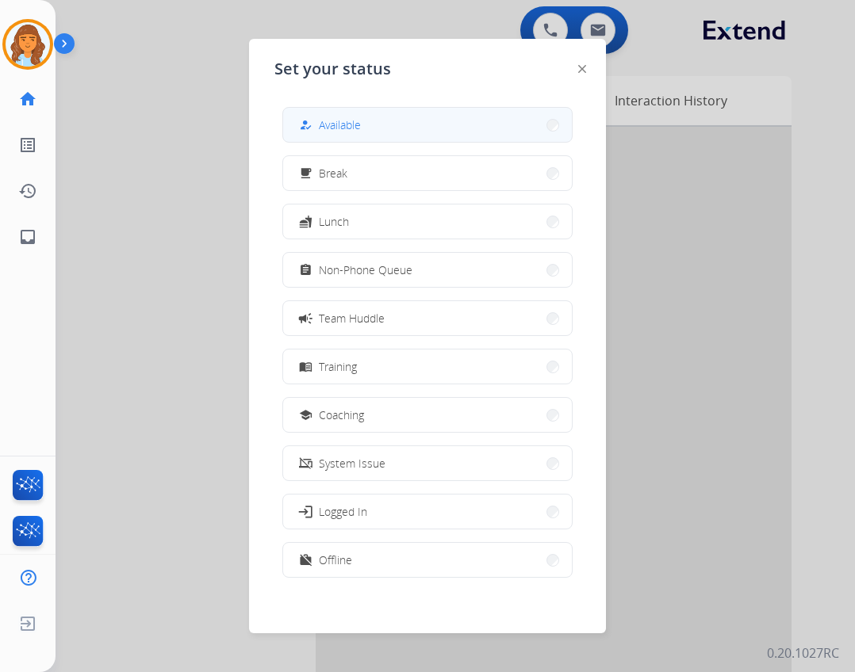
click at [343, 123] on span "Available" at bounding box center [340, 125] width 42 height 17
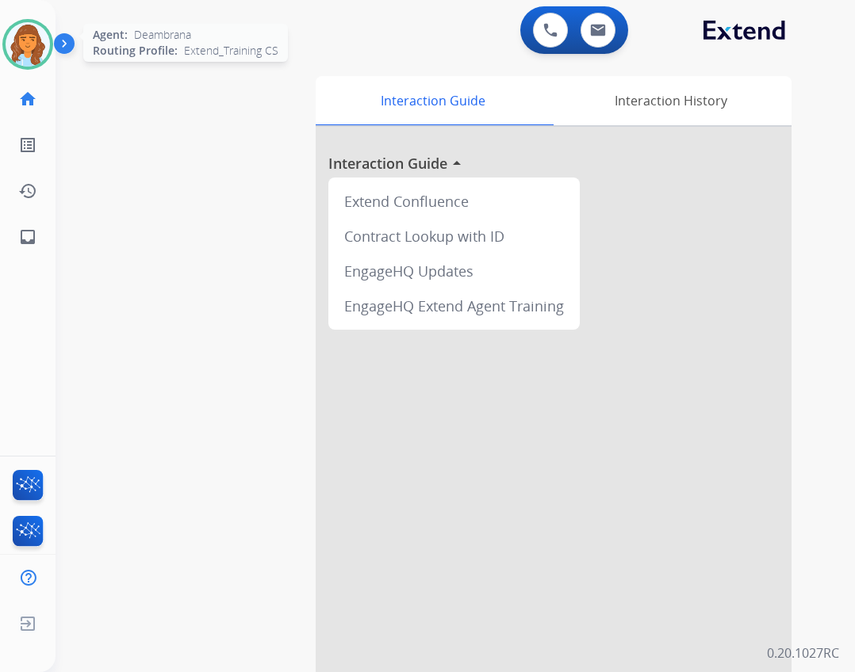
click at [27, 44] on img at bounding box center [28, 44] width 44 height 44
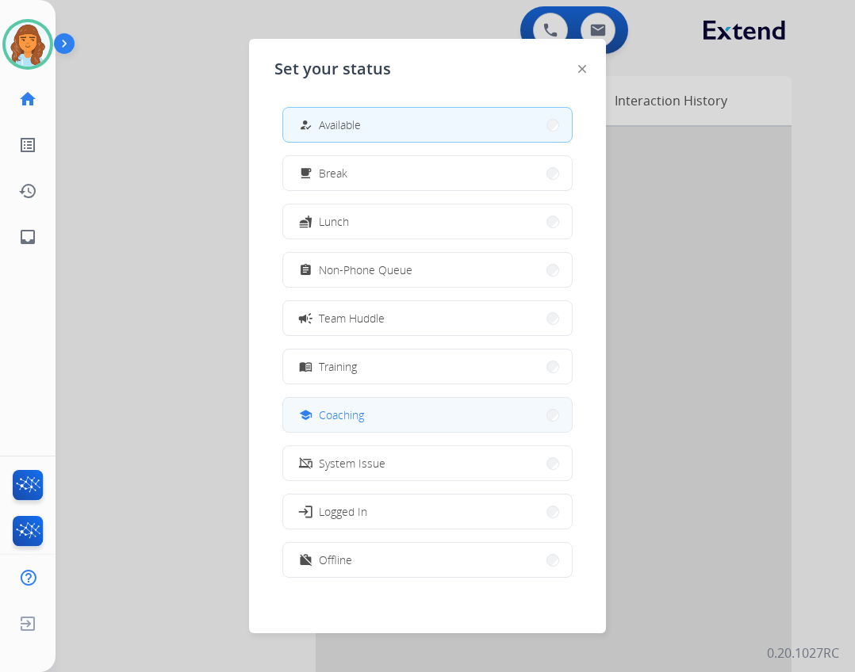
click at [425, 416] on button "school Coaching" at bounding box center [427, 415] width 289 height 34
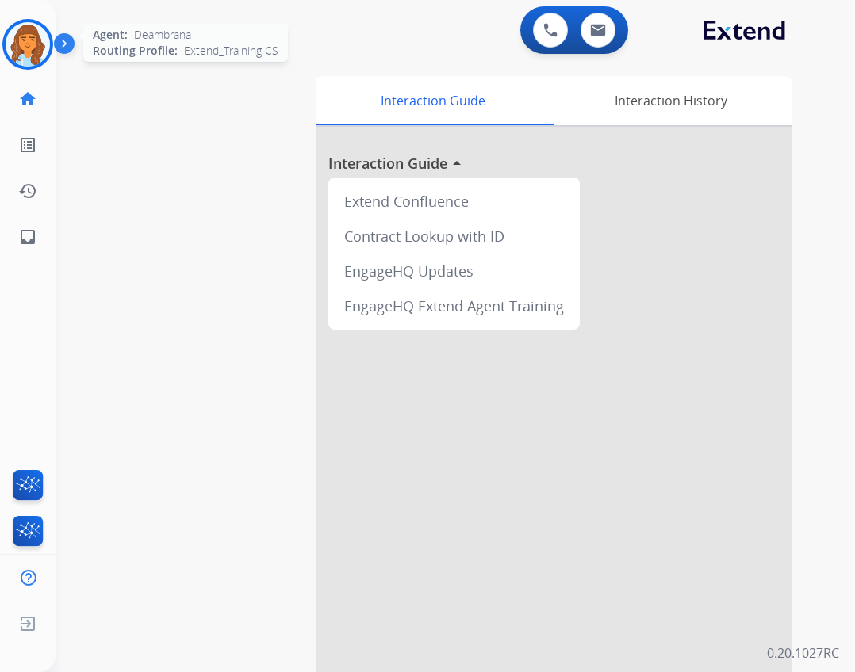
click at [41, 45] on img at bounding box center [28, 44] width 44 height 44
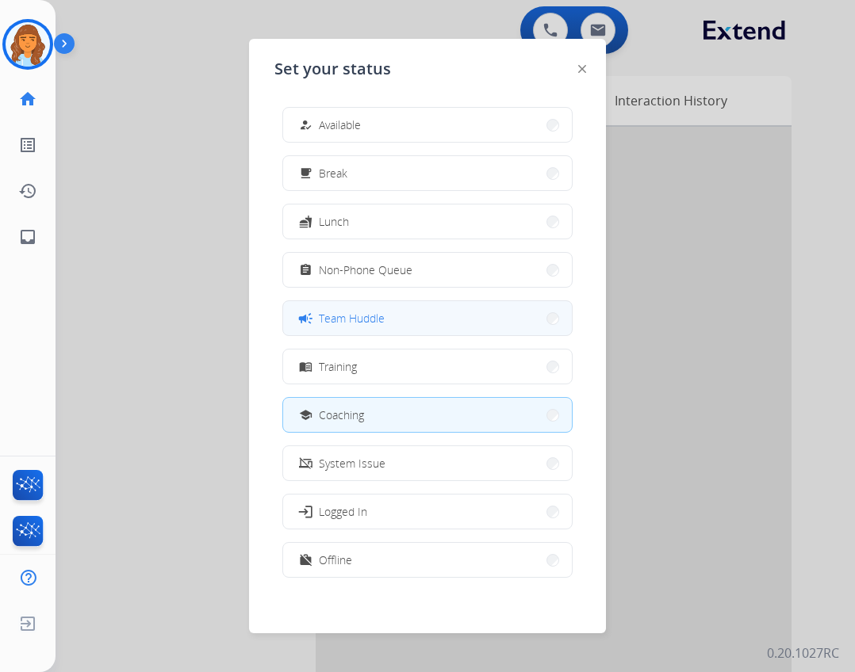
click at [335, 314] on span "Team Huddle" at bounding box center [352, 318] width 66 height 17
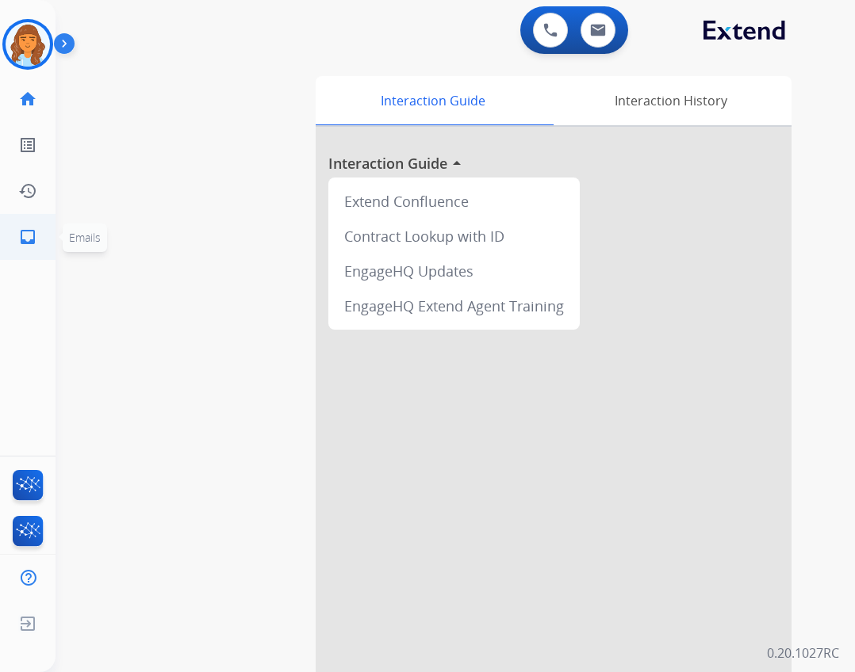
click at [36, 252] on link "inbox Emails" at bounding box center [28, 237] width 44 height 44
select select "**********"
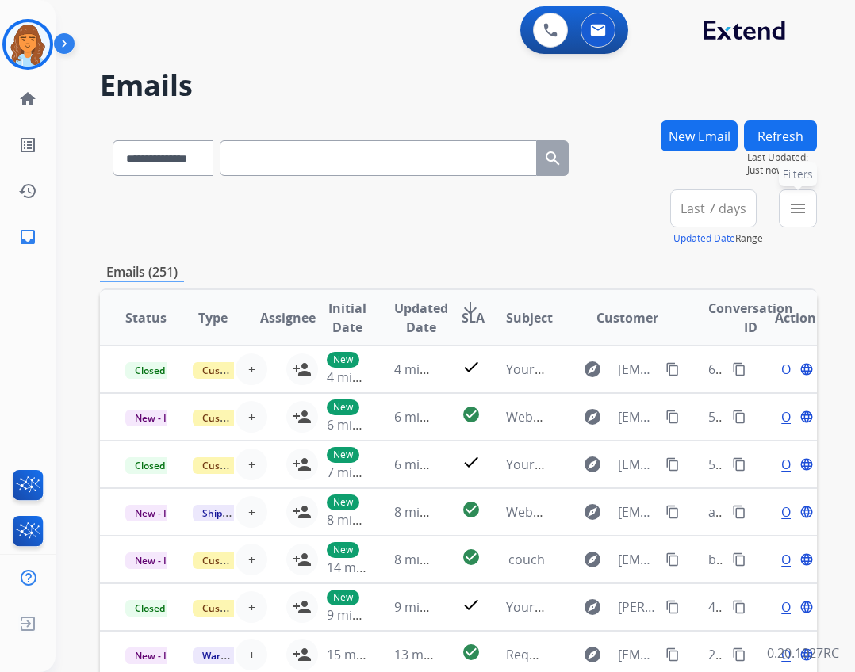
click at [808, 209] on button "menu Filters" at bounding box center [798, 209] width 38 height 38
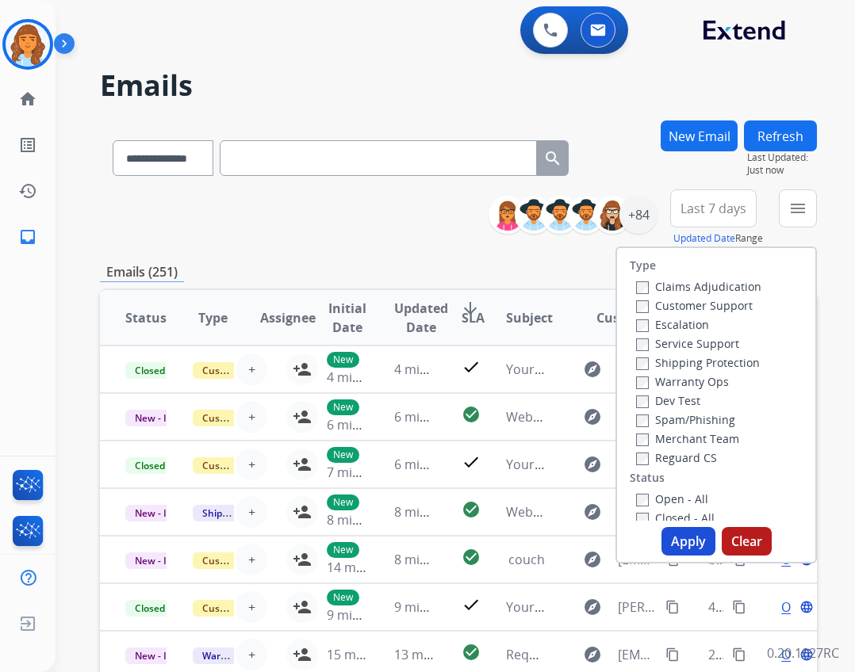
click at [644, 460] on label "Reguard CS" at bounding box center [676, 457] width 81 height 15
click at [647, 501] on label "Open - All" at bounding box center [672, 499] width 72 height 15
click at [671, 364] on label "Shipping Protection" at bounding box center [698, 362] width 124 height 15
click at [649, 305] on label "Customer Support" at bounding box center [694, 305] width 117 height 15
click at [669, 522] on div "Type Claims Adjudication Customer Support Escalation Service Support Shipping P…" at bounding box center [715, 405] width 201 height 317
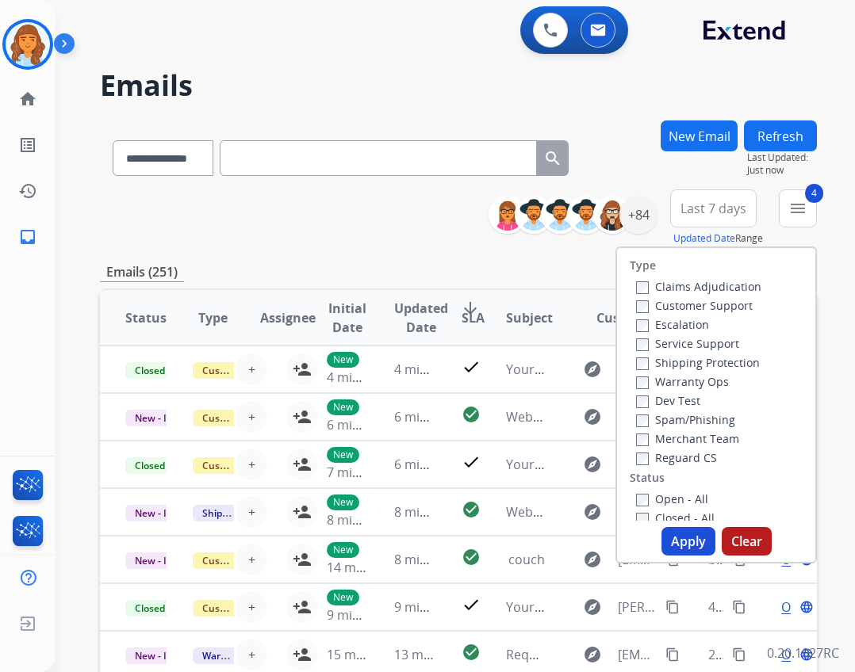
click at [669, 530] on button "Apply" at bounding box center [688, 541] width 54 height 29
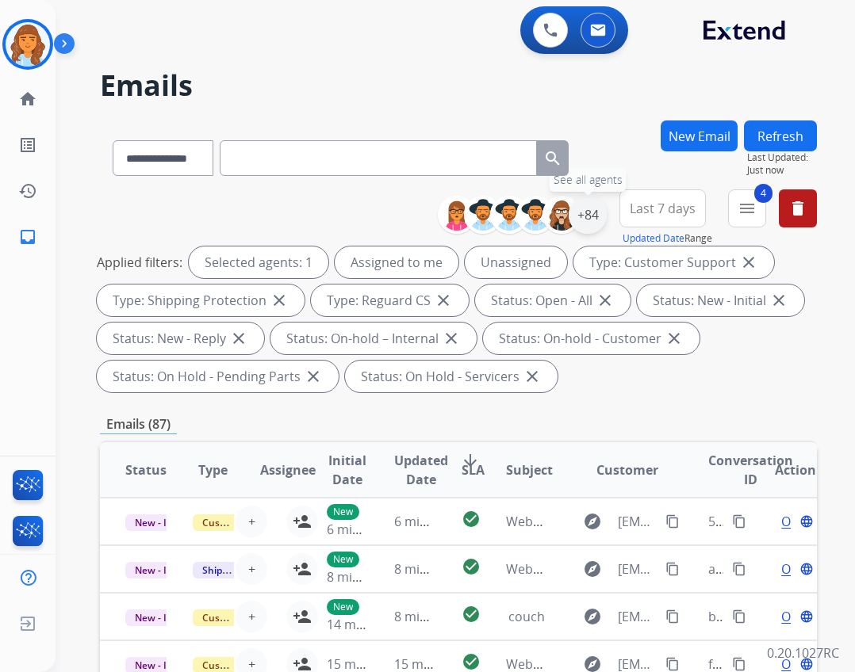
click at [583, 223] on div "+84" at bounding box center [588, 215] width 38 height 38
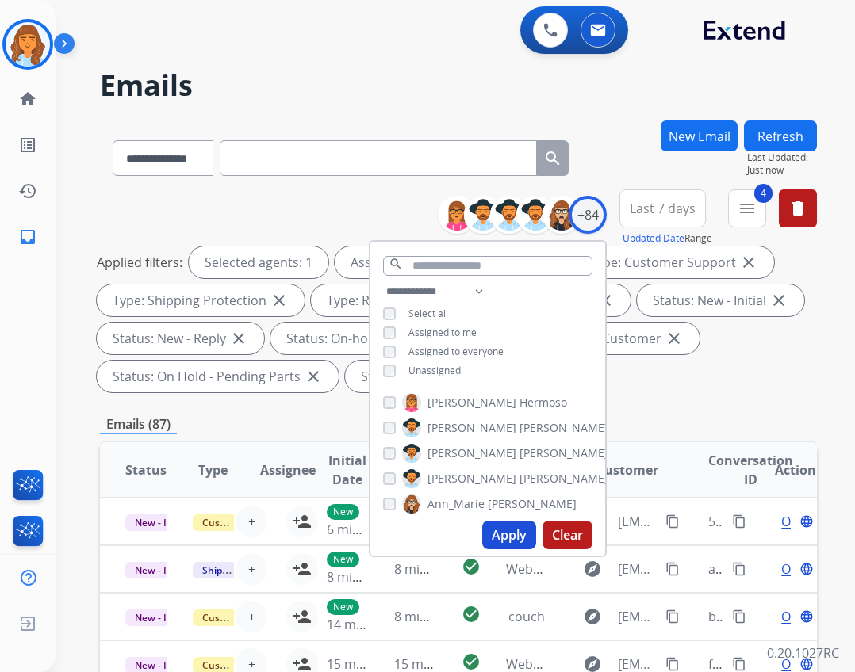
click at [435, 373] on span "Unassigned" at bounding box center [434, 370] width 52 height 13
click at [500, 521] on button "Apply" at bounding box center [509, 535] width 54 height 29
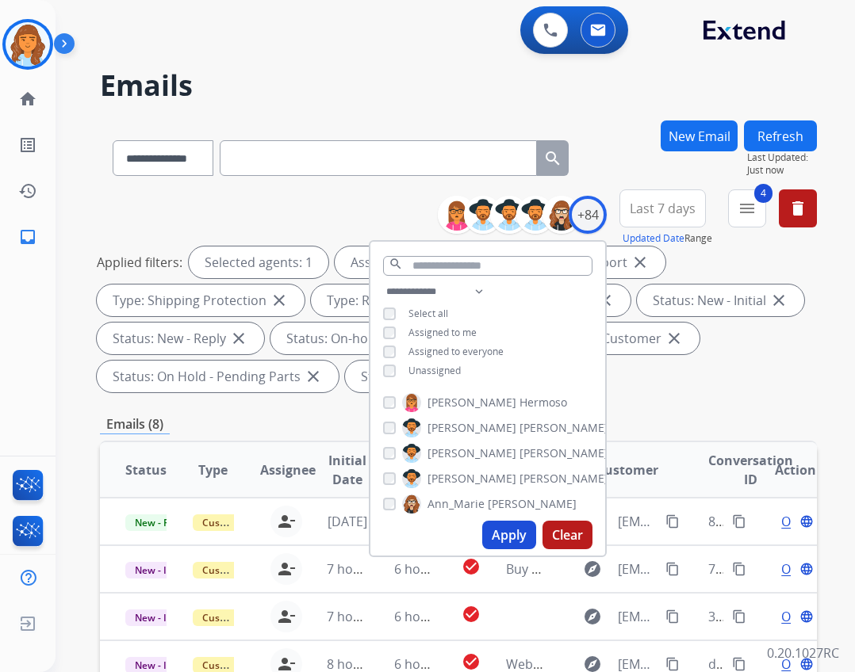
click at [641, 428] on div "Emails (8)" at bounding box center [458, 425] width 717 height 20
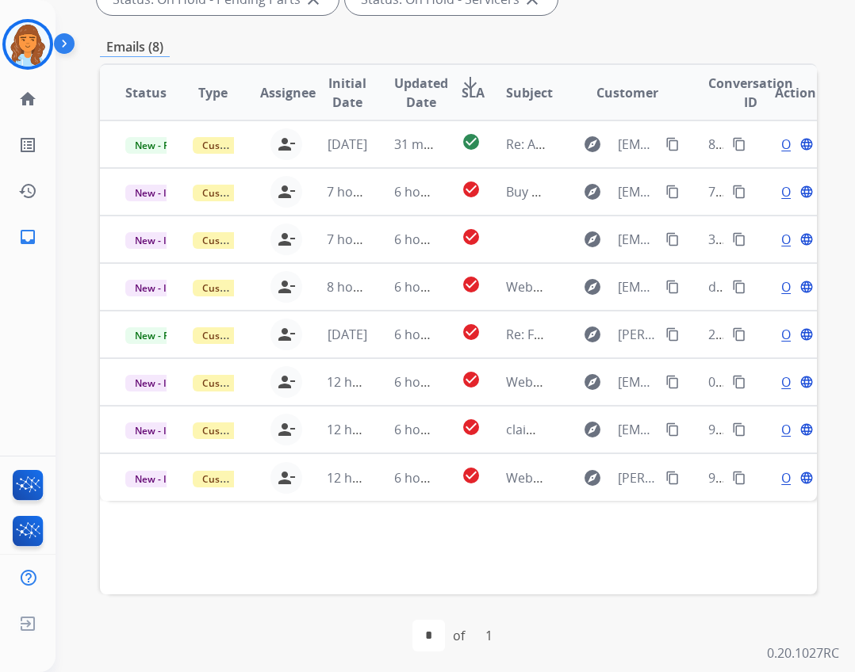
scroll to position [382, 0]
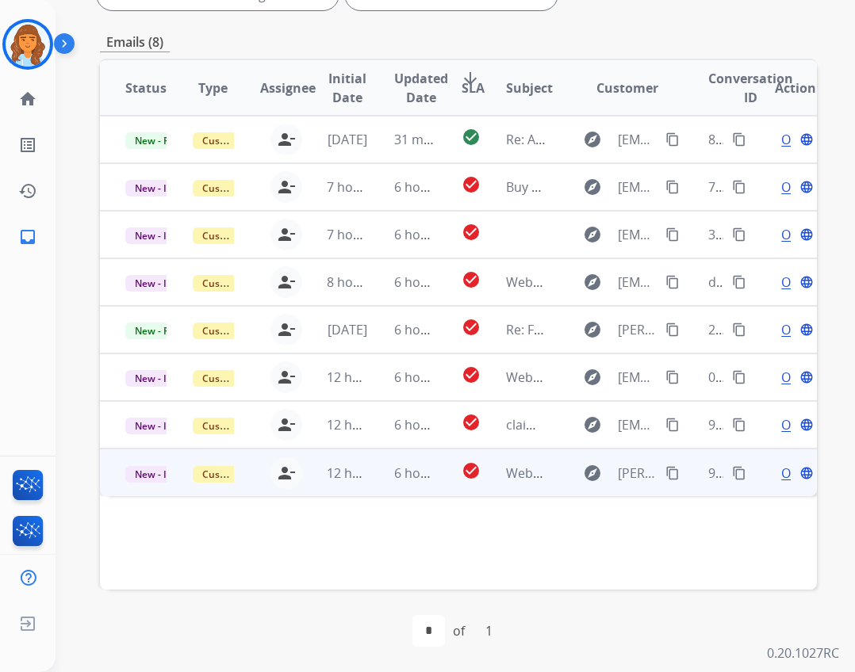
click at [505, 491] on td "Webform from [PERSON_NAME][EMAIL_ADDRESS][DOMAIN_NAME] on [DATE]" at bounding box center [514, 473] width 67 height 48
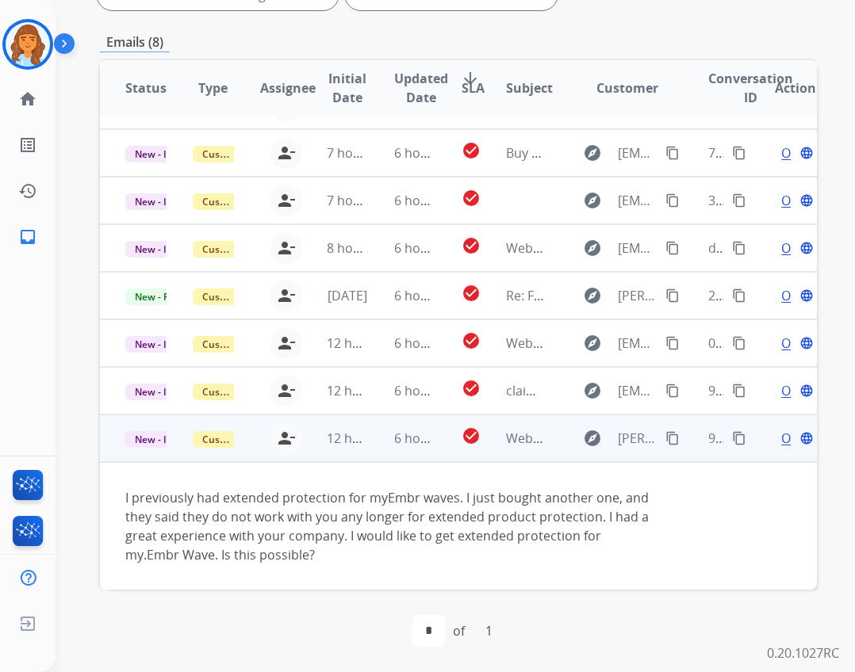
click at [775, 431] on div "Open language" at bounding box center [795, 438] width 41 height 19
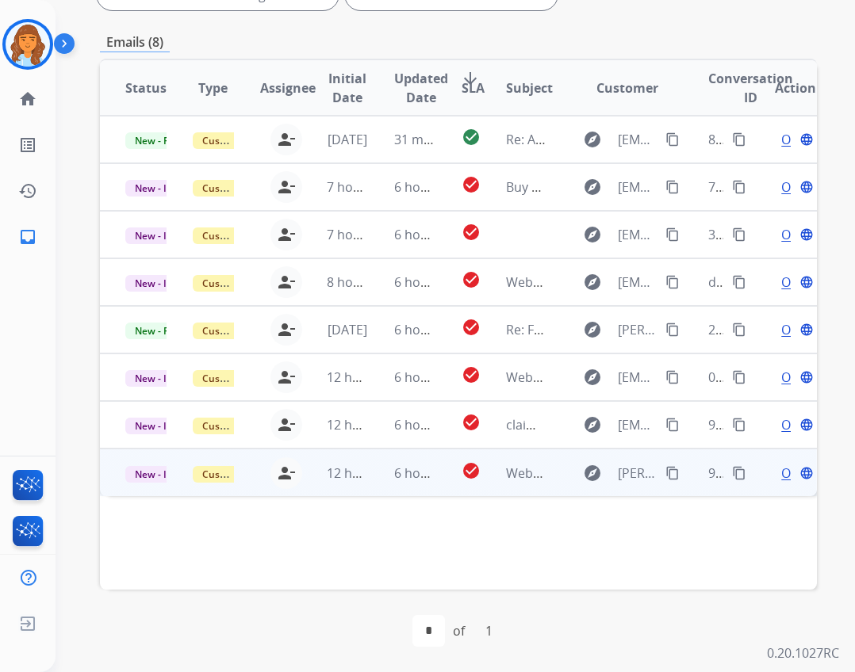
click at [775, 472] on div "Open language" at bounding box center [795, 473] width 41 height 19
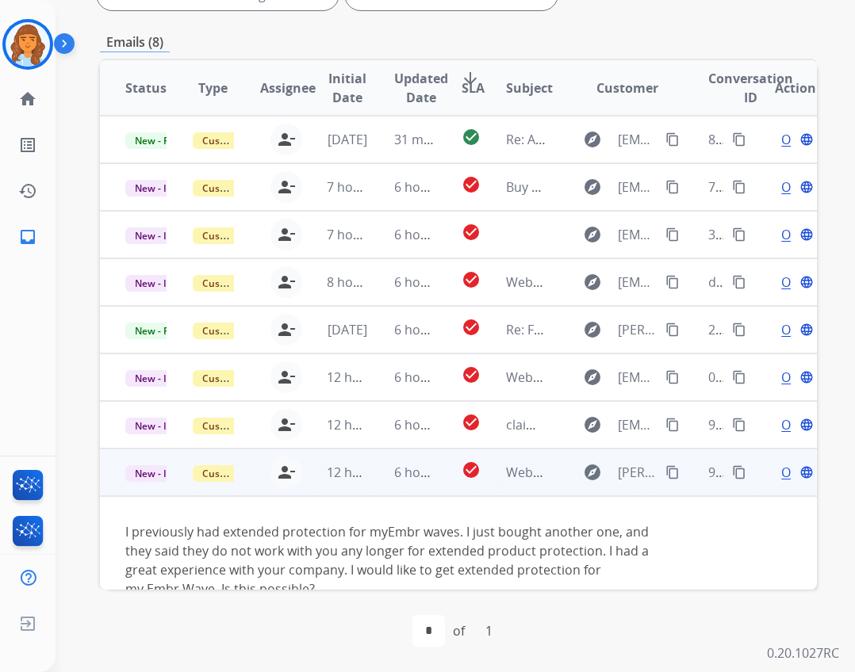
scroll to position [34, 0]
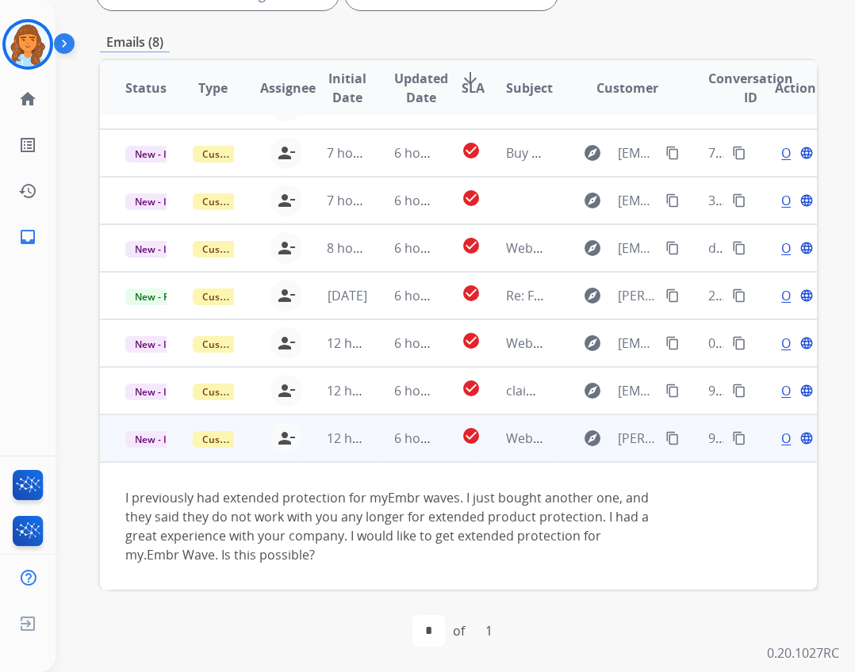
click at [781, 435] on span "Open" at bounding box center [797, 438] width 33 height 19
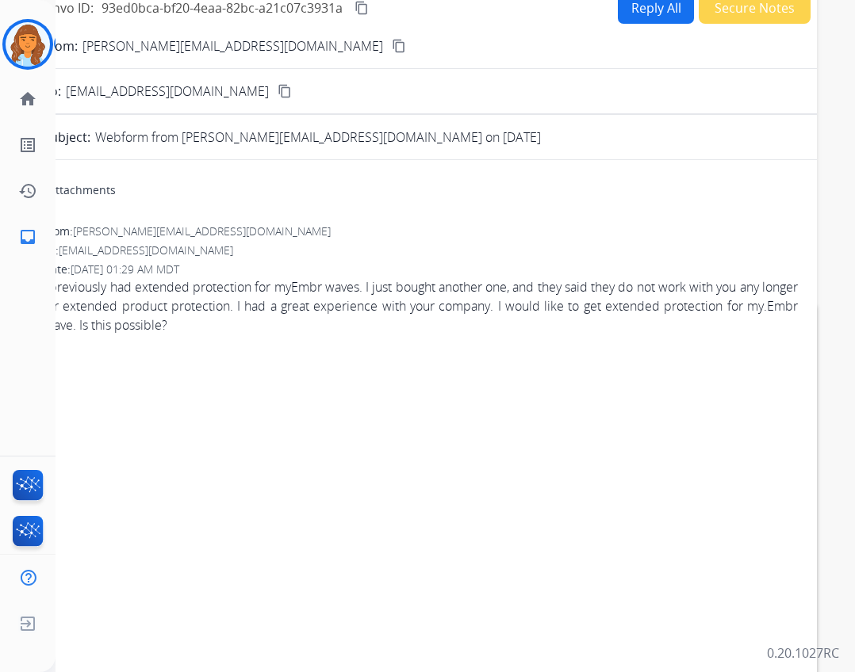
scroll to position [0, 0]
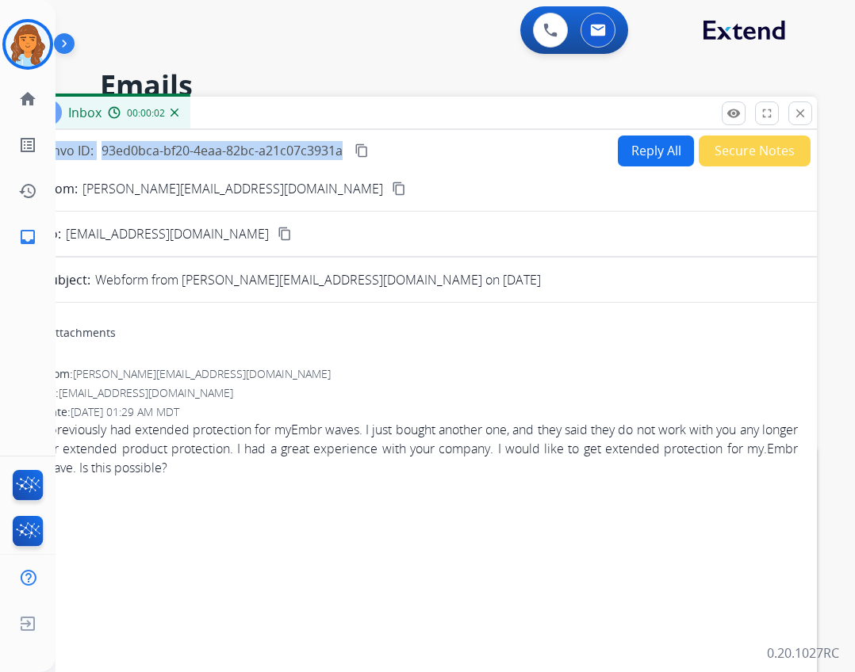
drag, startPoint x: 335, startPoint y: 130, endPoint x: 419, endPoint y: 128, distance: 83.3
click at [419, 128] on div "Inbox 00:00:02 Convo ID: 93ed0bca-bf20-4eaa-82bc-a21c07c3931a content_copy Repl…" at bounding box center [420, 470] width 793 height 747
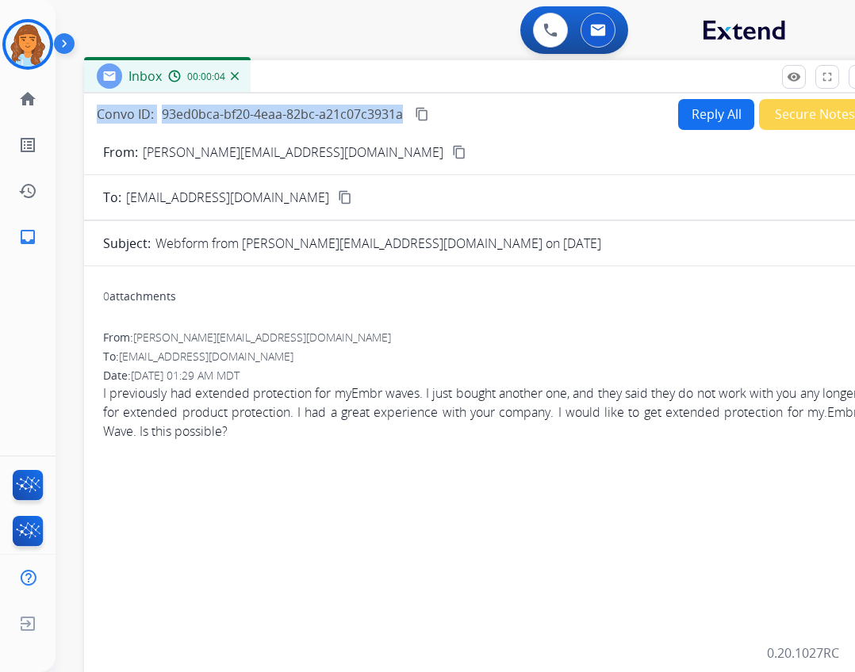
drag, startPoint x: 381, startPoint y: 127, endPoint x: 439, endPoint y: 84, distance: 72.6
click at [439, 84] on div "Inbox 00:00:04" at bounding box center [480, 76] width 793 height 33
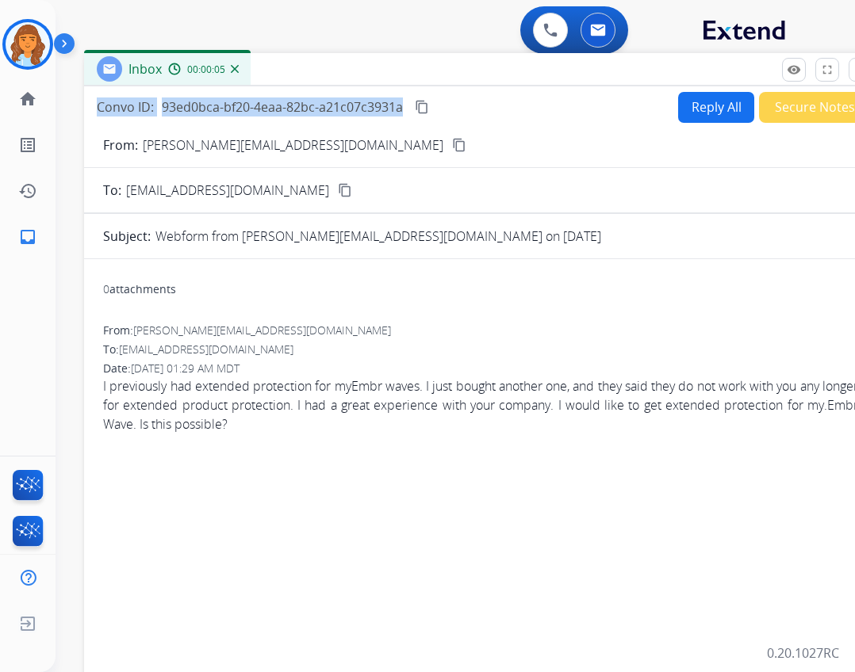
click at [678, 98] on button "Reply All" at bounding box center [716, 107] width 76 height 31
select select "**********"
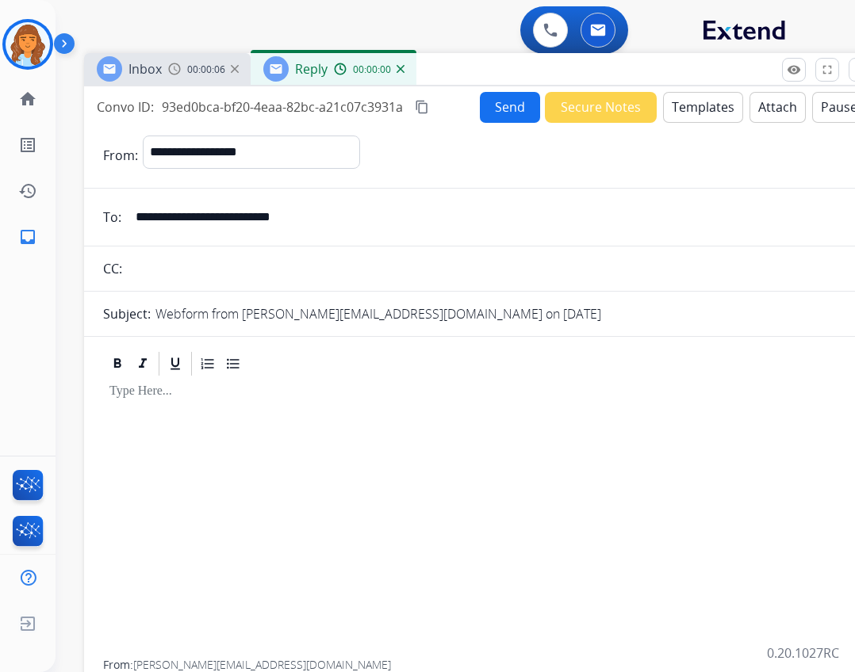
click at [671, 101] on button "Templates" at bounding box center [703, 107] width 80 height 31
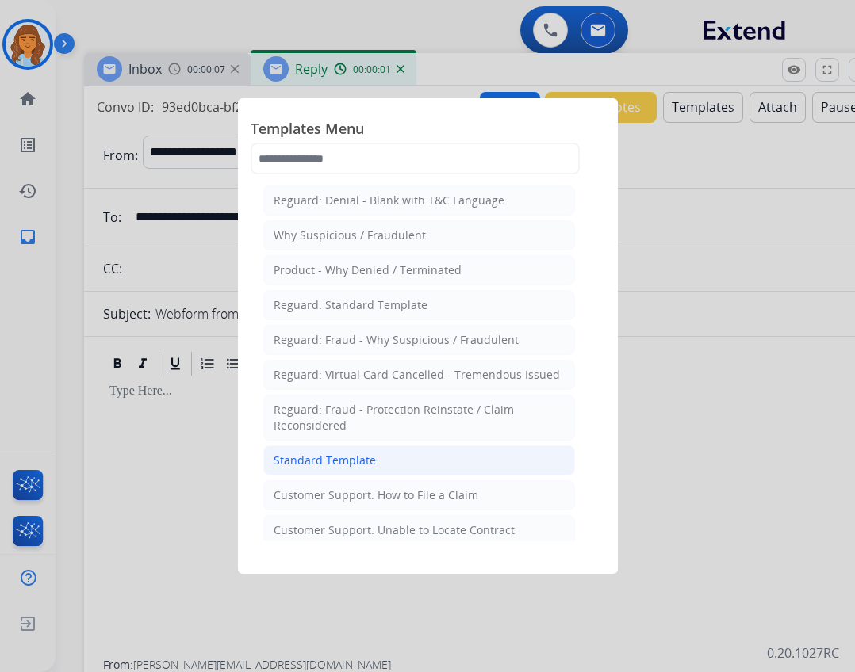
click at [322, 455] on div "Standard Template" at bounding box center [325, 461] width 102 height 16
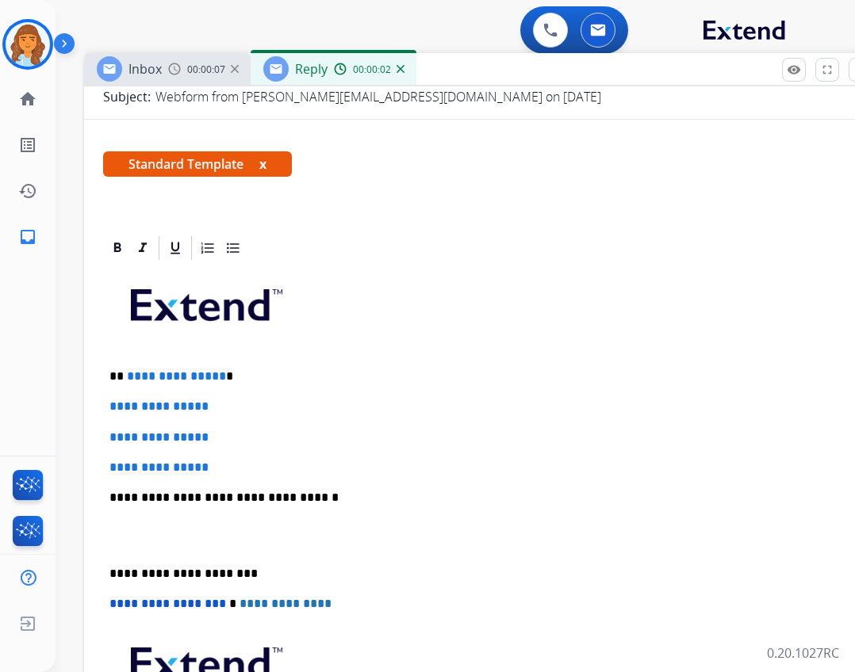
scroll to position [238, 0]
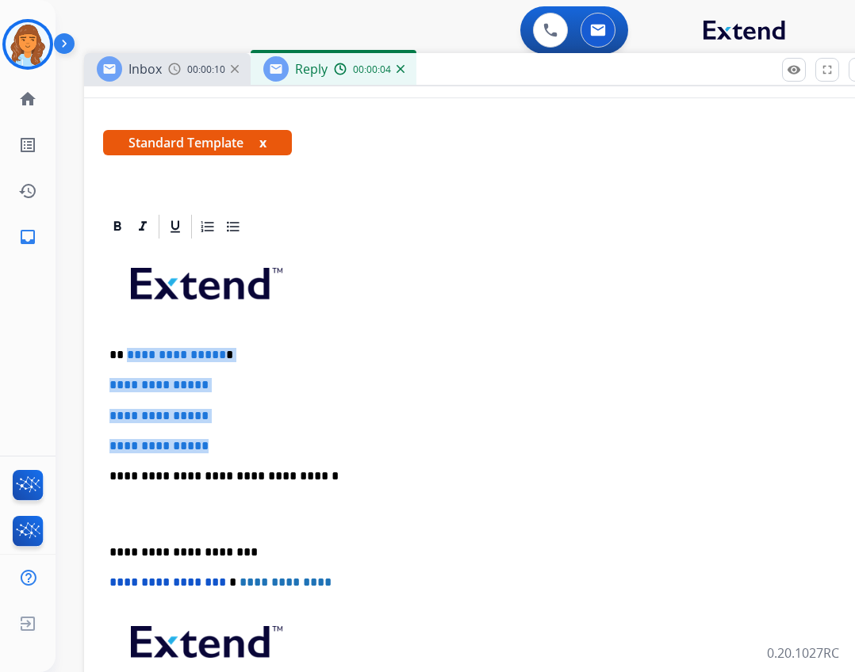
drag, startPoint x: 125, startPoint y: 354, endPoint x: 224, endPoint y: 441, distance: 131.4
click at [223, 441] on div "**********" at bounding box center [480, 514] width 755 height 546
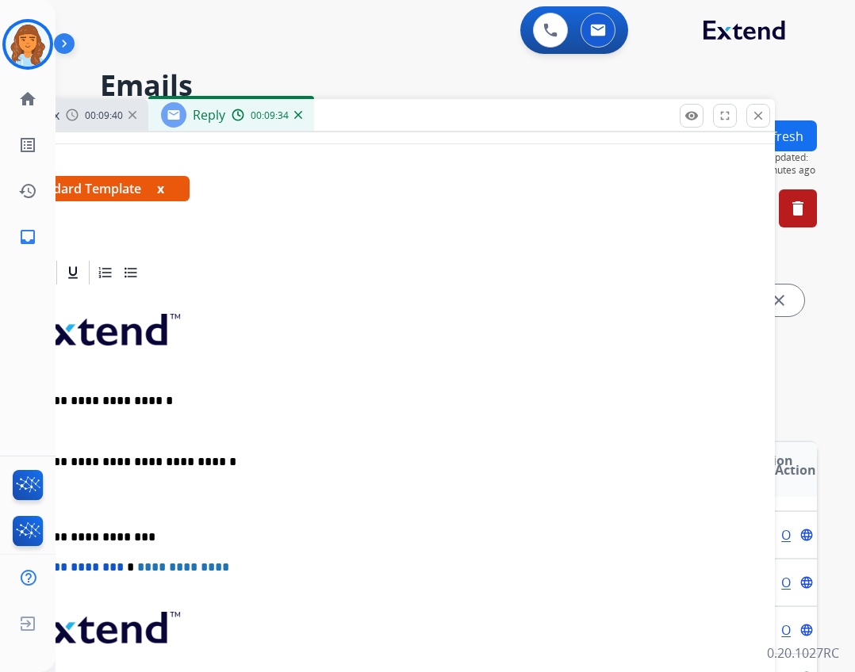
drag, startPoint x: 692, startPoint y: 72, endPoint x: 590, endPoint y: 118, distance: 112.2
click at [590, 118] on div "Inbox 00:09:40 Reply 00:09:34" at bounding box center [378, 115] width 793 height 33
click at [751, 116] on mat-icon "close" at bounding box center [758, 116] width 14 height 14
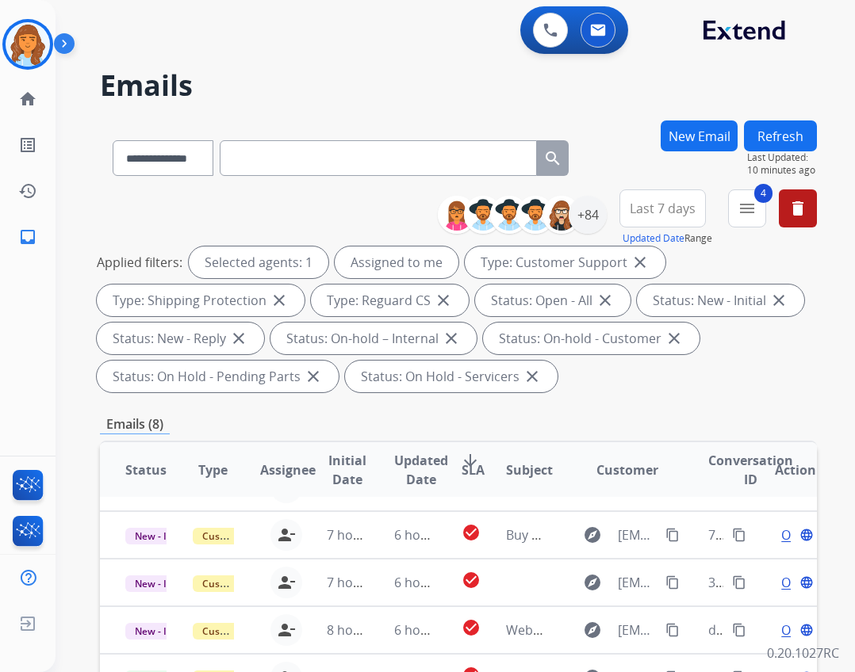
click at [686, 141] on button "New Email" at bounding box center [699, 136] width 77 height 31
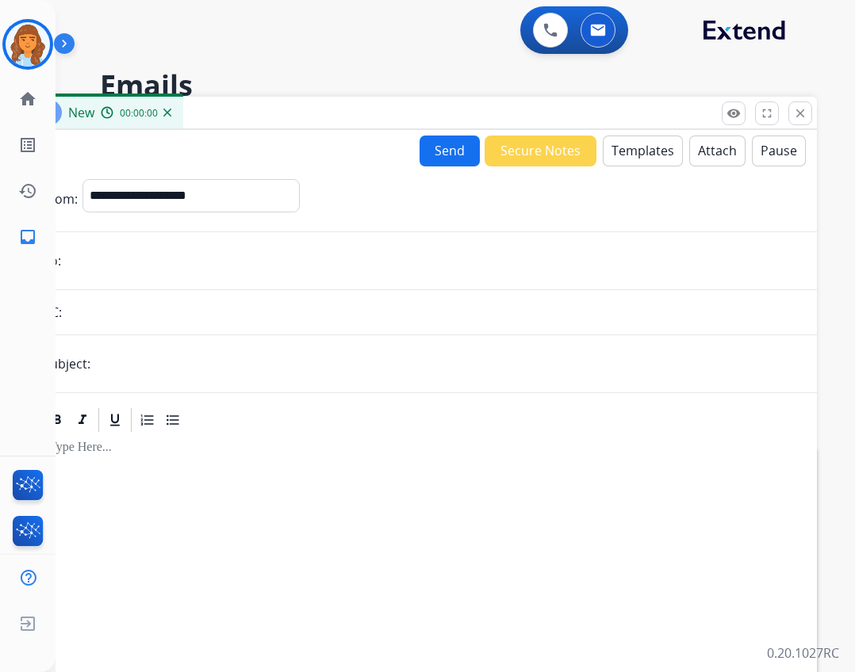
click at [242, 222] on form "**********" at bounding box center [420, 502] width 793 height 671
click at [241, 205] on select "**********" at bounding box center [190, 195] width 216 height 32
select select "**********"
click at [82, 179] on select "**********" at bounding box center [190, 195] width 216 height 32
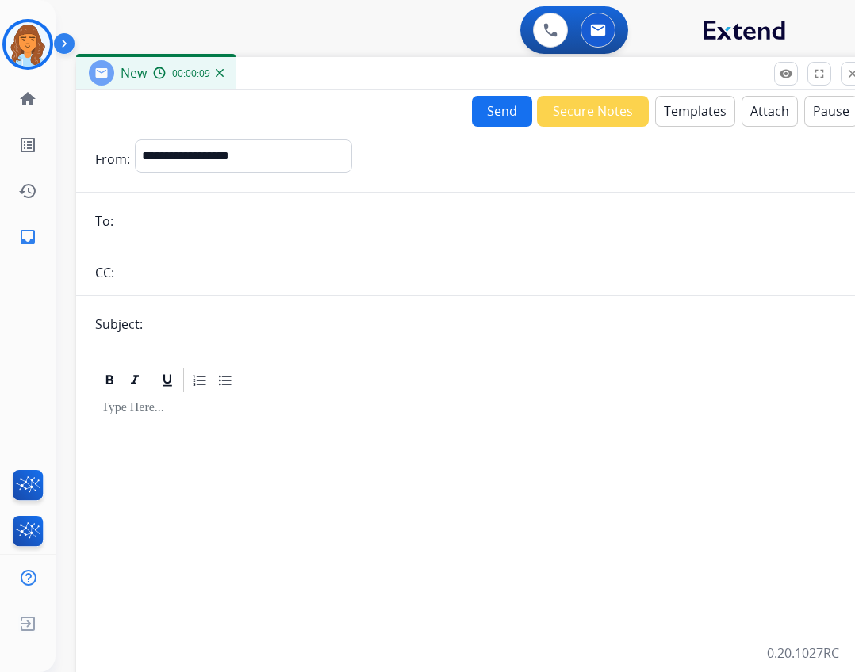
drag, startPoint x: 260, startPoint y: 110, endPoint x: 312, endPoint y: 71, distance: 65.7
click at [312, 71] on div "New 00:00:09" at bounding box center [472, 73] width 793 height 33
click at [156, 221] on input "email" at bounding box center [484, 221] width 732 height 32
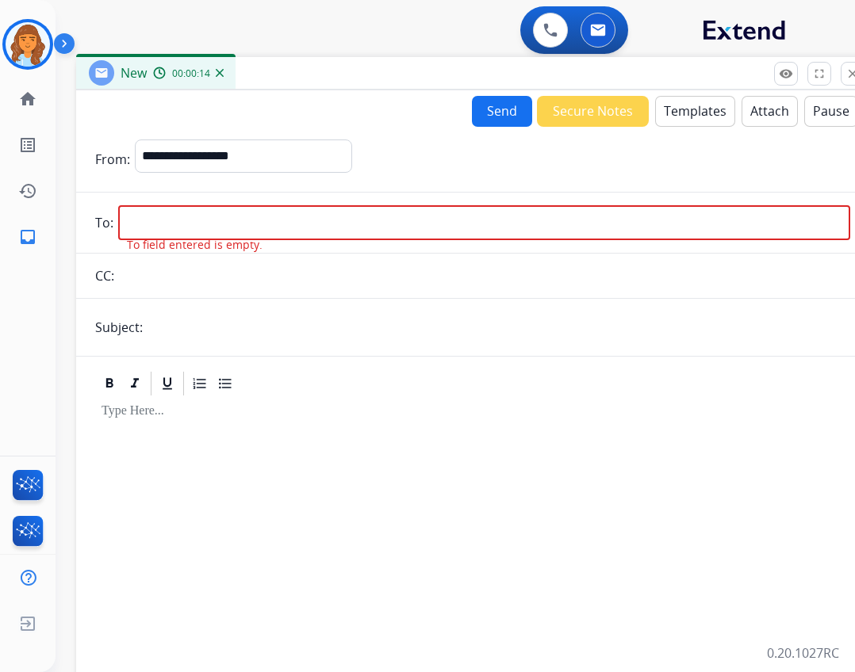
click at [178, 219] on input "email" at bounding box center [484, 222] width 732 height 35
click at [192, 225] on input "email" at bounding box center [484, 222] width 732 height 35
click at [190, 225] on input "email" at bounding box center [484, 222] width 732 height 35
paste input "**********"
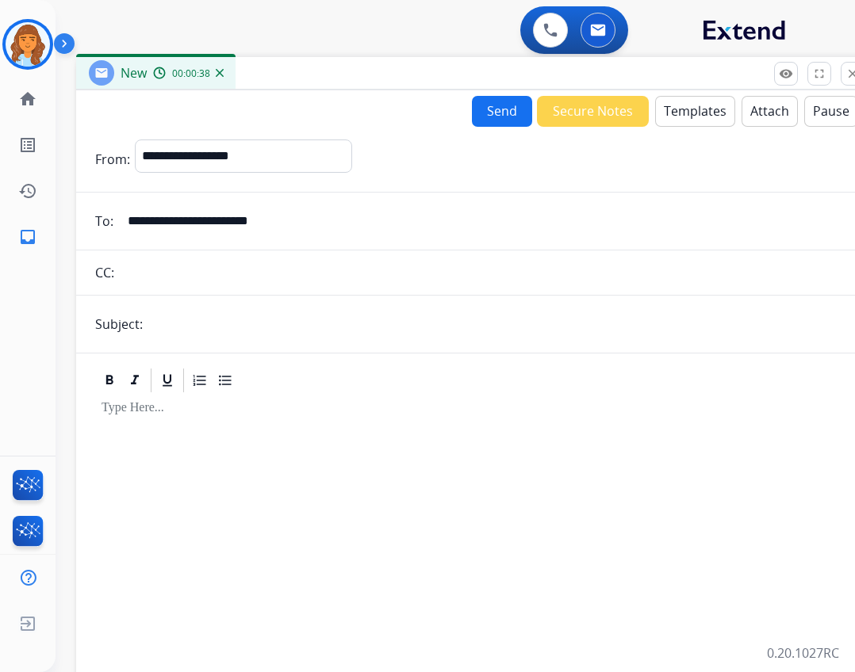
type input "**********"
click at [255, 320] on input "text" at bounding box center [498, 324] width 703 height 32
type input "**********"
click at [671, 105] on button "Templates" at bounding box center [695, 111] width 80 height 31
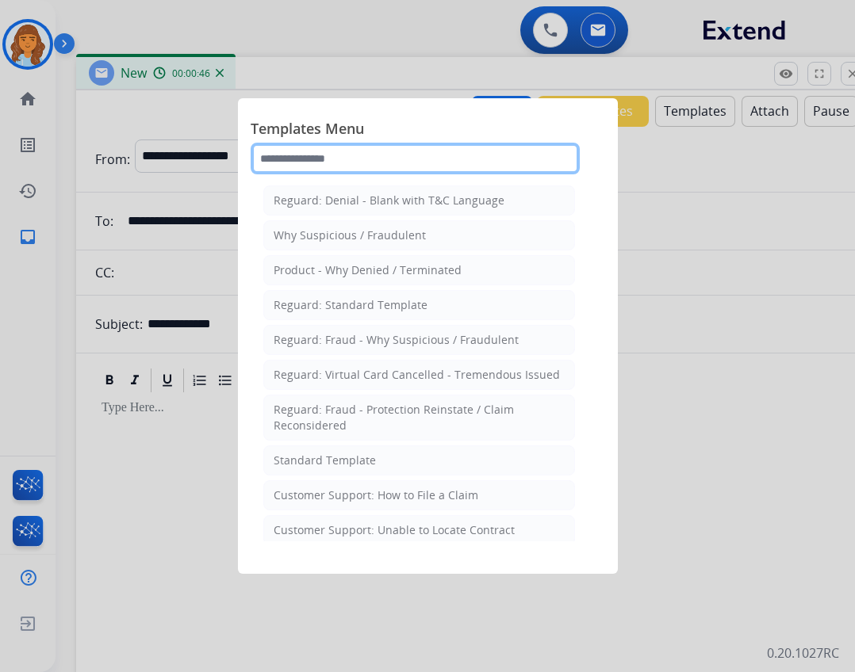
click at [320, 151] on input "text" at bounding box center [415, 159] width 329 height 32
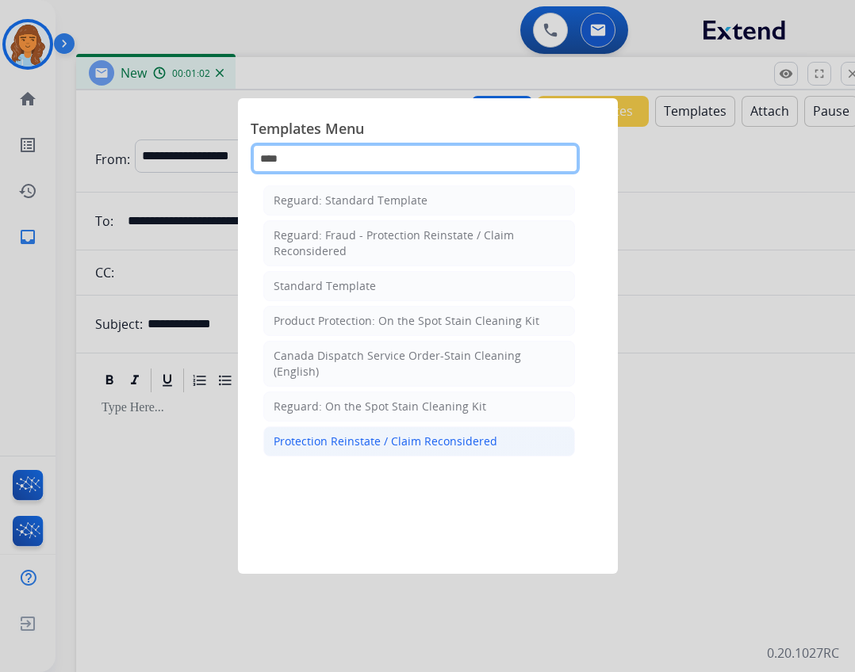
scroll to position [0, 0]
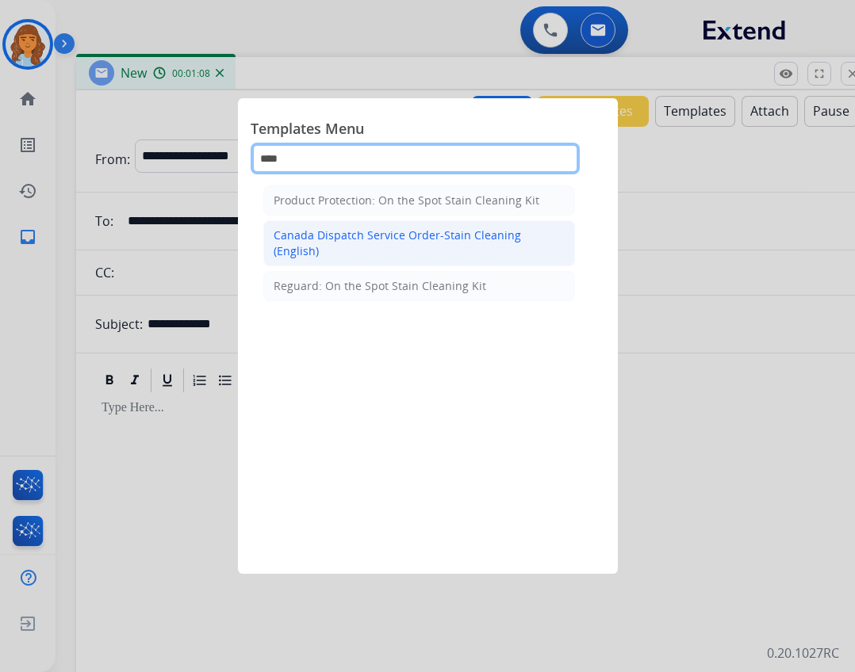
type input "****"
click at [393, 245] on div "Canada Dispatch Service Order-Stain Cleaning (English)" at bounding box center [419, 244] width 291 height 32
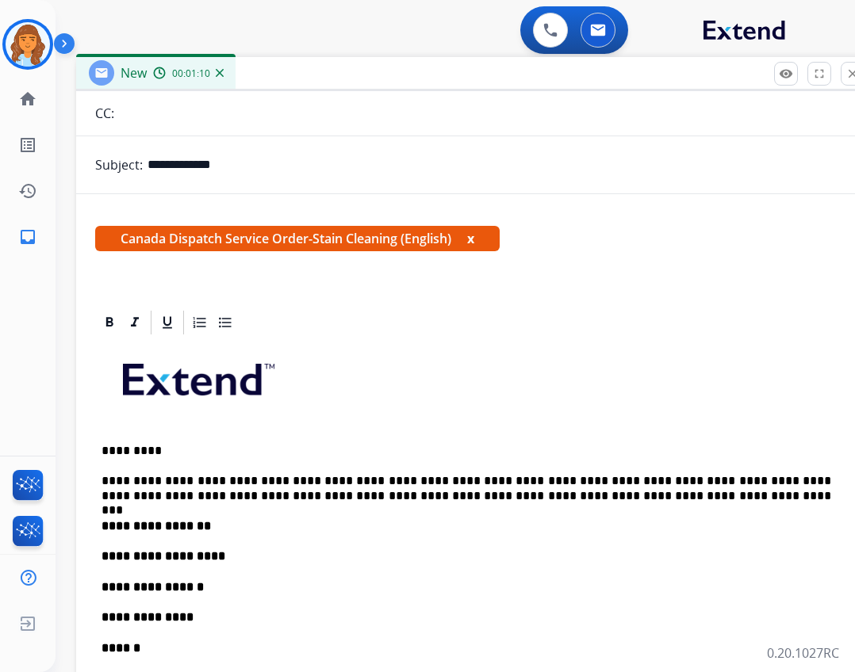
scroll to position [238, 0]
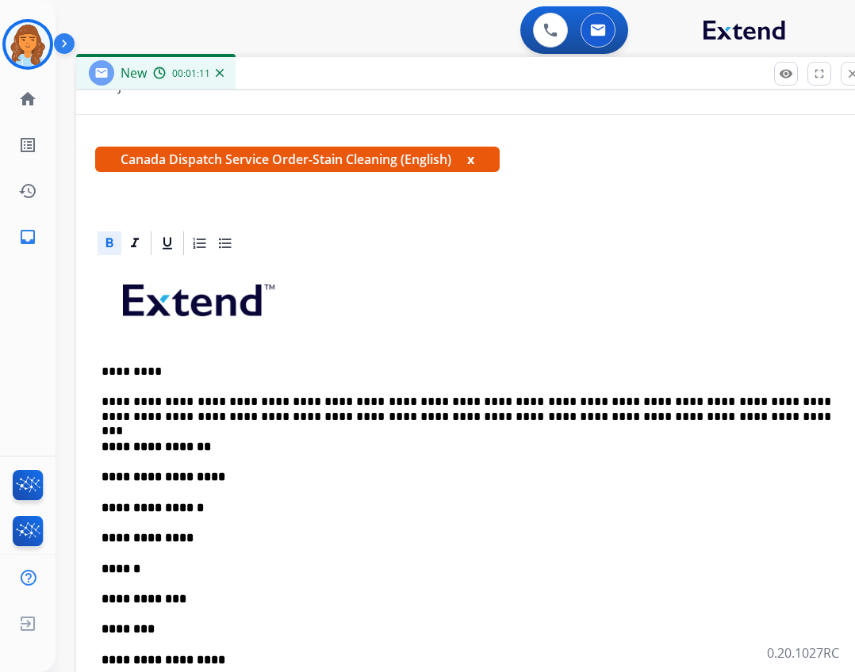
click at [249, 437] on div "**********" at bounding box center [472, 629] width 755 height 743
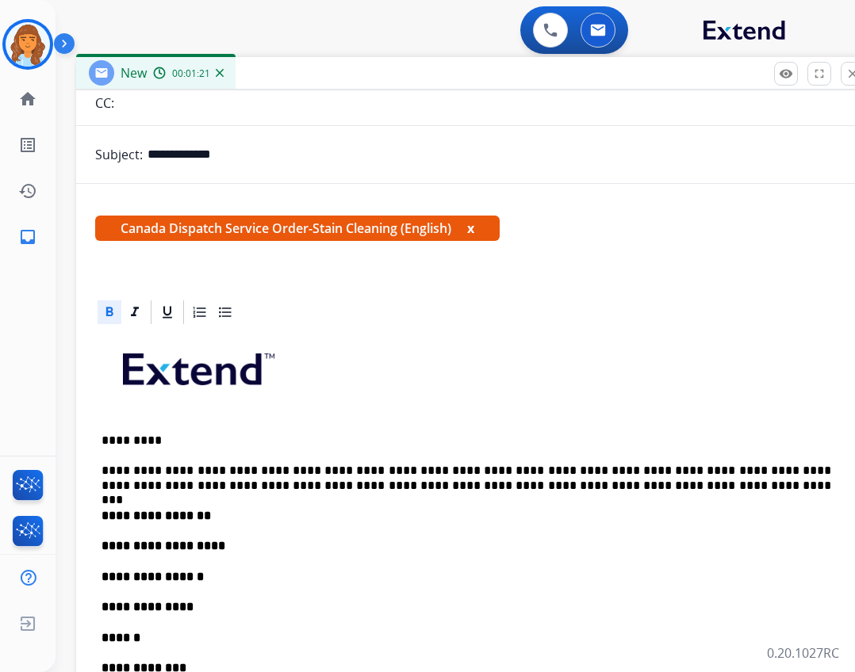
scroll to position [79, 0]
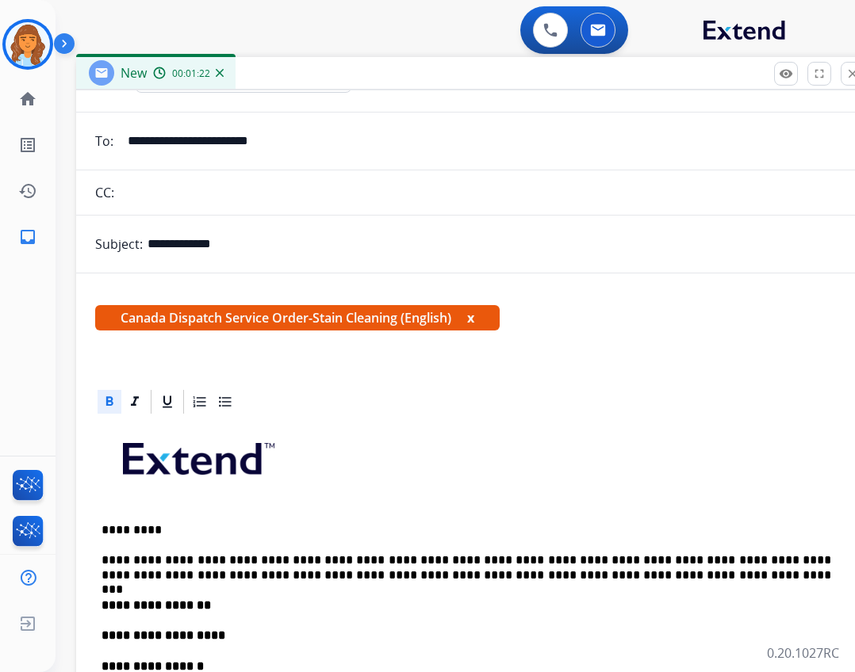
click at [483, 322] on span "Canada Dispatch Service Order-Stain Cleaning (English) x" at bounding box center [297, 317] width 404 height 25
click at [474, 320] on button "x" at bounding box center [470, 317] width 7 height 19
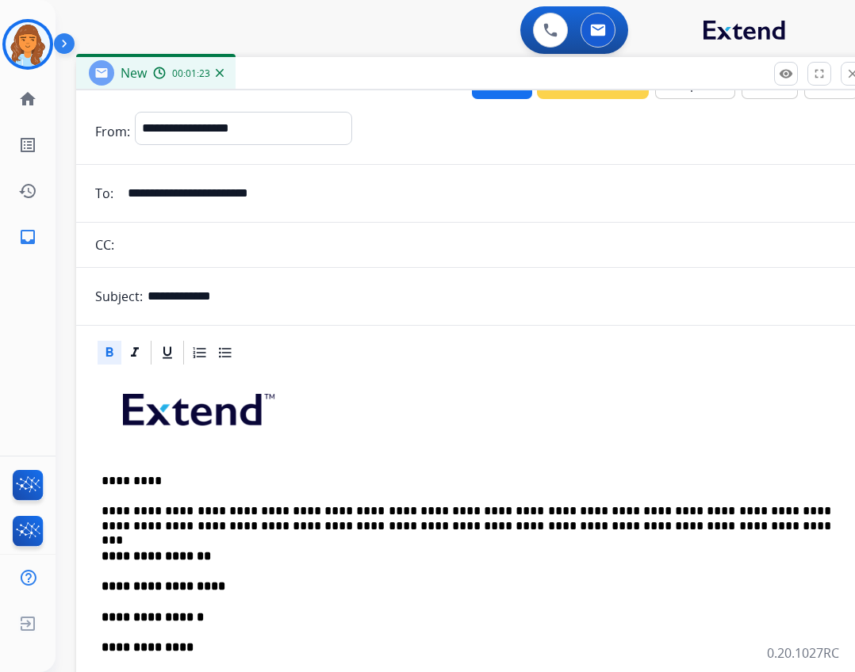
scroll to position [0, 0]
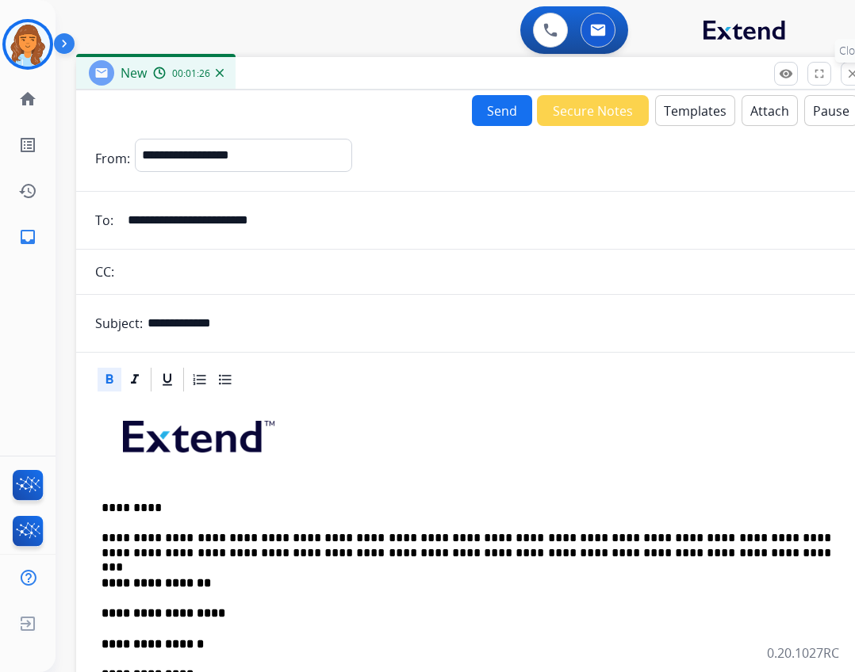
click at [848, 69] on mat-icon "close" at bounding box center [852, 74] width 14 height 14
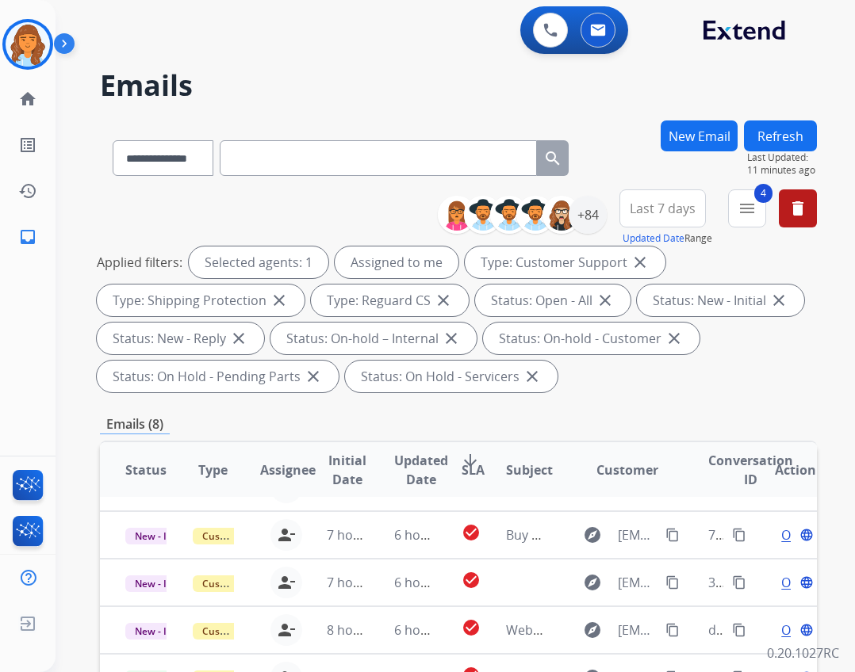
click at [687, 132] on button "New Email" at bounding box center [699, 136] width 77 height 31
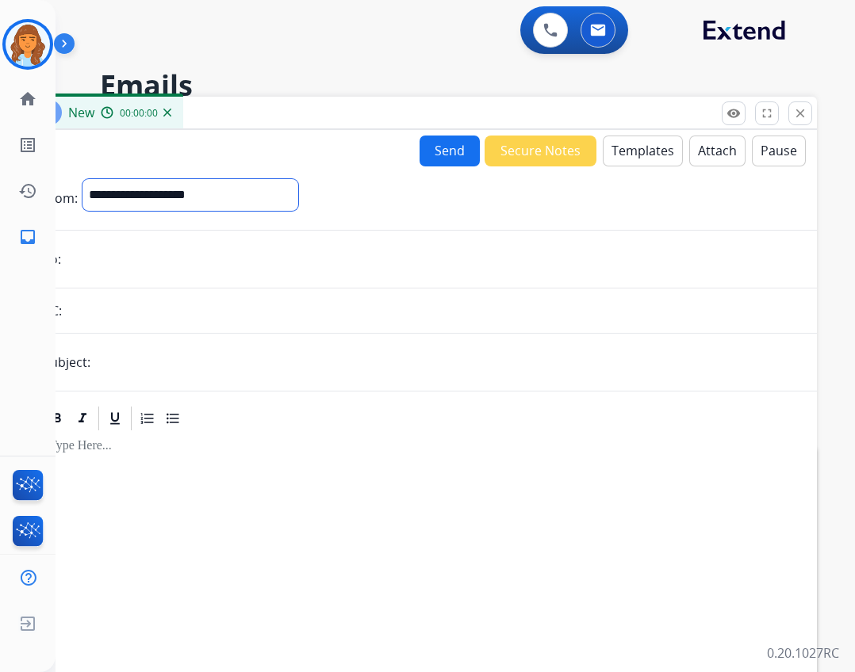
click at [298, 190] on select "**********" at bounding box center [190, 195] width 216 height 32
select select "**********"
click at [82, 179] on select "**********" at bounding box center [190, 195] width 216 height 32
click at [178, 371] on input "text" at bounding box center [446, 364] width 703 height 32
type input "**********"
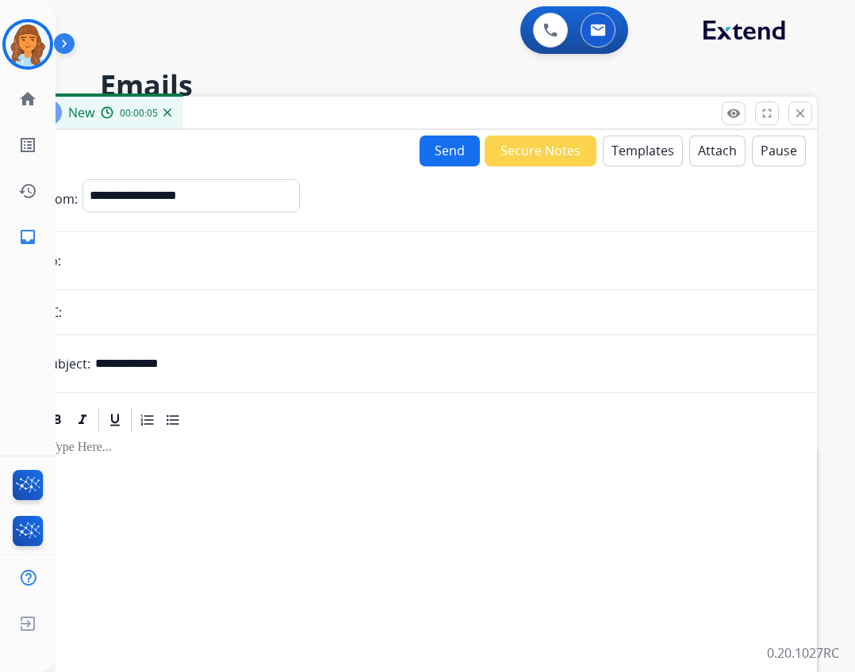
click at [616, 146] on button "Templates" at bounding box center [643, 151] width 80 height 31
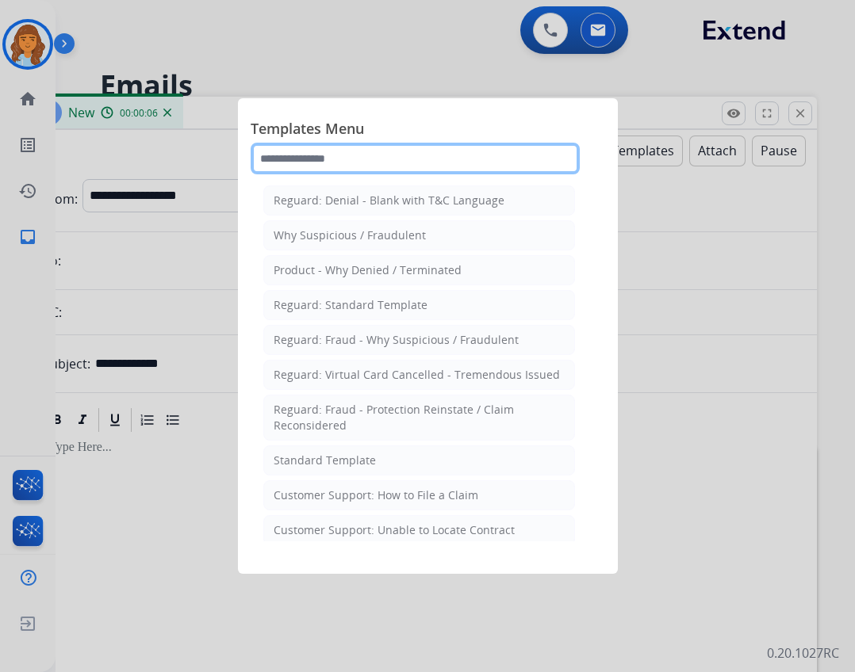
click at [367, 159] on input "text" at bounding box center [415, 159] width 329 height 32
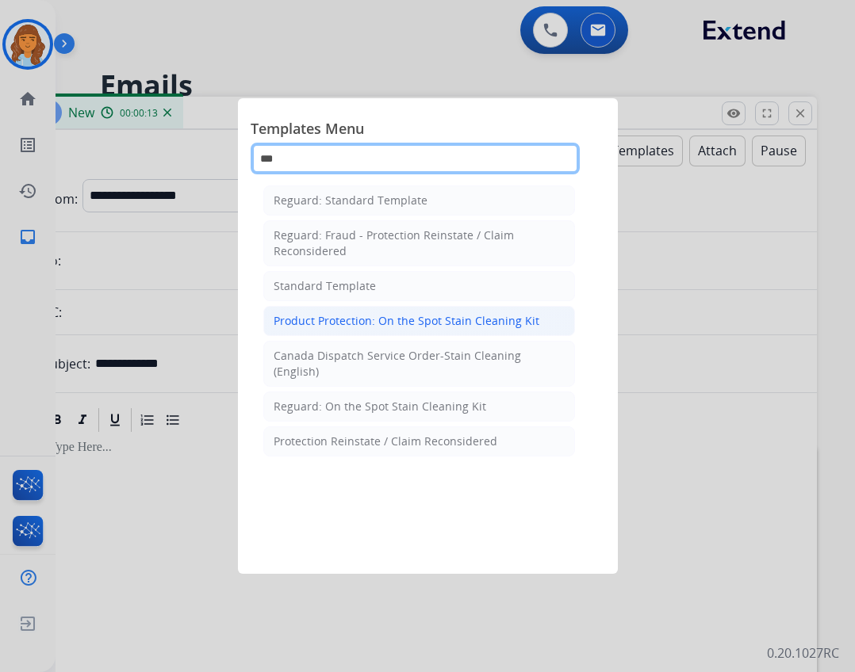
type input "***"
click at [511, 319] on div "Product Protection: On the Spot Stain Cleaning Kit" at bounding box center [407, 321] width 266 height 16
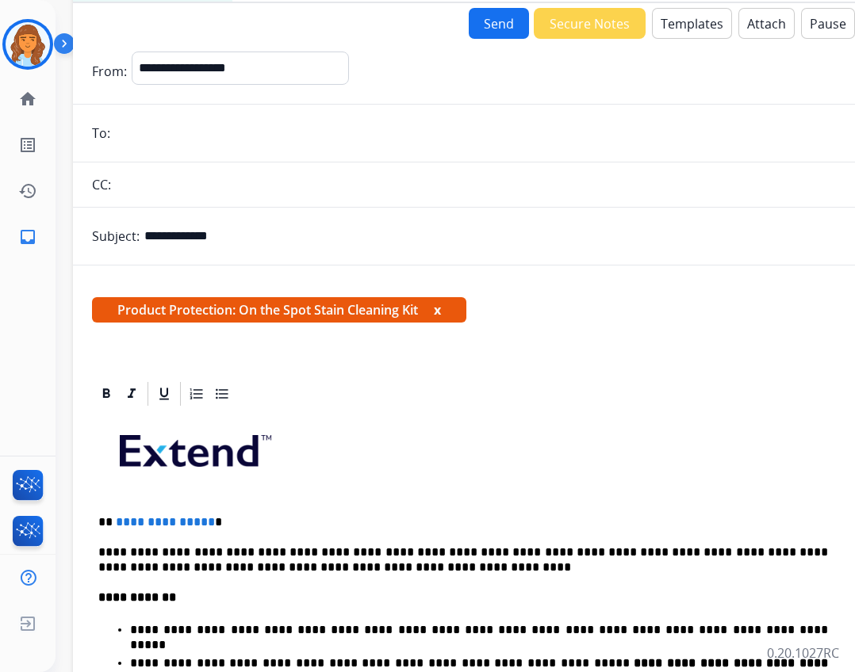
drag, startPoint x: 301, startPoint y: 117, endPoint x: 350, endPoint y: -10, distance: 136.1
click at [350, 0] on html "**********" at bounding box center [427, 336] width 855 height 672
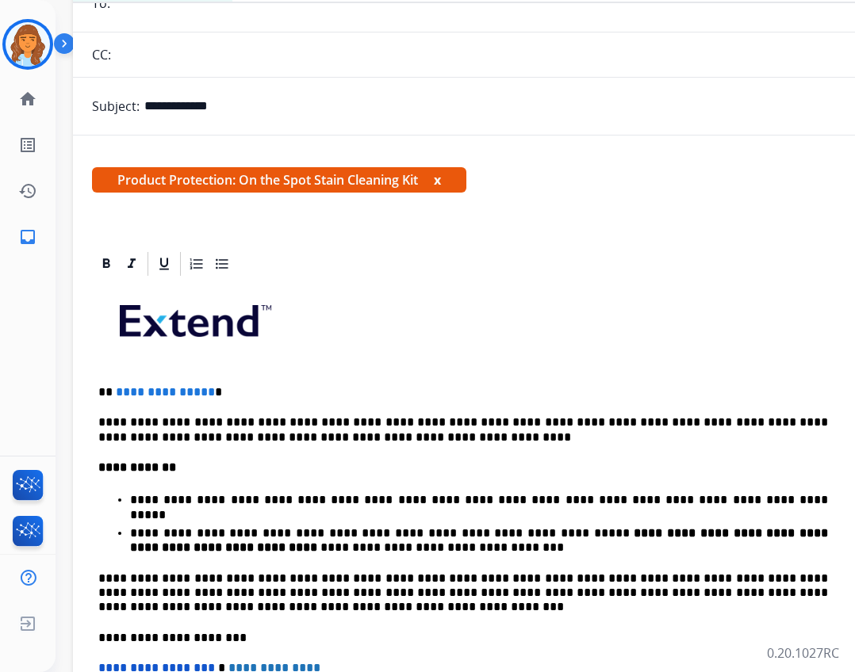
scroll to position [159, 0]
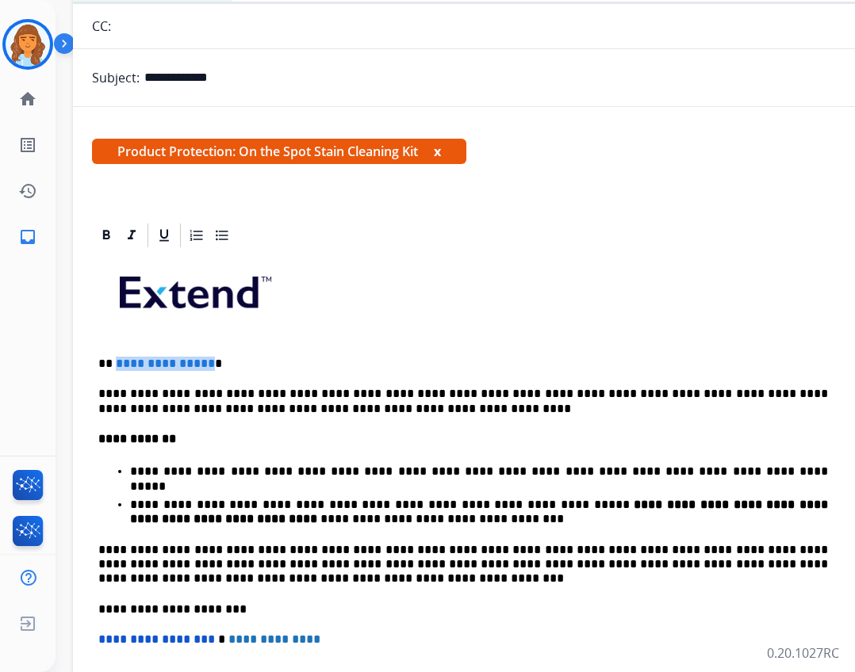
drag, startPoint x: 205, startPoint y: 362, endPoint x: 114, endPoint y: 349, distance: 92.2
click at [114, 349] on div "**********" at bounding box center [469, 547] width 755 height 594
click at [41, 52] on img at bounding box center [28, 44] width 44 height 44
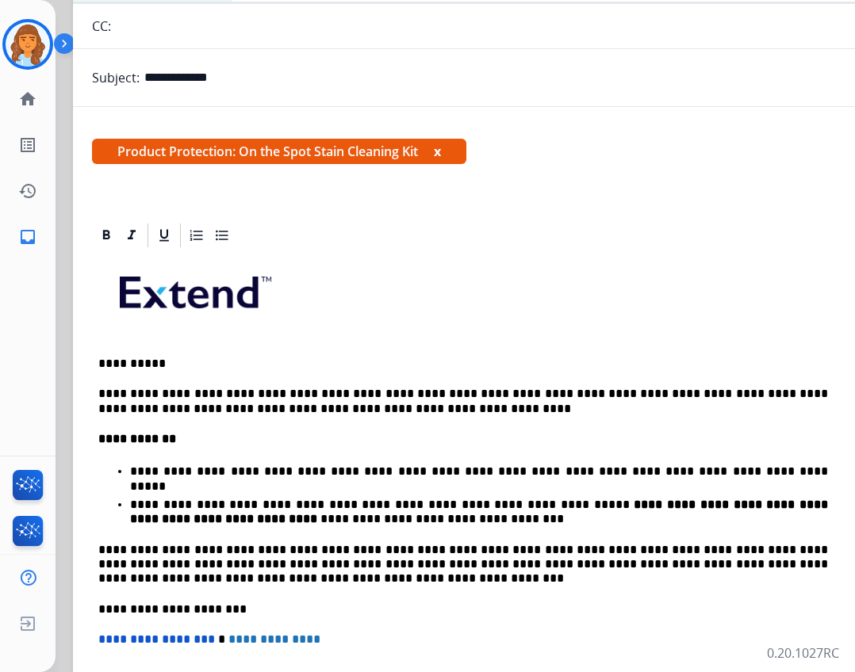
scroll to position [0, 0]
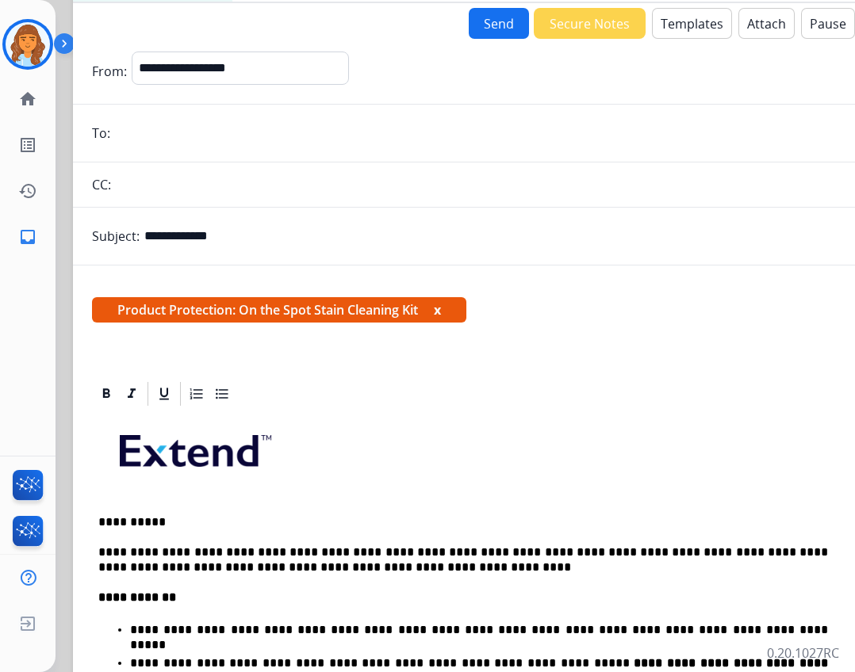
drag, startPoint x: 316, startPoint y: 42, endPoint x: 315, endPoint y: 84, distance: 42.0
click at [315, 84] on form "**********" at bounding box center [469, 525] width 793 height 973
click at [141, 8] on div "**********" at bounding box center [469, 356] width 793 height 707
drag, startPoint x: 81, startPoint y: 3, endPoint x: 82, endPoint y: 29, distance: 25.4
click at [82, 29] on div "**********" at bounding box center [469, 356] width 793 height 707
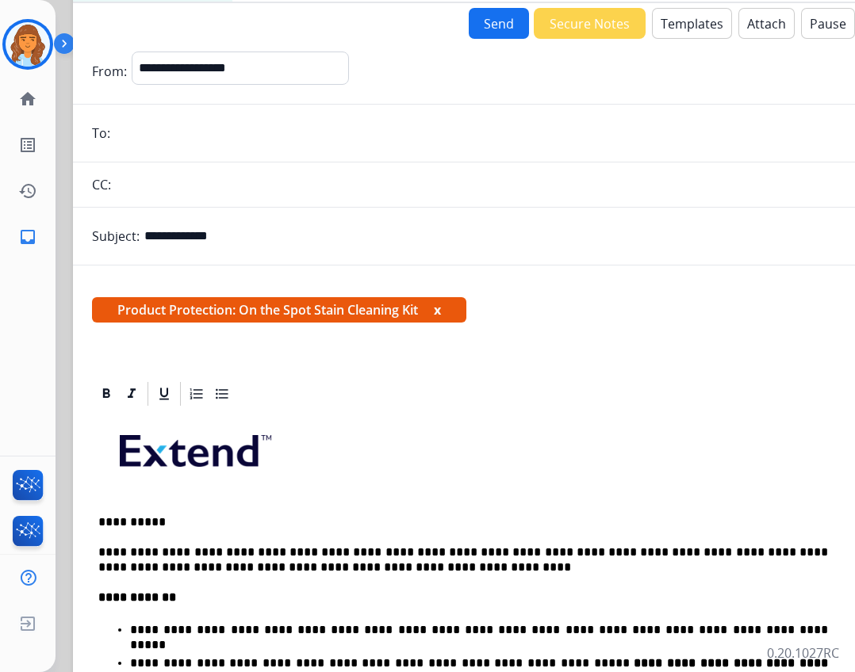
click at [23, 54] on img at bounding box center [28, 44] width 44 height 44
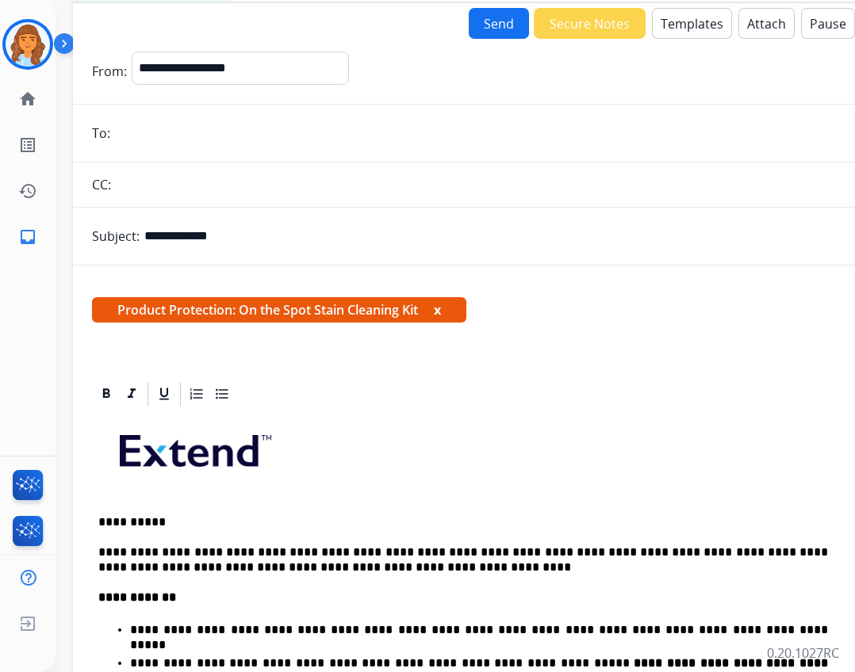
click at [250, 144] on input "email" at bounding box center [481, 133] width 732 height 32
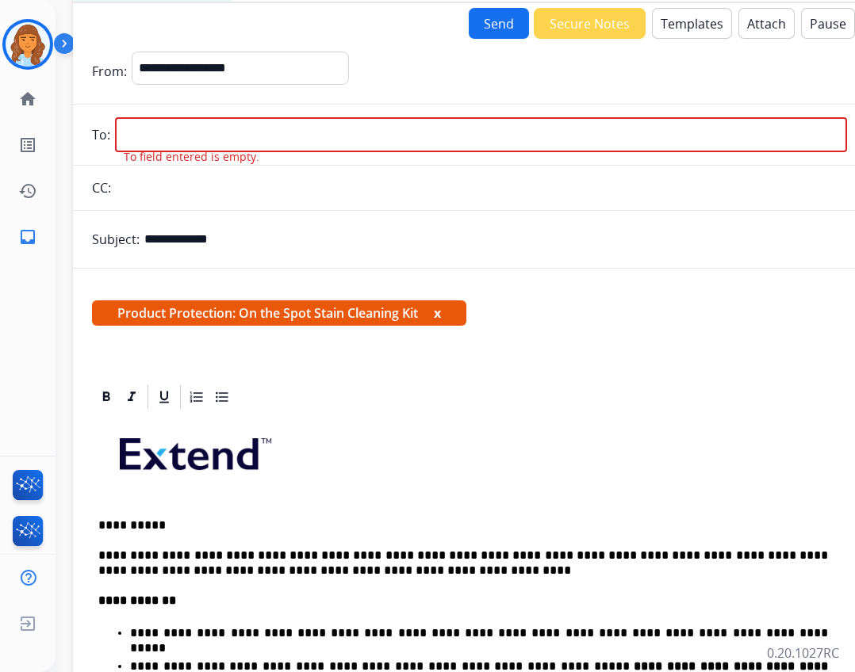
click at [226, 128] on input "email" at bounding box center [481, 134] width 732 height 35
paste input "**********"
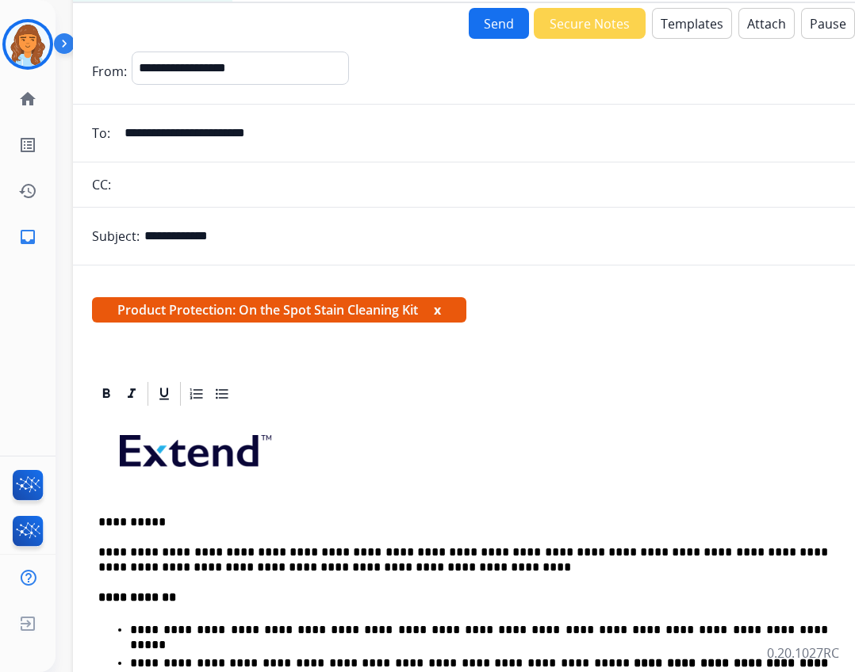
type input "**********"
click at [479, 25] on button "Send" at bounding box center [499, 23] width 60 height 31
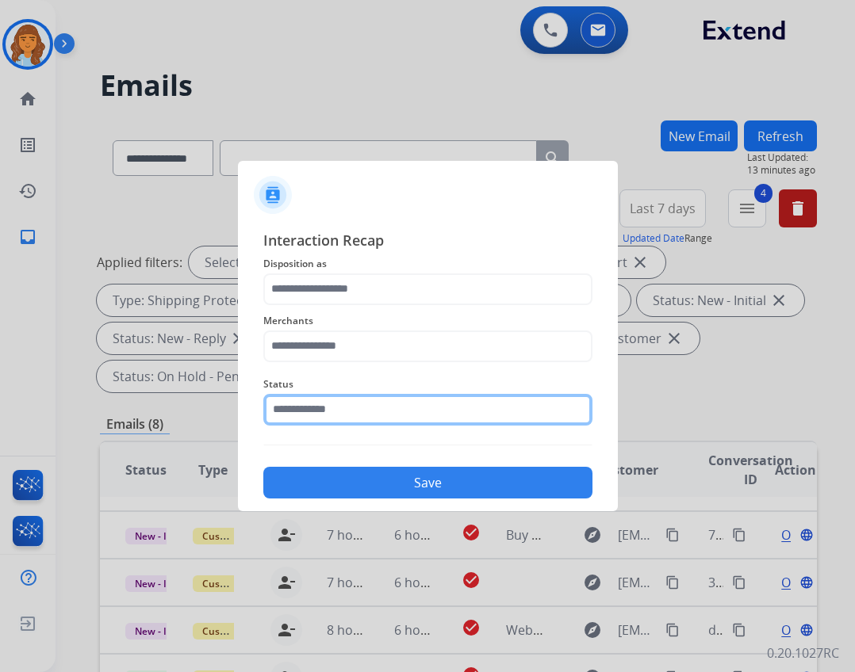
click at [277, 399] on input "text" at bounding box center [427, 410] width 329 height 32
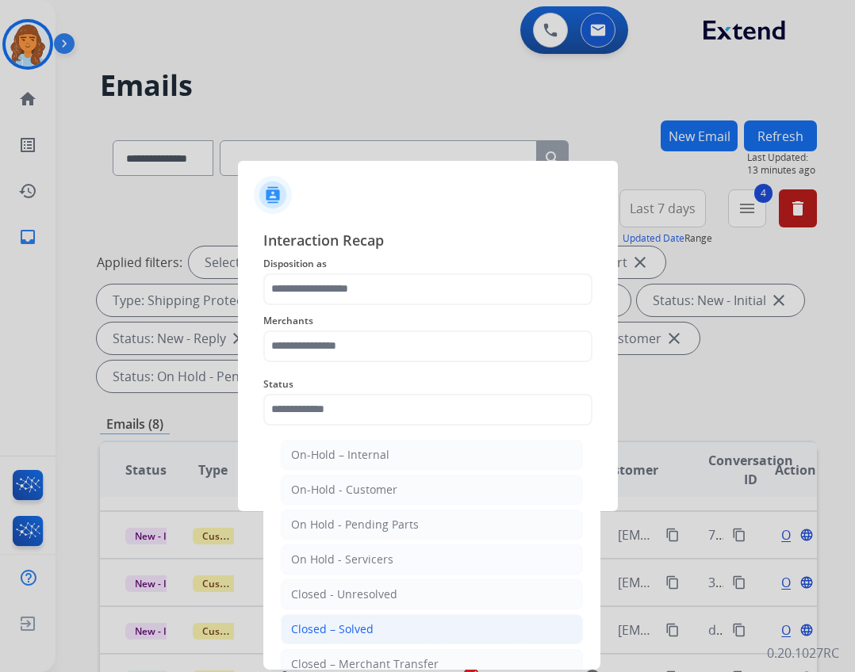
click at [343, 629] on div "Closed – Solved" at bounding box center [332, 630] width 82 height 16
type input "**********"
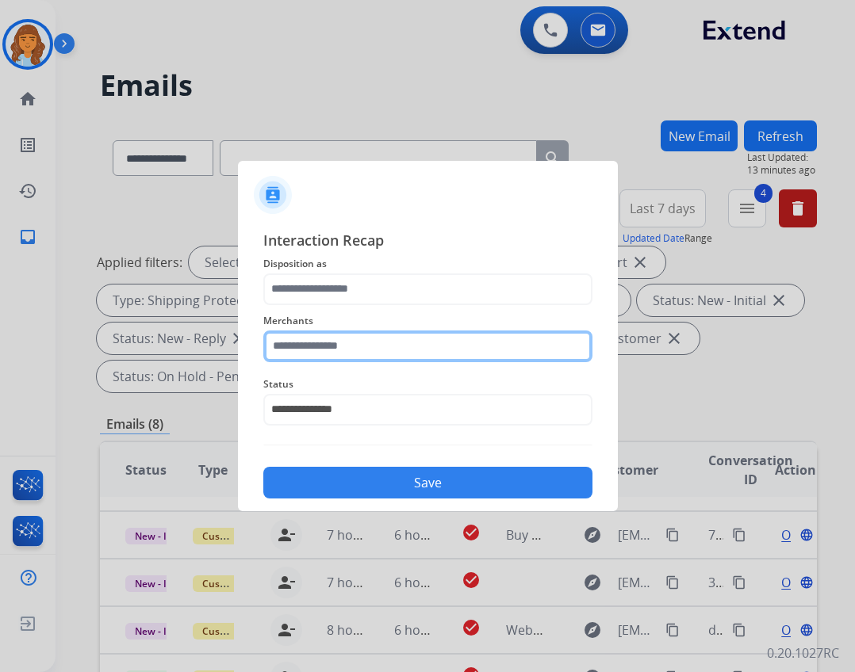
click at [339, 338] on input "text" at bounding box center [427, 347] width 329 height 32
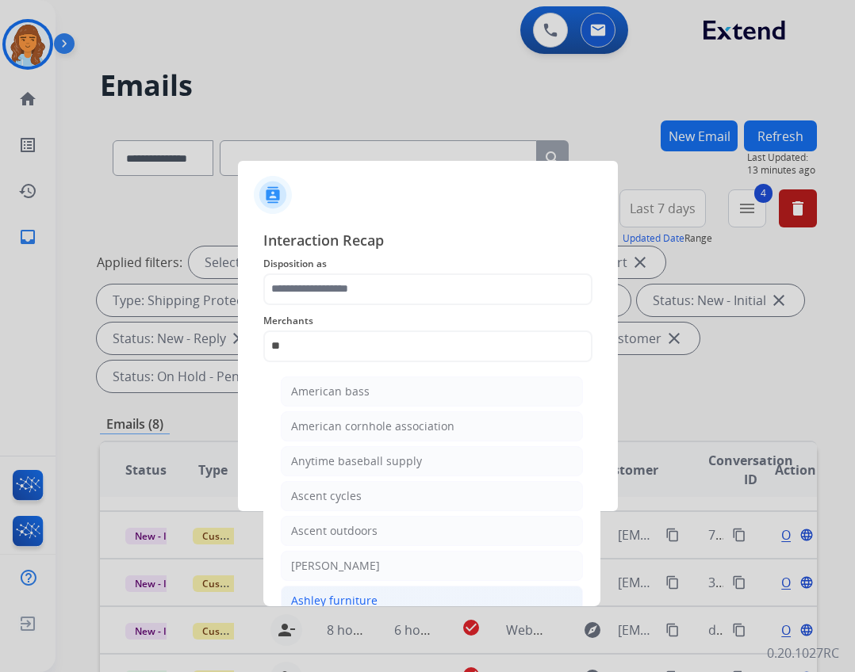
click at [515, 594] on li "Ashley furniture" at bounding box center [432, 601] width 302 height 30
type input "**********"
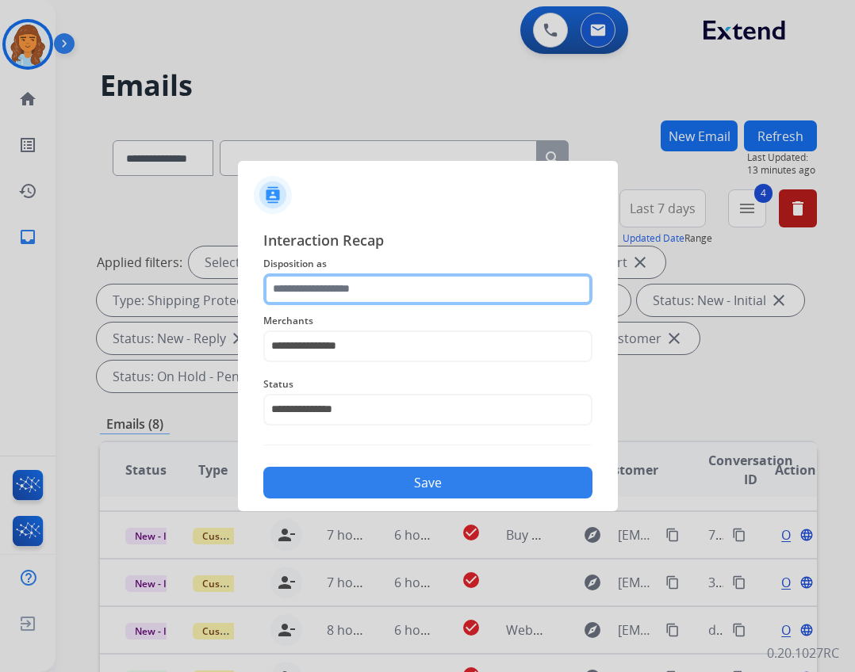
click at [386, 279] on input "text" at bounding box center [427, 290] width 329 height 32
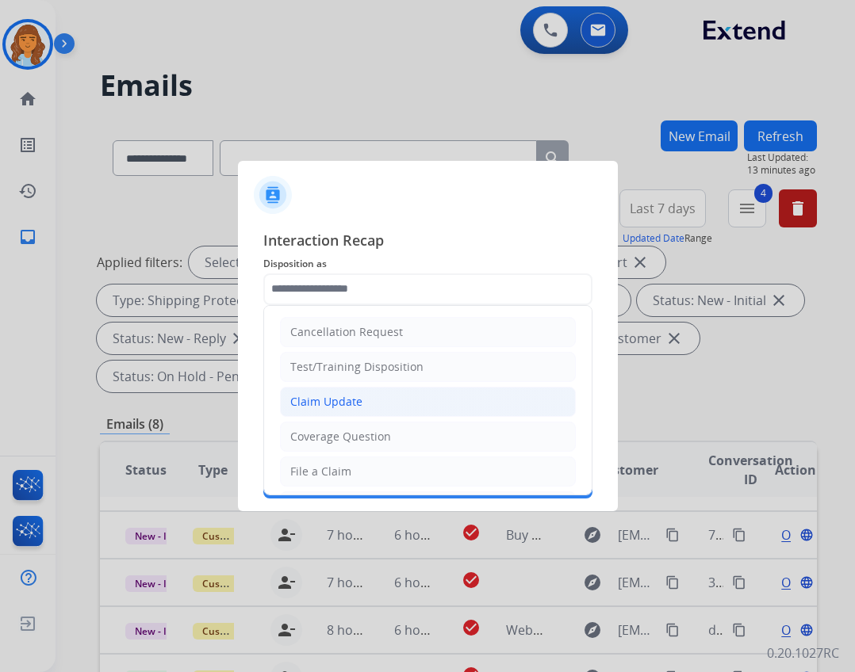
click at [329, 395] on div "Claim Update" at bounding box center [326, 402] width 72 height 16
type input "**********"
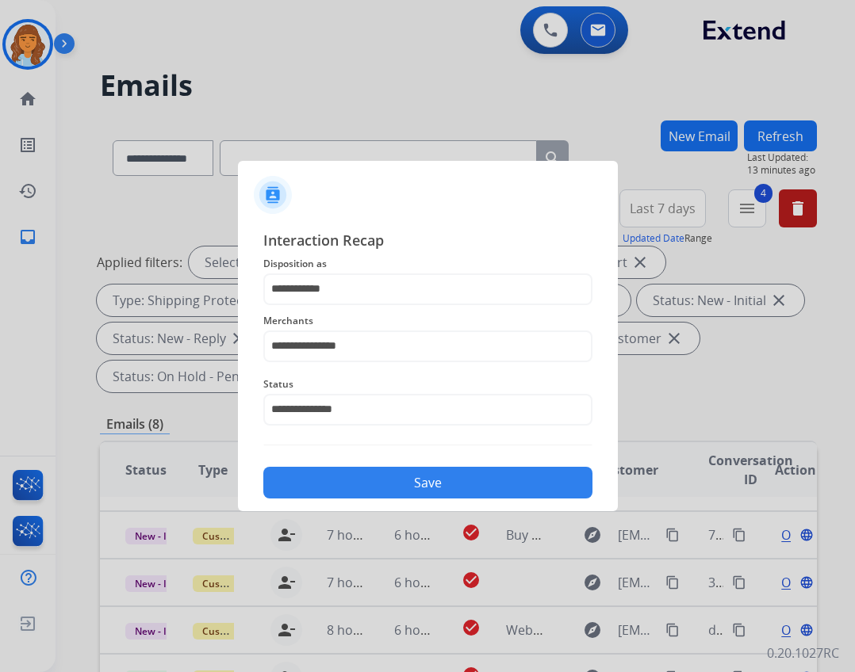
click at [363, 477] on button "Save" at bounding box center [427, 483] width 329 height 32
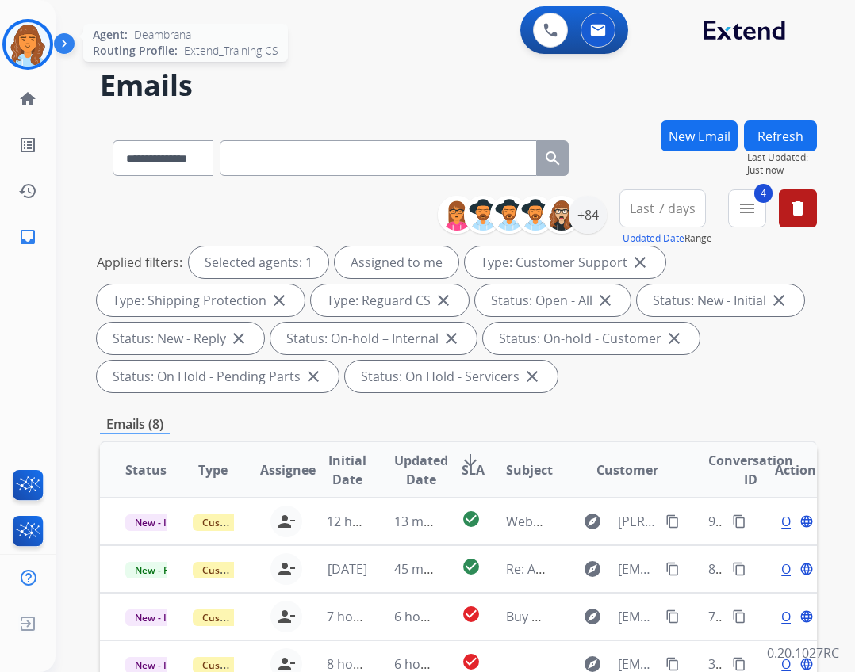
click at [31, 35] on img at bounding box center [28, 44] width 44 height 44
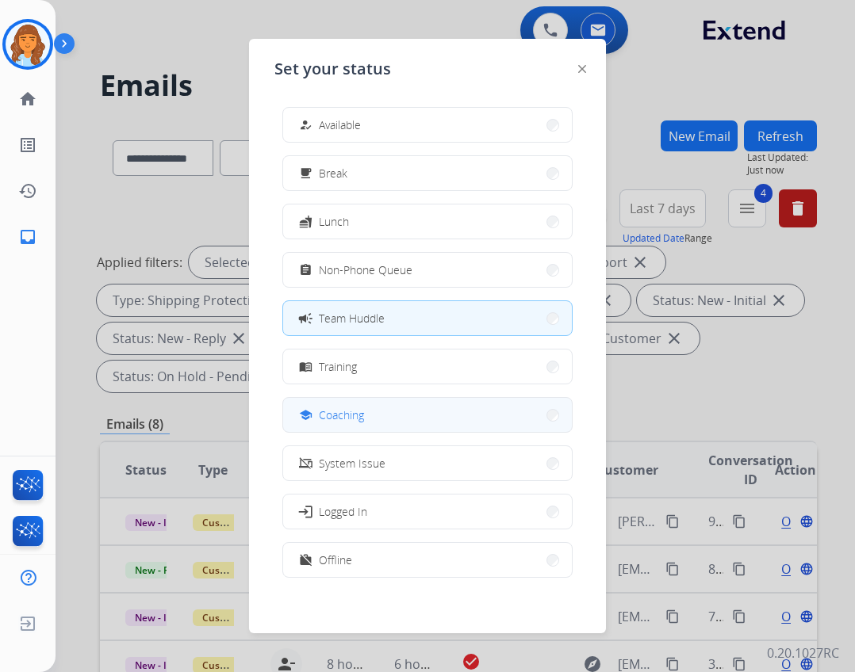
click at [413, 422] on button "school Coaching" at bounding box center [427, 415] width 289 height 34
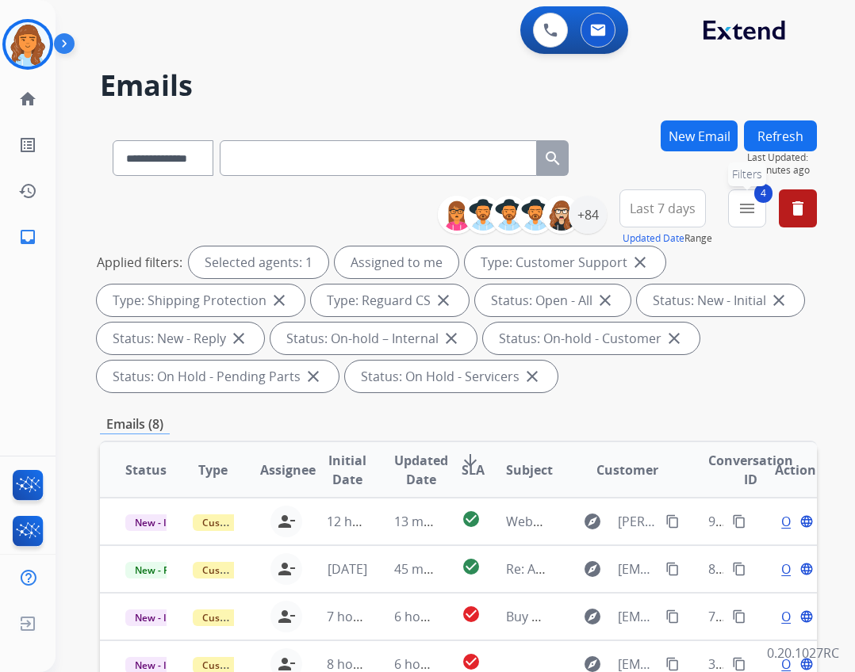
click at [737, 206] on mat-icon "menu" at bounding box center [746, 208] width 19 height 19
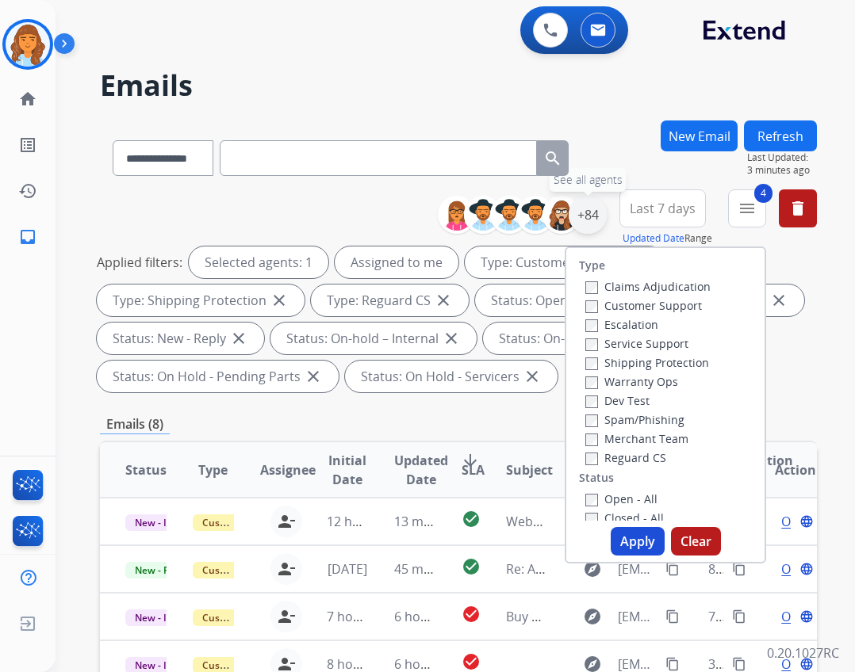
click at [596, 210] on div "+84" at bounding box center [588, 215] width 38 height 38
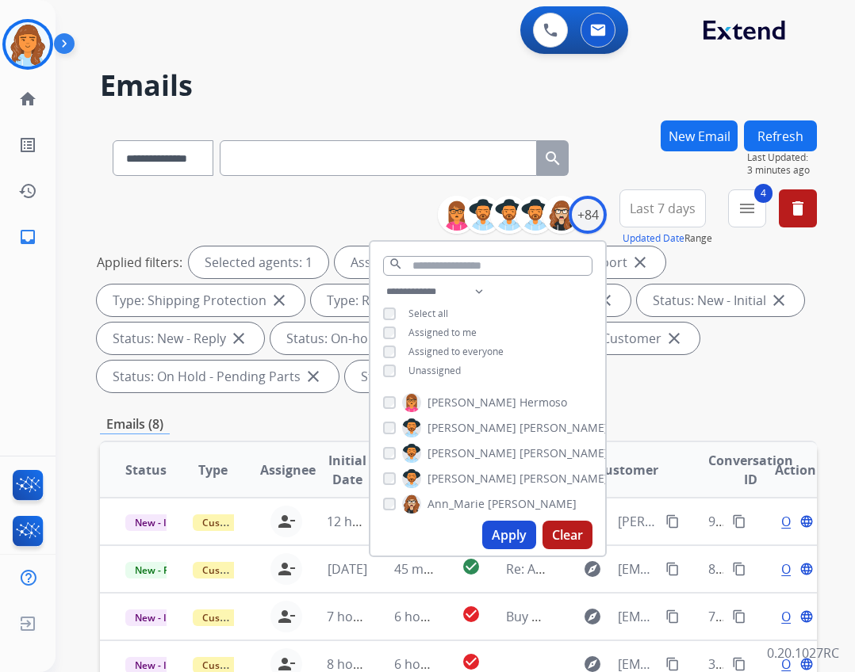
click at [697, 419] on div "Emails (8)" at bounding box center [458, 425] width 717 height 20
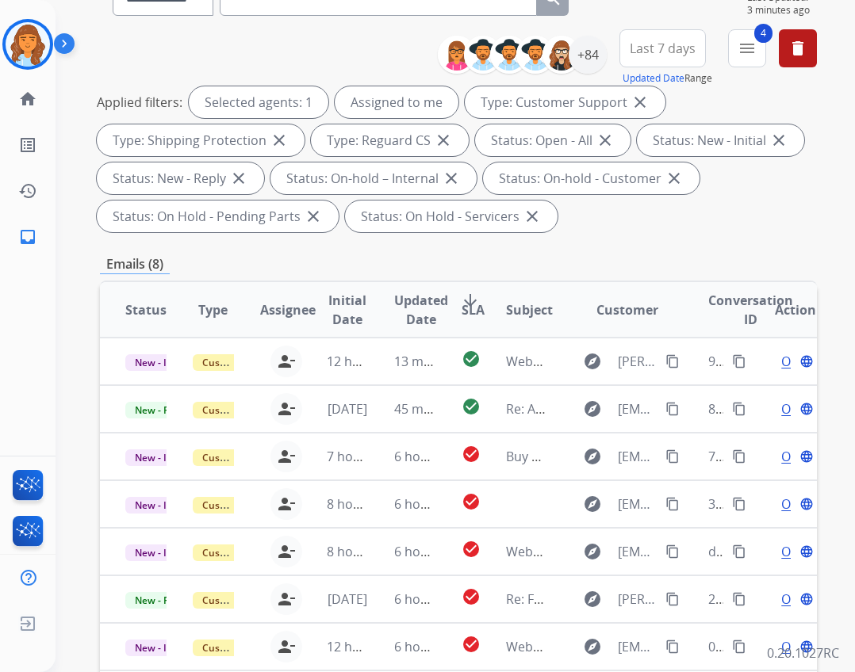
scroll to position [159, 0]
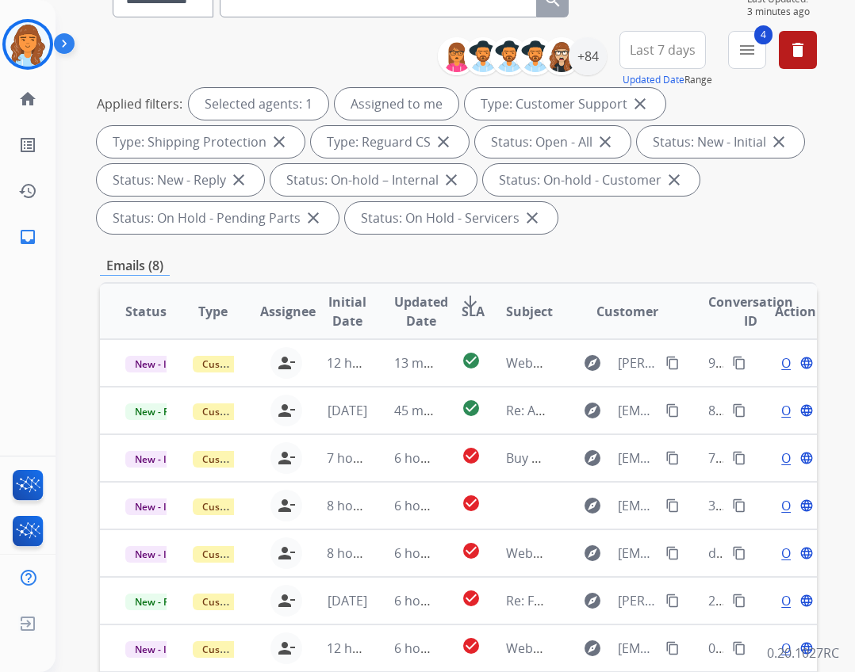
click at [751, 59] on mat-icon "menu" at bounding box center [746, 49] width 19 height 19
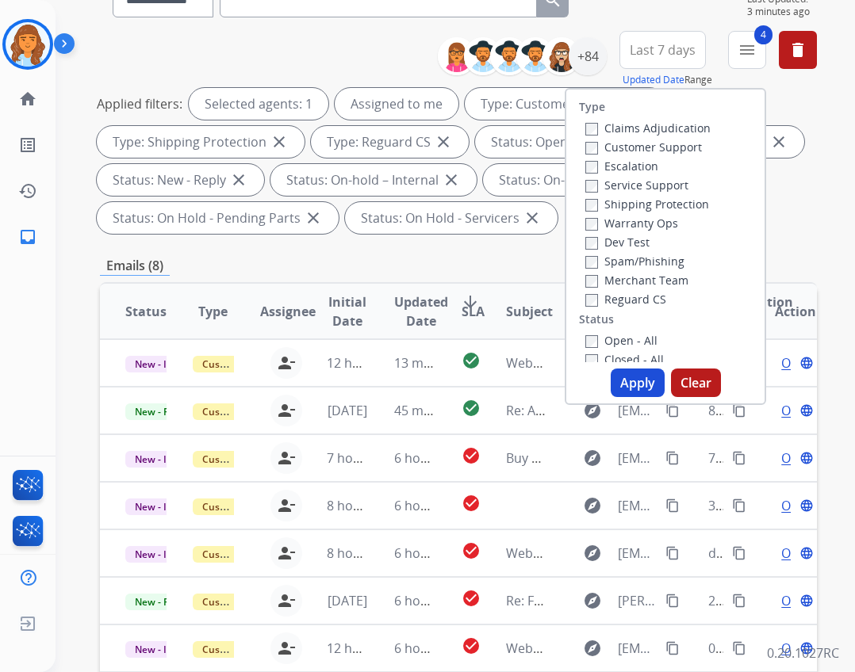
click at [618, 352] on label "Closed - All" at bounding box center [624, 359] width 79 height 15
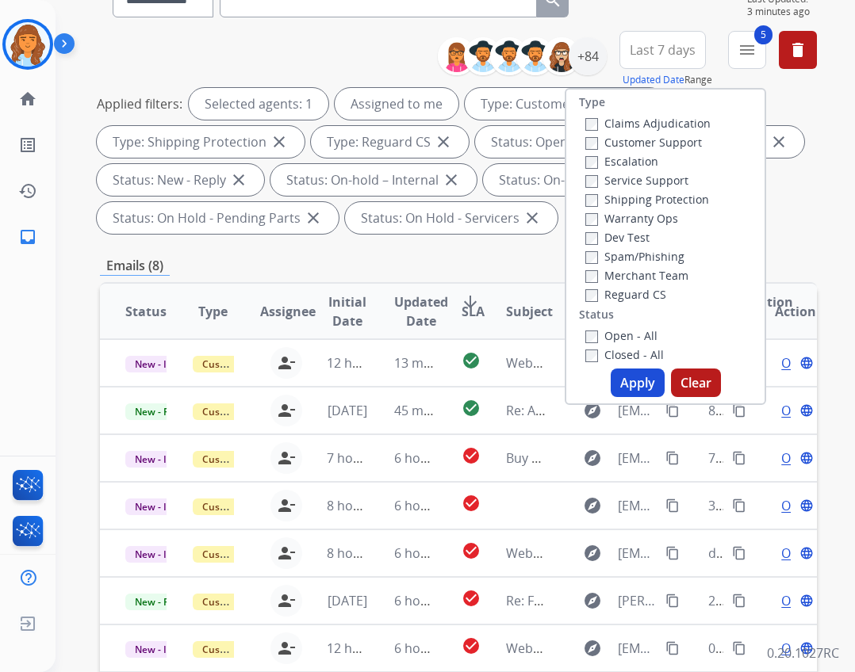
click at [621, 371] on button "Apply" at bounding box center [638, 383] width 54 height 29
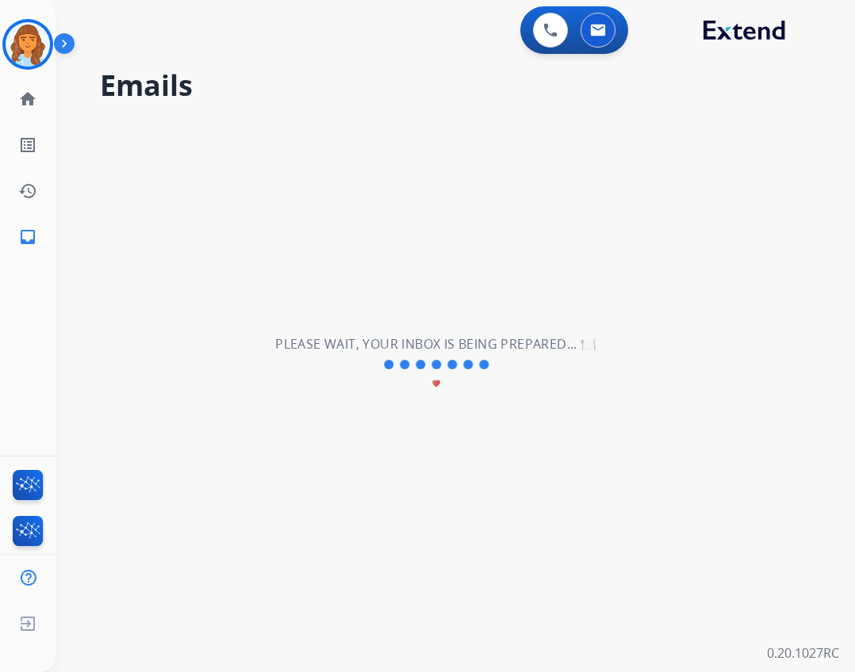
scroll to position [0, 0]
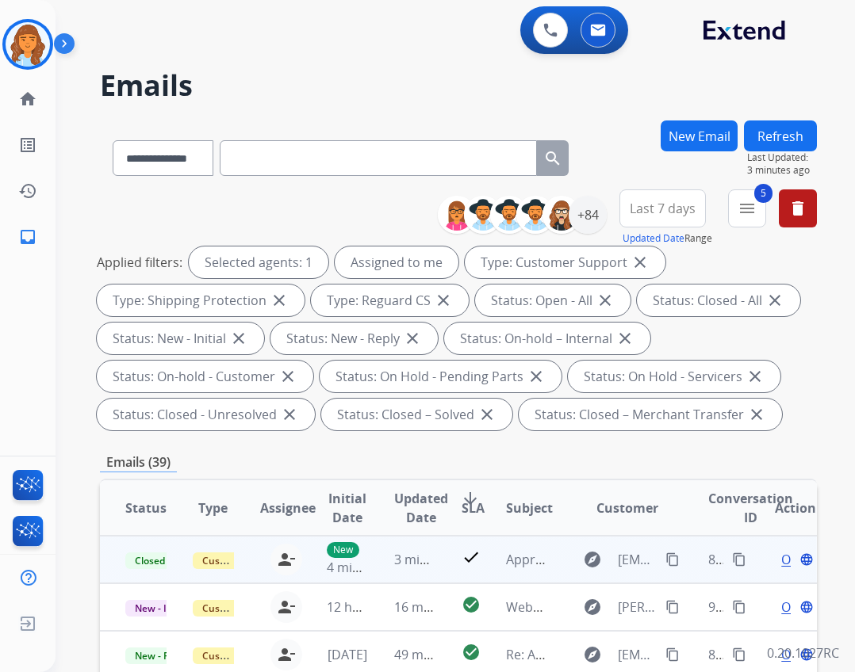
click at [730, 550] on button "content_copy" at bounding box center [739, 559] width 19 height 19
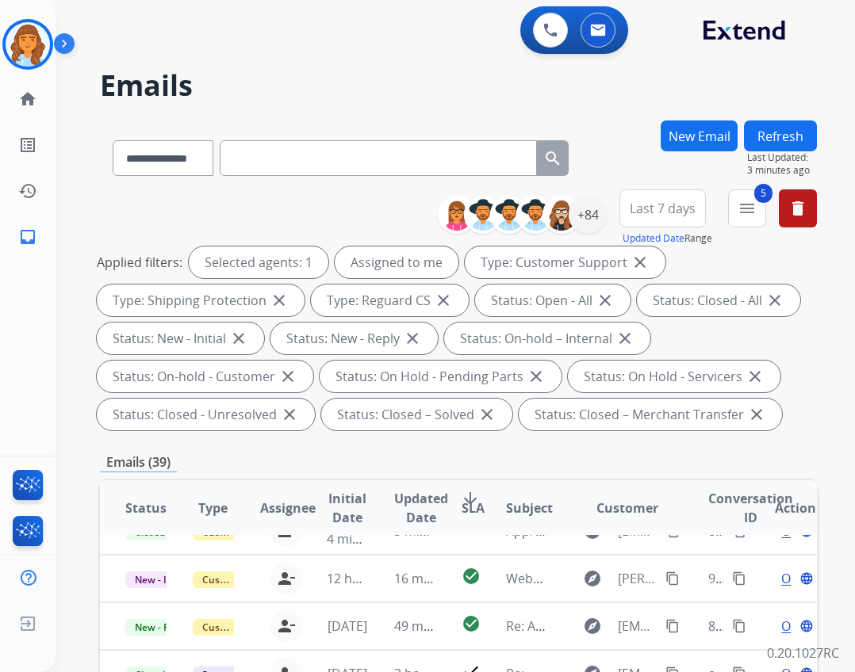
scroll to position [54, 0]
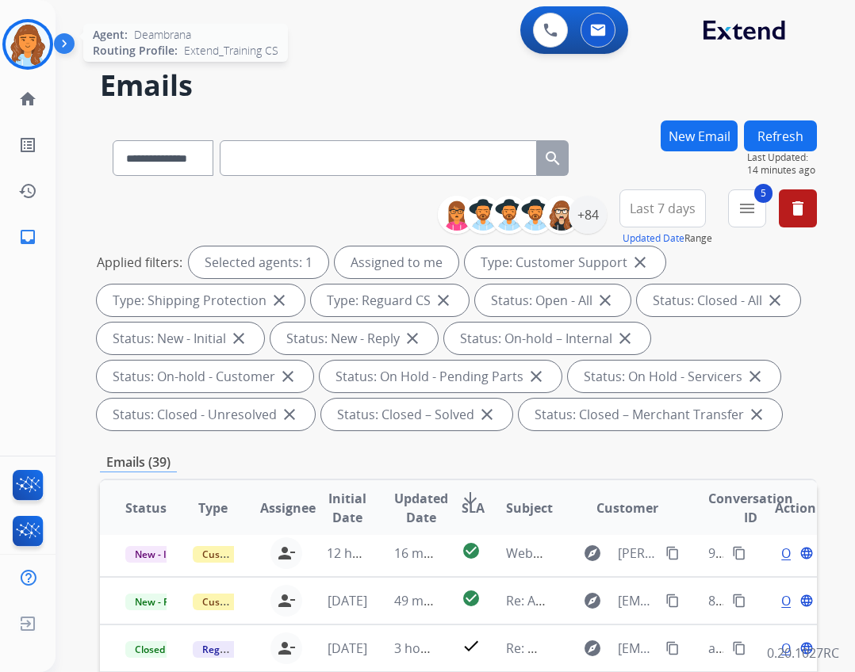
drag, startPoint x: 32, startPoint y: 52, endPoint x: 44, endPoint y: 48, distance: 13.1
click at [34, 50] on img at bounding box center [28, 44] width 44 height 44
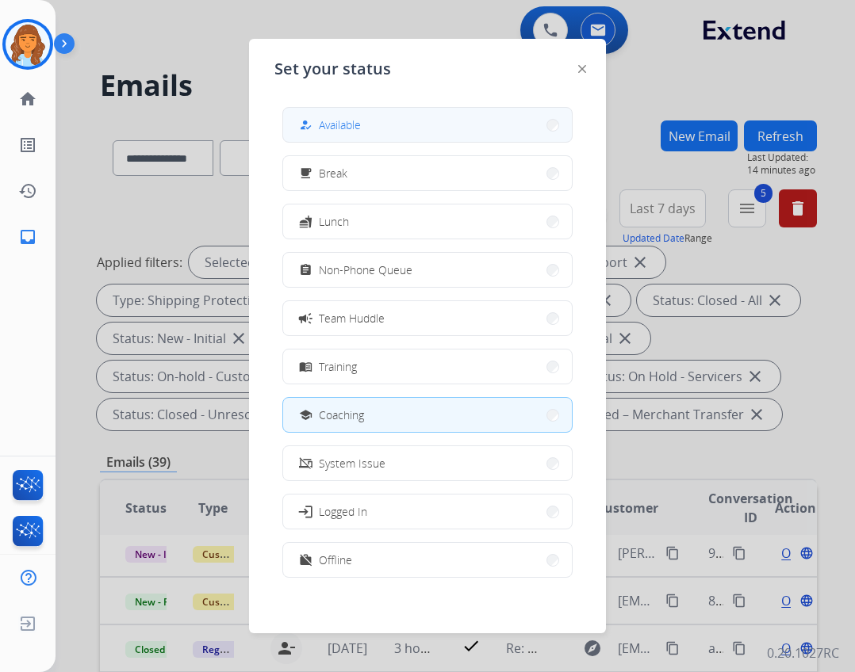
click at [379, 128] on button "how_to_reg Available" at bounding box center [427, 125] width 289 height 34
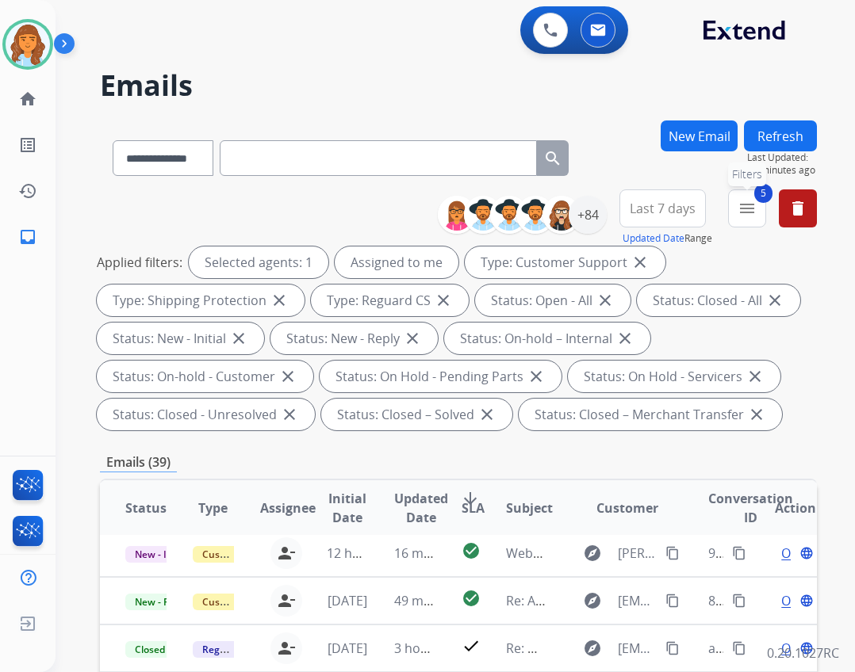
click at [756, 209] on mat-icon "menu" at bounding box center [746, 208] width 19 height 19
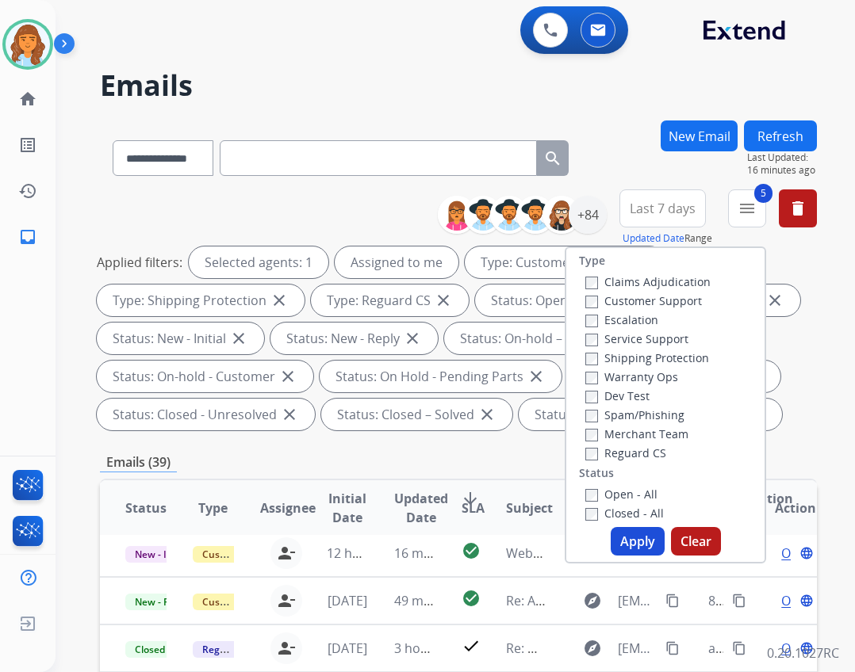
click at [630, 515] on label "Closed - All" at bounding box center [624, 513] width 79 height 15
click at [625, 535] on button "Apply" at bounding box center [638, 541] width 54 height 29
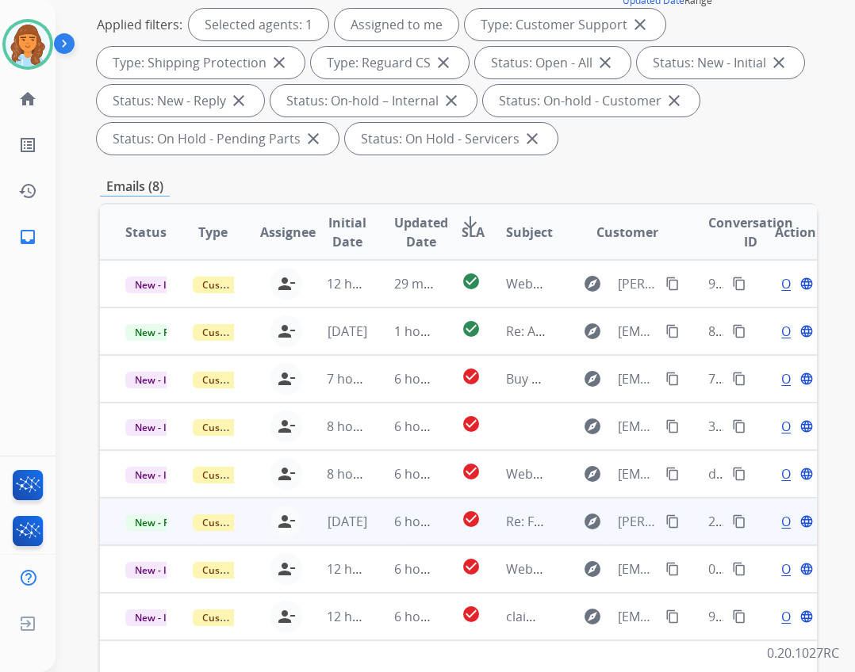
scroll to position [317, 0]
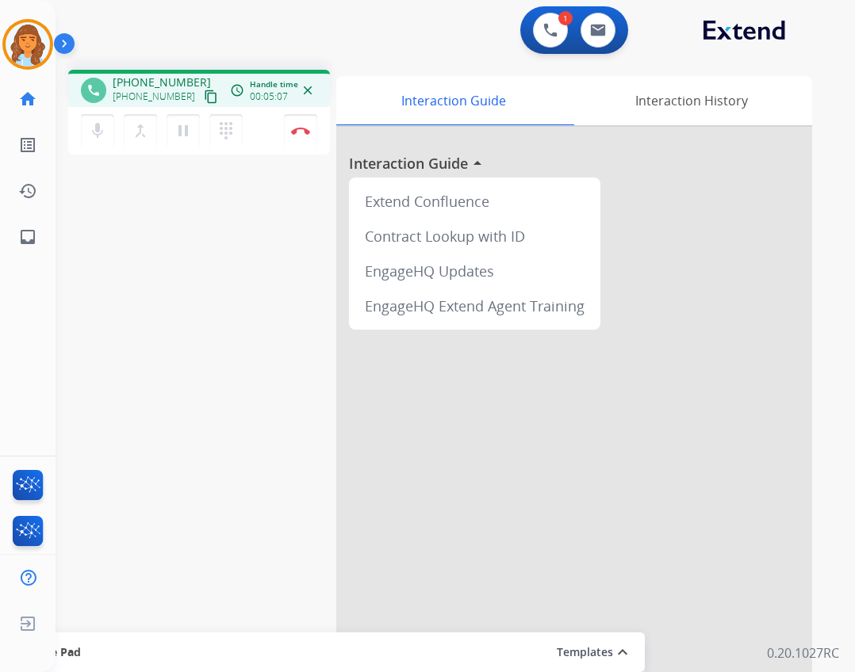
scroll to position [46, 0]
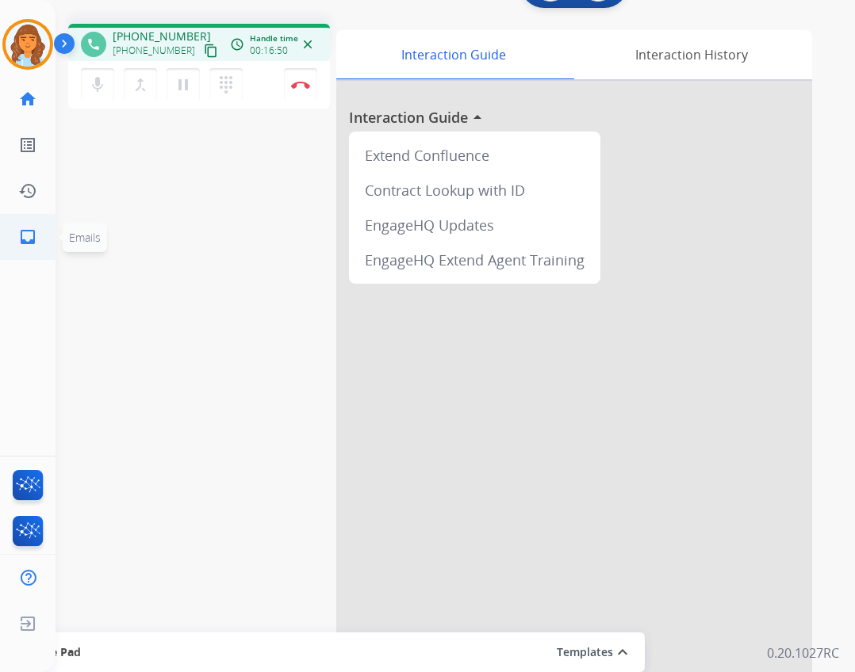
click at [21, 233] on mat-icon "inbox" at bounding box center [27, 237] width 19 height 19
select select "**********"
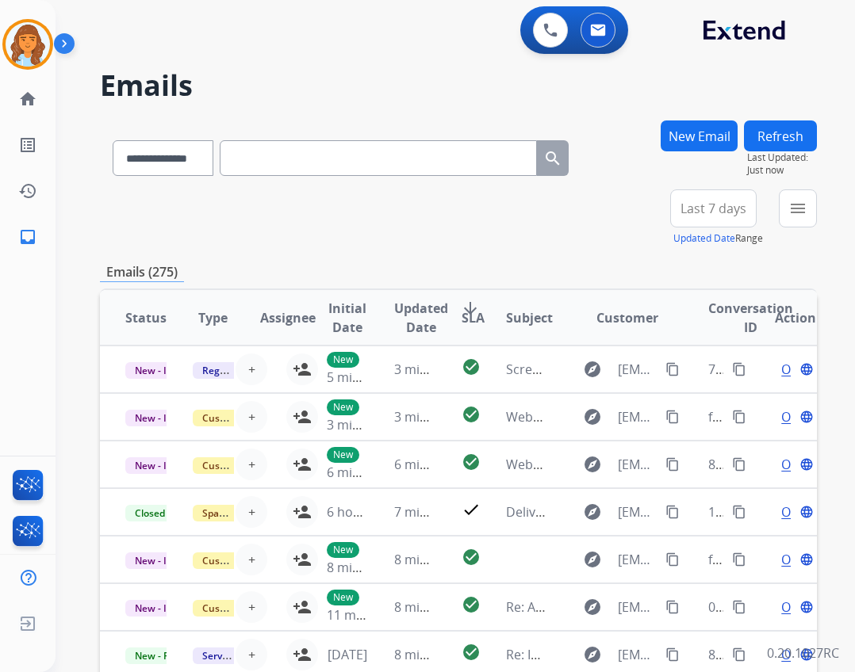
click at [707, 125] on button "New Email" at bounding box center [699, 136] width 77 height 31
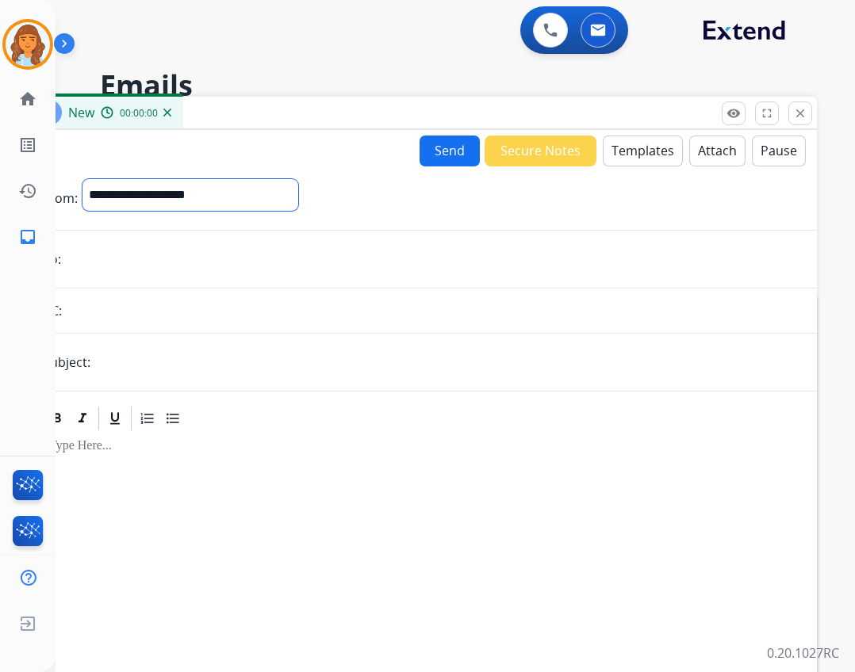
click at [278, 205] on select "**********" at bounding box center [190, 195] width 216 height 32
select select "**********"
click at [82, 179] on select "**********" at bounding box center [190, 195] width 216 height 32
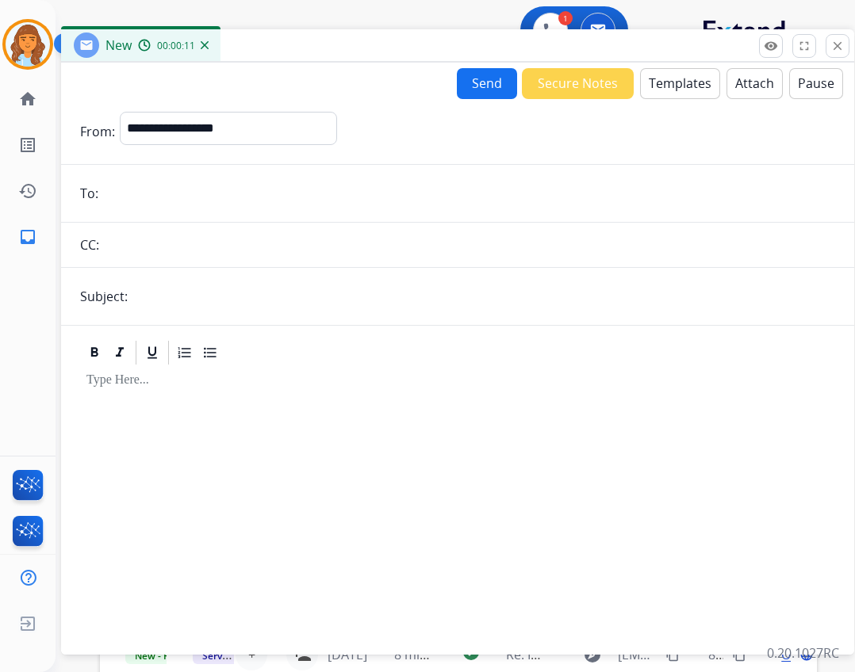
drag, startPoint x: 236, startPoint y: 117, endPoint x: 274, endPoint y: 49, distance: 77.0
click at [274, 49] on div "New 00:00:11" at bounding box center [457, 45] width 793 height 33
drag, startPoint x: 186, startPoint y: 187, endPoint x: 178, endPoint y: 194, distance: 10.7
click at [178, 193] on input "email" at bounding box center [469, 194] width 732 height 32
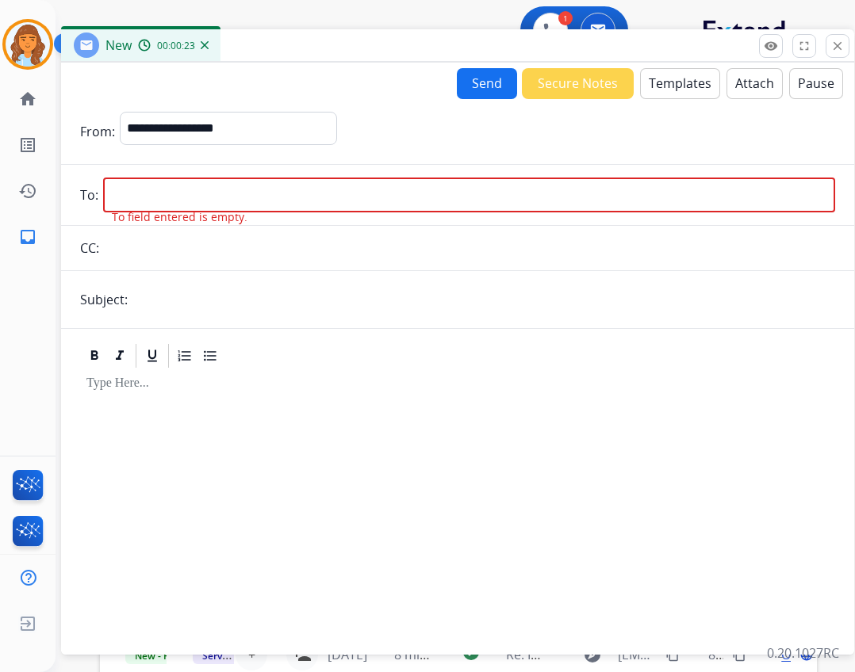
click at [178, 196] on input "email" at bounding box center [469, 195] width 732 height 35
paste input "**********"
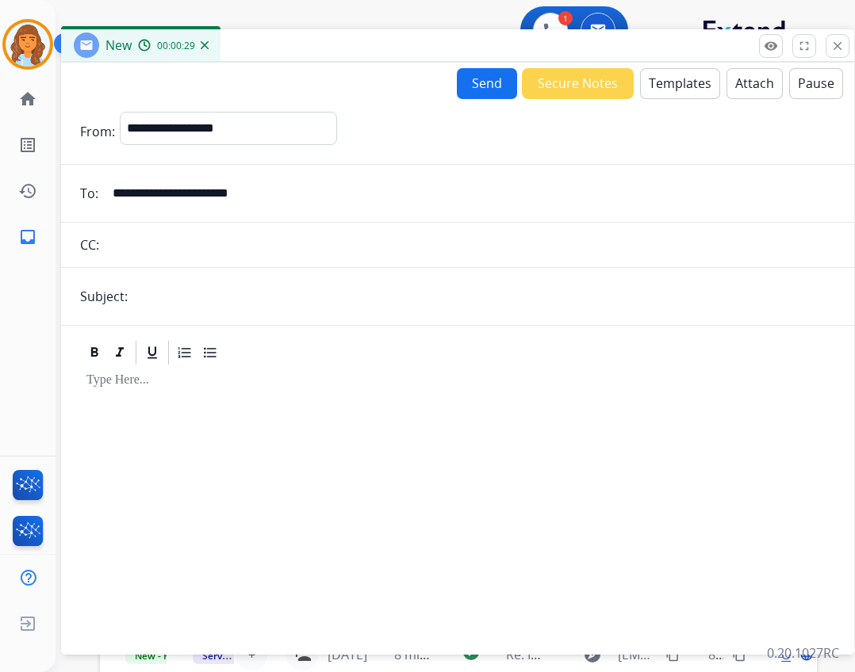
type input "**********"
click at [205, 307] on input "text" at bounding box center [483, 297] width 703 height 32
type input "**********"
drag, startPoint x: 247, startPoint y: 378, endPoint x: 680, endPoint y: 85, distance: 523.6
click at [680, 85] on button "Templates" at bounding box center [680, 83] width 80 height 31
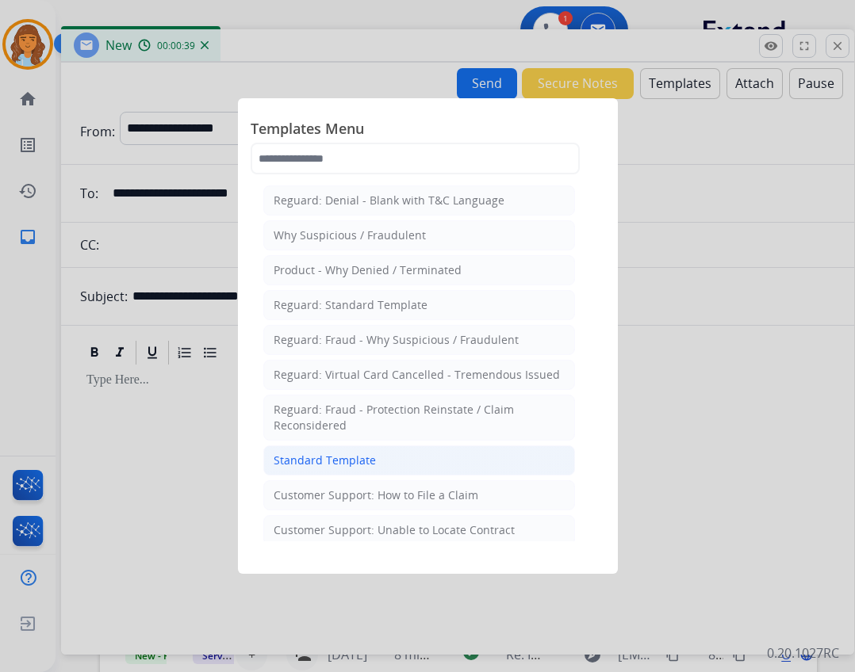
click at [440, 449] on li "Standard Template" at bounding box center [419, 461] width 312 height 30
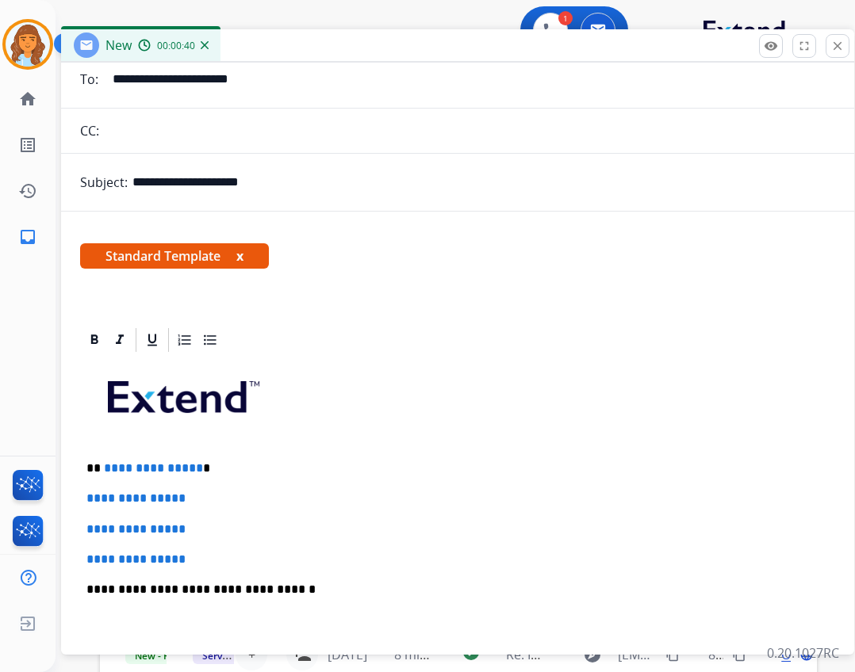
scroll to position [317, 0]
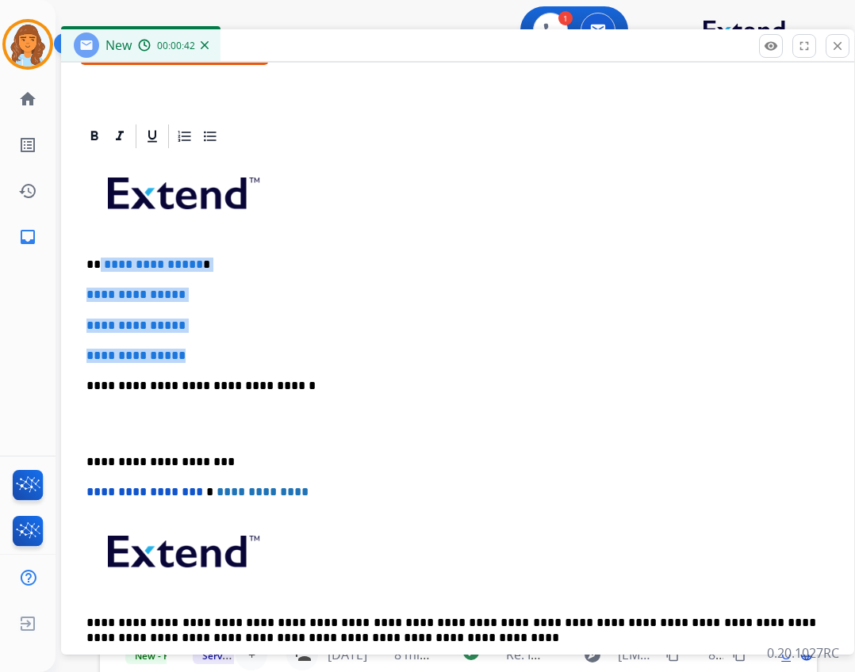
drag, startPoint x: 101, startPoint y: 266, endPoint x: 209, endPoint y: 359, distance: 143.4
click at [209, 359] on div "**********" at bounding box center [457, 424] width 755 height 546
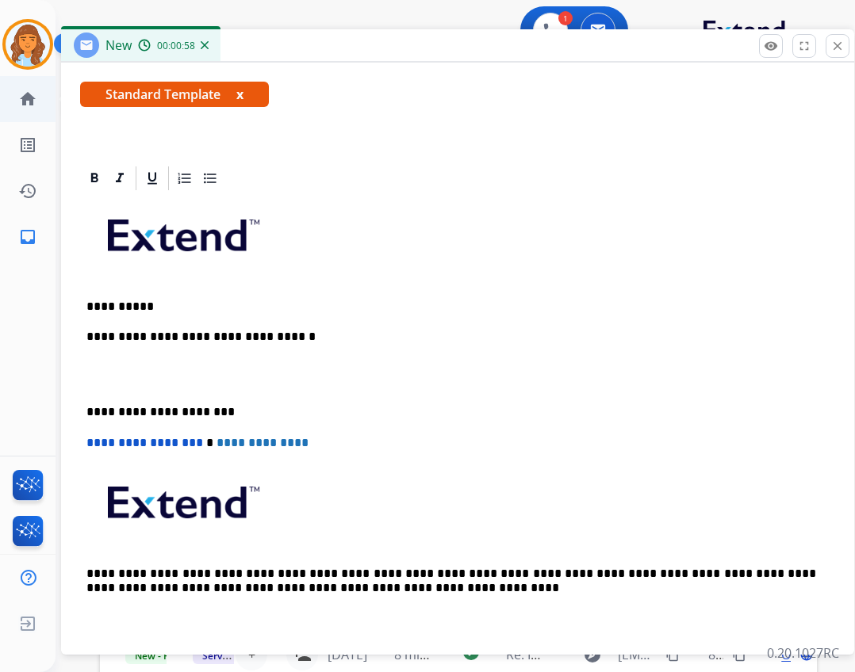
scroll to position [305, 0]
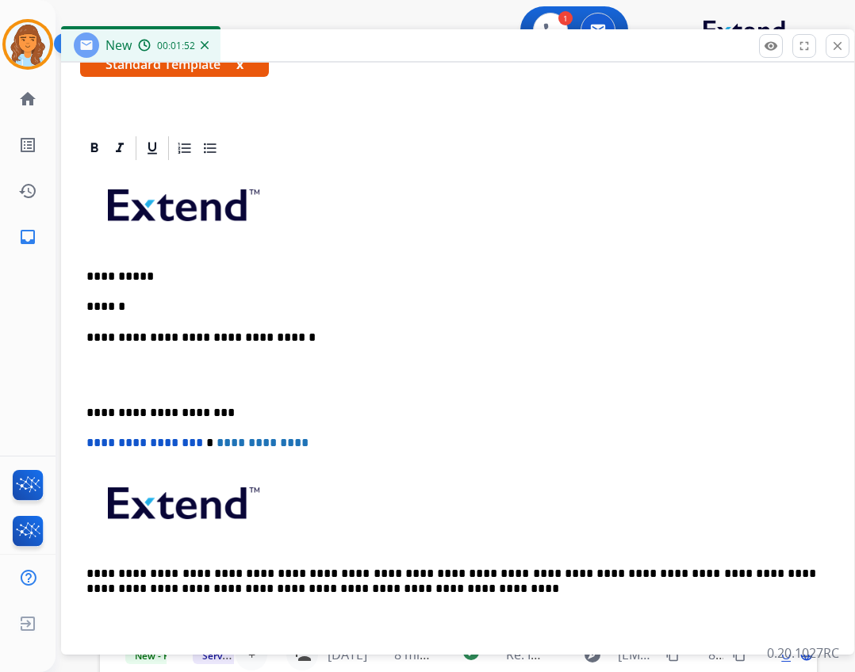
click at [178, 312] on p "******" at bounding box center [451, 307] width 730 height 14
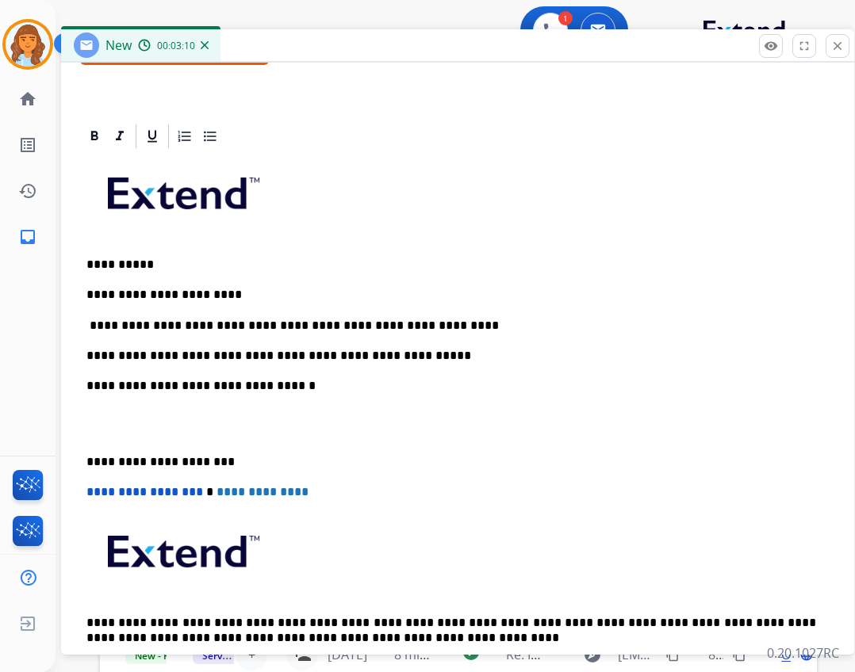
click at [366, 359] on p "**********" at bounding box center [451, 356] width 730 height 14
click at [258, 357] on p "**********" at bounding box center [451, 356] width 730 height 14
drag, startPoint x: 266, startPoint y: 357, endPoint x: 271, endPoint y: 350, distance: 9.0
click at [271, 350] on p "**********" at bounding box center [451, 356] width 730 height 14
click at [278, 351] on p "**********" at bounding box center [451, 356] width 730 height 14
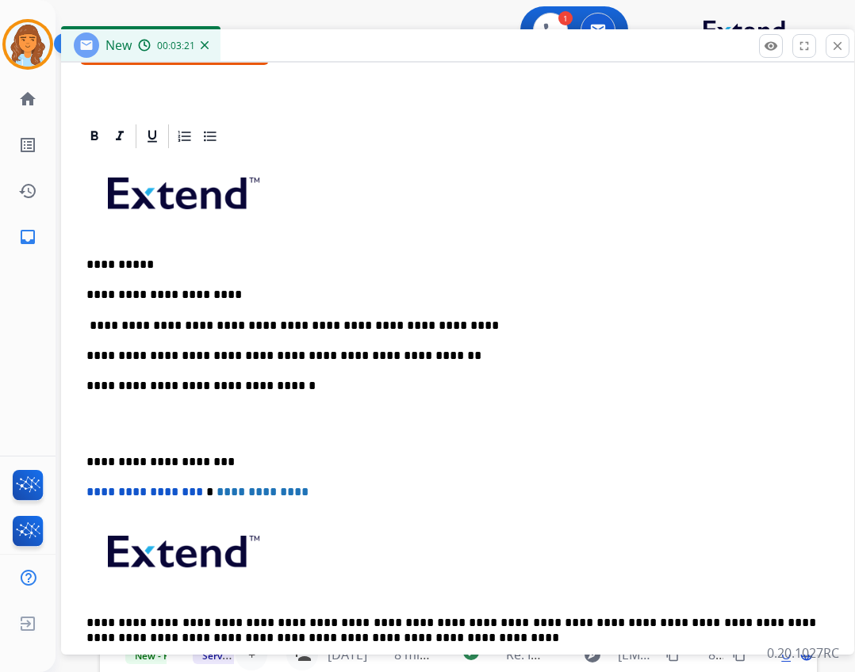
click at [170, 247] on div "**********" at bounding box center [457, 424] width 755 height 546
click at [82, 453] on div "**********" at bounding box center [457, 424] width 755 height 546
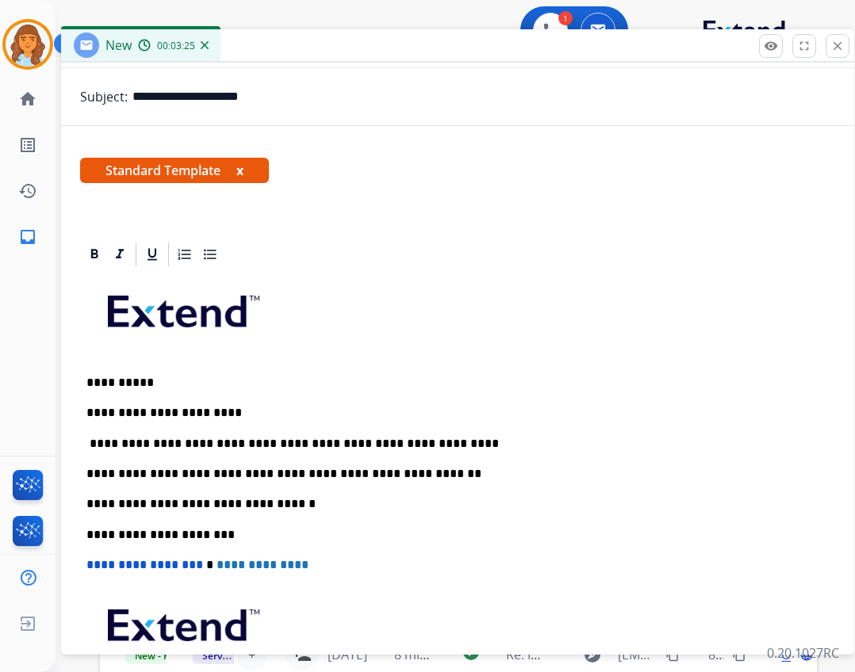
scroll to position [0, 0]
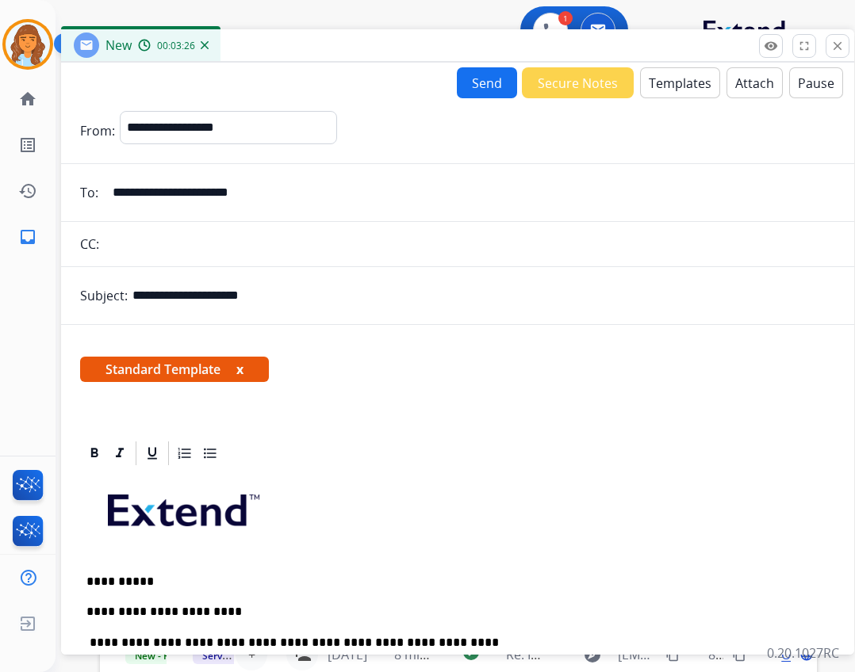
click at [753, 85] on button "Attach" at bounding box center [754, 82] width 56 height 31
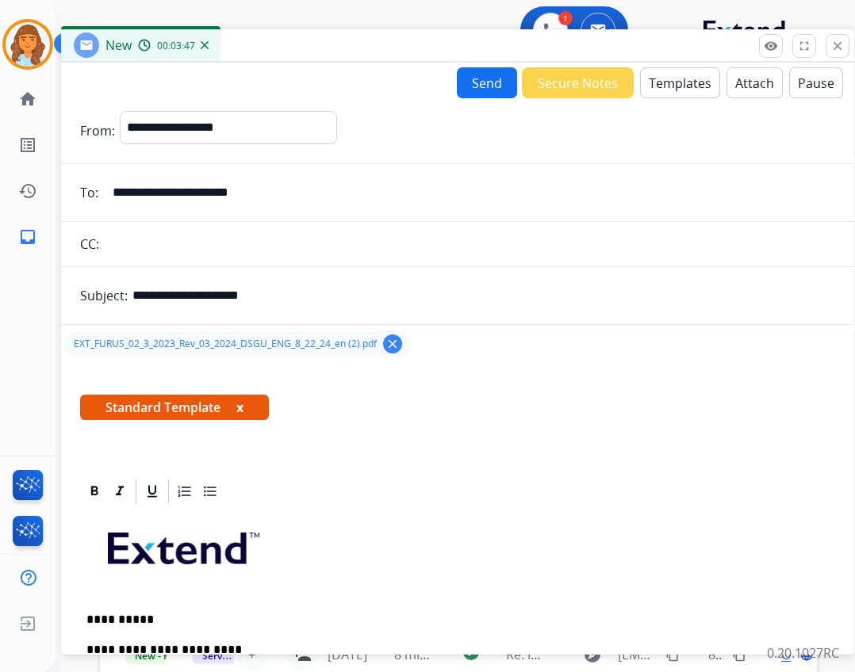
click at [749, 75] on button "Attach" at bounding box center [754, 82] width 56 height 31
click at [458, 78] on button "Send" at bounding box center [487, 82] width 60 height 31
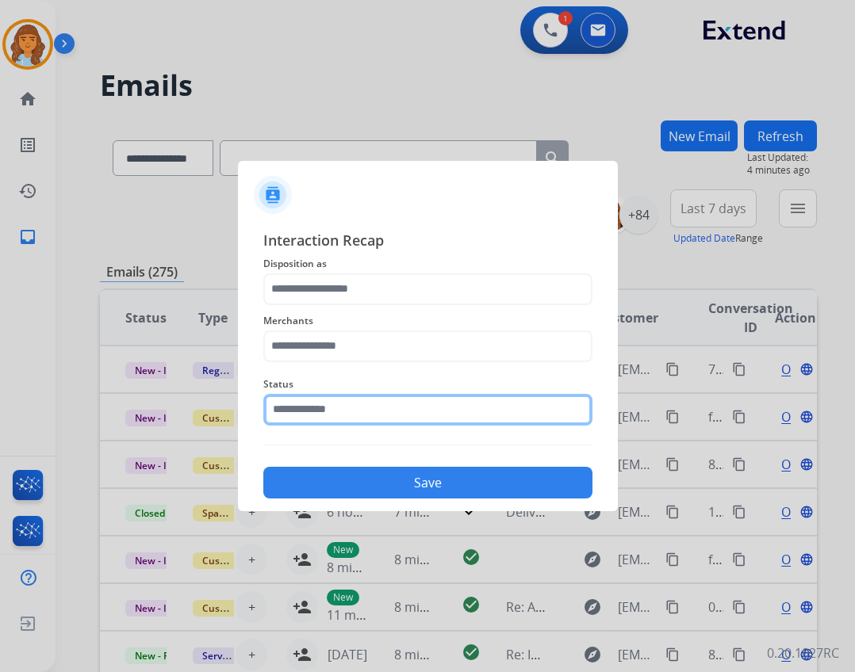
click at [321, 402] on input "text" at bounding box center [427, 410] width 329 height 32
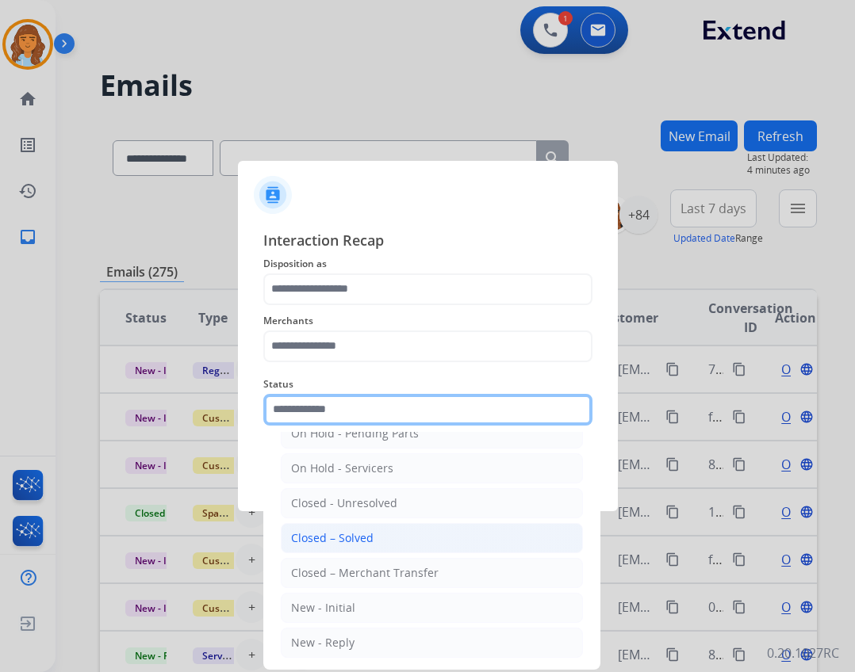
scroll to position [95, 0]
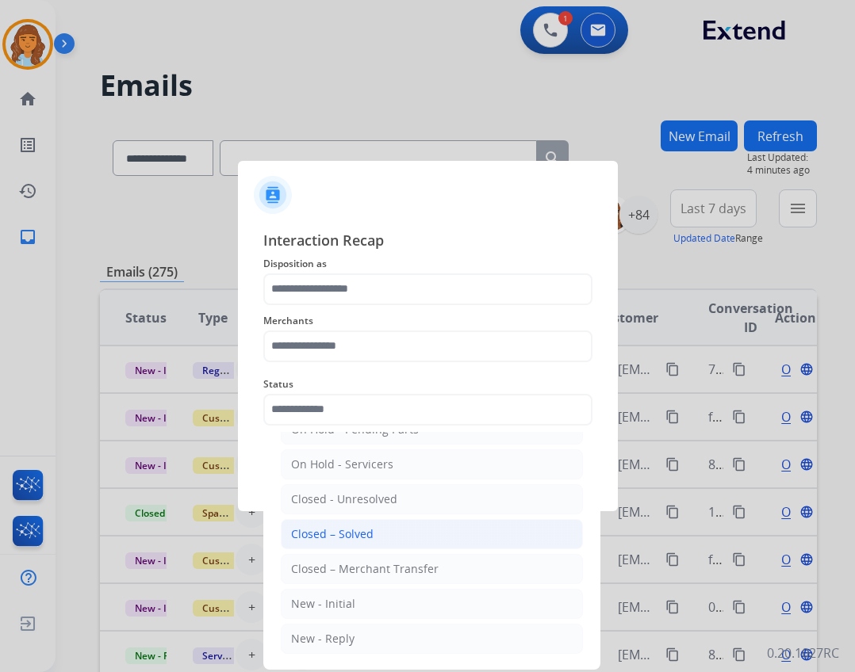
click at [357, 530] on div "Closed – Solved" at bounding box center [332, 535] width 82 height 16
type input "**********"
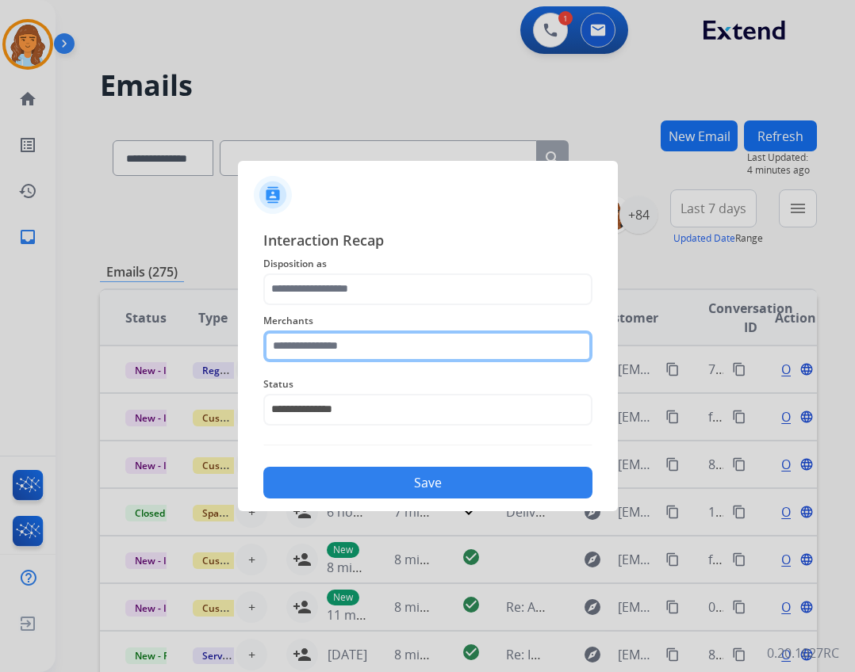
click at [349, 354] on input "text" at bounding box center [427, 347] width 329 height 32
click at [299, 348] on input "text" at bounding box center [427, 347] width 329 height 32
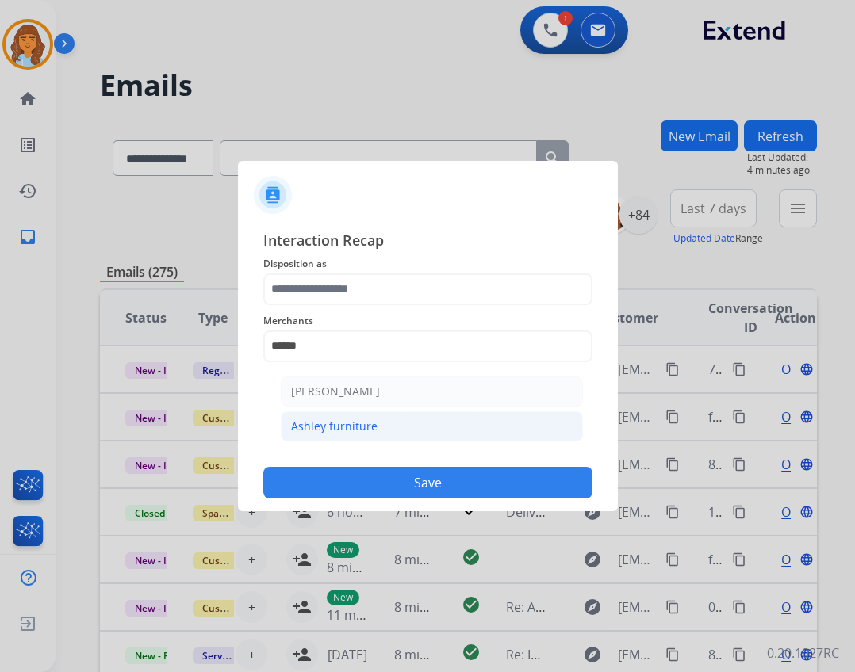
click at [335, 428] on div "Ashley furniture" at bounding box center [334, 427] width 86 height 16
type input "**********"
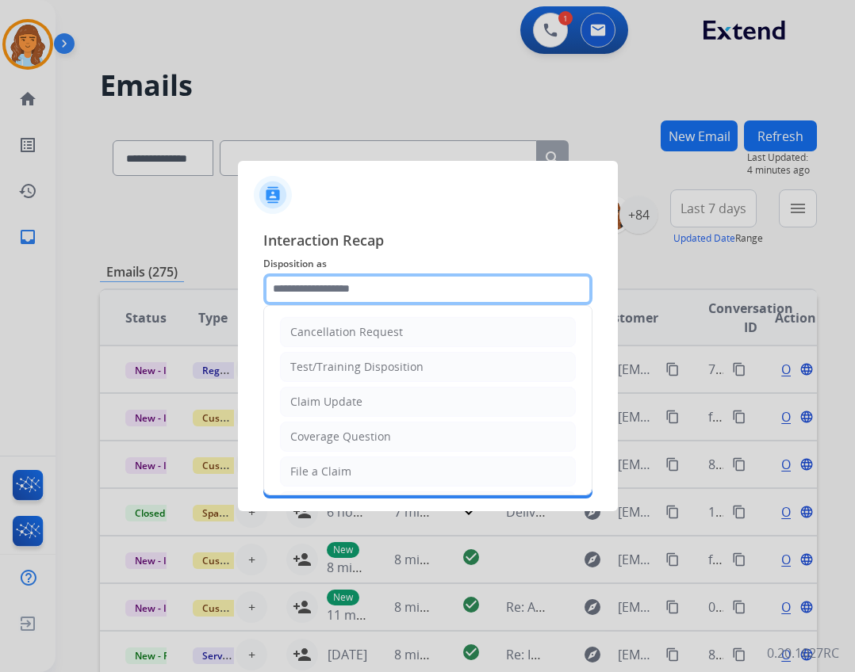
click at [365, 297] on input "text" at bounding box center [427, 290] width 329 height 32
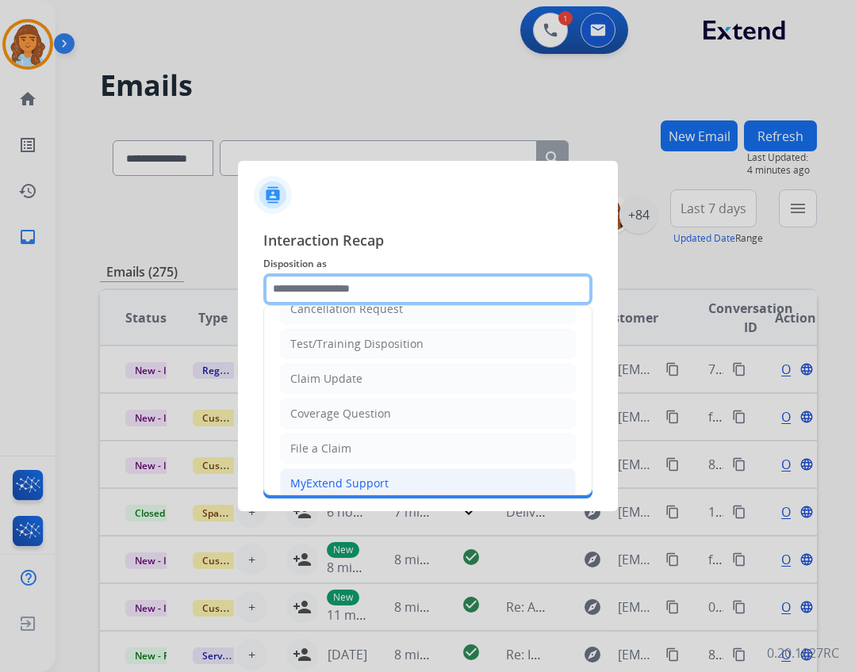
scroll to position [0, 0]
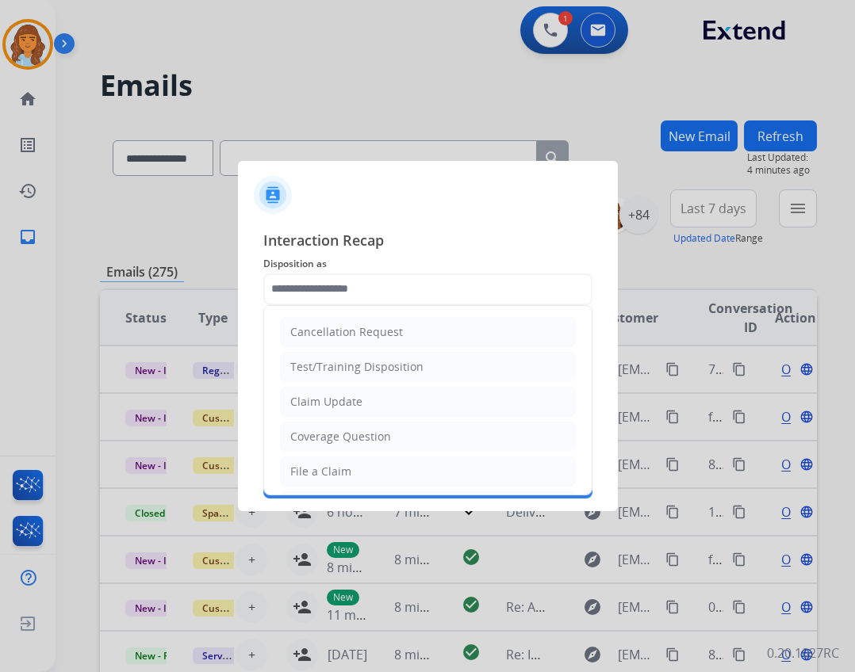
click at [343, 308] on ul "Cancellation Request Test/Training Disposition Claim Update Coverage Question F…" at bounding box center [427, 524] width 327 height 436
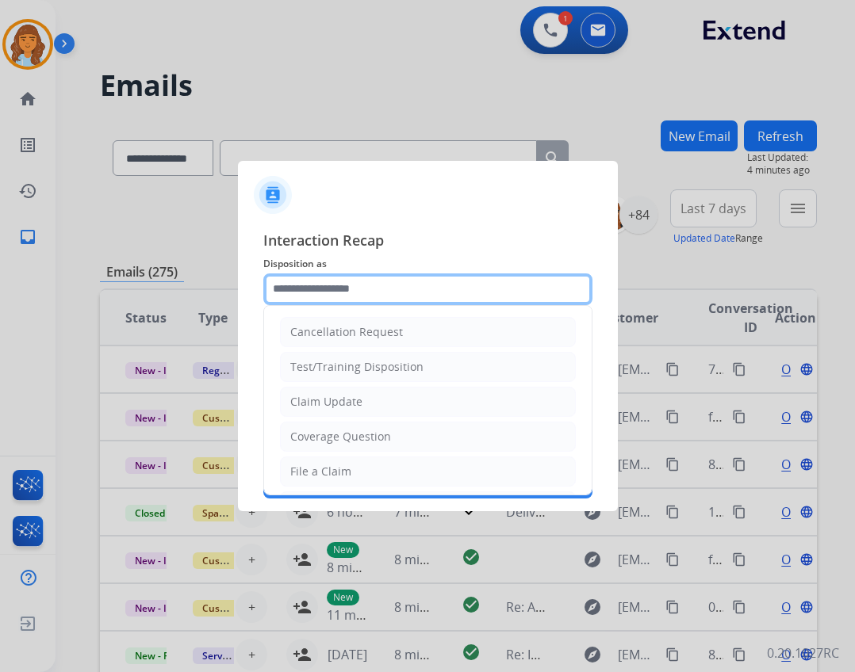
click at [323, 286] on input "text" at bounding box center [427, 290] width 329 height 32
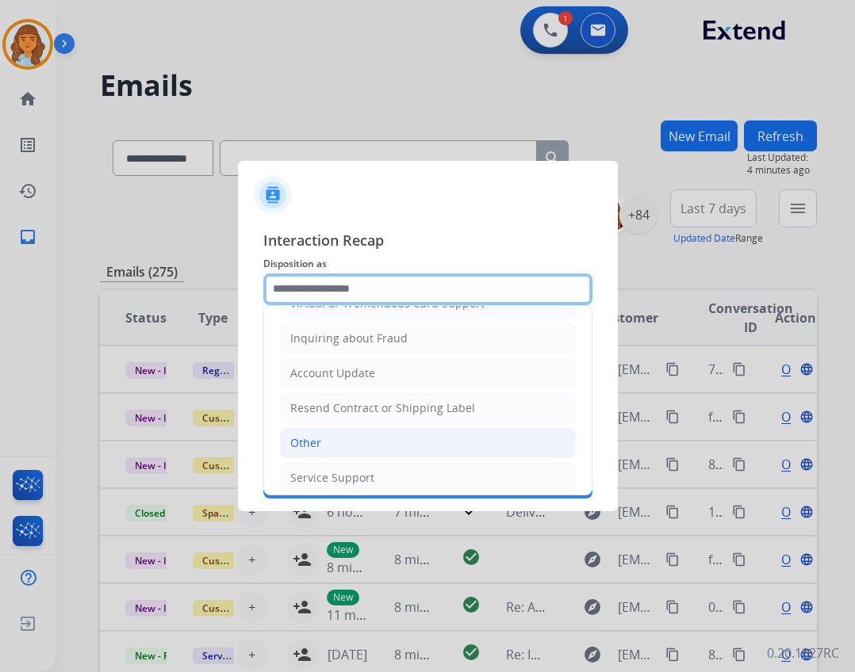
scroll to position [247, 0]
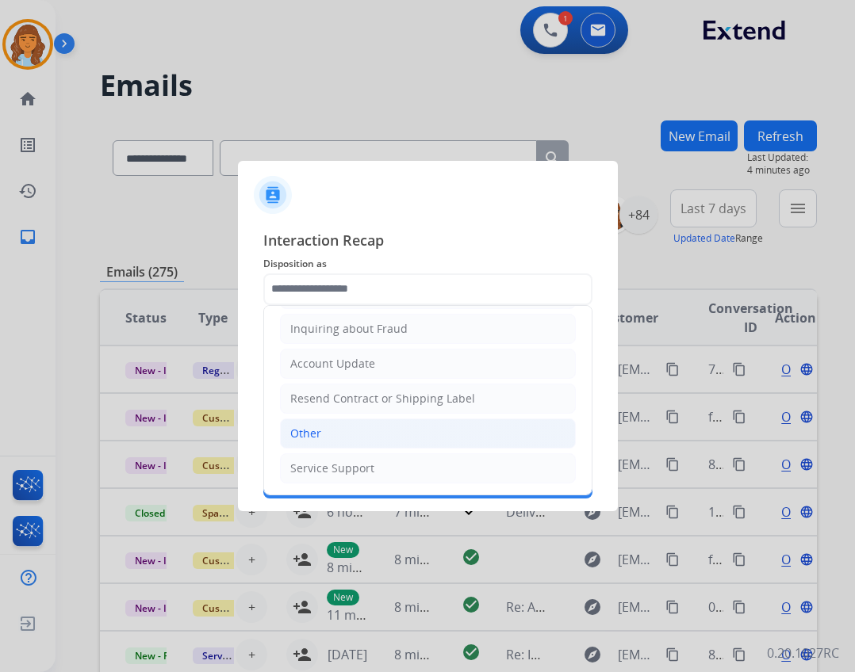
click at [327, 439] on li "Other" at bounding box center [428, 434] width 296 height 30
type input "*****"
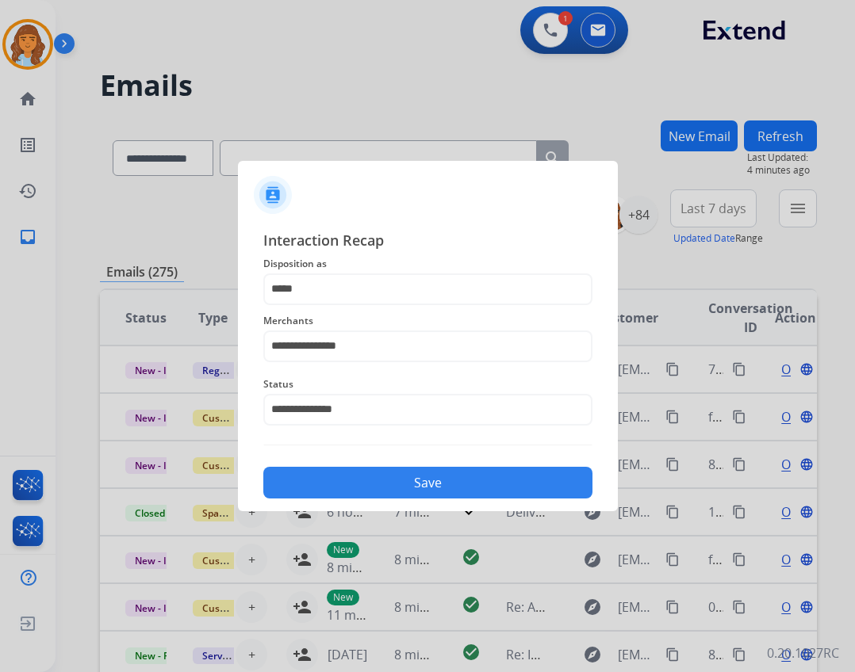
click at [395, 482] on button "Save" at bounding box center [427, 483] width 329 height 32
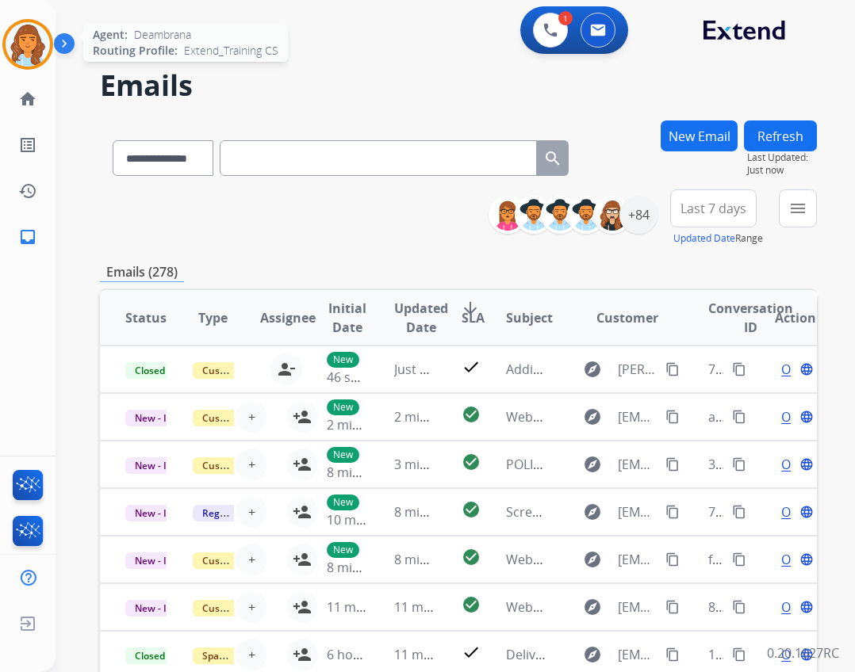
click at [25, 48] on img at bounding box center [28, 44] width 44 height 44
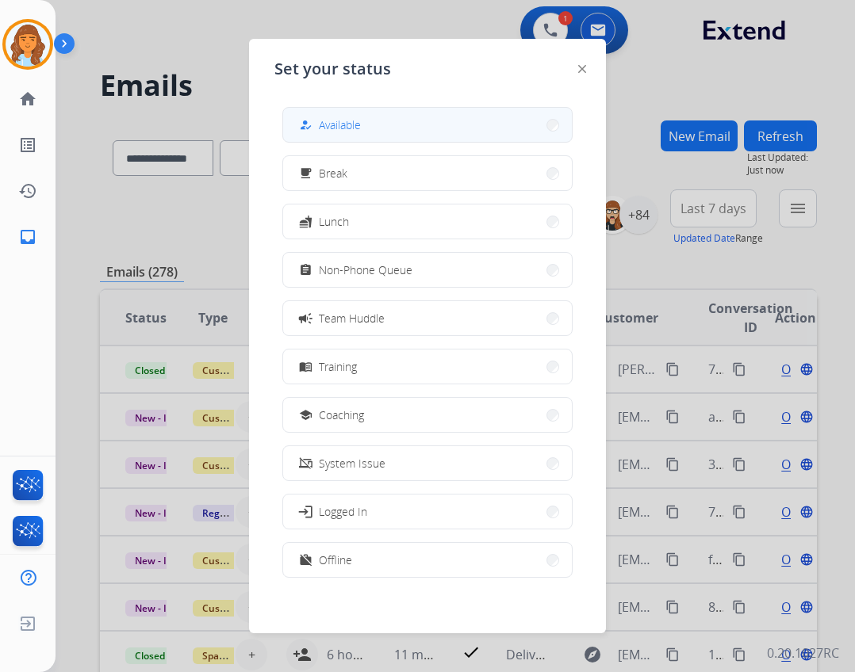
click at [326, 124] on span "Available" at bounding box center [340, 125] width 42 height 17
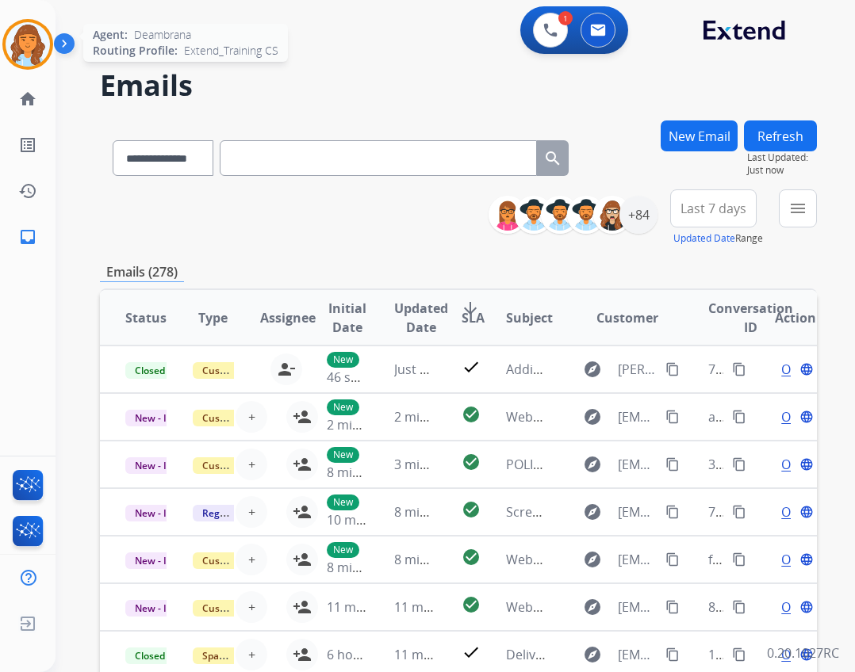
click at [33, 63] on img at bounding box center [28, 44] width 44 height 44
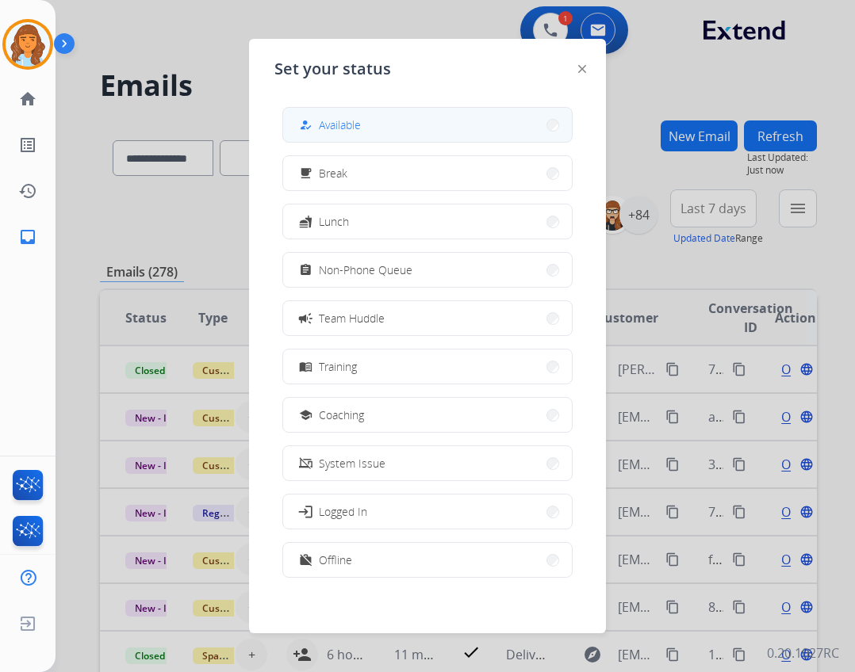
click at [308, 111] on button "how_to_reg Available" at bounding box center [427, 125] width 289 height 34
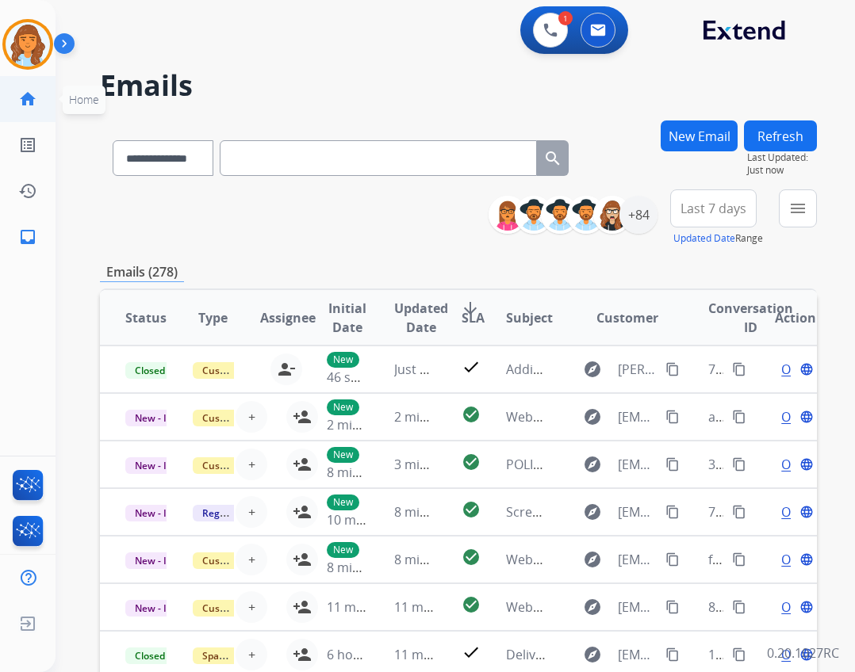
click at [40, 108] on link "home Home" at bounding box center [28, 99] width 44 height 44
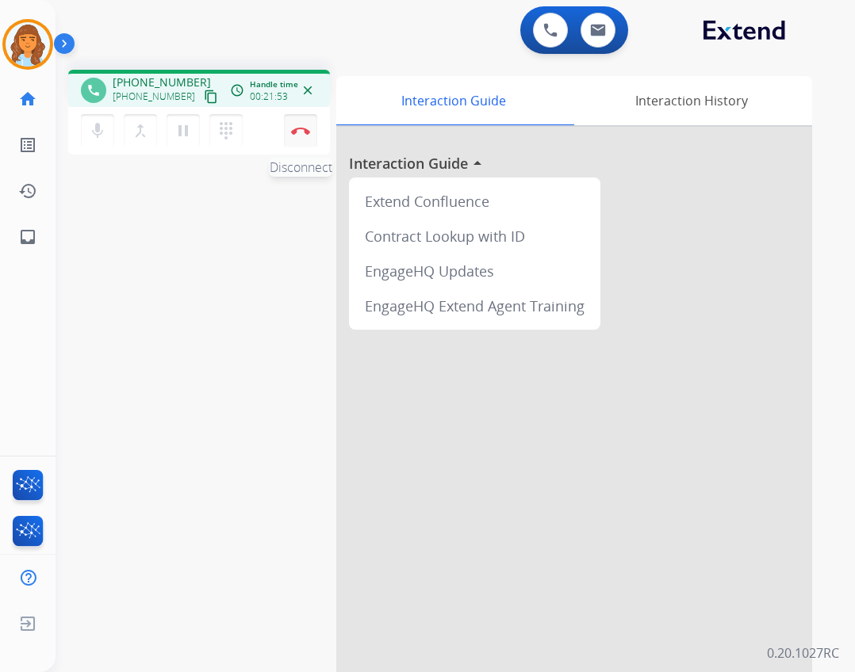
click at [304, 130] on img at bounding box center [300, 131] width 19 height 8
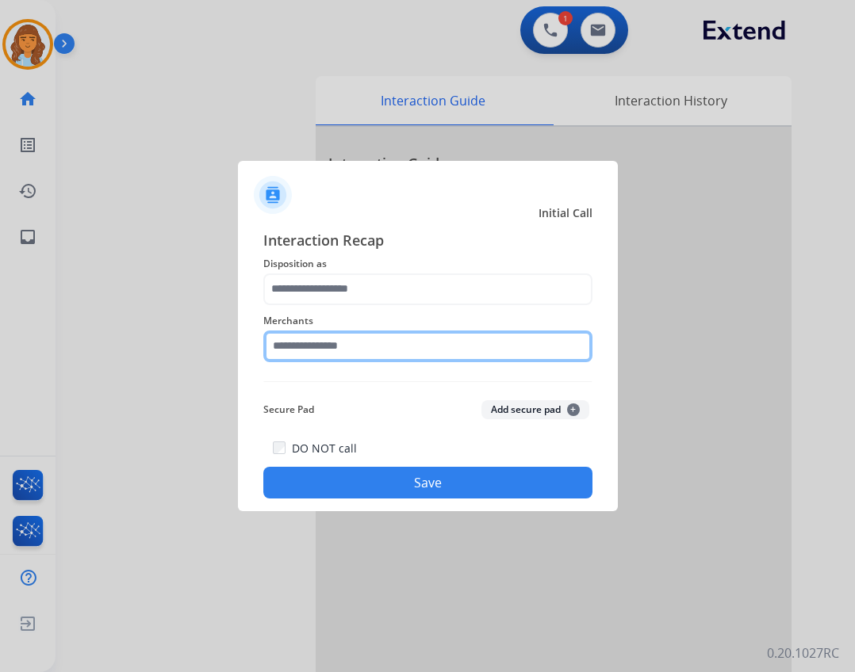
click at [355, 345] on input "text" at bounding box center [427, 347] width 329 height 32
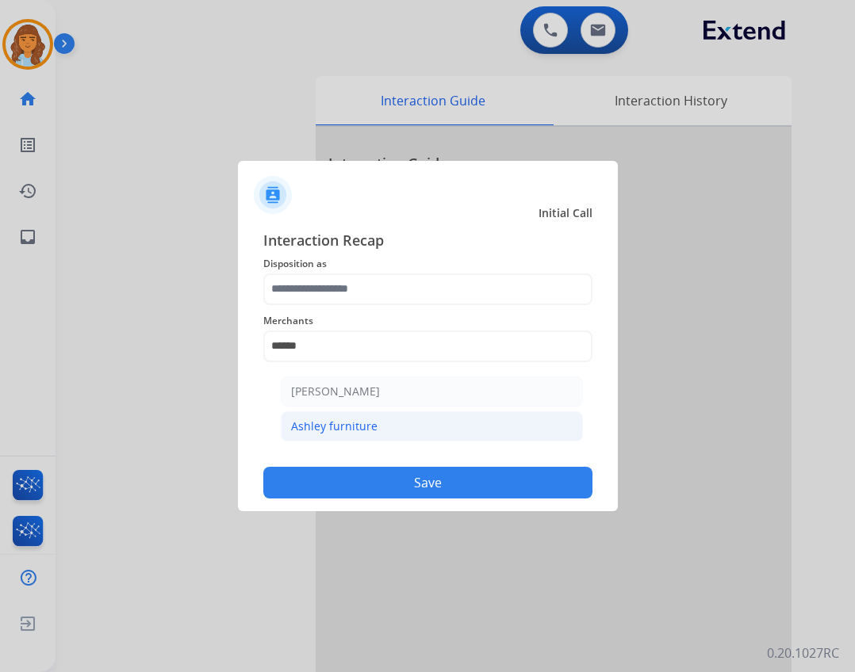
click at [339, 424] on div "Ashley furniture" at bounding box center [334, 427] width 86 height 16
type input "**********"
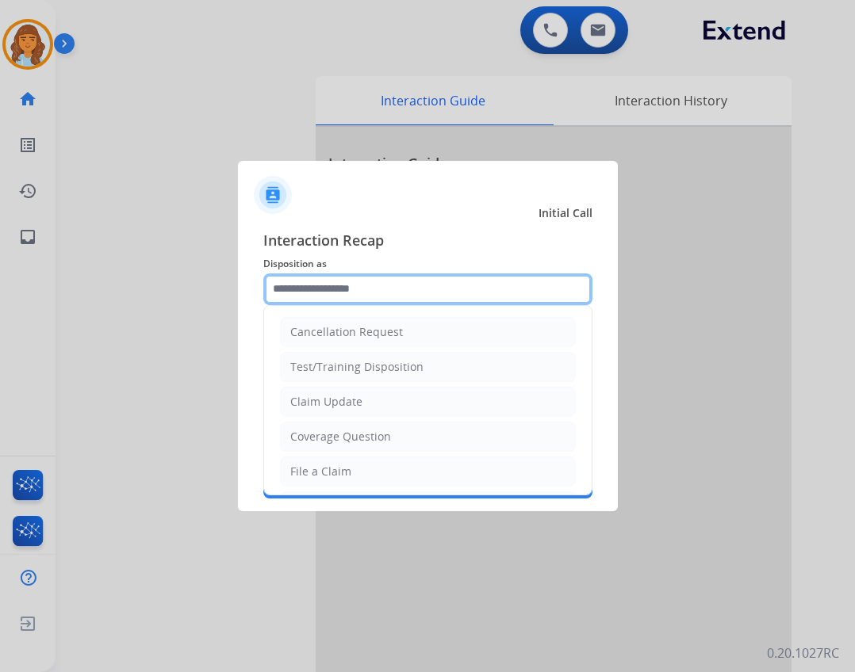
click at [468, 301] on input "text" at bounding box center [427, 290] width 329 height 32
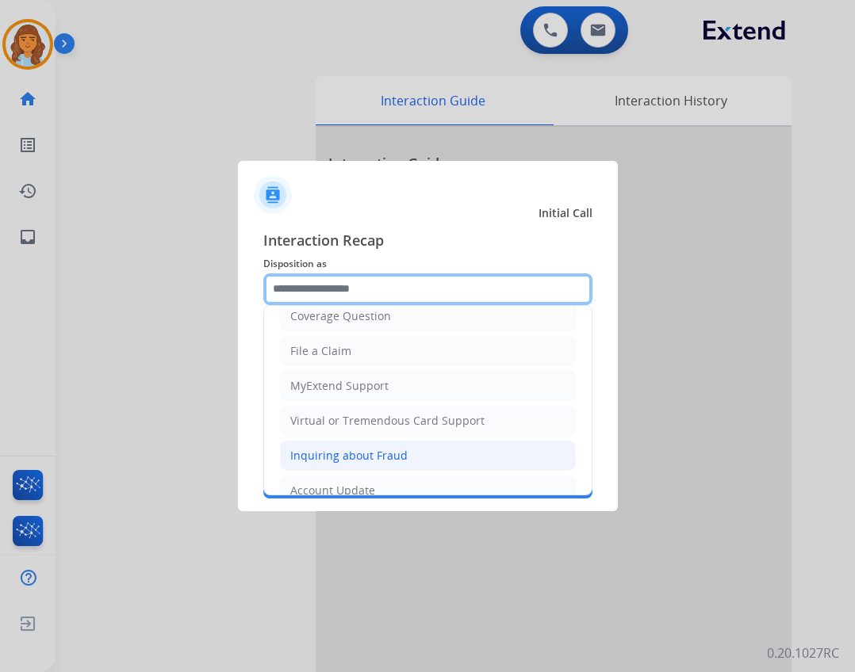
scroll to position [159, 0]
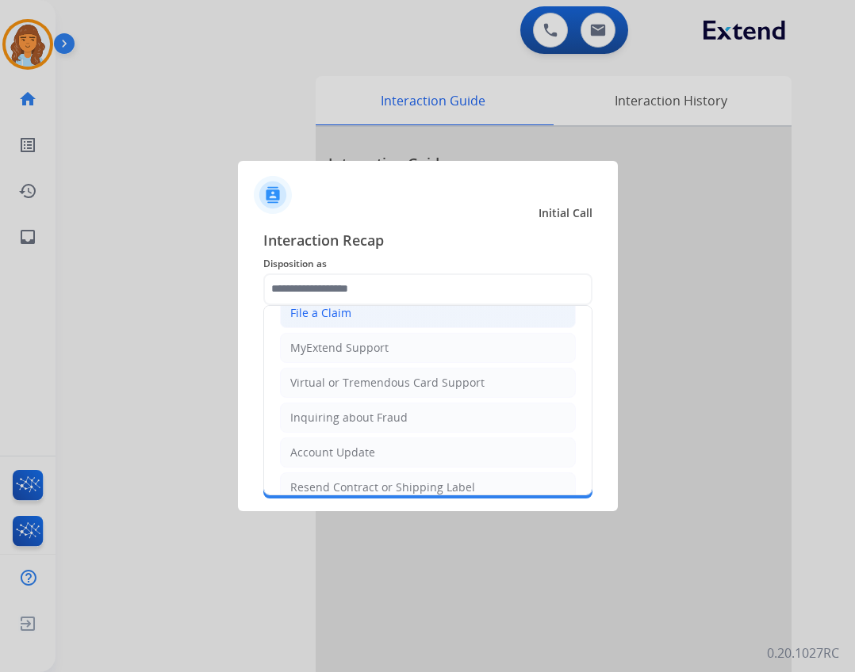
click at [324, 317] on div "File a Claim" at bounding box center [320, 313] width 61 height 16
type input "**********"
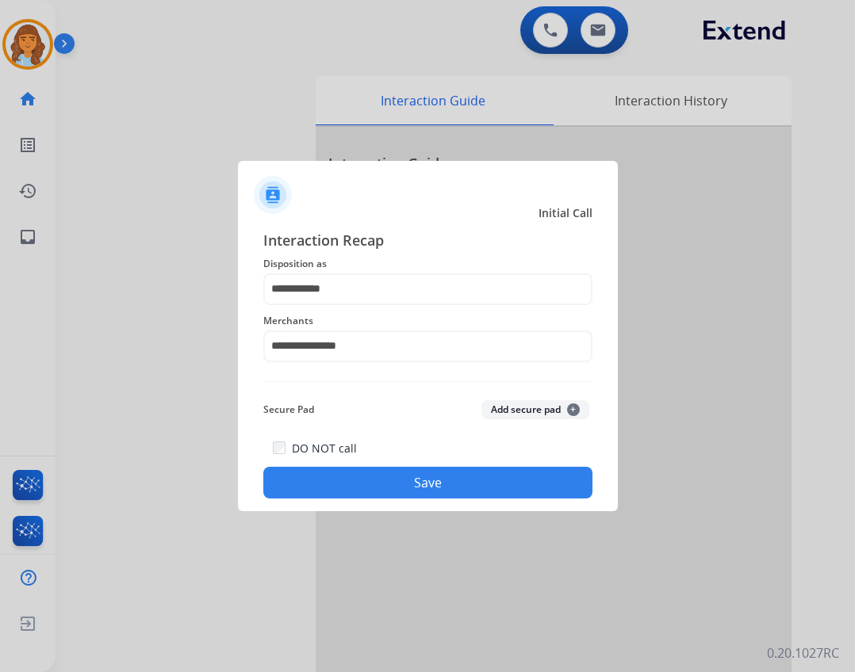
click at [428, 486] on button "Save" at bounding box center [427, 483] width 329 height 32
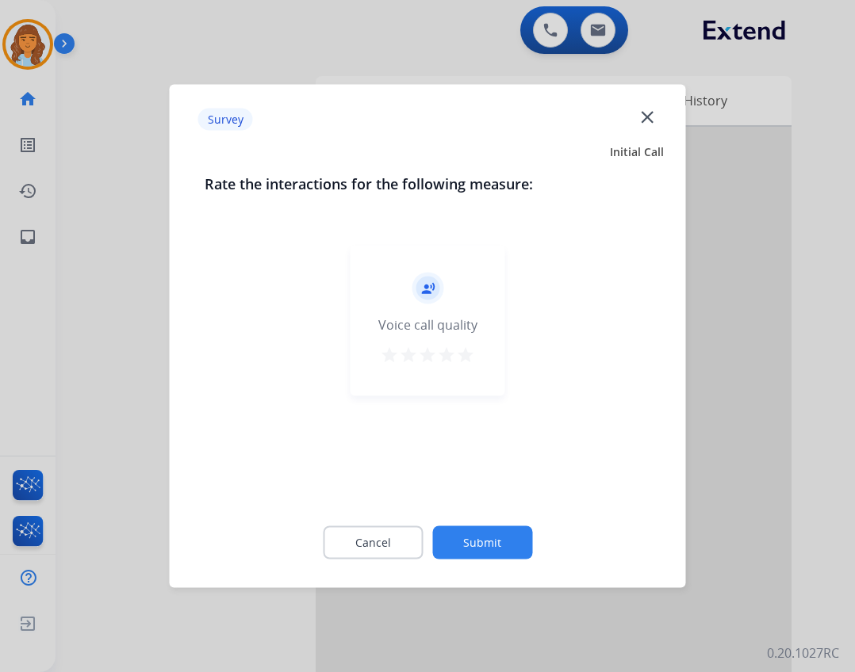
click at [463, 531] on button "Submit" at bounding box center [482, 543] width 100 height 33
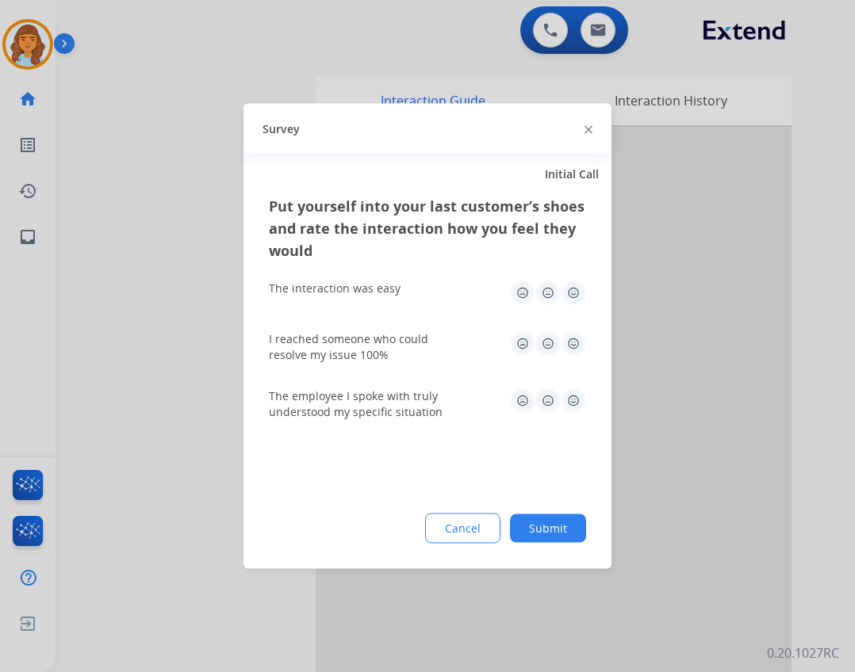
click at [565, 533] on button "Submit" at bounding box center [548, 529] width 76 height 29
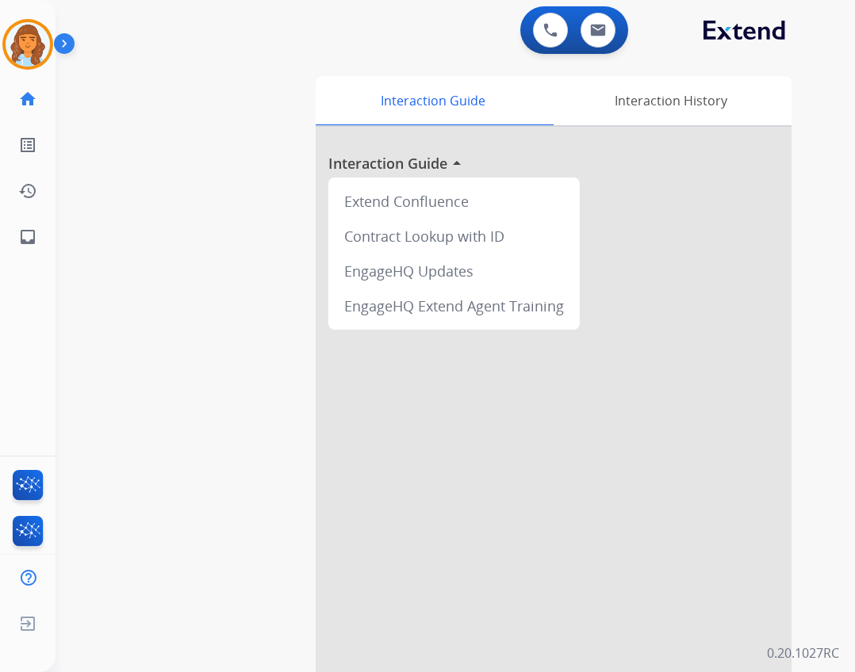
click at [5, 18] on div "Deambrana AfterCallWork Edit Avatar Agent: Deambrana Routing Profile: Extend_Tr…" at bounding box center [28, 130] width 56 height 260
click at [34, 44] on img at bounding box center [28, 44] width 44 height 44
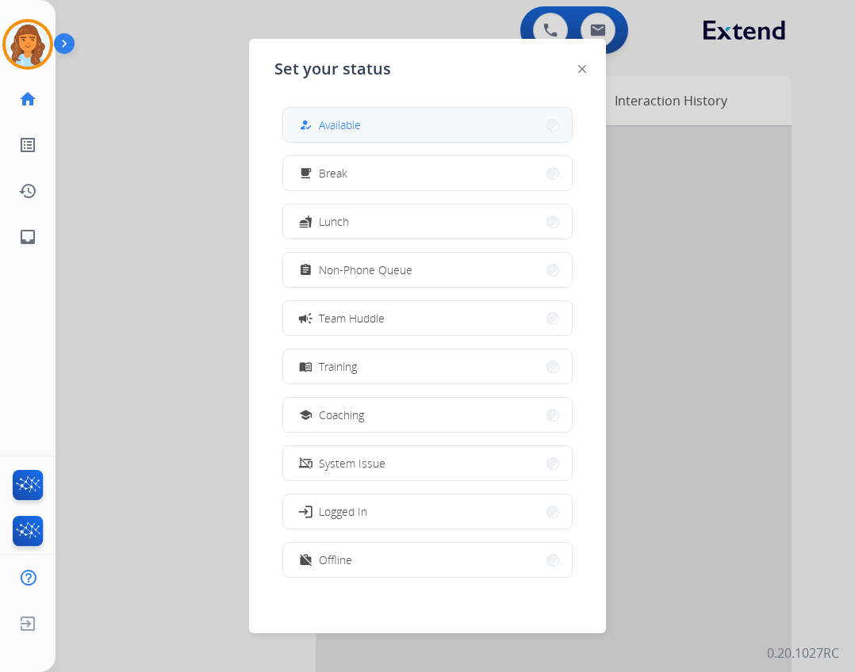
click at [300, 104] on div "how_to_reg Available free_breakfast Break fastfood Lunch assignment Non-Phone Q…" at bounding box center [427, 344] width 306 height 500
click at [302, 116] on div "how_to_reg" at bounding box center [307, 125] width 23 height 19
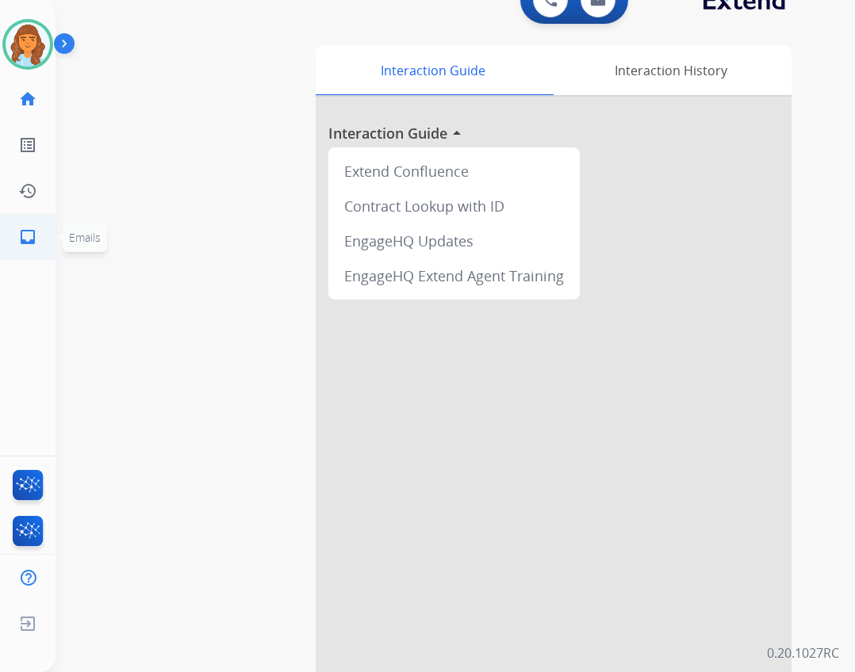
scroll to position [46, 0]
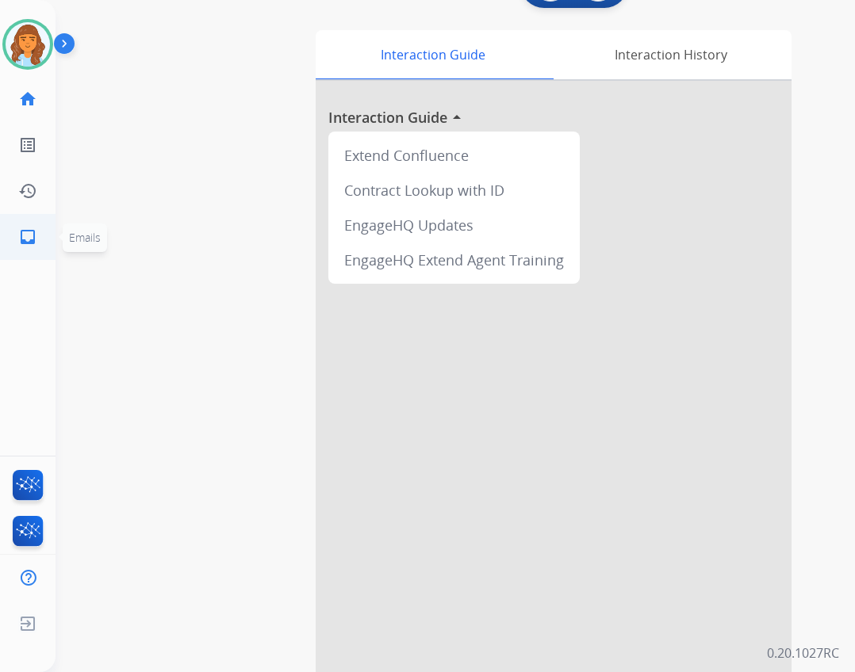
click at [17, 241] on link "inbox Emails" at bounding box center [28, 237] width 44 height 44
select select "**********"
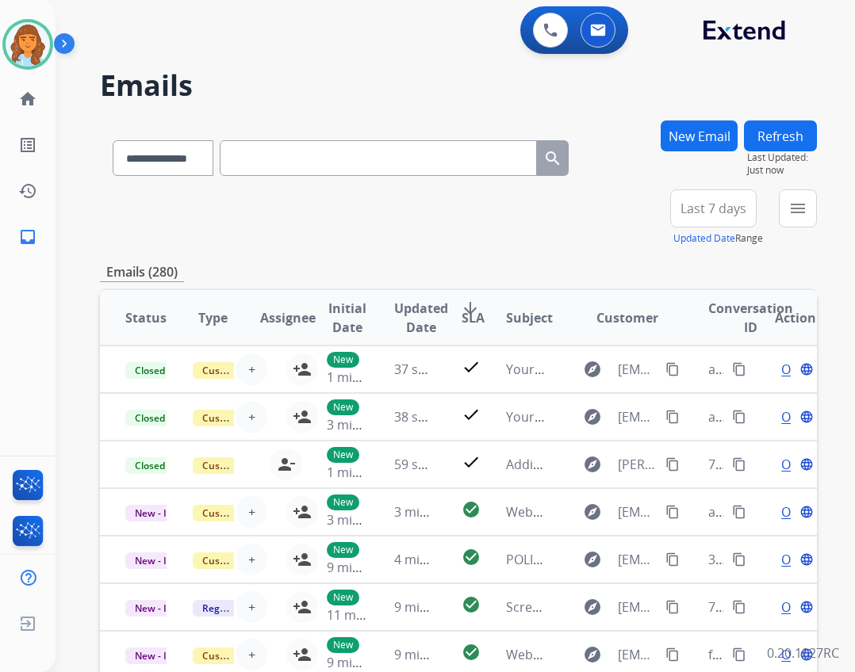
click at [701, 146] on button "New Email" at bounding box center [699, 136] width 77 height 31
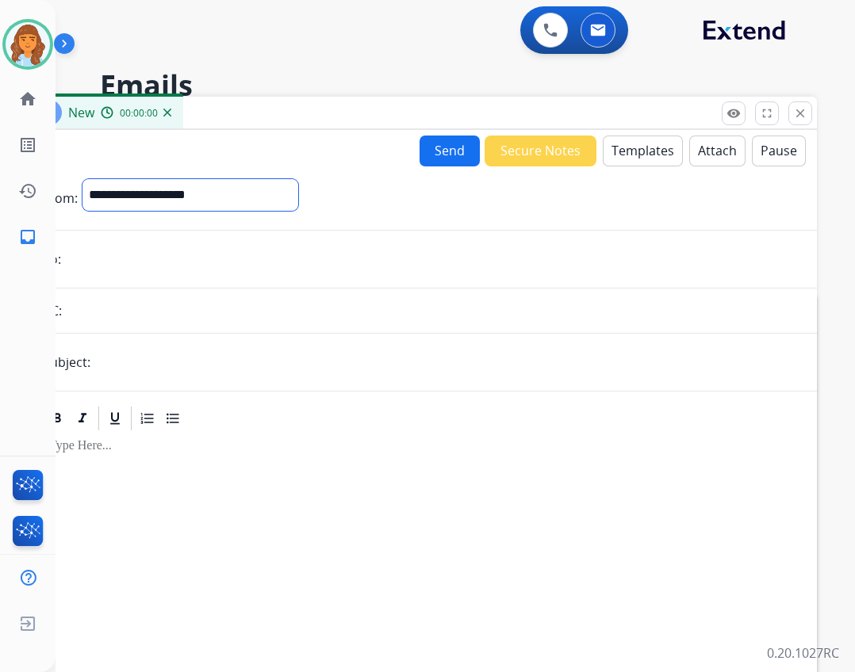
click at [248, 190] on select "**********" at bounding box center [190, 195] width 216 height 32
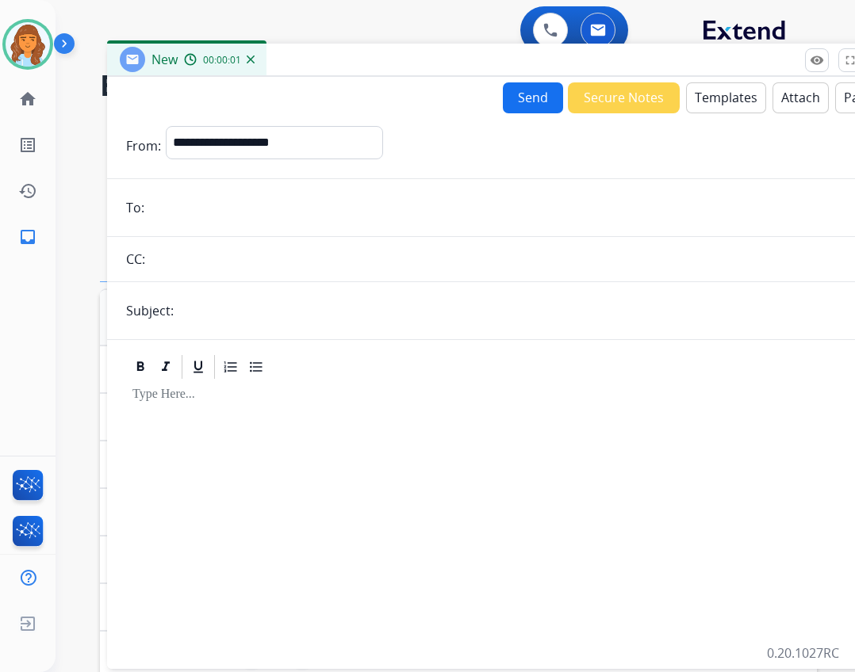
drag, startPoint x: 318, startPoint y: 112, endPoint x: 393, endPoint y: 50, distance: 97.5
click at [393, 50] on div "New 00:00:01" at bounding box center [503, 60] width 793 height 33
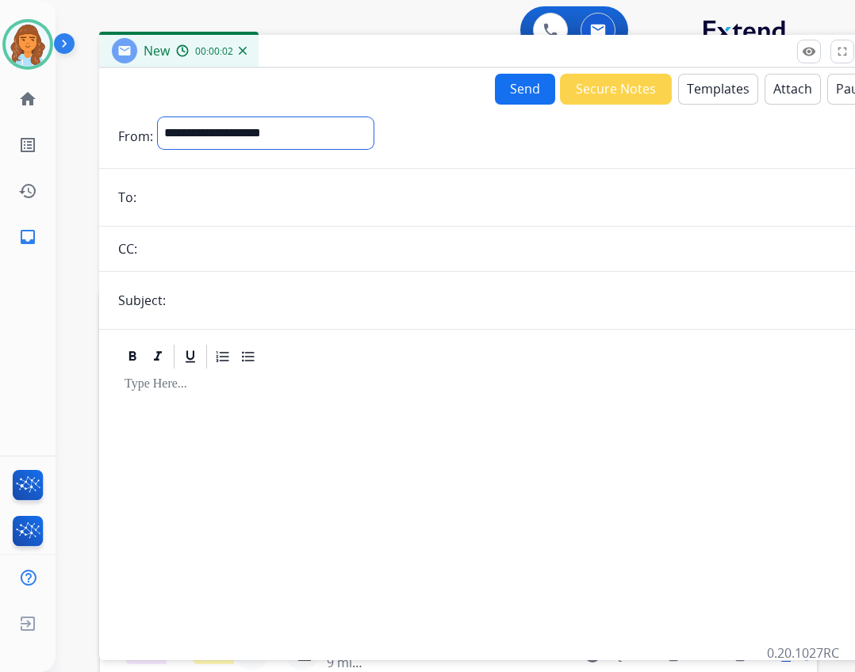
click at [280, 121] on select "**********" at bounding box center [266, 133] width 216 height 32
select select "**********"
click at [158, 117] on select "**********" at bounding box center [266, 133] width 216 height 32
click at [262, 197] on input "email" at bounding box center [507, 199] width 732 height 32
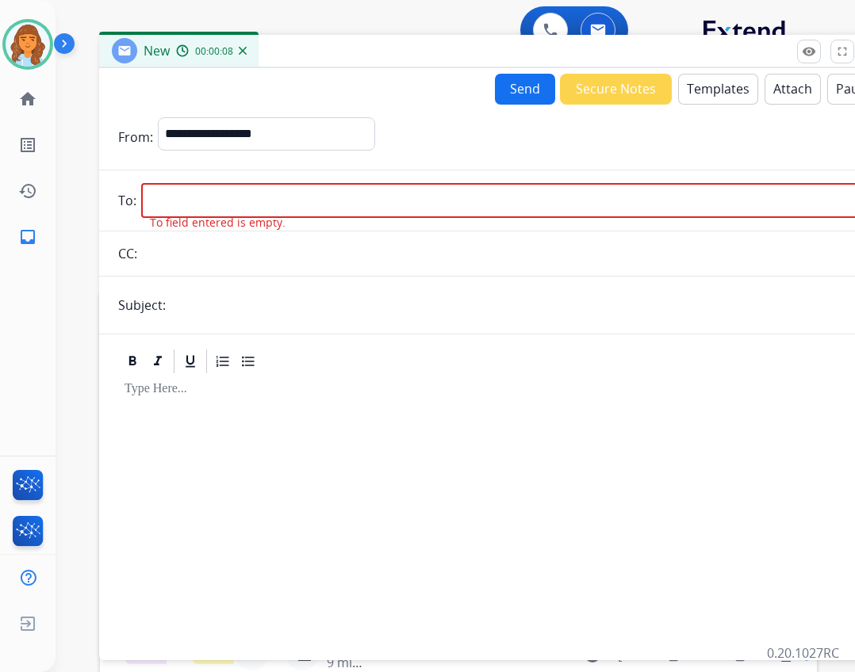
click at [206, 205] on input "email" at bounding box center [507, 200] width 732 height 35
paste input "**********"
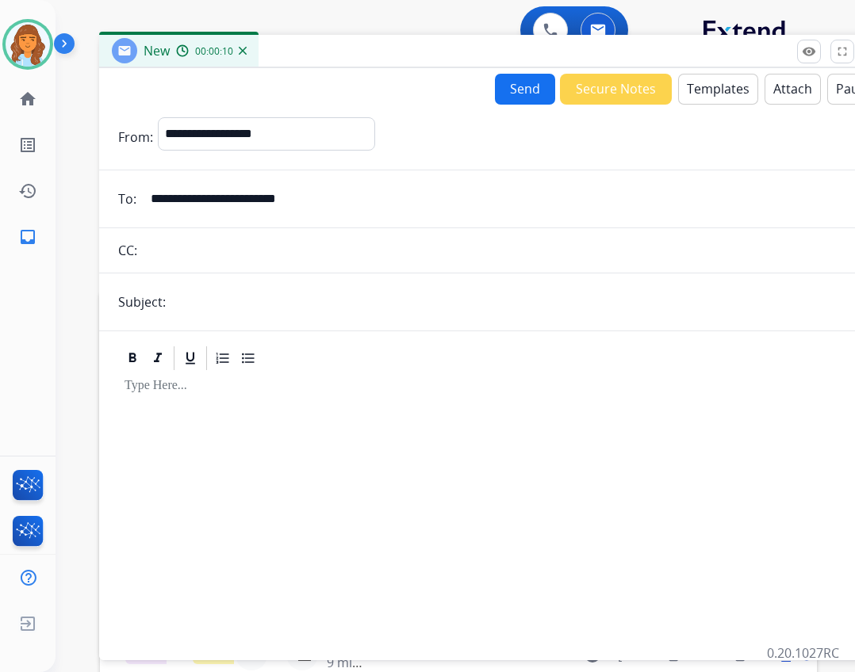
type input "**********"
click at [234, 299] on input "text" at bounding box center [521, 302] width 703 height 32
type input "**********"
click at [691, 77] on button "Templates" at bounding box center [718, 89] width 80 height 31
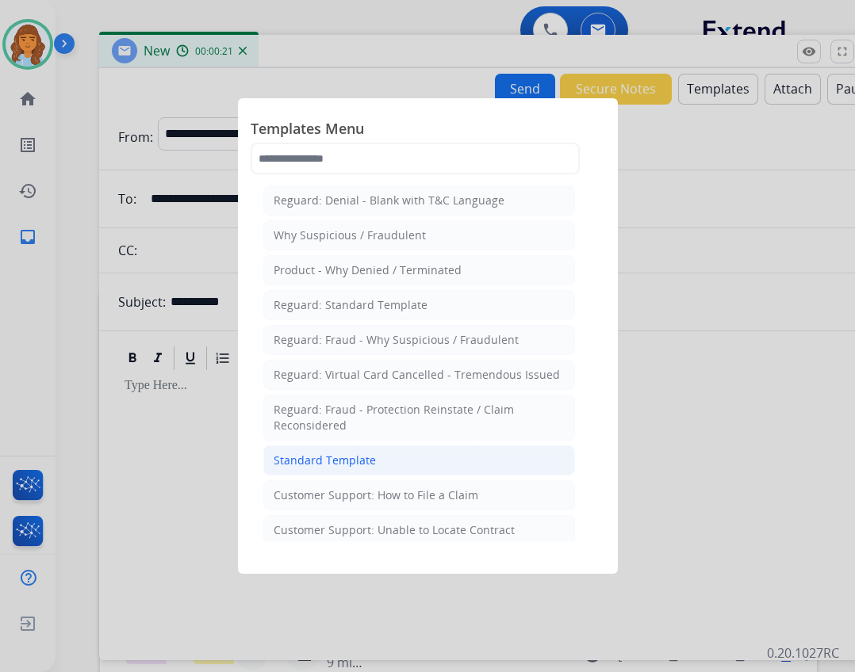
click at [470, 471] on li "Standard Template" at bounding box center [419, 461] width 312 height 30
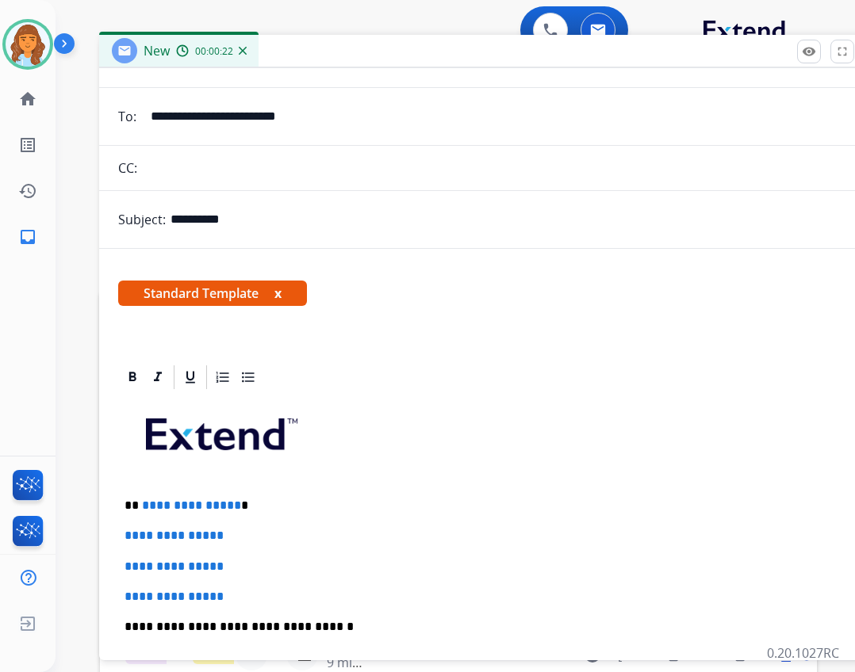
scroll to position [159, 0]
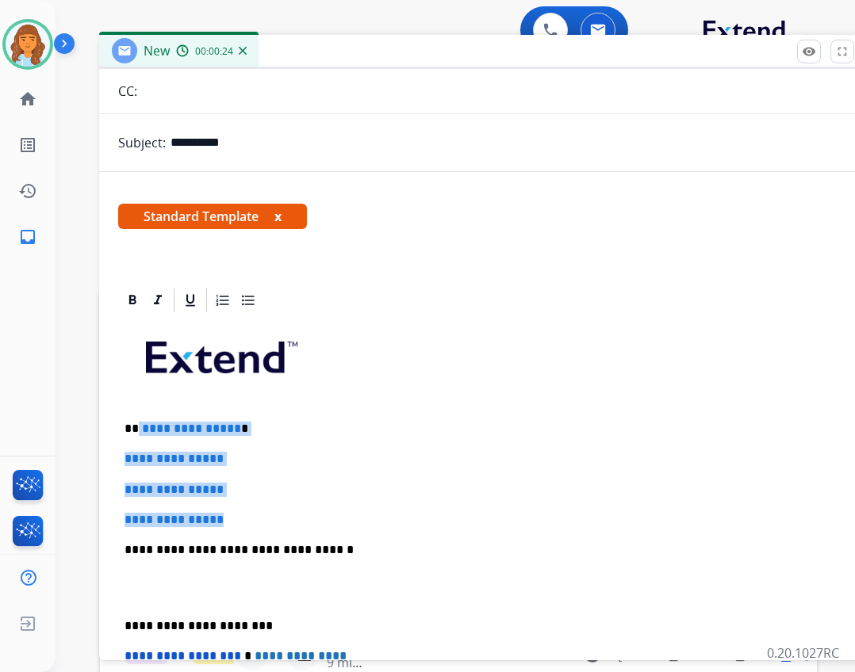
drag, startPoint x: 139, startPoint y: 427, endPoint x: 243, endPoint y: 512, distance: 134.1
click at [243, 512] on div "**********" at bounding box center [495, 588] width 755 height 546
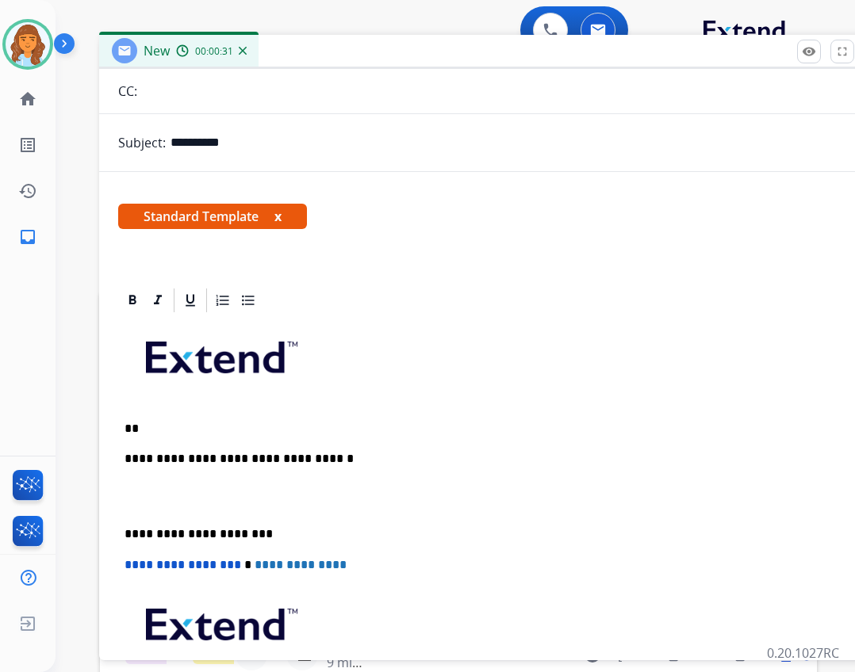
click at [141, 422] on p "**" at bounding box center [489, 429] width 730 height 14
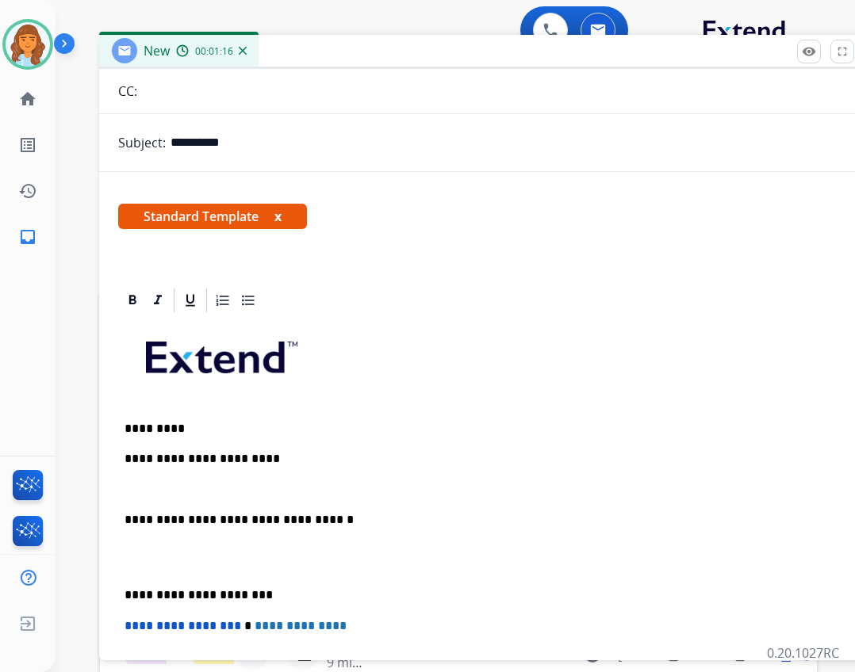
click at [288, 461] on p "**********" at bounding box center [489, 459] width 730 height 14
click at [199, 404] on p at bounding box center [495, 363] width 742 height 85
click at [223, 429] on p "*********" at bounding box center [489, 429] width 730 height 14
click at [297, 465] on p "**********" at bounding box center [489, 459] width 730 height 14
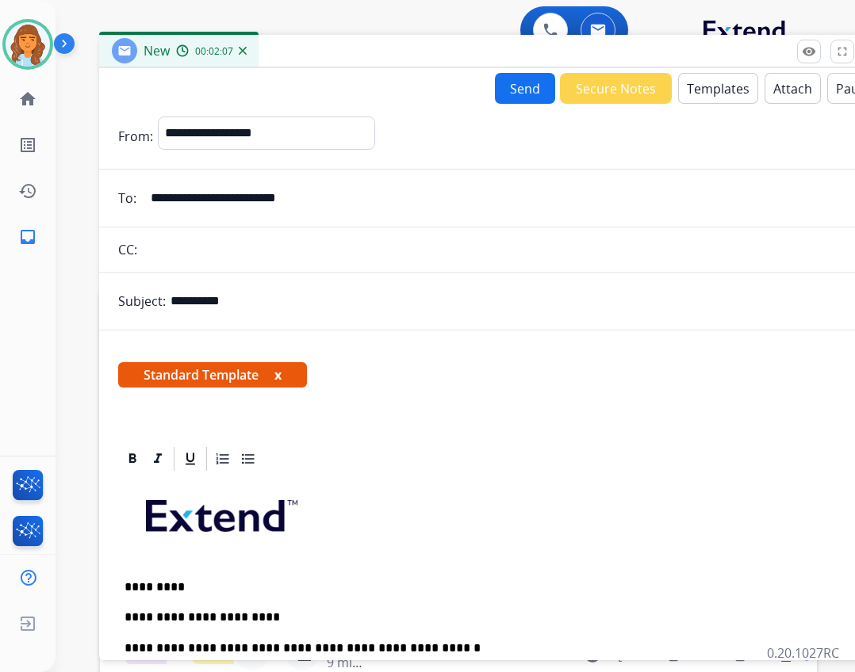
select select "**********"
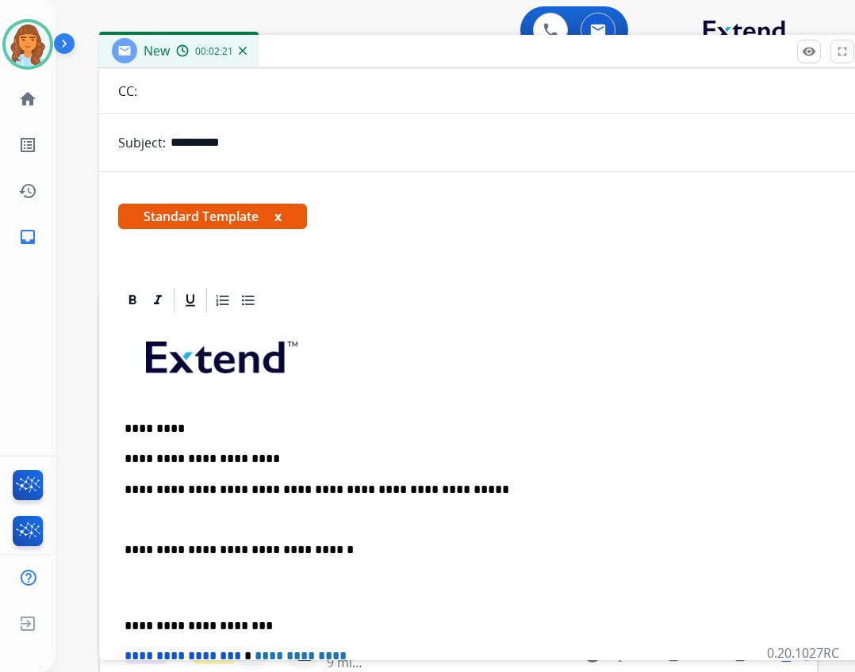
click at [435, 492] on p "**********" at bounding box center [489, 490] width 730 height 14
click at [583, 484] on p "**********" at bounding box center [489, 490] width 730 height 14
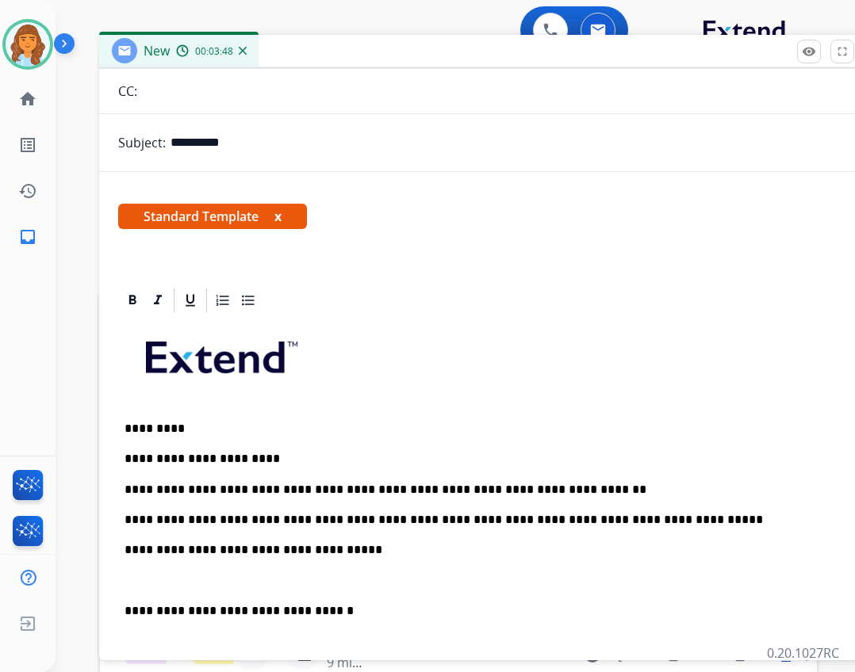
click at [132, 552] on p "**********" at bounding box center [489, 550] width 730 height 14
click at [132, 612] on p "**********" at bounding box center [489, 611] width 730 height 14
click at [121, 610] on div "**********" at bounding box center [495, 618] width 755 height 607
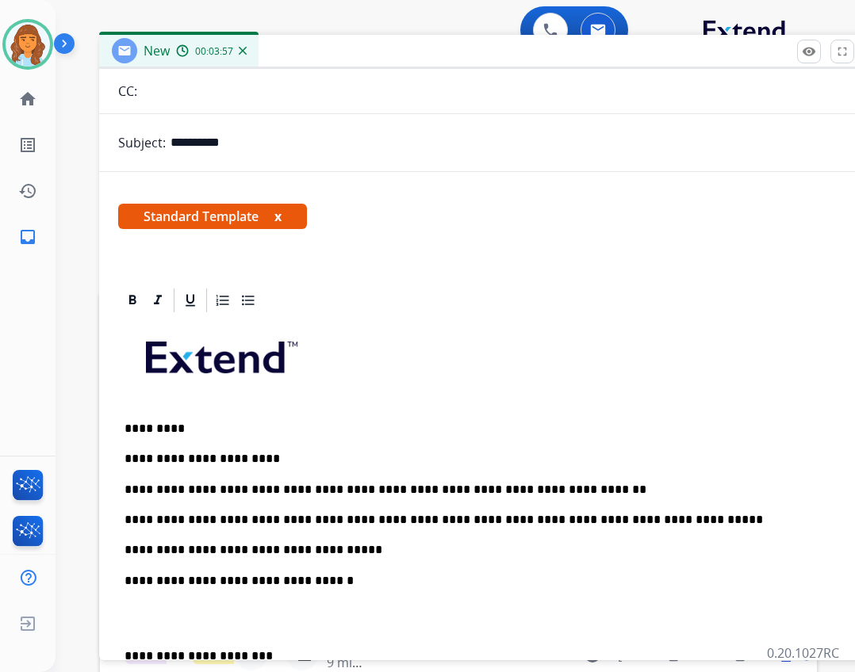
click at [127, 646] on div "**********" at bounding box center [495, 603] width 755 height 576
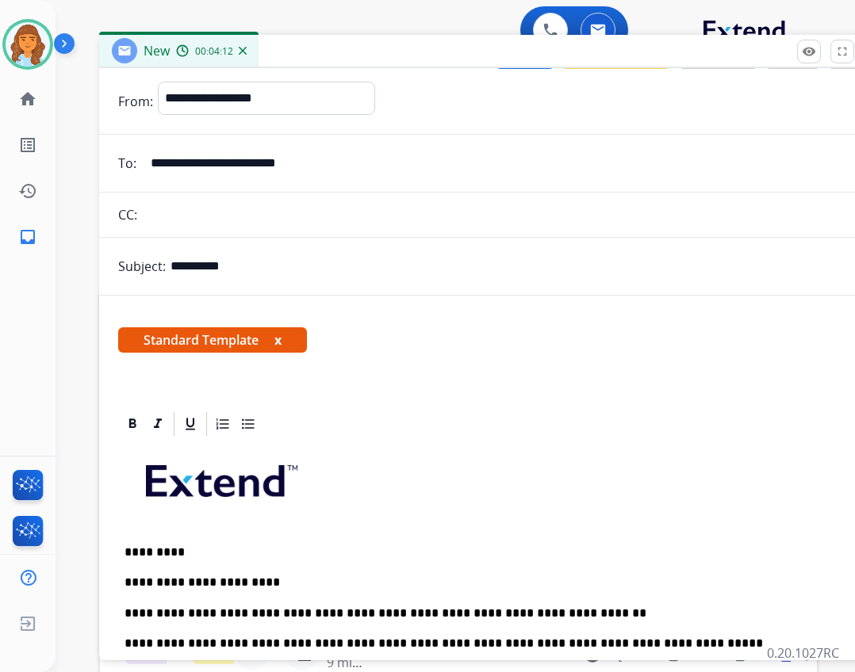
scroll to position [0, 0]
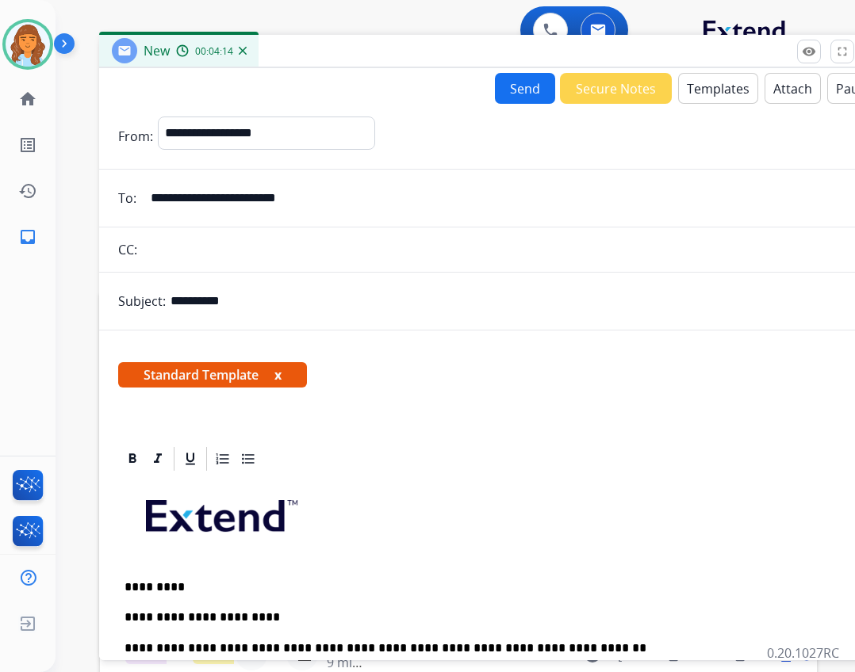
click at [511, 81] on button "Send" at bounding box center [525, 88] width 60 height 31
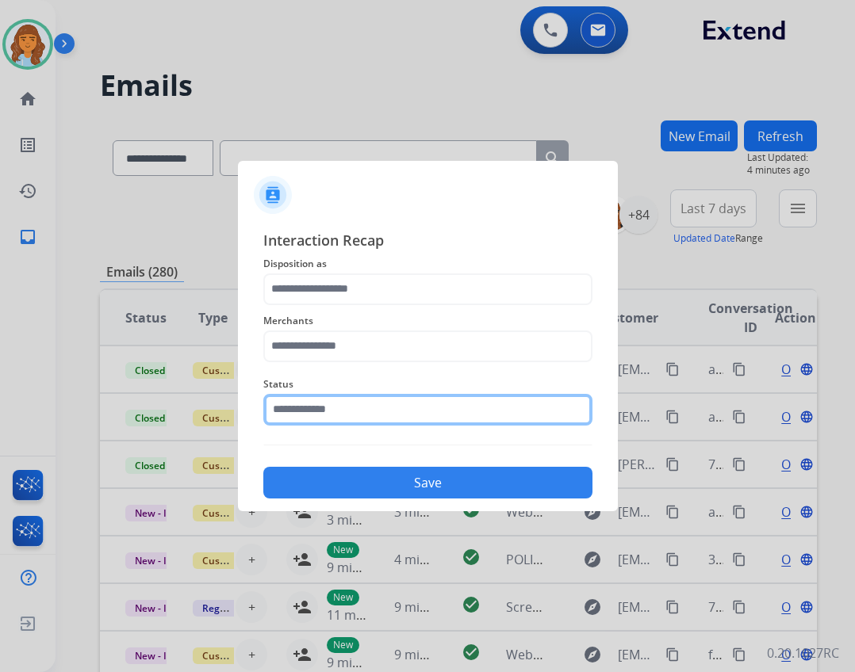
click at [430, 411] on input "text" at bounding box center [427, 410] width 329 height 32
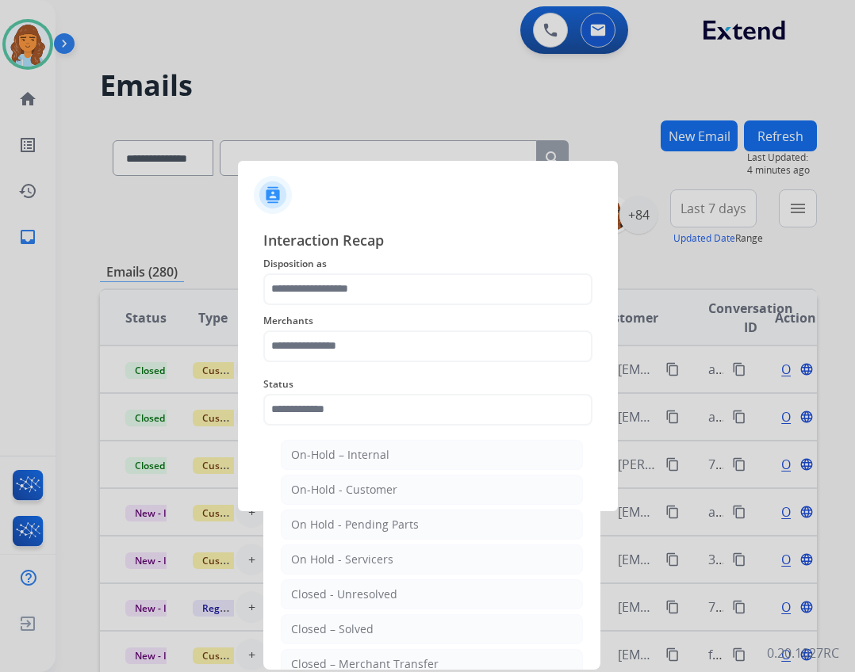
drag, startPoint x: 358, startPoint y: 628, endPoint x: 354, endPoint y: 580, distance: 48.5
click at [358, 626] on div "Closed – Solved" at bounding box center [332, 630] width 82 height 16
type input "**********"
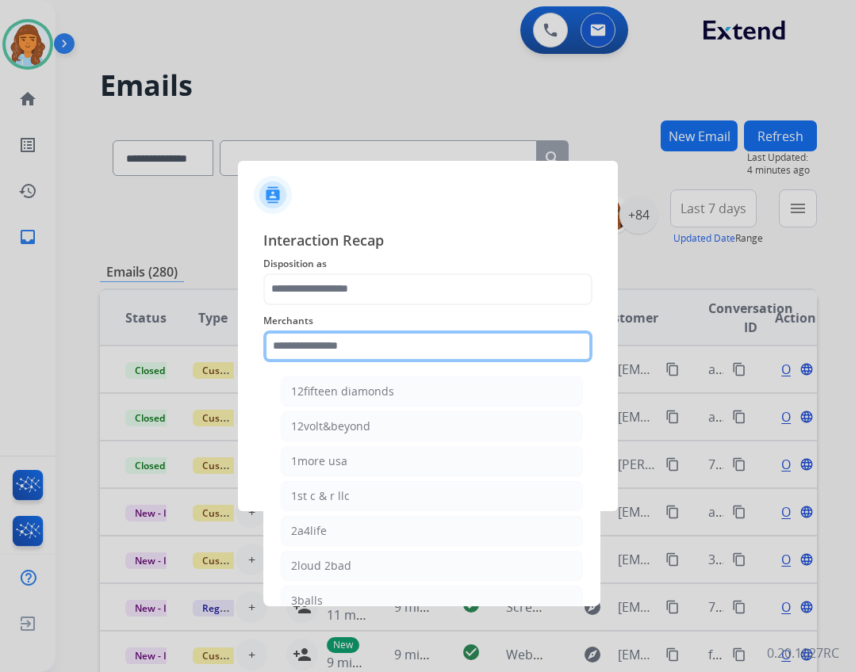
click at [343, 332] on input "text" at bounding box center [427, 347] width 329 height 32
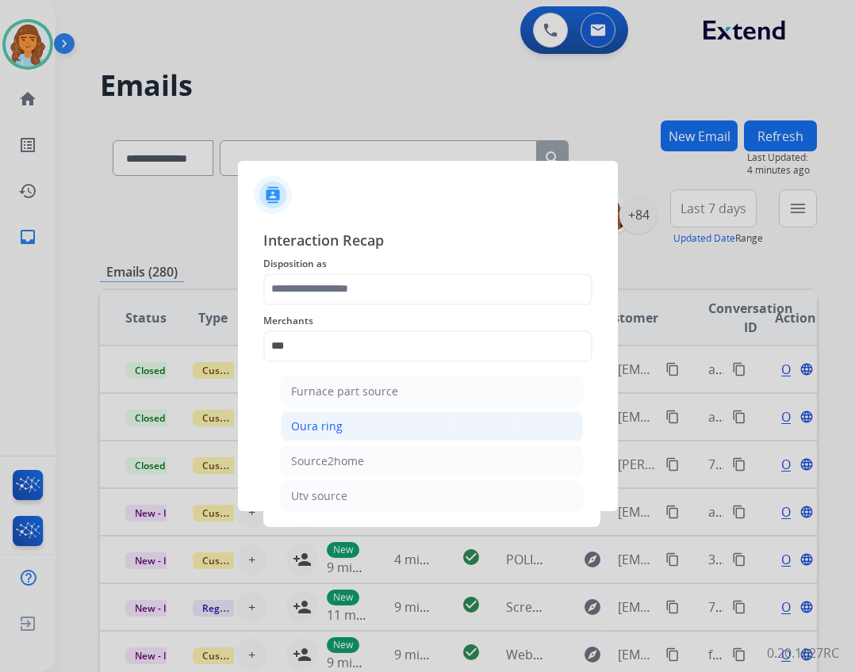
click at [369, 438] on li "Oura ring" at bounding box center [432, 427] width 302 height 30
type input "*********"
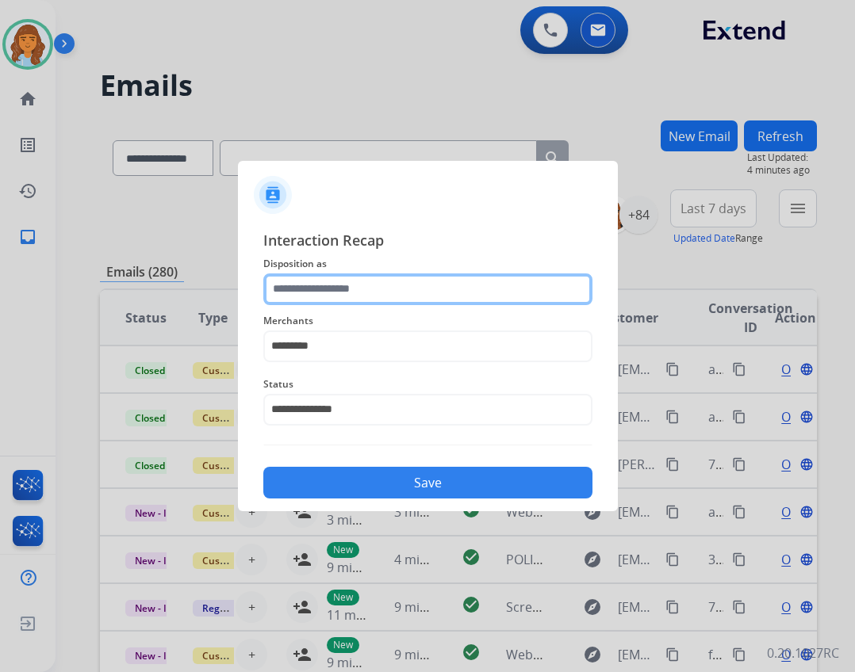
click at [339, 295] on input "text" at bounding box center [427, 290] width 329 height 32
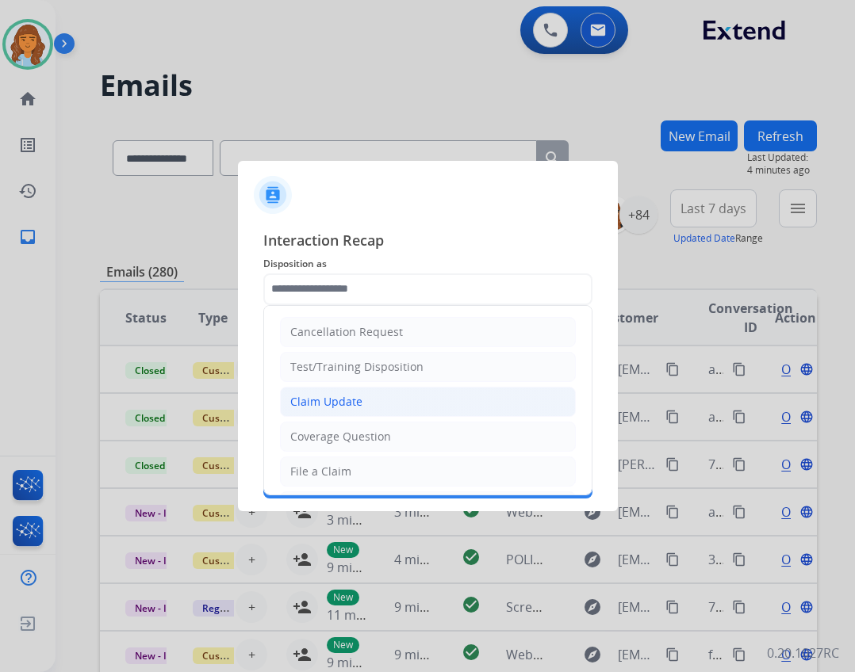
click at [358, 403] on div "Claim Update" at bounding box center [326, 402] width 72 height 16
type input "**********"
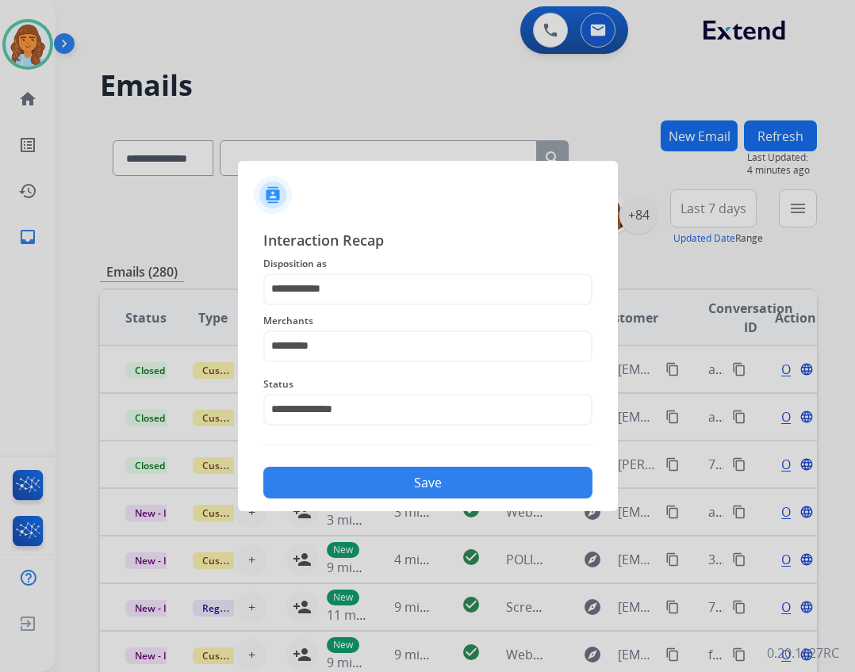
click at [385, 476] on button "Save" at bounding box center [427, 483] width 329 height 32
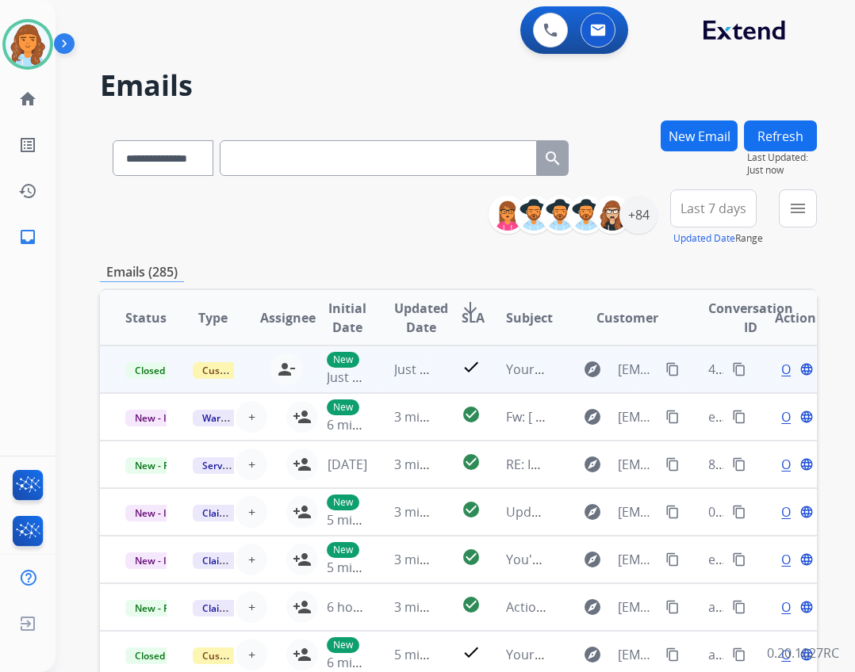
click at [730, 367] on button "content_copy" at bounding box center [739, 369] width 19 height 19
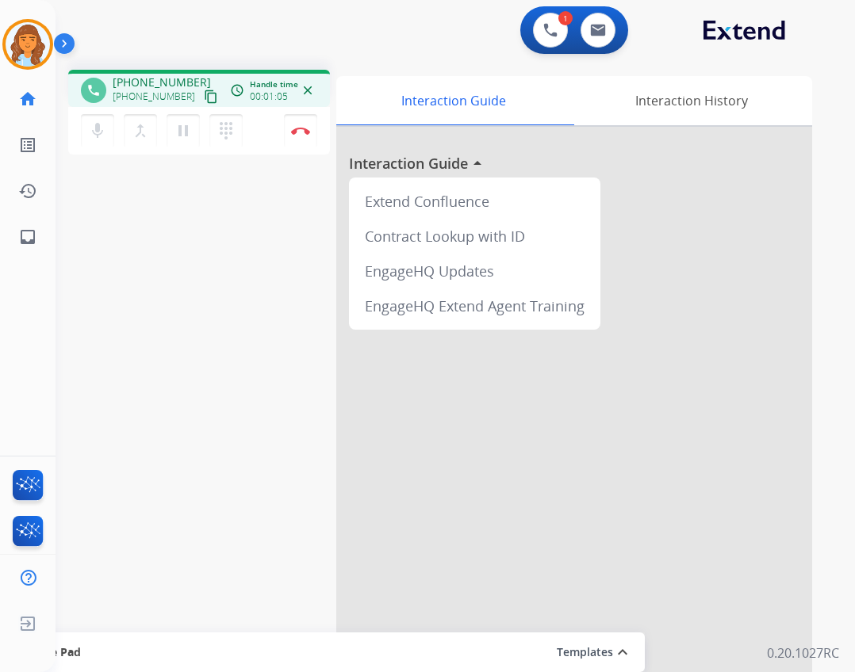
click at [204, 94] on mat-icon "content_copy" at bounding box center [211, 97] width 14 height 14
click at [311, 140] on button "Disconnect" at bounding box center [300, 130] width 33 height 33
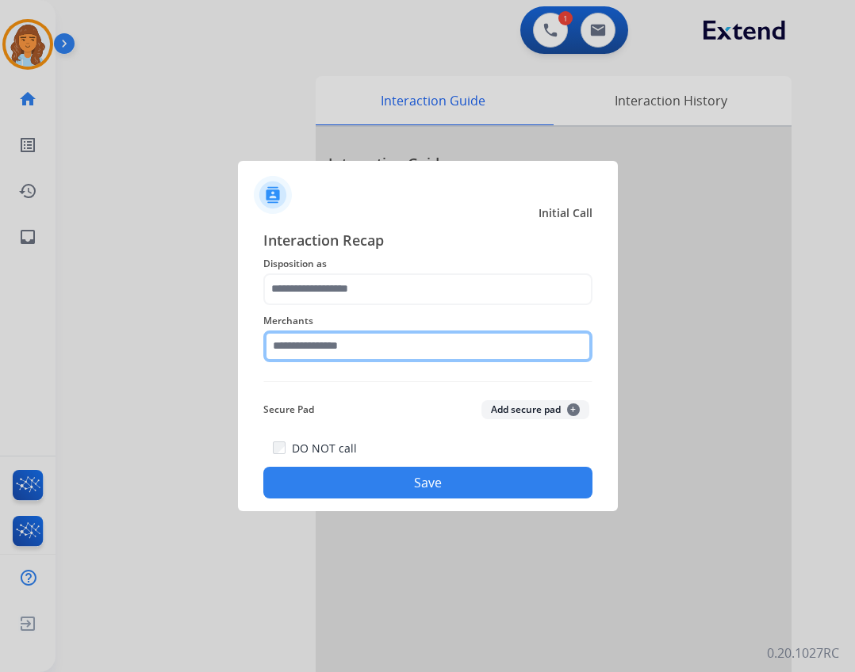
click at [339, 346] on input "text" at bounding box center [427, 347] width 329 height 32
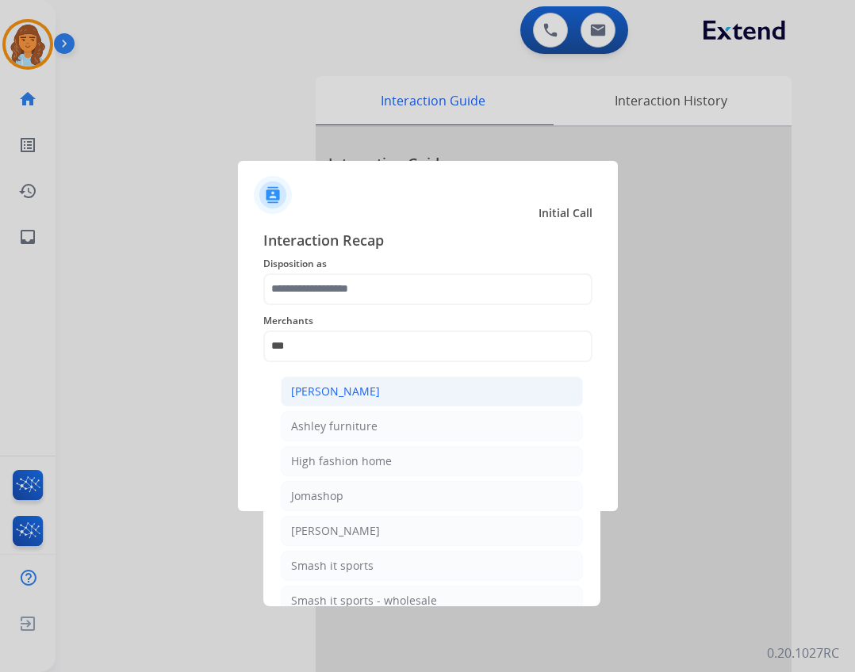
click at [402, 396] on li "[PERSON_NAME]" at bounding box center [432, 392] width 302 height 30
type input "**********"
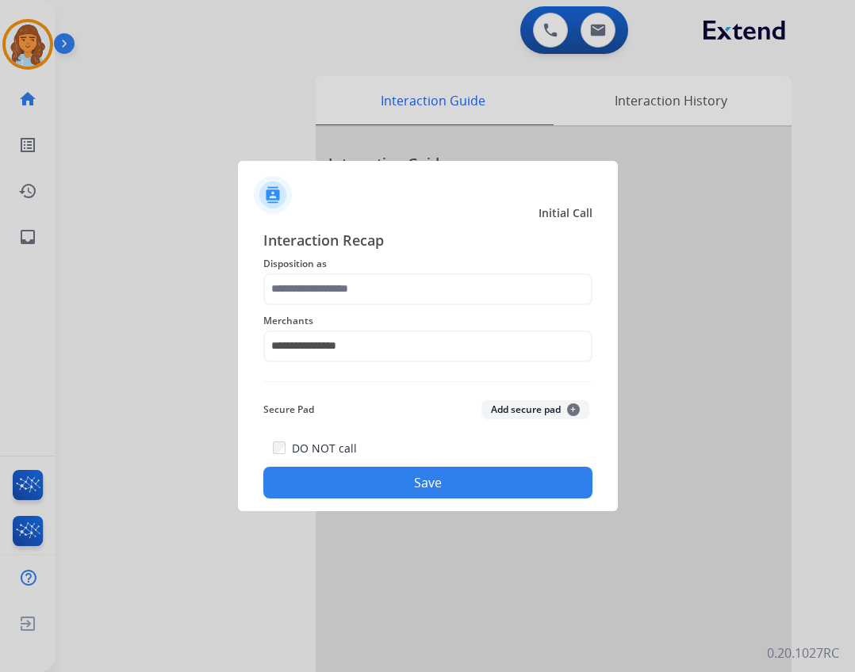
click at [397, 306] on div "**********" at bounding box center [427, 336] width 329 height 63
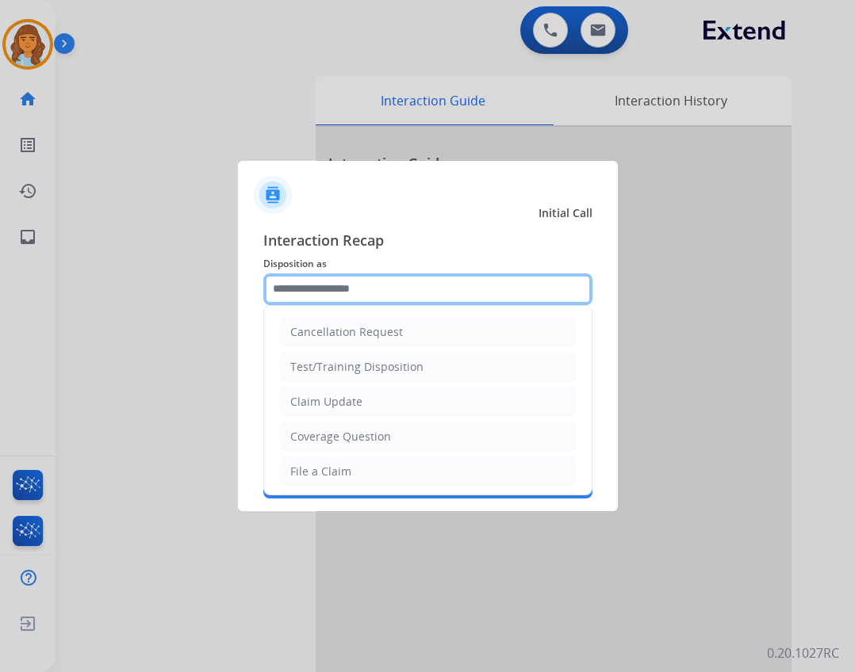
click at [398, 304] on input "text" at bounding box center [427, 290] width 329 height 32
click at [383, 297] on input "text" at bounding box center [427, 290] width 329 height 32
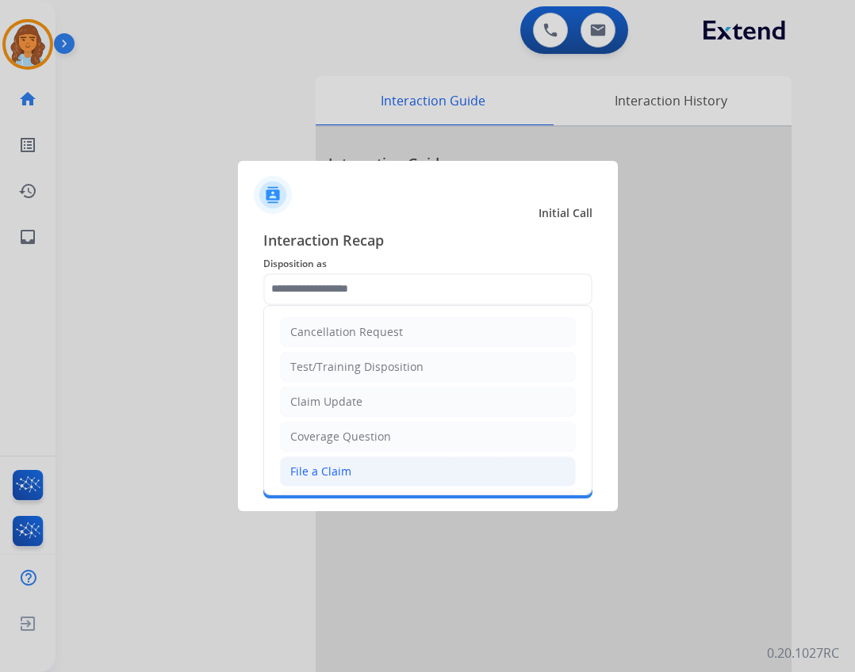
click at [337, 469] on div "File a Claim" at bounding box center [320, 472] width 61 height 16
type input "**********"
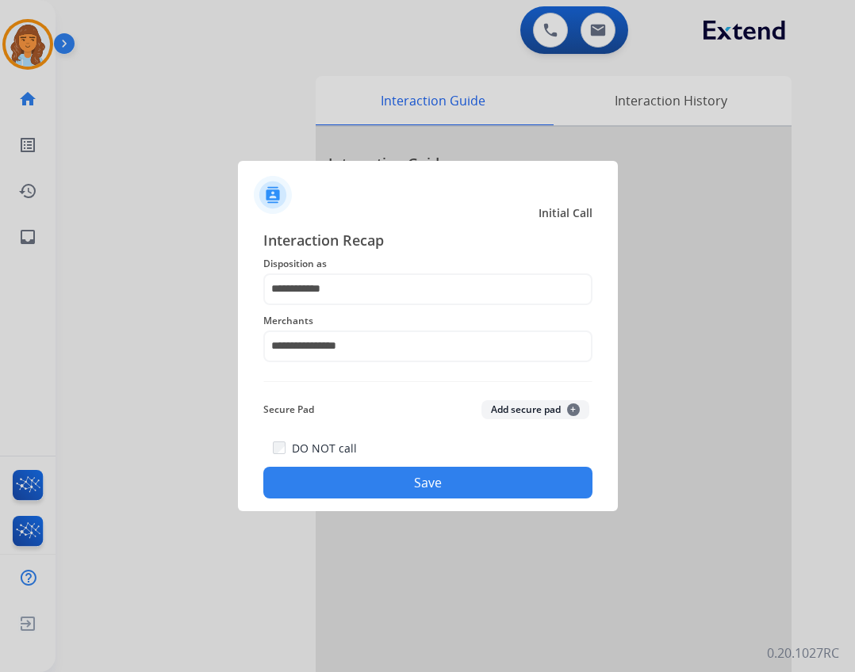
click at [354, 481] on button "Save" at bounding box center [427, 483] width 329 height 32
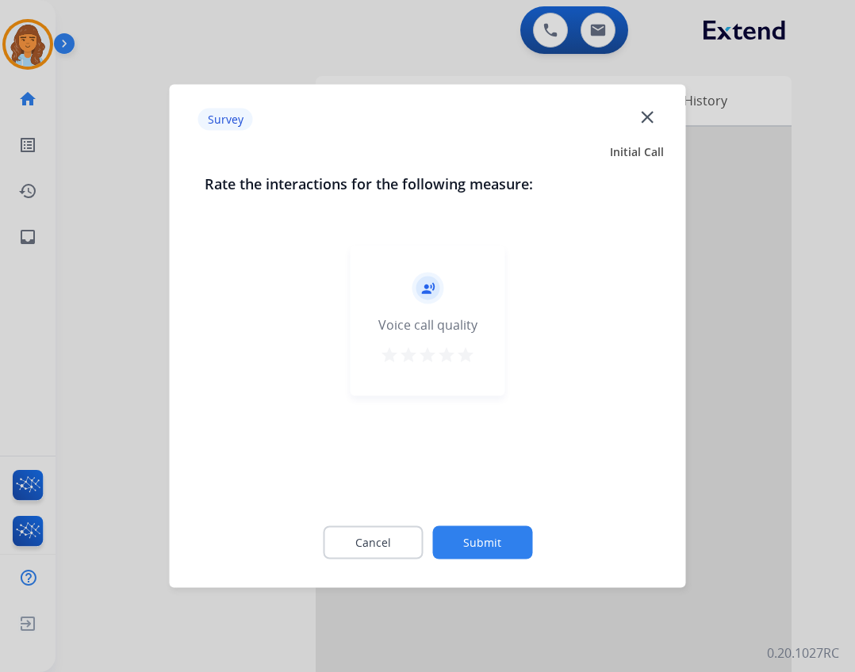
click at [533, 544] on div "Cancel Submit" at bounding box center [428, 542] width 446 height 71
click at [520, 544] on button "Submit" at bounding box center [482, 543] width 100 height 33
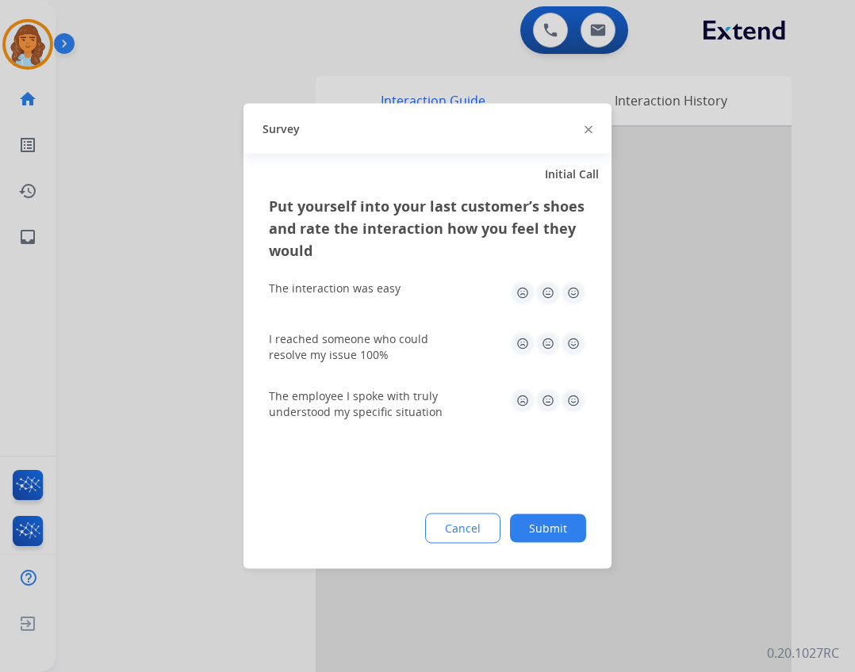
click at [574, 516] on button "Submit" at bounding box center [548, 529] width 76 height 29
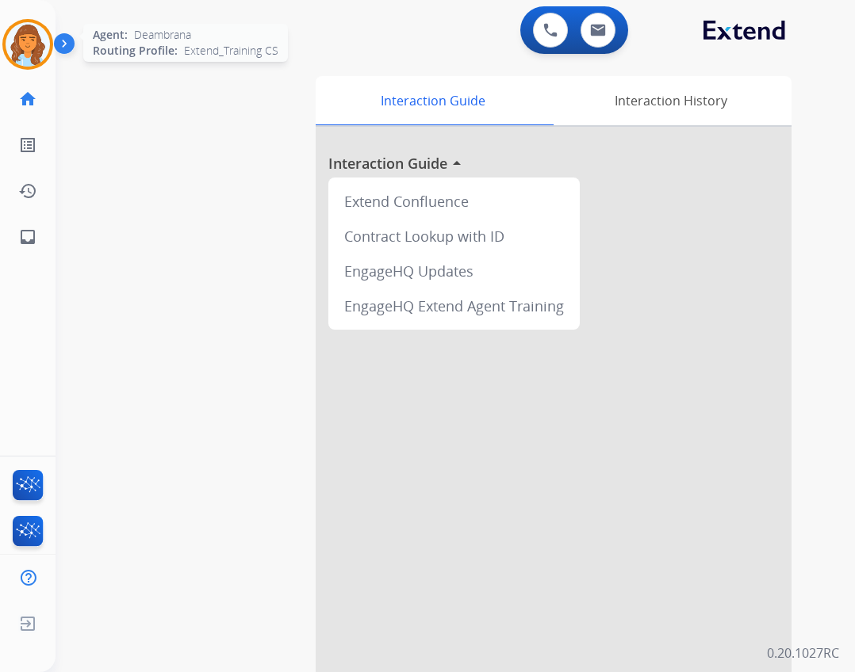
click at [50, 51] on div at bounding box center [27, 44] width 51 height 51
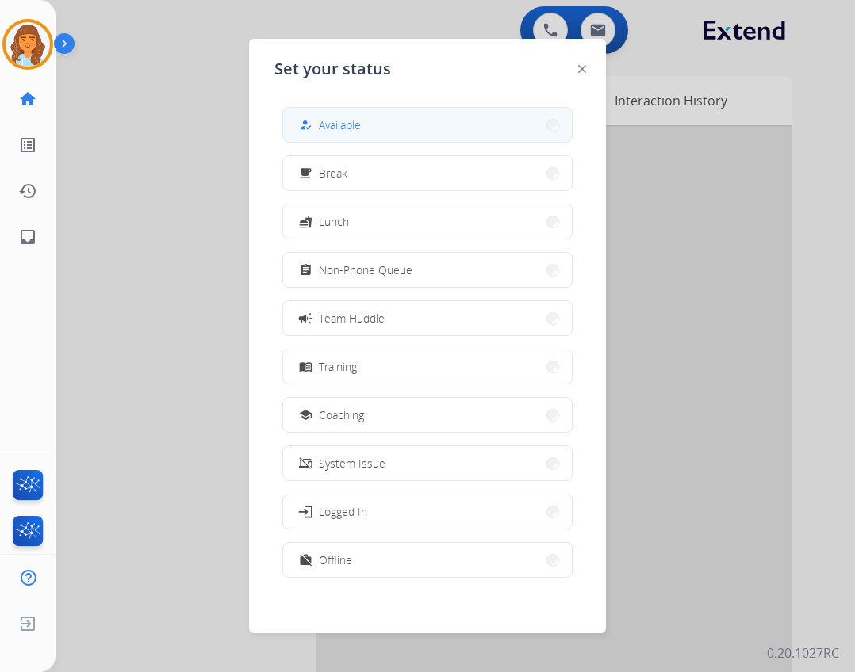
click at [309, 114] on button "how_to_reg Available" at bounding box center [427, 125] width 289 height 34
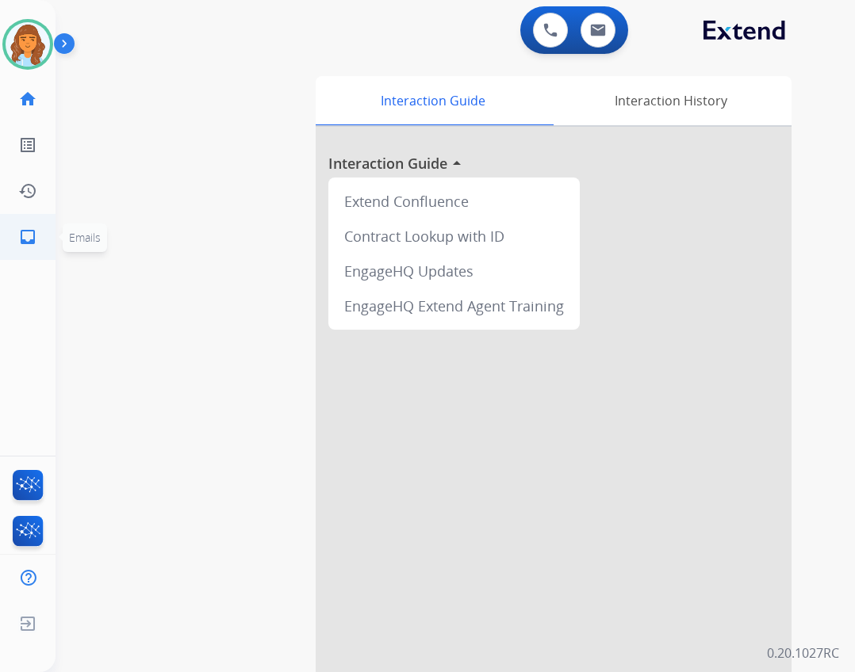
click at [33, 235] on mat-icon "inbox" at bounding box center [27, 237] width 19 height 19
select select "**********"
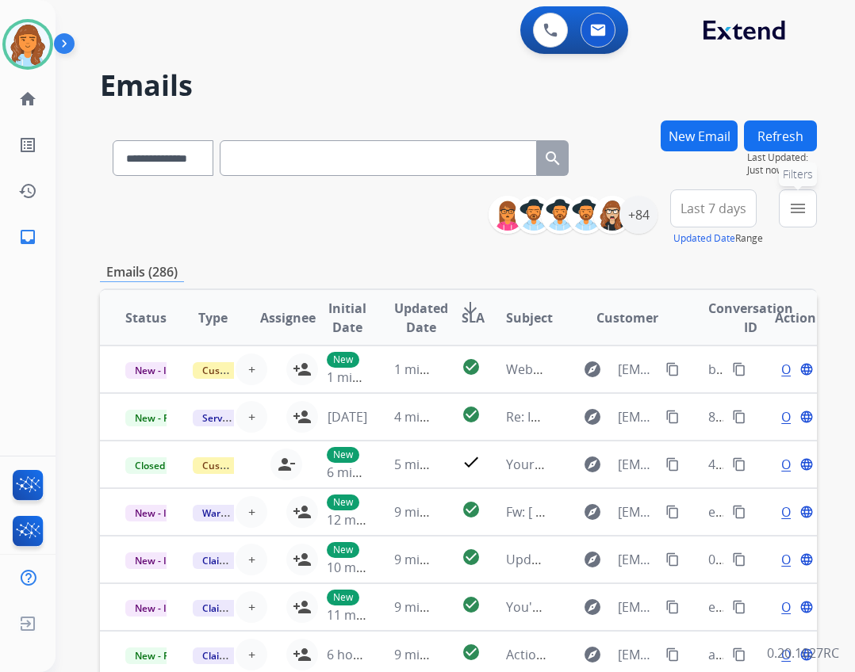
click at [794, 220] on button "menu Filters" at bounding box center [798, 209] width 38 height 38
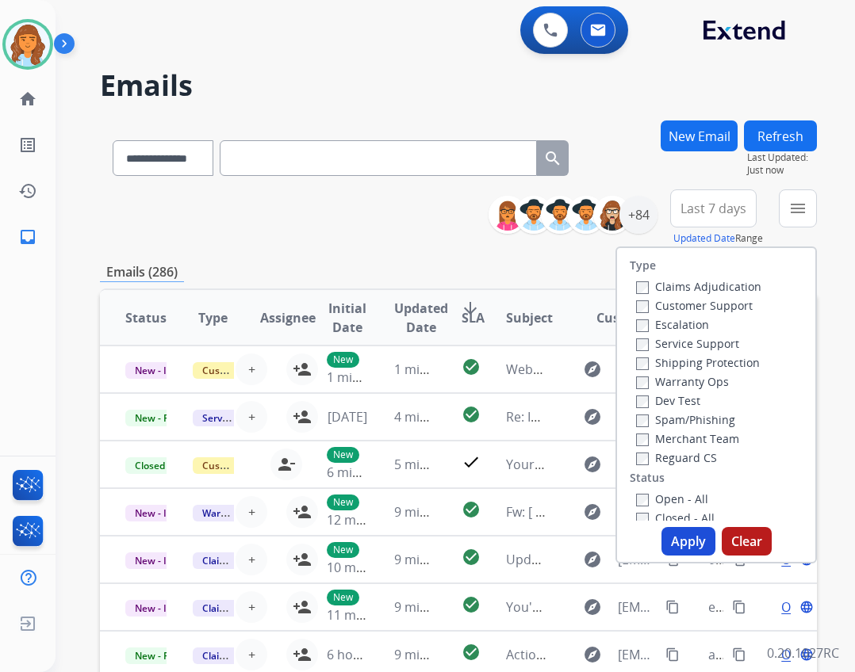
drag, startPoint x: 669, startPoint y: 464, endPoint x: 669, endPoint y: 451, distance: 12.7
click at [669, 463] on label "Reguard CS" at bounding box center [676, 457] width 81 height 15
click at [669, 347] on label "Service Support" at bounding box center [687, 343] width 103 height 15
click at [684, 300] on label "Customer Support" at bounding box center [694, 305] width 117 height 15
click at [644, 498] on label "Open - All" at bounding box center [672, 499] width 72 height 15
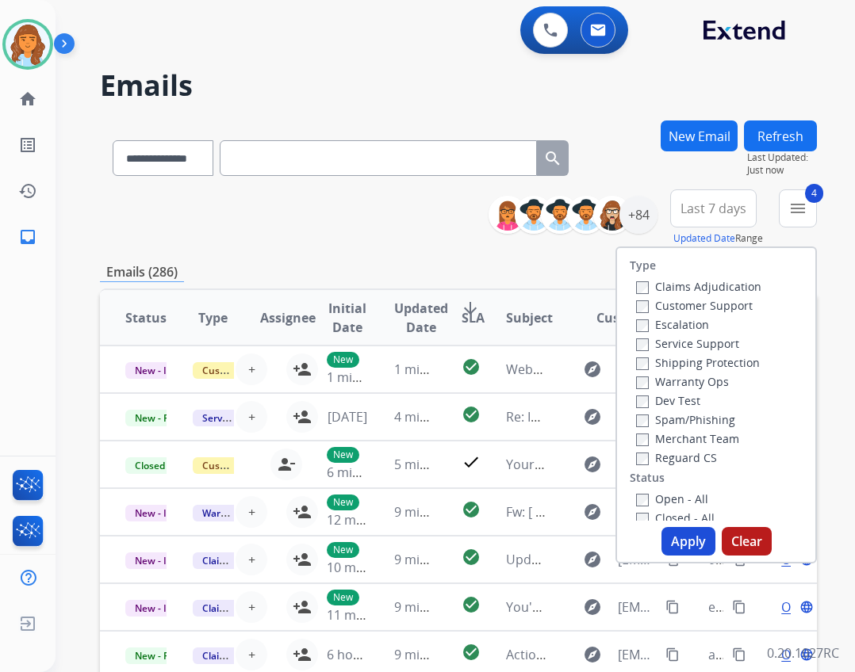
click at [681, 541] on button "Apply" at bounding box center [688, 541] width 54 height 29
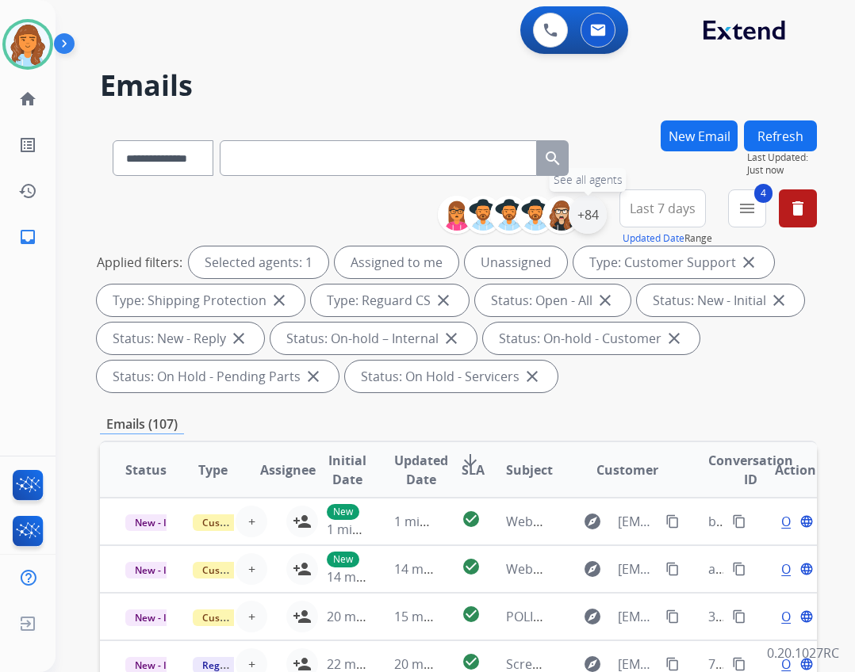
click at [588, 224] on div "+84" at bounding box center [588, 215] width 38 height 38
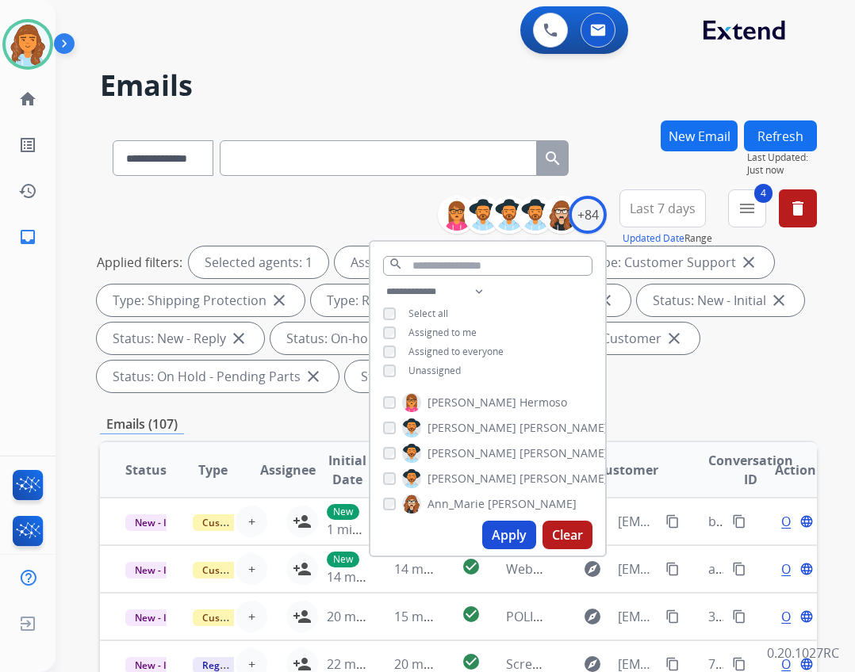
click at [439, 367] on span "Unassigned" at bounding box center [434, 370] width 52 height 13
click at [511, 528] on button "Apply" at bounding box center [509, 535] width 54 height 29
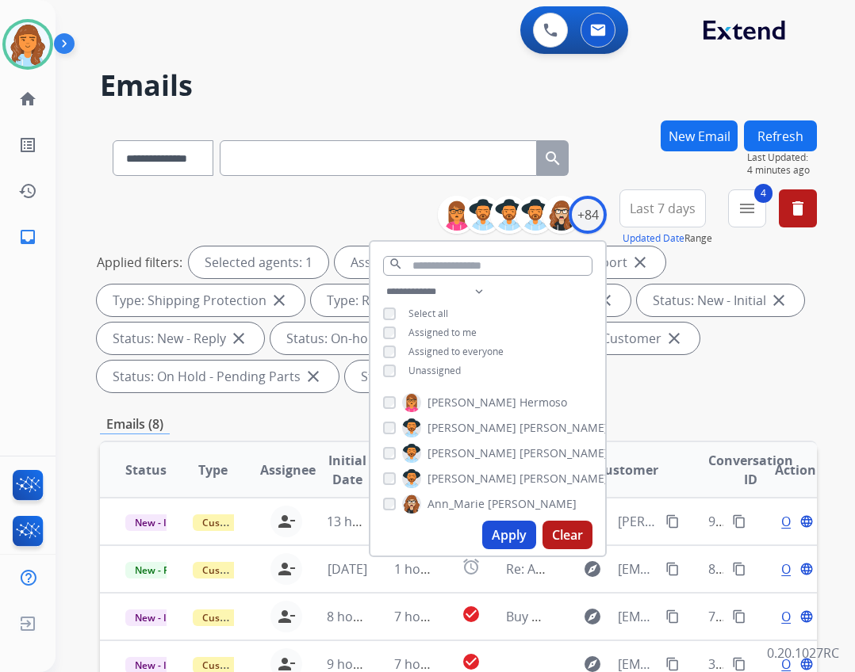
click at [693, 378] on div "Applied filters: Selected agents: 1 Assigned to me Type: Customer Support close…" at bounding box center [455, 320] width 717 height 146
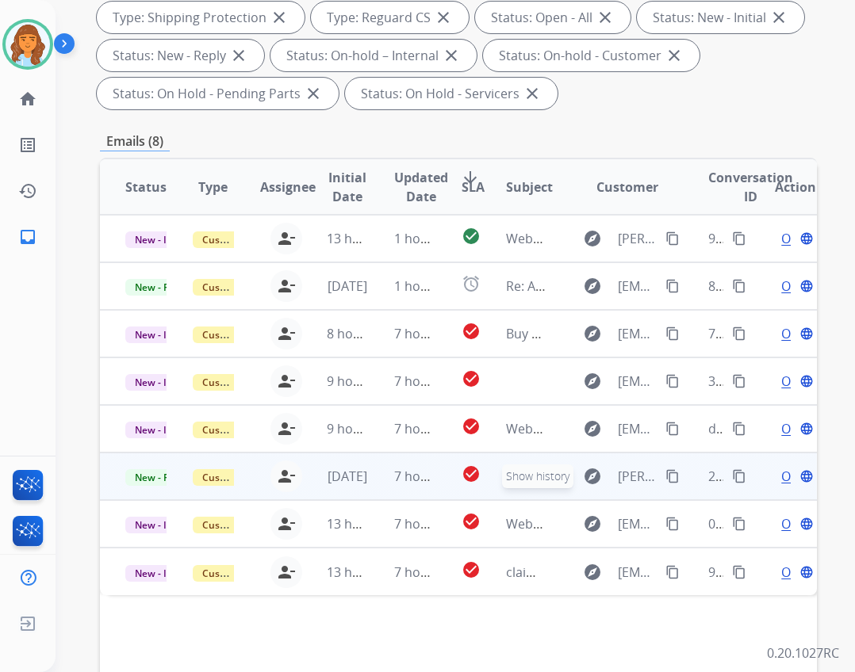
scroll to position [382, 0]
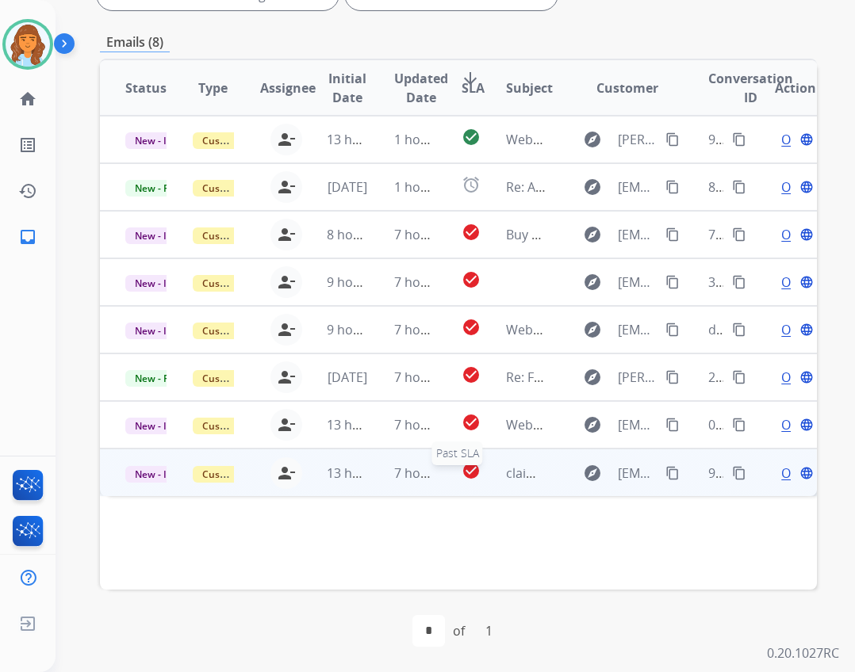
click at [470, 467] on mat-icon "check_circle" at bounding box center [470, 470] width 19 height 19
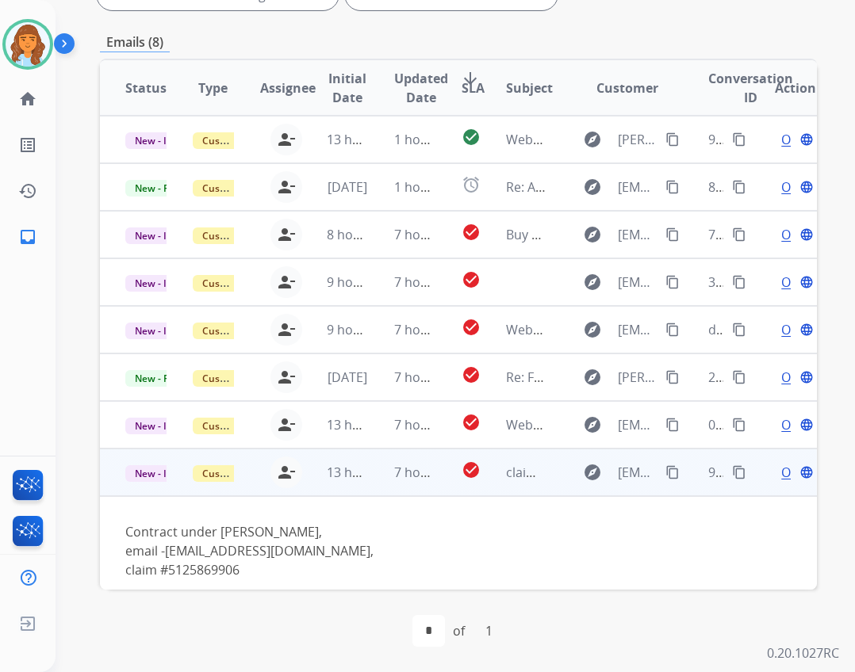
scroll to position [15, 0]
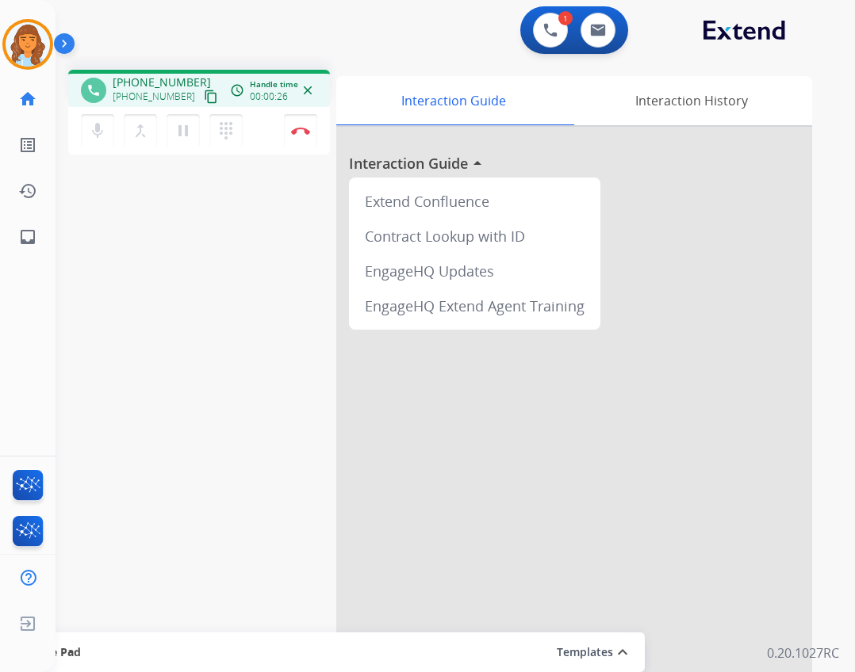
click at [204, 95] on mat-icon "content_copy" at bounding box center [211, 97] width 14 height 14
click at [291, 132] on img at bounding box center [300, 131] width 19 height 8
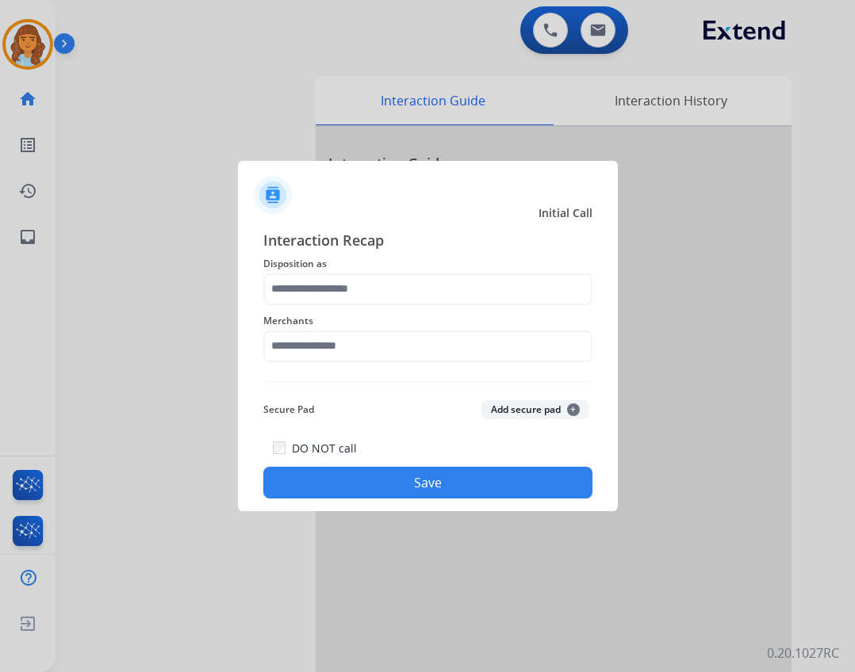
click at [337, 362] on div "Merchants" at bounding box center [427, 336] width 329 height 63
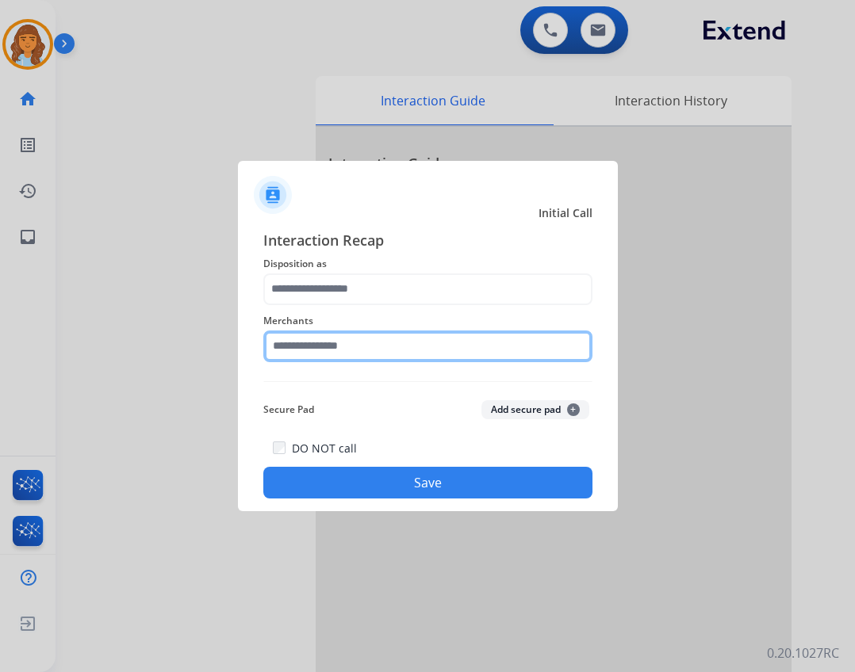
click at [328, 346] on input "text" at bounding box center [427, 347] width 329 height 32
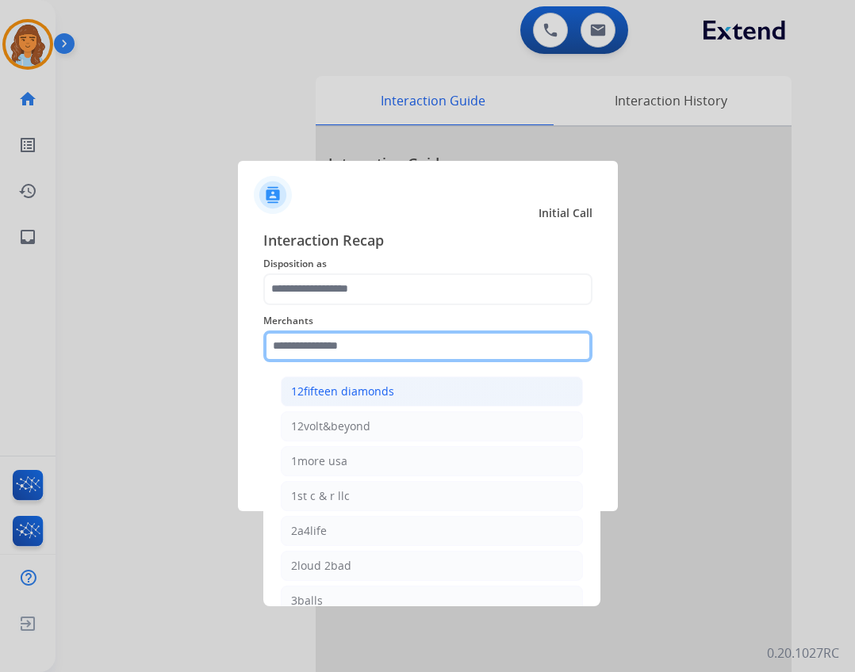
type input "*"
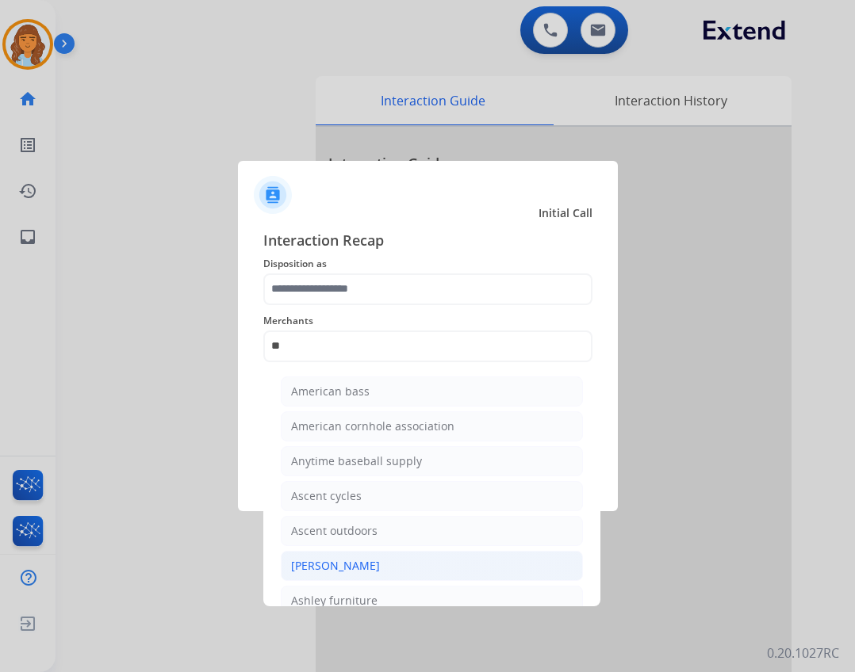
drag, startPoint x: 446, startPoint y: 567, endPoint x: 442, endPoint y: 552, distance: 15.4
click at [446, 565] on li "[PERSON_NAME]" at bounding box center [432, 566] width 302 height 30
type input "**********"
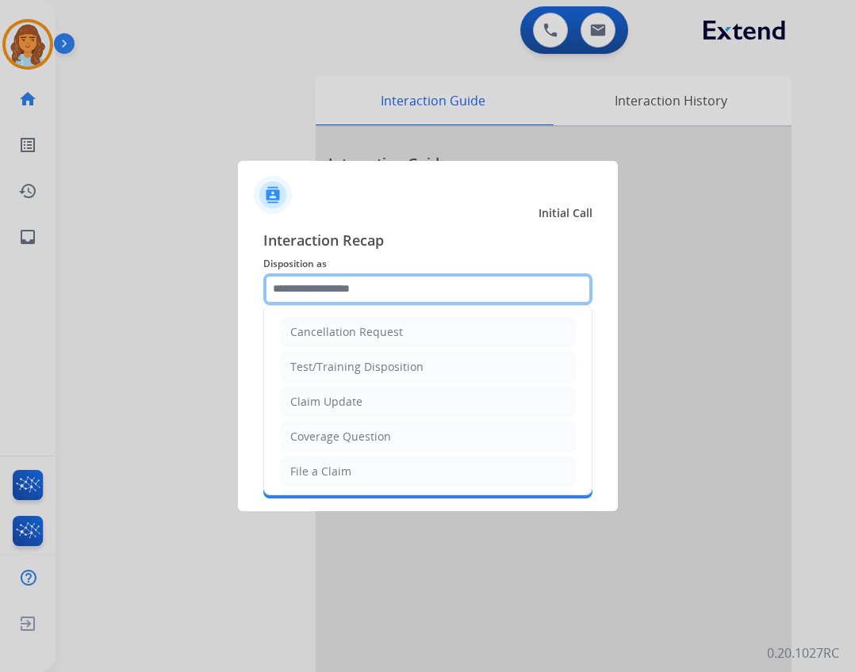
click at [364, 295] on input "text" at bounding box center [427, 290] width 329 height 32
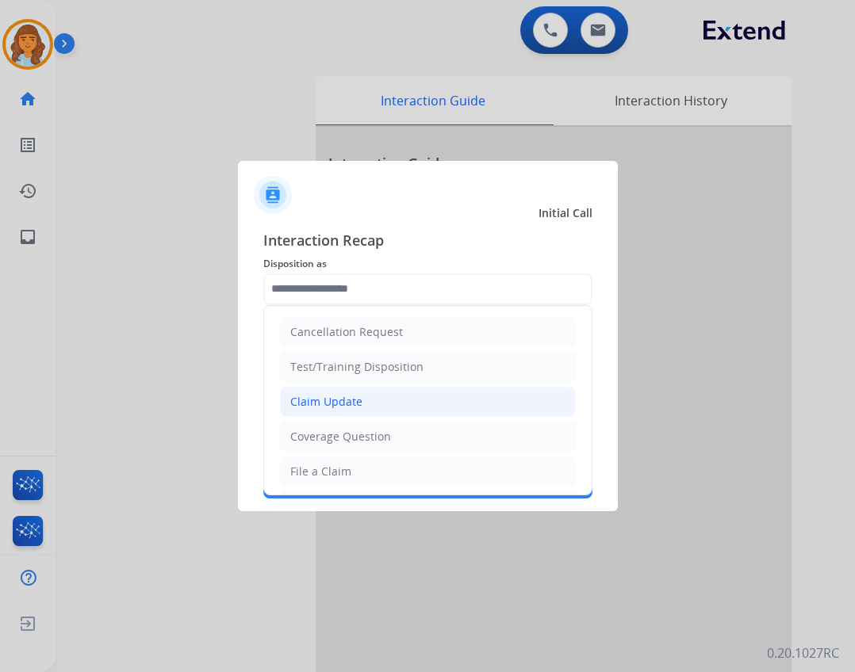
click at [343, 391] on li "Claim Update" at bounding box center [428, 402] width 296 height 30
type input "**********"
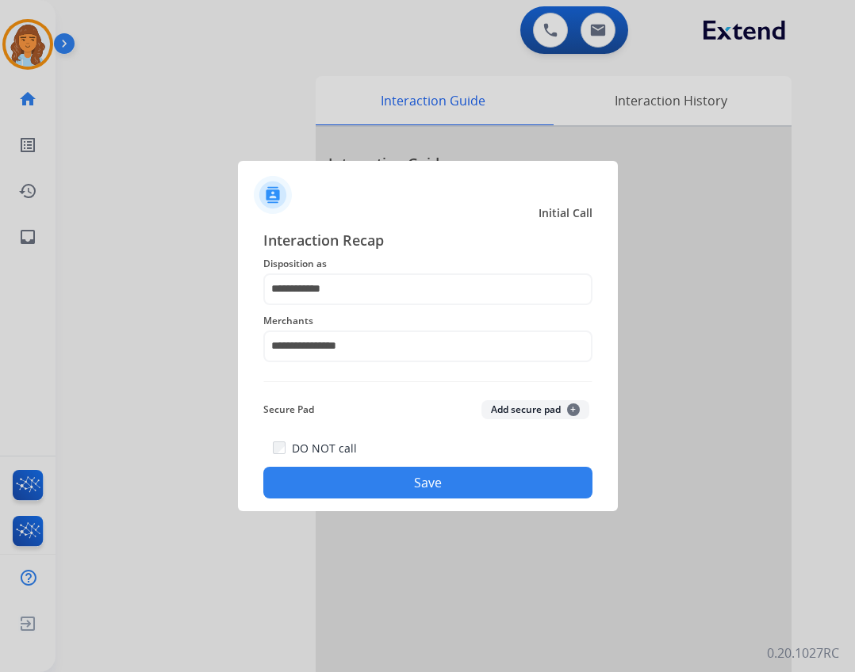
click at [414, 477] on button "Save" at bounding box center [427, 483] width 329 height 32
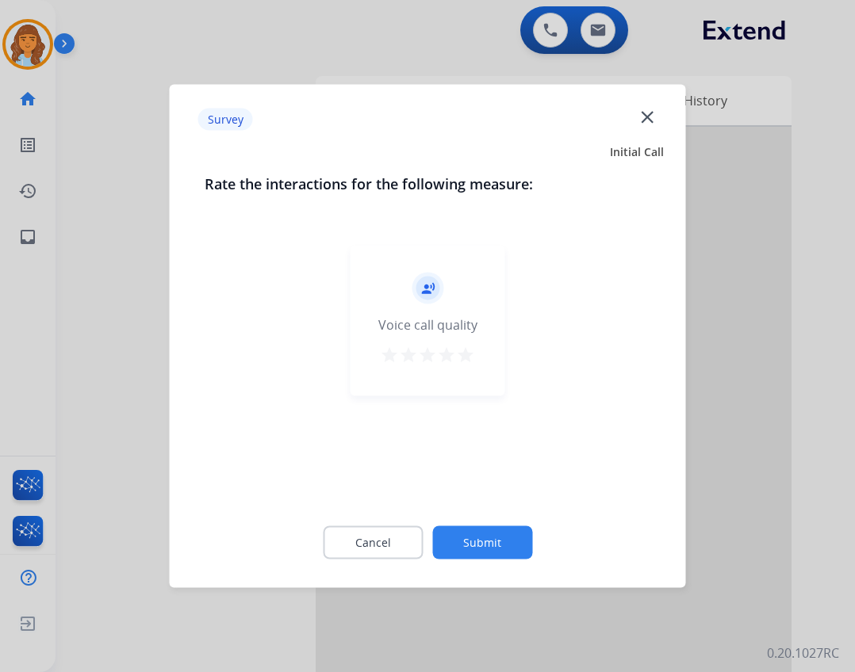
click at [484, 533] on button "Submit" at bounding box center [482, 543] width 100 height 33
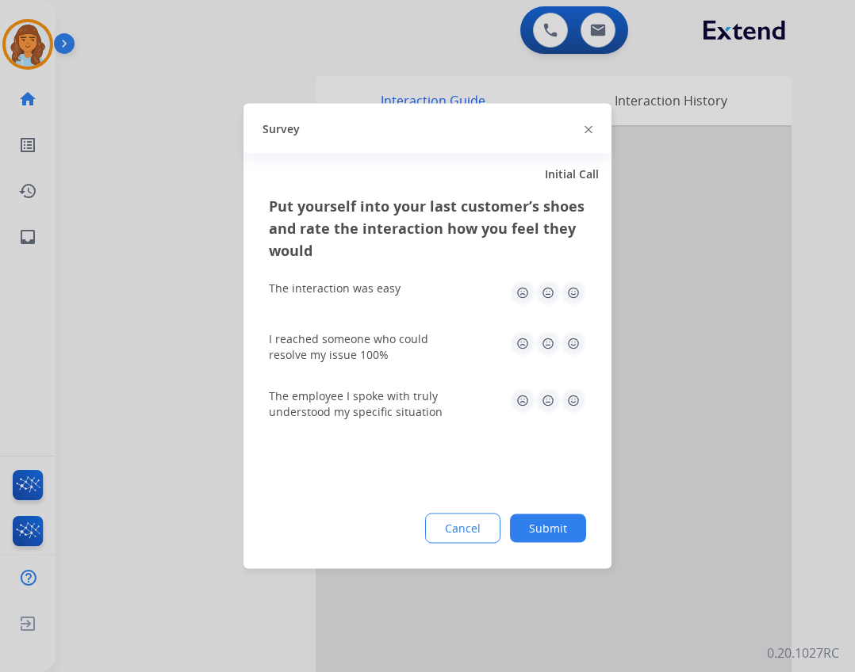
click at [549, 521] on button "Submit" at bounding box center [548, 529] width 76 height 29
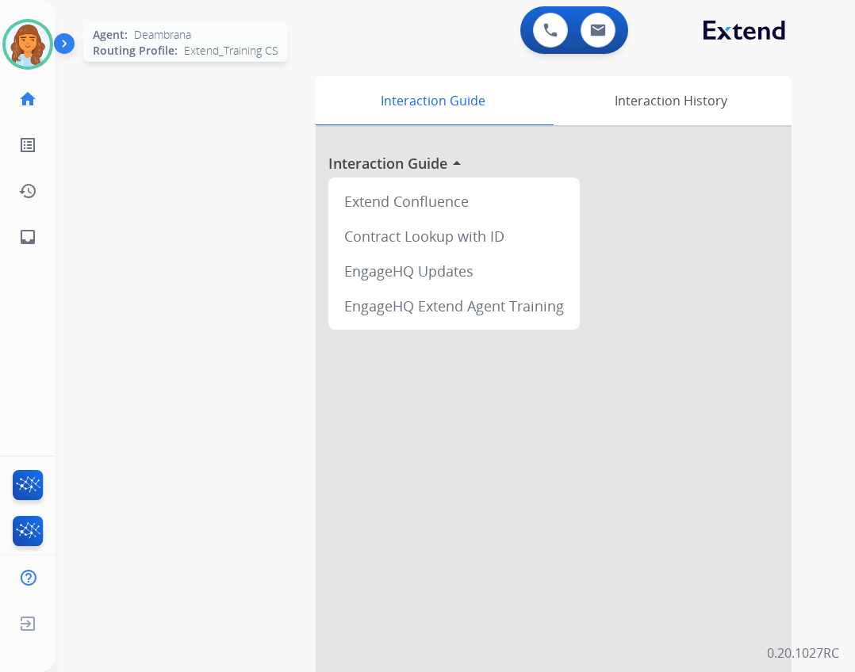
click at [40, 55] on img at bounding box center [28, 44] width 44 height 44
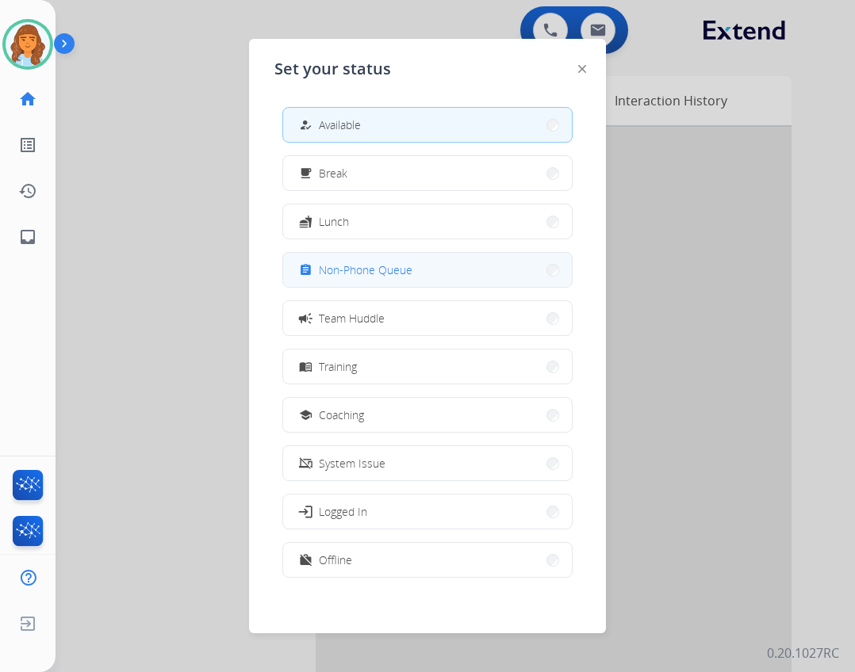
click at [434, 263] on button "assignment Non-Phone Queue" at bounding box center [427, 270] width 289 height 34
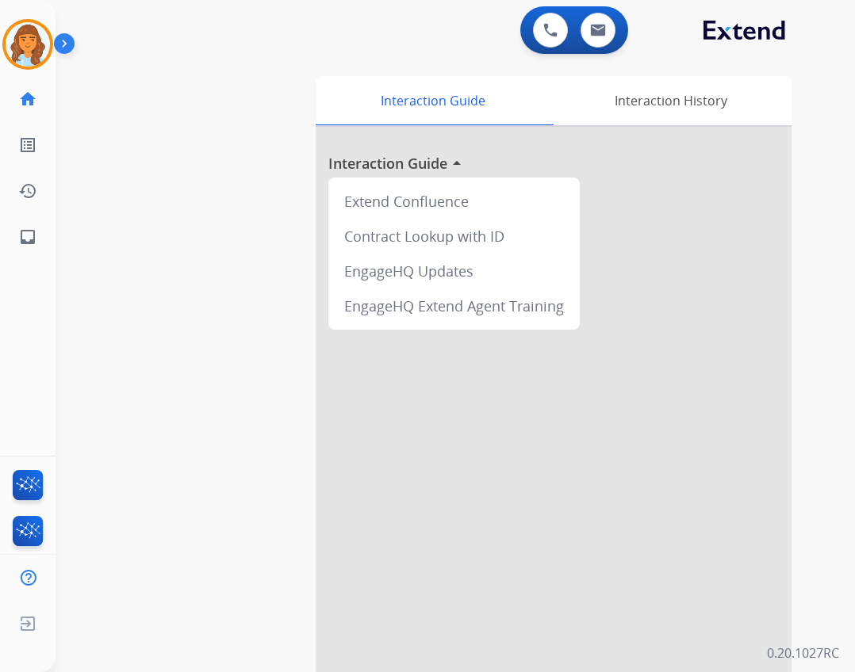
click at [294, 294] on div "swap_horiz Break voice bridge close_fullscreen Connect 3-Way Call merge_type Se…" at bounding box center [436, 387] width 761 height 661
click at [27, 47] on img at bounding box center [28, 44] width 44 height 44
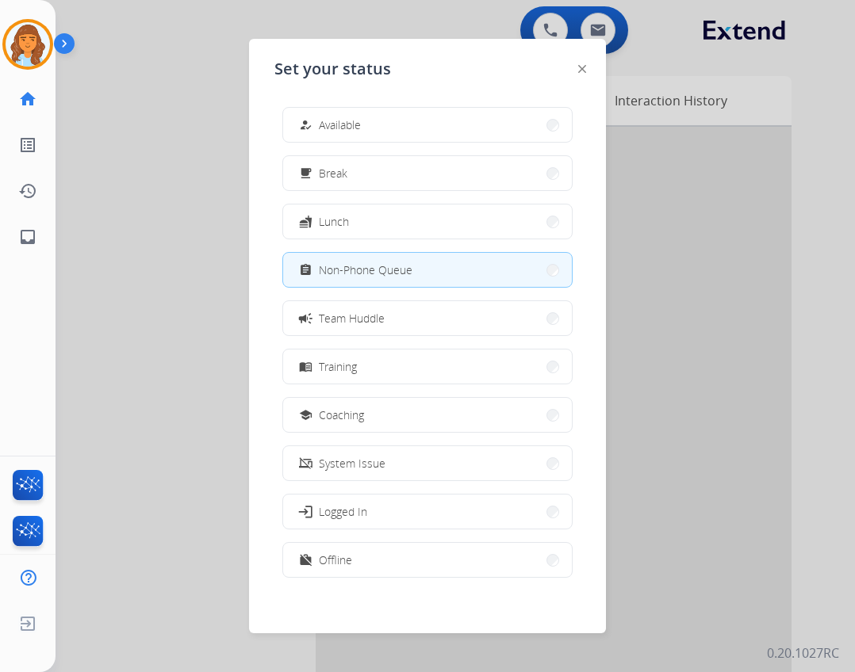
click at [84, 168] on div at bounding box center [427, 336] width 855 height 672
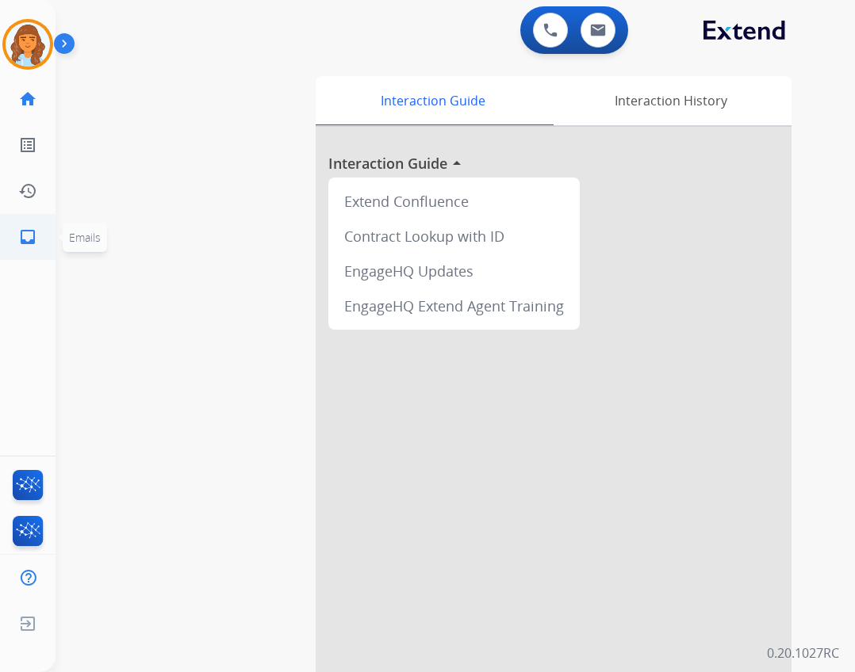
click at [41, 232] on link "inbox Emails" at bounding box center [28, 237] width 44 height 44
select select "**********"
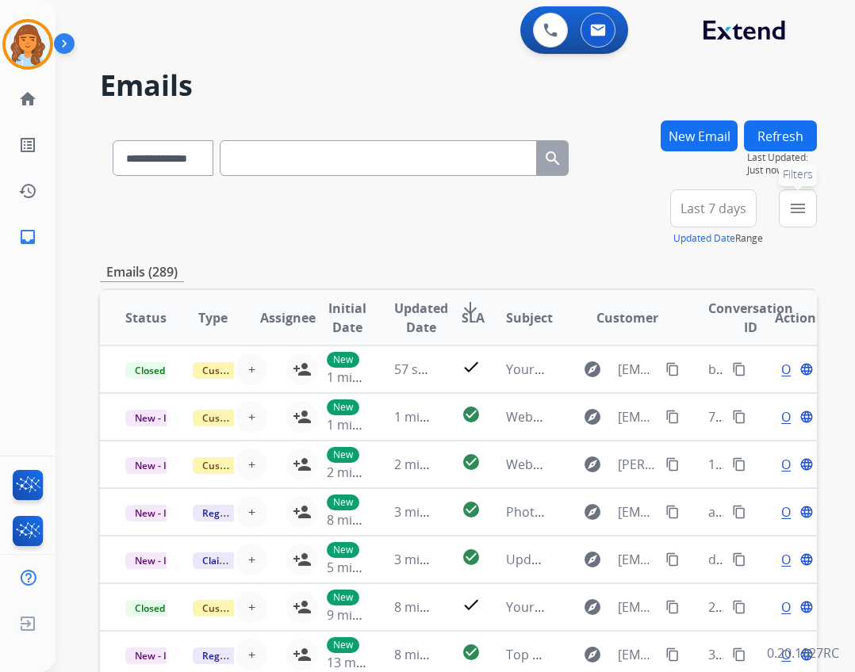
click at [785, 200] on button "menu Filters" at bounding box center [798, 209] width 38 height 38
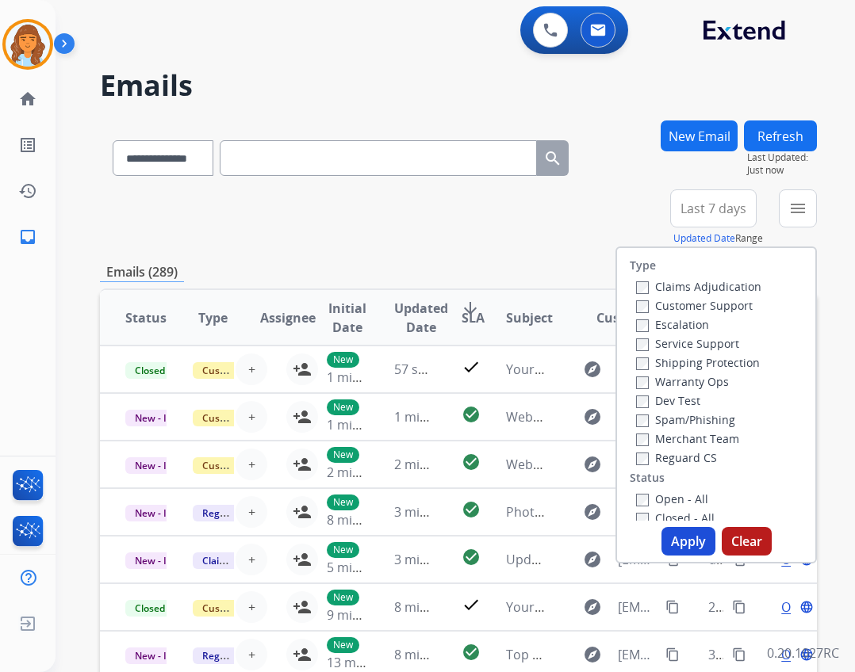
click at [678, 497] on label "Open - All" at bounding box center [672, 499] width 72 height 15
click at [673, 458] on label "Reguard CS" at bounding box center [676, 457] width 81 height 15
click at [668, 366] on label "Shipping Protection" at bounding box center [698, 362] width 124 height 15
click at [668, 299] on label "Customer Support" at bounding box center [694, 305] width 117 height 15
click at [684, 536] on button "Apply" at bounding box center [688, 541] width 54 height 29
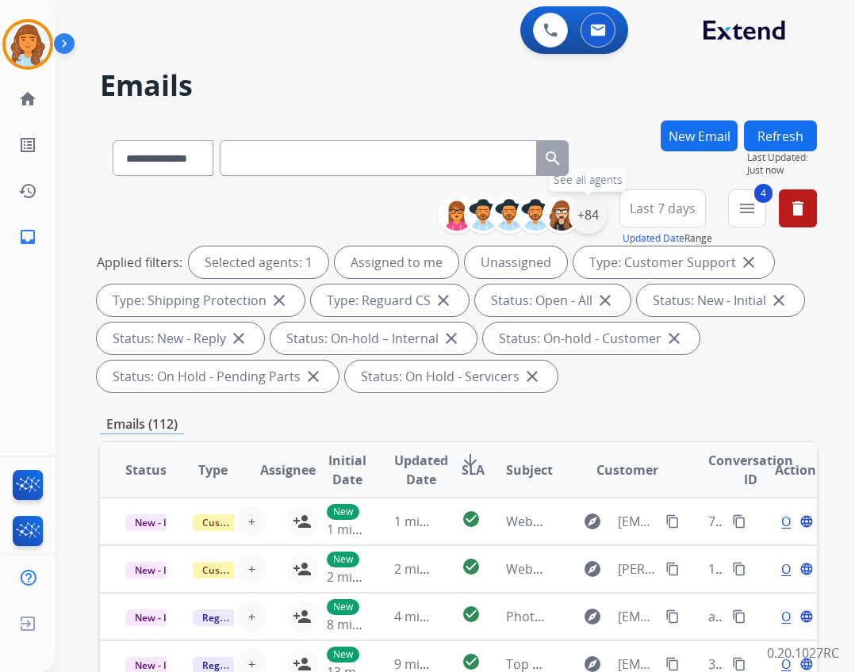
click at [602, 213] on div "+84" at bounding box center [588, 215] width 38 height 38
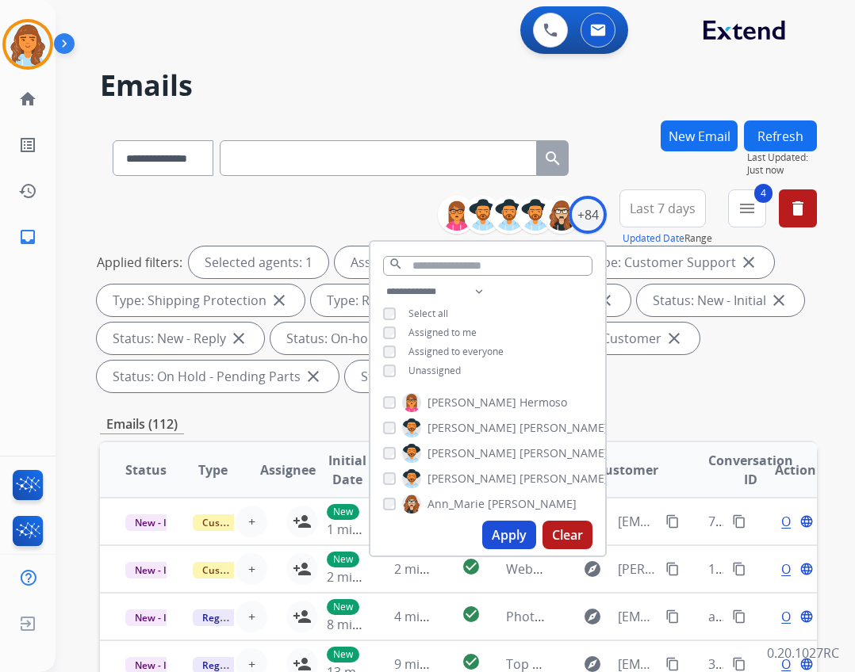
click at [443, 369] on span "Unassigned" at bounding box center [434, 370] width 52 height 13
click at [485, 530] on button "Apply" at bounding box center [509, 535] width 54 height 29
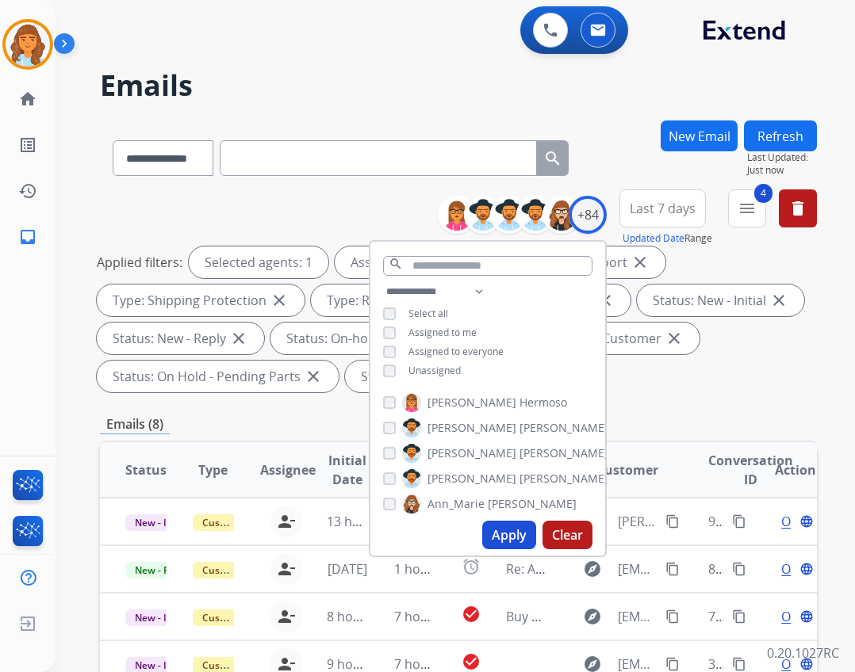
click at [661, 443] on th "Customer" at bounding box center [615, 470] width 135 height 56
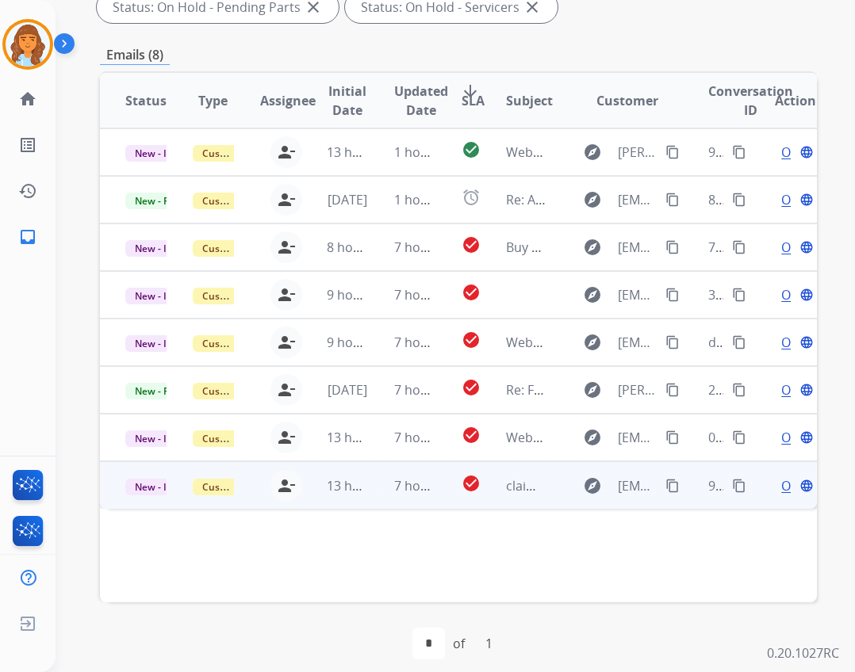
scroll to position [382, 0]
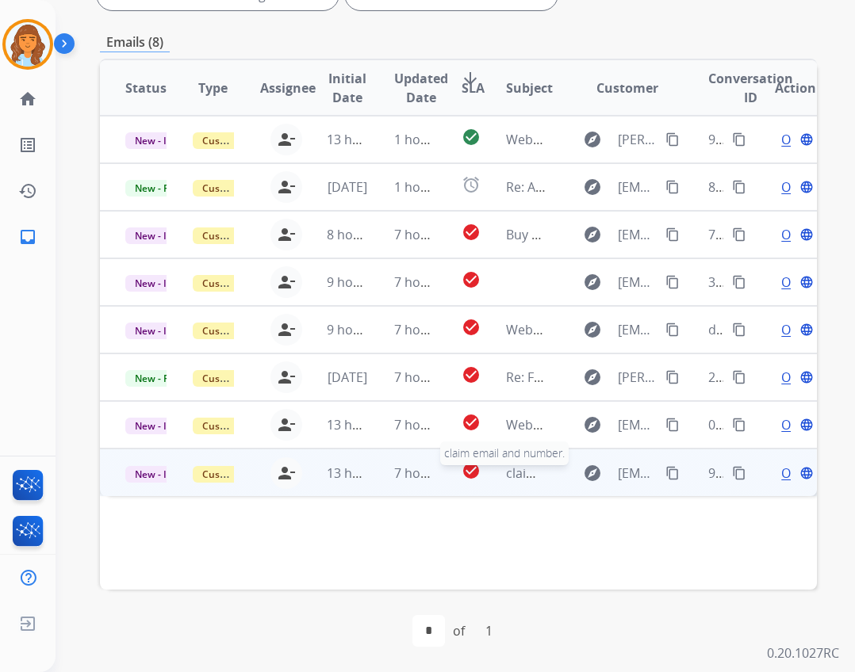
click at [506, 476] on span "claim email and number." at bounding box center [580, 473] width 148 height 17
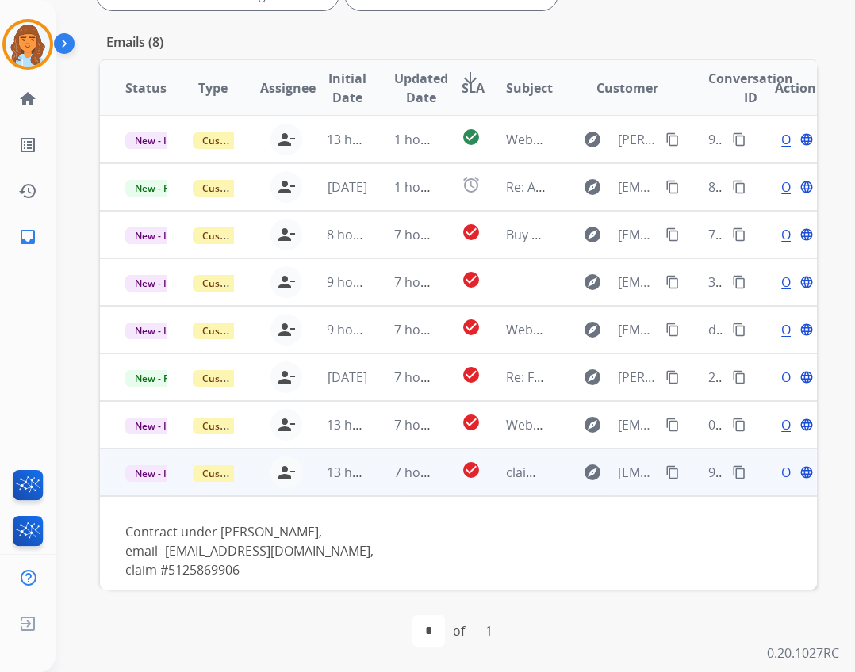
scroll to position [15, 0]
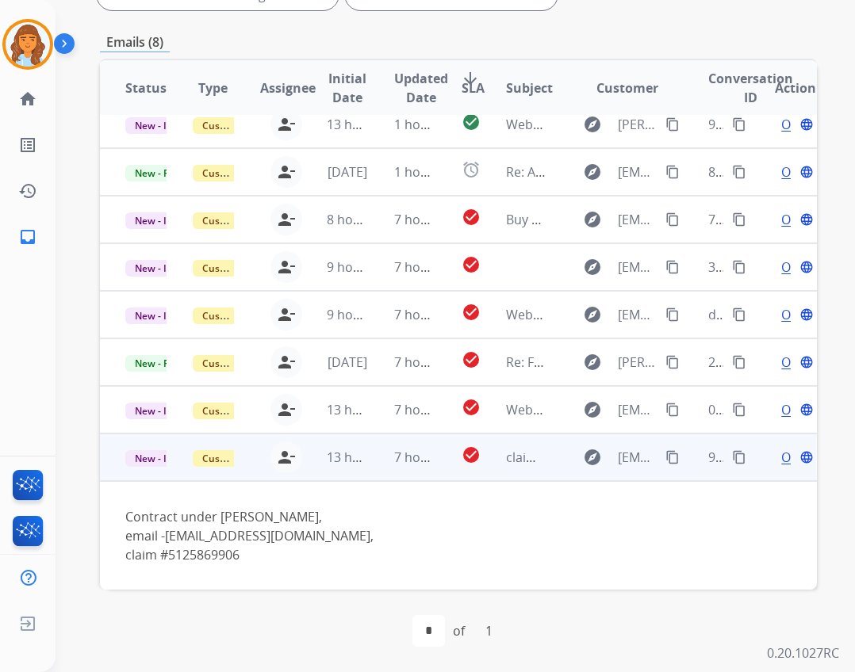
click at [663, 465] on button "content_copy" at bounding box center [672, 457] width 19 height 19
click at [316, 534] on div "email - dcruz5714@gmail.com ," at bounding box center [391, 536] width 532 height 19
click at [771, 467] on td "Open language" at bounding box center [782, 458] width 67 height 48
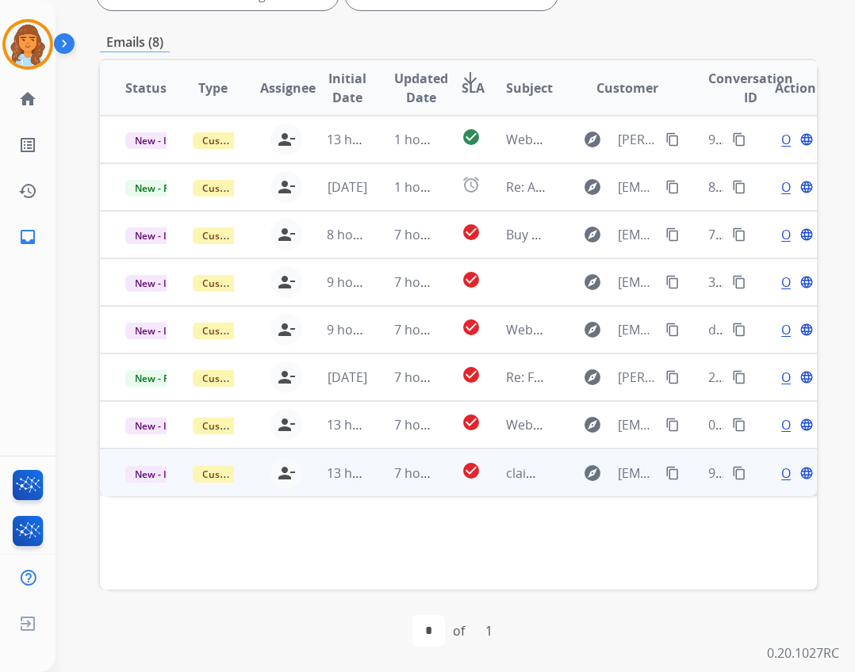
click at [781, 469] on span "Open" at bounding box center [797, 473] width 33 height 19
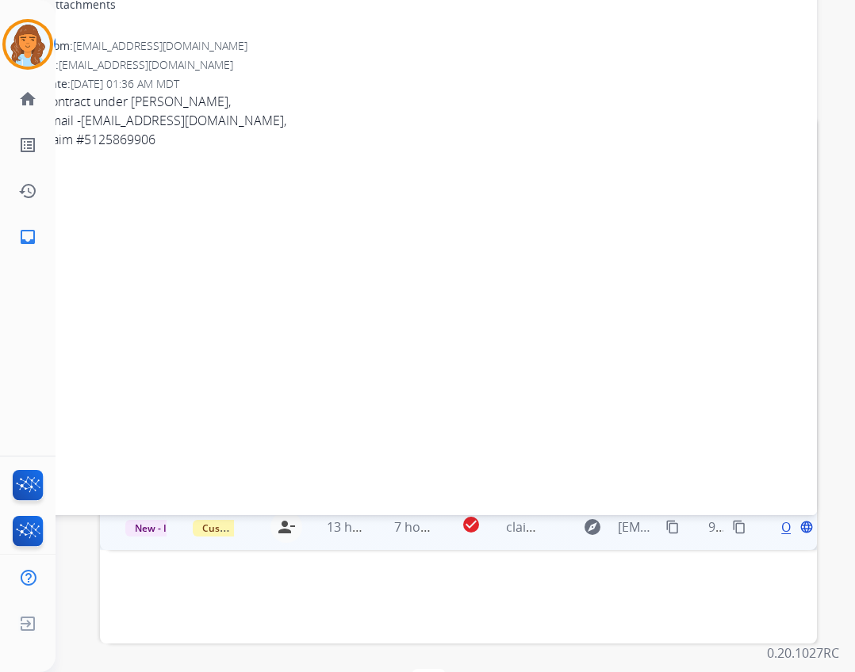
scroll to position [224, 0]
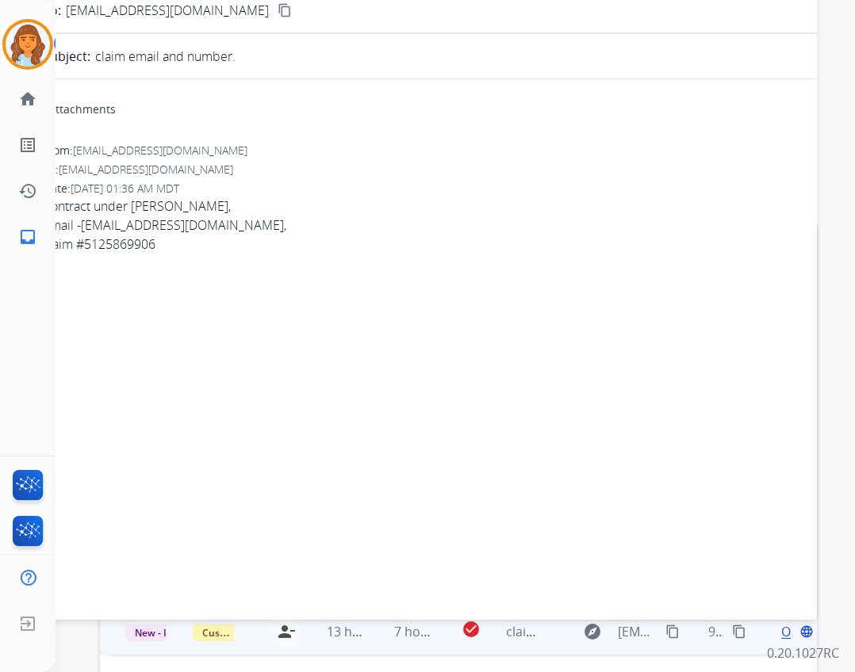
click at [214, 218] on div "email - dcruz5714@gmail.com ," at bounding box center [420, 225] width 755 height 19
click at [215, 220] on div "email - dcruz5714@gmail.com ," at bounding box center [420, 225] width 755 height 19
drag, startPoint x: 74, startPoint y: 220, endPoint x: 216, endPoint y: 230, distance: 142.3
click at [216, 230] on div "email - dcruz5714@gmail.com ," at bounding box center [420, 225] width 755 height 19
copy div "- dcruz5714@gmail.com ,"
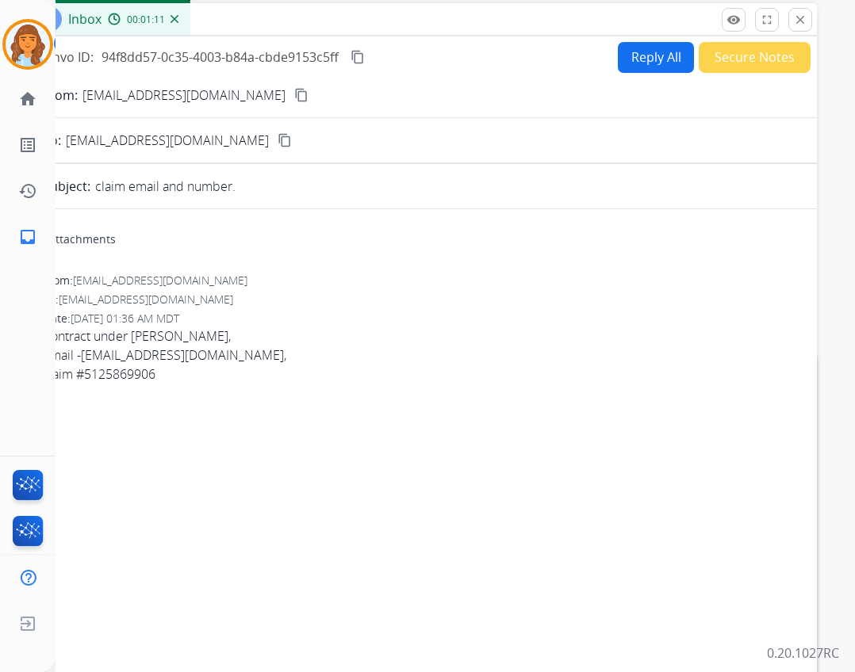
scroll to position [65, 0]
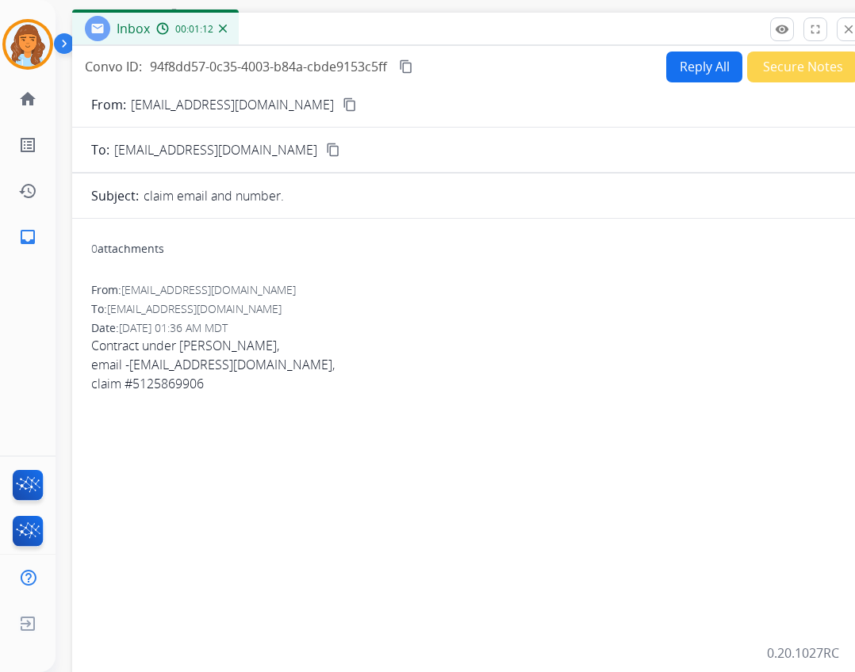
drag, startPoint x: 283, startPoint y: 58, endPoint x: 331, endPoint y: 39, distance: 52.0
click at [331, 39] on div "Inbox 00:01:12" at bounding box center [468, 29] width 793 height 33
click at [672, 68] on button "Reply All" at bounding box center [704, 67] width 76 height 31
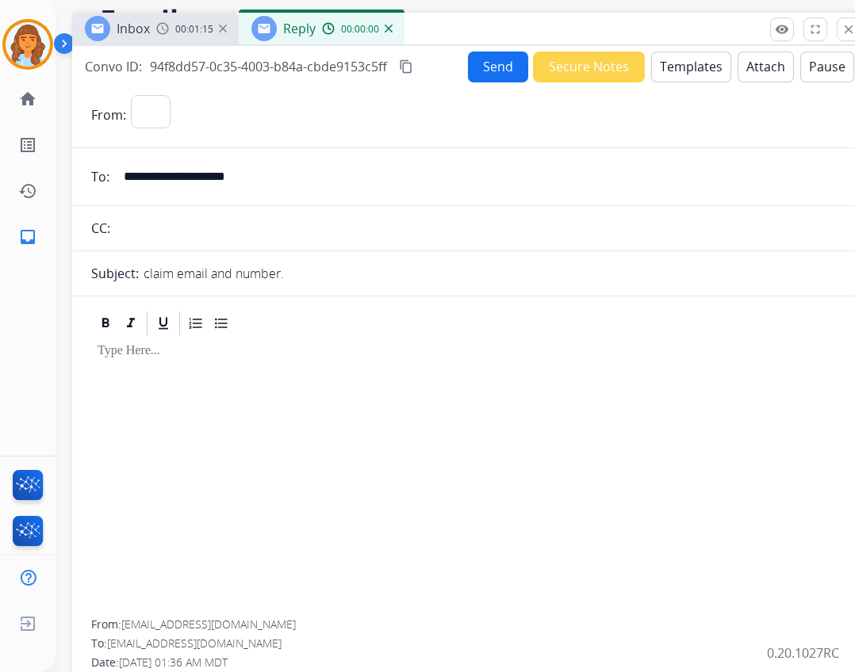
select select "**********"
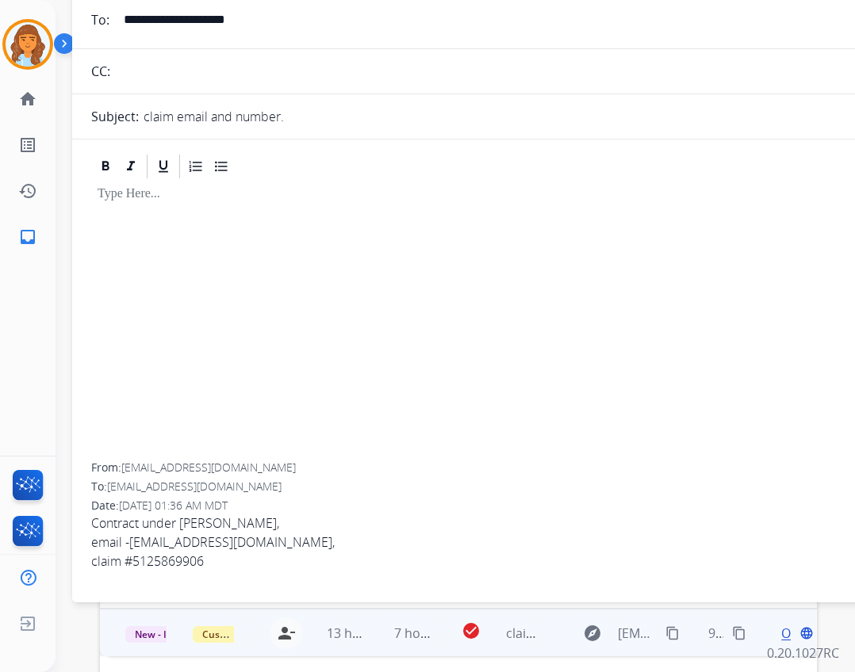
scroll to position [0, 0]
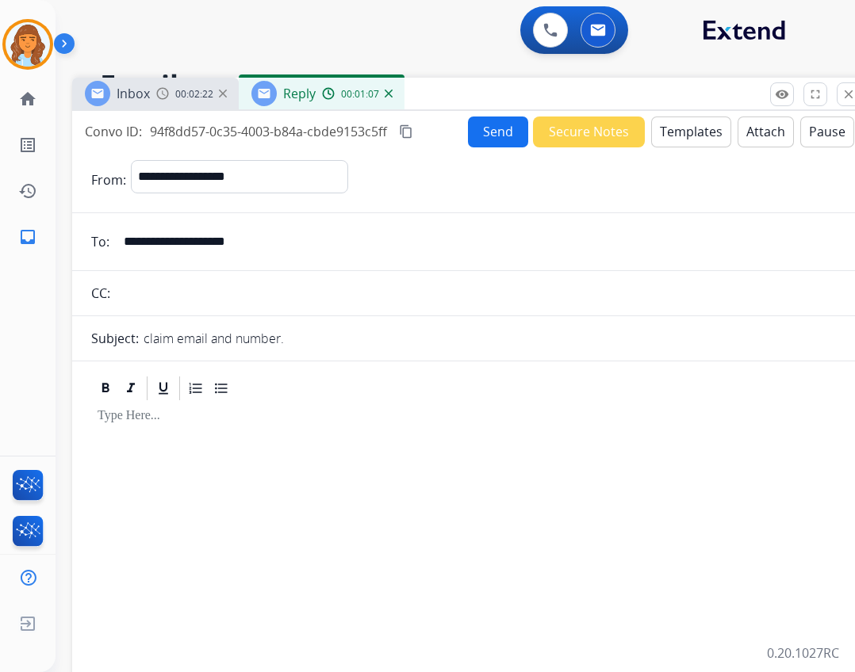
click at [683, 133] on button "Templates" at bounding box center [691, 132] width 80 height 31
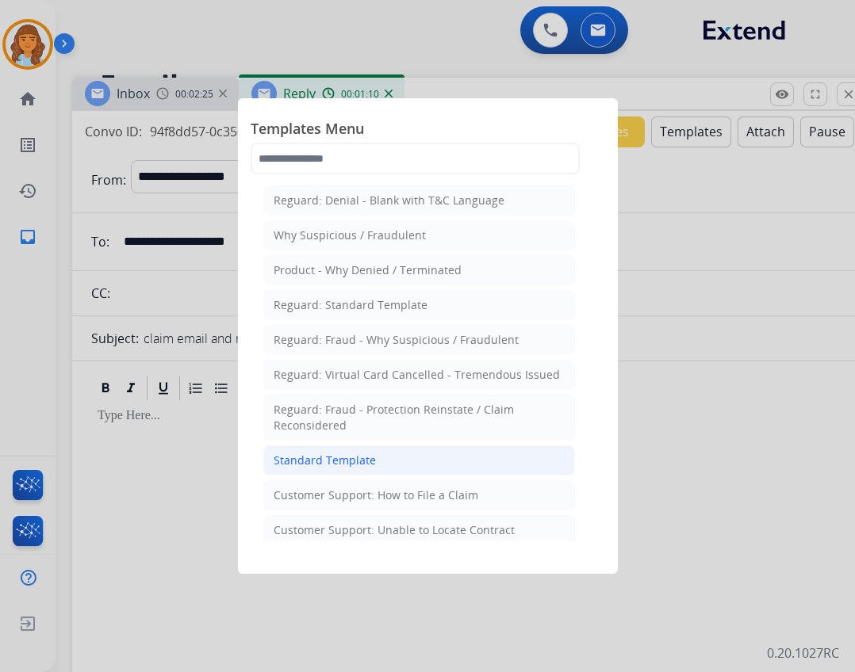
click at [412, 467] on li "Standard Template" at bounding box center [419, 461] width 312 height 30
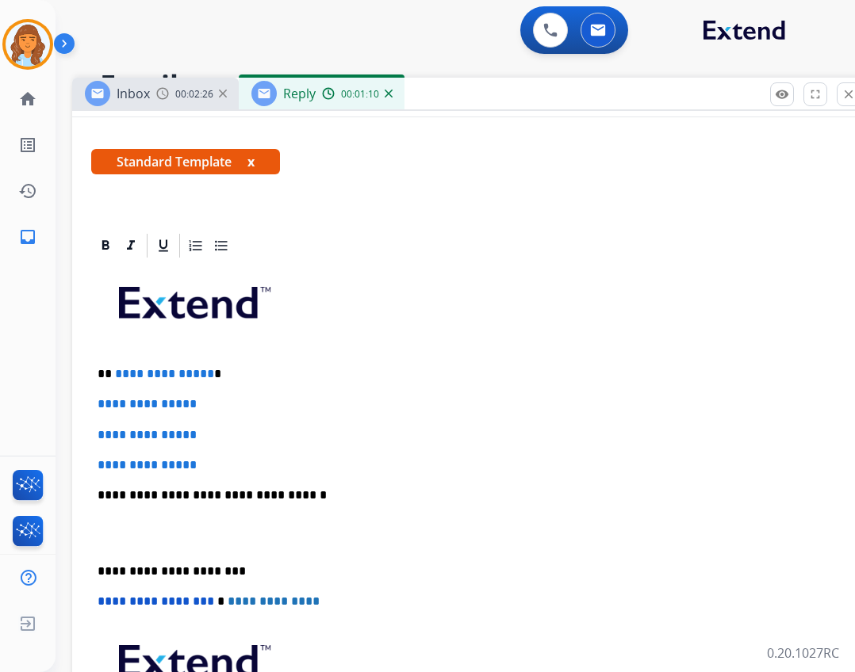
scroll to position [317, 0]
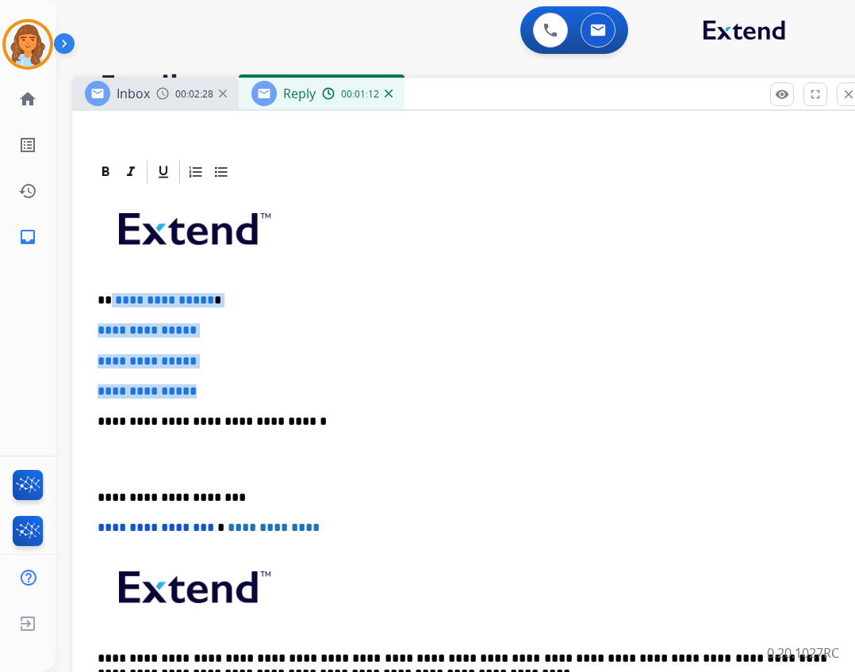
drag, startPoint x: 110, startPoint y: 295, endPoint x: 219, endPoint y: 393, distance: 146.5
click at [219, 393] on div "**********" at bounding box center [468, 459] width 755 height 546
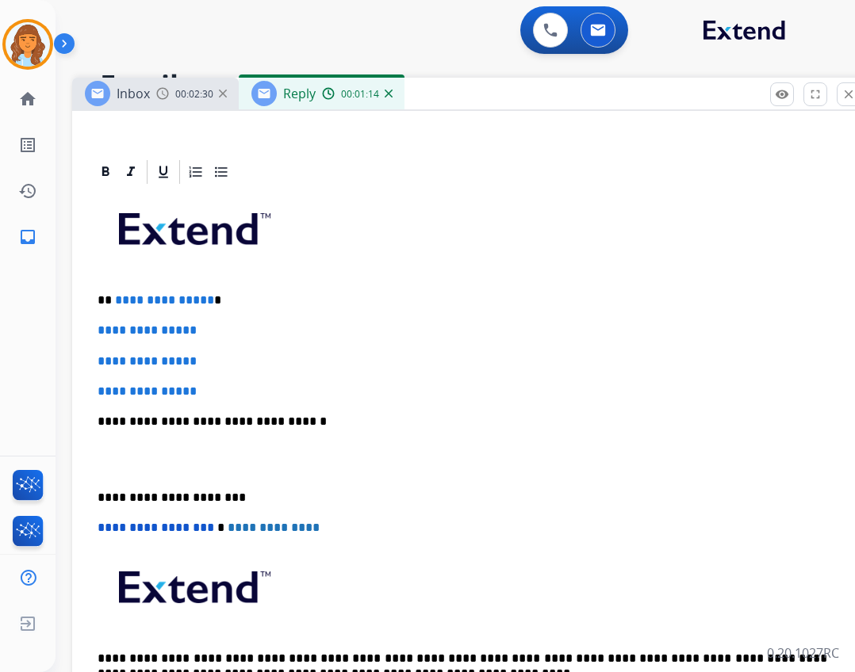
scroll to position [265, 0]
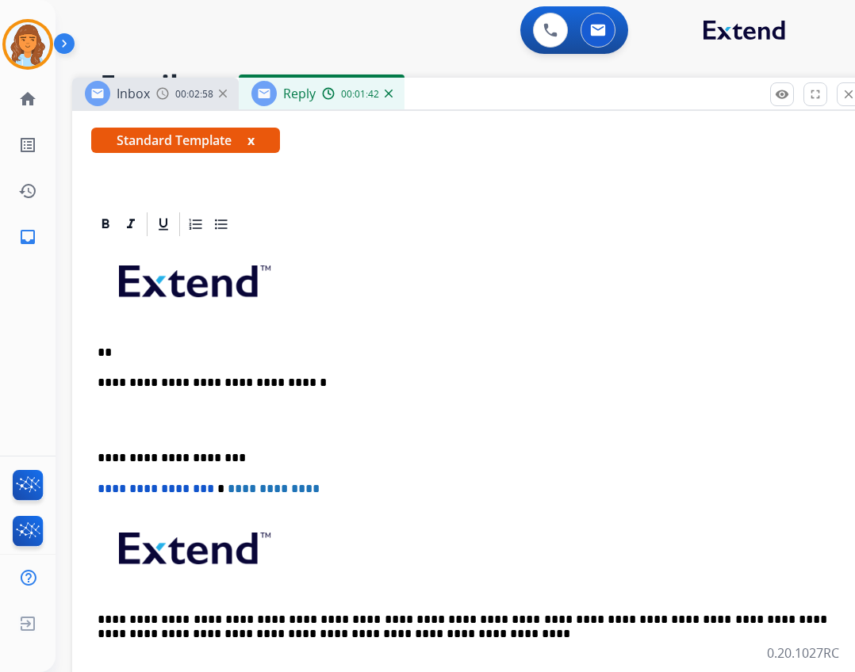
click at [187, 346] on p "**" at bounding box center [463, 353] width 730 height 14
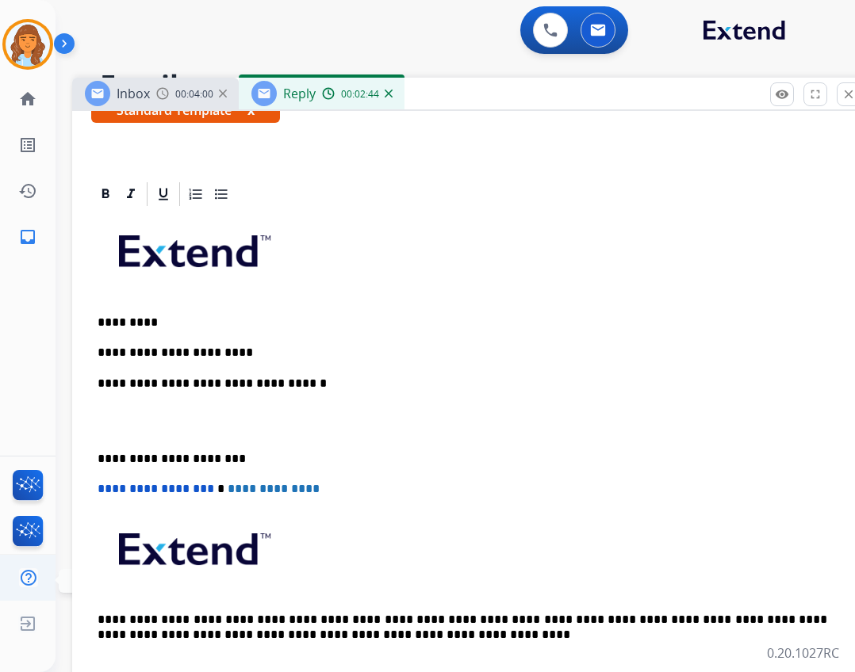
scroll to position [317, 0]
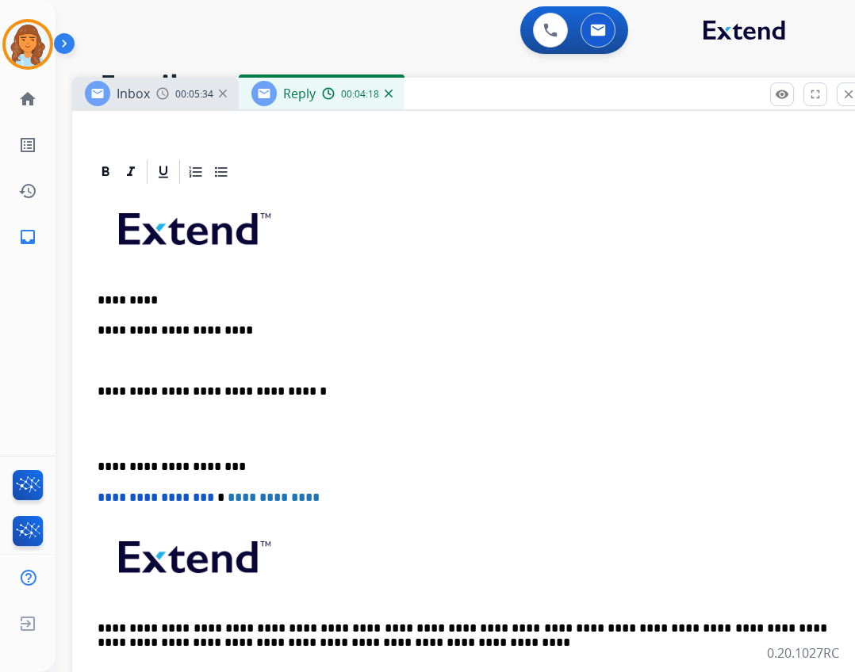
click at [232, 322] on div "**********" at bounding box center [468, 443] width 755 height 515
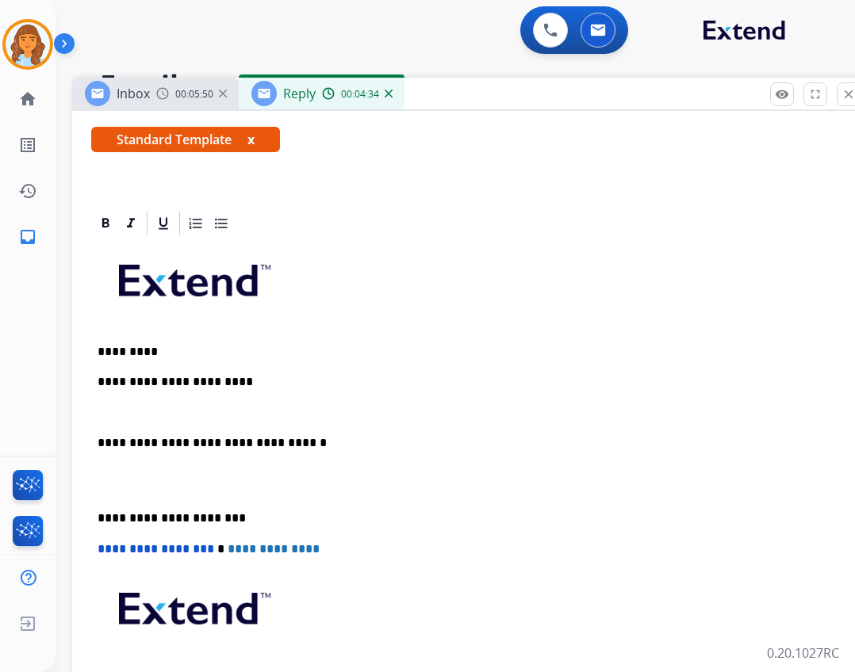
scroll to position [238, 0]
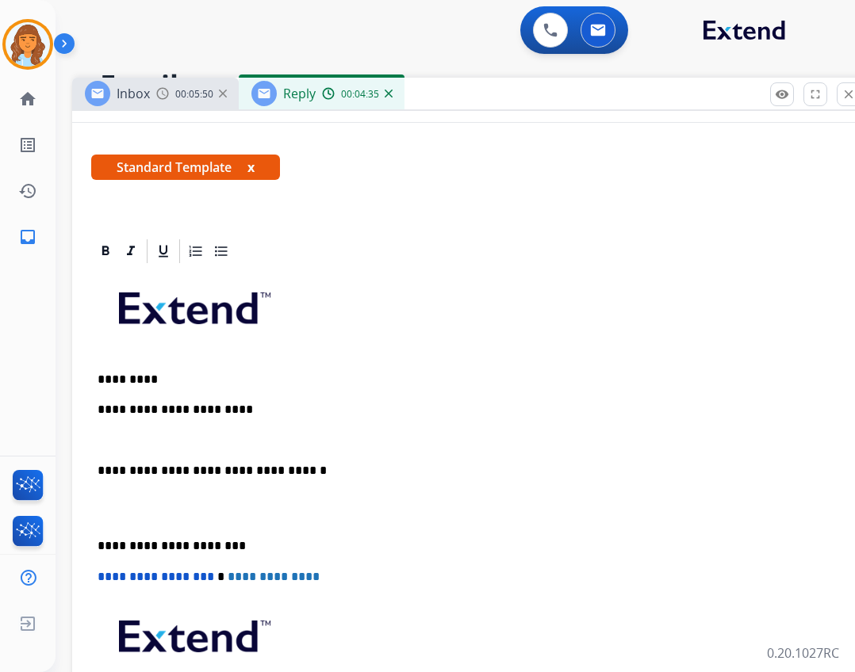
click at [275, 400] on div "**********" at bounding box center [468, 523] width 755 height 515
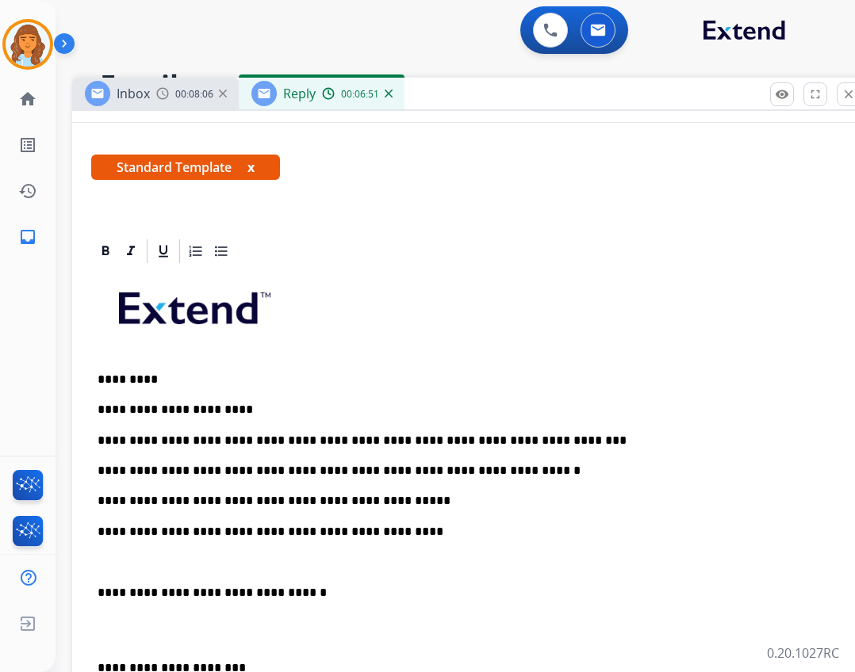
click at [92, 588] on div "**********" at bounding box center [468, 584] width 755 height 637
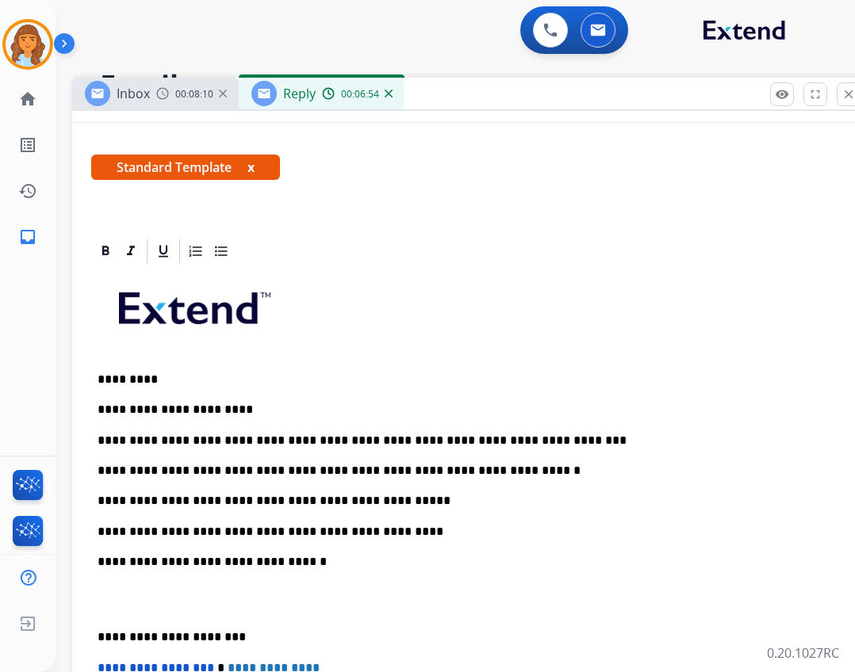
click at [97, 638] on div "**********" at bounding box center [468, 569] width 755 height 607
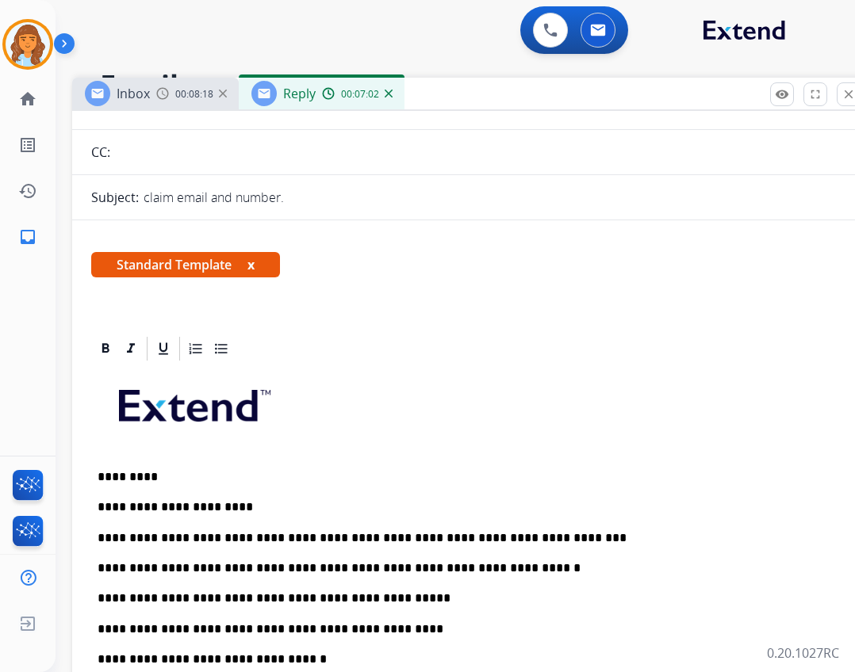
scroll to position [0, 0]
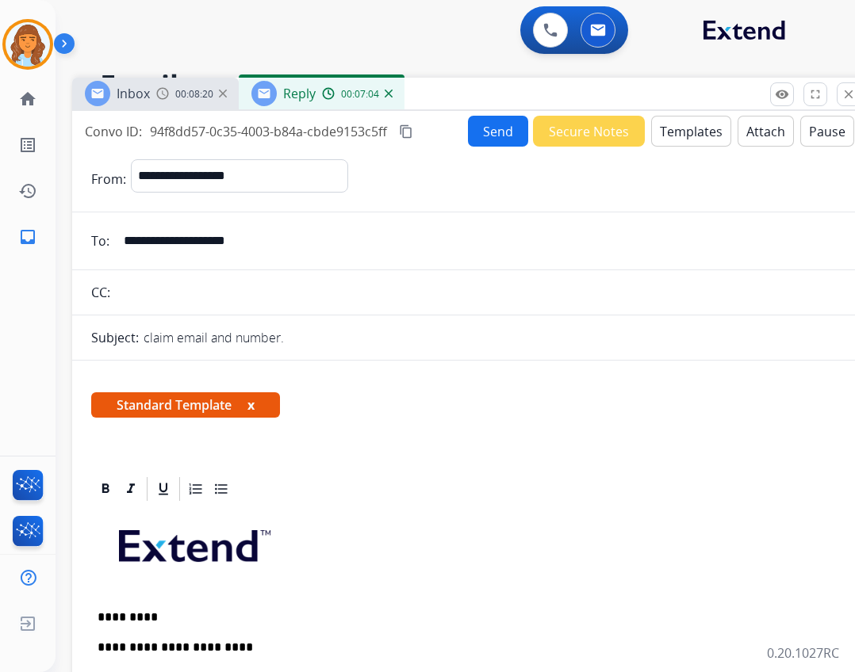
click at [471, 126] on button "Send" at bounding box center [498, 131] width 60 height 31
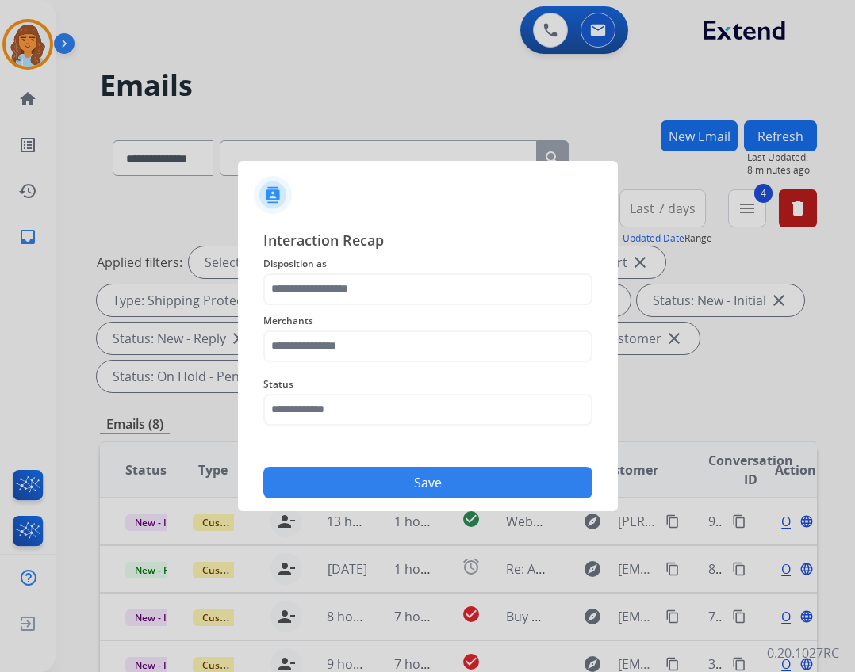
click at [317, 393] on span "Status" at bounding box center [427, 384] width 329 height 19
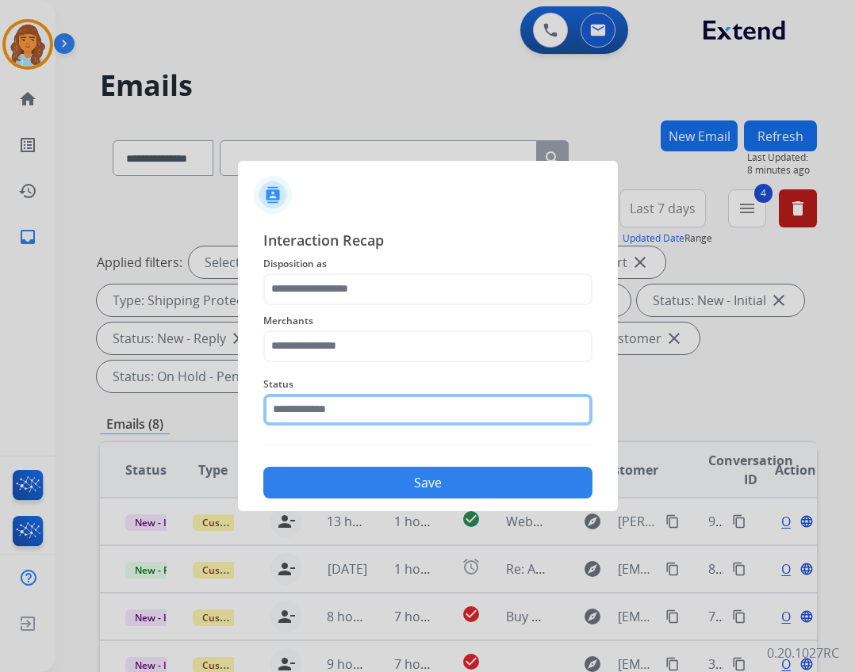
click at [326, 416] on input "text" at bounding box center [427, 410] width 329 height 32
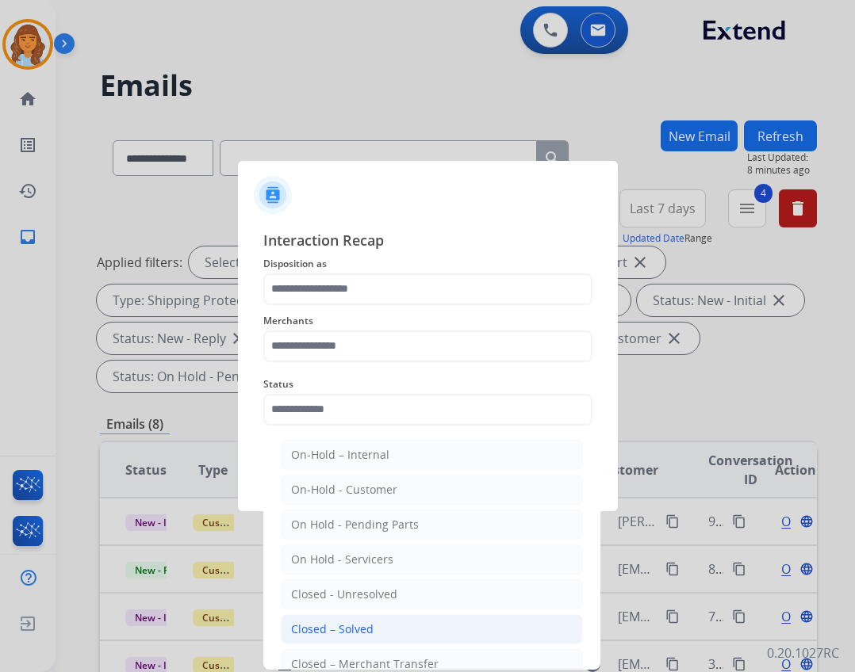
click at [368, 640] on li "Closed – Solved" at bounding box center [432, 630] width 302 height 30
type input "**********"
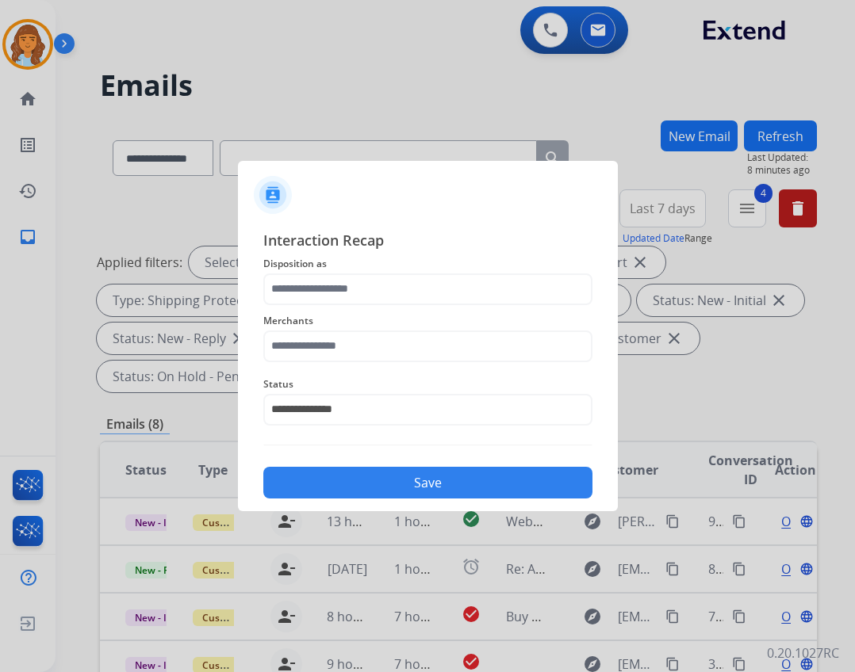
click at [323, 365] on div "Merchants" at bounding box center [427, 336] width 329 height 63
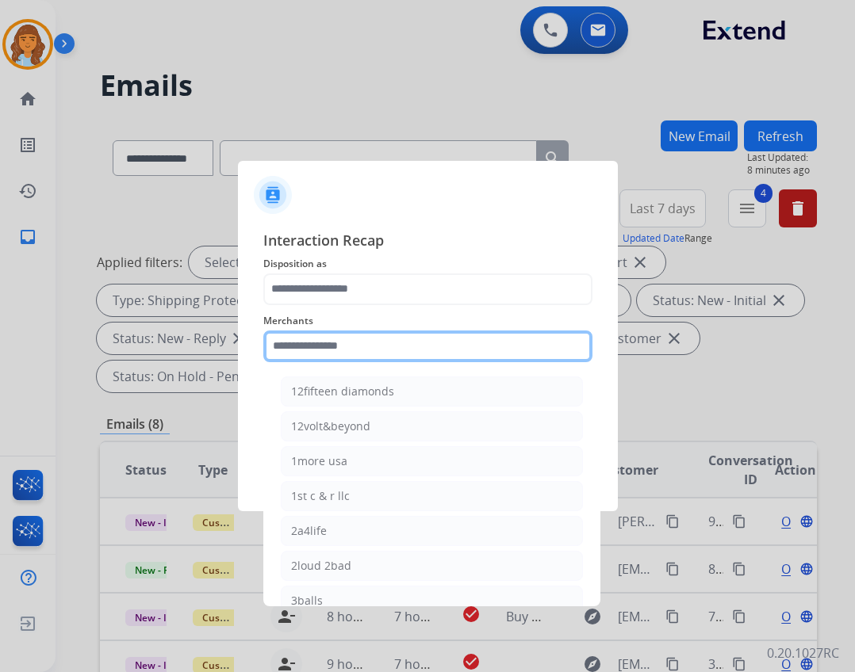
click at [327, 352] on input "text" at bounding box center [427, 347] width 329 height 32
type input "*"
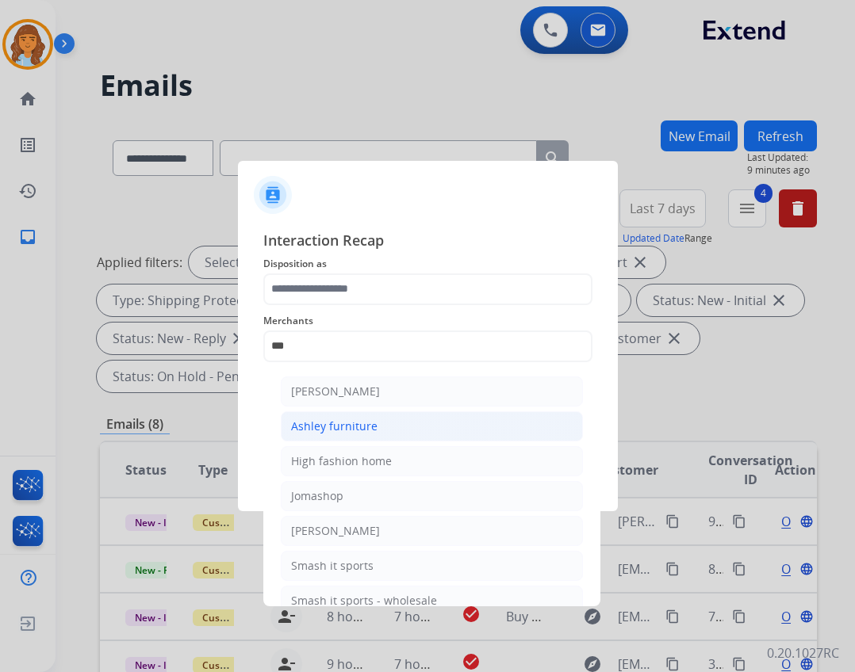
click at [451, 435] on li "Ashley furniture" at bounding box center [432, 427] width 302 height 30
type input "**********"
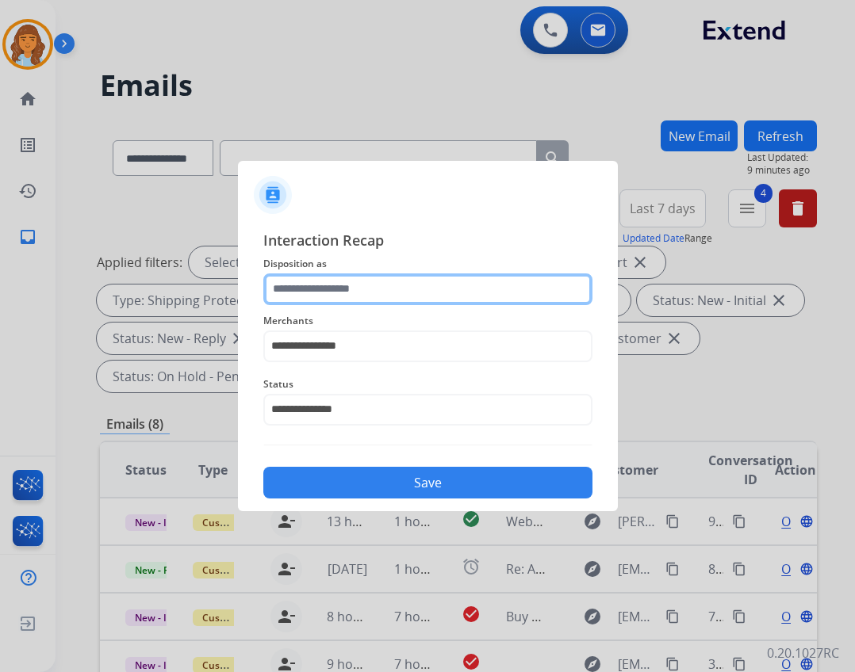
click at [448, 304] on div at bounding box center [427, 290] width 329 height 32
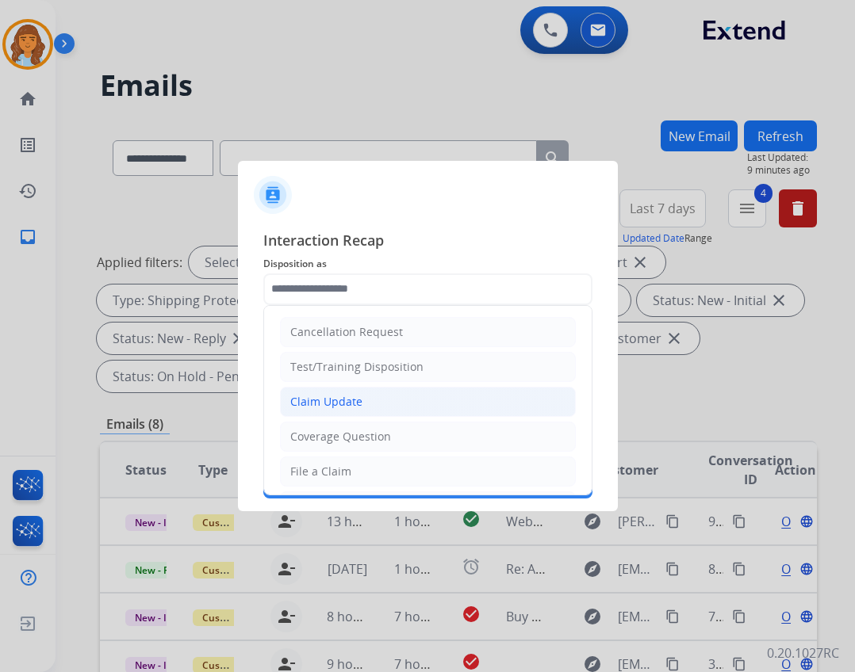
click at [369, 409] on li "Claim Update" at bounding box center [428, 402] width 296 height 30
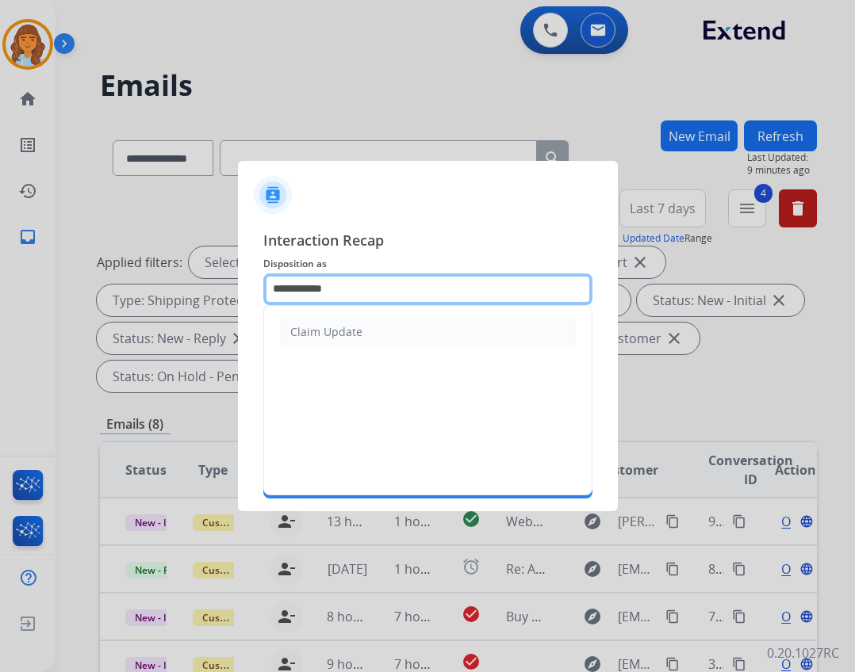
click at [404, 296] on input "**********" at bounding box center [427, 290] width 329 height 32
type input "*"
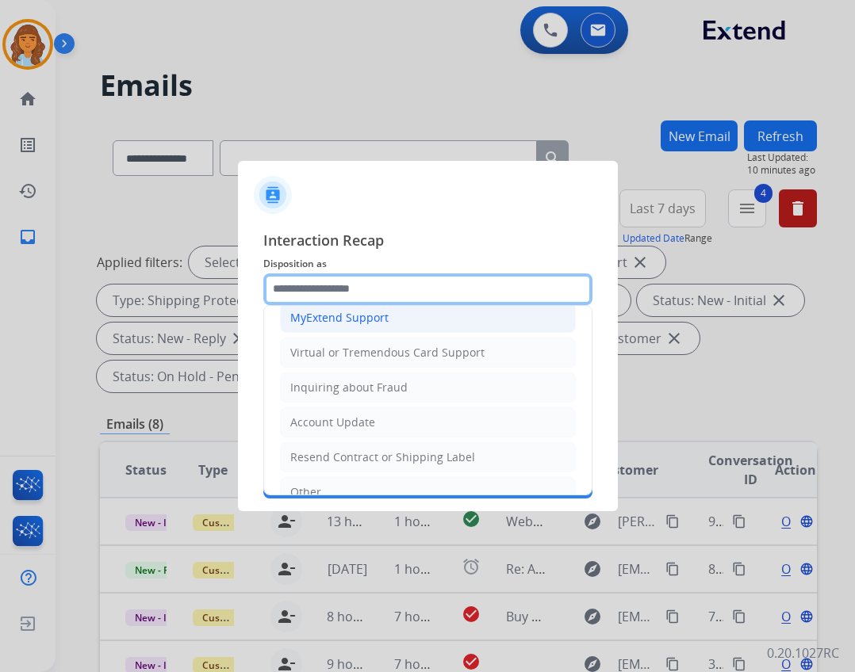
scroll to position [247, 0]
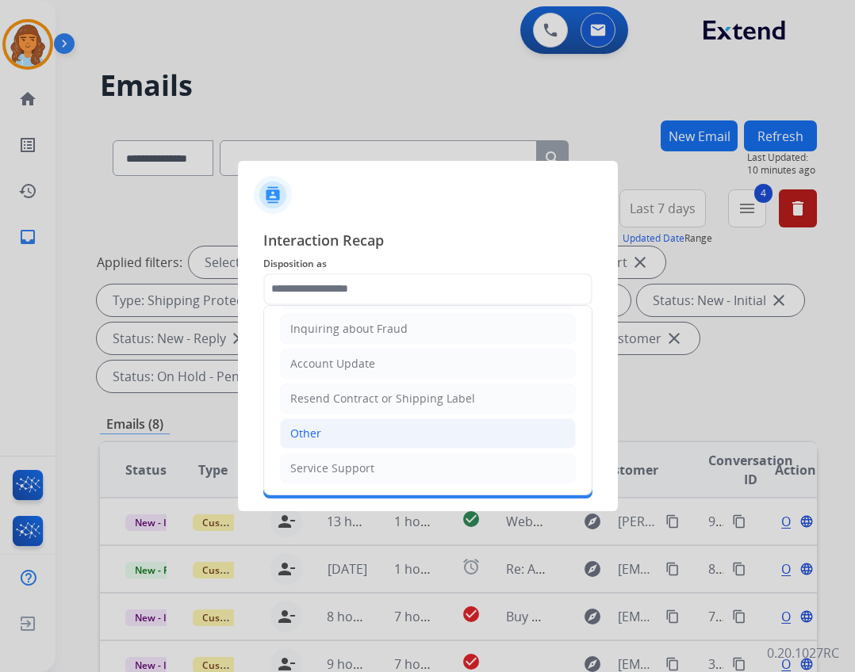
click at [345, 428] on li "Other" at bounding box center [428, 434] width 296 height 30
type input "*****"
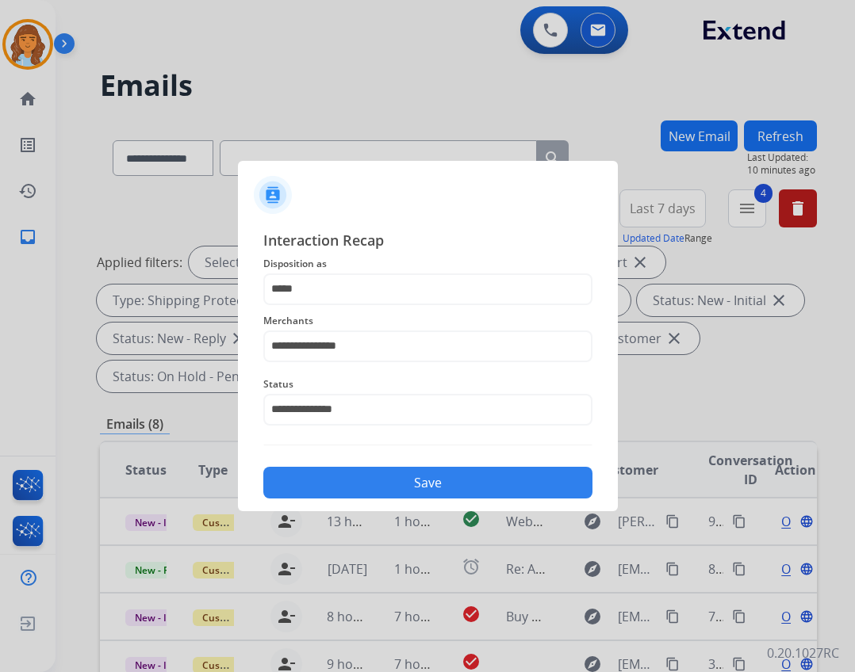
click at [424, 480] on button "Save" at bounding box center [427, 483] width 329 height 32
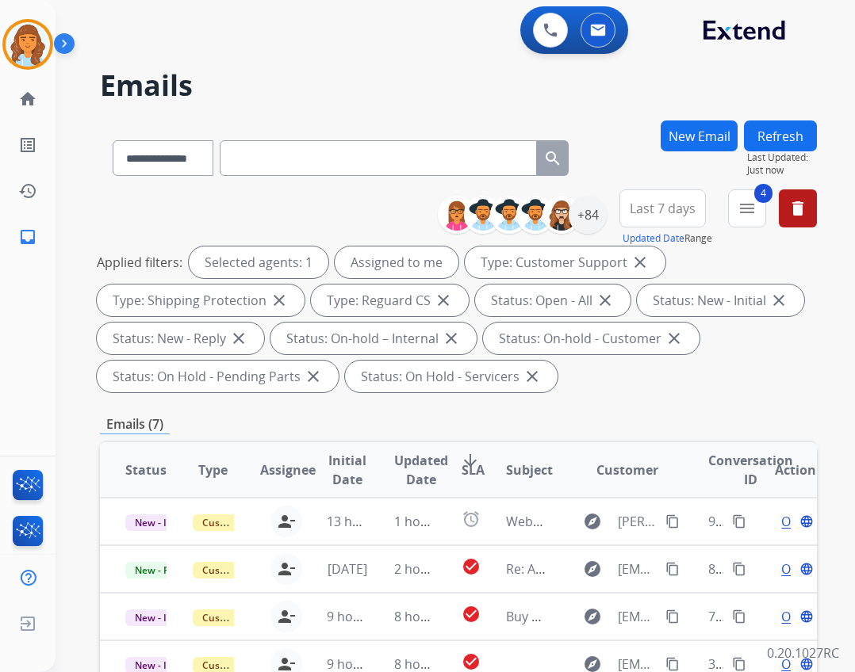
scroll to position [382, 0]
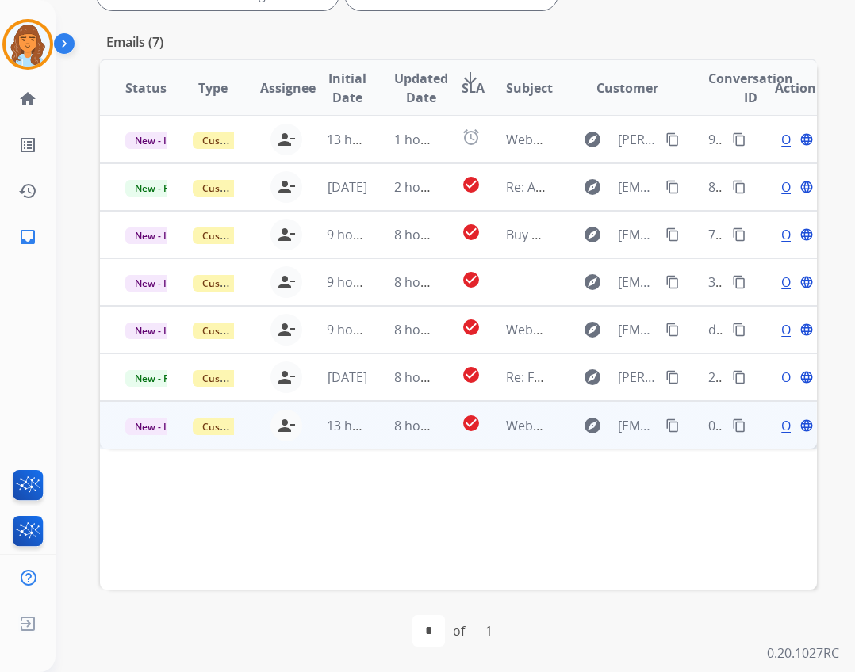
click at [442, 423] on td "check_circle" at bounding box center [458, 425] width 45 height 48
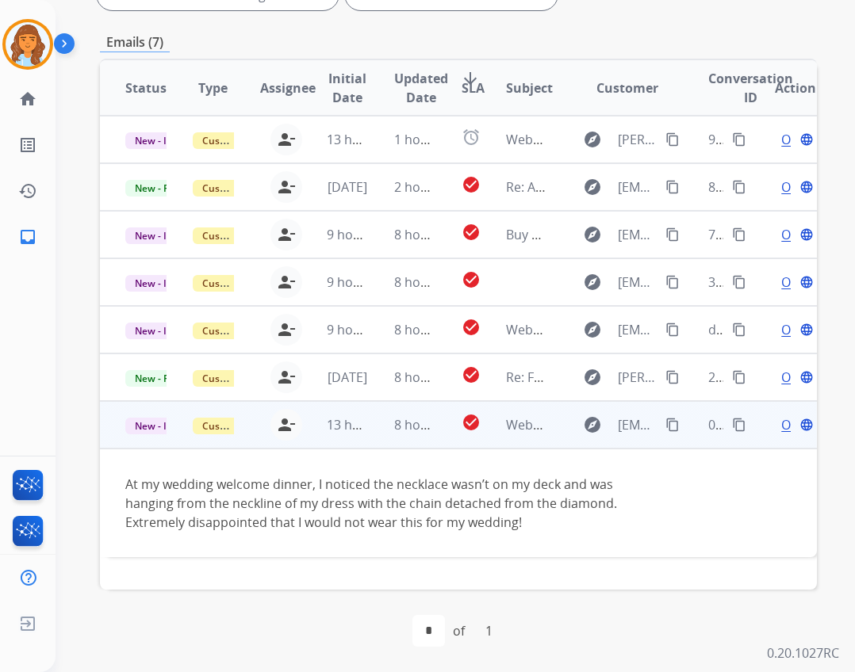
click at [781, 423] on div "Open language" at bounding box center [795, 425] width 41 height 19
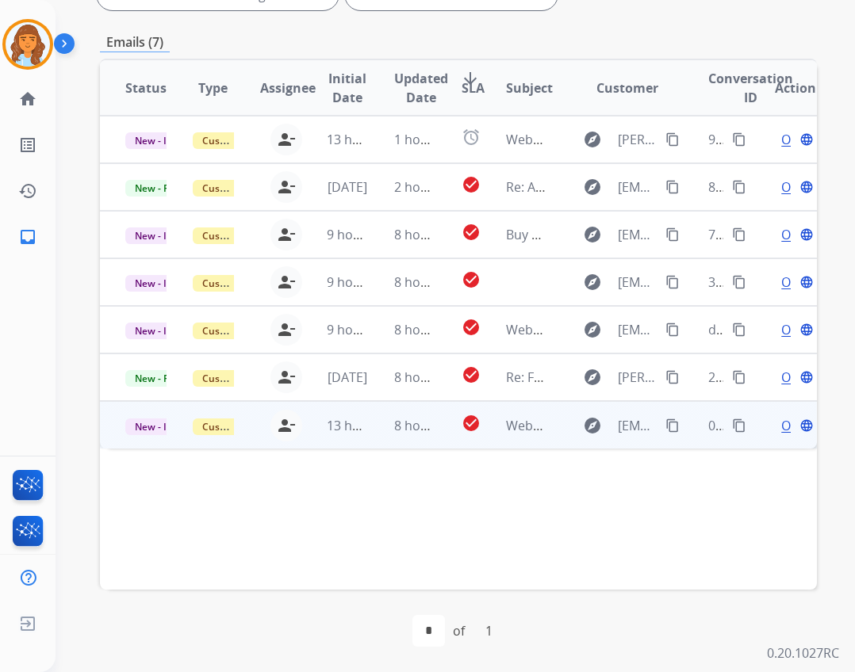
click at [782, 423] on div "Open language" at bounding box center [795, 425] width 41 height 19
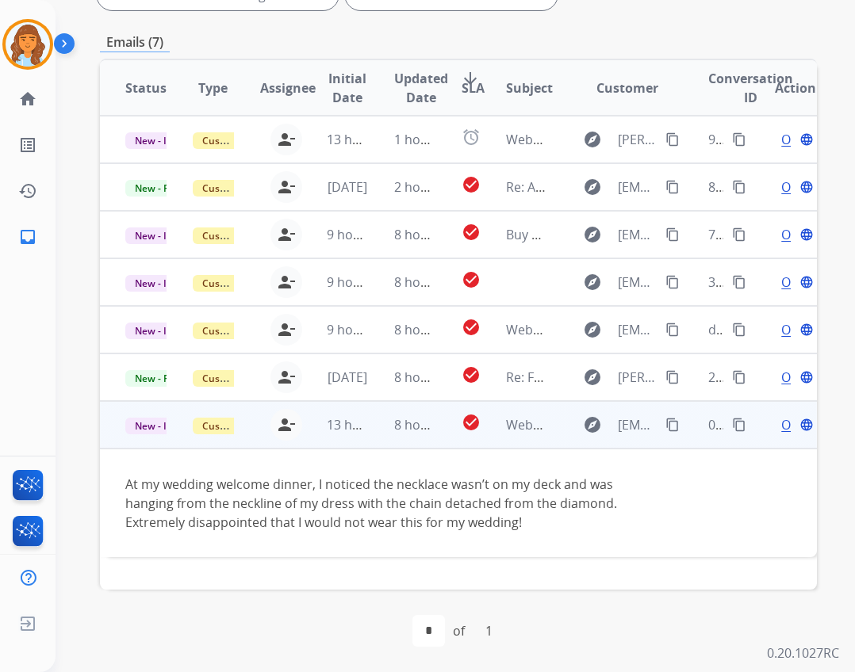
click at [781, 425] on span "Open" at bounding box center [797, 425] width 33 height 19
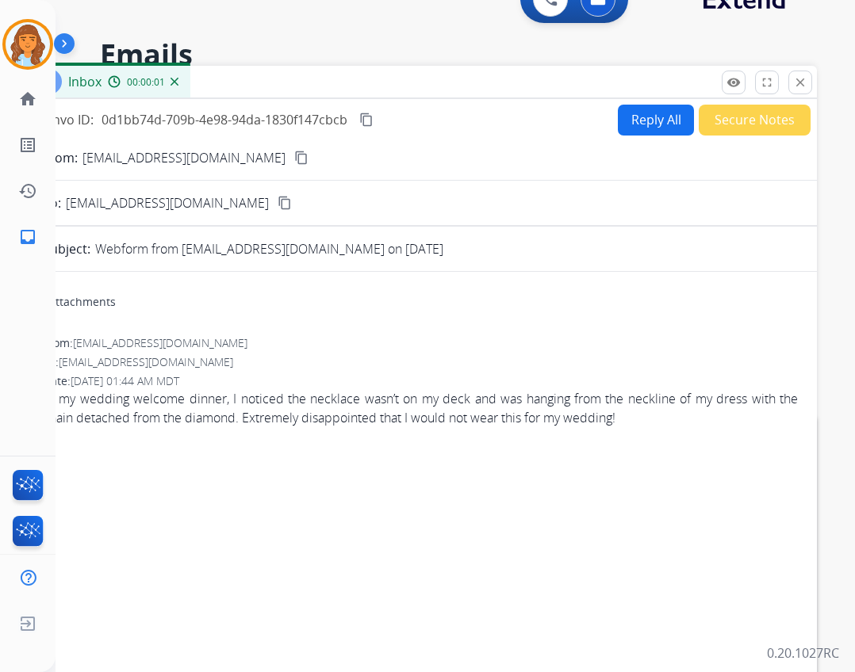
scroll to position [0, 0]
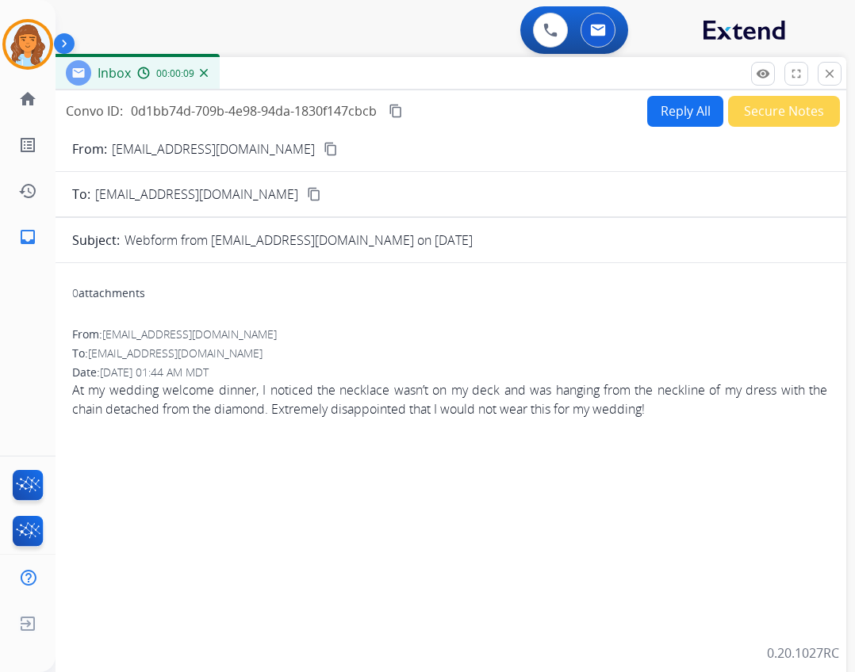
drag, startPoint x: 478, startPoint y: 114, endPoint x: 507, endPoint y: 75, distance: 49.3
click at [507, 75] on div "Inbox 00:00:09" at bounding box center [449, 73] width 793 height 33
click at [728, 103] on button "Secure Notes" at bounding box center [784, 111] width 112 height 31
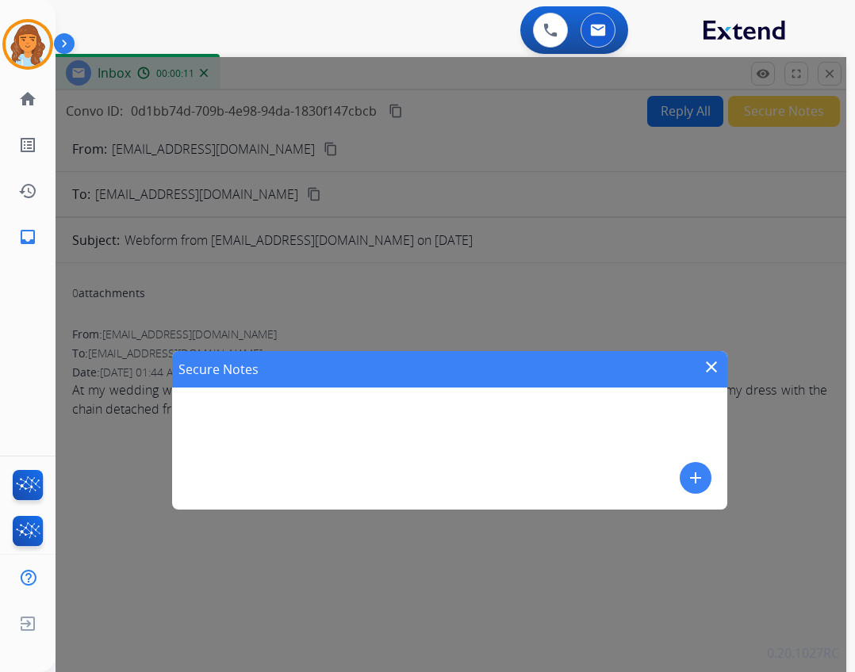
drag, startPoint x: 717, startPoint y: 505, endPoint x: 696, endPoint y: 478, distance: 33.9
click at [715, 504] on div "Secure Notes close add" at bounding box center [449, 430] width 555 height 159
click at [696, 477] on mat-icon "add" at bounding box center [695, 478] width 19 height 19
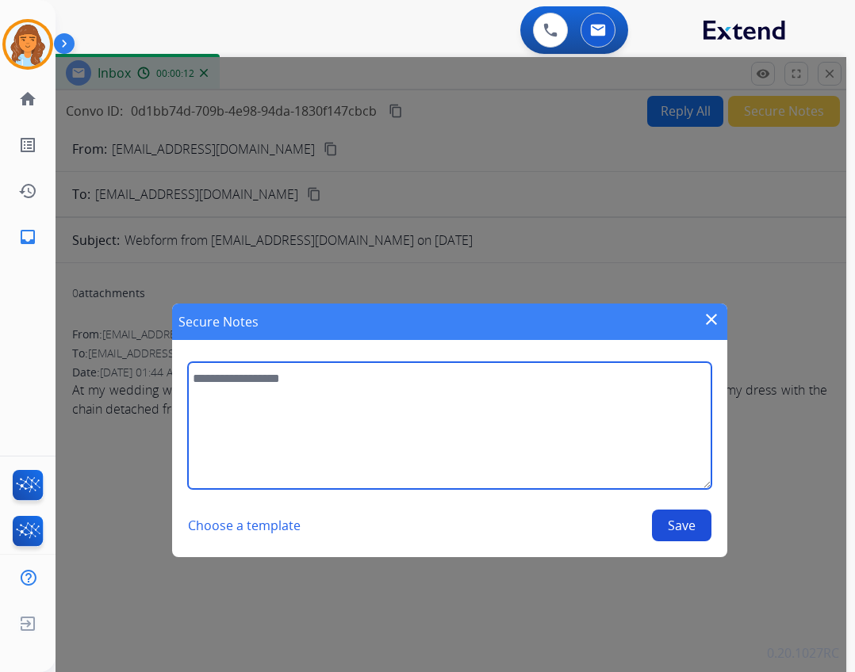
click at [403, 401] on textarea at bounding box center [449, 425] width 523 height 127
type textarea "**********"
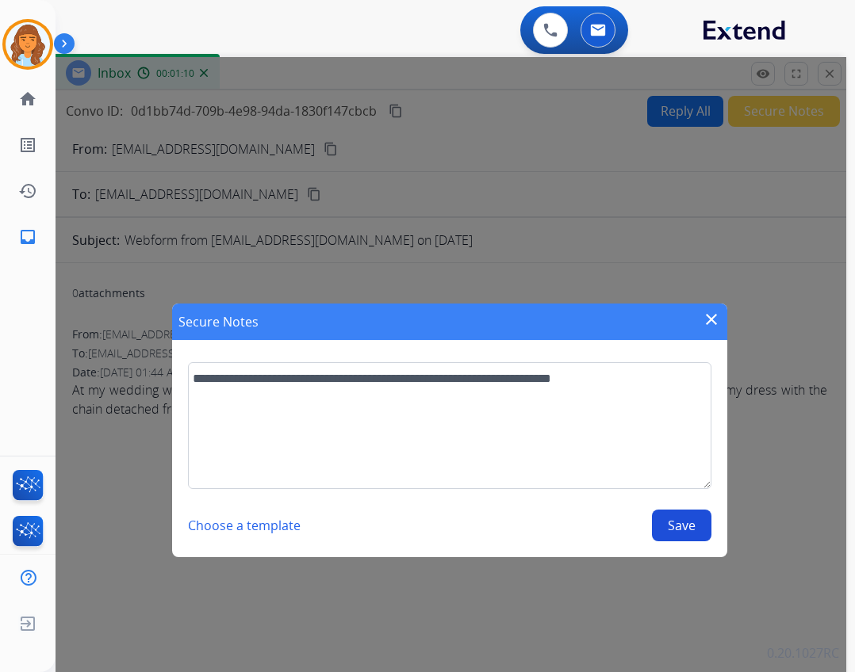
drag, startPoint x: 677, startPoint y: 524, endPoint x: 671, endPoint y: 539, distance: 16.3
click at [673, 532] on button "Save" at bounding box center [681, 526] width 59 height 32
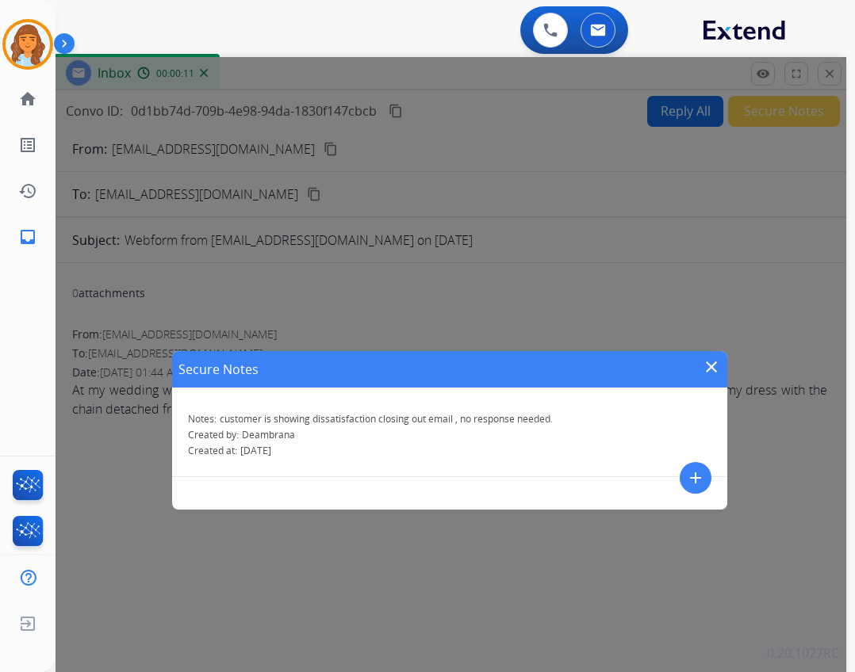
click at [708, 373] on mat-icon "close" at bounding box center [711, 367] width 19 height 19
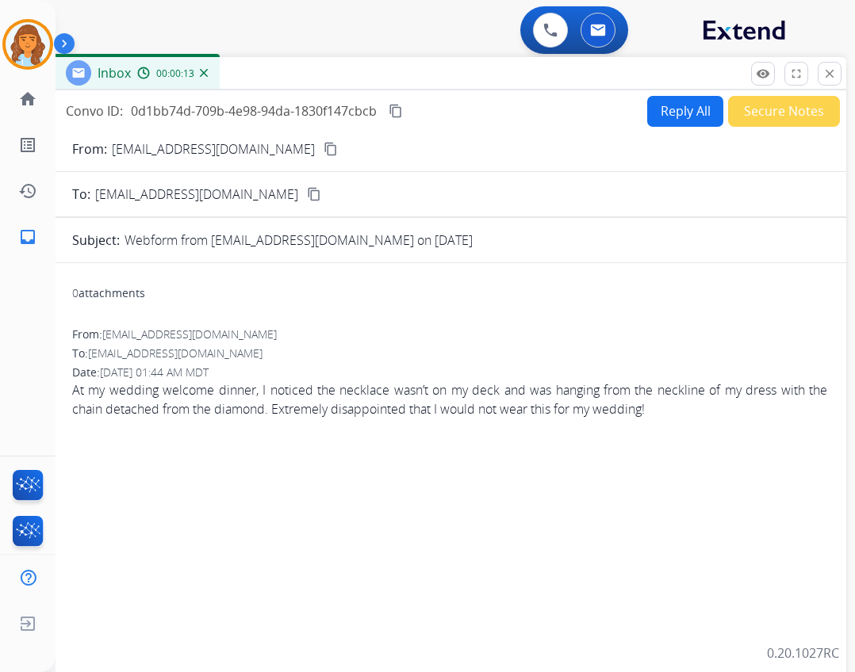
click at [647, 112] on button "Reply All" at bounding box center [685, 111] width 76 height 31
select select "**********"
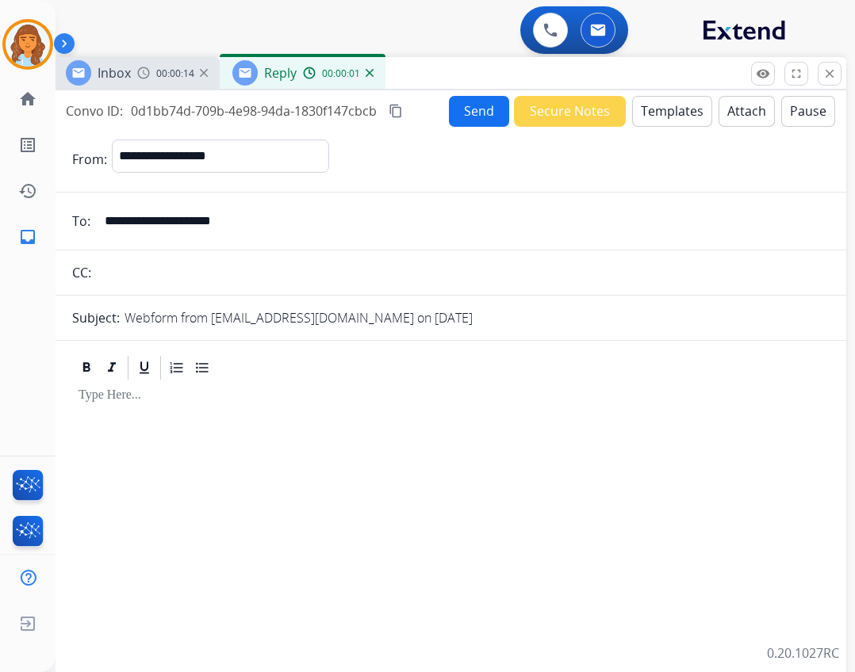
click at [520, 109] on button "Secure Notes" at bounding box center [570, 111] width 112 height 31
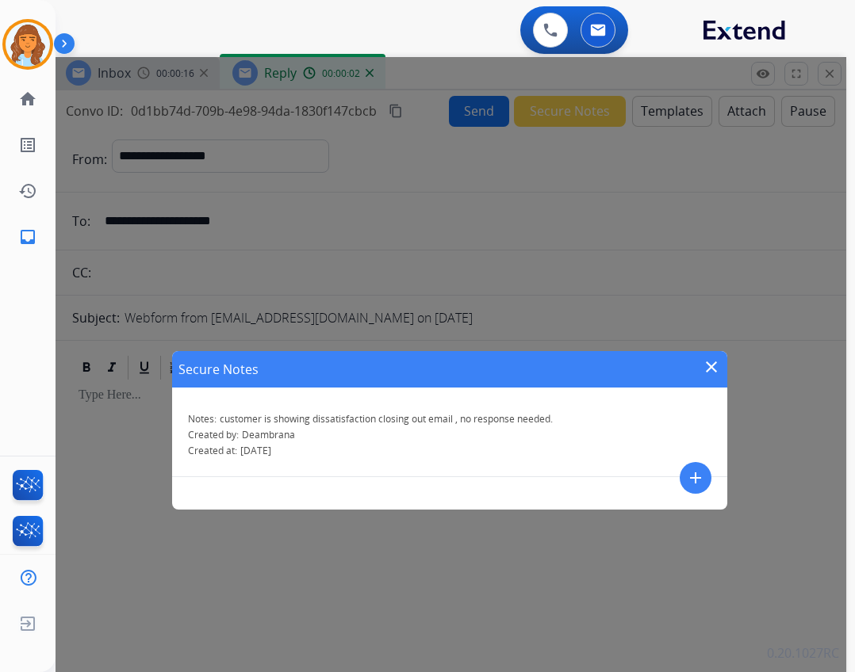
click at [708, 360] on mat-icon "close" at bounding box center [711, 367] width 19 height 19
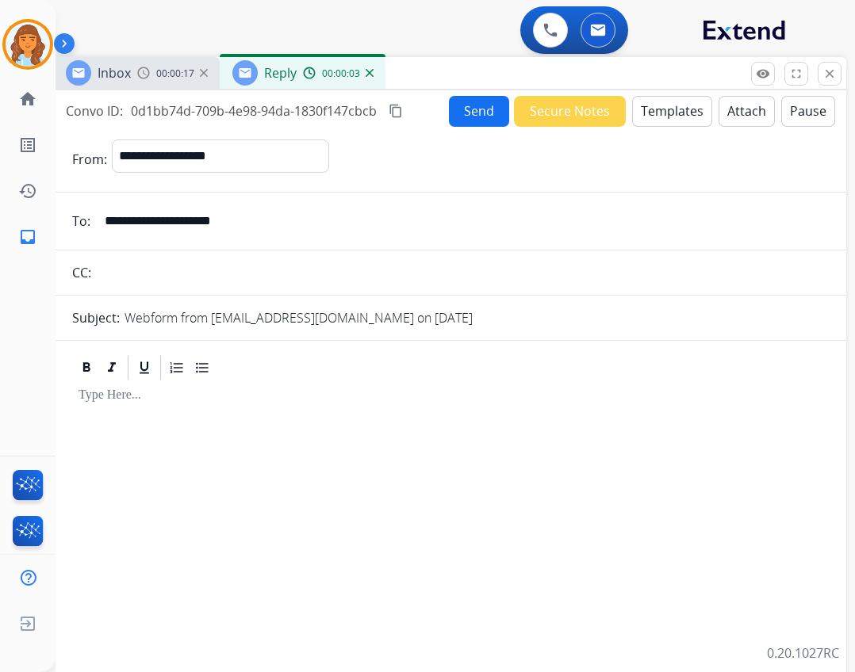
click at [477, 108] on button "Send" at bounding box center [479, 111] width 60 height 31
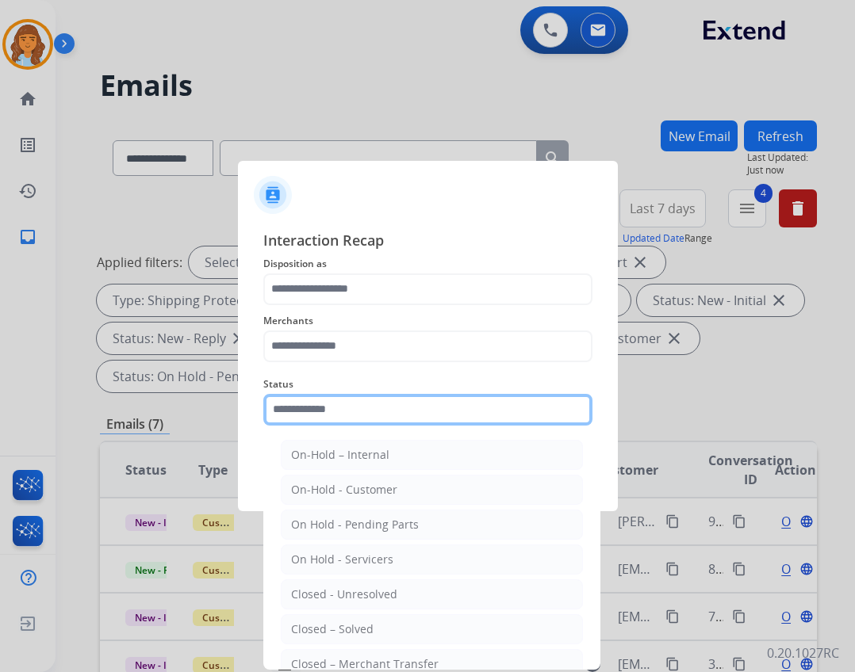
click at [533, 414] on input "text" at bounding box center [427, 410] width 329 height 32
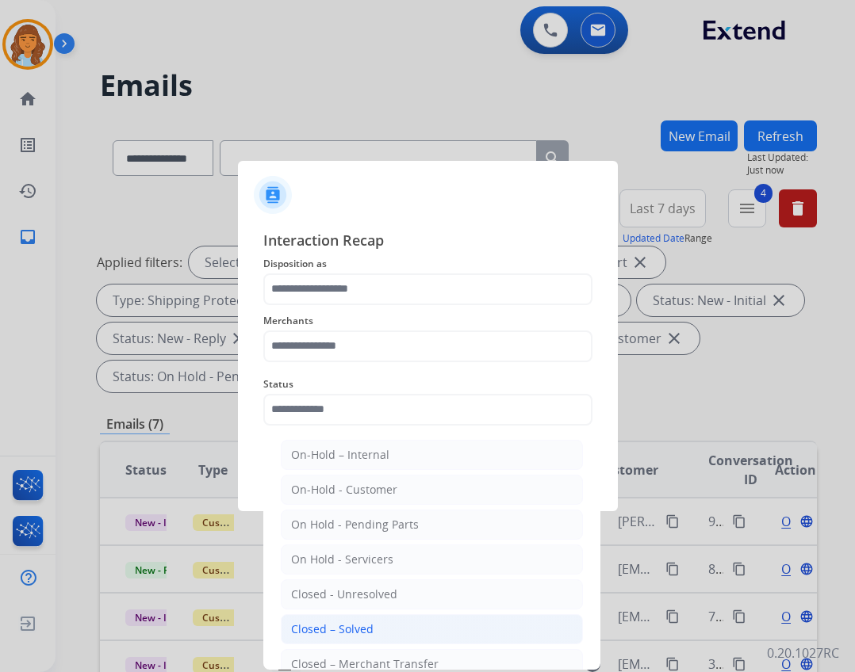
click at [468, 626] on li "Closed – Solved" at bounding box center [432, 630] width 302 height 30
type input "**********"
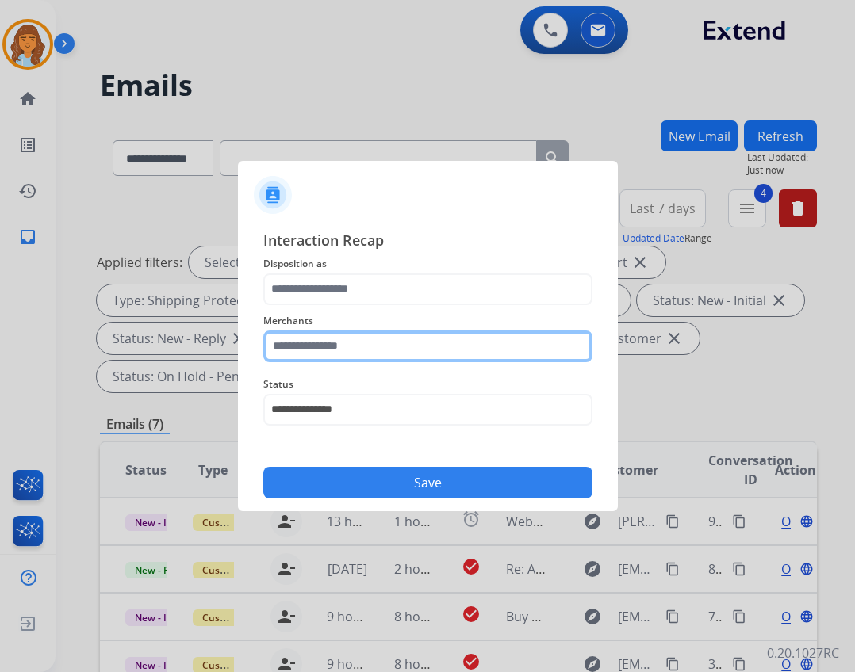
click at [412, 360] on input "text" at bounding box center [427, 347] width 329 height 32
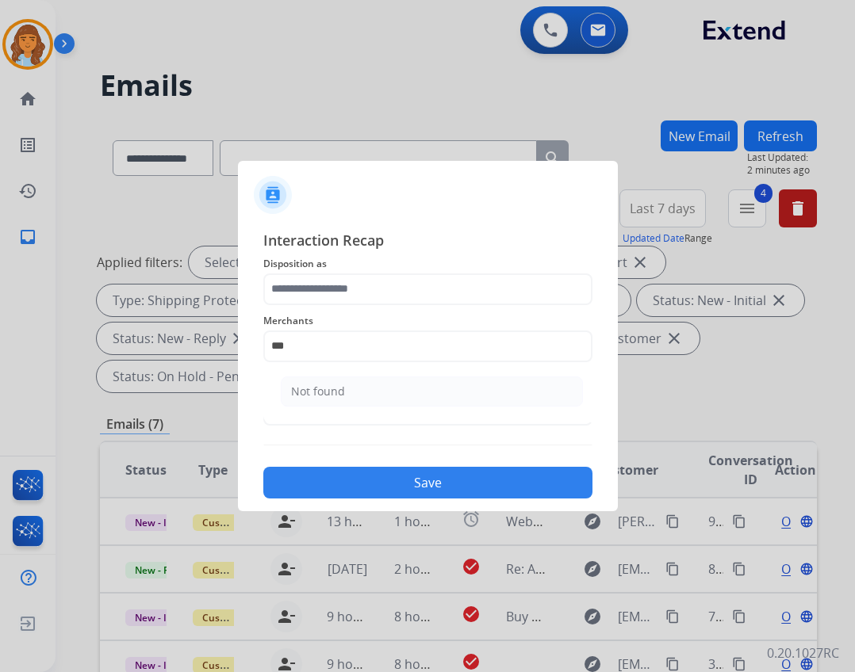
drag, startPoint x: 420, startPoint y: 392, endPoint x: 407, endPoint y: 351, distance: 42.6
click at [420, 393] on li "Not found" at bounding box center [432, 392] width 302 height 30
type input "*********"
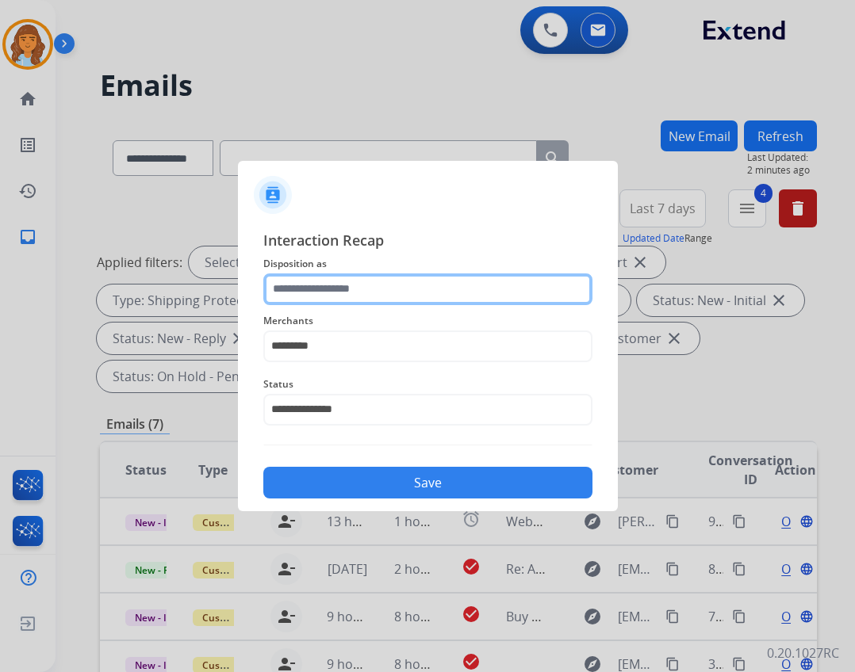
click at [396, 292] on input "text" at bounding box center [427, 290] width 329 height 32
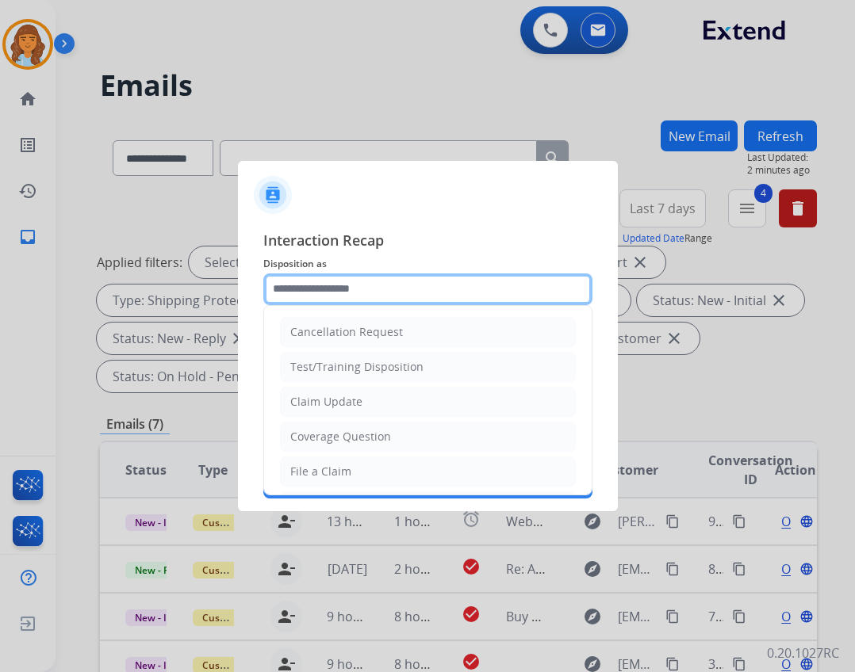
scroll to position [238, 0]
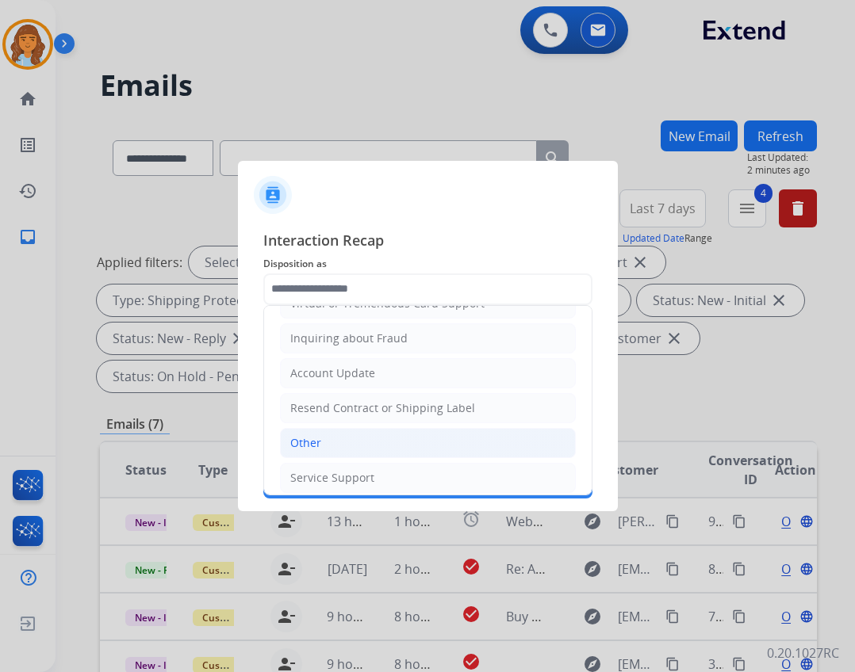
click at [392, 439] on li "Other" at bounding box center [428, 443] width 296 height 30
type input "*****"
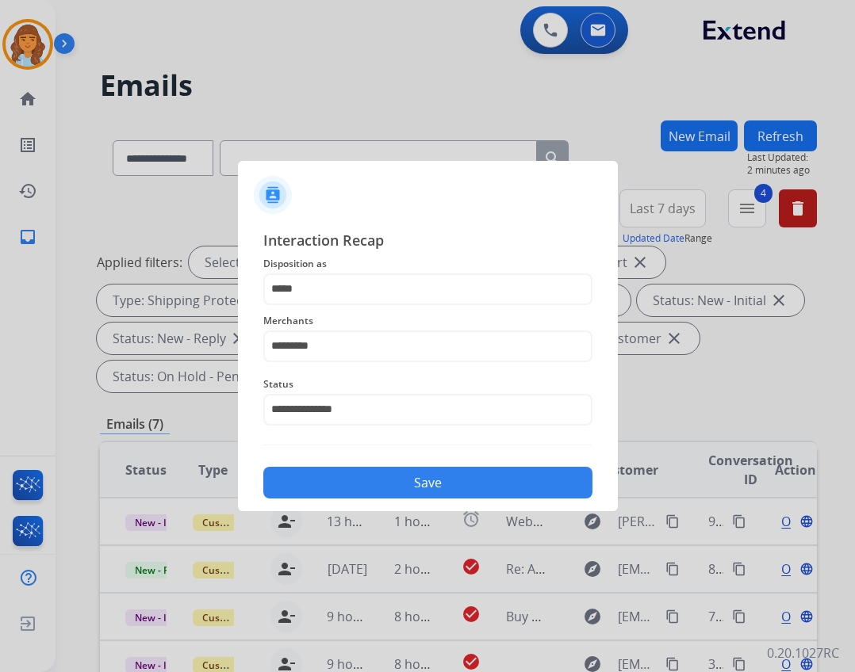
click at [408, 468] on button "Save" at bounding box center [427, 483] width 329 height 32
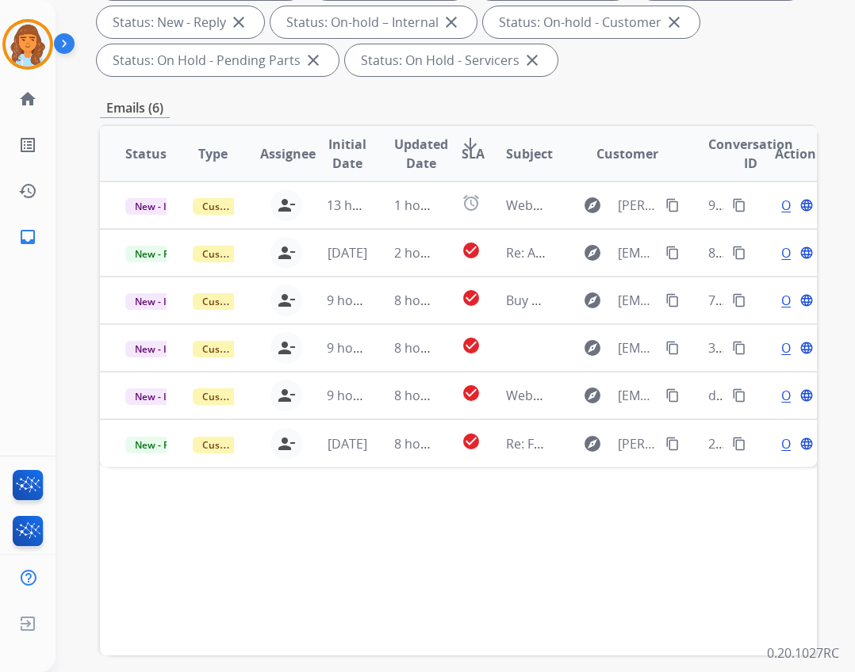
scroll to position [317, 0]
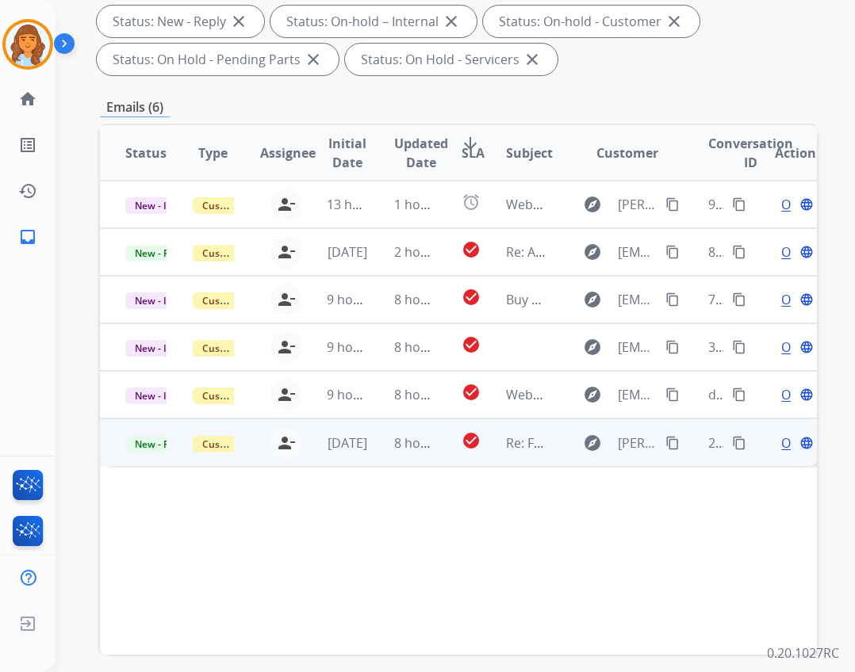
click at [481, 447] on td "Re: Final Notice: Immediate Escalation to Consumer Court – Breach of U.S. Warra…" at bounding box center [514, 443] width 67 height 48
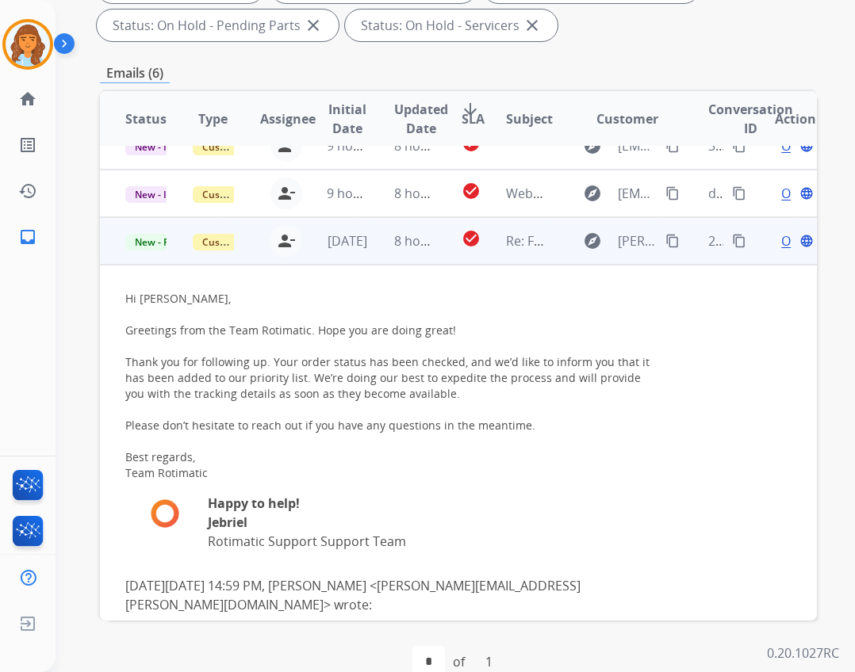
scroll to position [382, 0]
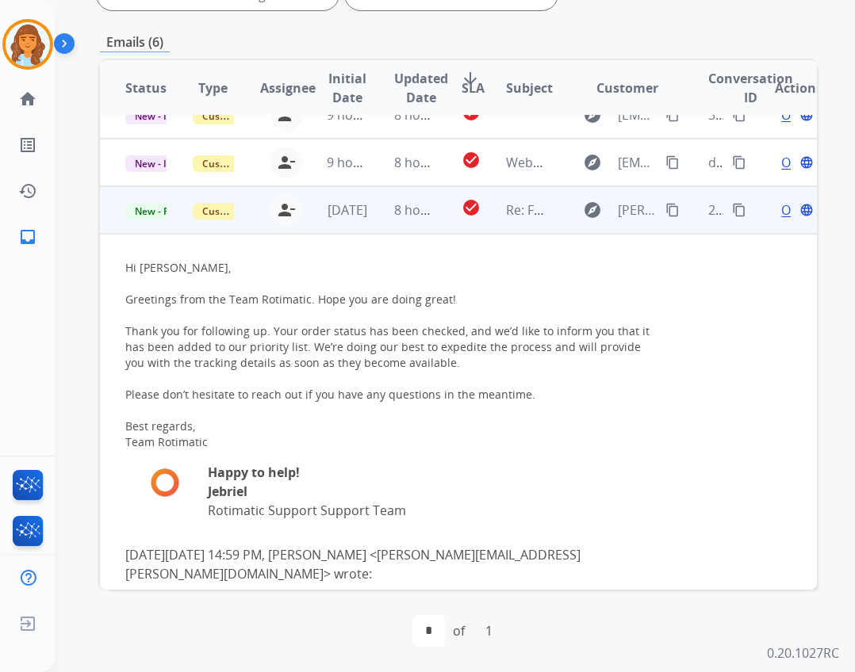
click at [665, 212] on mat-icon "content_copy" at bounding box center [672, 210] width 14 height 14
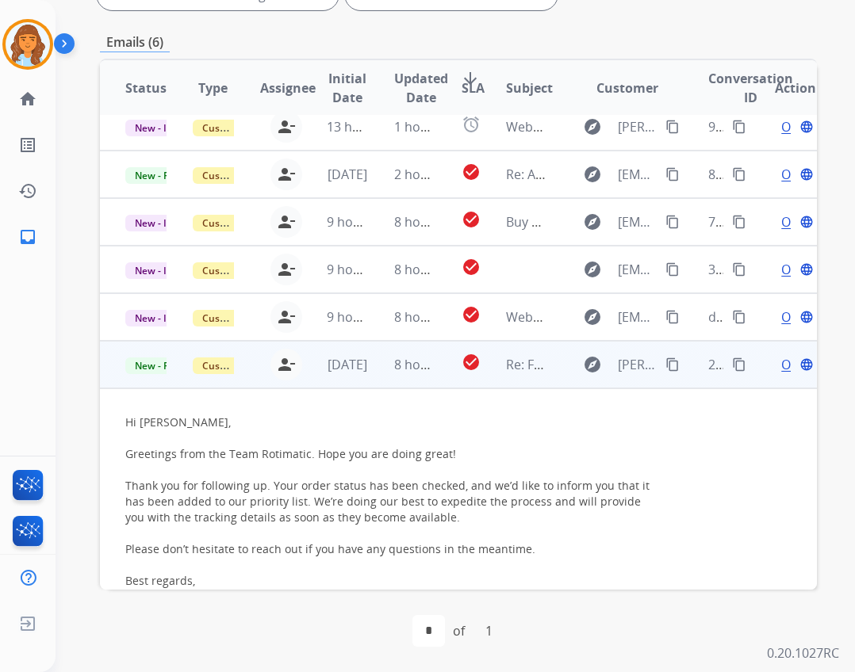
scroll to position [9, 0]
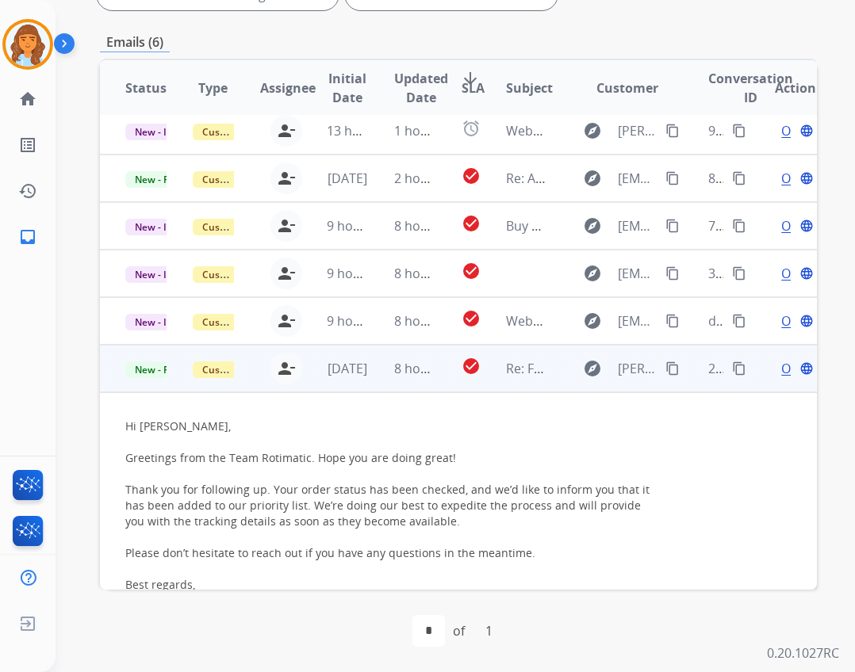
click at [781, 366] on span "Open" at bounding box center [797, 368] width 33 height 19
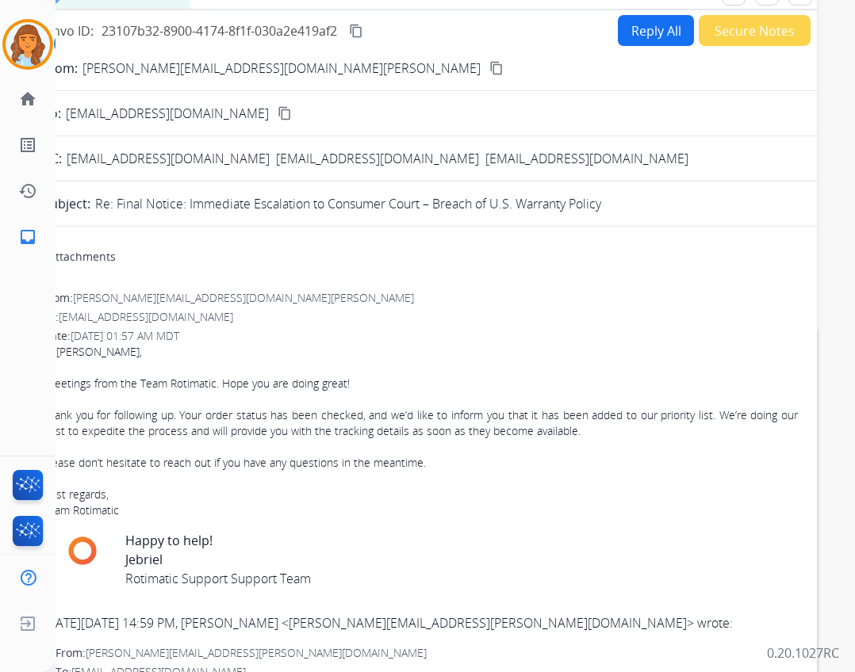
scroll to position [0, 0]
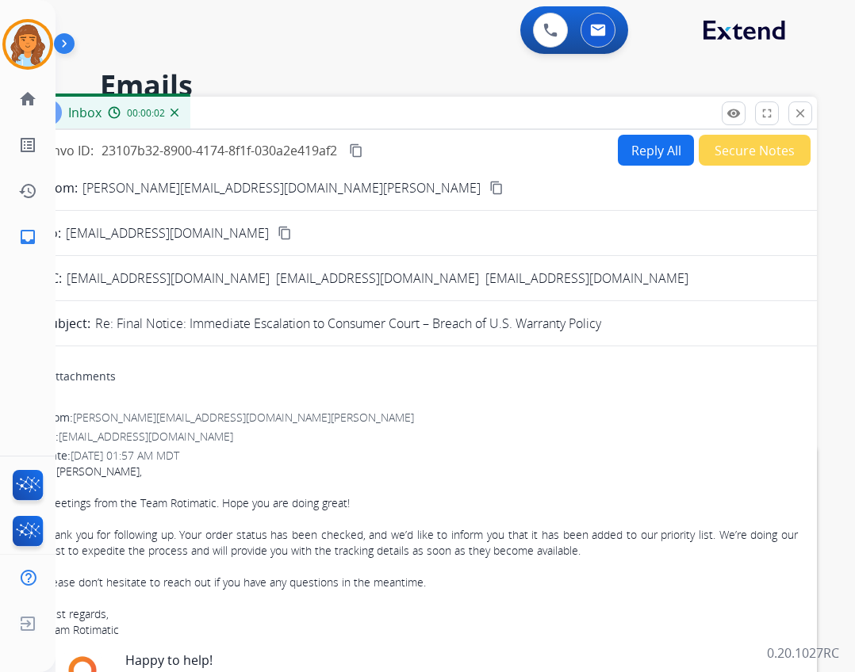
click at [787, 159] on button "Secure Notes" at bounding box center [755, 150] width 112 height 31
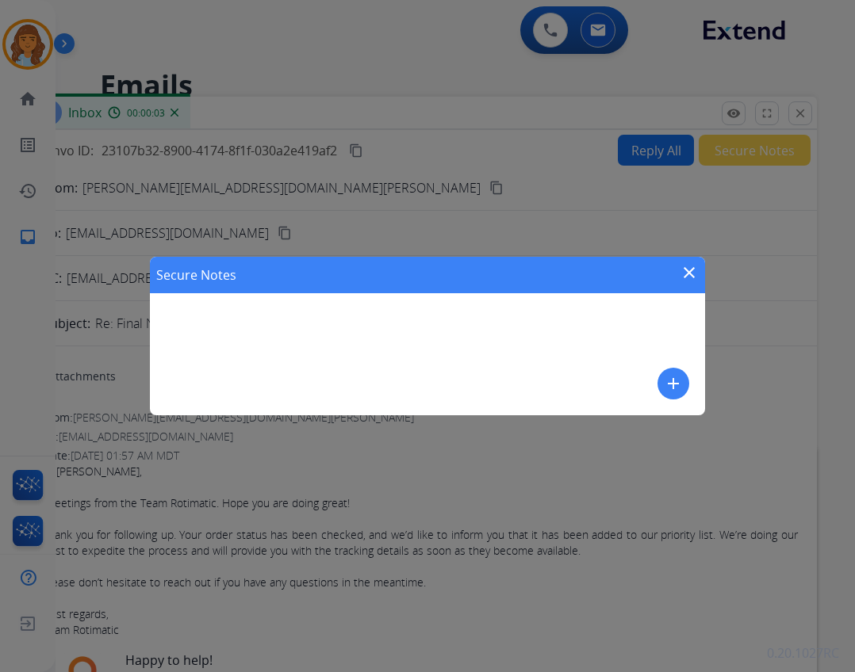
click at [682, 375] on mat-icon "add" at bounding box center [673, 383] width 19 height 19
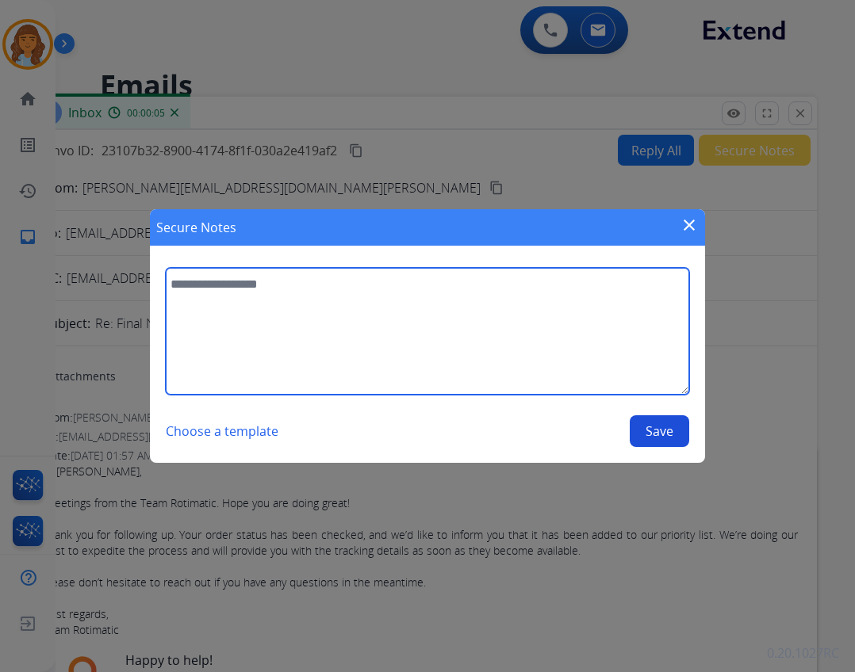
click at [332, 339] on textarea at bounding box center [427, 331] width 523 height 127
type textarea "**********"
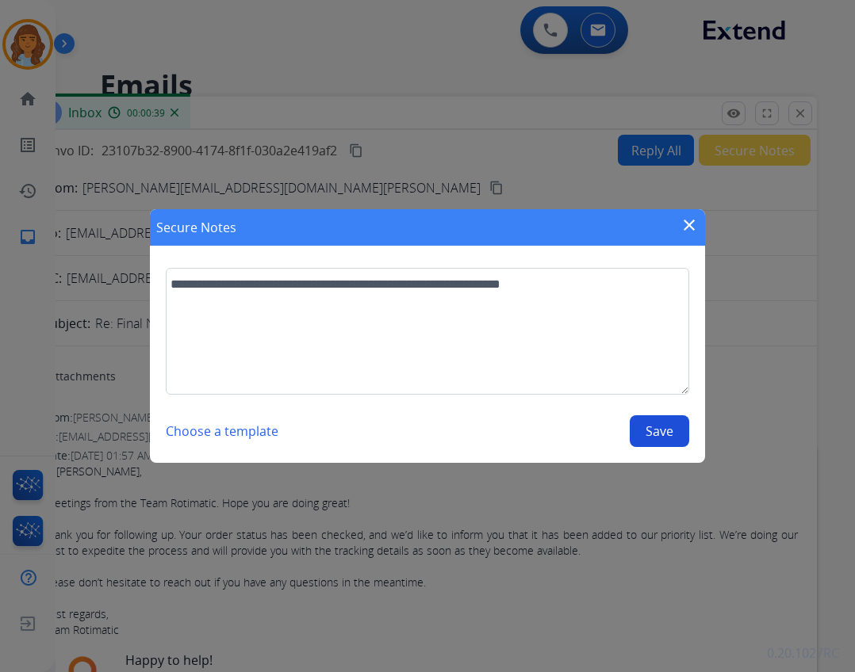
click at [646, 427] on button "Save" at bounding box center [659, 432] width 59 height 32
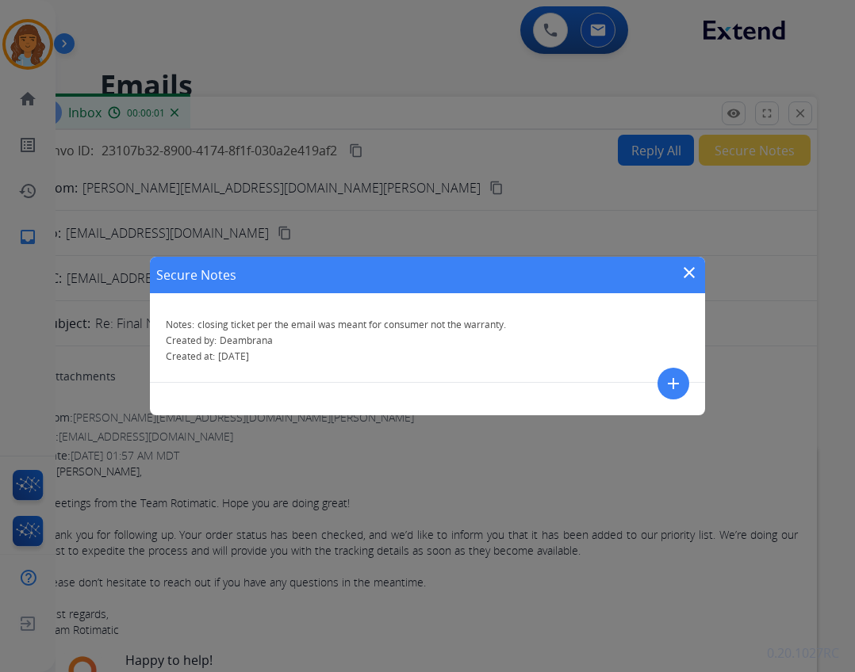
click at [680, 274] on mat-icon "close" at bounding box center [689, 272] width 19 height 19
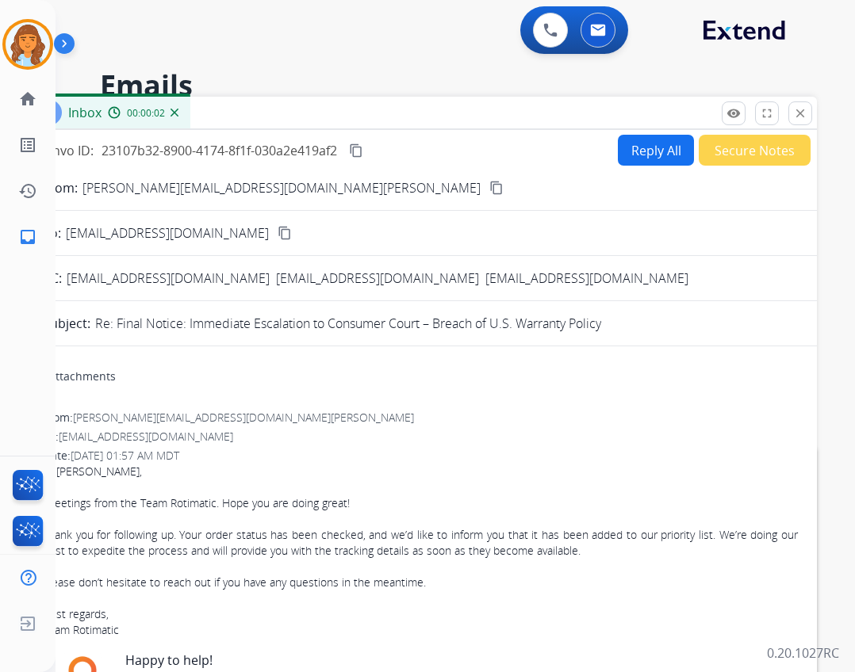
click at [656, 152] on button "Reply All" at bounding box center [656, 150] width 76 height 31
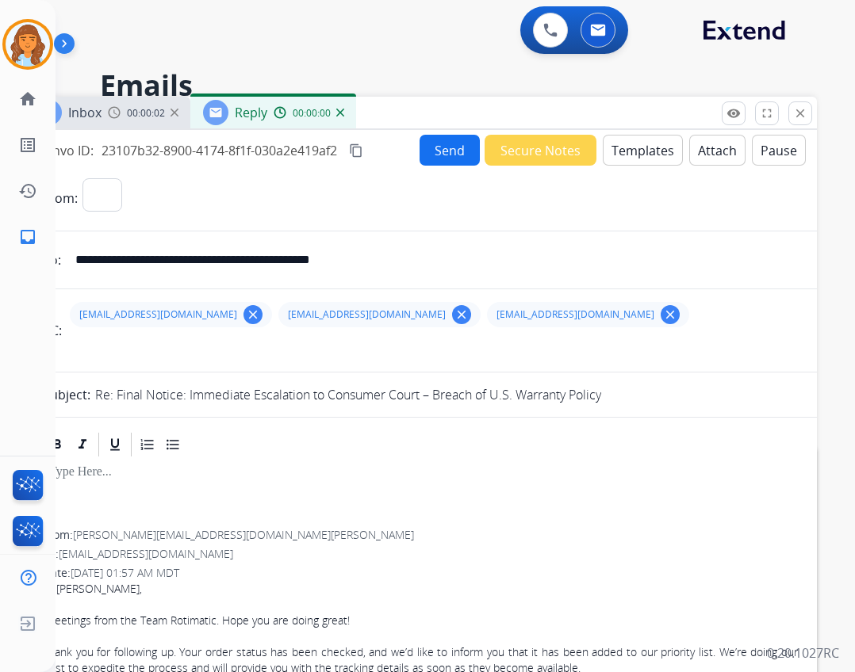
select select "**********"
click at [448, 147] on button "Send" at bounding box center [449, 150] width 60 height 31
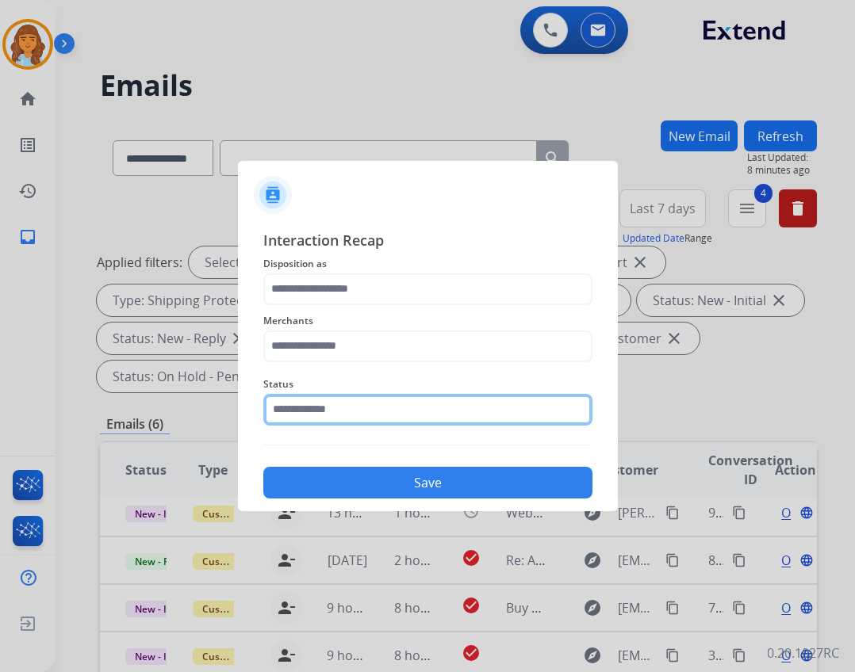
click at [477, 407] on input "text" at bounding box center [427, 410] width 329 height 32
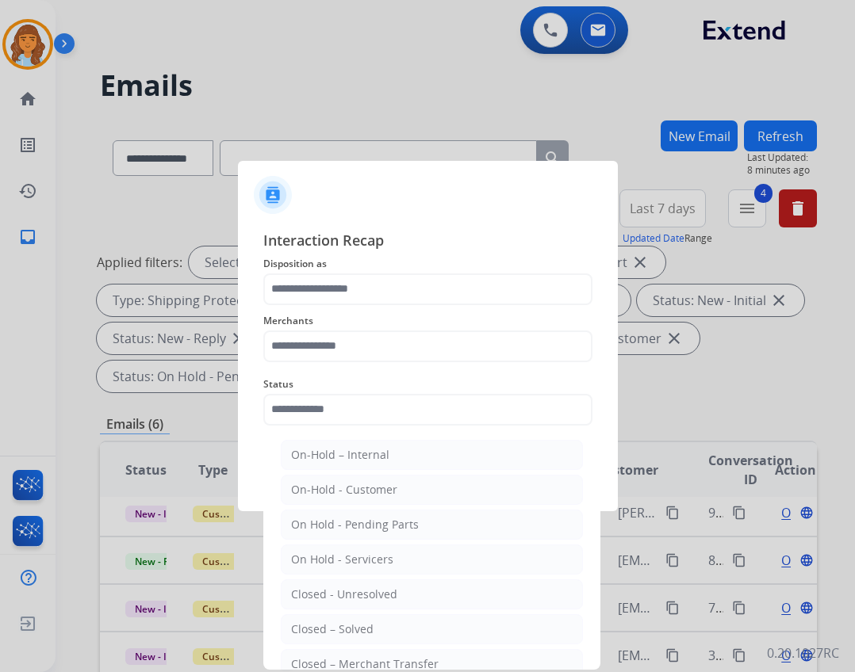
click at [404, 630] on li "Closed – Solved" at bounding box center [432, 630] width 302 height 30
type input "**********"
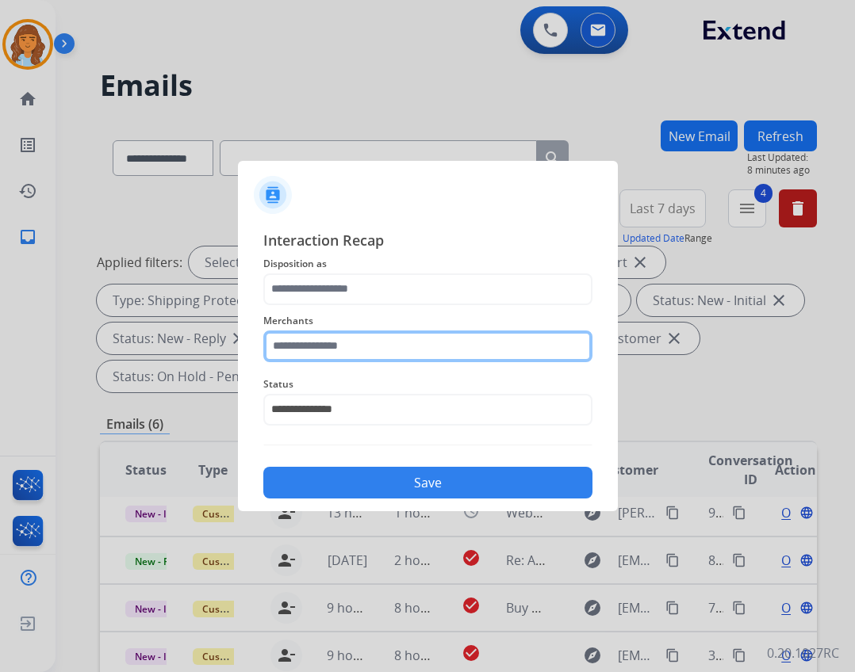
click at [343, 347] on input "text" at bounding box center [427, 347] width 329 height 32
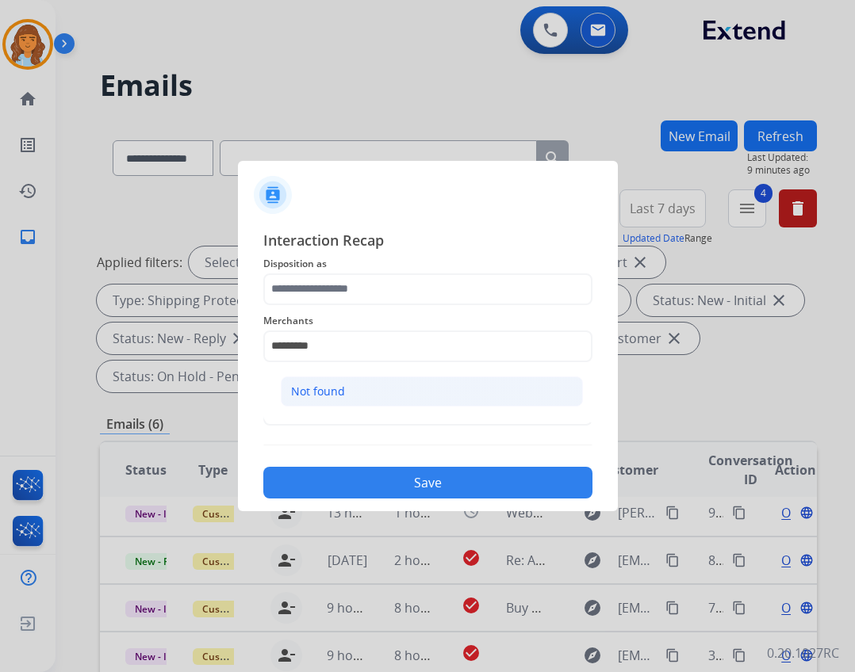
click at [413, 400] on li "Not found" at bounding box center [432, 392] width 302 height 30
type input "*********"
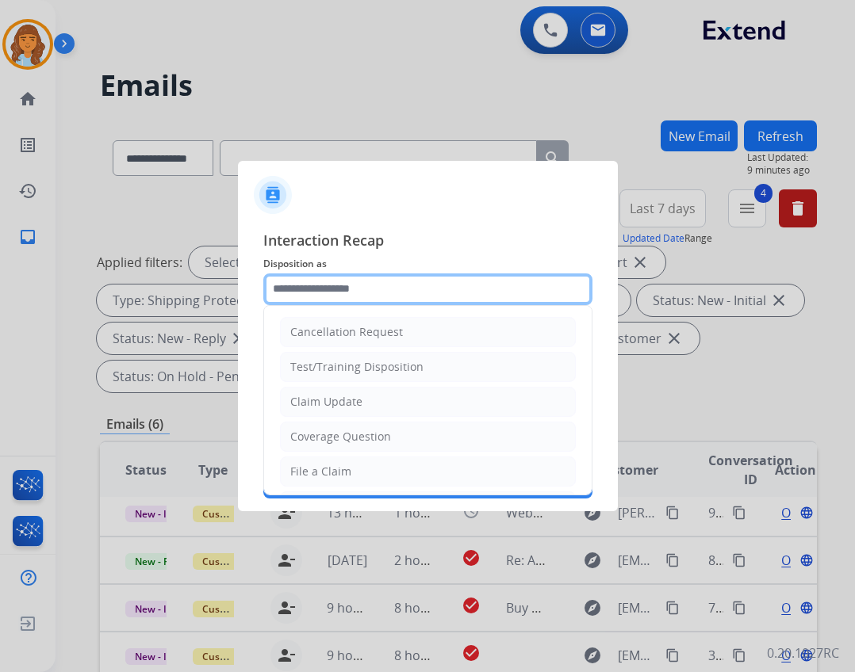
click at [363, 292] on input "text" at bounding box center [427, 290] width 329 height 32
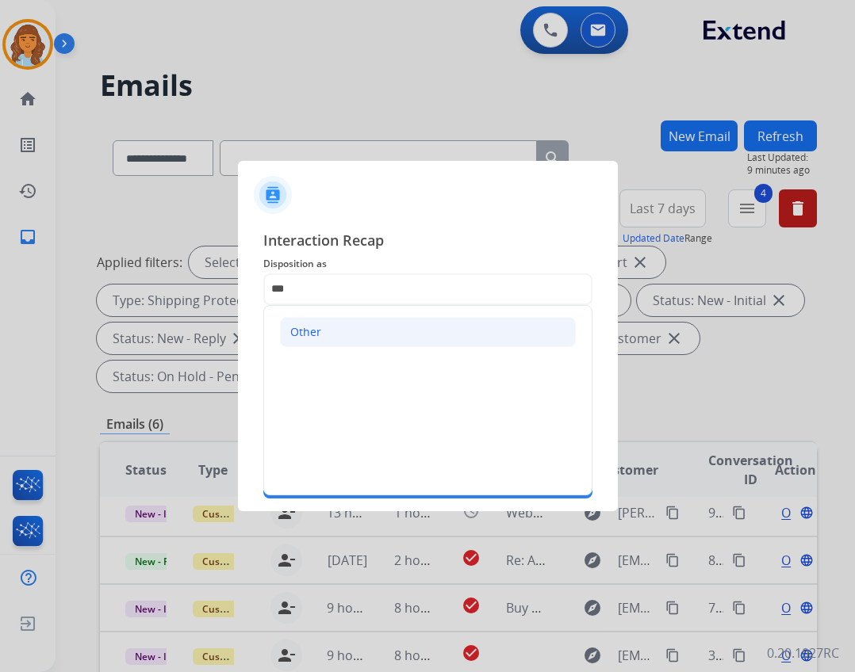
click at [417, 319] on li "Other" at bounding box center [428, 332] width 296 height 30
type input "*****"
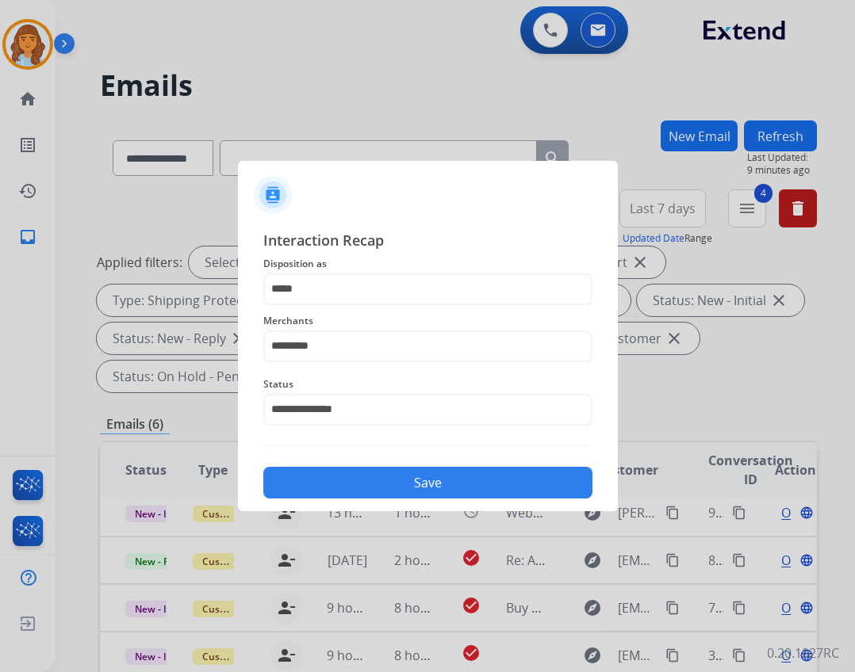
click at [453, 493] on button "Save" at bounding box center [427, 483] width 329 height 32
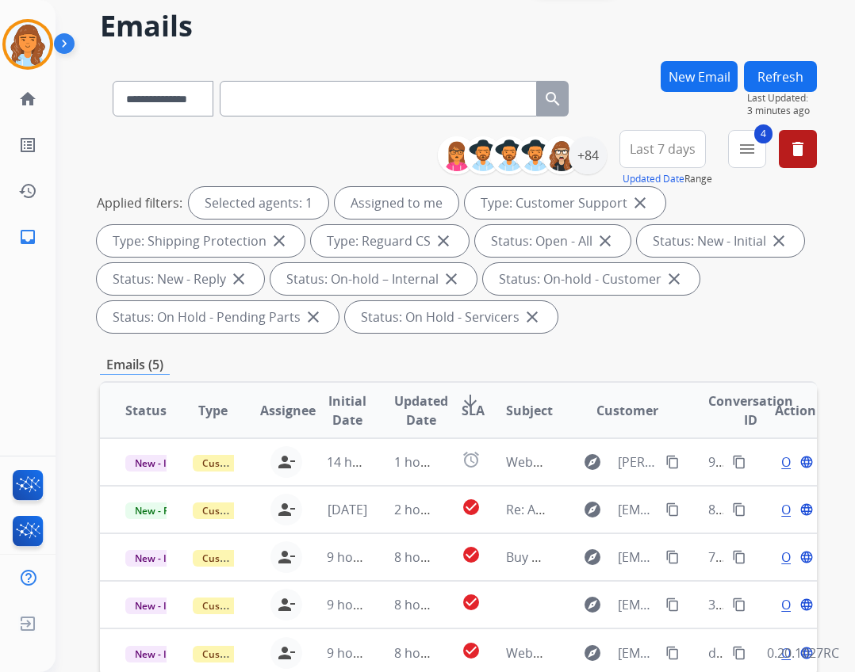
scroll to position [238, 0]
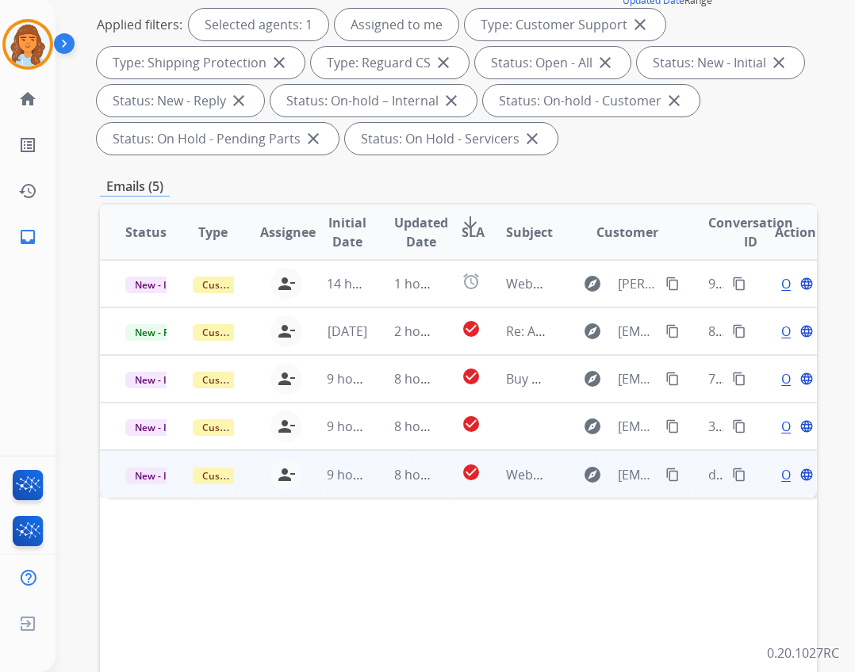
click at [504, 491] on td "Webform from doombert@yahoo.com on 08/22/2025" at bounding box center [514, 474] width 67 height 48
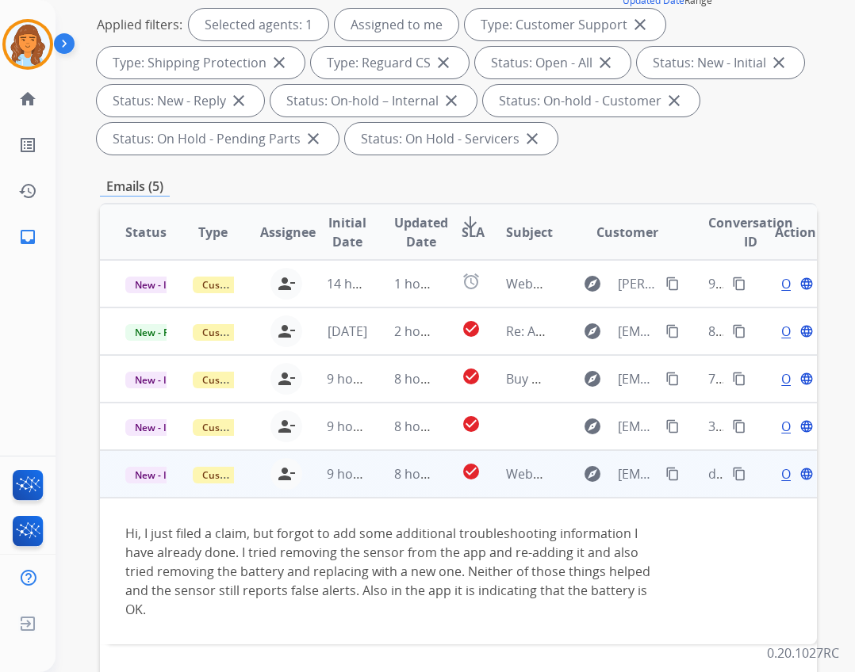
click at [775, 469] on div "Open language" at bounding box center [795, 474] width 41 height 19
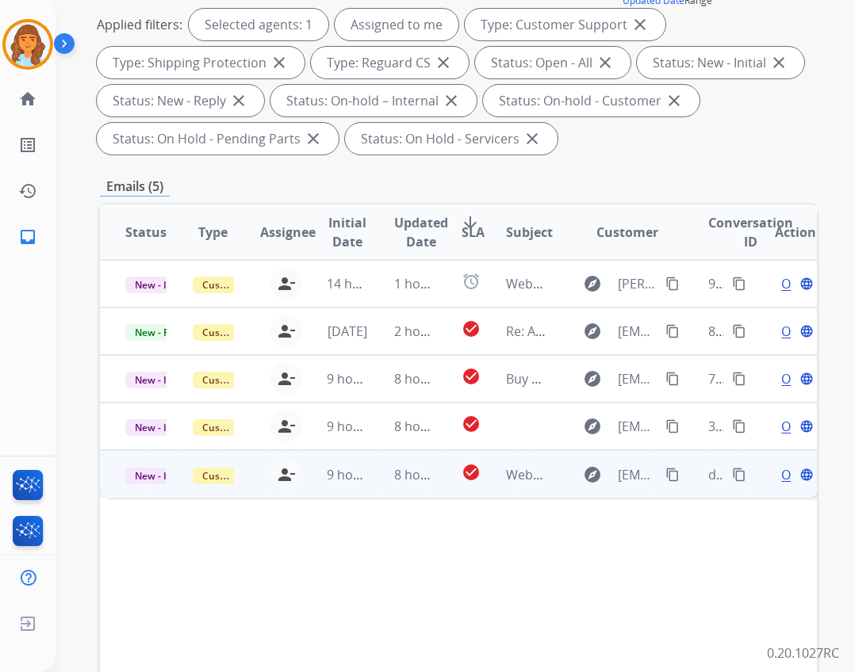
click at [775, 469] on div "Open language" at bounding box center [795, 474] width 41 height 19
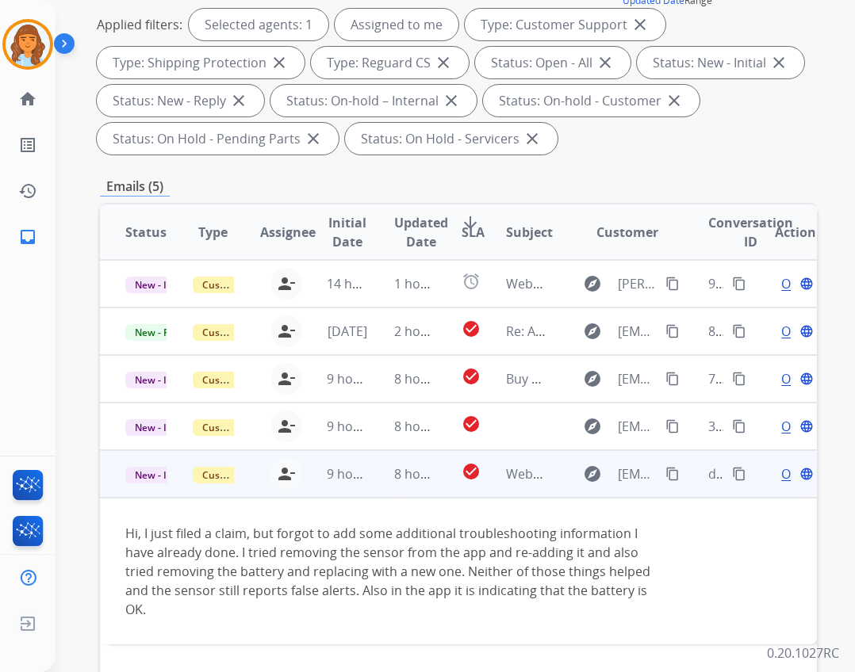
click at [781, 473] on span "Open" at bounding box center [797, 474] width 33 height 19
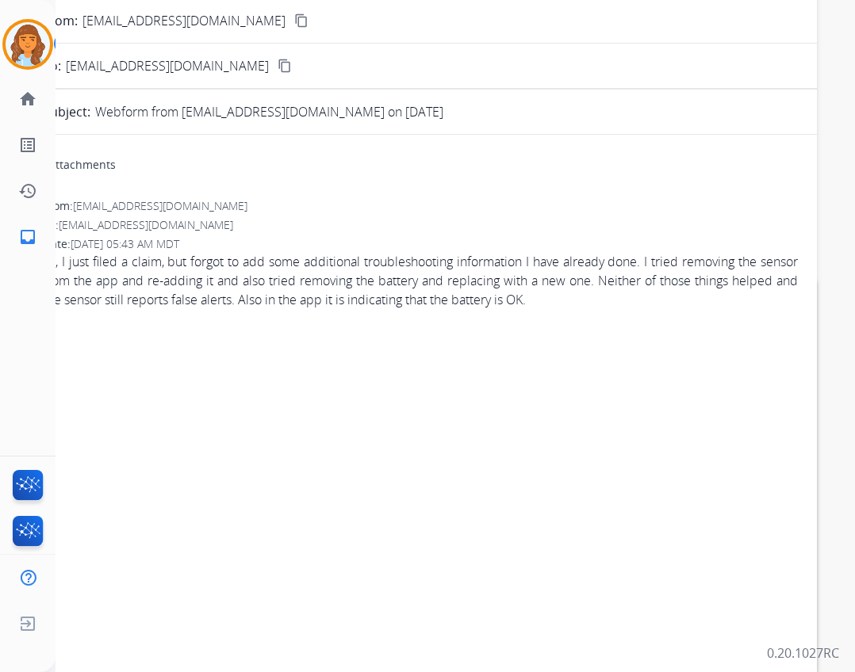
scroll to position [0, 0]
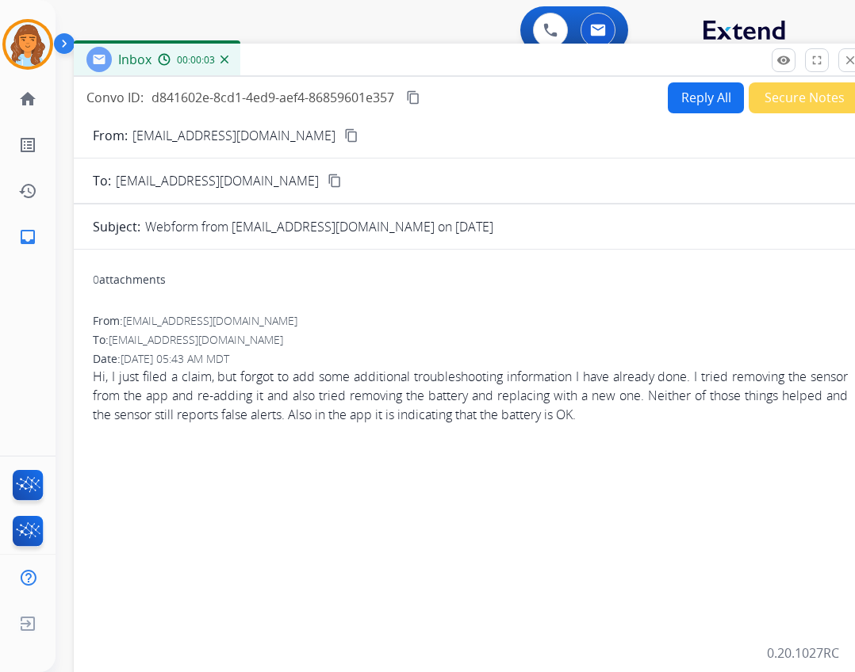
drag, startPoint x: 311, startPoint y: 109, endPoint x: 359, endPoint y: 56, distance: 72.4
click at [359, 56] on div "Inbox 00:00:03" at bounding box center [470, 60] width 793 height 33
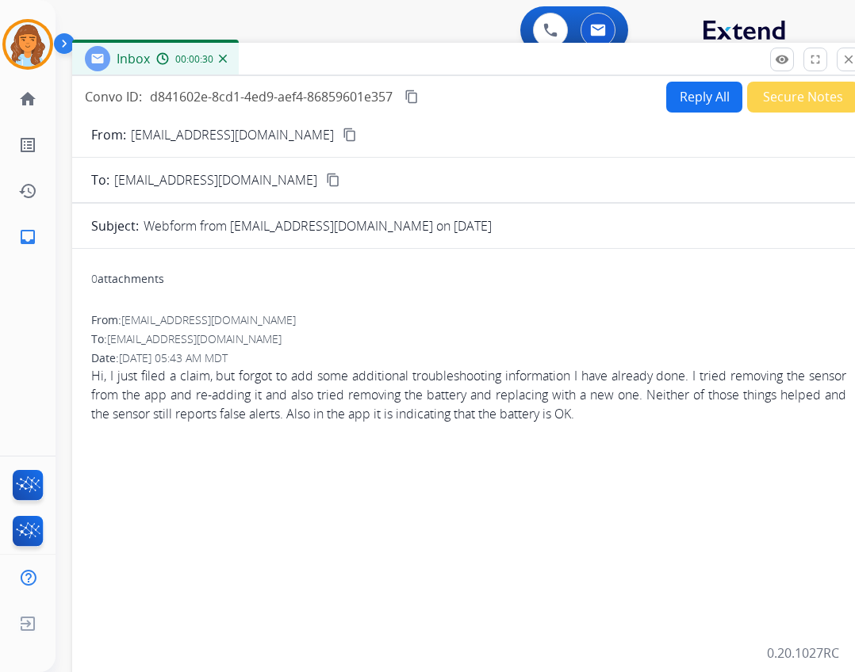
click at [682, 82] on div "Reply All Secure Notes" at bounding box center [759, 97] width 197 height 31
click at [681, 96] on button "Reply All" at bounding box center [704, 97] width 76 height 31
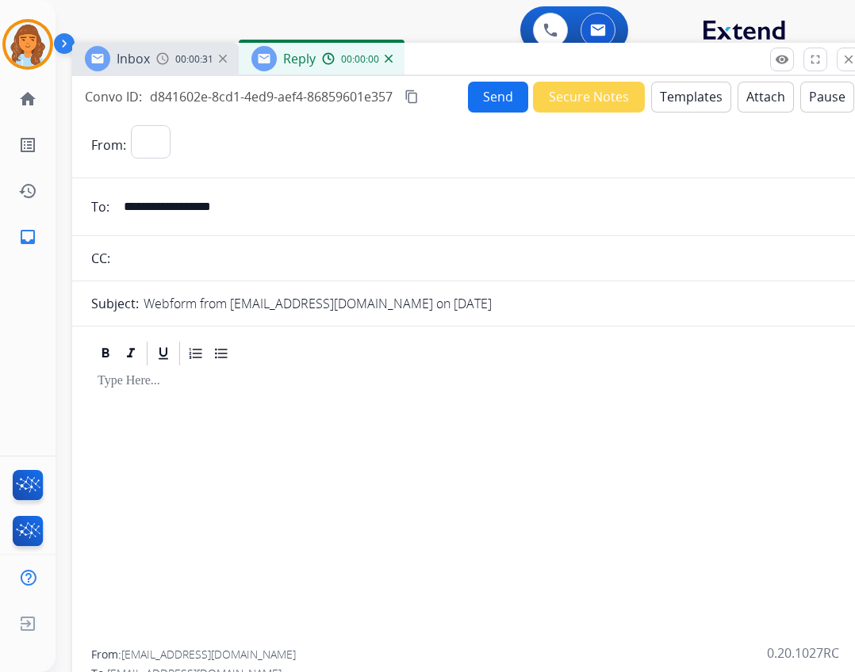
select select "**********"
click at [664, 94] on button "Templates" at bounding box center [691, 97] width 80 height 31
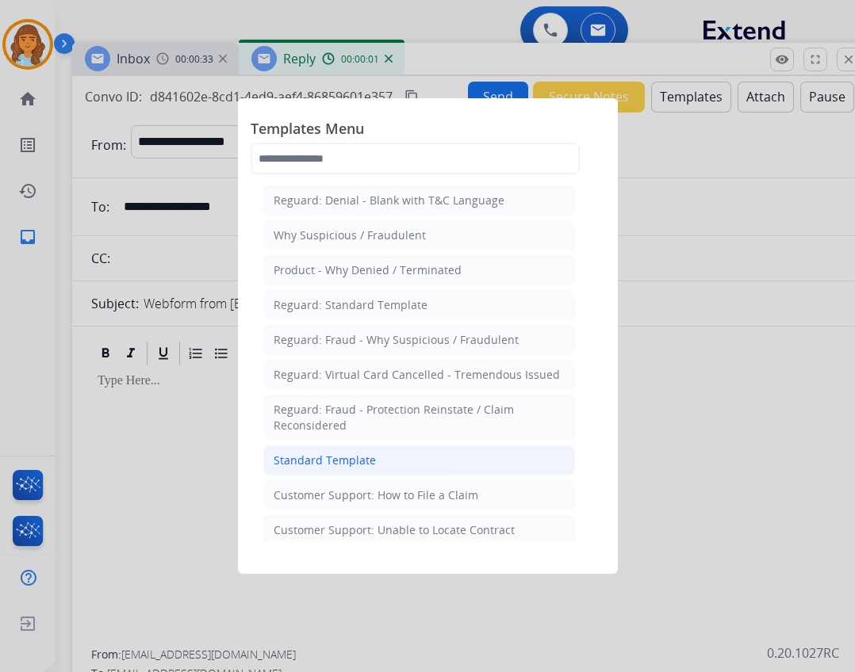
click at [365, 451] on li "Standard Template" at bounding box center [419, 461] width 312 height 30
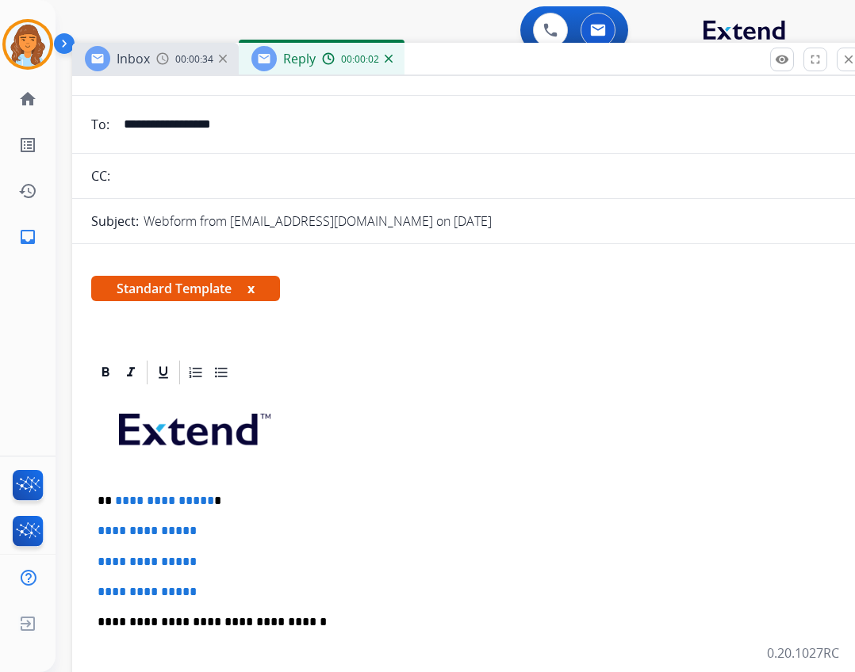
scroll to position [159, 0]
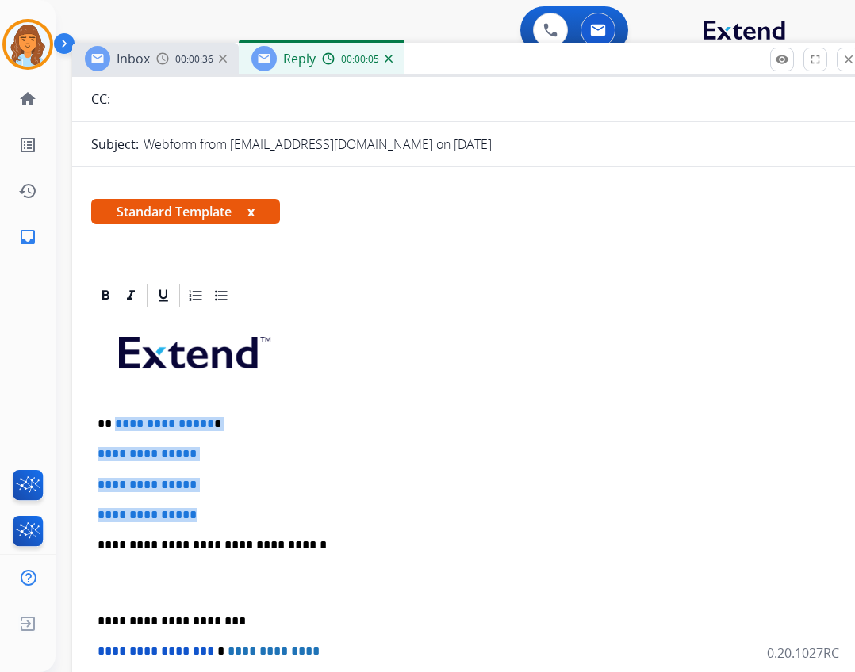
drag, startPoint x: 114, startPoint y: 423, endPoint x: 205, endPoint y: 510, distance: 125.6
click at [205, 510] on div "**********" at bounding box center [468, 583] width 755 height 546
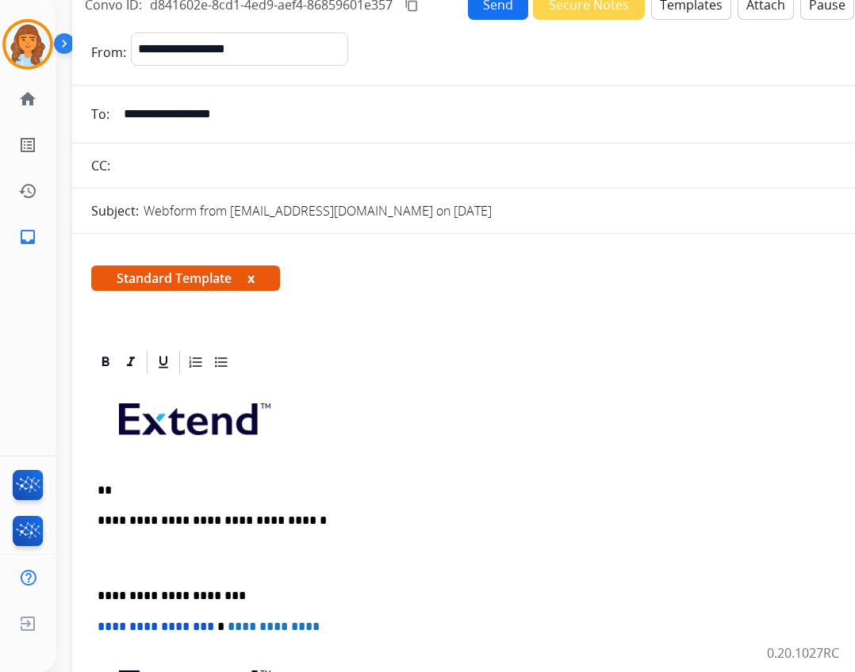
scroll to position [79, 0]
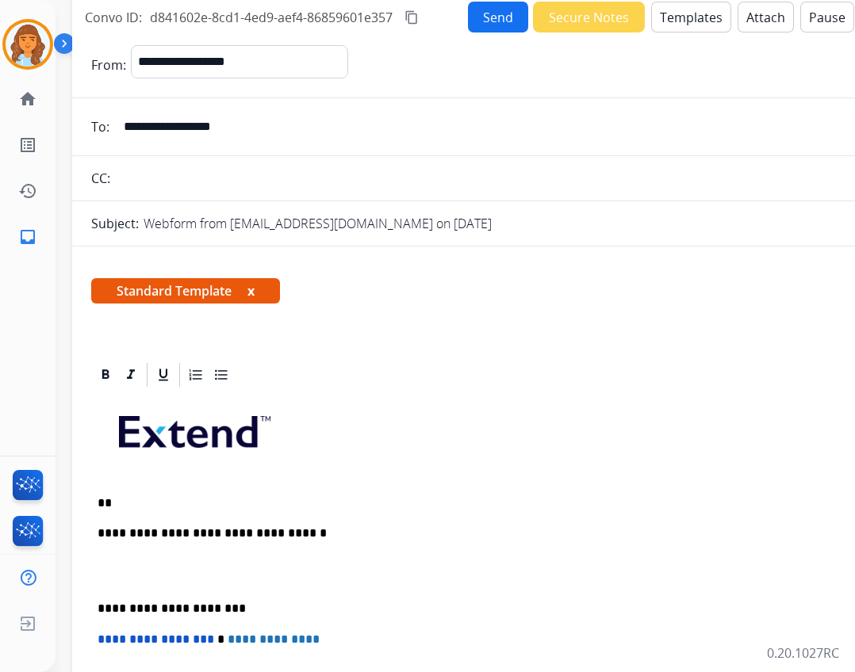
drag, startPoint x: 278, startPoint y: 125, endPoint x: 124, endPoint y: 109, distance: 154.7
click at [124, 109] on form "**********" at bounding box center [468, 505] width 793 height 944
drag, startPoint x: 124, startPoint y: 109, endPoint x: 117, endPoint y: 114, distance: 9.0
click at [117, 114] on input "**********" at bounding box center [480, 127] width 732 height 32
drag, startPoint x: 123, startPoint y: 121, endPoint x: 267, endPoint y: 134, distance: 144.9
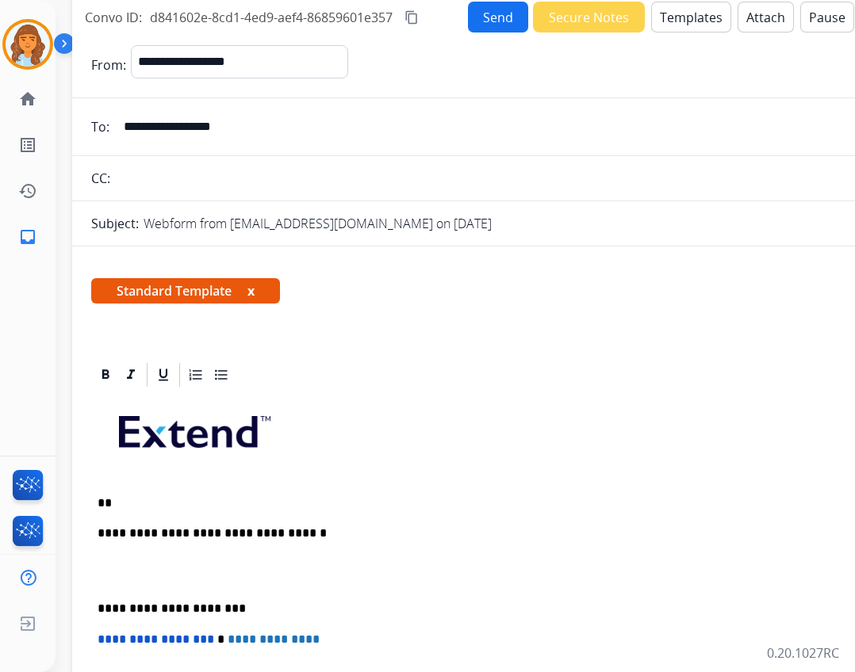
click at [267, 134] on input "**********" at bounding box center [480, 127] width 732 height 32
click at [128, 504] on p "**" at bounding box center [463, 503] width 730 height 14
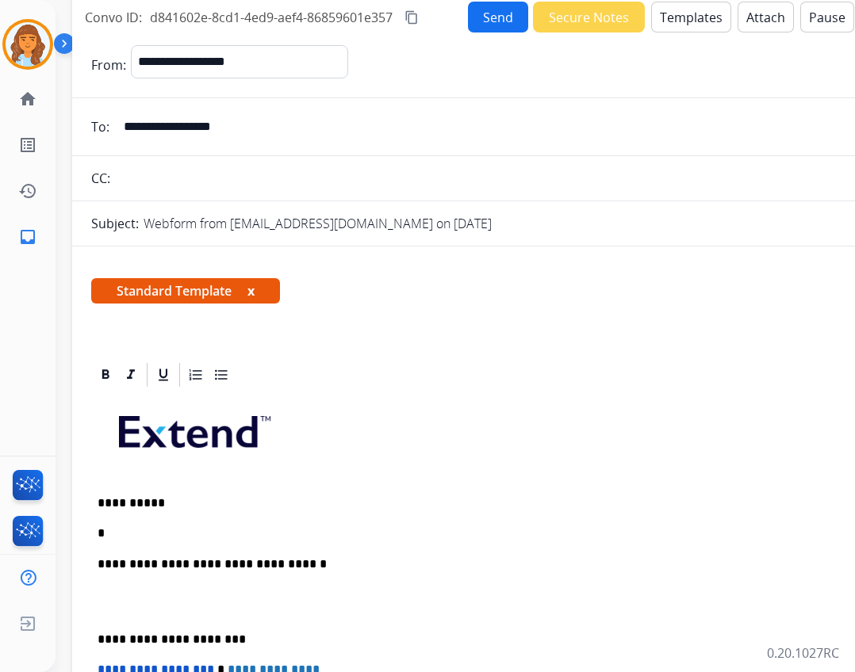
click at [190, 538] on p "*" at bounding box center [463, 534] width 730 height 14
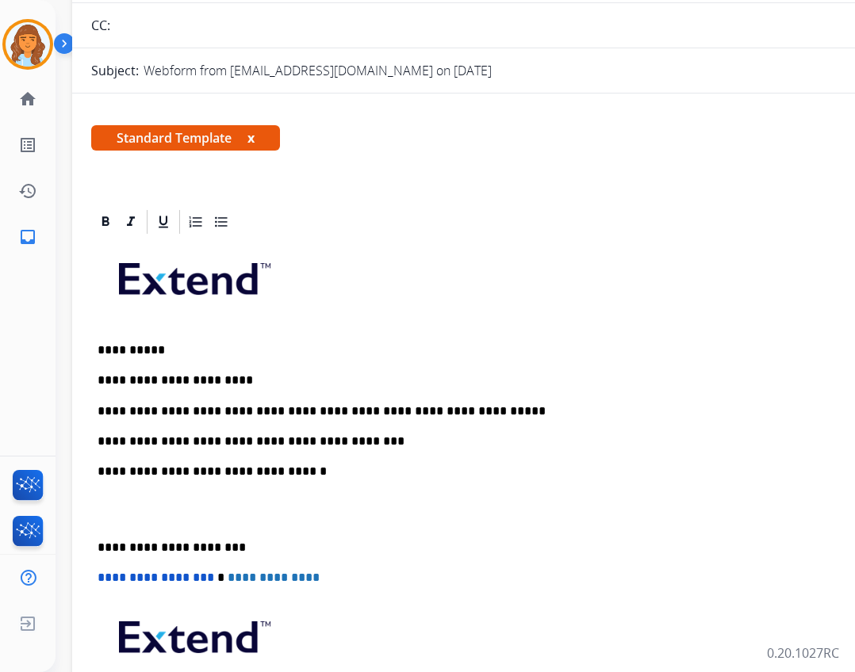
scroll to position [159, 0]
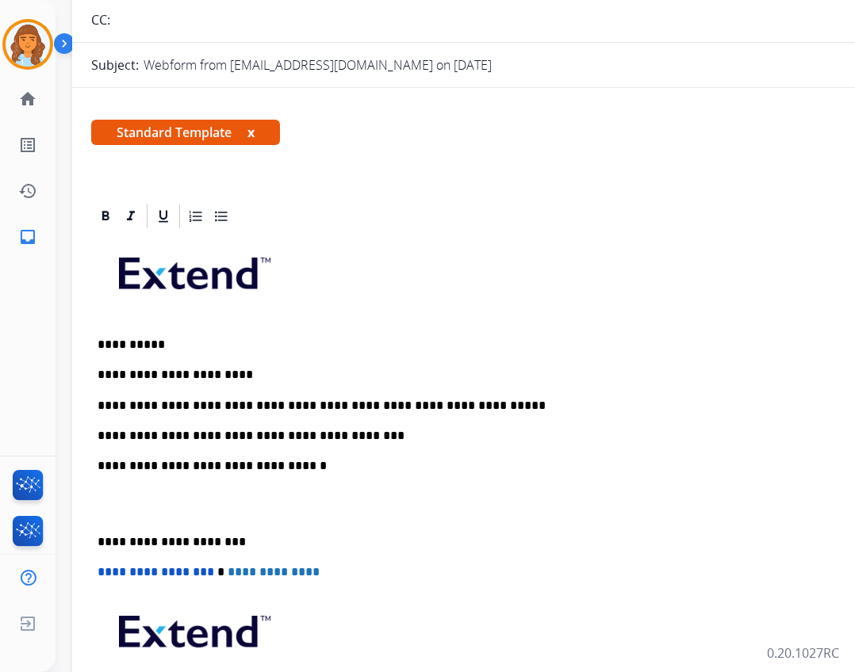
click at [98, 535] on div "**********" at bounding box center [468, 504] width 755 height 546
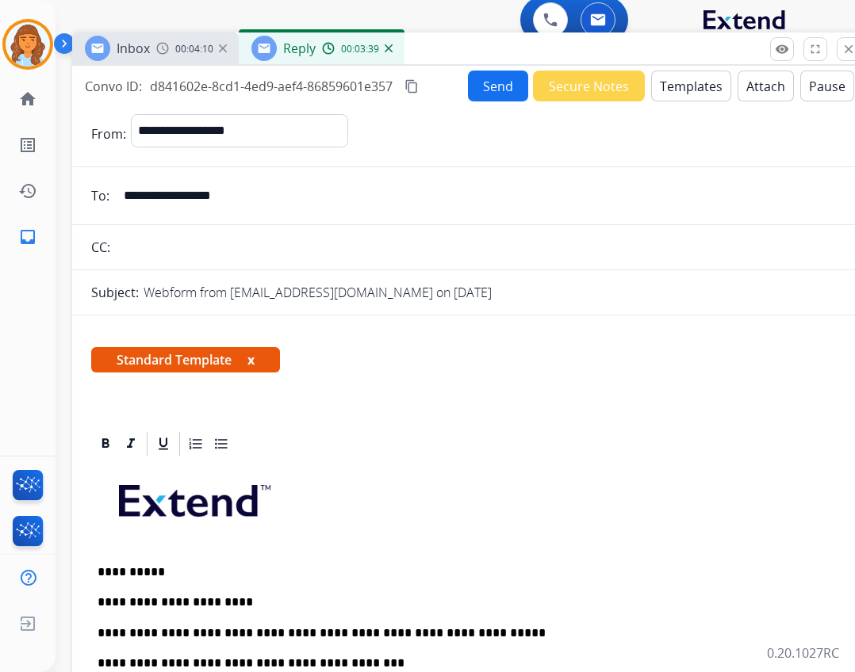
scroll to position [0, 0]
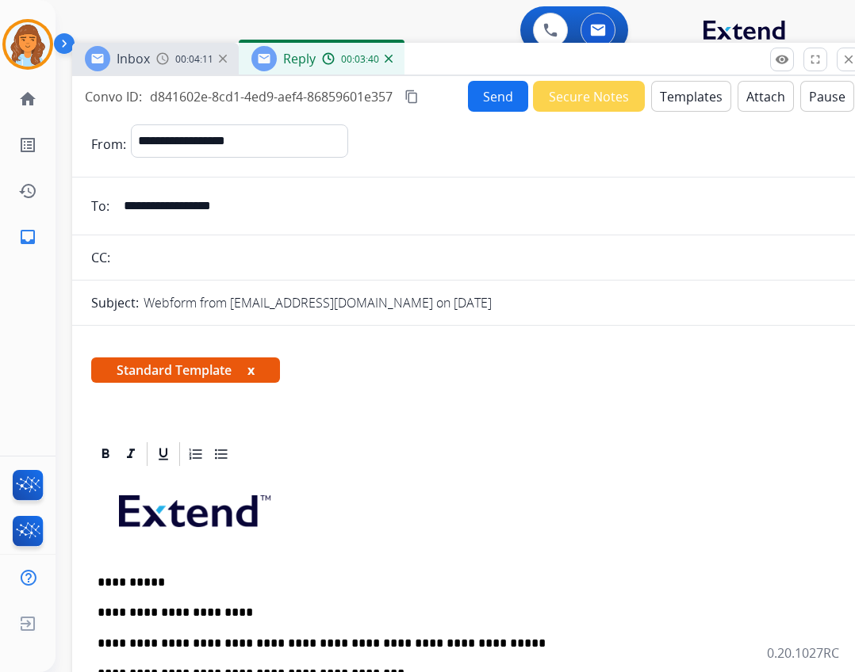
click at [474, 105] on button "Send" at bounding box center [498, 96] width 60 height 31
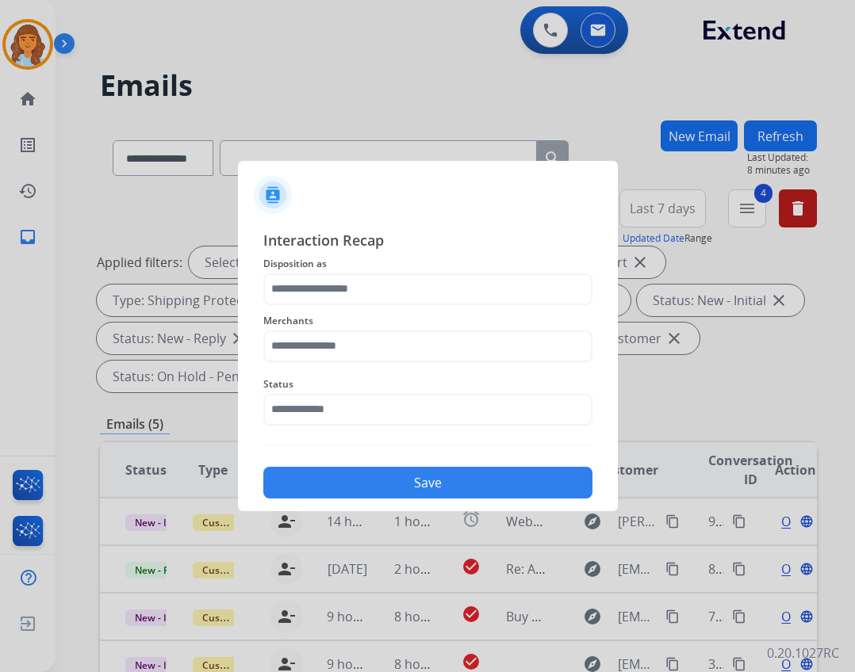
drag, startPoint x: 326, startPoint y: 389, endPoint x: 329, endPoint y: 411, distance: 21.6
click at [325, 398] on div "Status" at bounding box center [427, 400] width 329 height 63
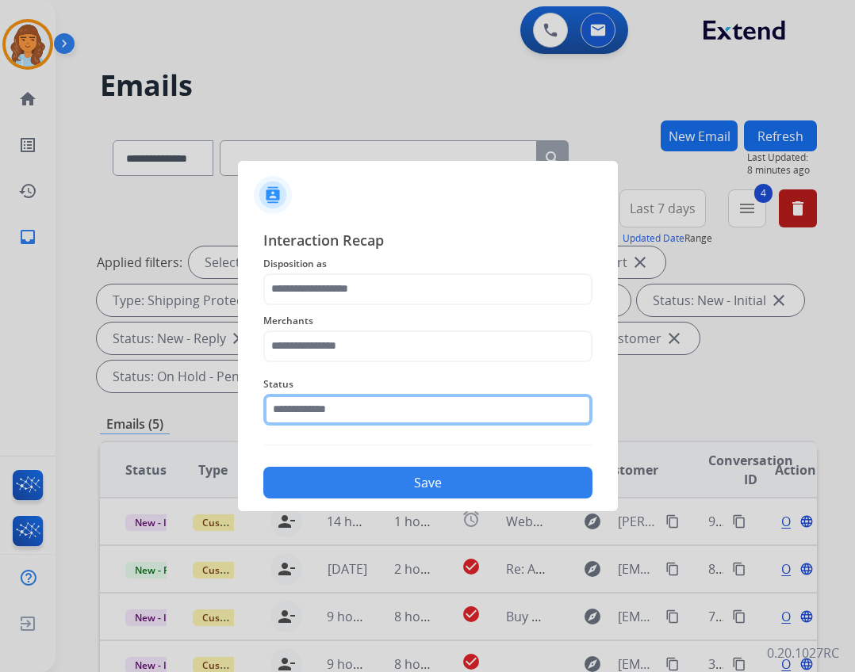
click at [329, 411] on input "text" at bounding box center [427, 410] width 329 height 32
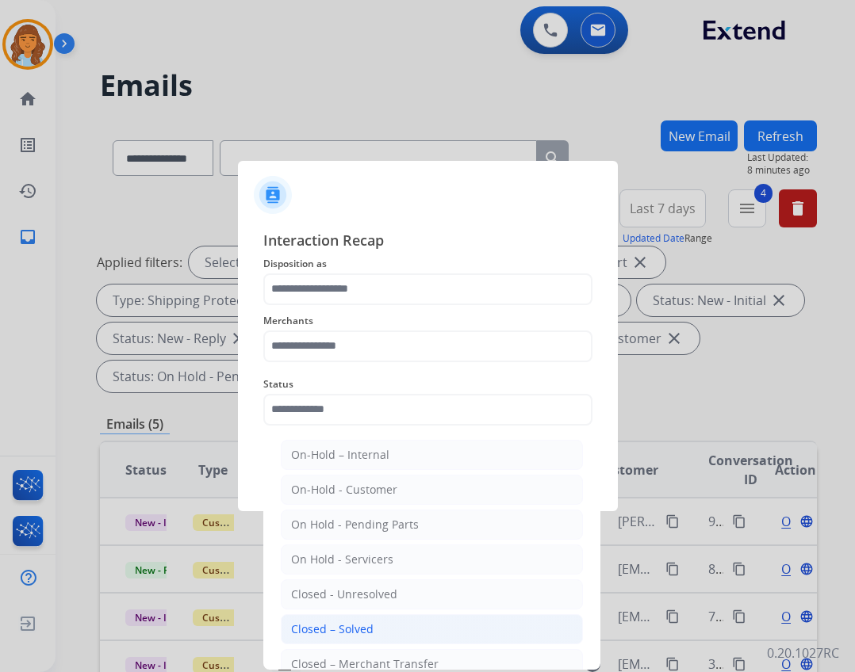
click at [373, 622] on li "Closed – Solved" at bounding box center [432, 630] width 302 height 30
type input "**********"
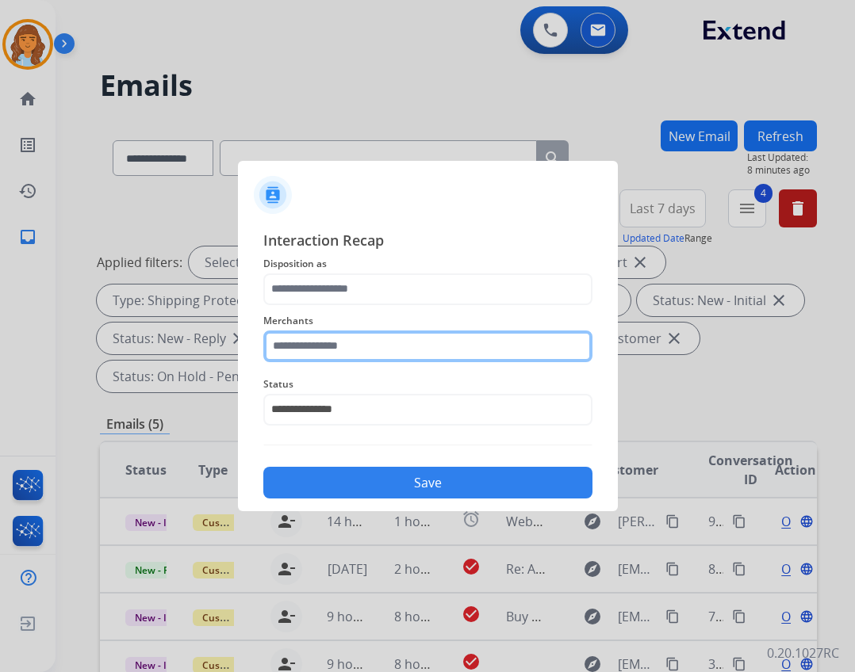
click at [435, 339] on input "text" at bounding box center [427, 347] width 329 height 32
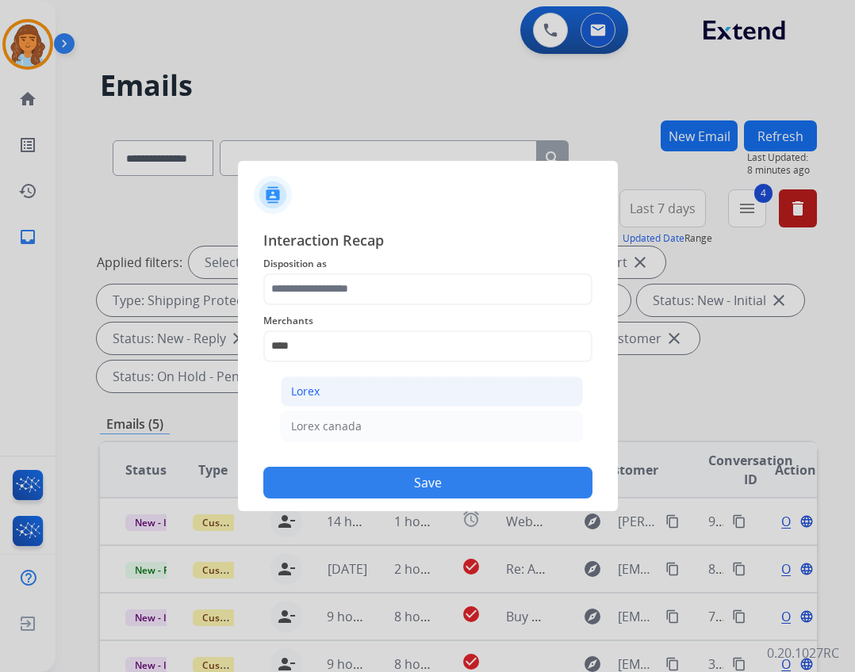
click at [444, 393] on li "Lorex" at bounding box center [432, 392] width 302 height 30
type input "*****"
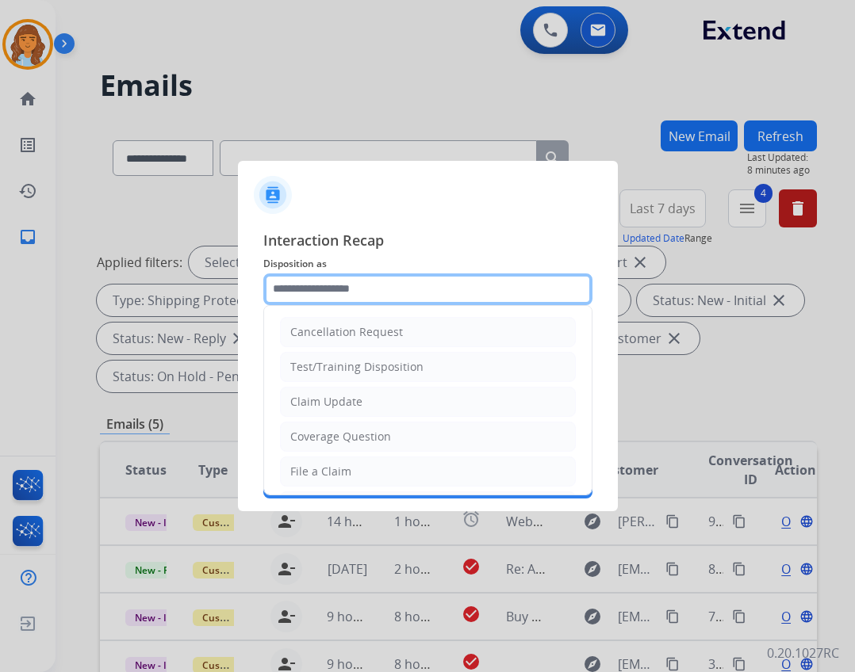
click at [407, 292] on input "text" at bounding box center [427, 290] width 329 height 32
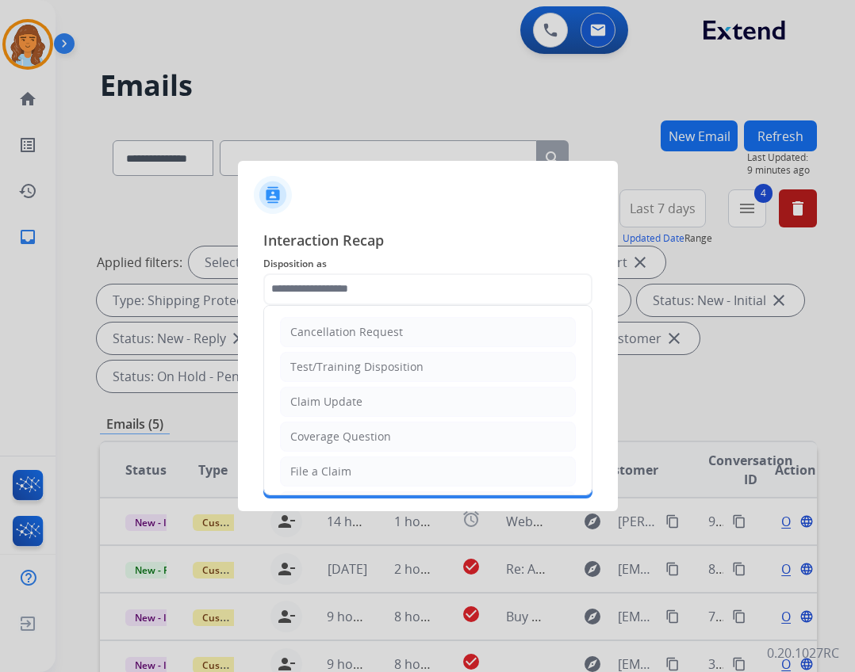
click at [371, 407] on li "Claim Update" at bounding box center [428, 402] width 296 height 30
type input "**********"
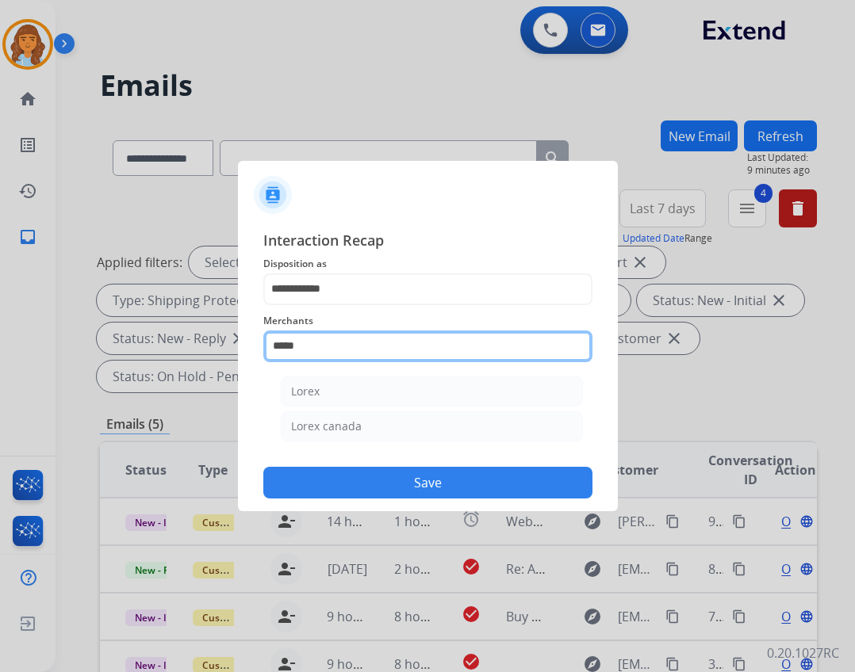
click at [358, 350] on input "*****" at bounding box center [427, 347] width 329 height 32
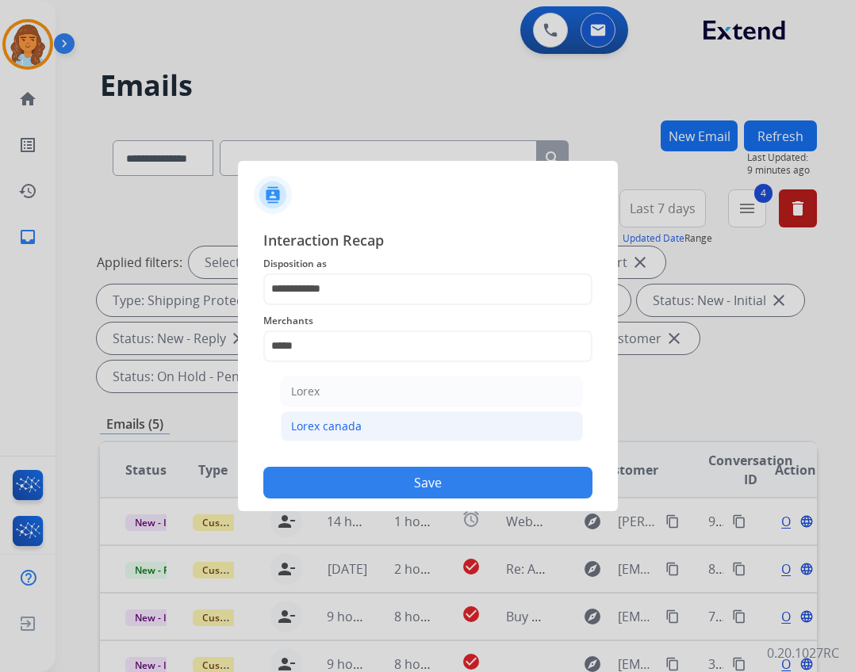
click at [365, 423] on li "Lorex canada" at bounding box center [432, 427] width 302 height 30
type input "**********"
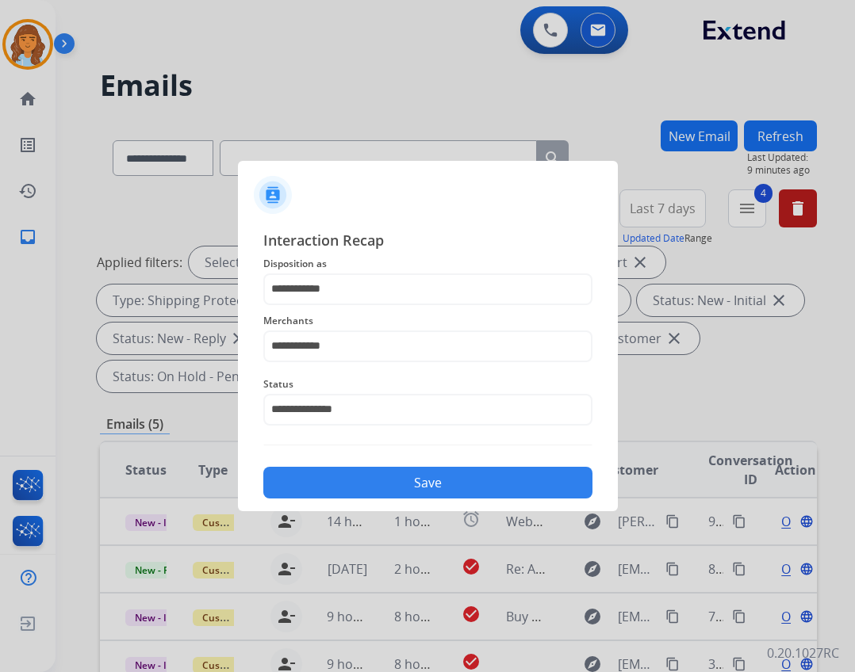
click at [381, 477] on button "Save" at bounding box center [427, 483] width 329 height 32
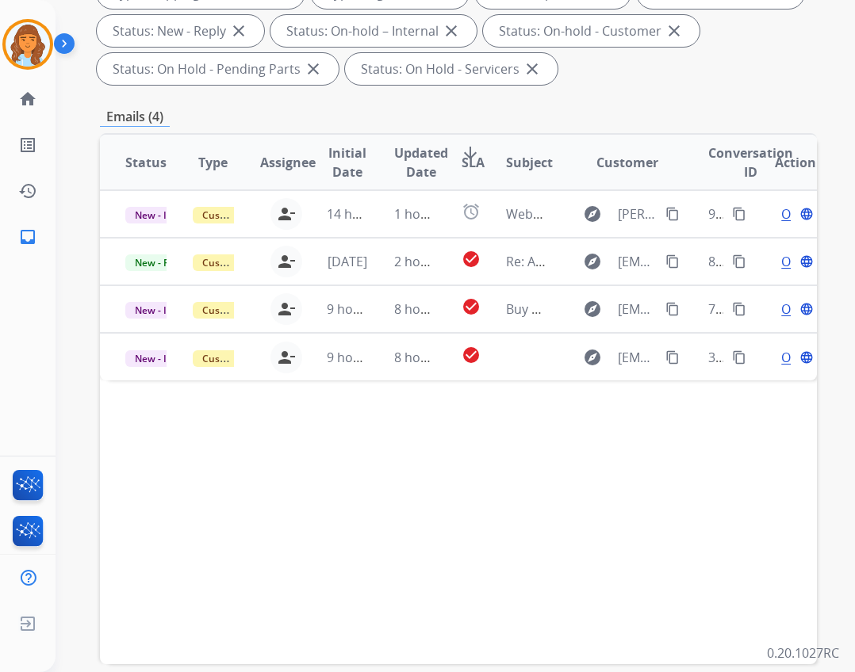
scroll to position [317, 0]
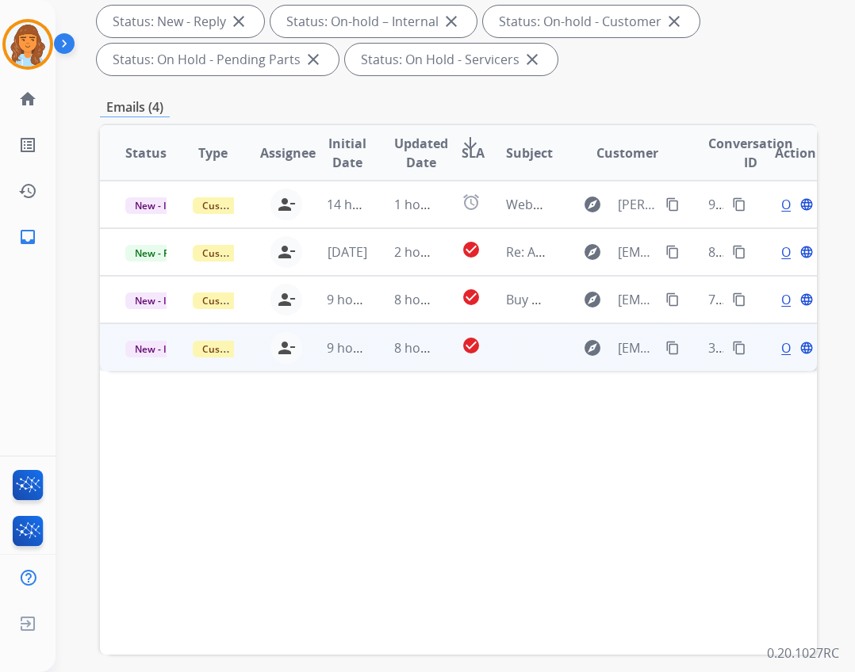
click at [511, 348] on td at bounding box center [514, 348] width 67 height 48
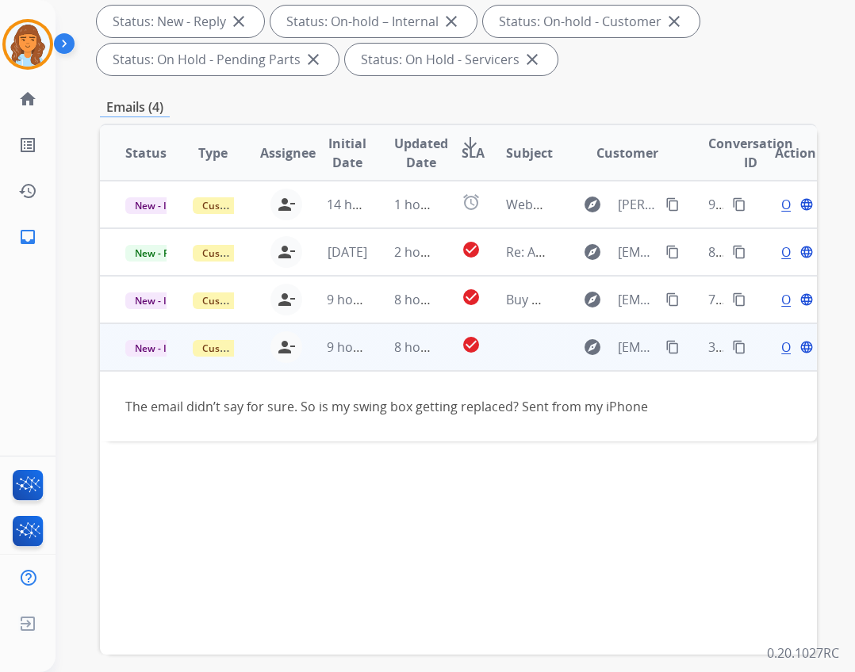
click at [665, 346] on mat-icon "content_copy" at bounding box center [672, 347] width 14 height 14
click at [775, 348] on div "Open language" at bounding box center [795, 347] width 41 height 19
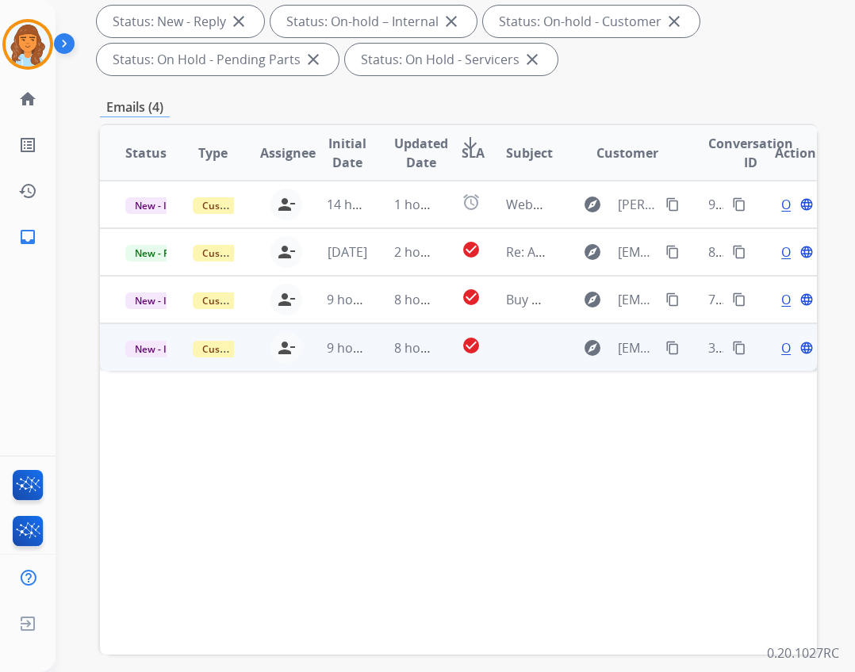
click at [781, 350] on span "Open" at bounding box center [797, 348] width 33 height 19
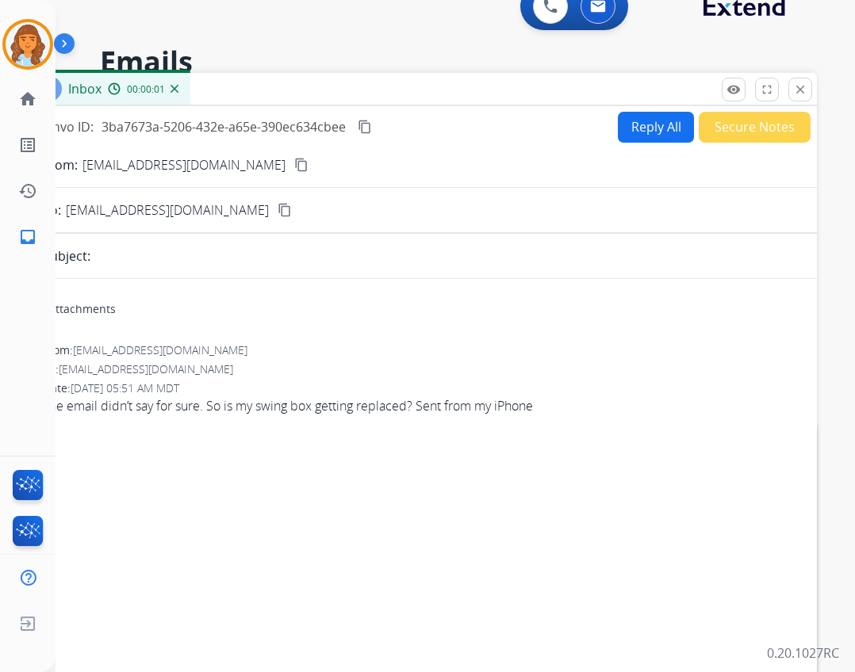
scroll to position [0, 0]
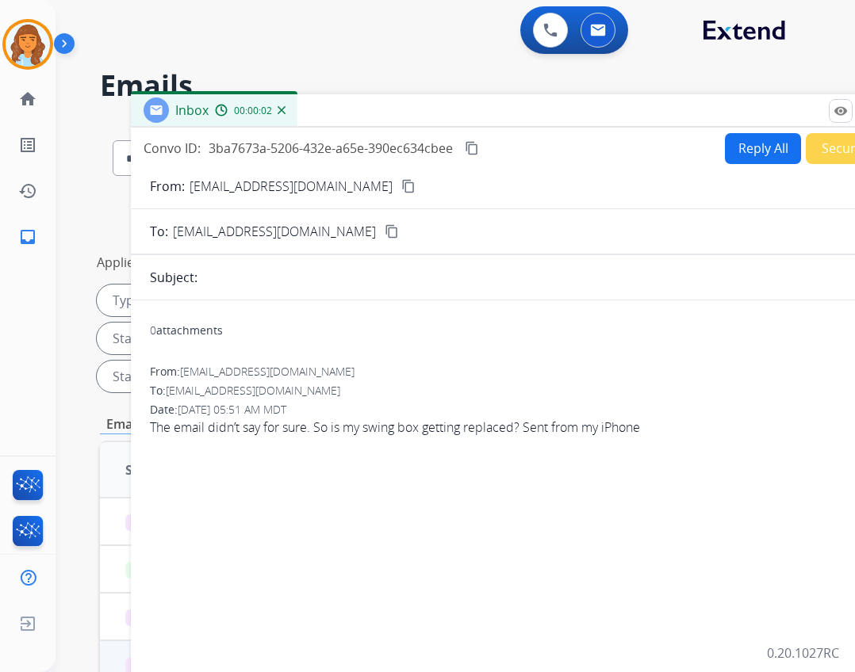
drag, startPoint x: 288, startPoint y: 115, endPoint x: 398, endPoint y: 112, distance: 110.3
click at [398, 112] on div "Inbox 00:00:02" at bounding box center [527, 110] width 793 height 33
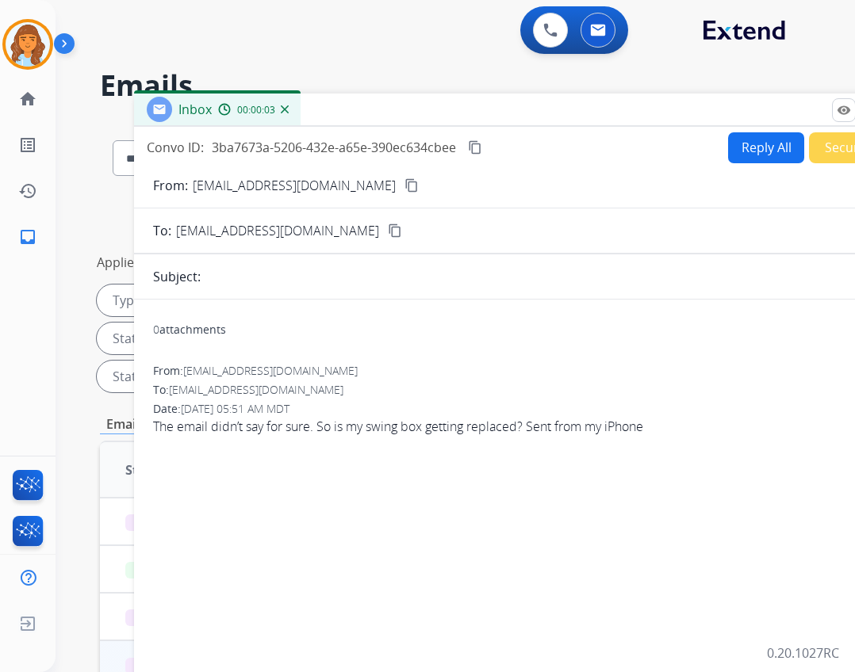
click at [754, 157] on button "Reply All" at bounding box center [766, 147] width 76 height 31
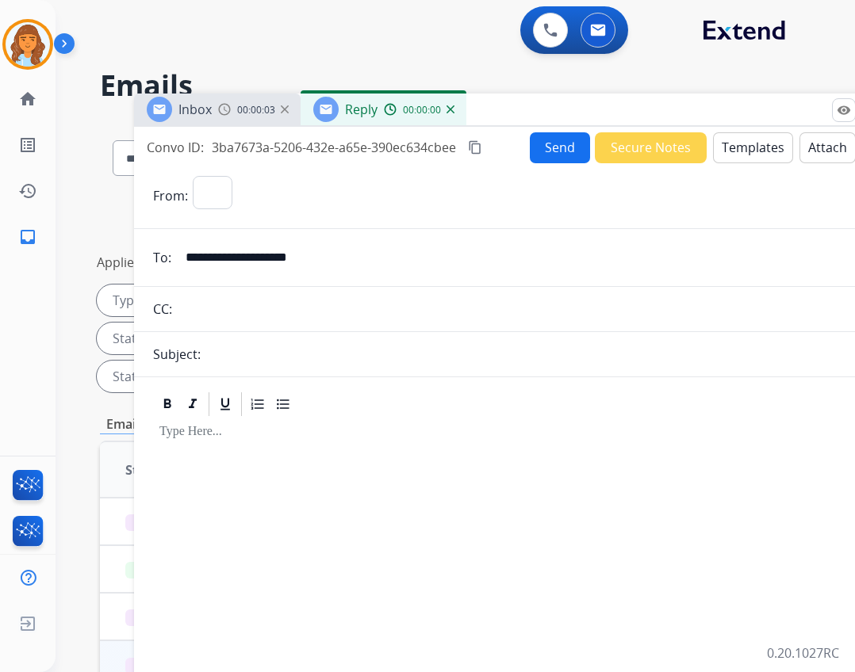
select select "**********"
click at [724, 140] on button "Templates" at bounding box center [753, 147] width 80 height 31
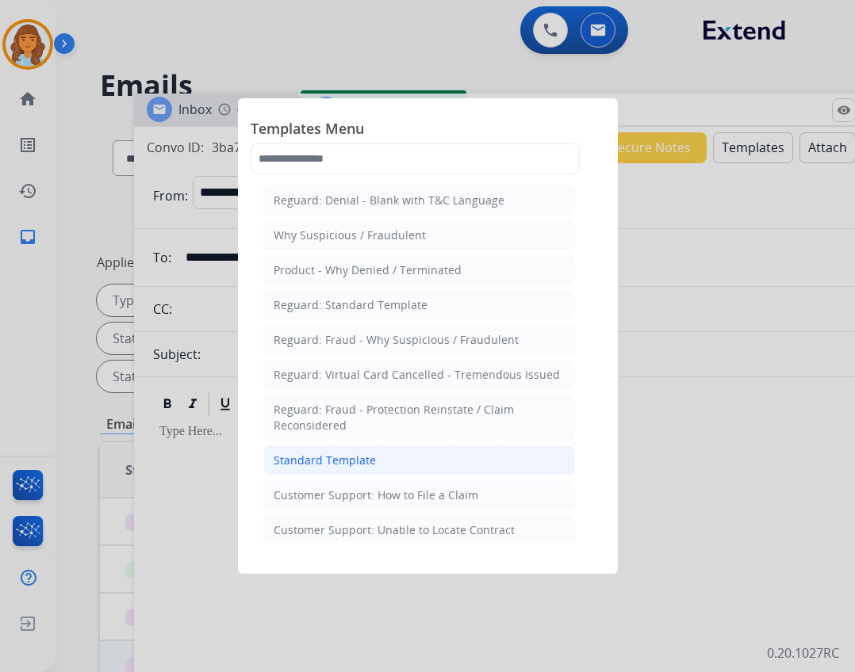
click at [306, 452] on li "Standard Template" at bounding box center [419, 461] width 312 height 30
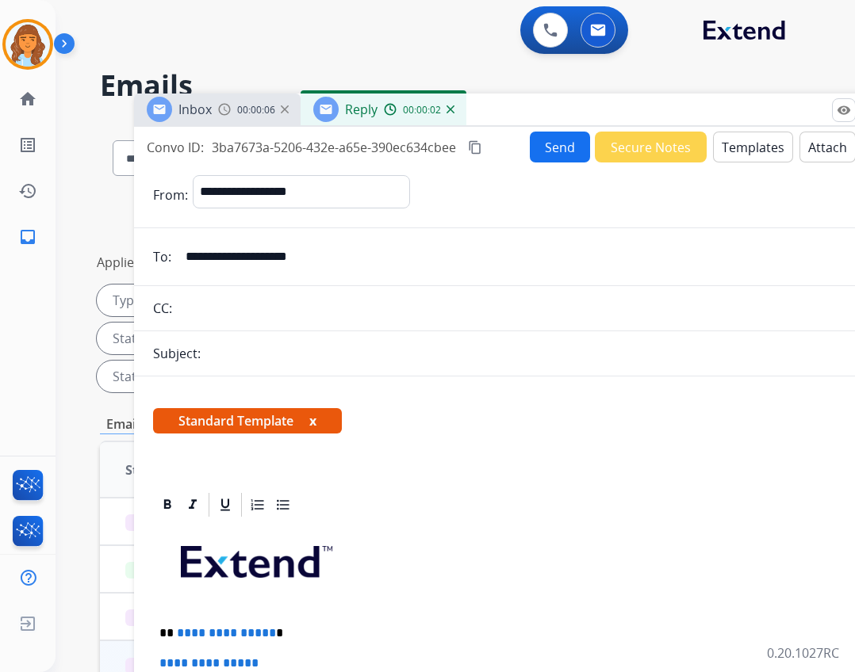
scroll to position [238, 0]
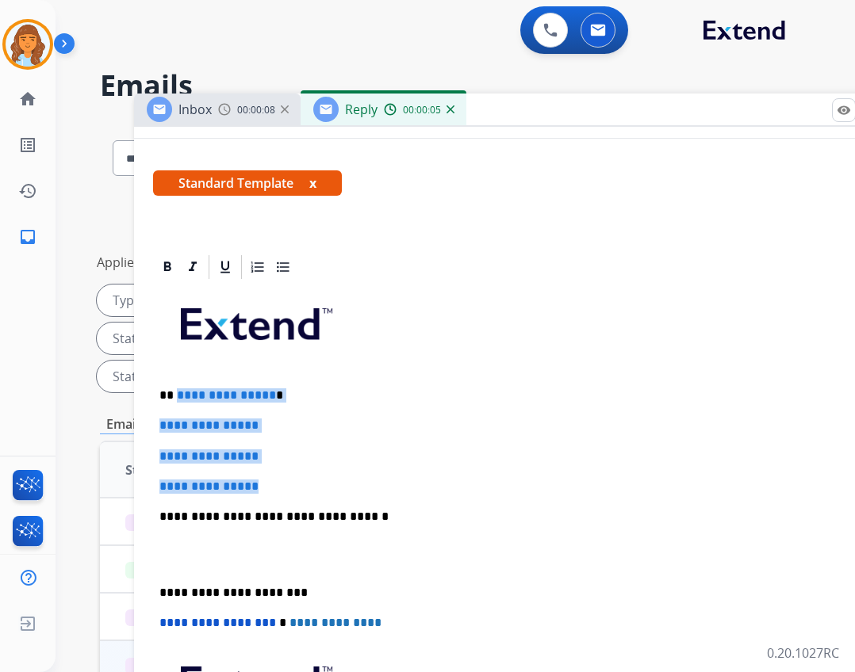
drag, startPoint x: 176, startPoint y: 395, endPoint x: 293, endPoint y: 477, distance: 143.4
click at [293, 477] on div "**********" at bounding box center [530, 554] width 755 height 546
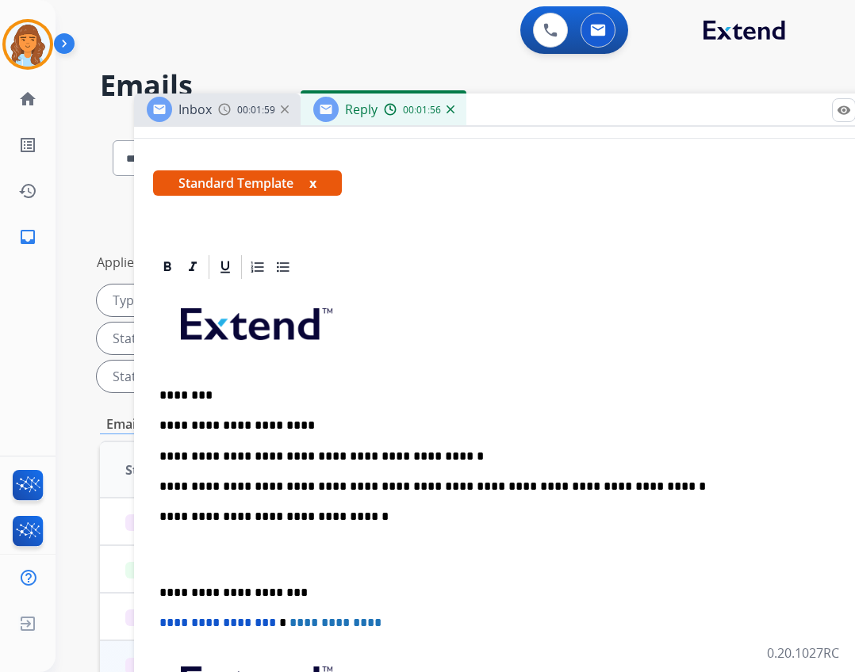
click at [500, 484] on p "**********" at bounding box center [524, 487] width 730 height 14
drag, startPoint x: 497, startPoint y: 500, endPoint x: 500, endPoint y: 482, distance: 18.4
click at [500, 482] on p "**********" at bounding box center [524, 487] width 730 height 14
drag, startPoint x: 501, startPoint y: 500, endPoint x: 487, endPoint y: 477, distance: 26.4
click at [487, 477] on div "**********" at bounding box center [530, 554] width 755 height 546
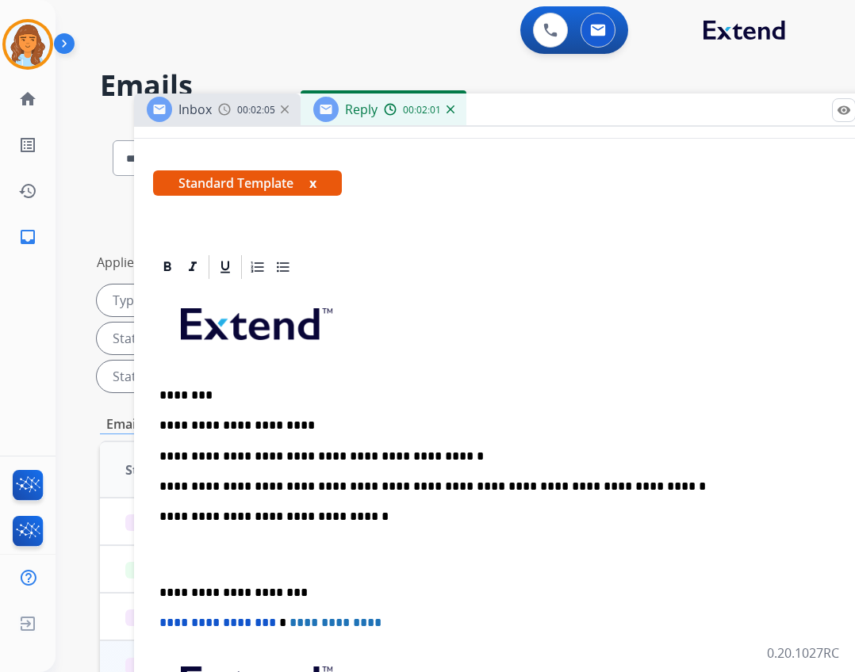
click at [620, 487] on p "**********" at bounding box center [524, 487] width 730 height 14
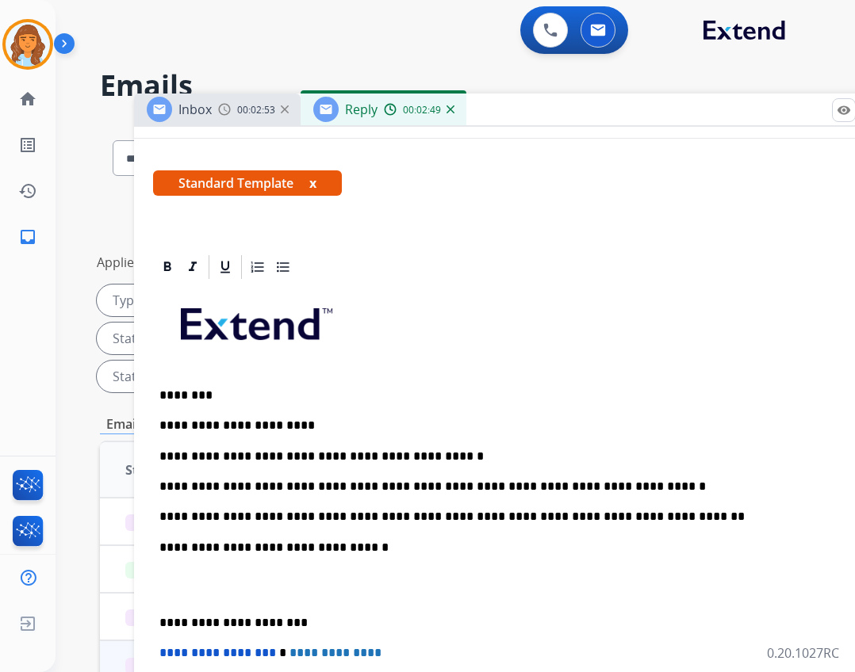
click at [500, 519] on p "**********" at bounding box center [524, 517] width 730 height 14
click at [492, 521] on p "**********" at bounding box center [524, 517] width 730 height 14
click at [632, 513] on p "**********" at bounding box center [524, 517] width 730 height 14
click at [161, 622] on p "**********" at bounding box center [524, 623] width 730 height 14
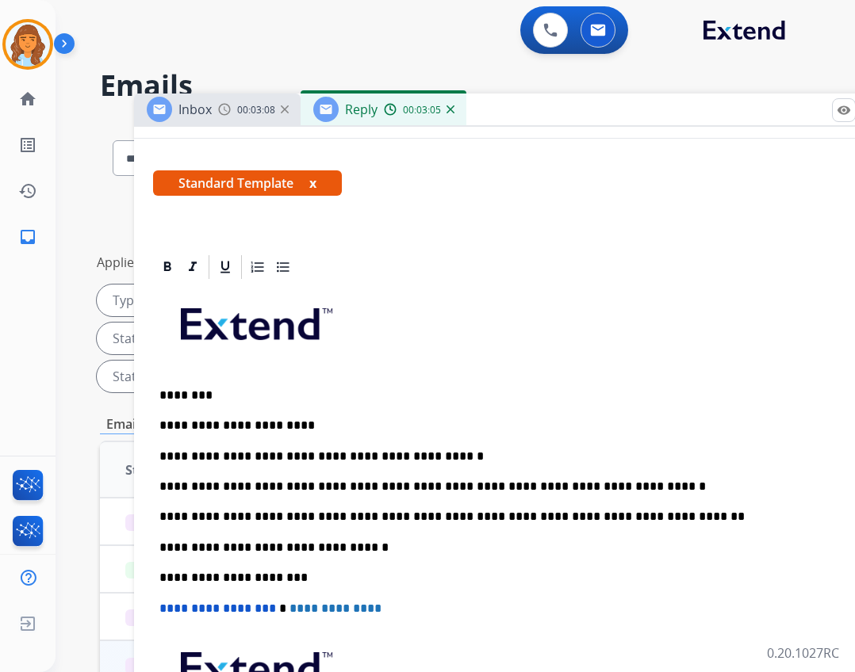
click at [632, 523] on p "**********" at bounding box center [524, 517] width 730 height 14
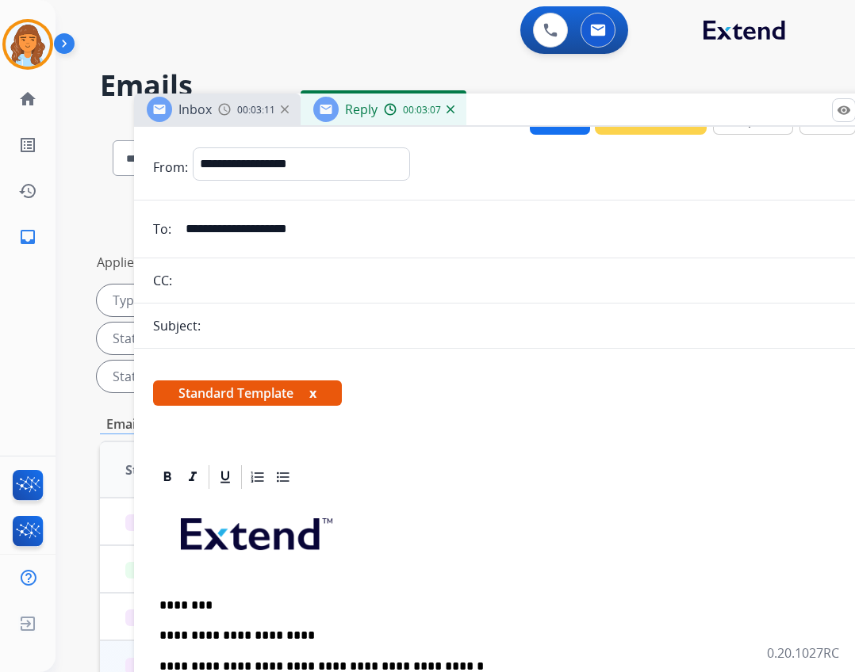
scroll to position [0, 0]
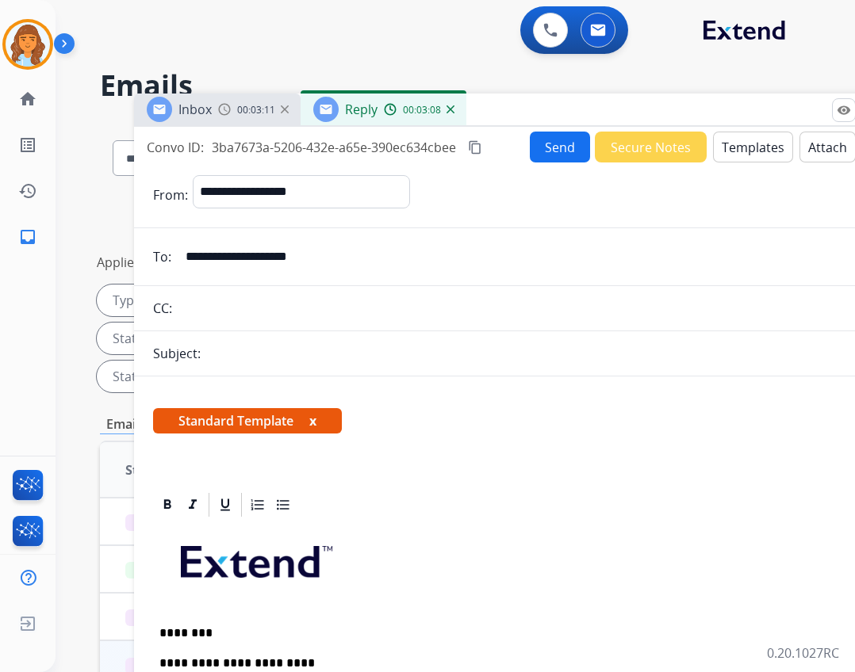
click at [546, 147] on button "Send" at bounding box center [560, 147] width 60 height 31
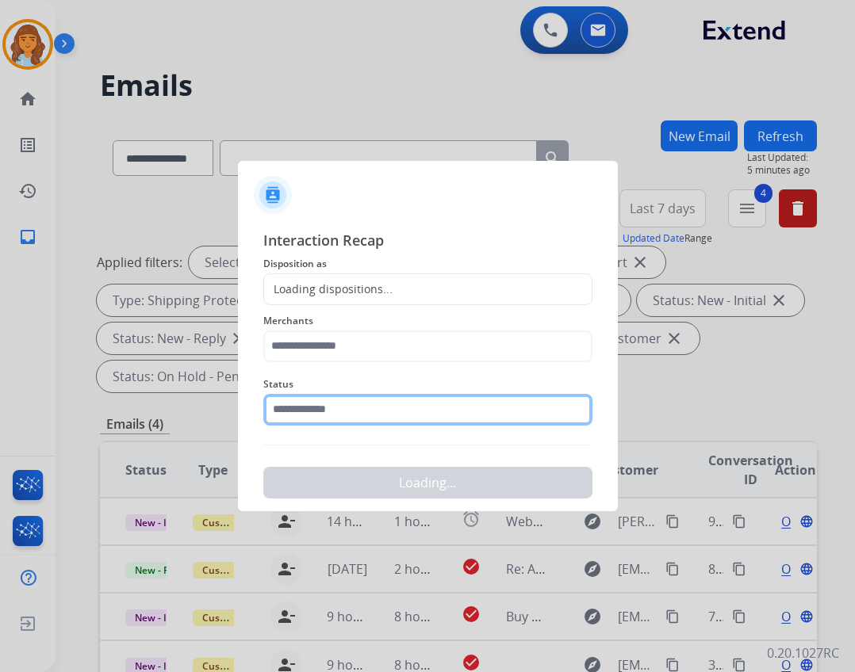
click at [314, 403] on input "text" at bounding box center [427, 410] width 329 height 32
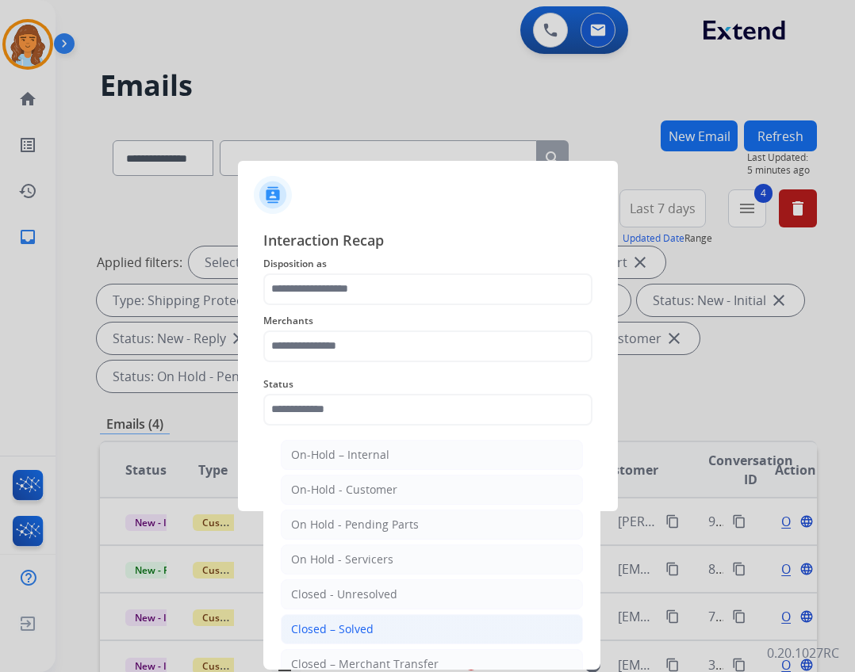
click at [358, 623] on div "Closed – Solved" at bounding box center [332, 630] width 82 height 16
type input "**********"
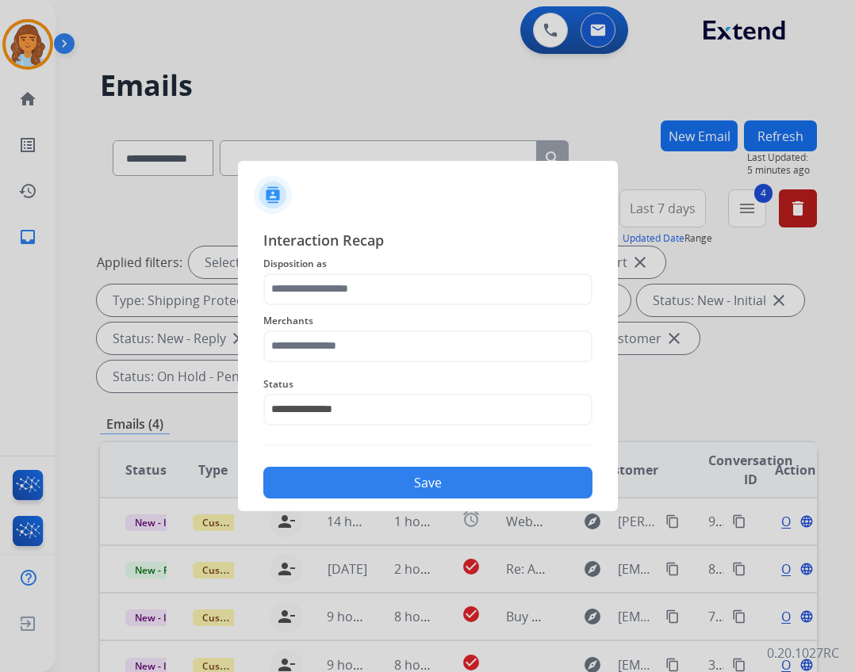
click at [358, 363] on div "Merchants" at bounding box center [427, 336] width 329 height 63
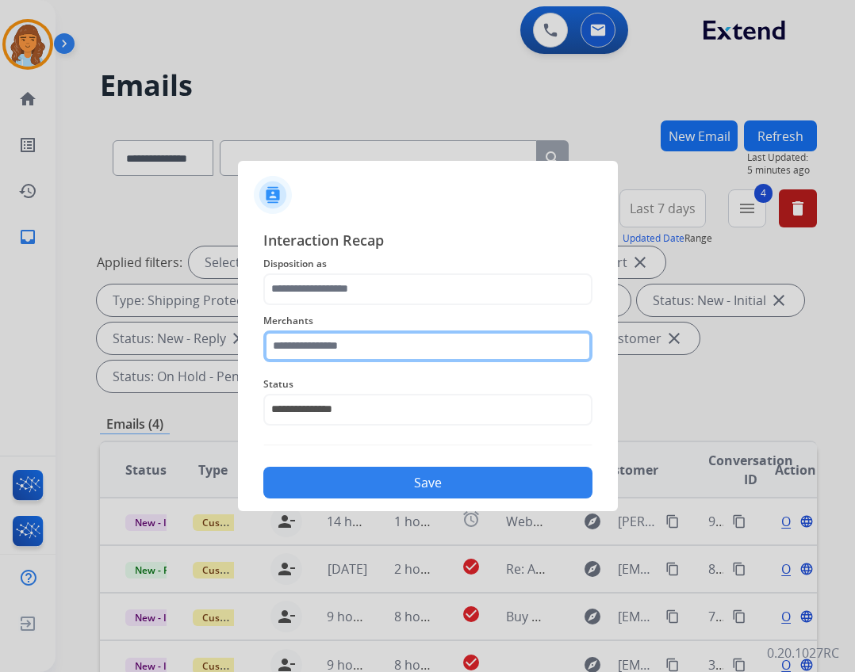
drag, startPoint x: 361, startPoint y: 346, endPoint x: 354, endPoint y: 356, distance: 12.1
click at [362, 356] on input "text" at bounding box center [427, 347] width 329 height 32
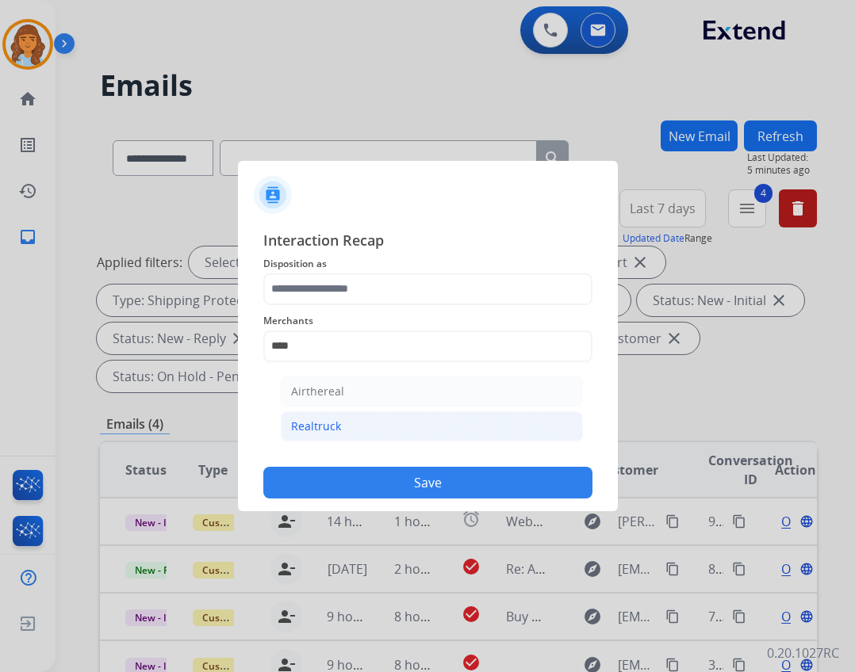
click at [350, 425] on li "Realtruck" at bounding box center [432, 427] width 302 height 30
type input "*********"
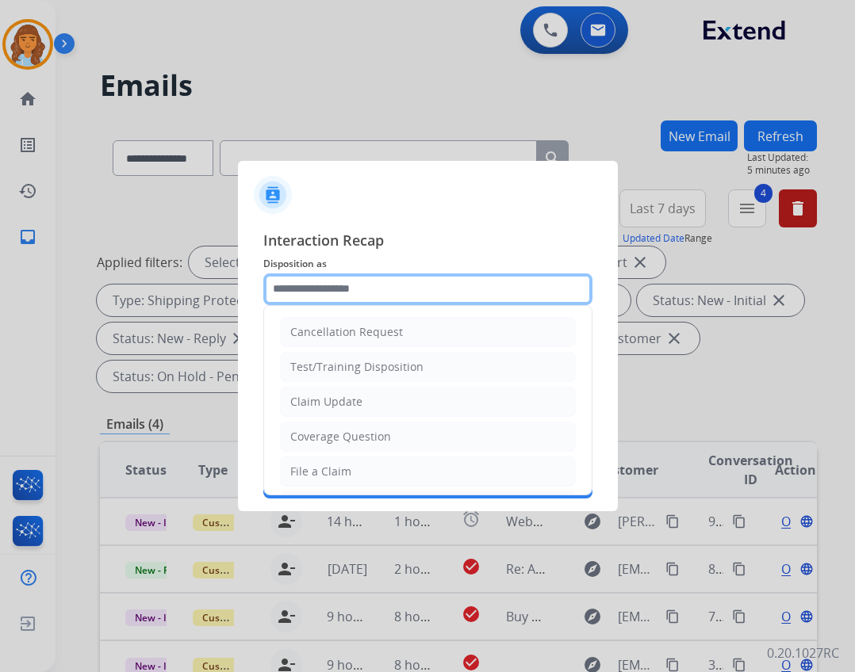
click at [330, 291] on input "text" at bounding box center [427, 290] width 329 height 32
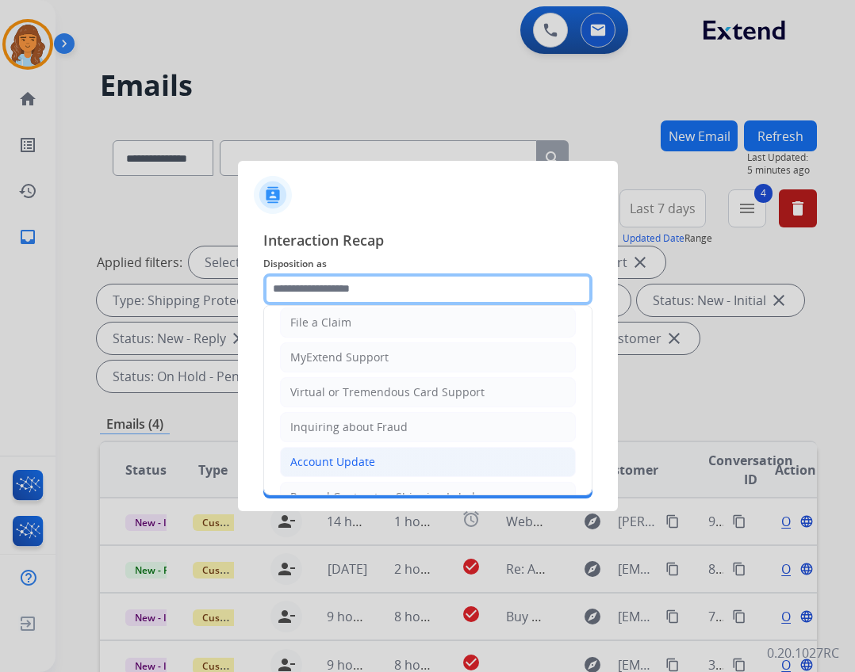
scroll to position [79, 0]
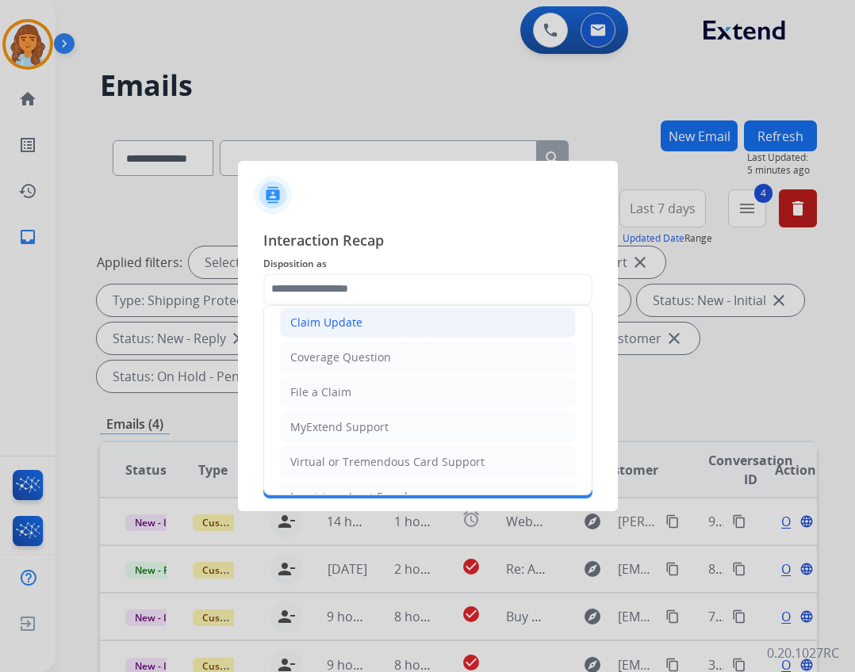
click at [359, 327] on div "Claim Update" at bounding box center [326, 323] width 72 height 16
type input "**********"
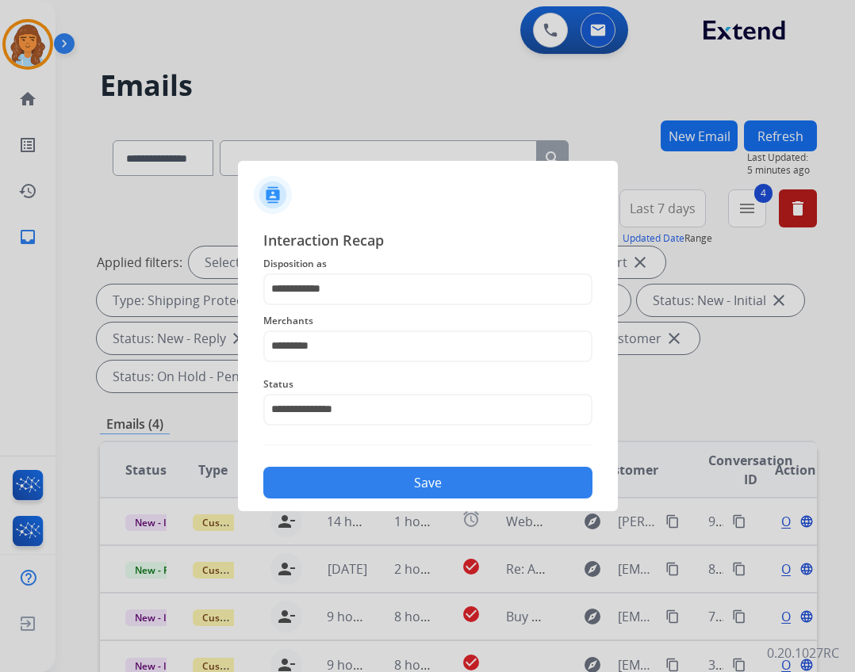
click at [389, 468] on button "Save" at bounding box center [427, 483] width 329 height 32
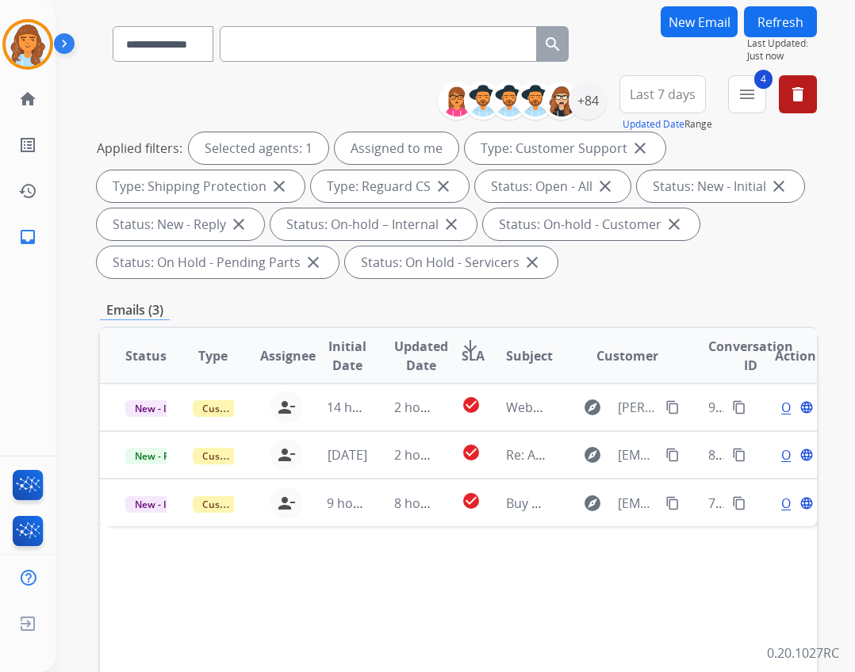
scroll to position [159, 0]
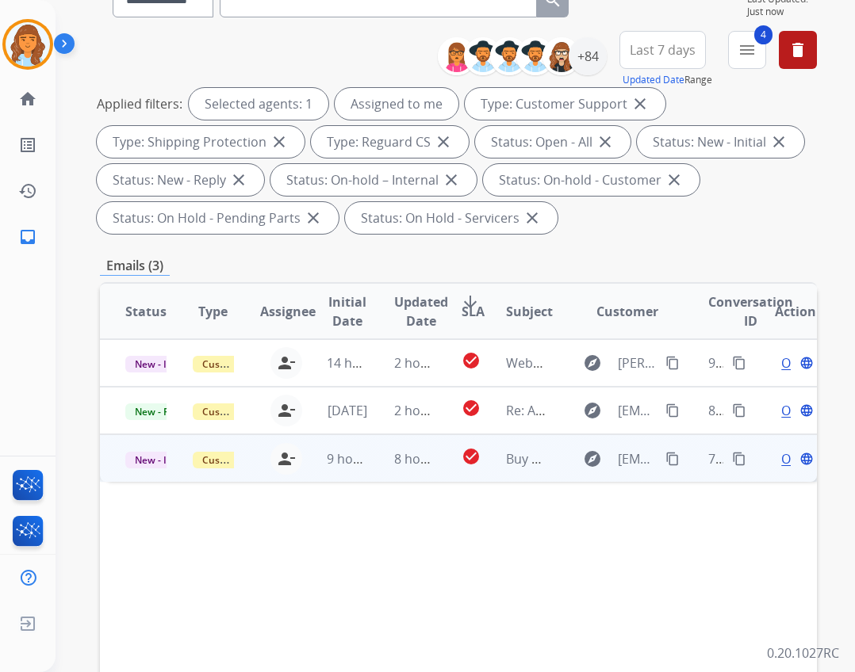
click at [492, 466] on td "Buy 20 Verified Reviews at $8 Each + 2 FREE — Pay Later, August Almost Over" at bounding box center [514, 459] width 67 height 48
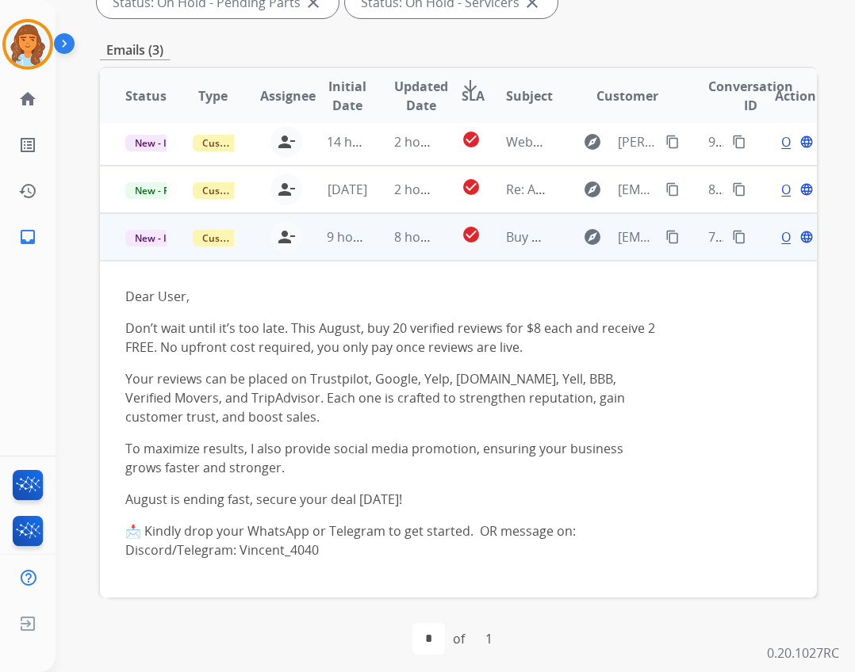
scroll to position [382, 0]
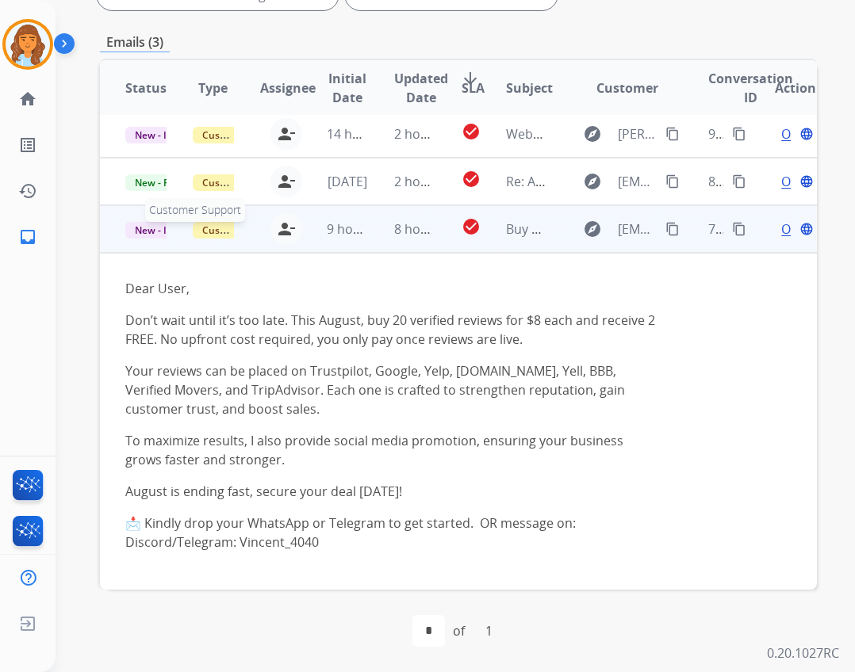
click at [212, 234] on span "Customer Support" at bounding box center [244, 230] width 103 height 17
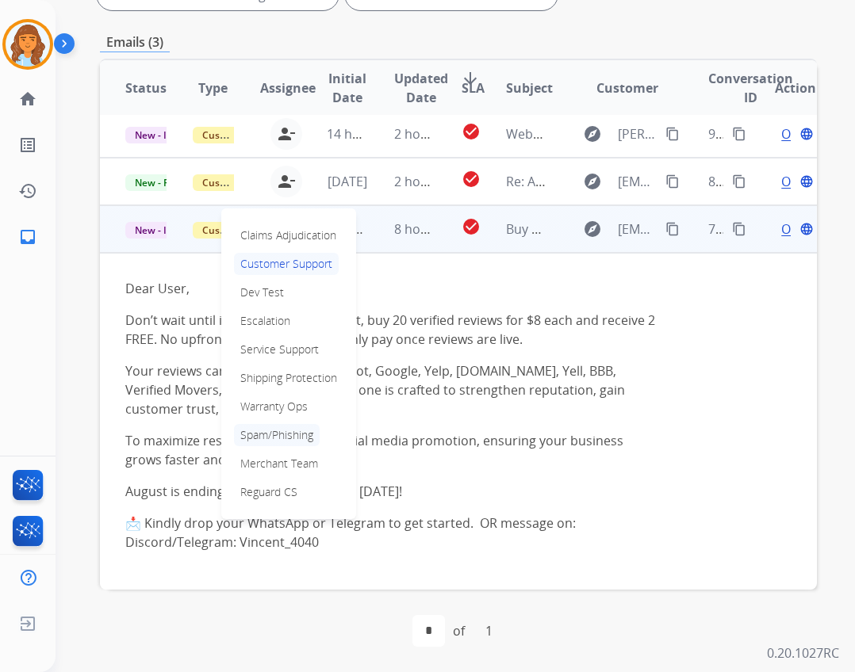
click at [274, 435] on p "Spam/Phishing" at bounding box center [277, 435] width 86 height 22
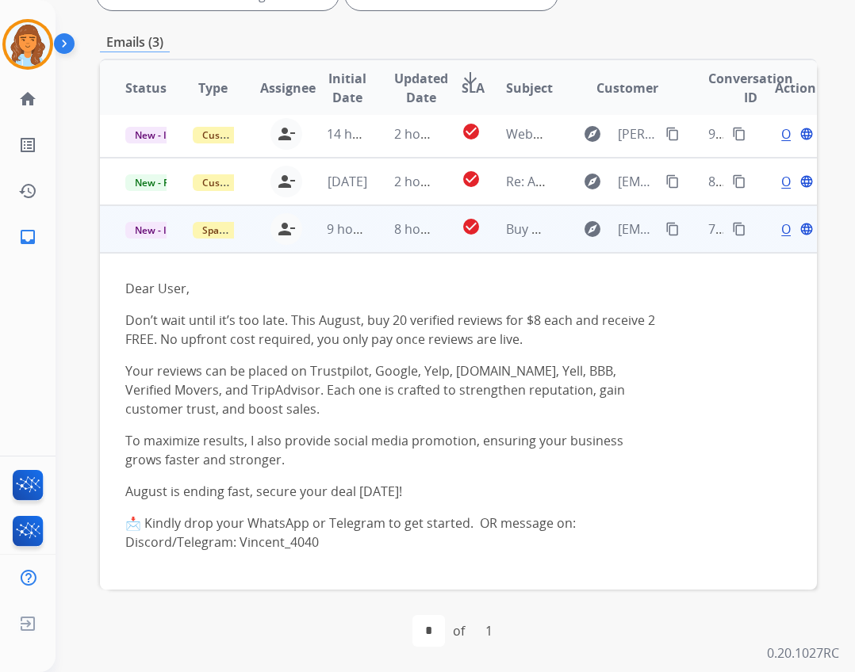
click at [775, 232] on div "Open language" at bounding box center [795, 229] width 41 height 19
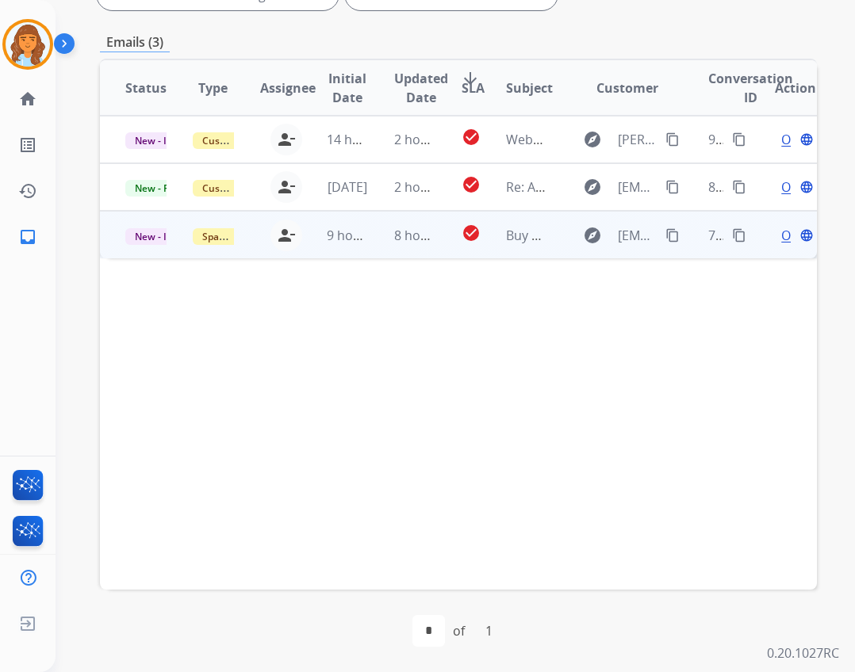
scroll to position [0, 0]
click at [149, 247] on td "New - Initial" at bounding box center [133, 235] width 67 height 48
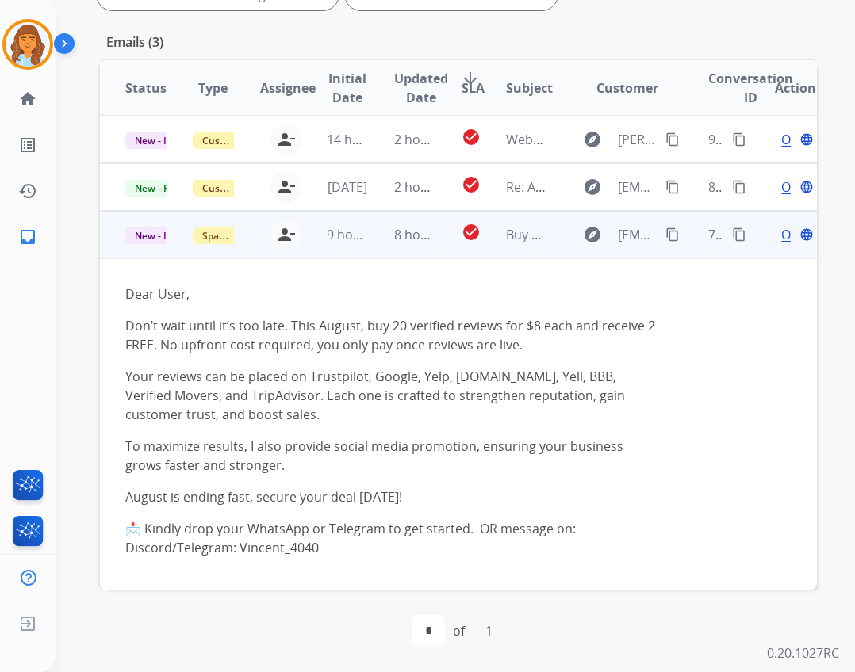
scroll to position [6, 0]
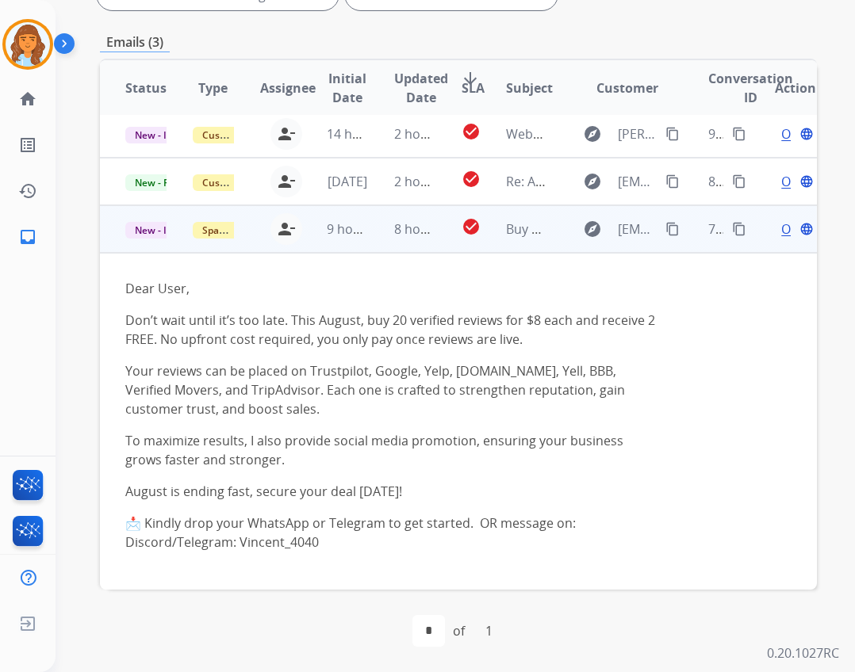
click at [138, 212] on td "New - Initial" at bounding box center [133, 229] width 67 height 48
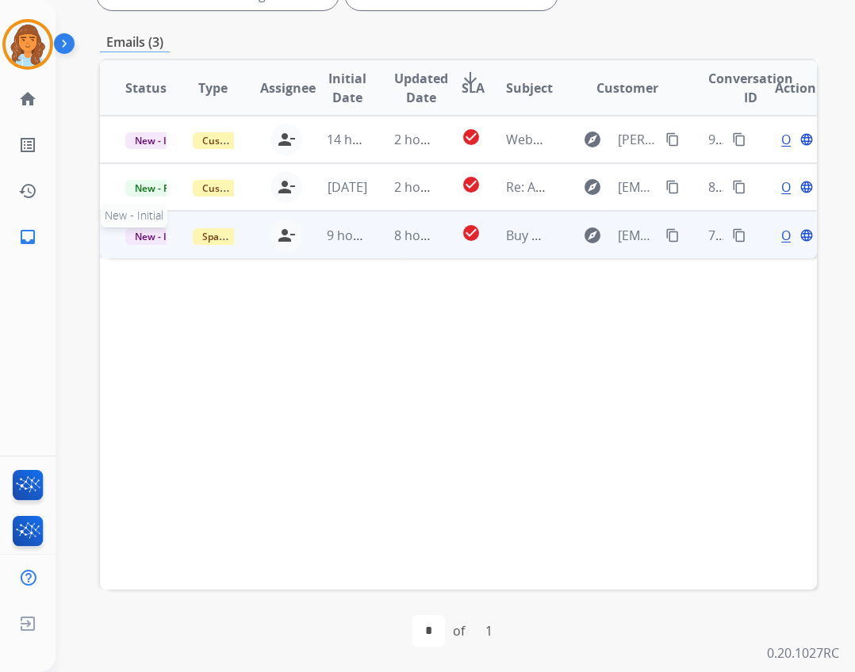
click at [145, 236] on span "New - Initial" at bounding box center [162, 236] width 74 height 17
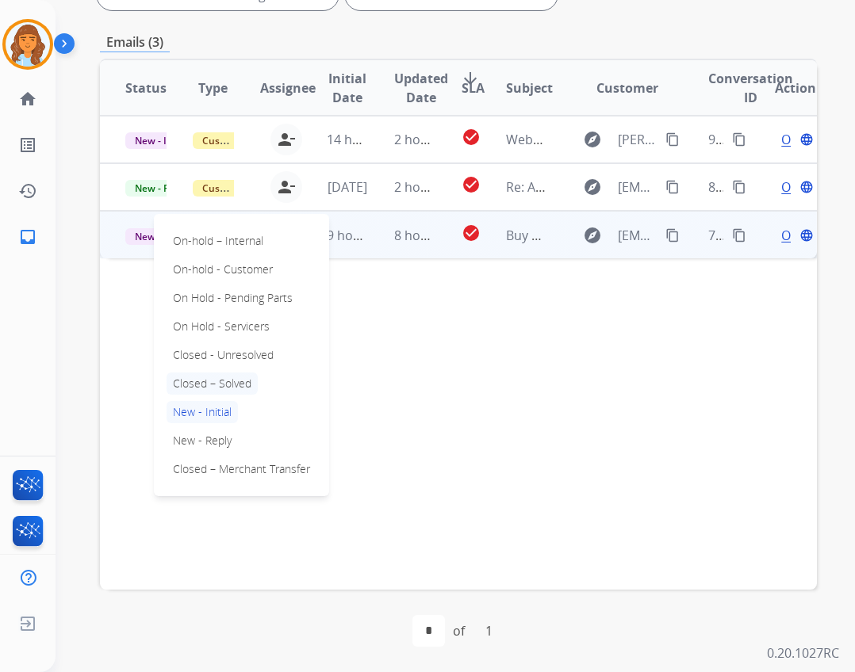
click at [240, 381] on p "Closed – Solved" at bounding box center [212, 384] width 91 height 22
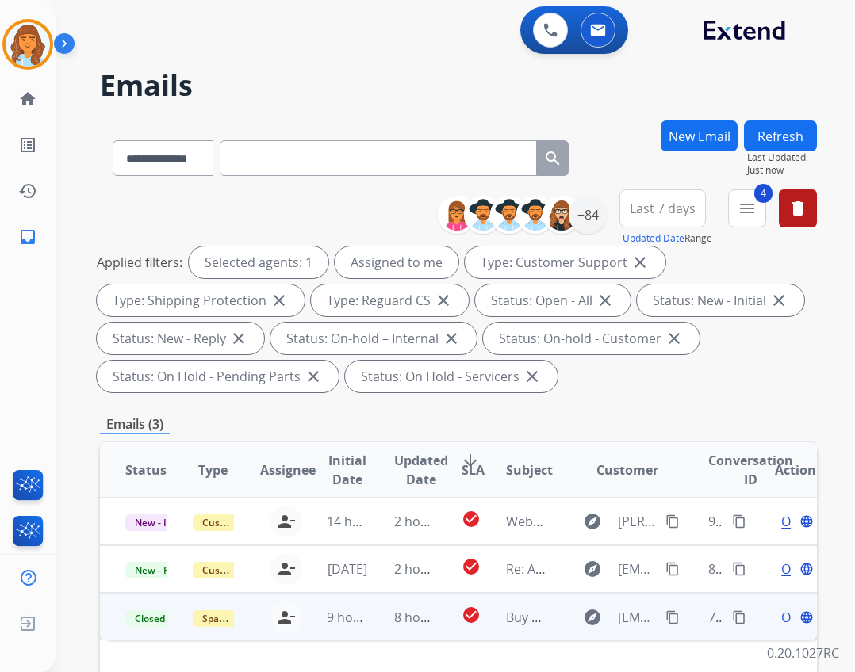
click at [768, 135] on button "Refresh" at bounding box center [780, 136] width 73 height 31
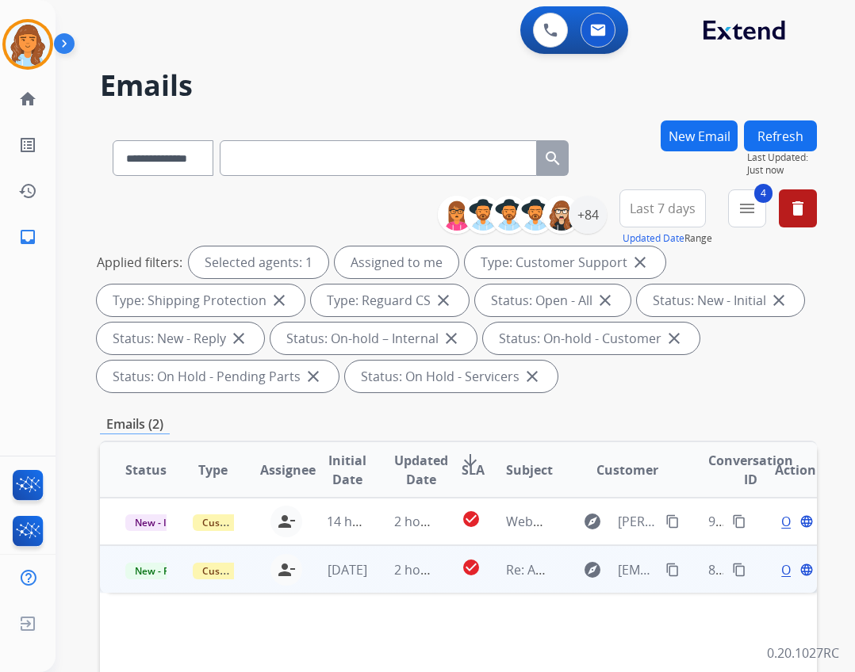
click at [491, 553] on td "Re: Additional Information Needed: Video(s) of defective product in question" at bounding box center [514, 570] width 67 height 48
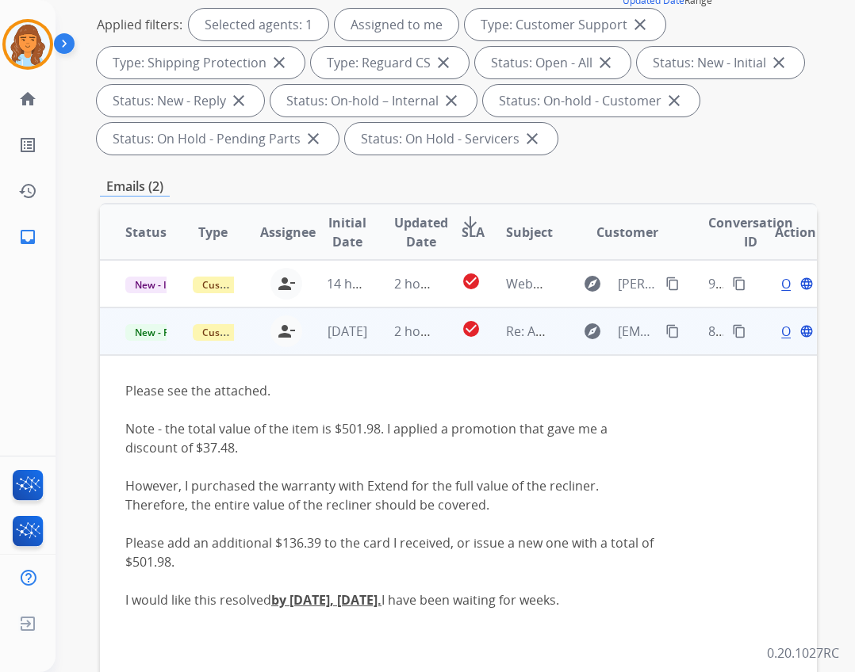
click at [781, 326] on span "Open" at bounding box center [797, 331] width 33 height 19
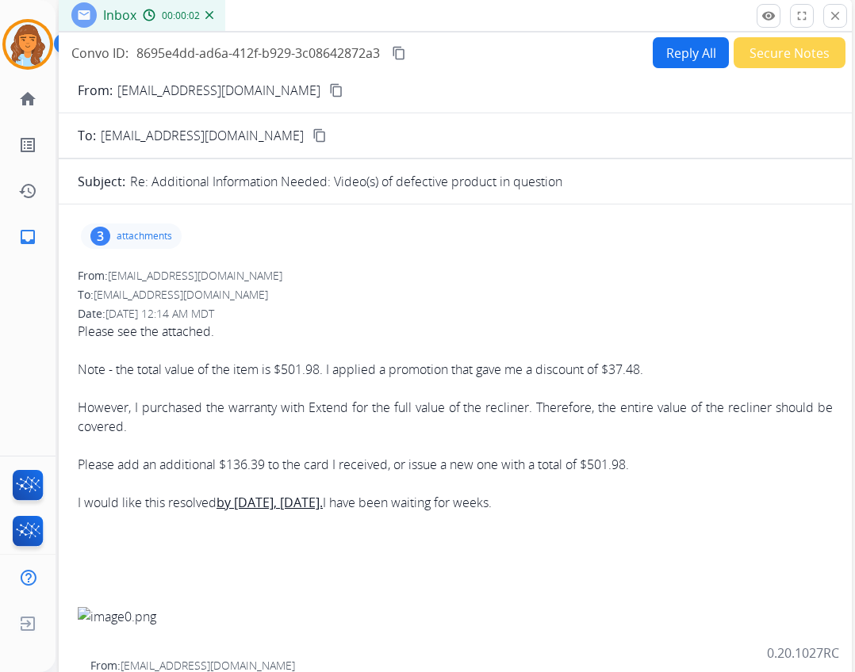
drag, startPoint x: 504, startPoint y: 121, endPoint x: 539, endPoint y: 19, distance: 107.3
click at [539, 19] on div "Inbox 00:00:02" at bounding box center [455, 15] width 793 height 33
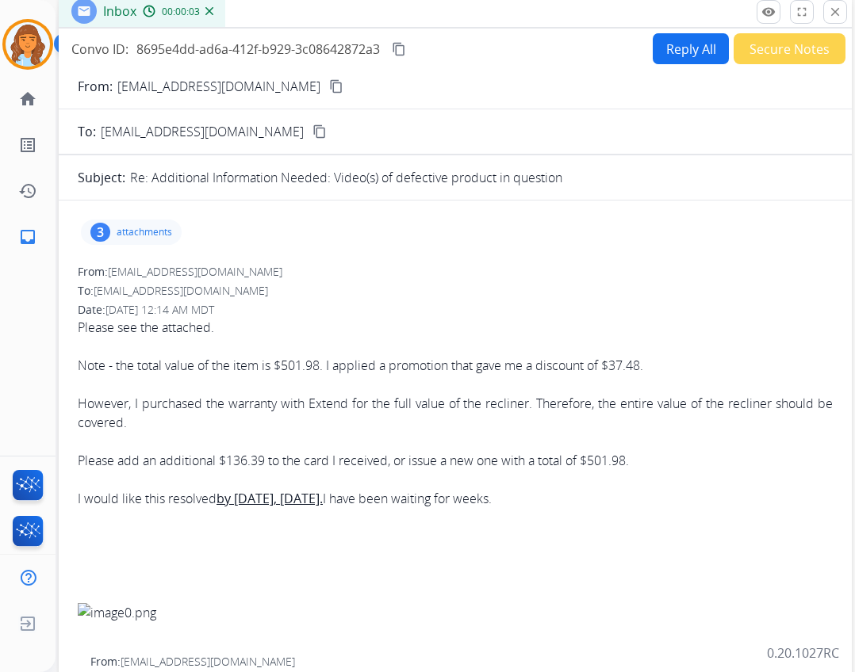
click at [653, 48] on button "Reply All" at bounding box center [691, 48] width 76 height 31
select select "**********"
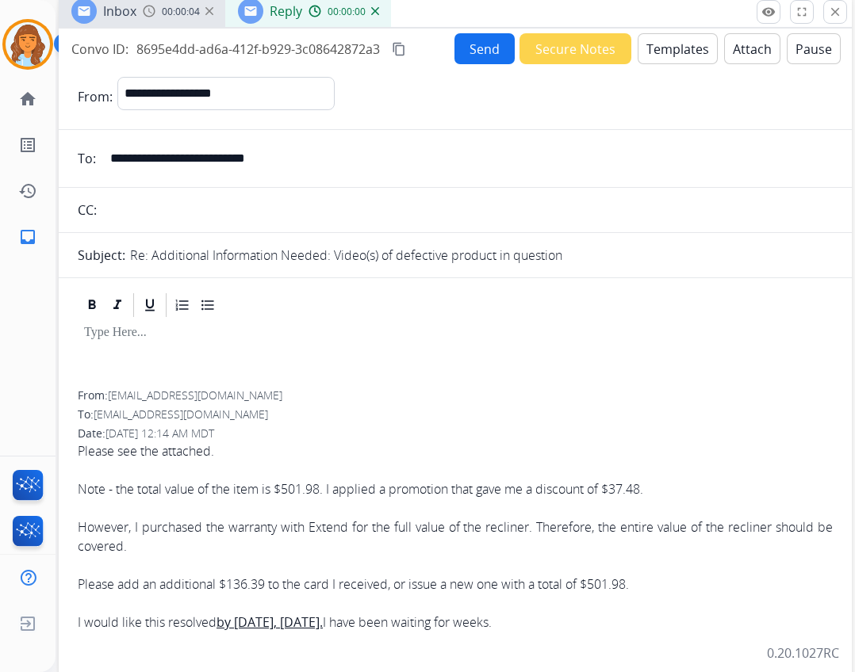
click at [644, 53] on button "Templates" at bounding box center [678, 48] width 80 height 31
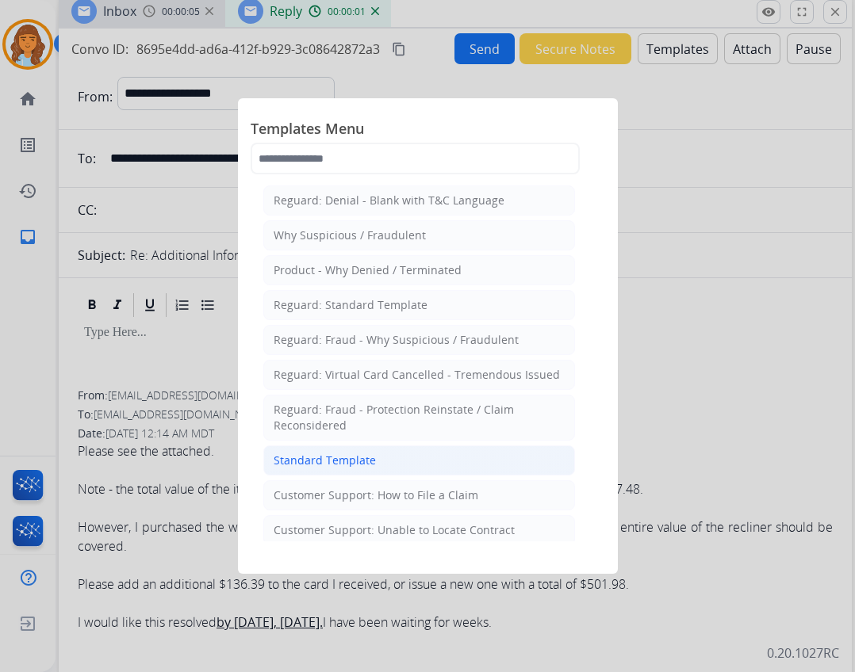
click at [420, 458] on li "Standard Template" at bounding box center [419, 461] width 312 height 30
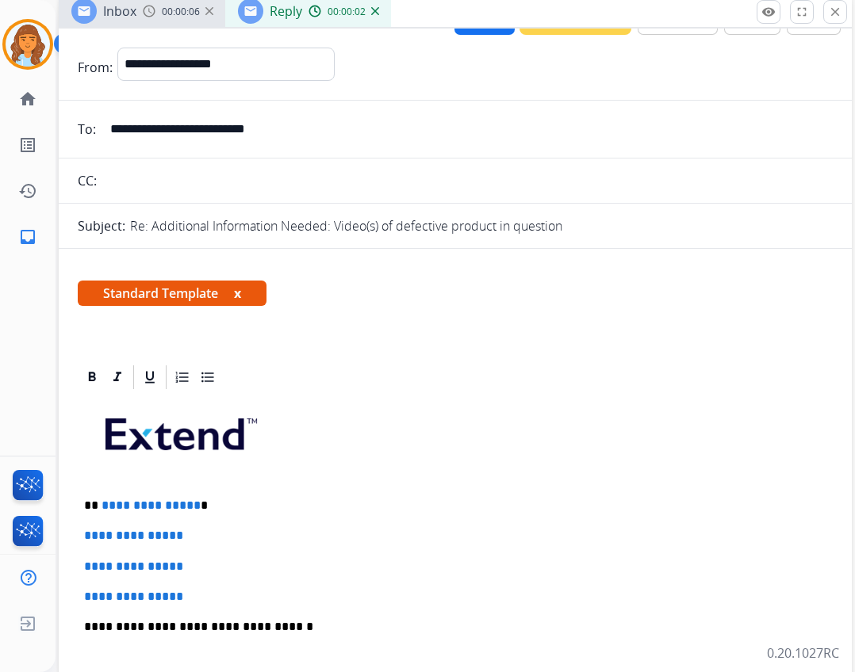
scroll to position [79, 0]
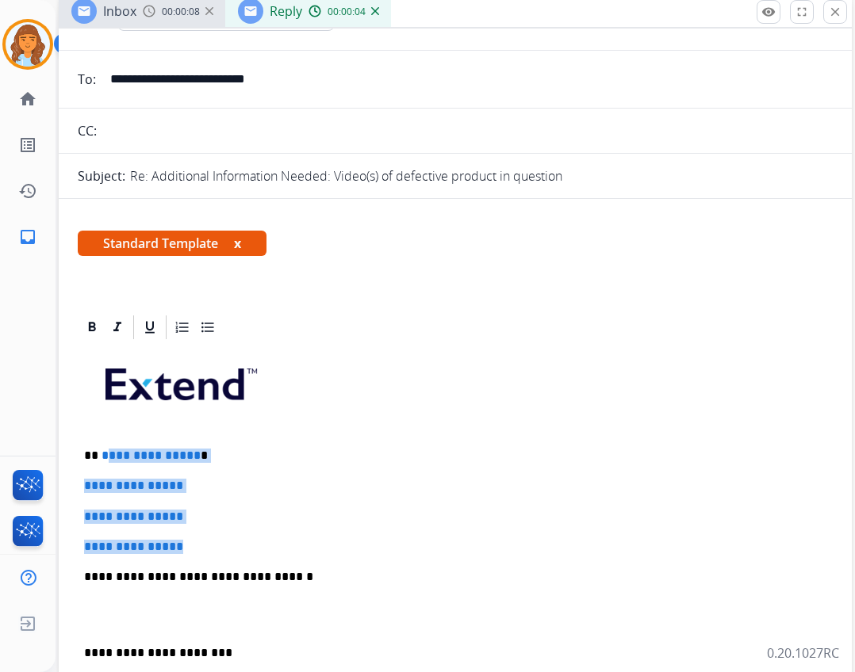
drag, startPoint x: 103, startPoint y: 454, endPoint x: 203, endPoint y: 542, distance: 133.7
click at [203, 542] on div "**********" at bounding box center [455, 615] width 755 height 546
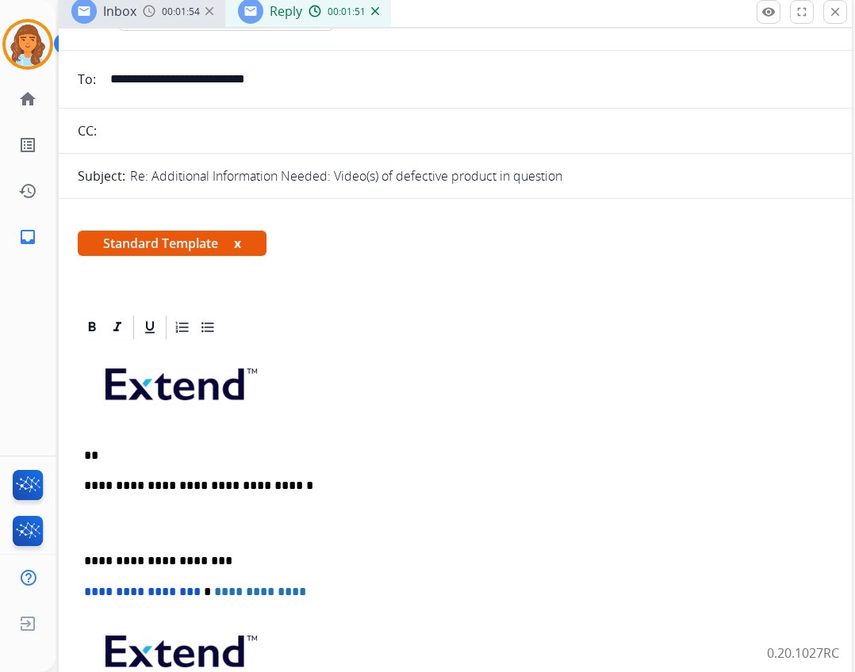
click at [296, 459] on p "**" at bounding box center [449, 456] width 730 height 14
drag, startPoint x: 302, startPoint y: 76, endPoint x: 71, endPoint y: 54, distance: 232.6
click at [128, 457] on p "**" at bounding box center [449, 456] width 730 height 14
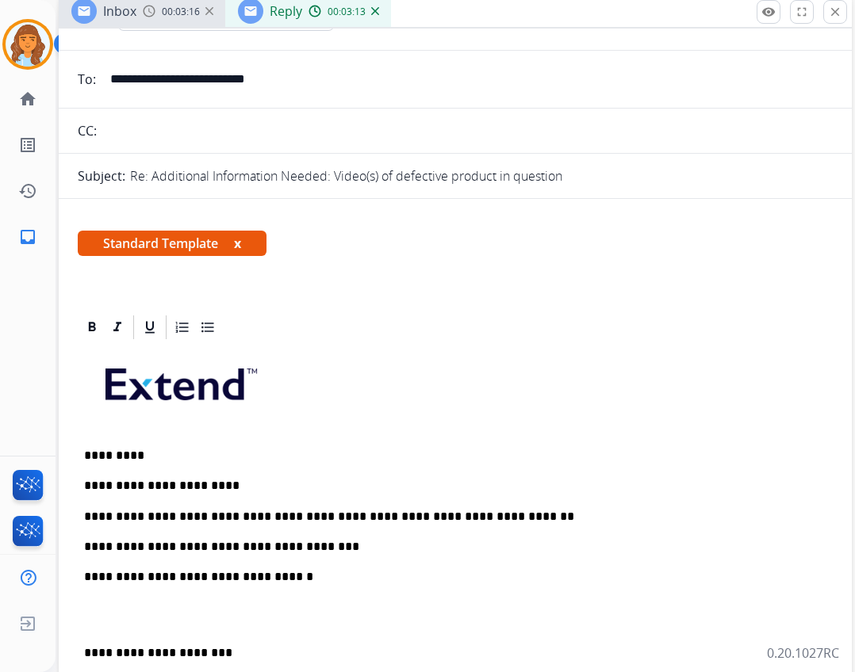
click at [85, 649] on p "**********" at bounding box center [449, 653] width 730 height 14
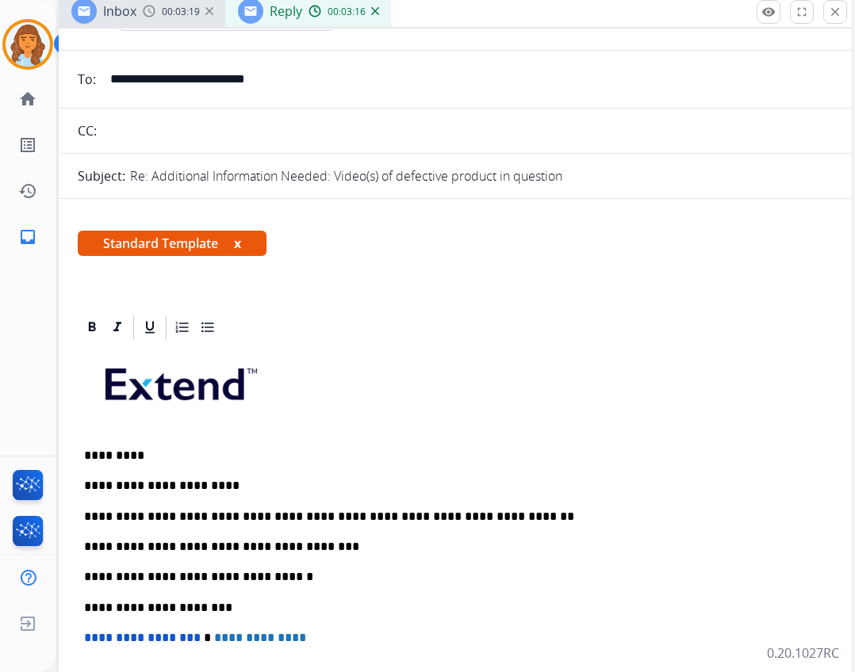
scroll to position [0, 0]
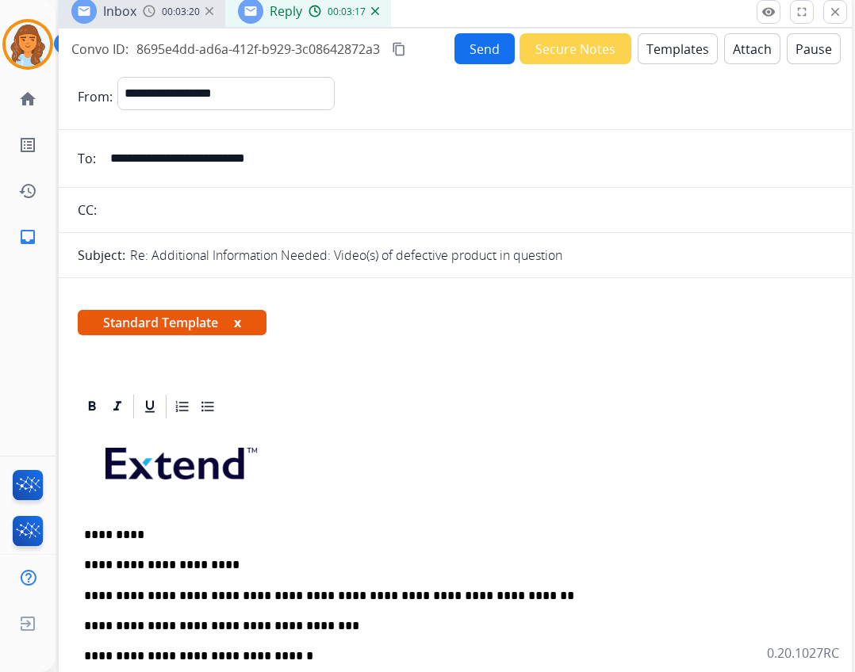
click at [113, 539] on p "*********" at bounding box center [449, 535] width 730 height 14
click at [109, 537] on p "*********" at bounding box center [449, 535] width 730 height 14
click at [116, 537] on p "*********" at bounding box center [449, 535] width 730 height 14
click at [454, 53] on button "Send" at bounding box center [484, 48] width 60 height 31
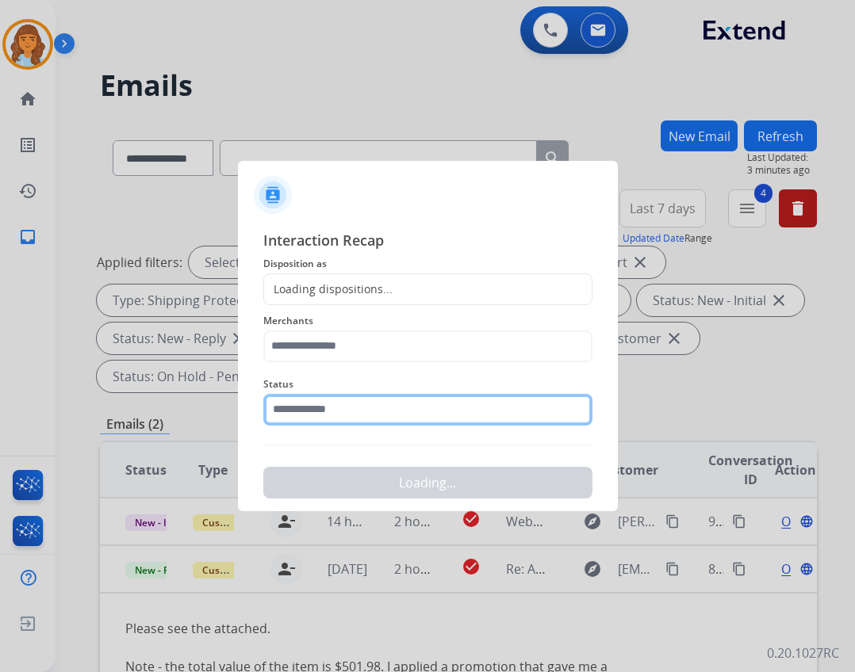
click at [400, 405] on input "text" at bounding box center [427, 410] width 329 height 32
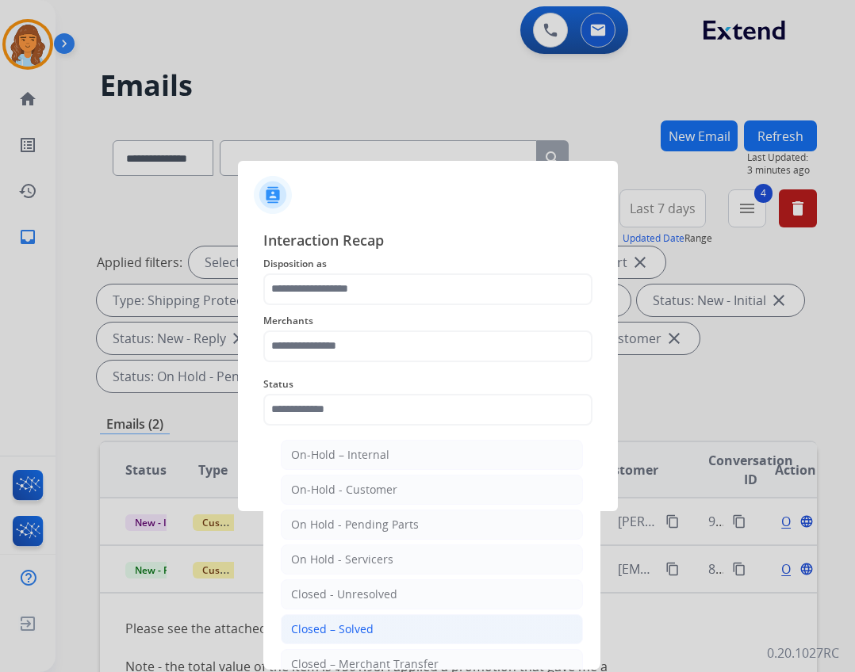
click at [379, 626] on li "Closed – Solved" at bounding box center [432, 630] width 302 height 30
type input "**********"
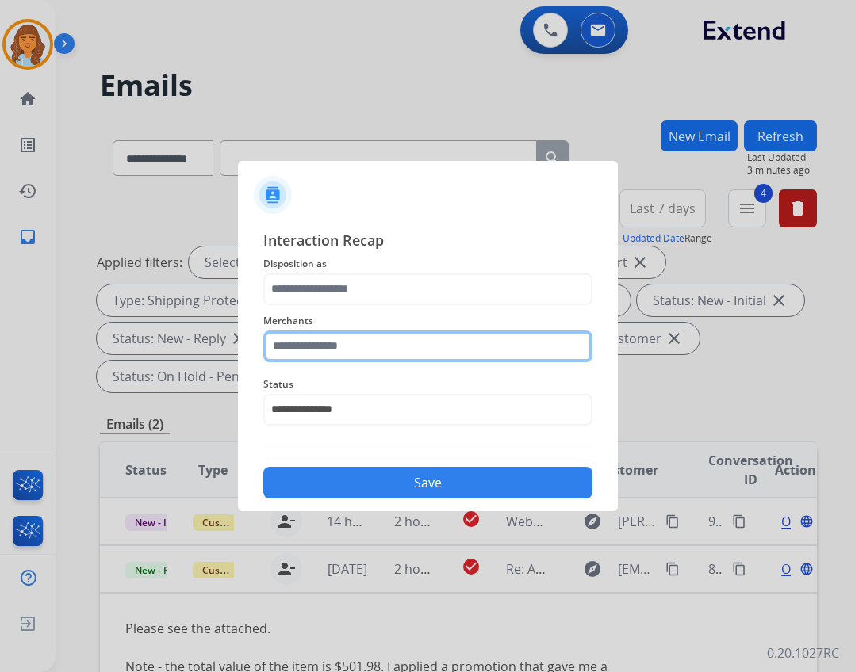
click at [393, 347] on input "text" at bounding box center [427, 347] width 329 height 32
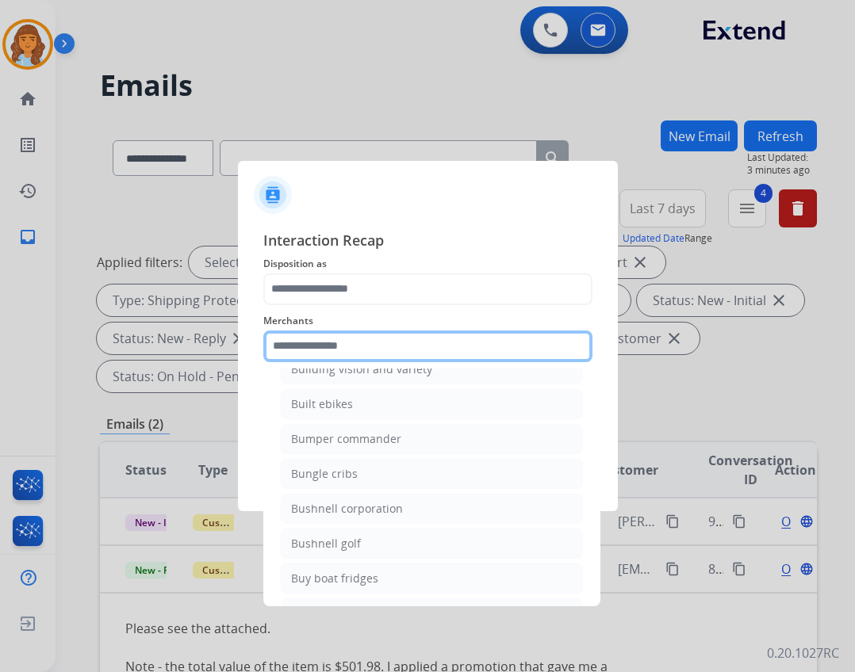
scroll to position [5075, 0]
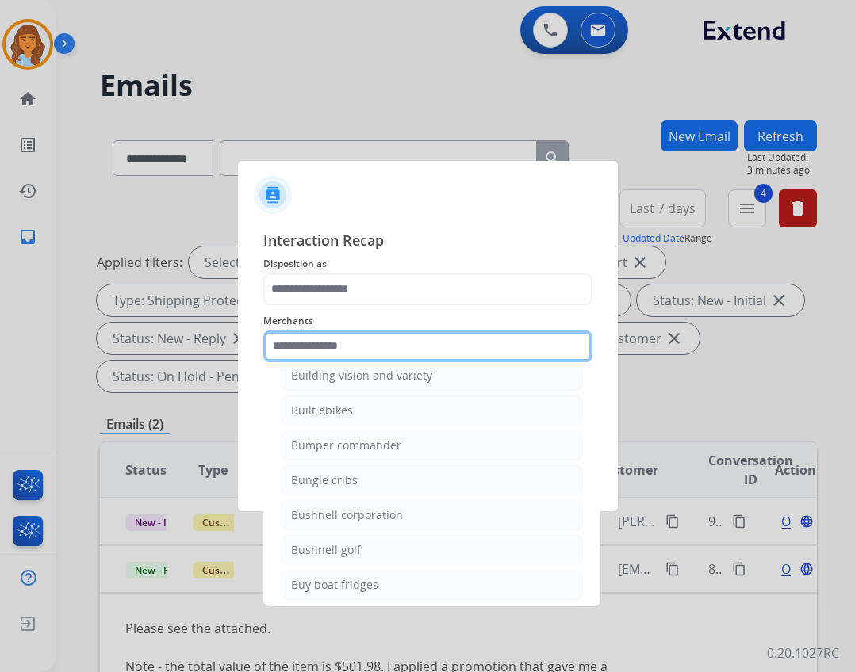
click at [382, 341] on input "text" at bounding box center [427, 347] width 329 height 32
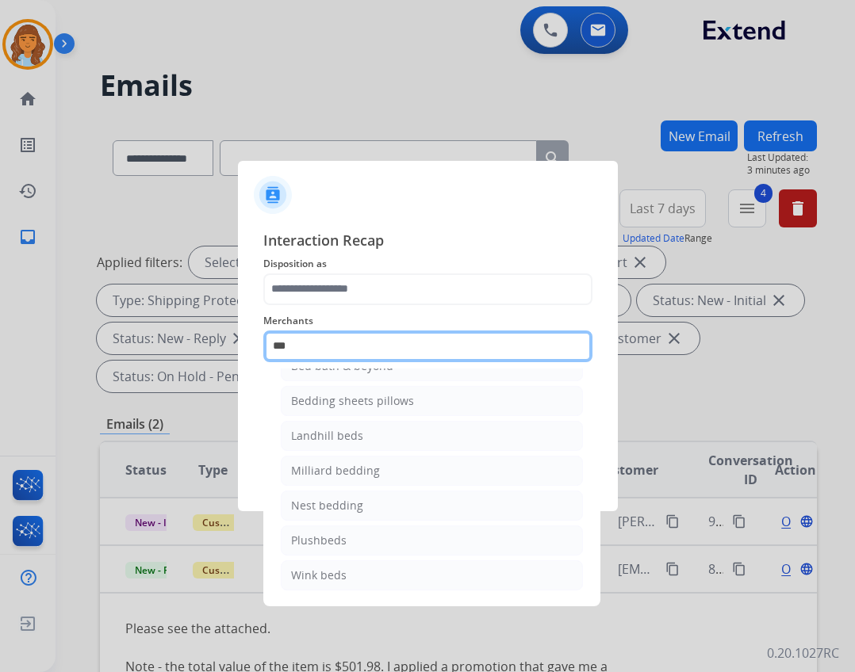
scroll to position [0, 0]
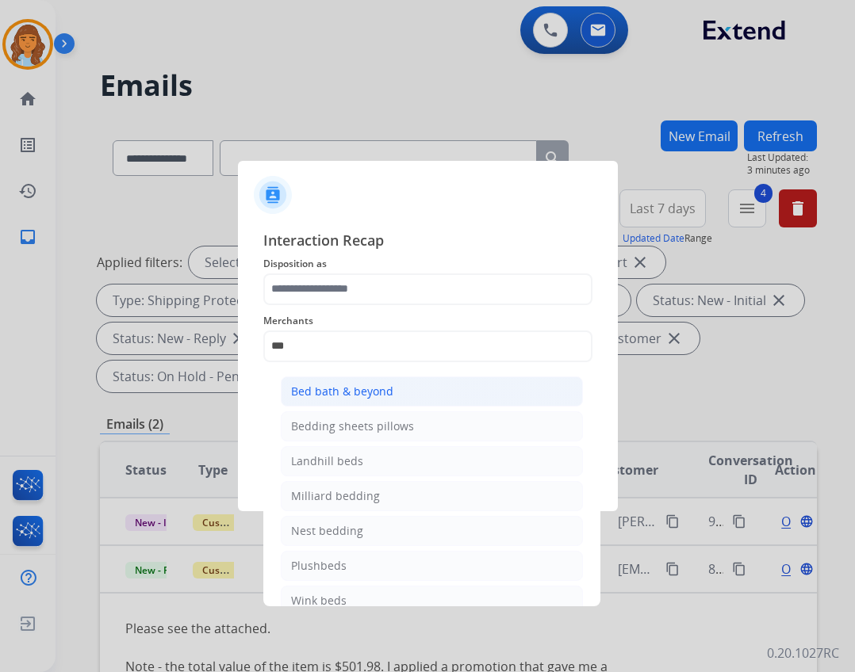
click at [387, 394] on div "Bed bath & beyond" at bounding box center [342, 392] width 102 height 16
type input "**********"
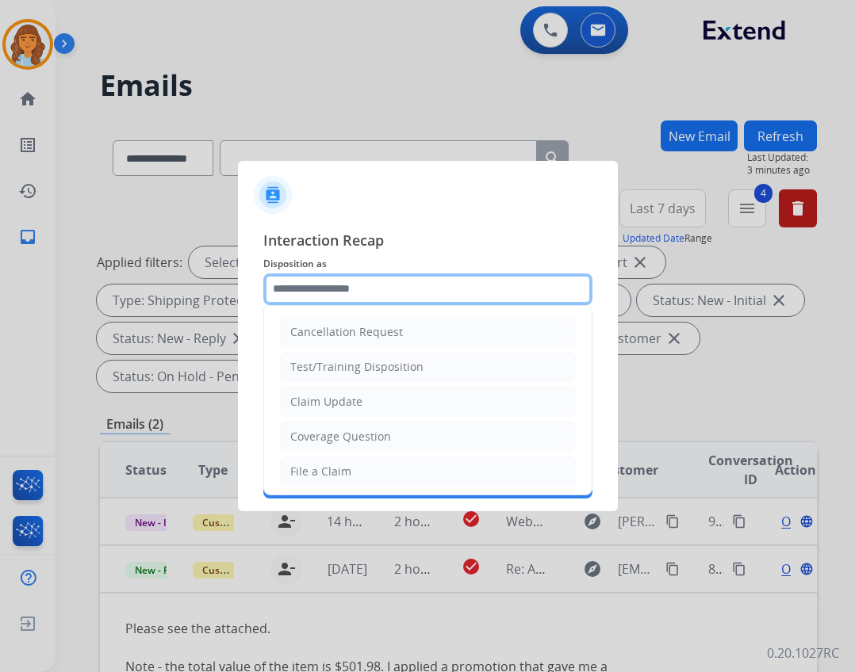
click at [390, 297] on input "text" at bounding box center [427, 290] width 329 height 32
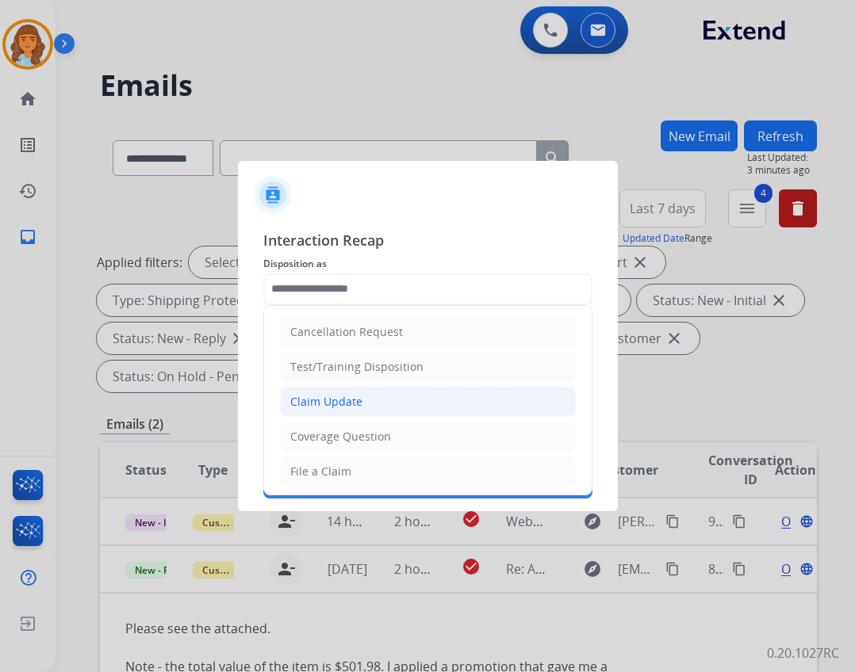
click at [367, 401] on li "Claim Update" at bounding box center [428, 402] width 296 height 30
type input "**********"
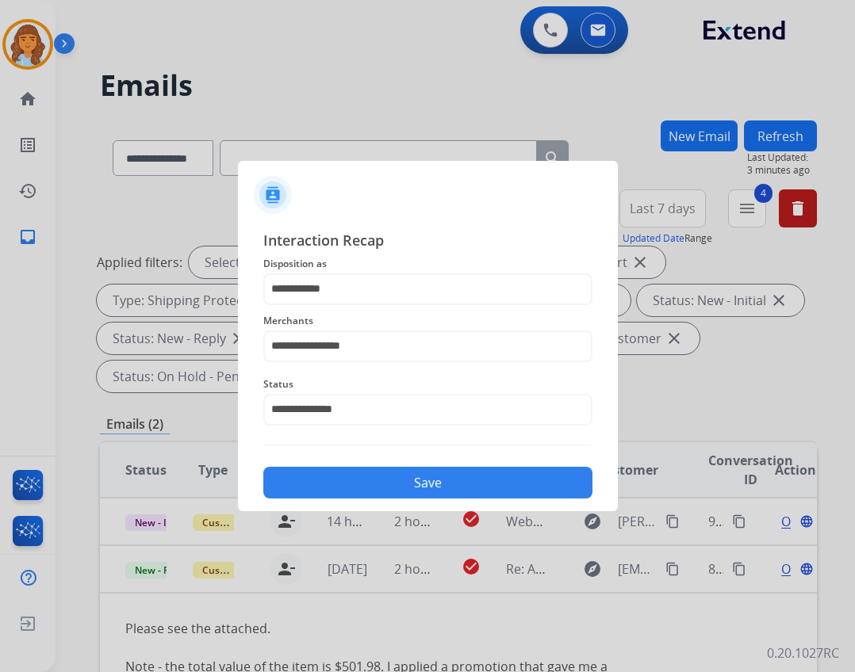
click at [375, 471] on button "Save" at bounding box center [427, 483] width 329 height 32
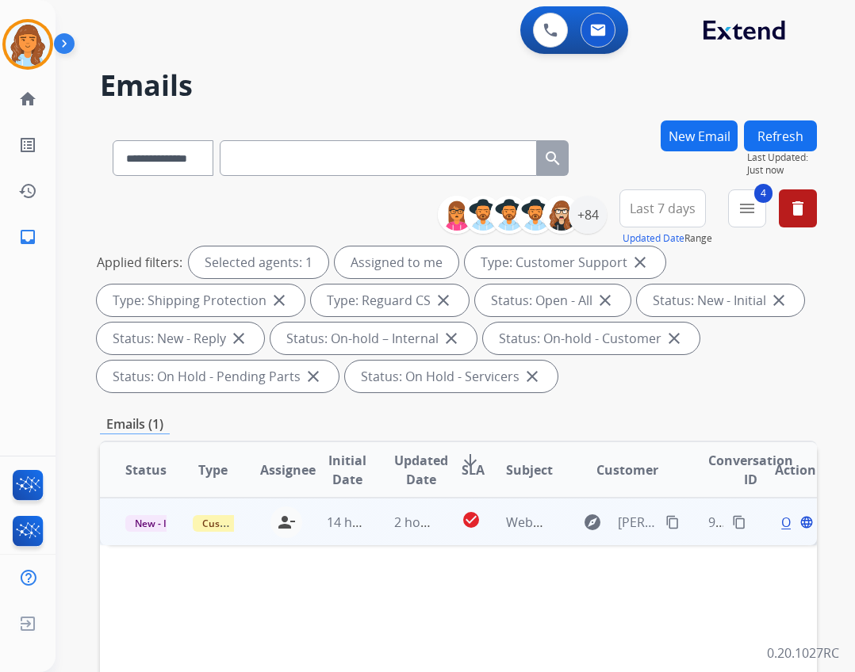
click at [442, 502] on td "check_circle" at bounding box center [458, 522] width 45 height 48
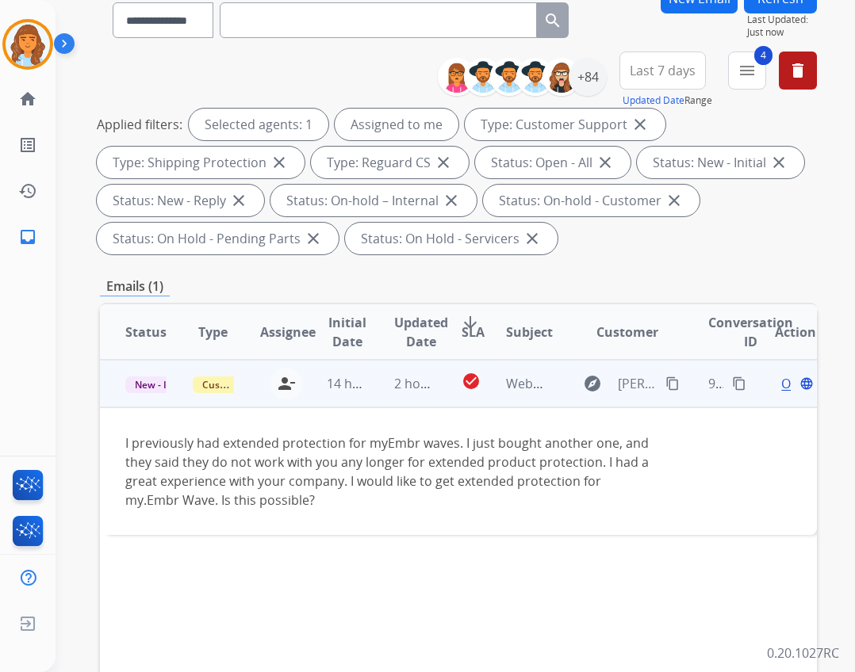
scroll to position [159, 0]
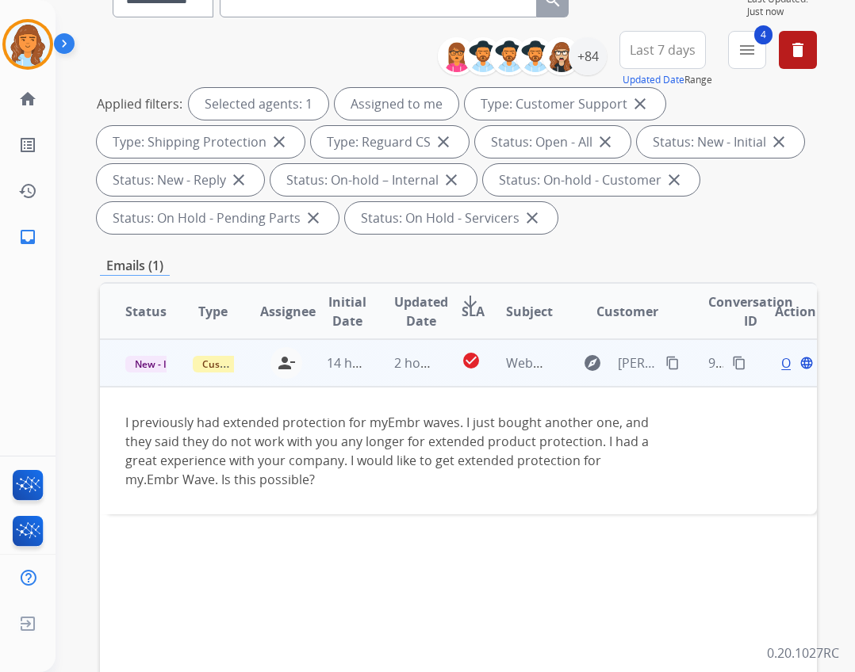
click at [775, 358] on div "Open language" at bounding box center [795, 363] width 41 height 19
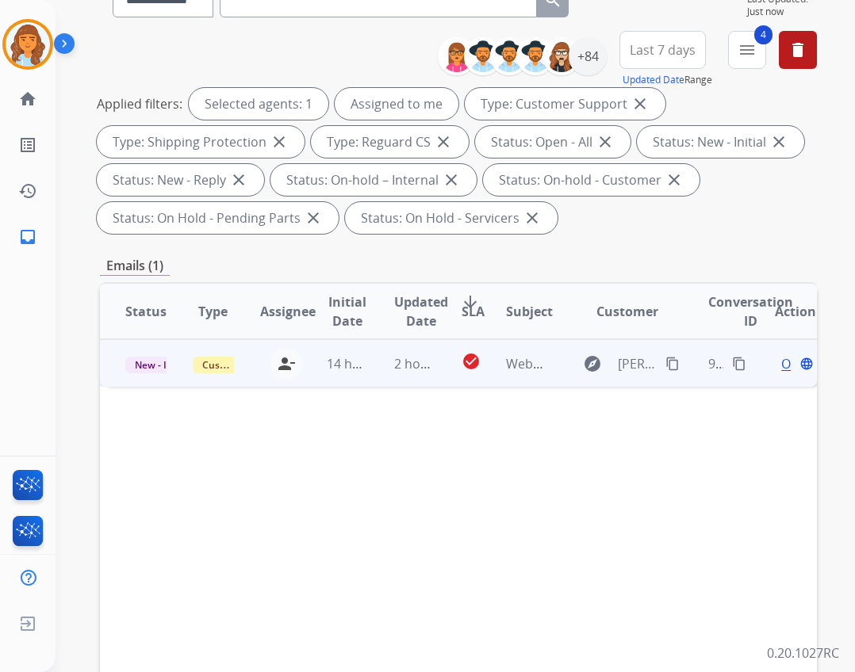
click at [775, 361] on div "Open language" at bounding box center [795, 363] width 41 height 19
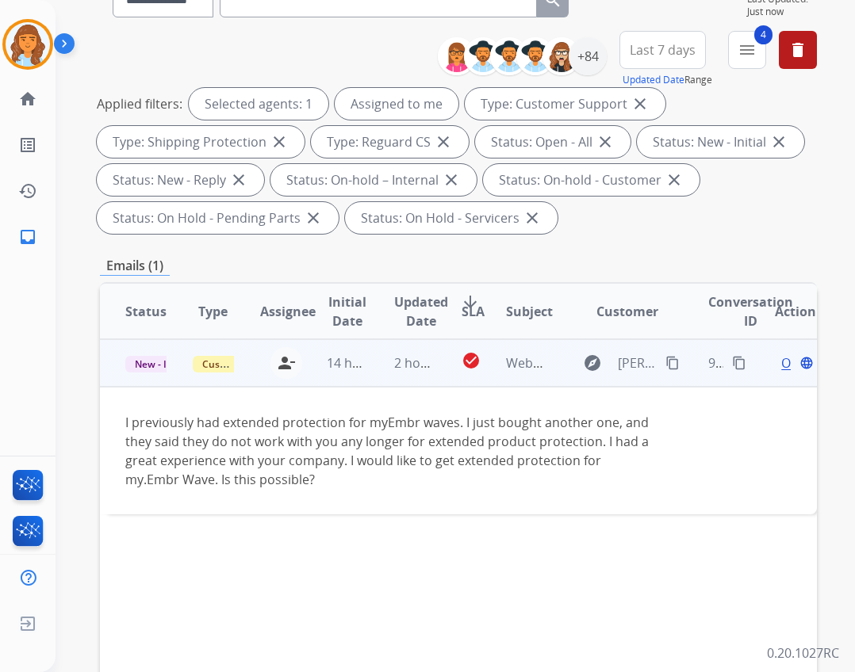
click at [781, 364] on span "Open" at bounding box center [797, 363] width 33 height 19
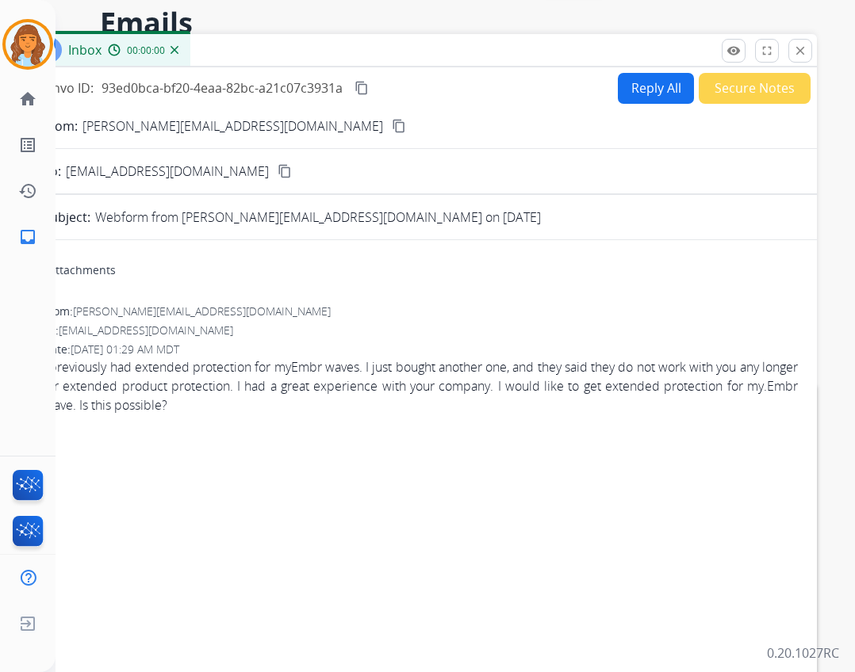
scroll to position [0, 0]
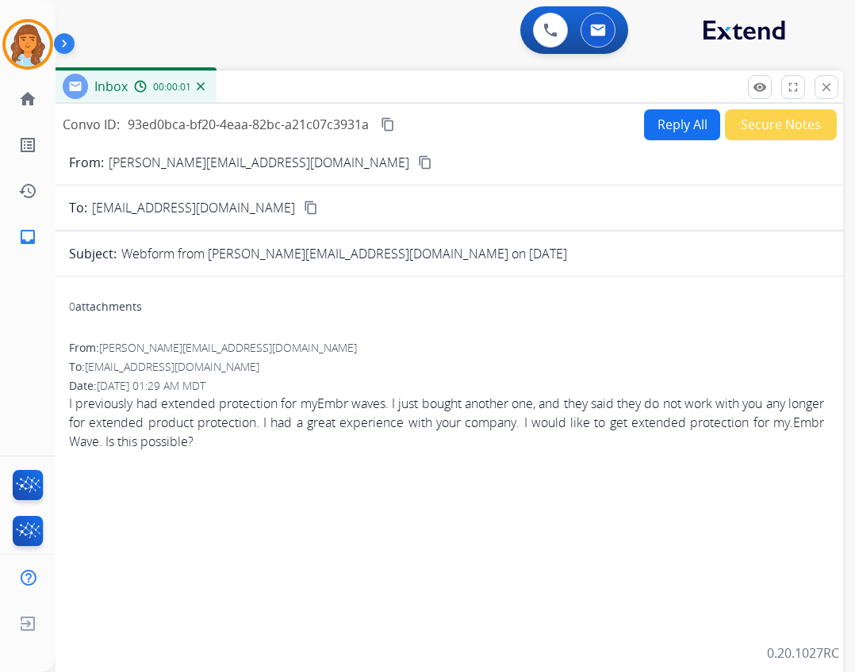
drag, startPoint x: 377, startPoint y: 117, endPoint x: 564, endPoint y: 124, distance: 187.3
click at [405, 91] on div "Inbox 00:00:01" at bounding box center [446, 87] width 793 height 33
click at [652, 118] on button "Reply All" at bounding box center [684, 124] width 76 height 31
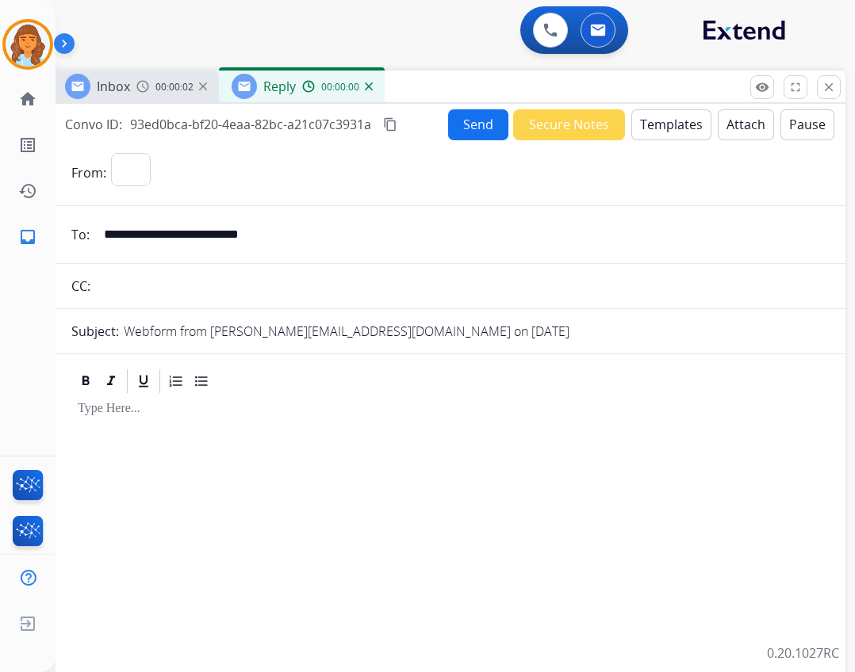
select select "**********"
click at [636, 118] on button "Templates" at bounding box center [671, 124] width 80 height 31
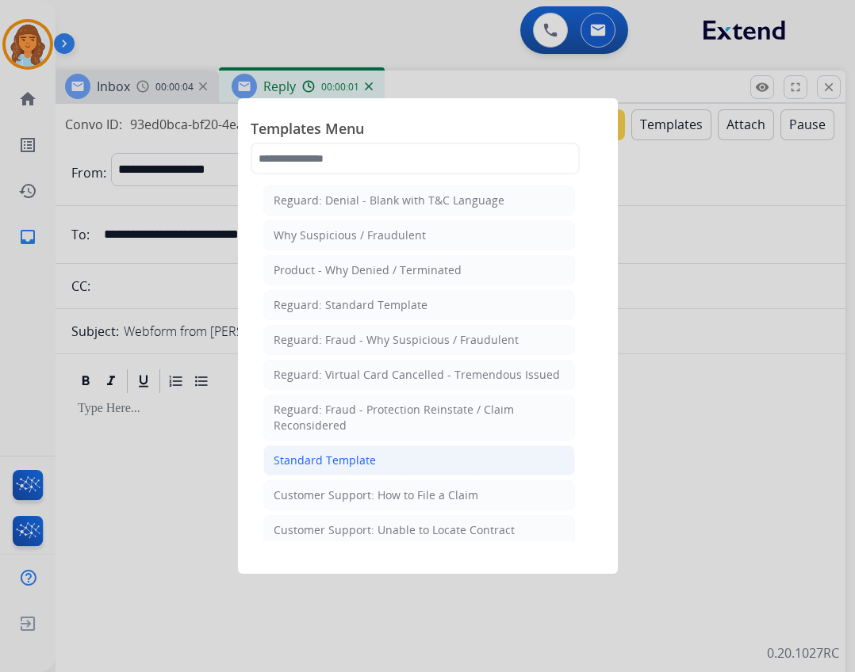
click at [350, 451] on li "Standard Template" at bounding box center [419, 461] width 312 height 30
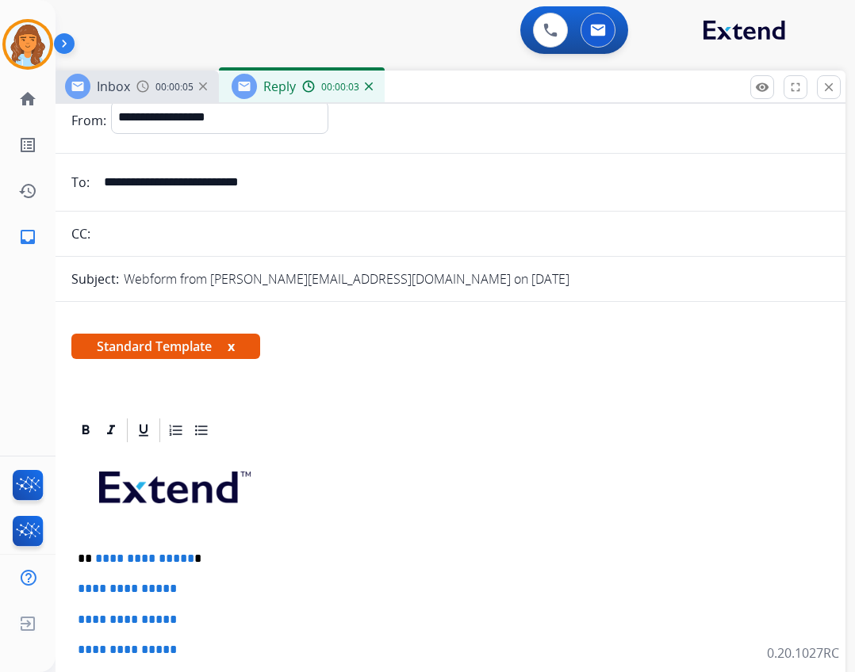
scroll to position [79, 0]
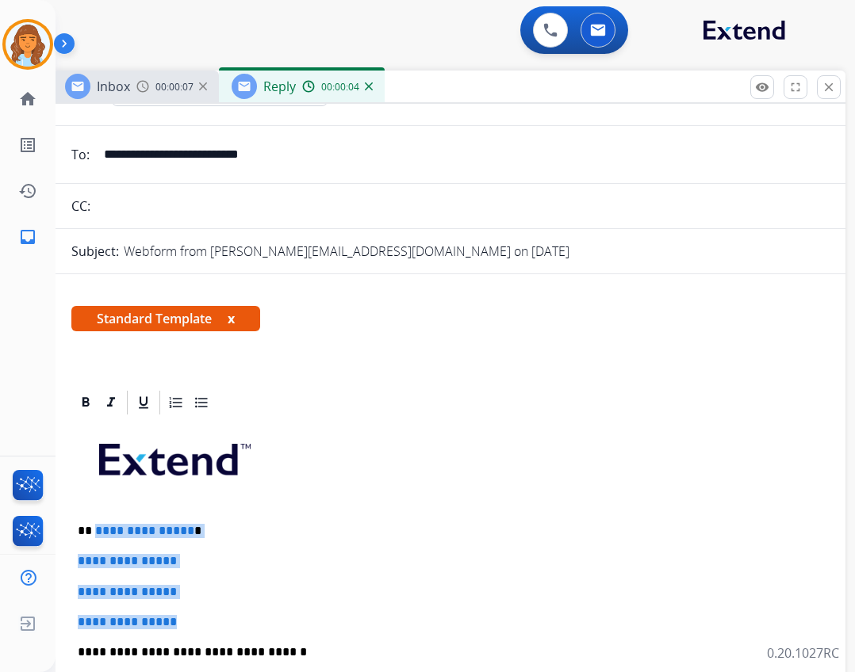
drag, startPoint x: 94, startPoint y: 526, endPoint x: 195, endPoint y: 614, distance: 133.7
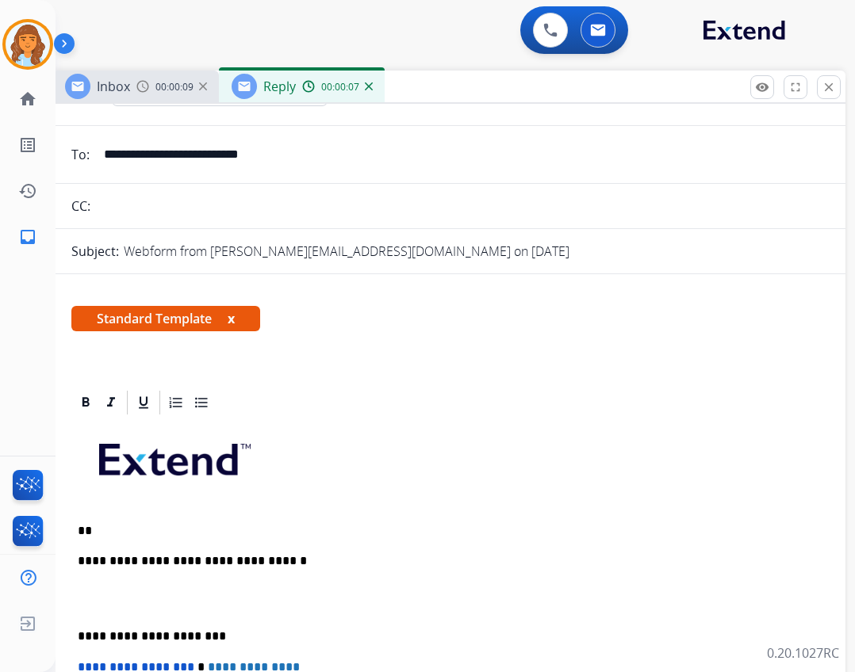
drag, startPoint x: 304, startPoint y: 159, endPoint x: 94, endPoint y: 153, distance: 210.2
click at [94, 153] on input "**********" at bounding box center [460, 155] width 732 height 32
click at [114, 530] on p "**" at bounding box center [443, 531] width 730 height 14
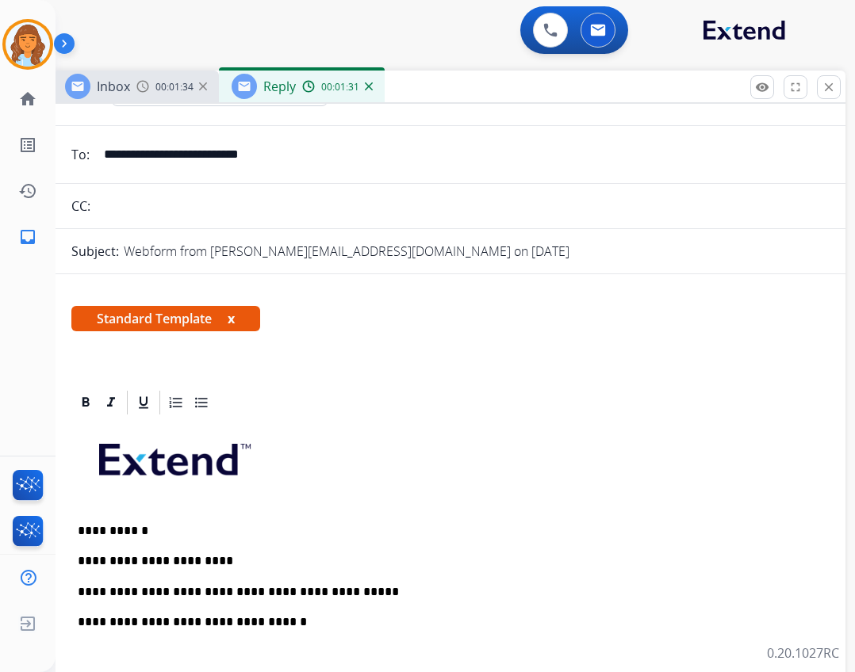
click at [128, 592] on p "**********" at bounding box center [443, 592] width 730 height 14
click at [348, 585] on p "**********" at bounding box center [443, 592] width 730 height 14
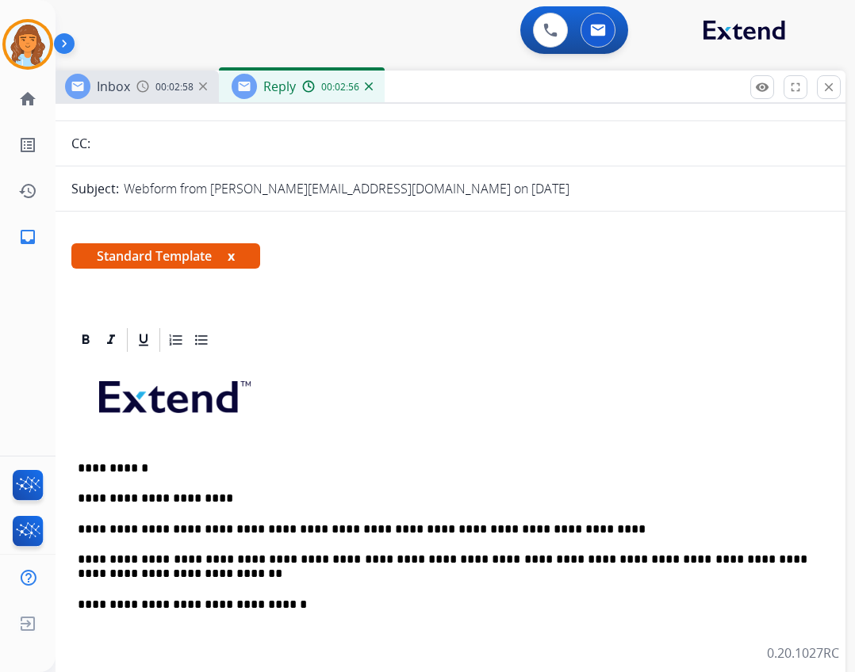
scroll to position [238, 0]
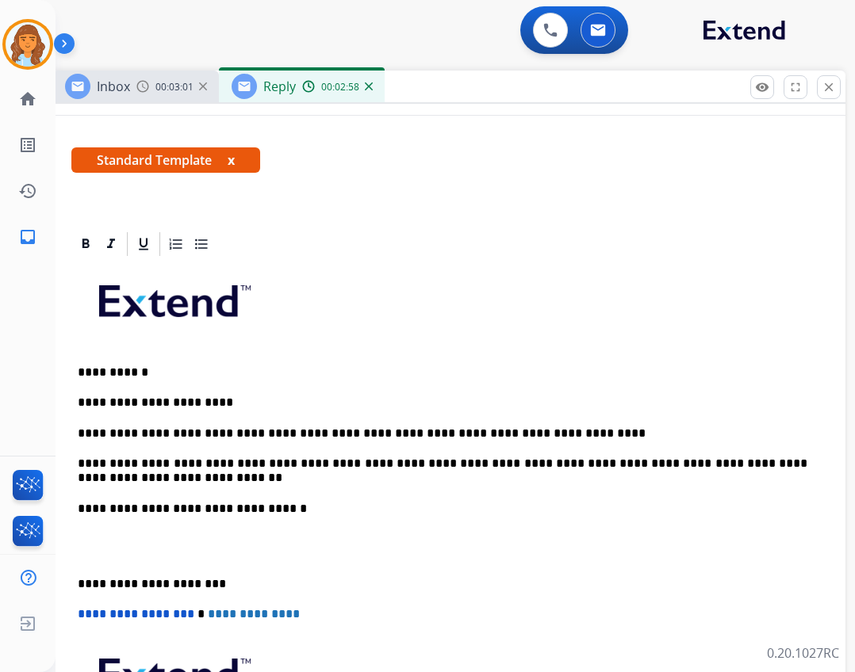
click at [469, 482] on p "**********" at bounding box center [443, 471] width 730 height 29
click at [78, 583] on p "**********" at bounding box center [443, 584] width 730 height 14
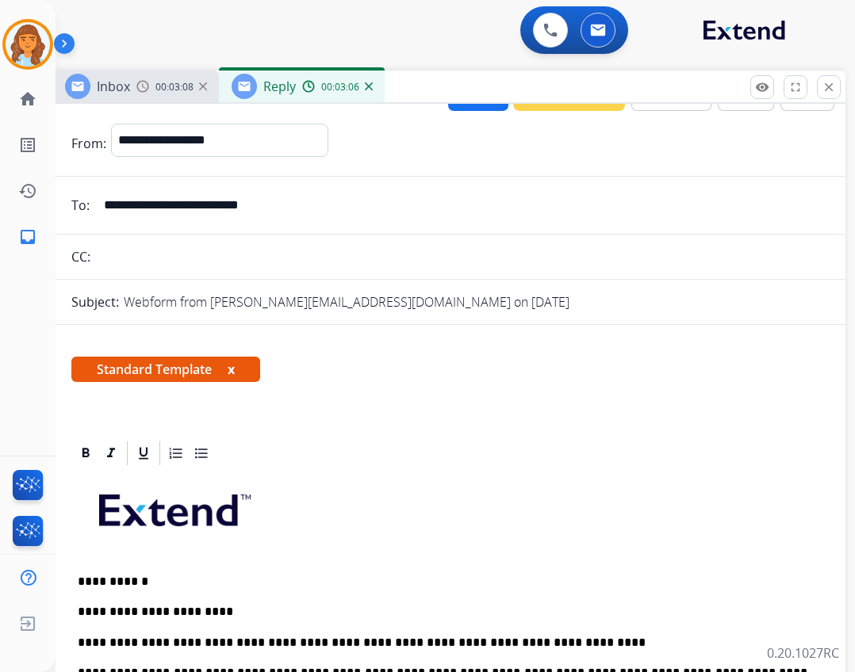
scroll to position [0, 0]
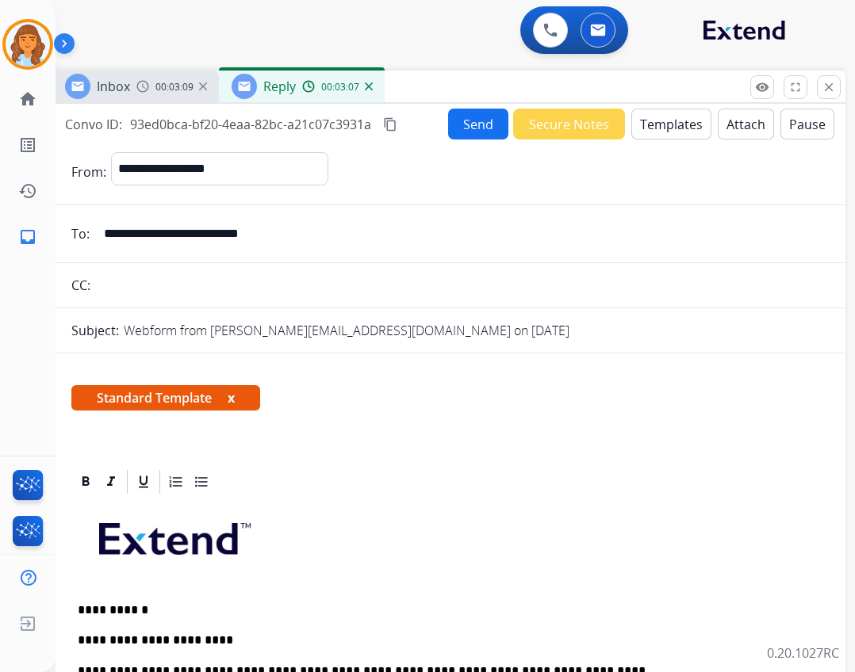
click at [450, 123] on button "Send" at bounding box center [478, 124] width 60 height 31
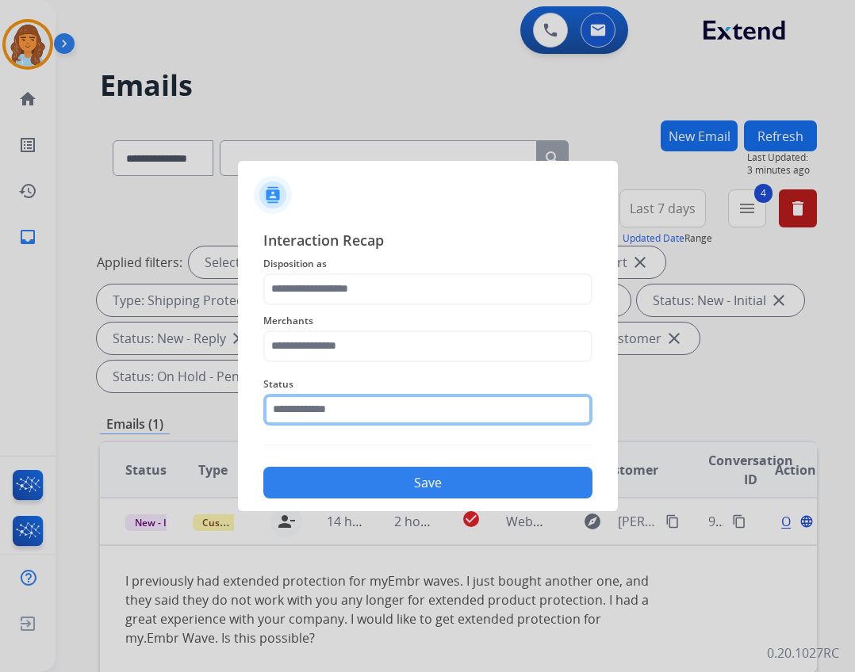
click at [381, 398] on input "text" at bounding box center [427, 410] width 329 height 32
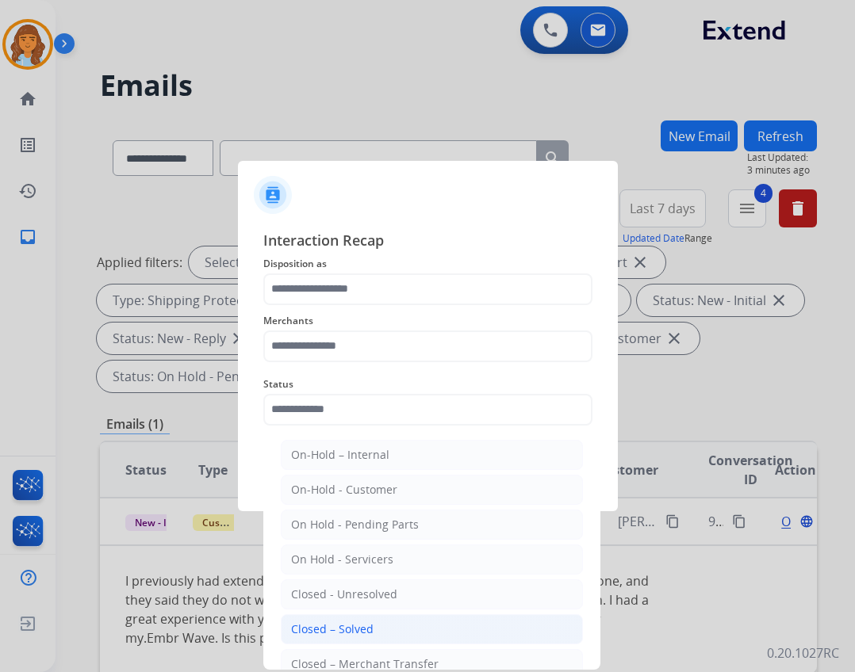
click at [371, 622] on li "Closed – Solved" at bounding box center [432, 630] width 302 height 30
type input "**********"
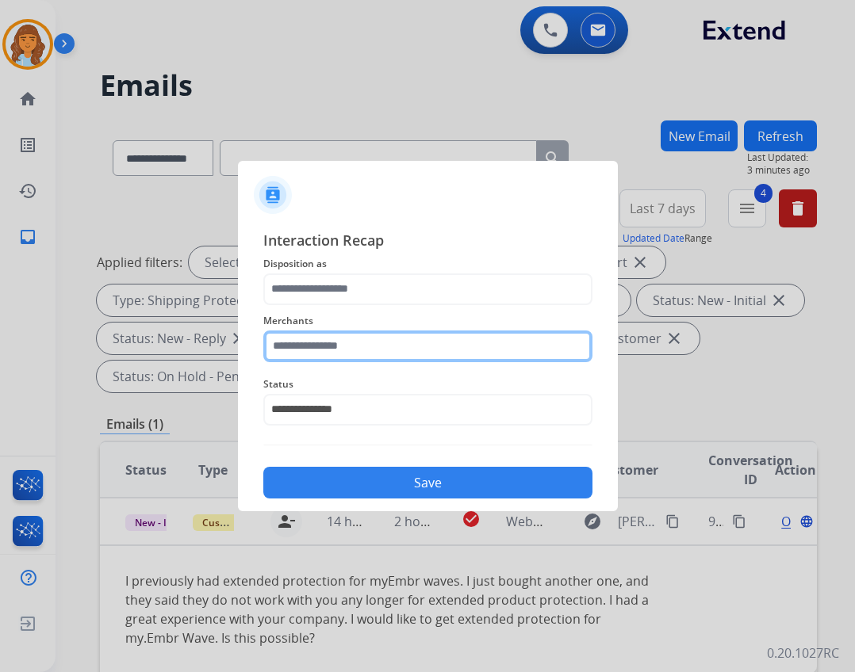
click at [377, 354] on input "text" at bounding box center [427, 347] width 329 height 32
click at [389, 357] on input "****" at bounding box center [427, 347] width 329 height 32
click at [320, 335] on input "***" at bounding box center [427, 347] width 329 height 32
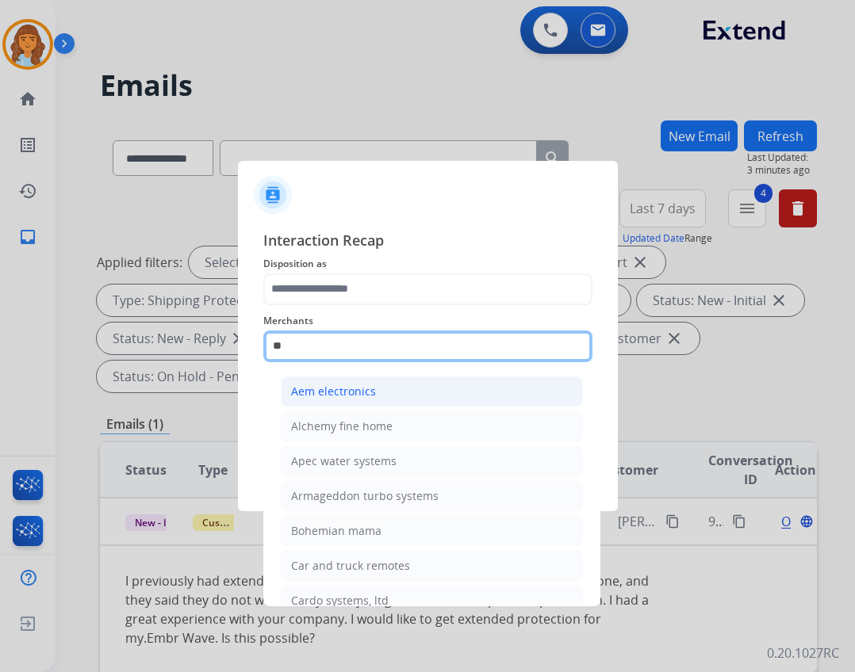
type input "*"
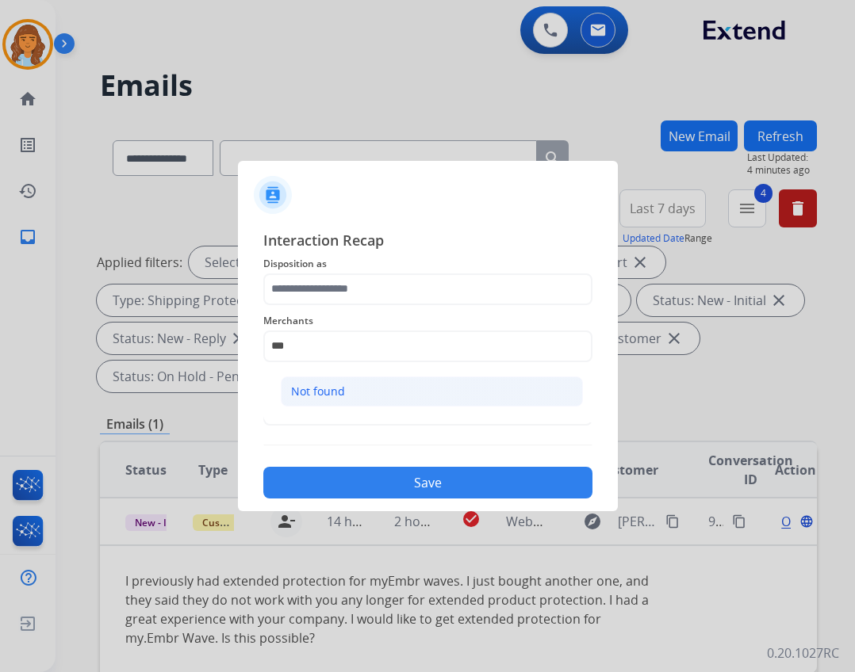
click at [456, 393] on li "Not found" at bounding box center [432, 392] width 302 height 30
type input "*********"
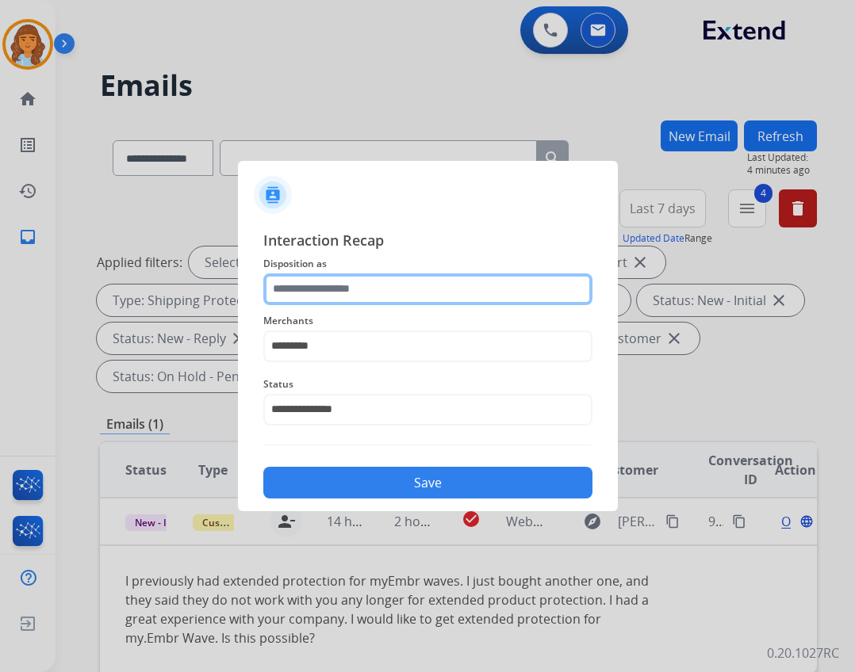
click at [400, 299] on input "text" at bounding box center [427, 290] width 329 height 32
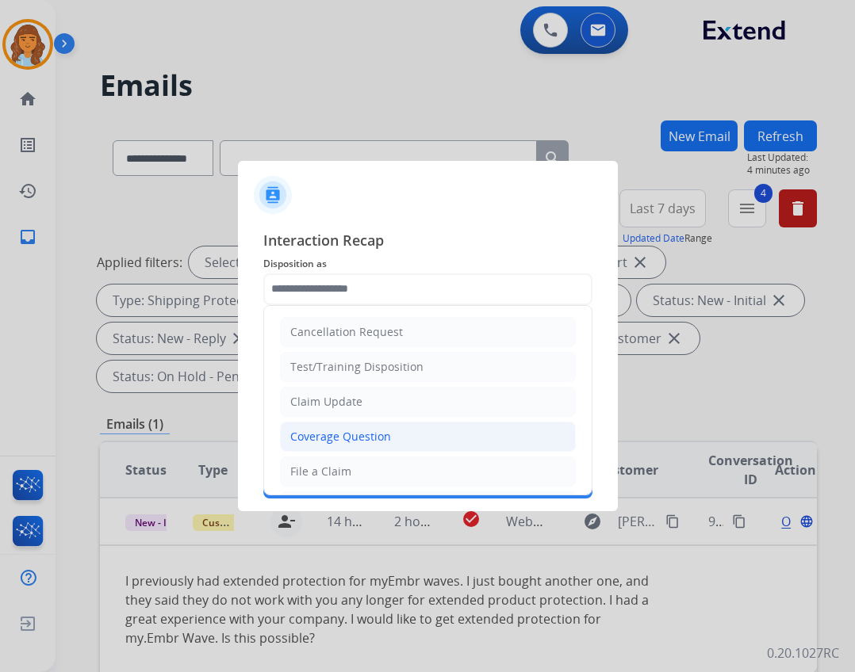
click at [376, 427] on li "Coverage Question" at bounding box center [428, 437] width 296 height 30
type input "**********"
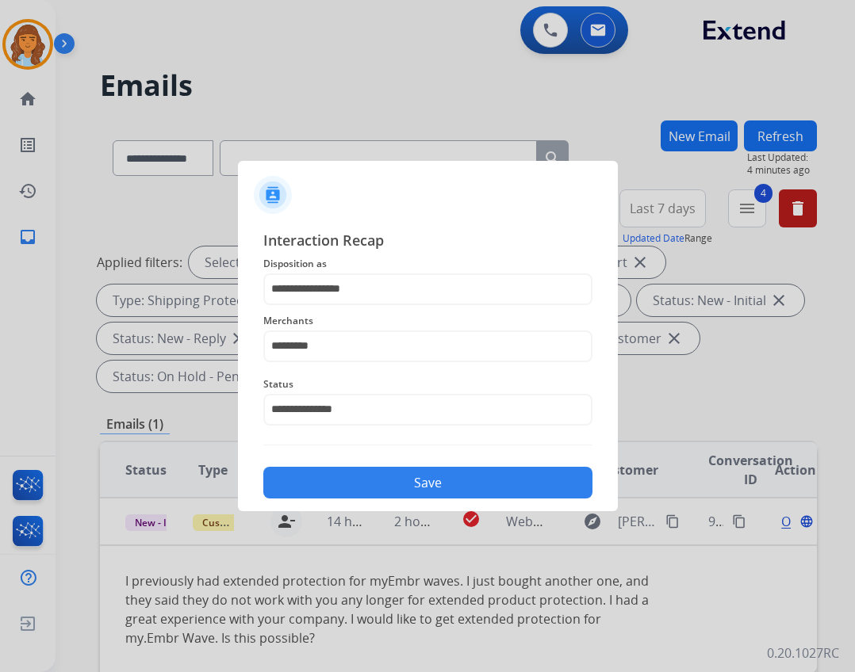
click at [384, 471] on button "Save" at bounding box center [427, 483] width 329 height 32
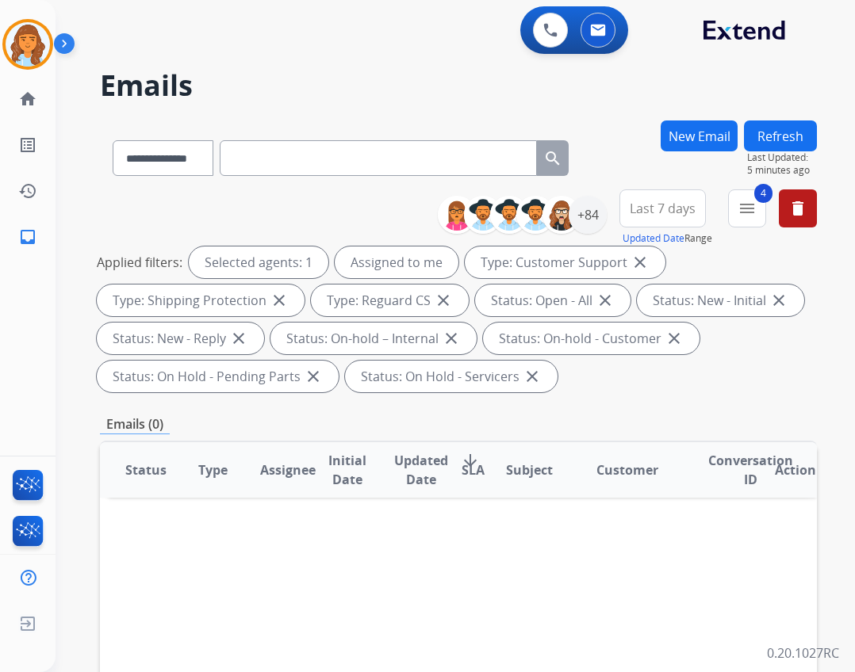
click at [702, 134] on button "New Email" at bounding box center [699, 136] width 77 height 31
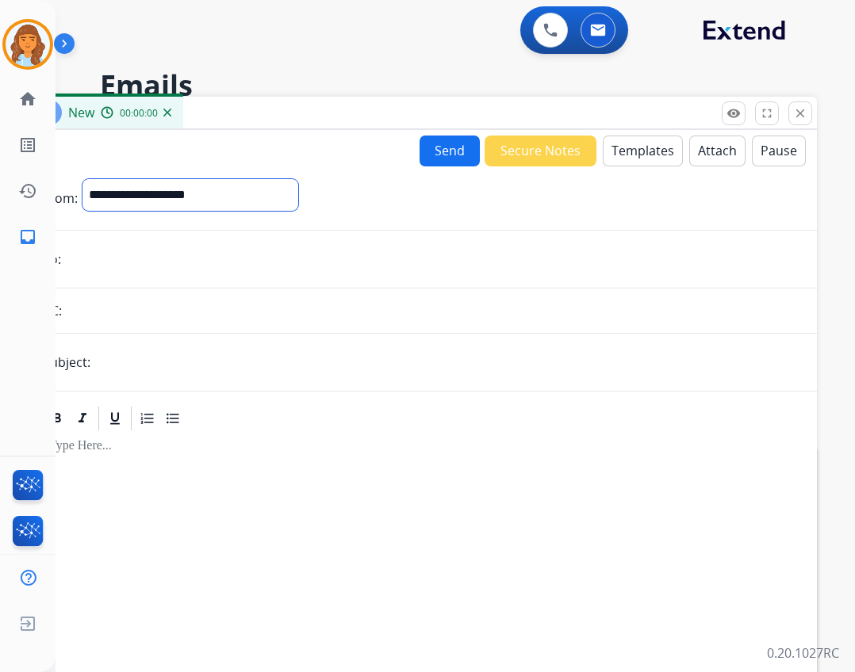
click at [257, 201] on select "**********" at bounding box center [190, 195] width 216 height 32
select select "**********"
click at [82, 179] on select "**********" at bounding box center [190, 195] width 216 height 32
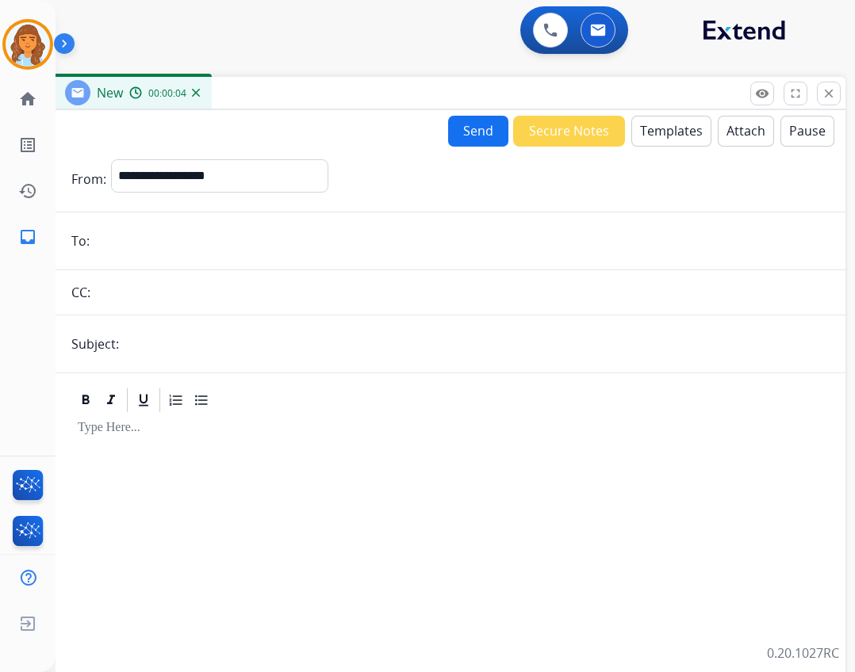
drag, startPoint x: 296, startPoint y: 107, endPoint x: 331, endPoint y: 80, distance: 44.1
click at [330, 82] on div "New 00:00:04" at bounding box center [448, 93] width 793 height 33
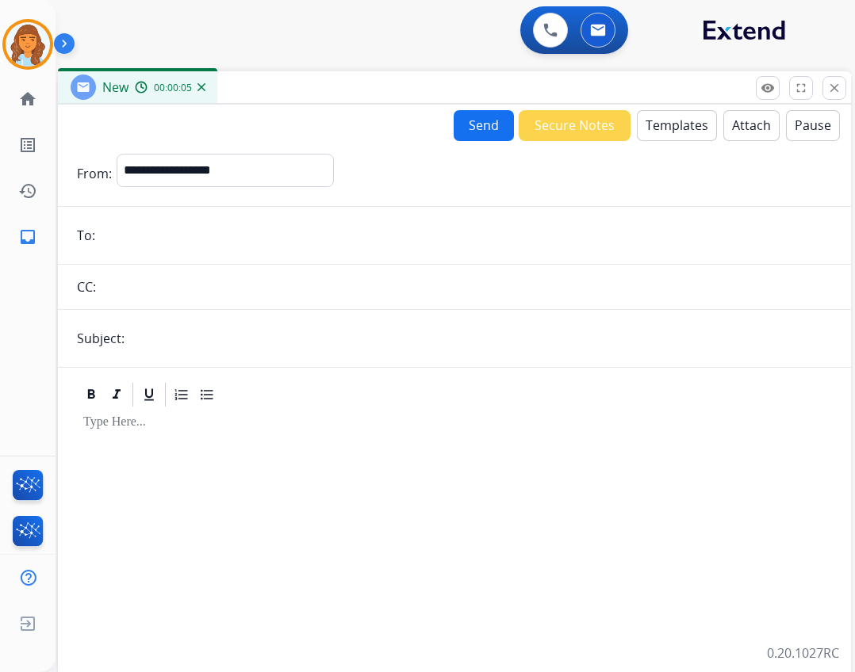
click at [238, 247] on input "email" at bounding box center [466, 236] width 732 height 32
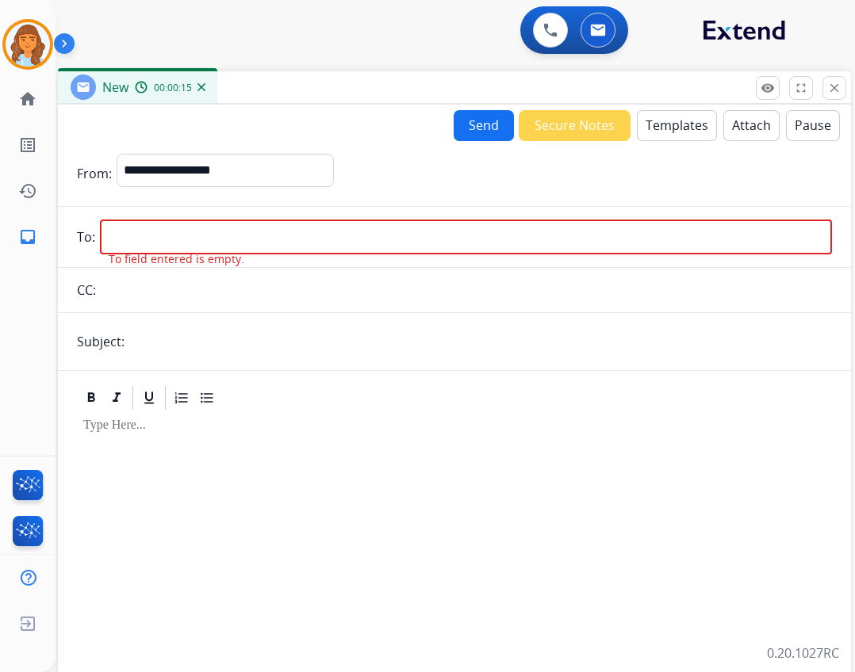
click at [213, 231] on input "email" at bounding box center [466, 237] width 732 height 35
paste input "**********"
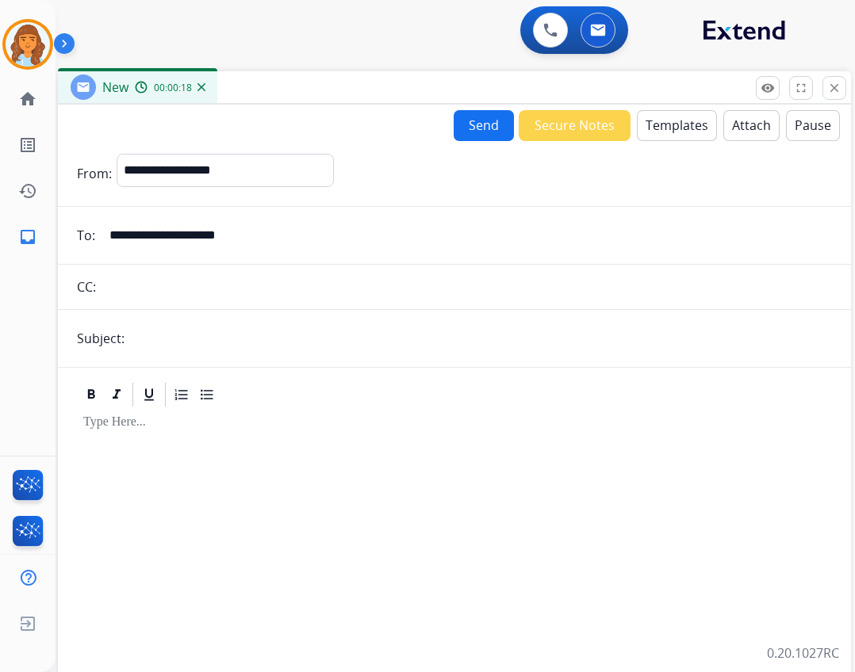
drag, startPoint x: 122, startPoint y: 239, endPoint x: 82, endPoint y: 233, distance: 40.2
click at [82, 233] on div "**********" at bounding box center [454, 236] width 793 height 32
type input "**********"
click at [220, 347] on input "text" at bounding box center [480, 339] width 703 height 32
type input "**********"
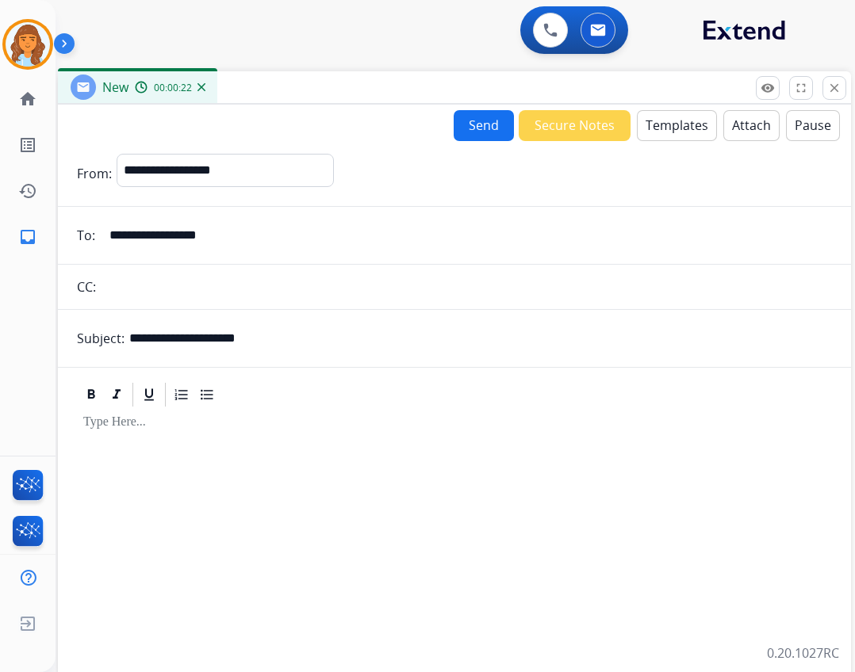
click at [638, 121] on button "Templates" at bounding box center [677, 125] width 80 height 31
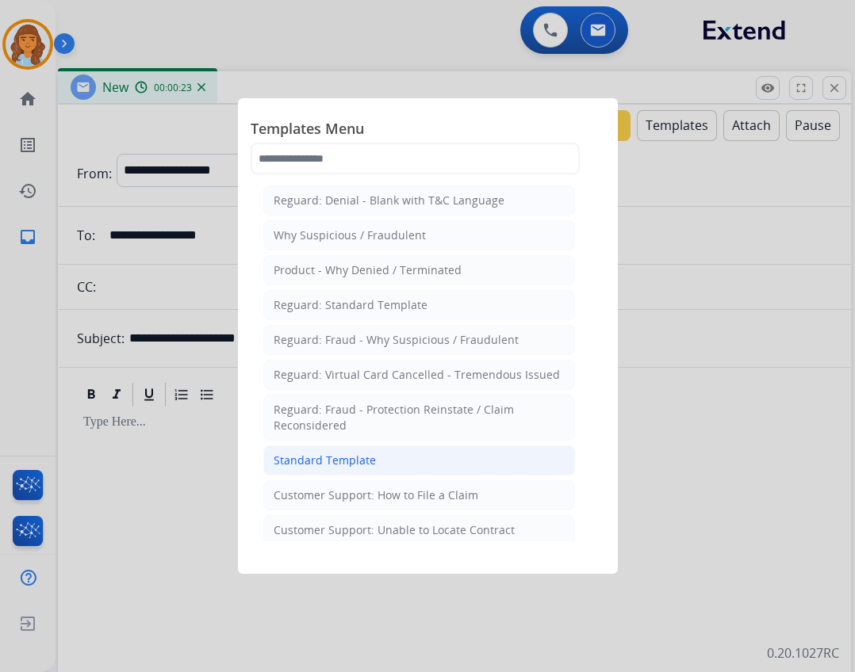
click at [311, 460] on div "Standard Template" at bounding box center [325, 461] width 102 height 16
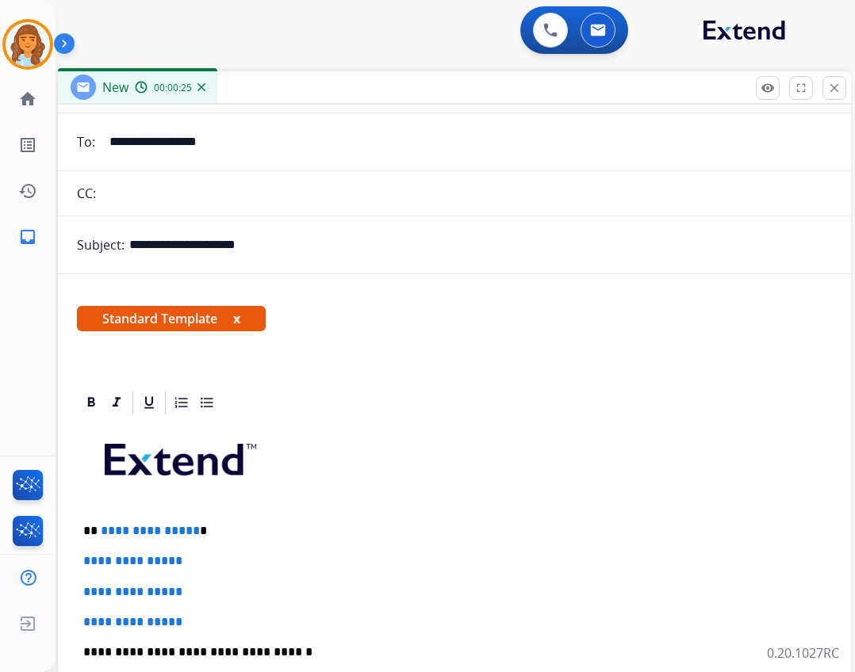
scroll to position [238, 0]
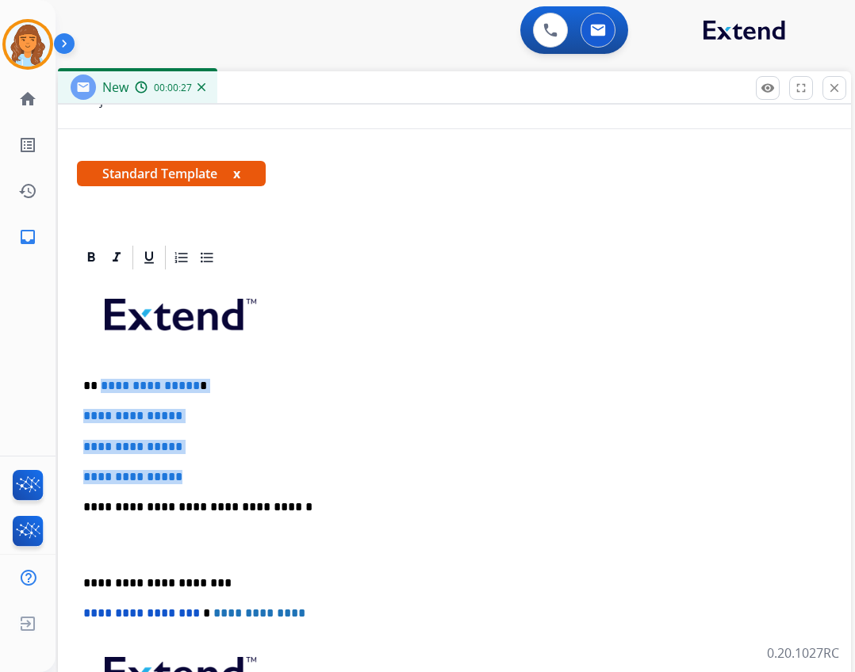
drag, startPoint x: 100, startPoint y: 383, endPoint x: 193, endPoint y: 468, distance: 126.3
click at [193, 468] on div "**********" at bounding box center [454, 545] width 755 height 546
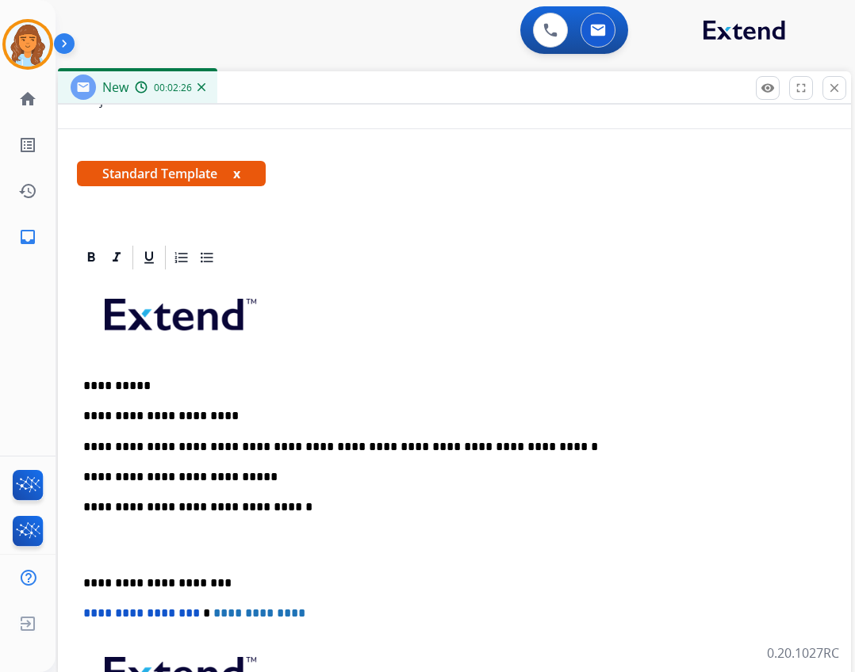
click at [79, 579] on div "**********" at bounding box center [454, 545] width 755 height 546
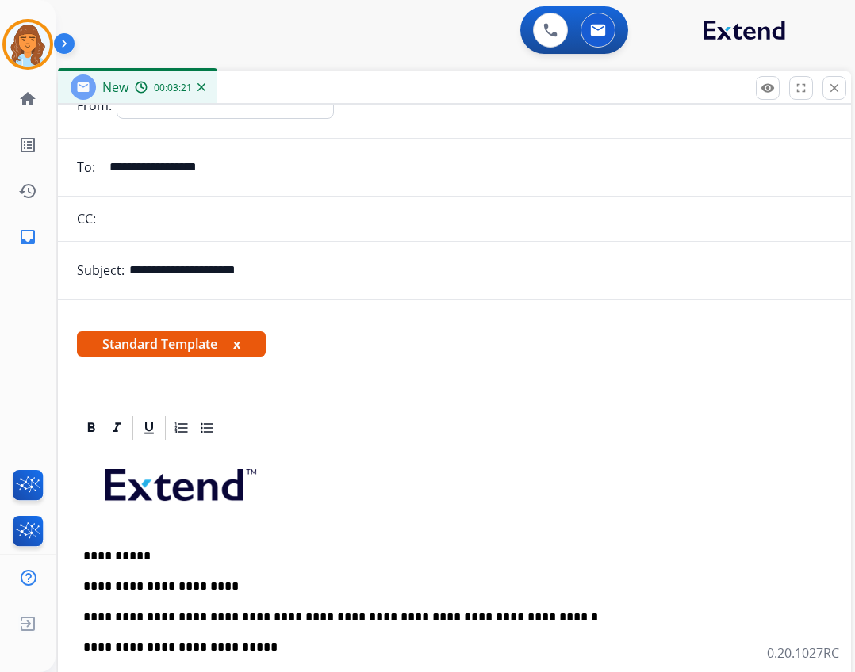
scroll to position [0, 0]
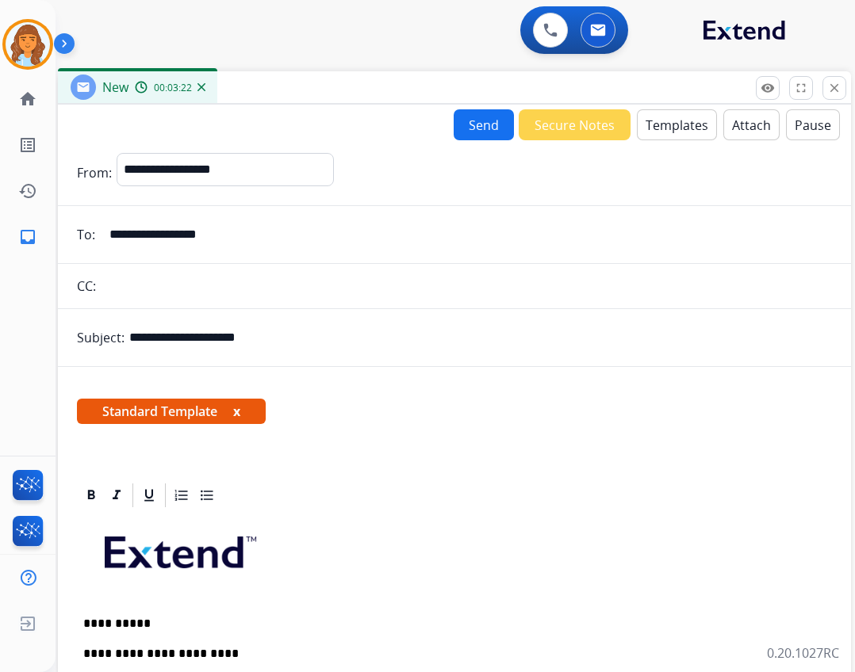
click at [493, 124] on button "Send" at bounding box center [484, 124] width 60 height 31
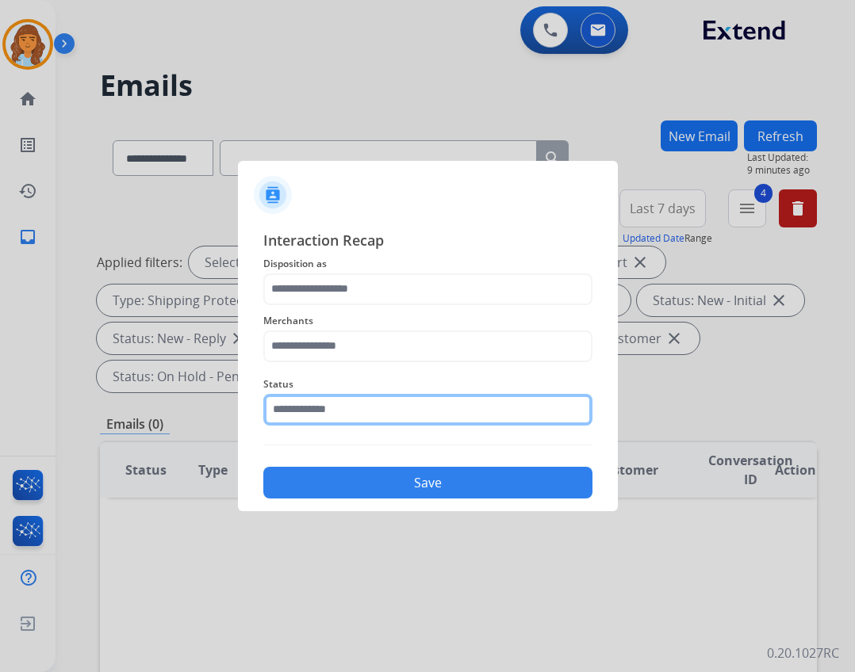
click at [373, 419] on input "text" at bounding box center [427, 410] width 329 height 32
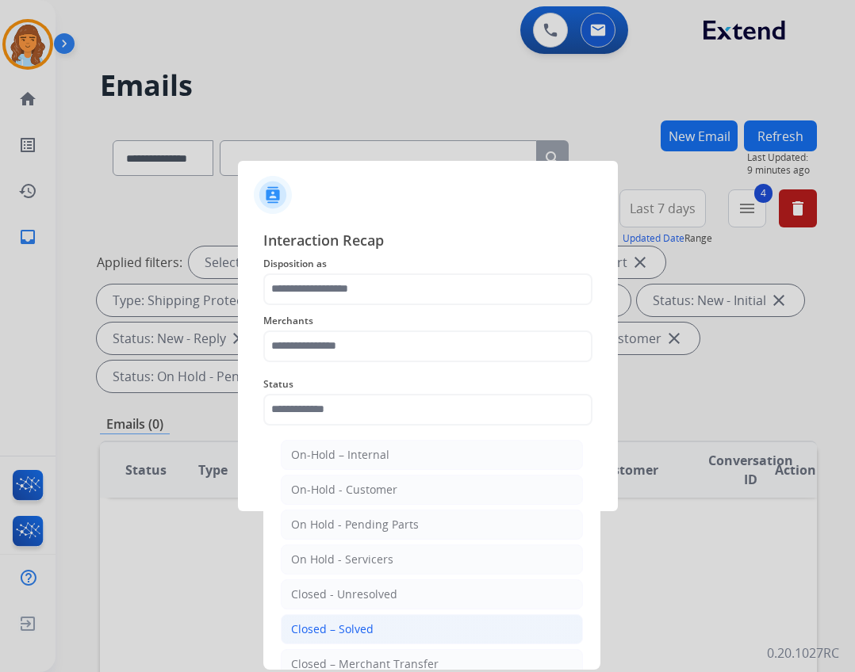
click at [380, 626] on li "Closed – Solved" at bounding box center [432, 630] width 302 height 30
type input "**********"
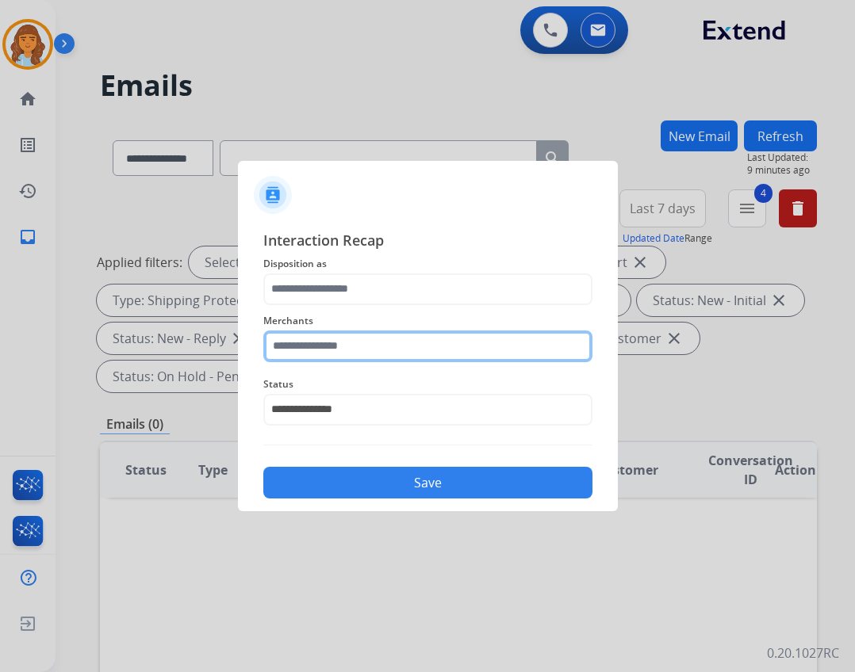
click at [331, 341] on input "text" at bounding box center [427, 347] width 329 height 32
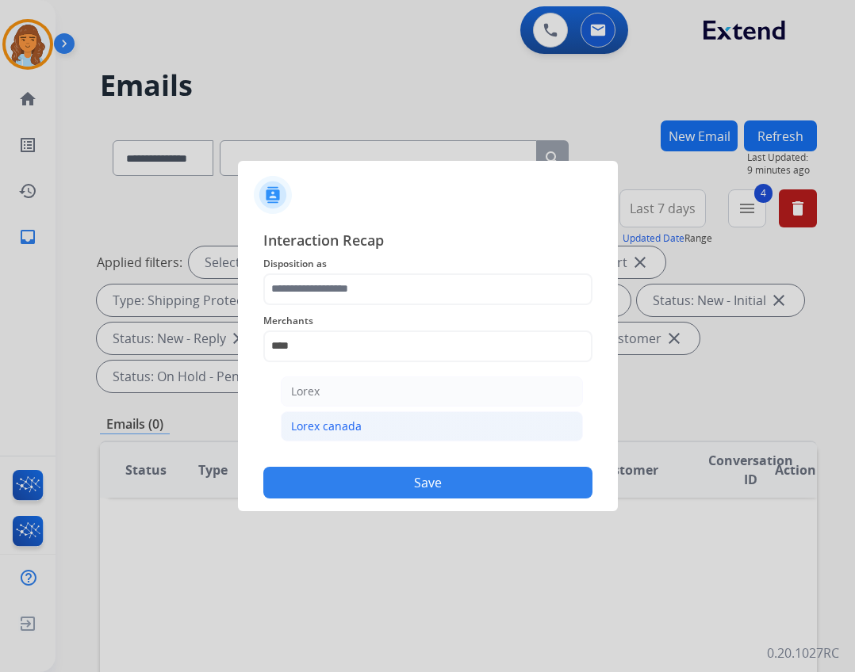
click at [424, 428] on li "Lorex canada" at bounding box center [432, 427] width 302 height 30
type input "**********"
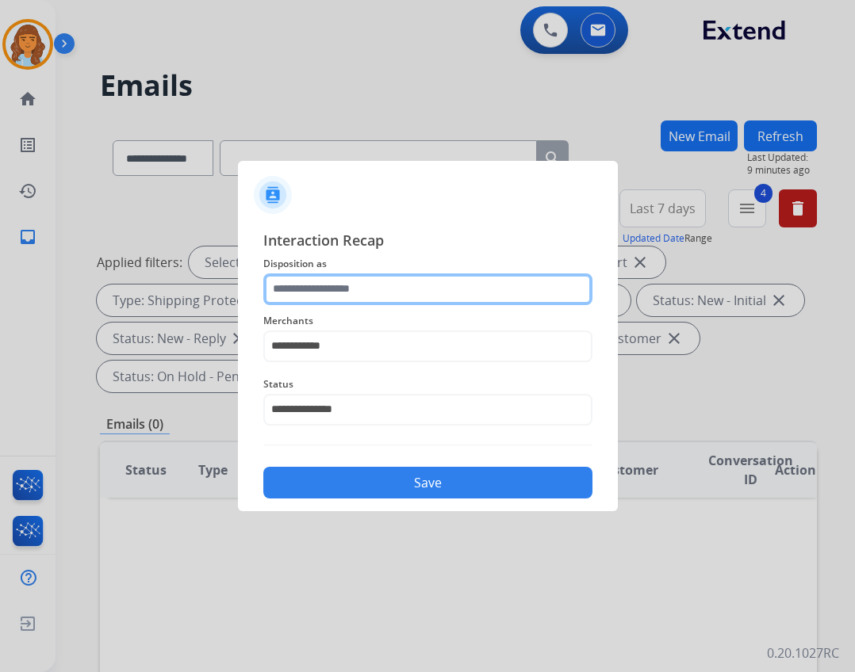
click at [404, 292] on input "text" at bounding box center [427, 290] width 329 height 32
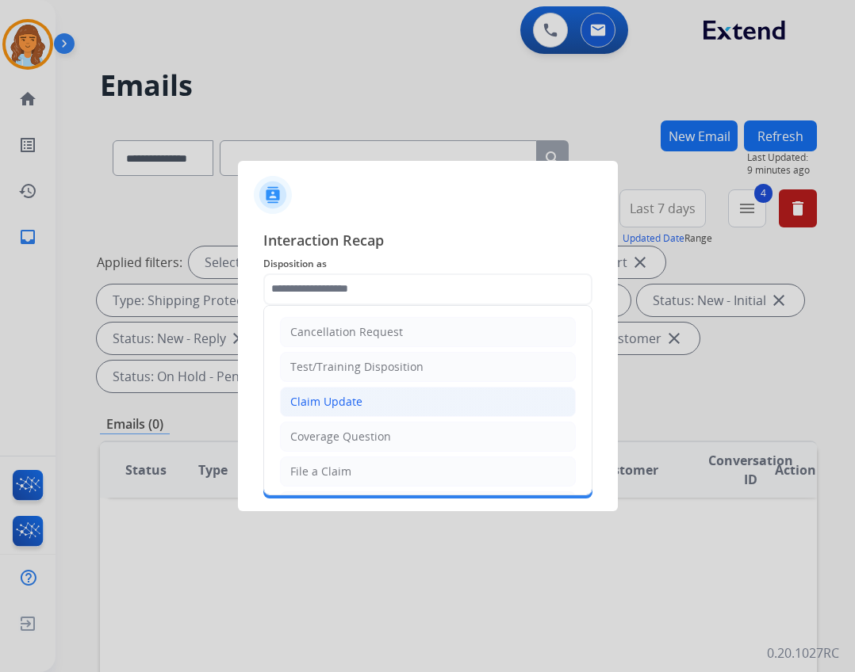
click at [349, 408] on div "Claim Update" at bounding box center [326, 402] width 72 height 16
type input "**********"
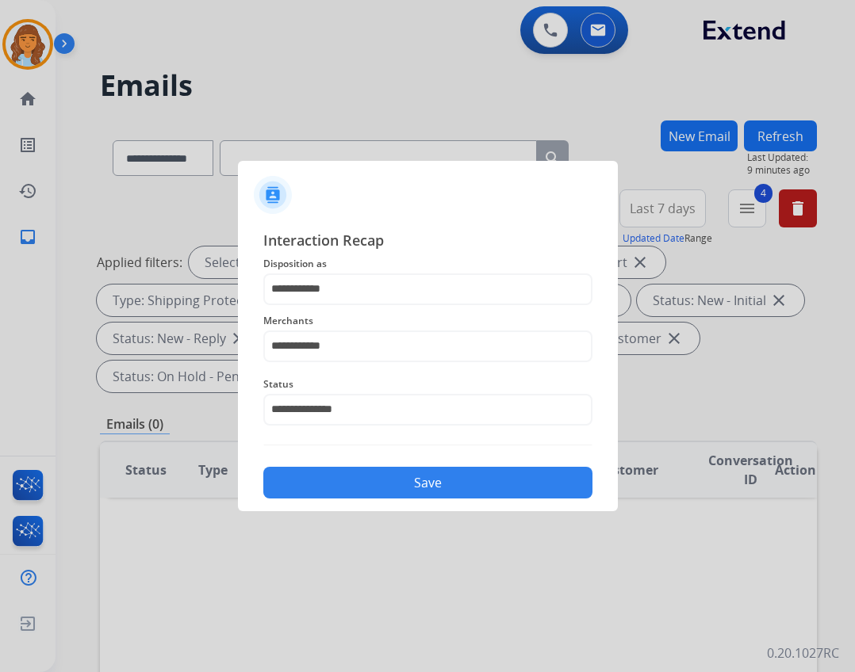
click at [372, 481] on button "Save" at bounding box center [427, 483] width 329 height 32
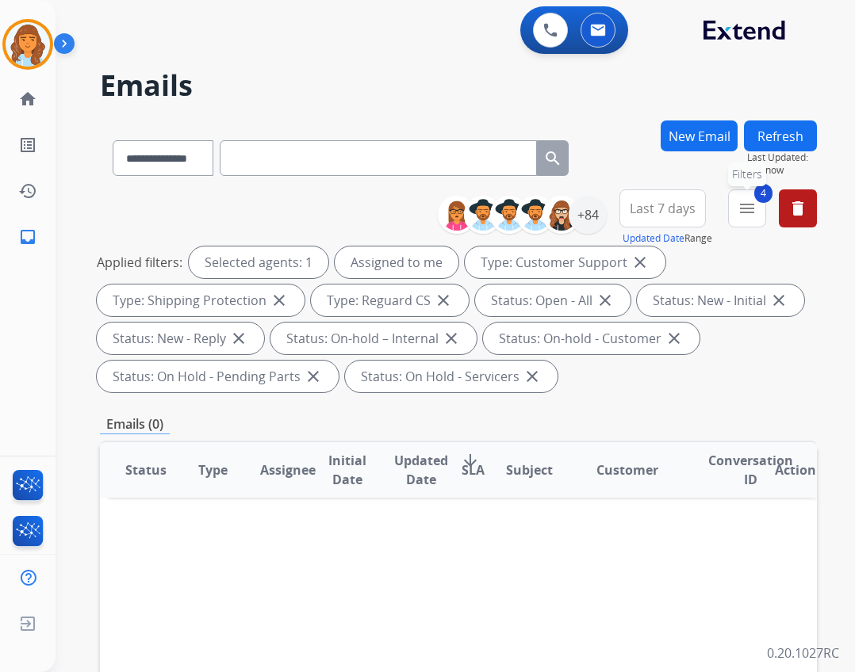
click at [746, 199] on button "4 menu Filters" at bounding box center [747, 209] width 38 height 38
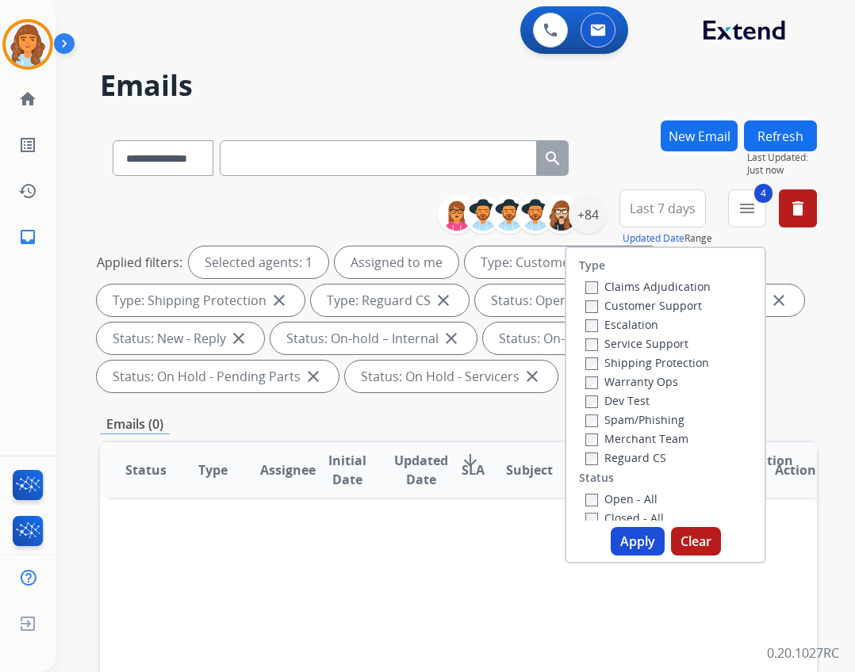
click at [617, 516] on label "Closed - All" at bounding box center [624, 518] width 79 height 15
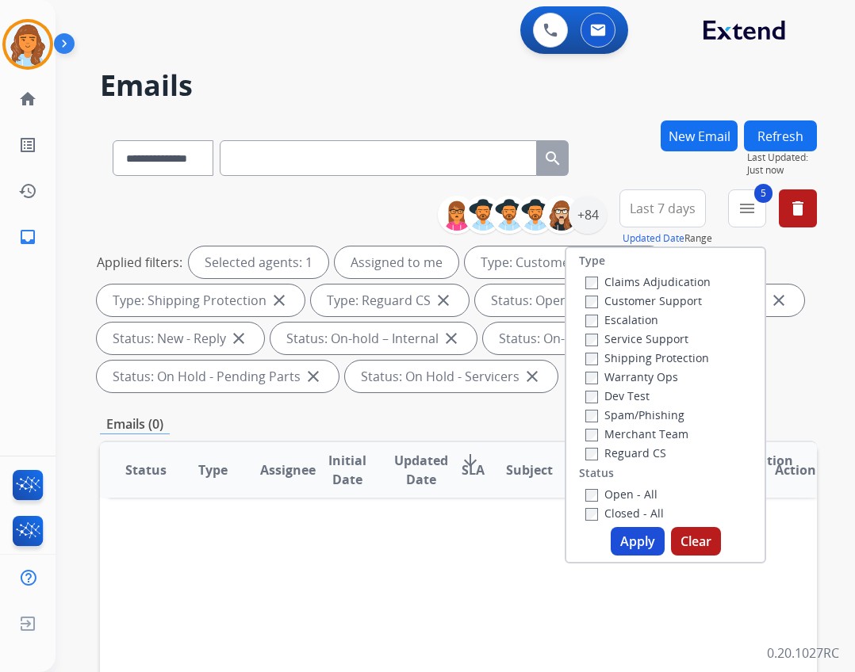
click at [630, 539] on button "Apply" at bounding box center [638, 541] width 54 height 29
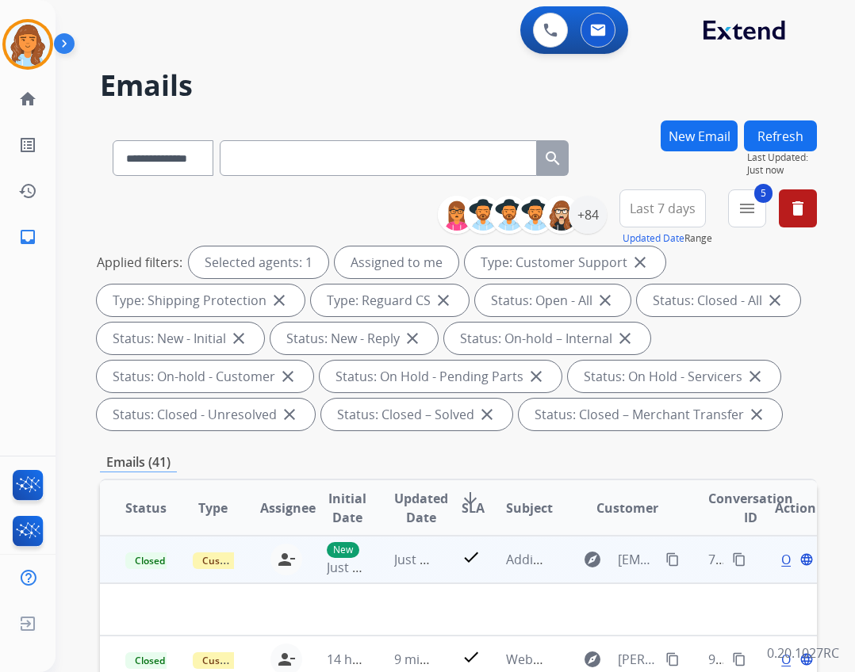
click at [732, 559] on mat-icon "content_copy" at bounding box center [739, 560] width 14 height 14
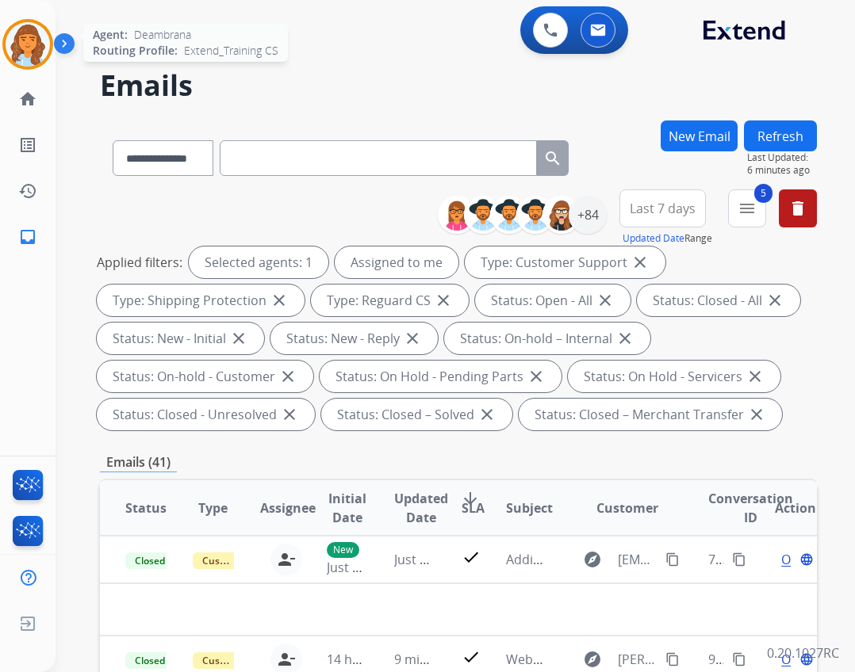
drag, startPoint x: 44, startPoint y: 55, endPoint x: 46, endPoint y: 93, distance: 38.1
click at [43, 55] on img at bounding box center [28, 44] width 44 height 44
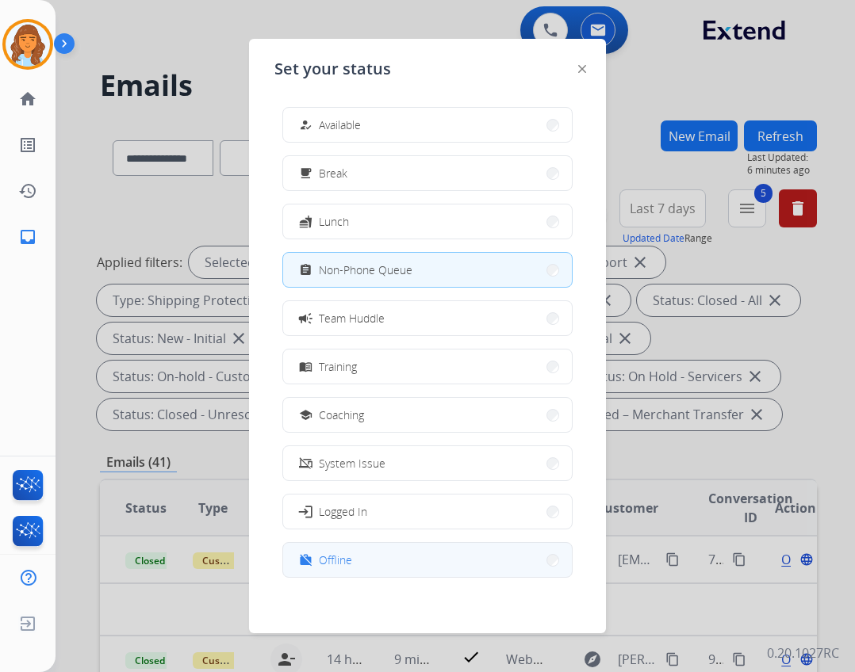
click at [351, 553] on span "Offline" at bounding box center [335, 560] width 33 height 17
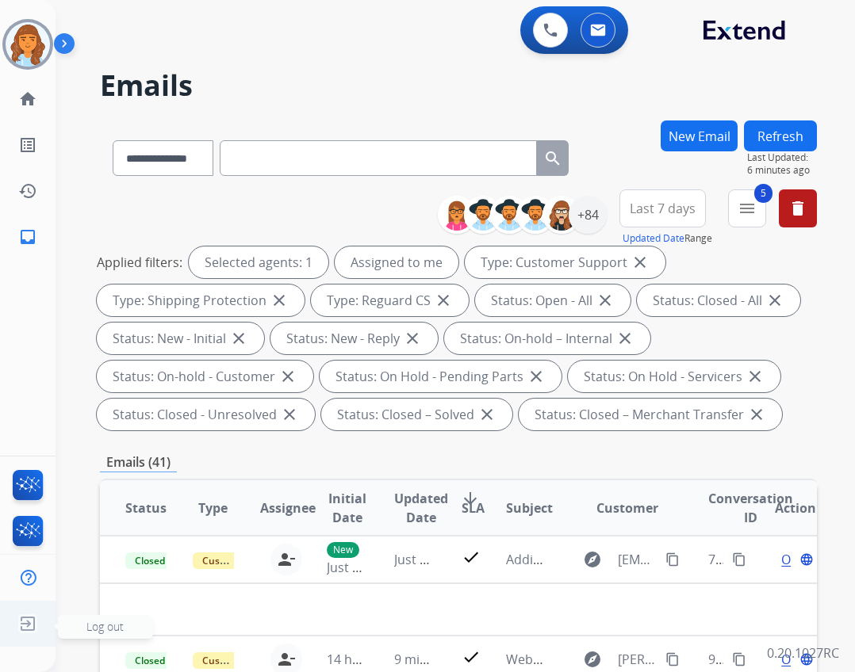
click at [40, 606] on ul "Log out Log out" at bounding box center [28, 624] width 56 height 46
click at [29, 626] on img at bounding box center [27, 624] width 29 height 30
click at [101, 626] on span "Log out" at bounding box center [104, 626] width 37 height 15
